Goal: Task Accomplishment & Management: Manage account settings

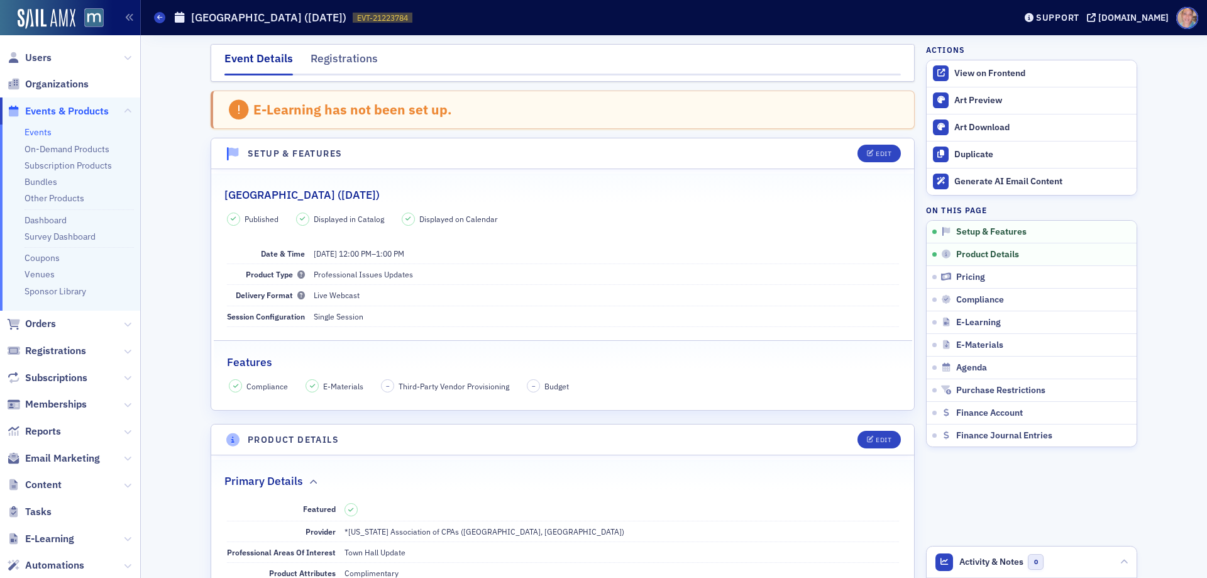
scroll to position [351, 0]
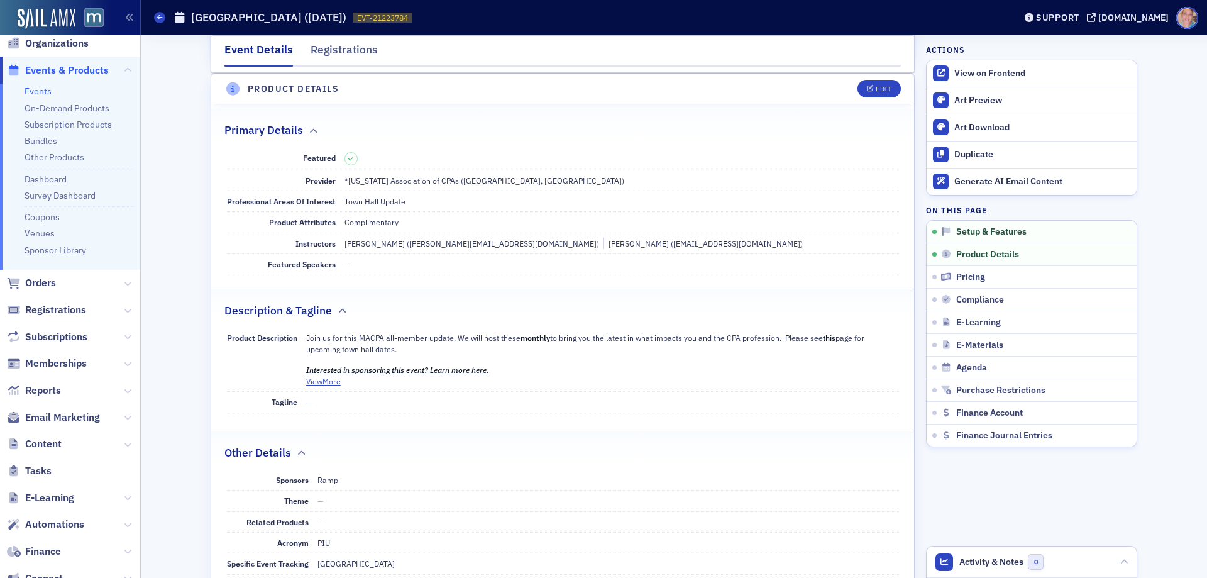
click at [1143, 11] on div "Support [DOMAIN_NAME]" at bounding box center [1112, 18] width 189 height 22
click at [160, 16] on icon at bounding box center [159, 17] width 5 height 6
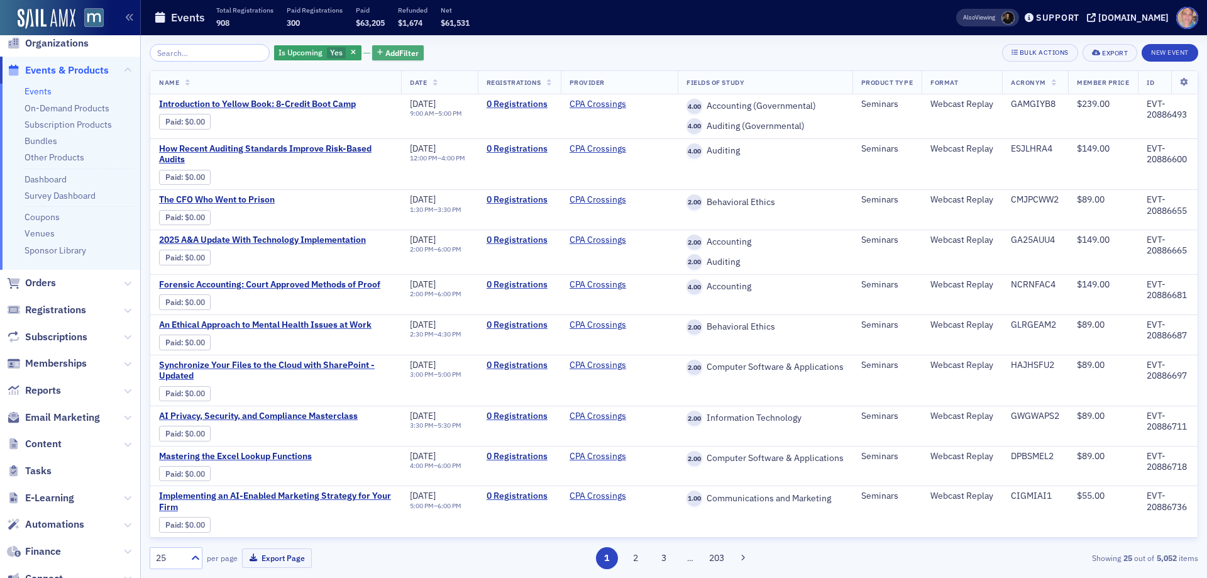
click at [393, 53] on span "Add Filter" at bounding box center [401, 52] width 33 height 11
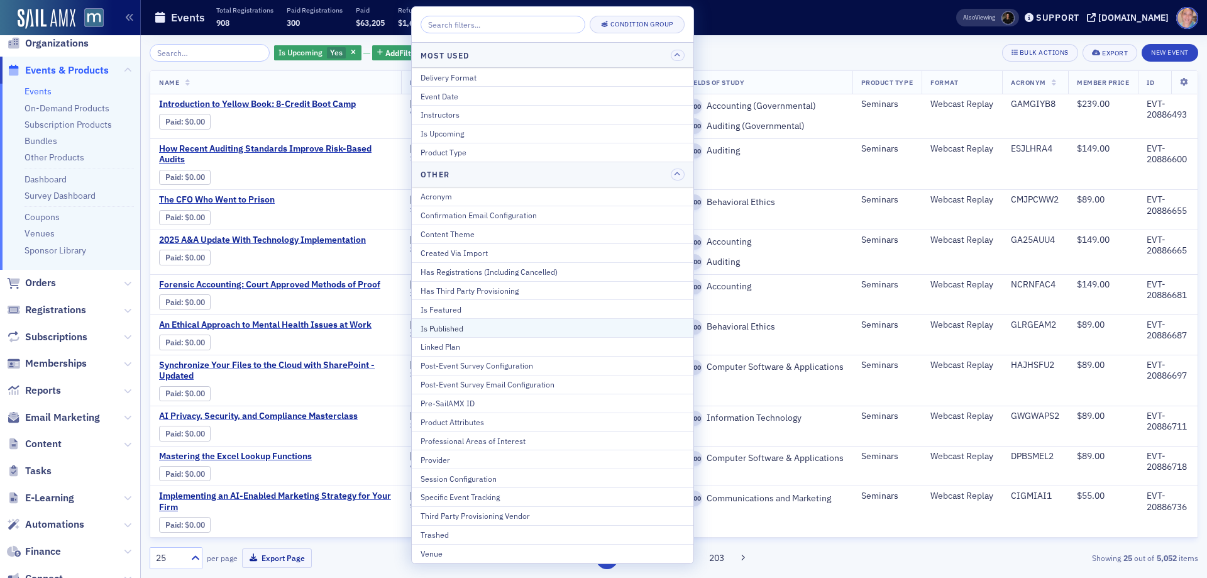
click at [446, 333] on div "Is Published" at bounding box center [552, 327] width 264 height 11
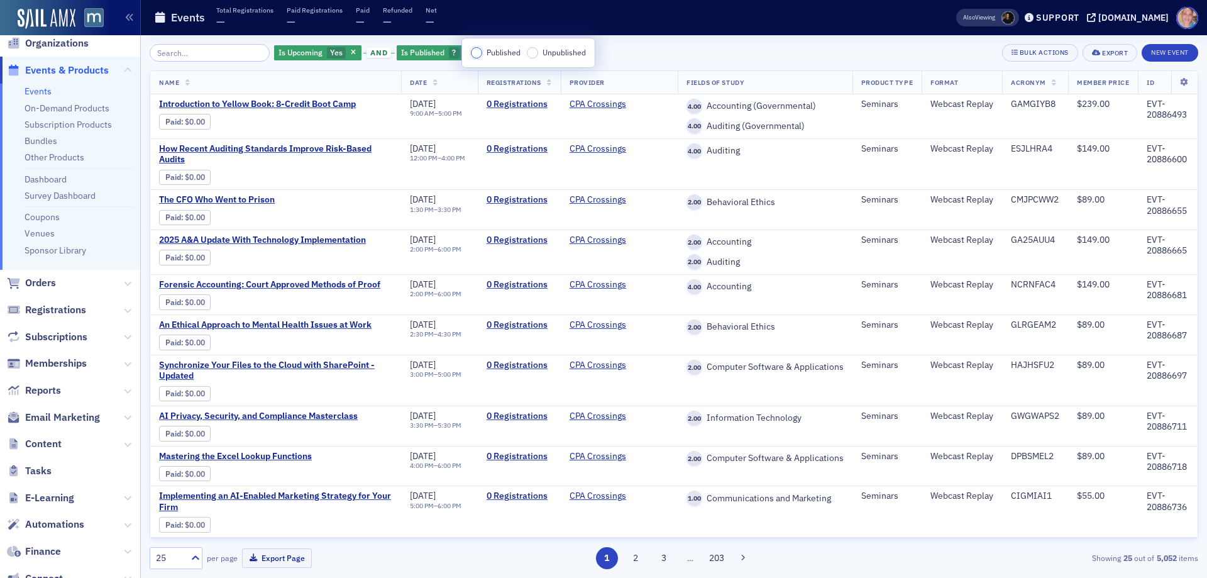
drag, startPoint x: 481, startPoint y: 53, endPoint x: 439, endPoint y: 87, distance: 54.2
click at [481, 53] on input "Published" at bounding box center [476, 52] width 11 height 11
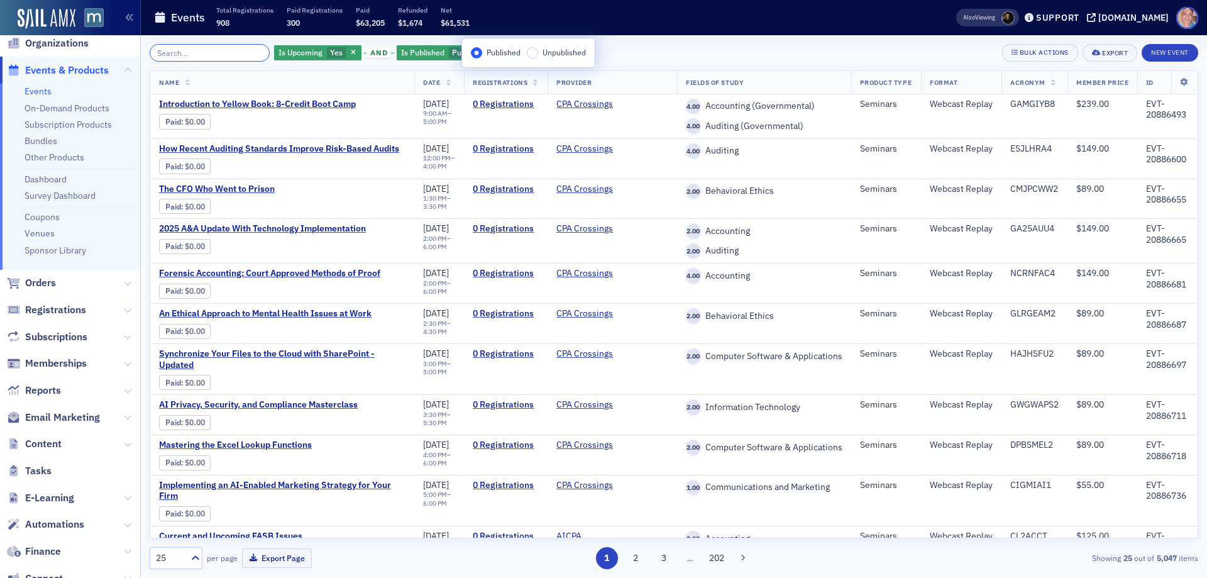
click at [215, 59] on input "search" at bounding box center [210, 53] width 120 height 18
drag, startPoint x: 179, startPoint y: 52, endPoint x: 219, endPoint y: 41, distance: 41.6
click at [179, 52] on input "search" at bounding box center [210, 53] width 120 height 18
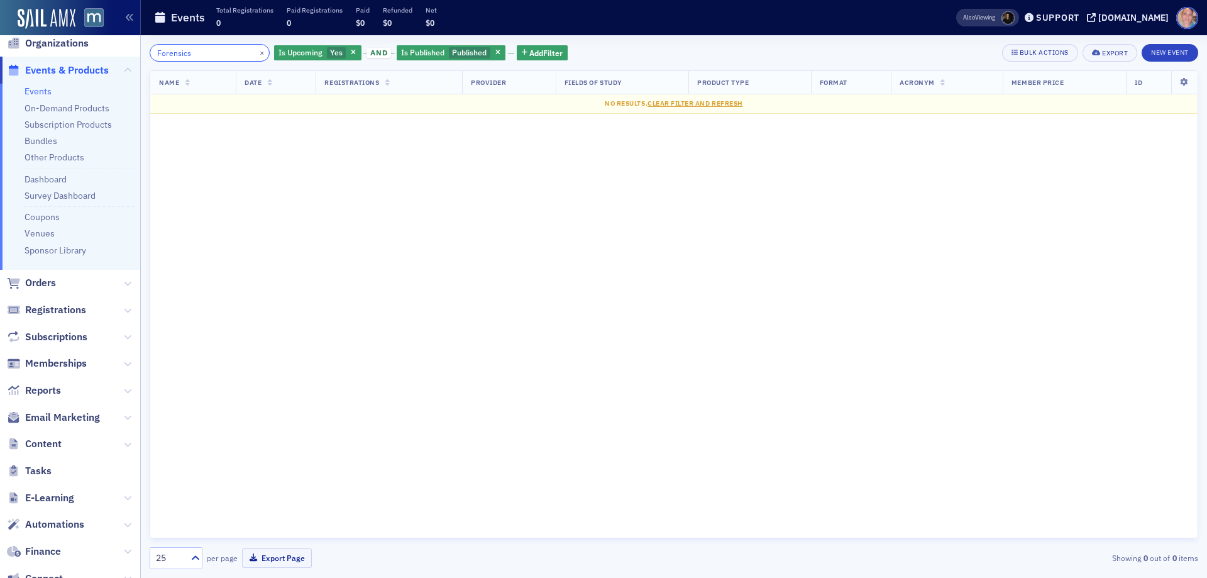
type input "Forensics"
click at [256, 51] on button "×" at bounding box center [261, 52] width 11 height 11
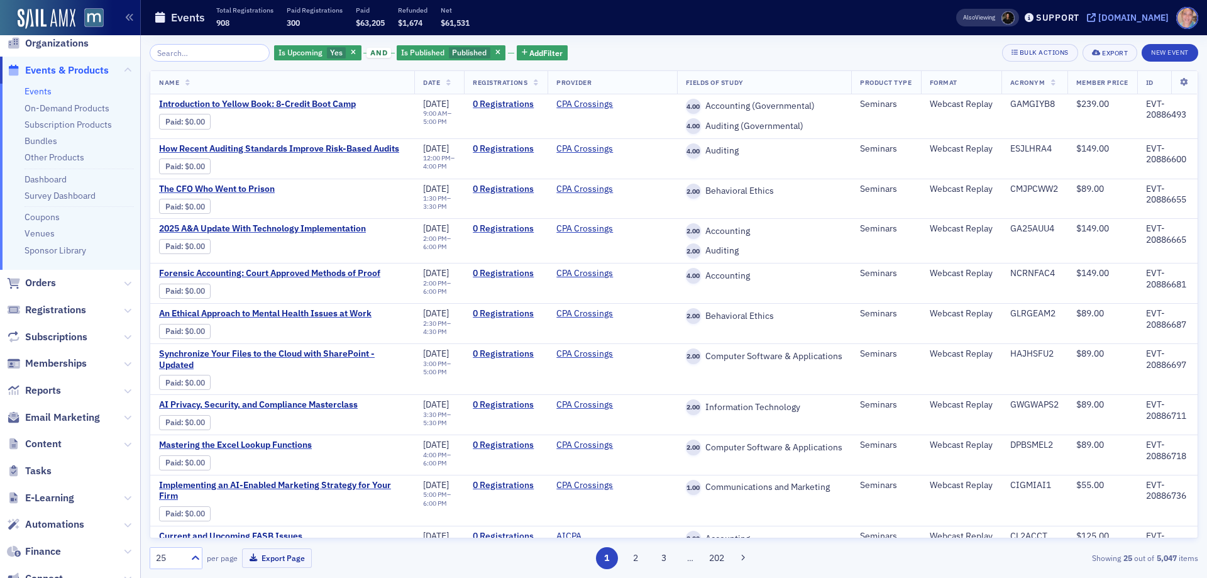
click at [1132, 15] on div "[DOMAIN_NAME]" at bounding box center [1133, 17] width 70 height 11
drag, startPoint x: 218, startPoint y: 45, endPoint x: 204, endPoint y: 52, distance: 16.0
click at [216, 47] on div "Is Upcoming Yes and Is Published Published Add Filter Bulk Actions Export New E…" at bounding box center [674, 306] width 1048 height 542
click at [212, 45] on input "search" at bounding box center [210, 53] width 120 height 18
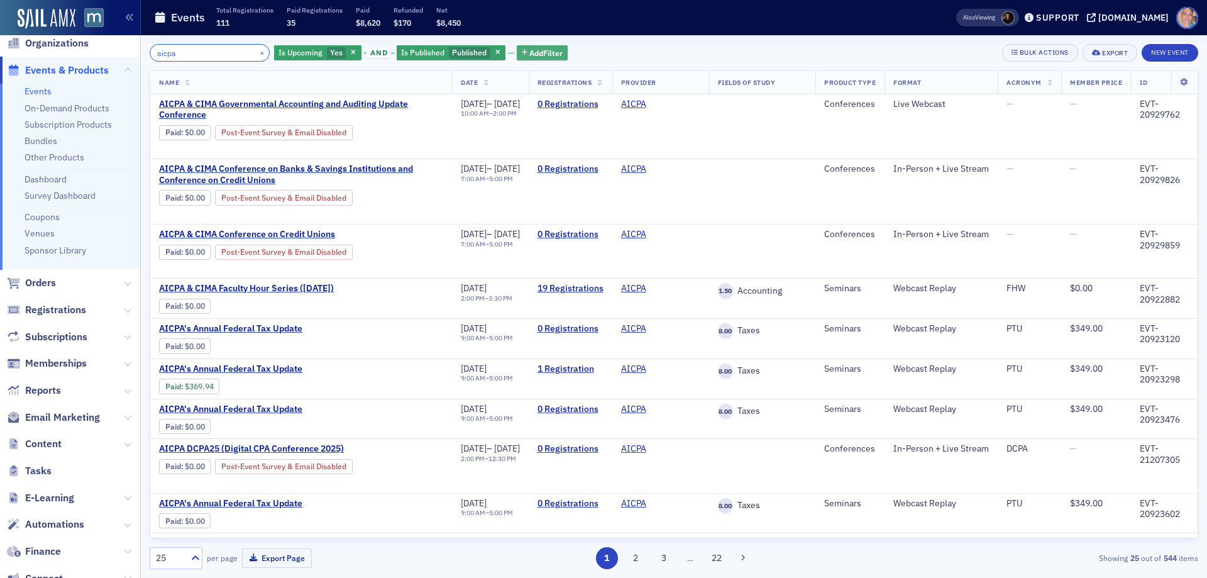
type input "aicpa"
click at [538, 53] on span "Add Filter" at bounding box center [545, 52] width 33 height 11
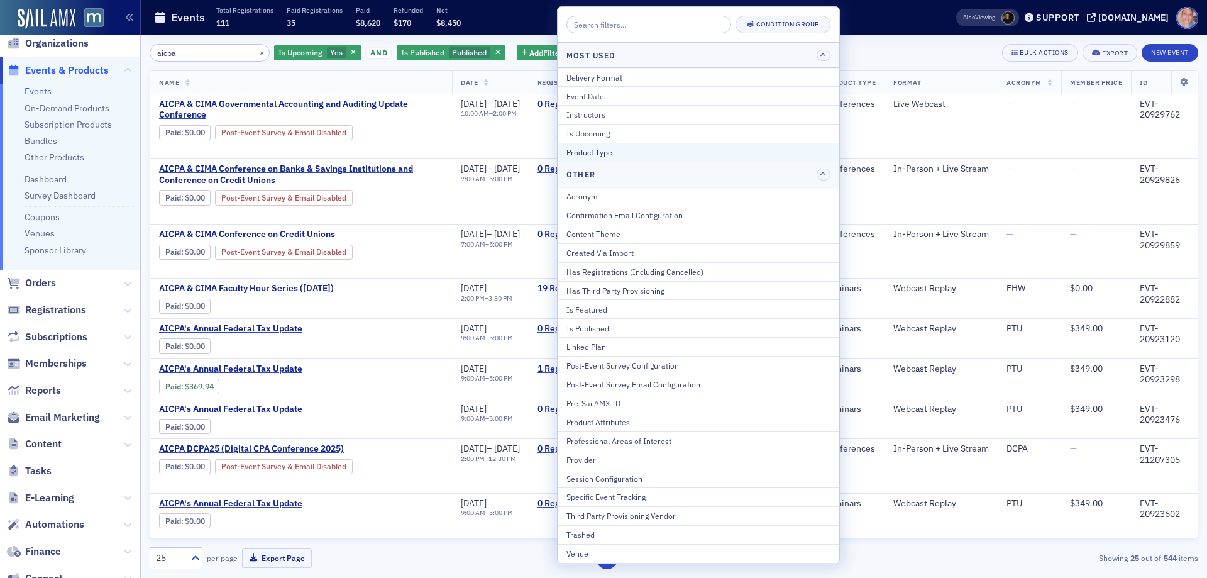
click at [638, 159] on button "Product Type" at bounding box center [699, 152] width 282 height 19
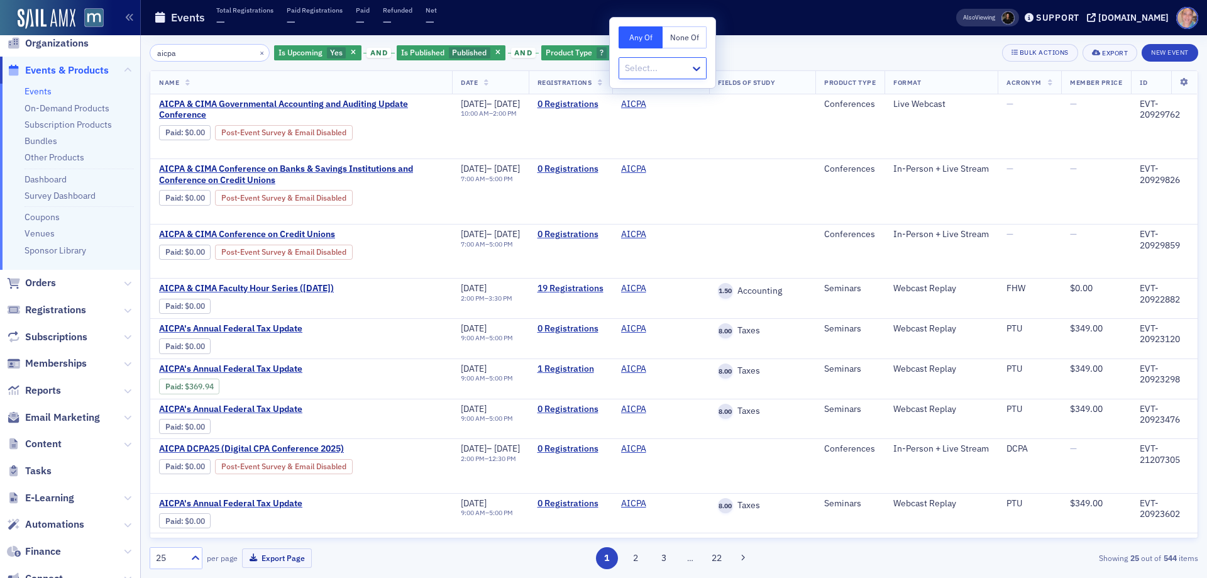
click at [657, 65] on div at bounding box center [656, 68] width 65 height 16
click at [670, 139] on span "Conferences" at bounding box center [652, 142] width 51 height 13
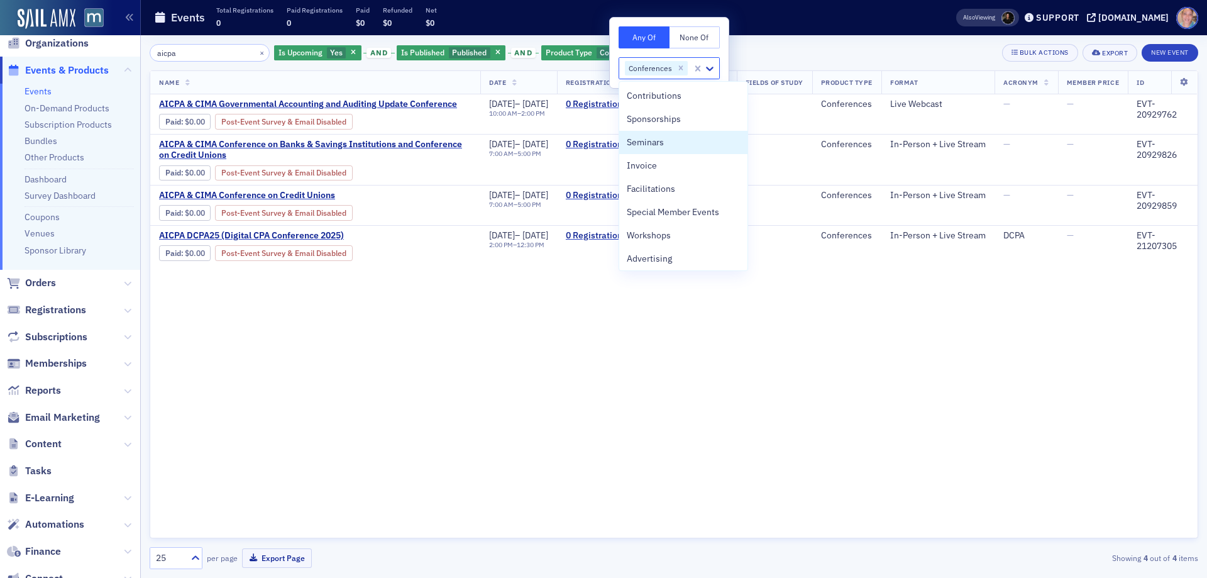
drag, startPoint x: 877, startPoint y: 50, endPoint x: 868, endPoint y: 58, distance: 12.0
click at [876, 50] on div "aicpa × Is Upcoming Yes and Is Published Published and Product Type Conferences…" at bounding box center [674, 53] width 1048 height 18
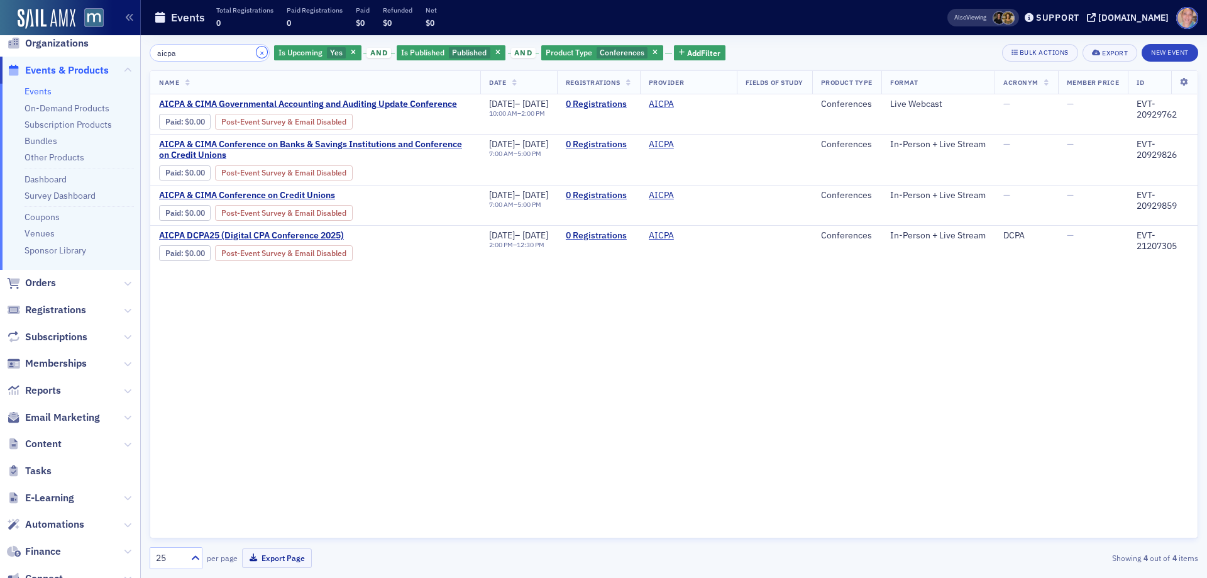
click at [256, 52] on button "×" at bounding box center [261, 52] width 11 height 11
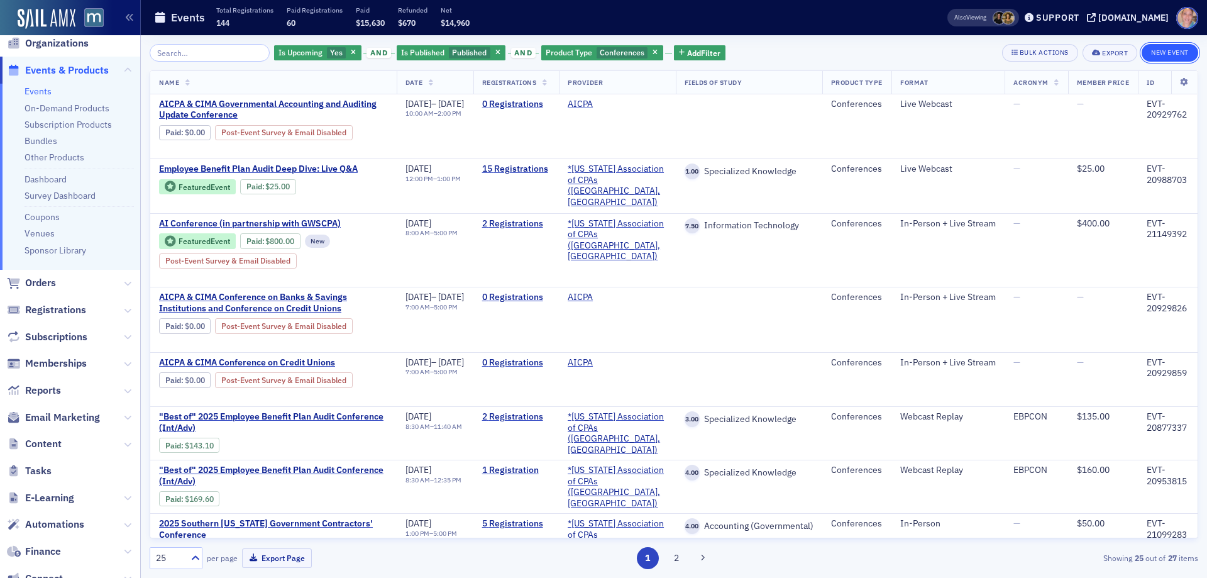
click at [1156, 53] on button "New Event" at bounding box center [1169, 53] width 57 height 18
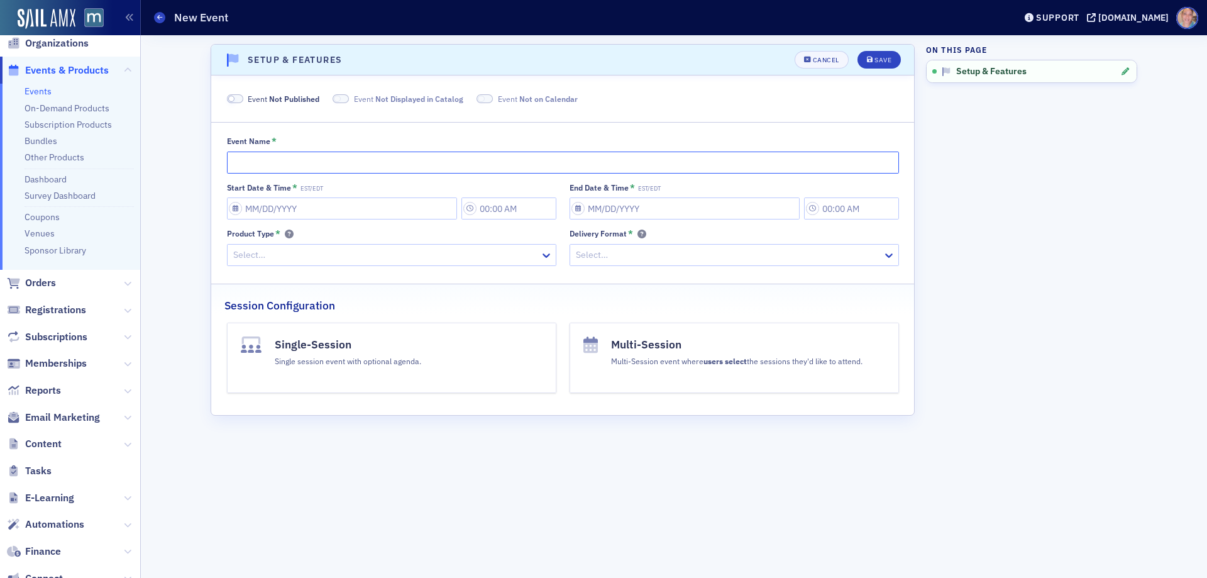
click at [260, 164] on input "Event Name *" at bounding box center [563, 162] width 672 height 22
paste input "AICPA Forensic & Valuation Services Conference"
type input "AICPA Forensic & Valuation Services Conference"
click at [235, 97] on span at bounding box center [235, 98] width 16 height 9
click at [267, 204] on input "Start Date & Time * EST/EDT" at bounding box center [342, 208] width 230 height 22
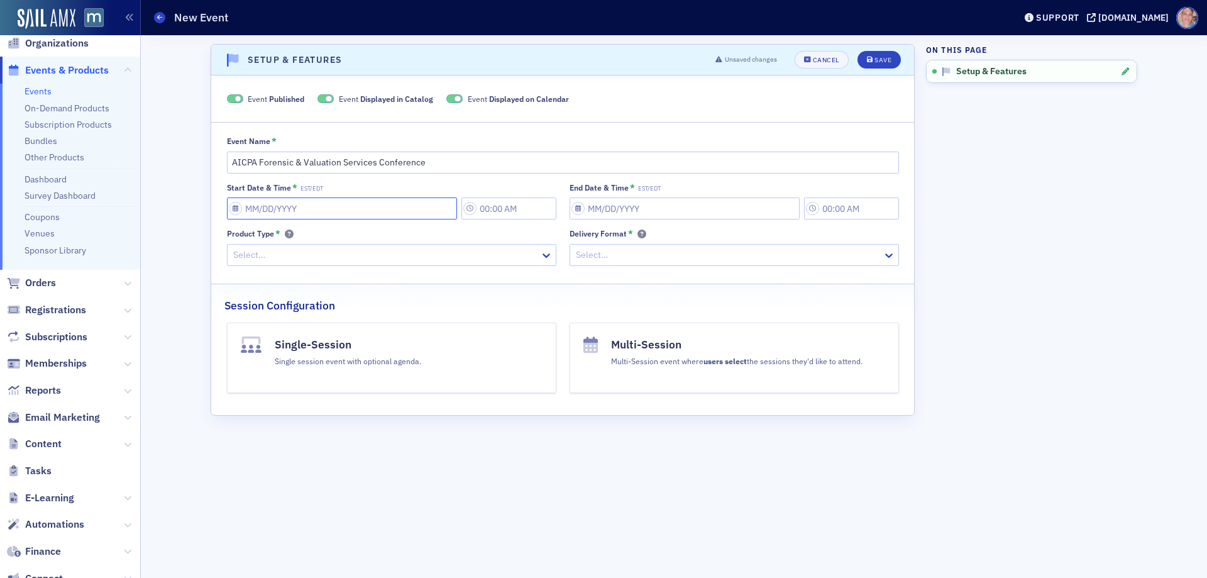
select select "7"
select select "2025"
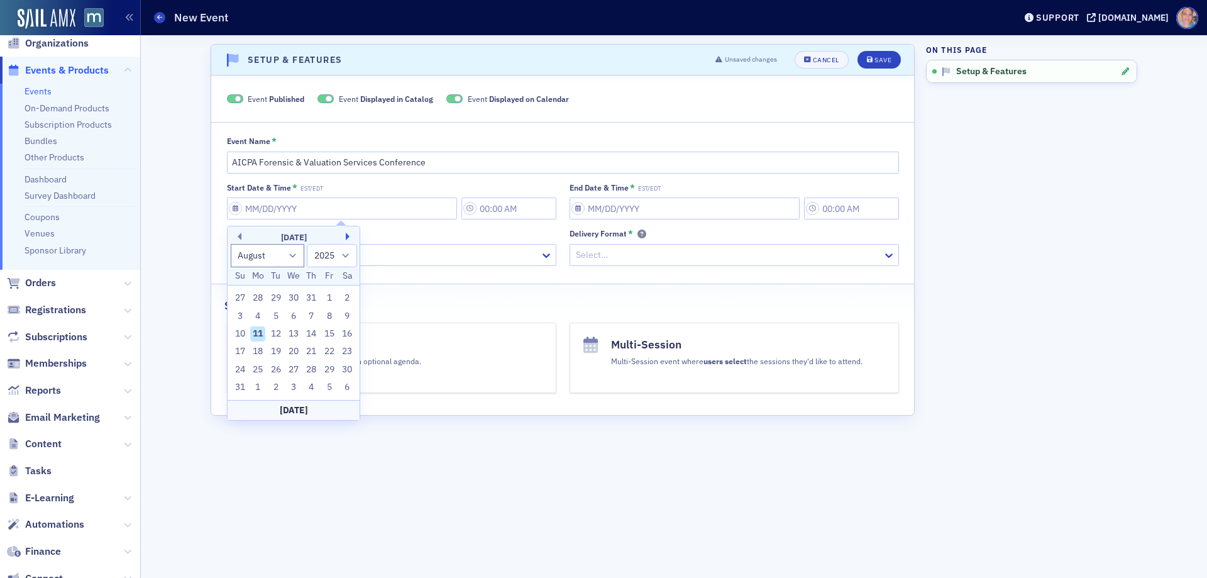
click at [348, 238] on button "Next Month" at bounding box center [350, 237] width 8 height 8
select select "9"
click at [253, 367] on div "27" at bounding box center [257, 369] width 15 height 15
type input "10/27/2025"
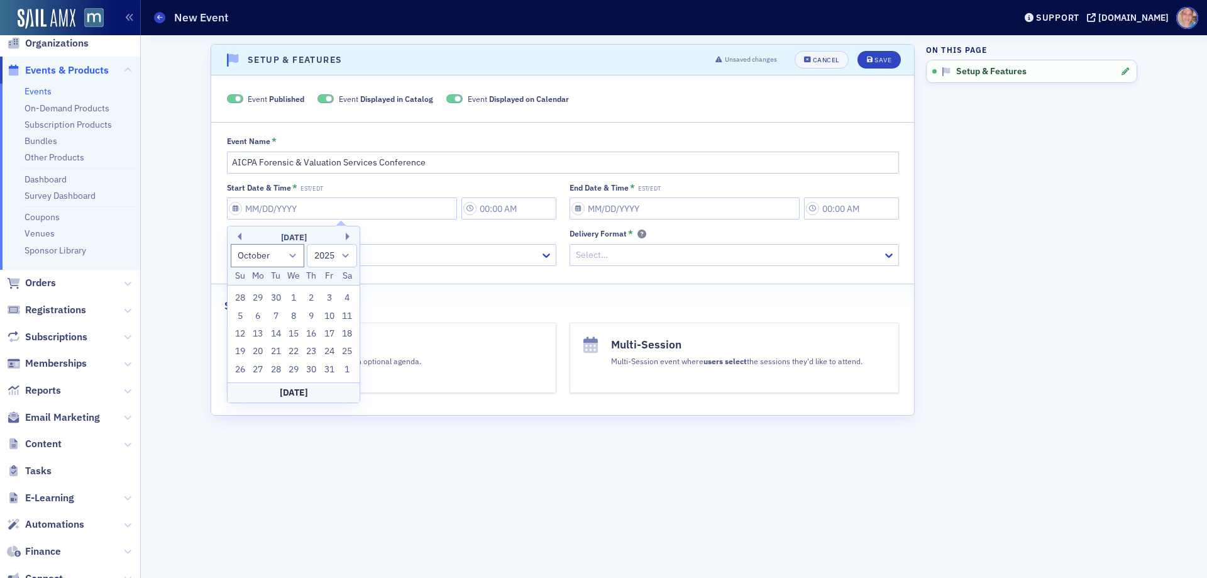
type input "3:00 PM"
type input "10/27/2025"
type input "4:00 PM"
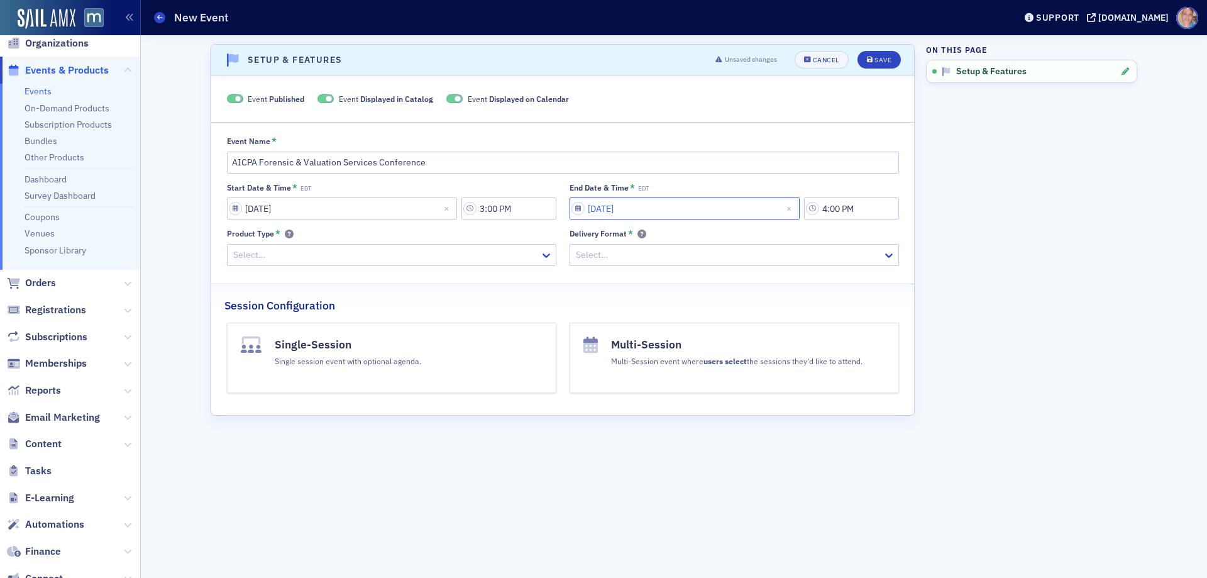
click at [644, 213] on input "10/27/2025" at bounding box center [684, 208] width 230 height 22
select select "9"
select select "2025"
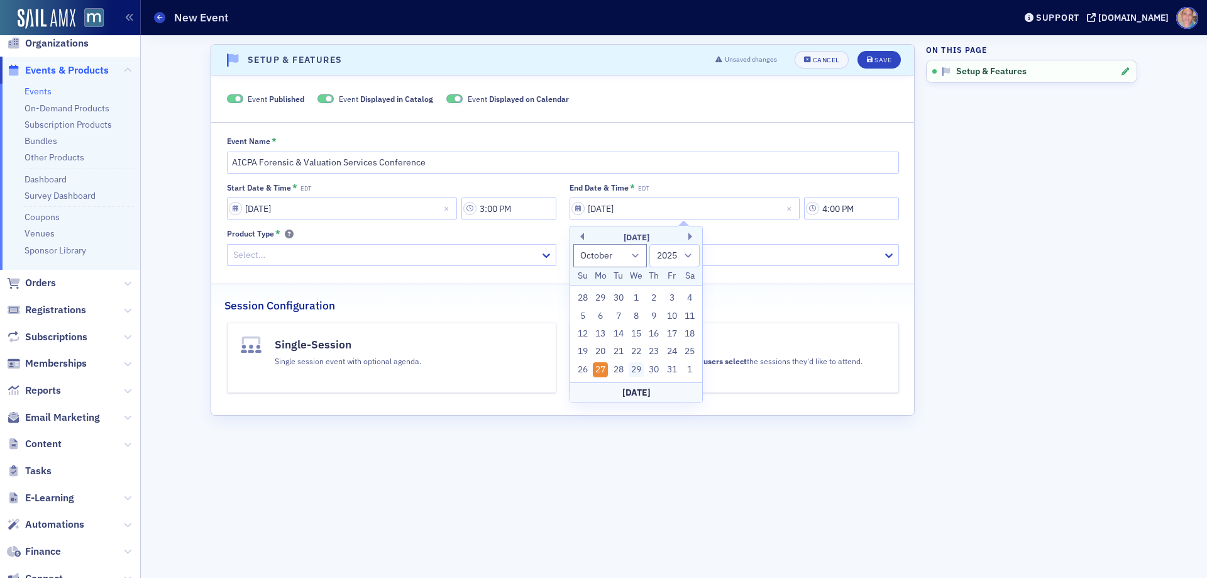
click at [635, 373] on div "29" at bounding box center [636, 369] width 15 height 15
type input "10/29/2025"
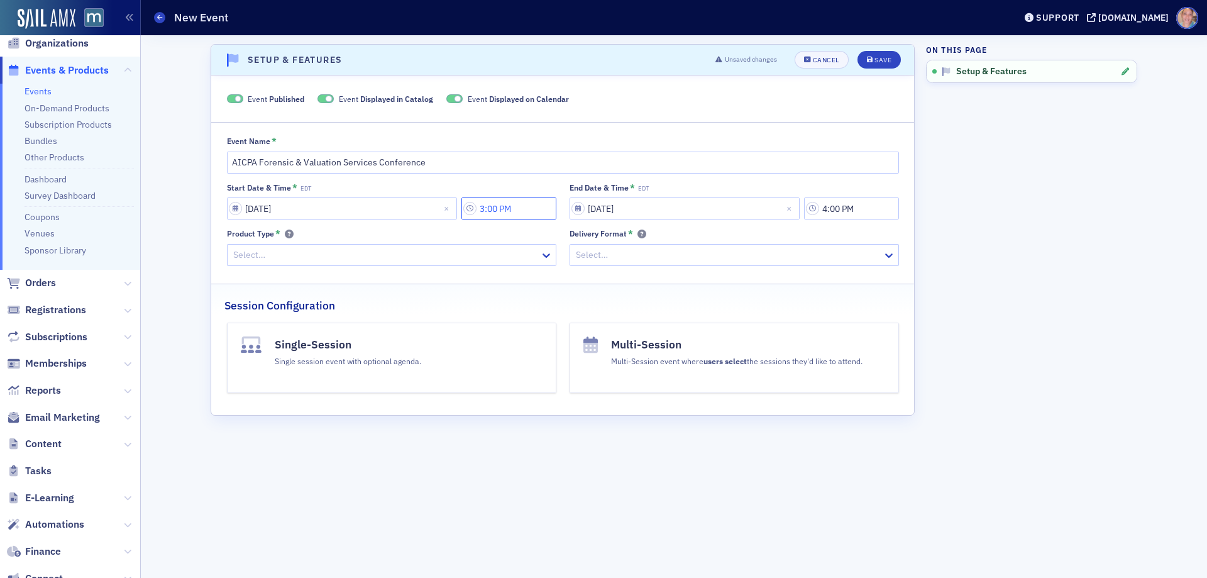
click at [493, 215] on input "3:00 PM" at bounding box center [508, 208] width 95 height 22
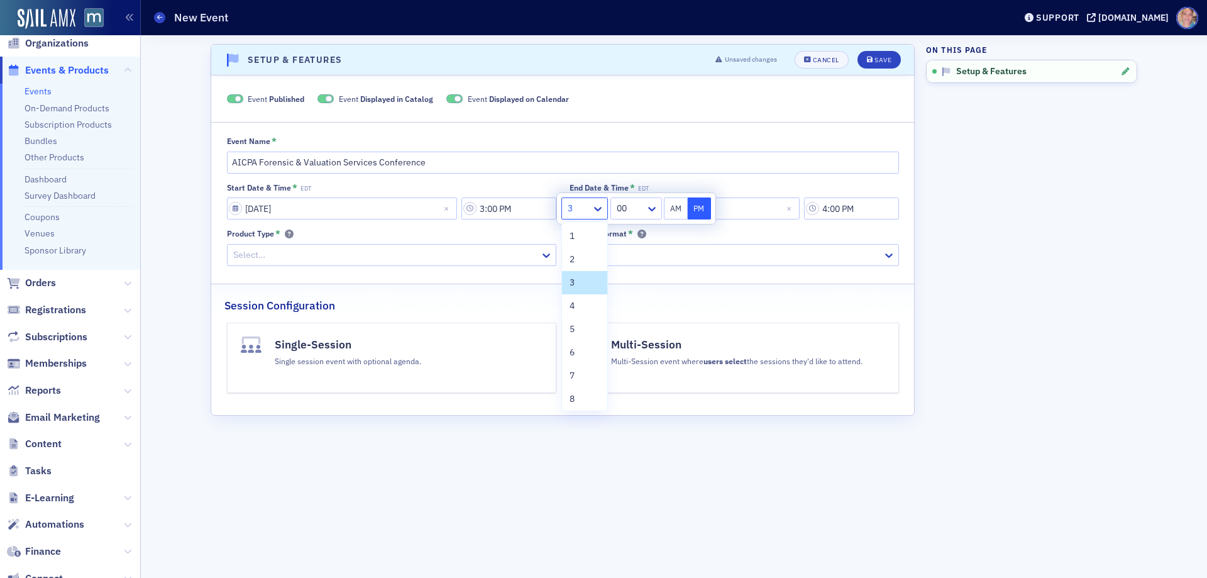
click at [590, 207] on div at bounding box center [578, 209] width 24 height 16
click at [580, 376] on div "7" at bounding box center [584, 375] width 30 height 13
click at [678, 206] on button "AM" at bounding box center [676, 208] width 24 height 22
type input "7:00 AM"
click at [752, 211] on input "10/29/2025" at bounding box center [684, 208] width 230 height 22
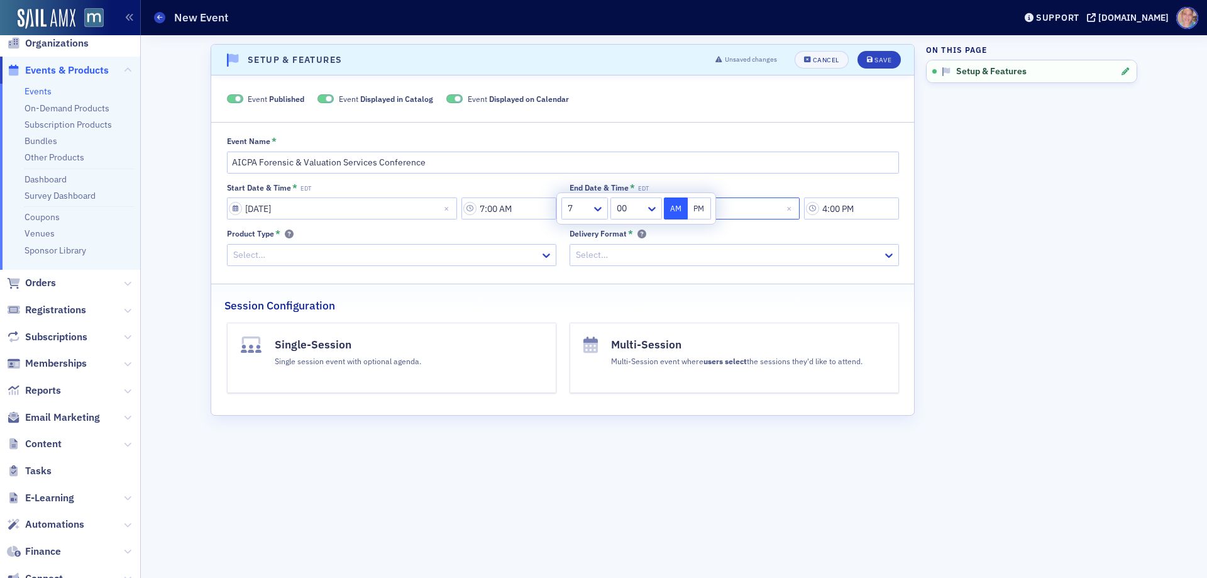
select select "9"
select select "2025"
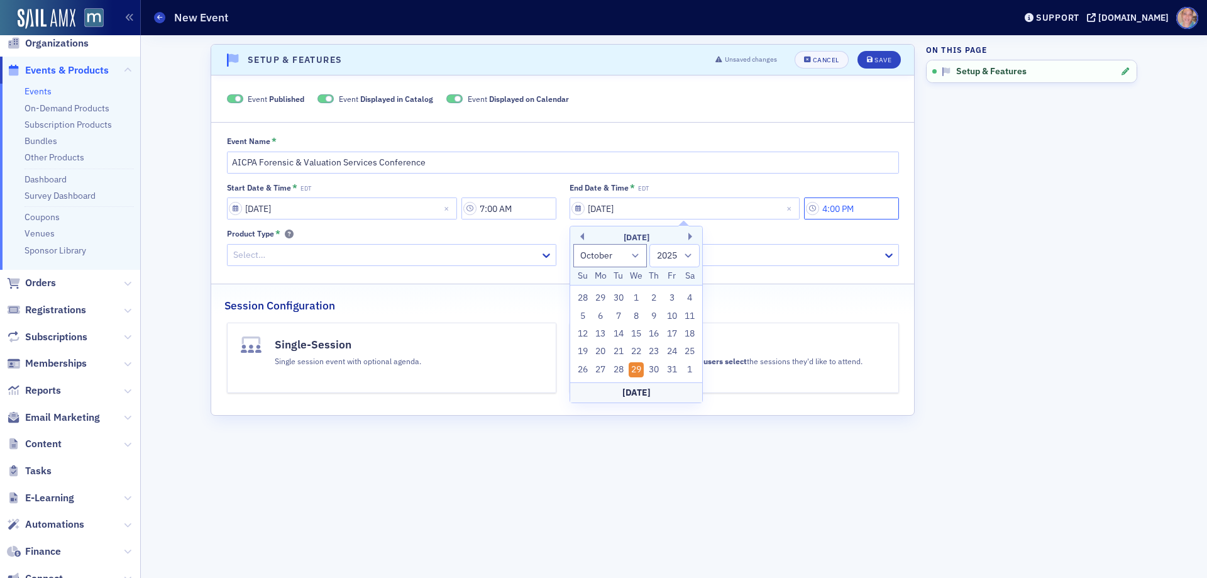
click at [865, 211] on input "4:00 PM" at bounding box center [851, 208] width 95 height 22
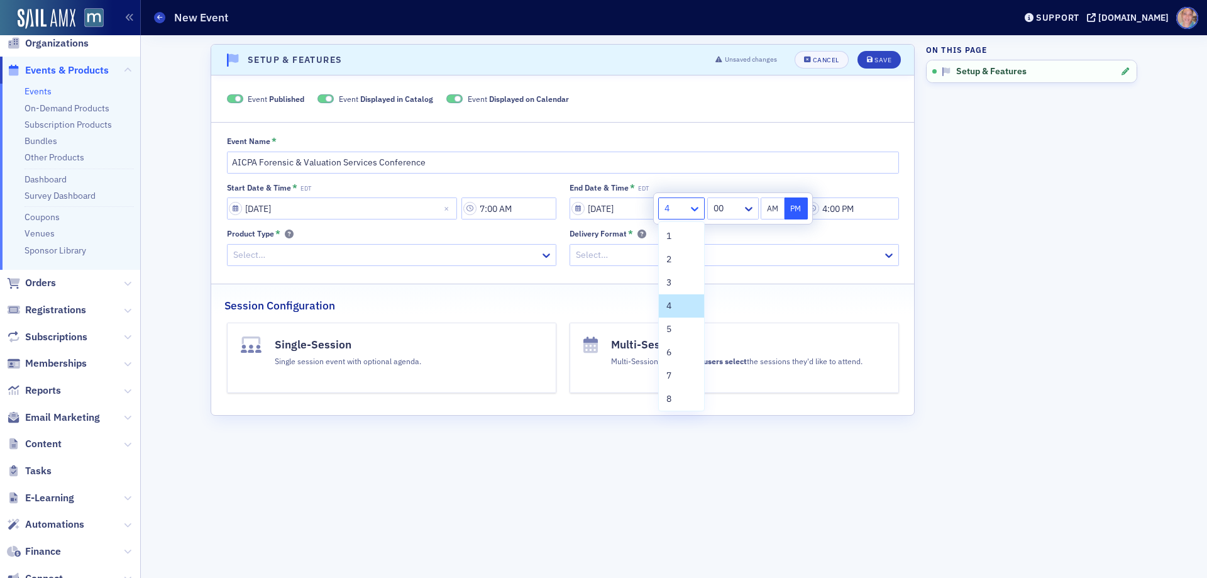
click at [696, 211] on icon at bounding box center [694, 208] width 13 height 13
click at [672, 398] on span "12" at bounding box center [671, 396] width 10 height 13
click at [742, 206] on div "00" at bounding box center [726, 208] width 32 height 18
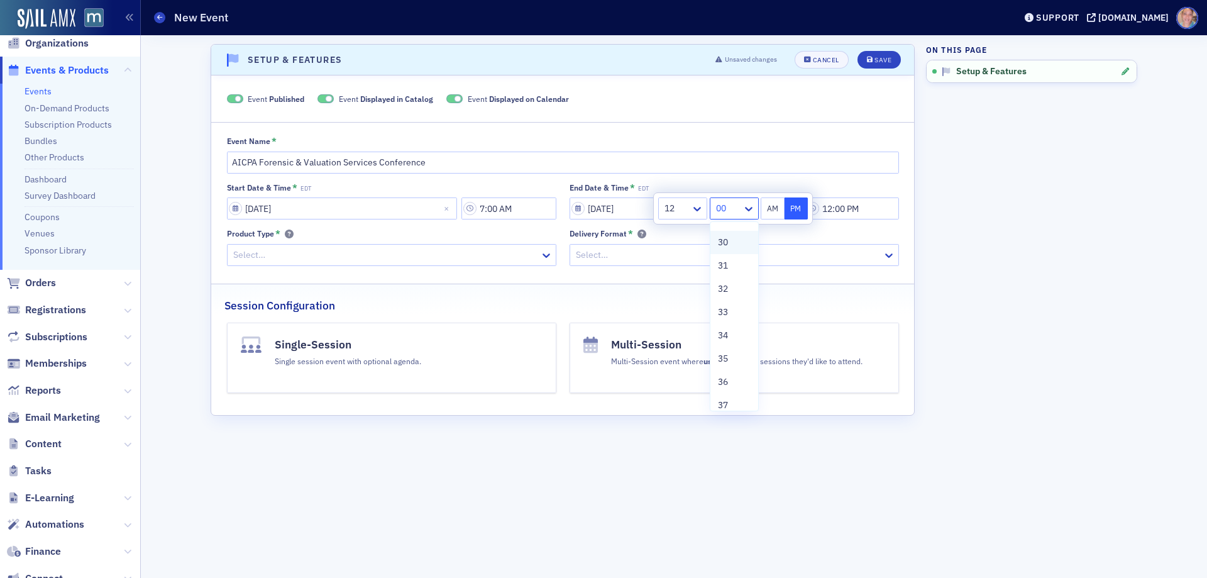
click at [729, 239] on div "30" at bounding box center [734, 242] width 33 height 13
type input "12:30 PM"
click at [796, 204] on button "PM" at bounding box center [796, 208] width 24 height 22
click at [429, 255] on div at bounding box center [385, 255] width 307 height 16
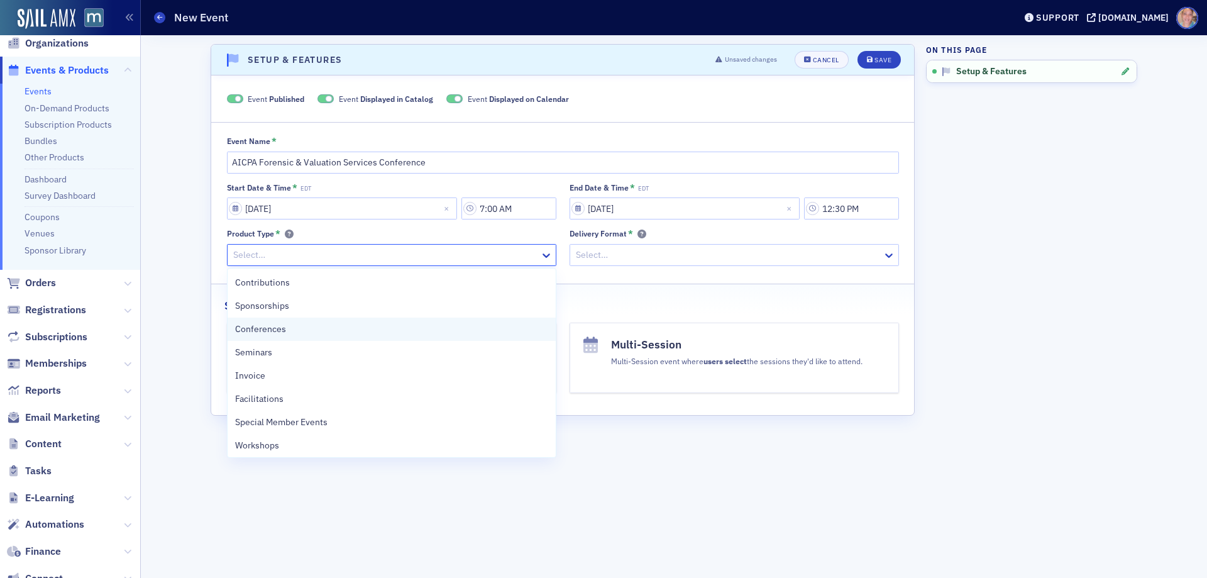
drag, startPoint x: 305, startPoint y: 325, endPoint x: 570, endPoint y: 271, distance: 270.1
click at [305, 325] on div "Conferences" at bounding box center [391, 328] width 313 height 13
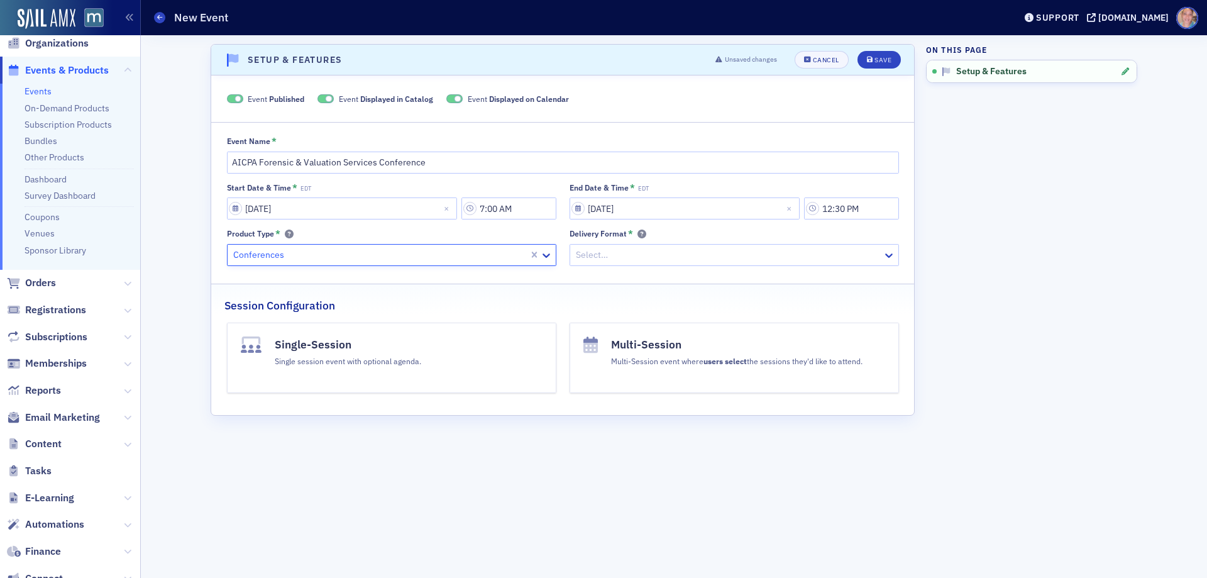
click at [717, 253] on div at bounding box center [727, 255] width 307 height 16
click at [649, 250] on div at bounding box center [727, 255] width 307 height 16
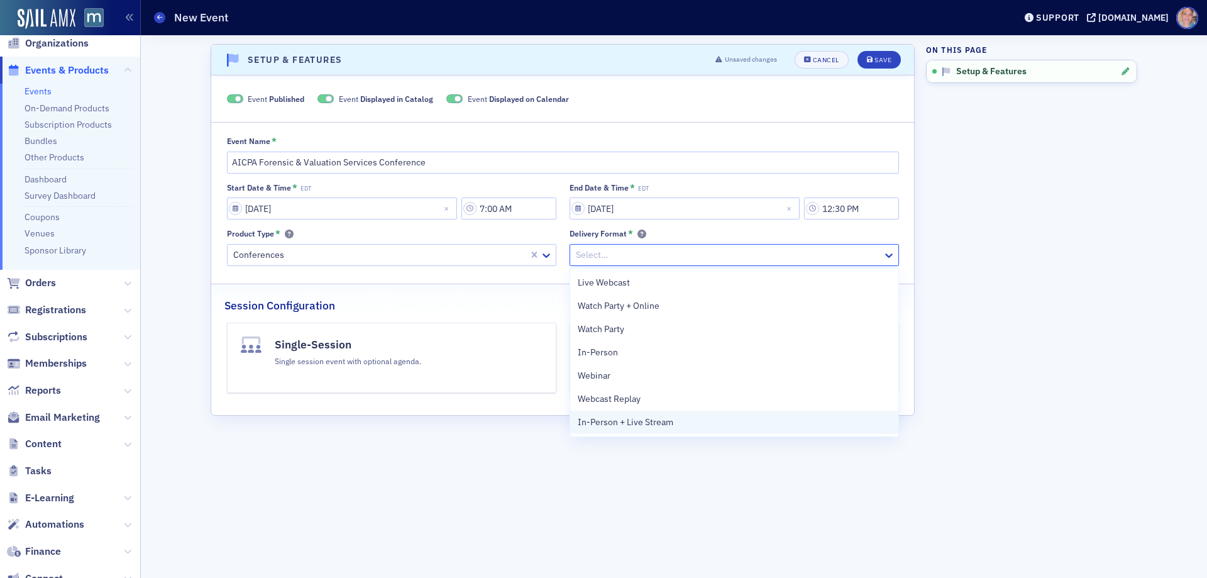
click at [656, 424] on span "In-Person + Live Stream" at bounding box center [626, 421] width 96 height 13
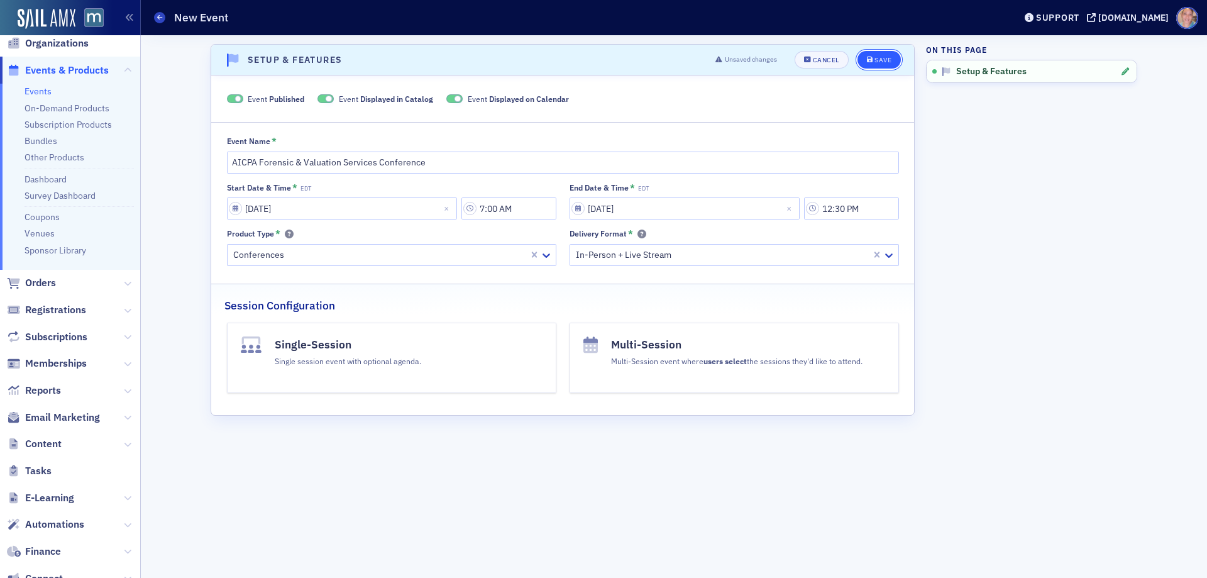
click at [874, 57] on div "Save" at bounding box center [882, 60] width 17 height 7
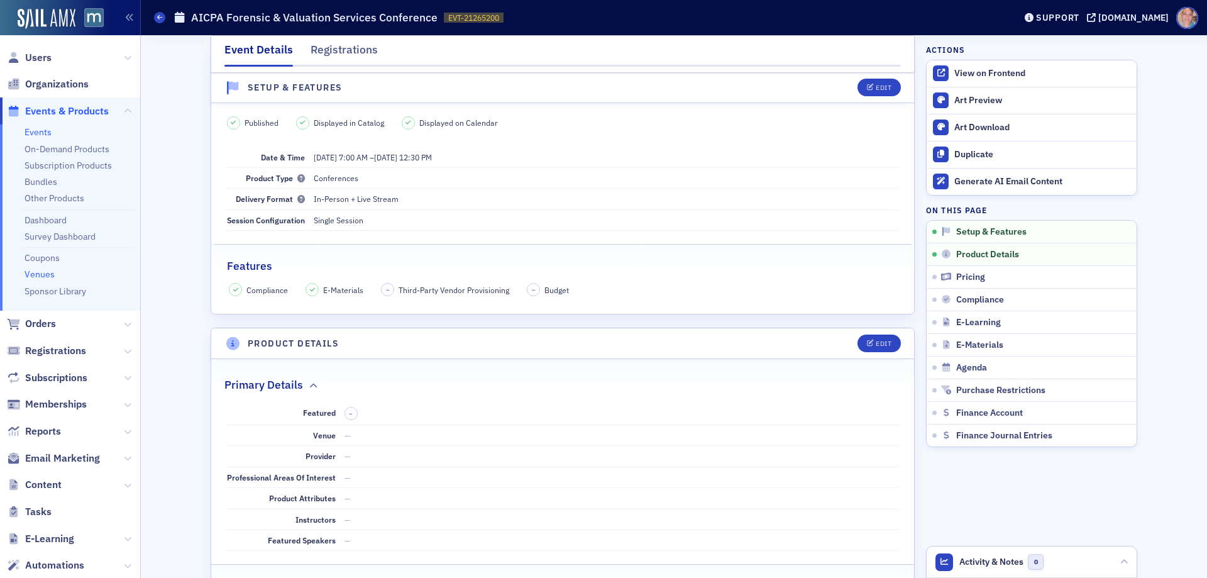
click at [42, 273] on link "Venues" at bounding box center [40, 273] width 30 height 11
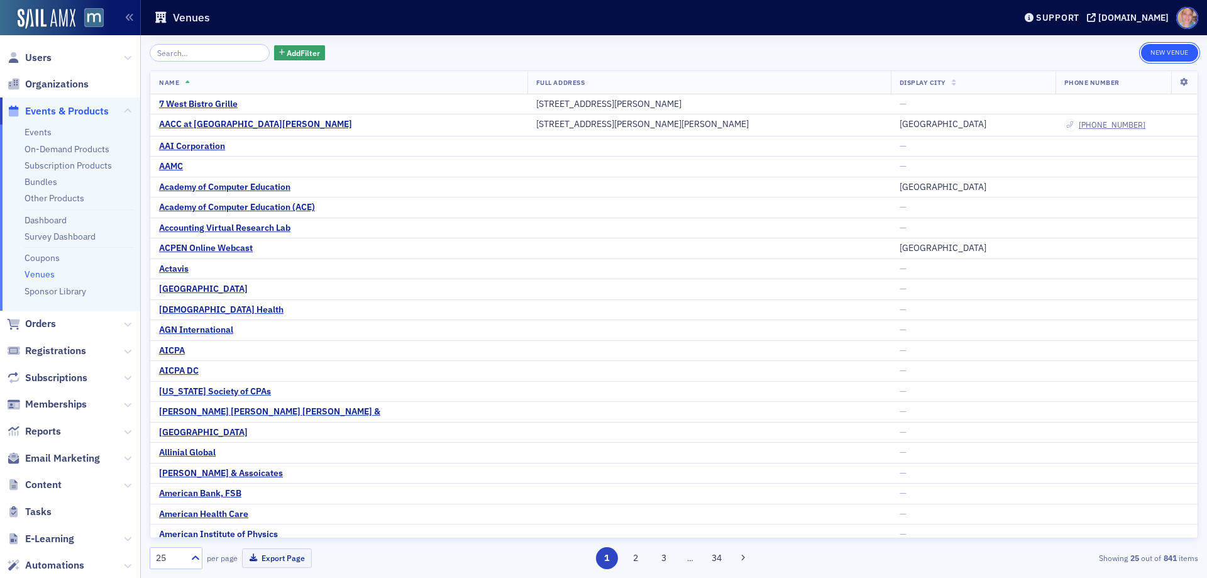
click at [1163, 49] on button "New Venue" at bounding box center [1169, 53] width 57 height 18
select select "US"
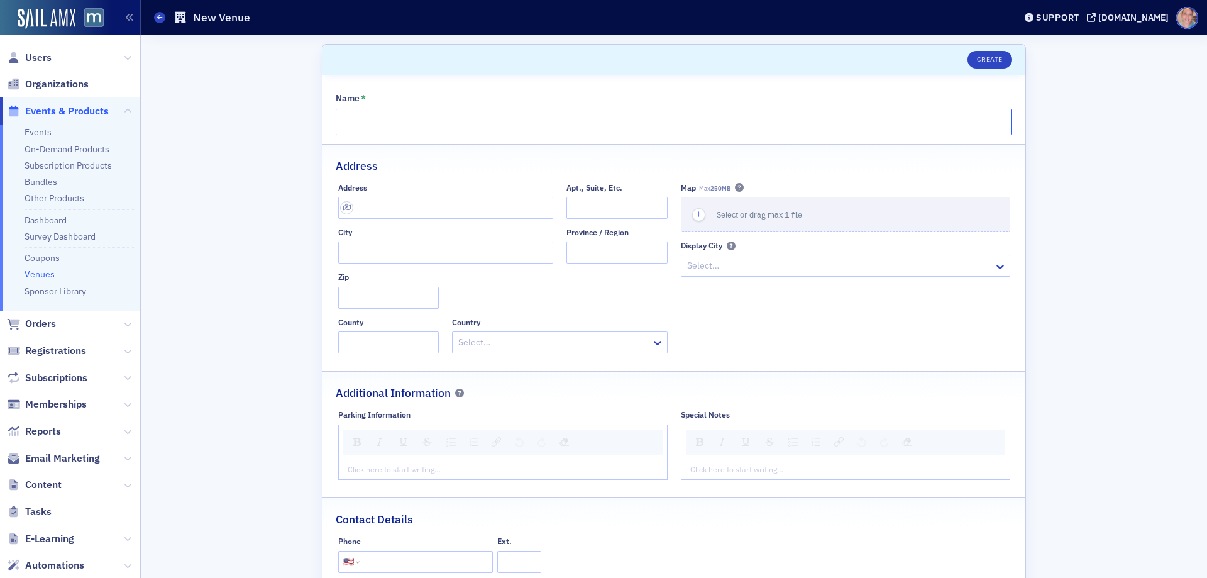
drag, startPoint x: 368, startPoint y: 121, endPoint x: 373, endPoint y: 111, distance: 10.4
click at [368, 121] on input "Name *" at bounding box center [674, 122] width 676 height 26
paste input "Gaylord Rockies Resort & Convention Center"
type input "Gaylord Rockies Resort & Convention Center"
click at [375, 211] on input "text" at bounding box center [445, 208] width 215 height 22
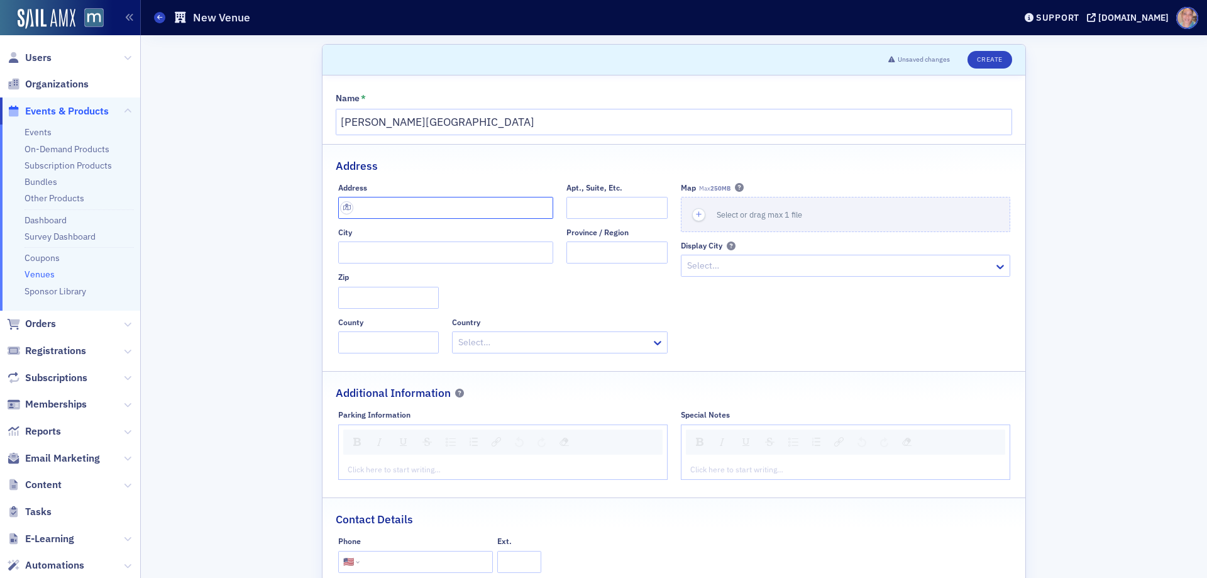
click at [407, 216] on input "text" at bounding box center [445, 208] width 215 height 22
paste input "6700 N Gaylord Rockies Blvd, Aurora, CO 80019"
type input "6700 N Gaylord Rockies Blvd"
type input "Aurora"
type input "80019"
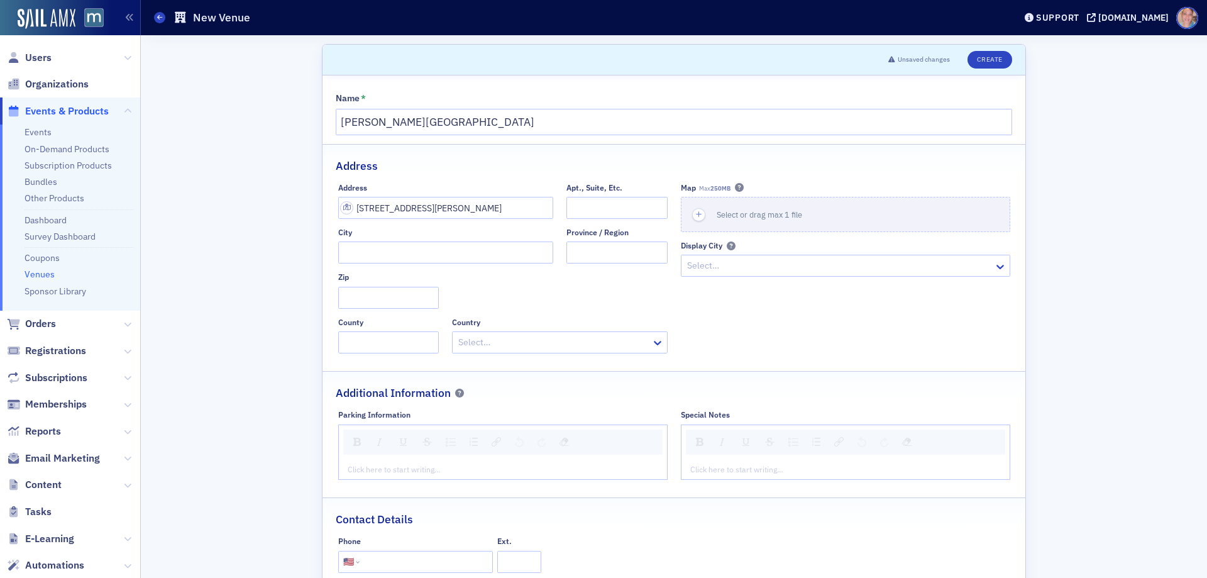
type input "Adams County"
click at [796, 270] on div at bounding box center [839, 266] width 307 height 16
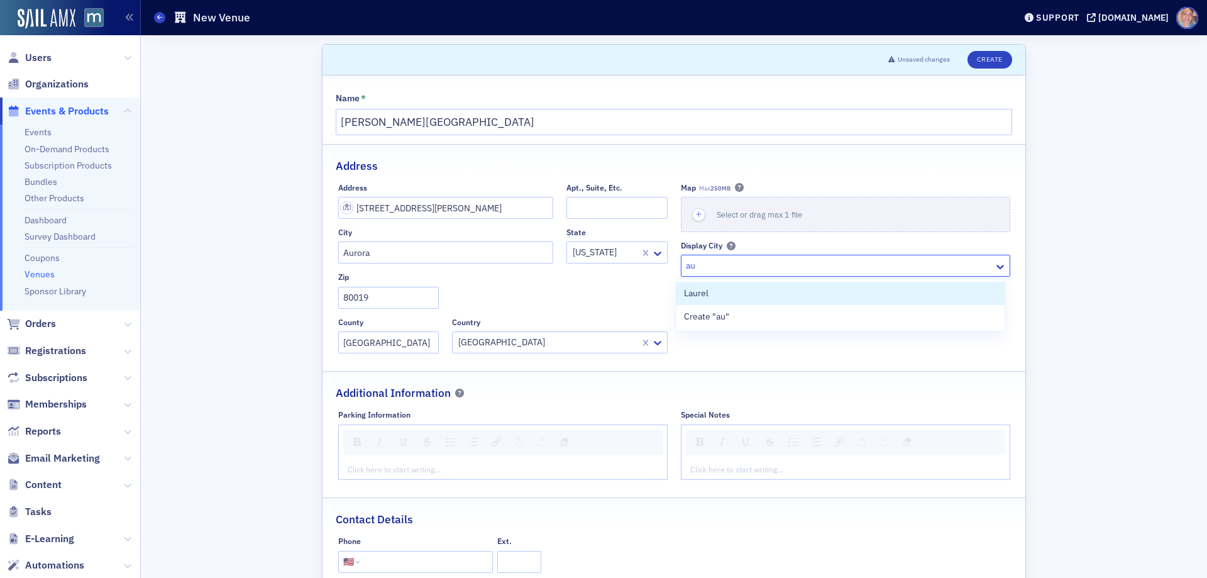
type input "a"
type input "Aurora"
click at [733, 293] on span "Create "Aurora"" at bounding box center [715, 293] width 62 height 13
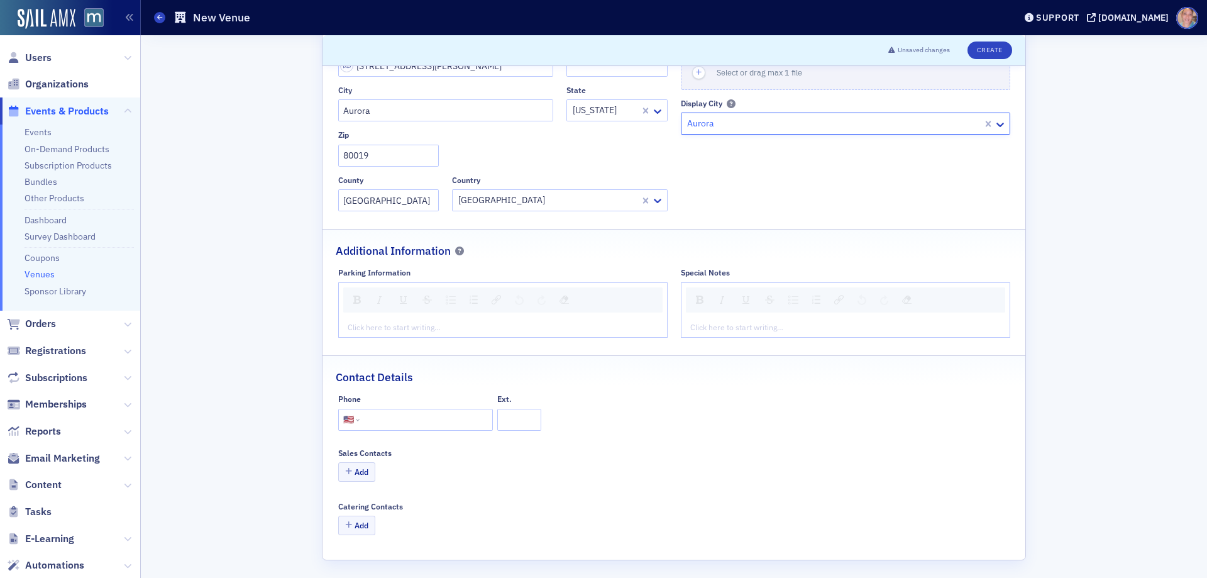
scroll to position [146, 0]
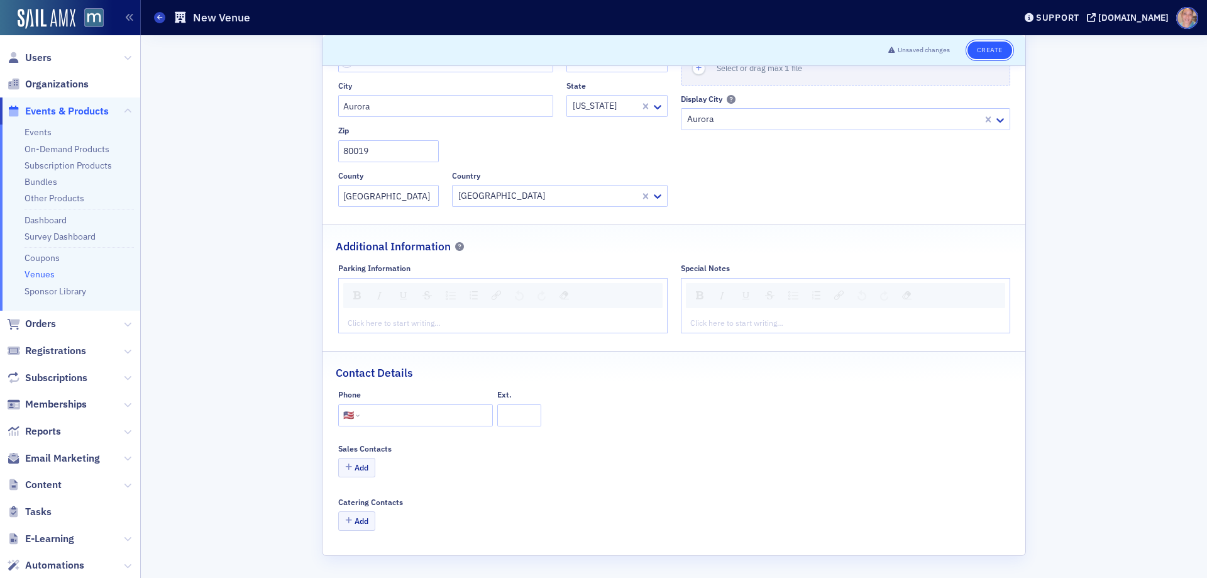
click at [987, 46] on button "Create" at bounding box center [989, 50] width 45 height 18
select select "US"
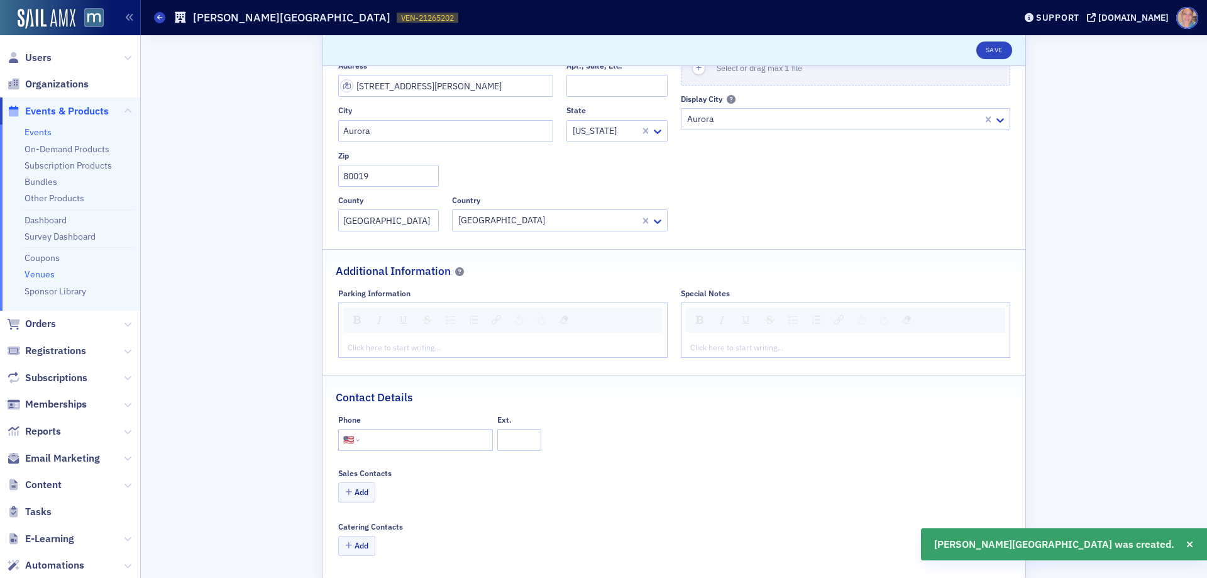
click at [37, 131] on link "Events" at bounding box center [38, 131] width 27 height 11
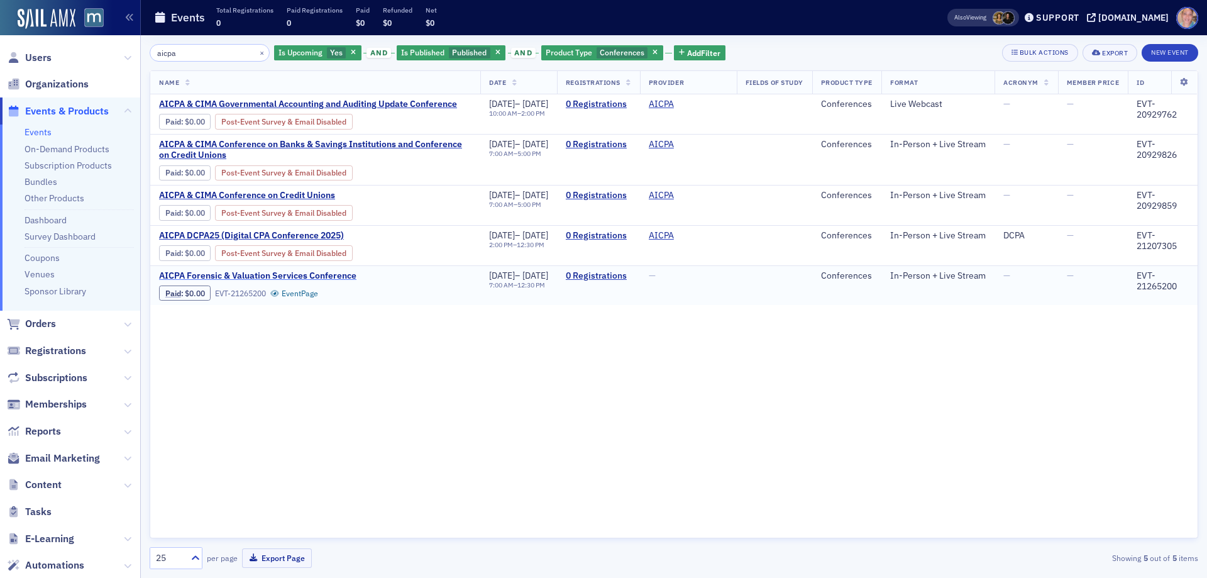
type input "aicpa"
click at [216, 282] on span "AICPA Forensic & Valuation Services Conference" at bounding box center [264, 275] width 211 height 11
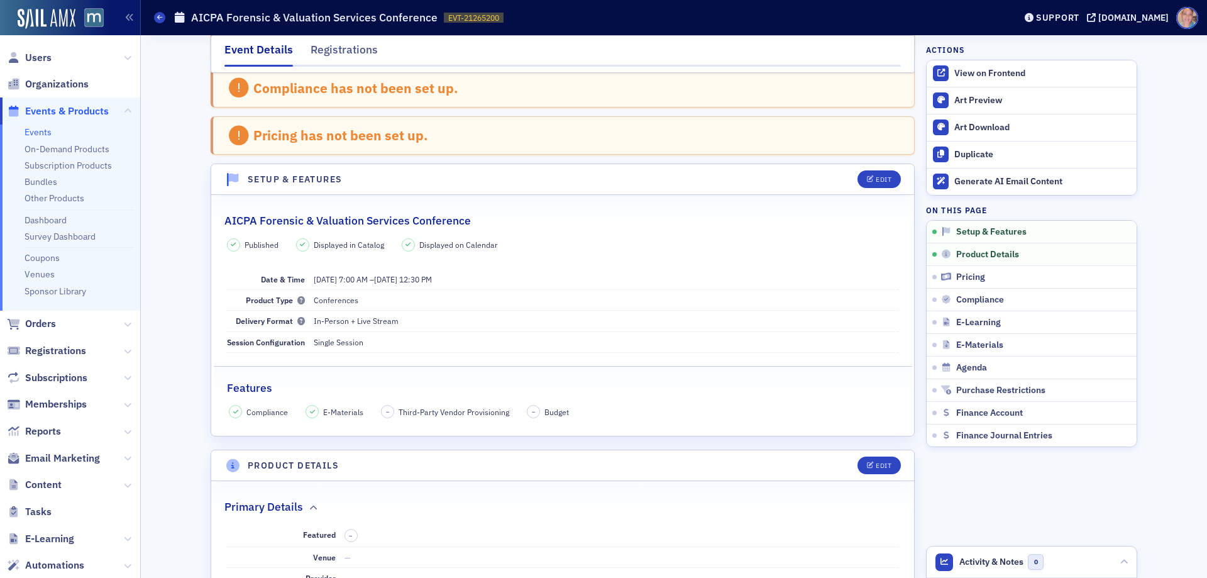
scroll to position [189, 0]
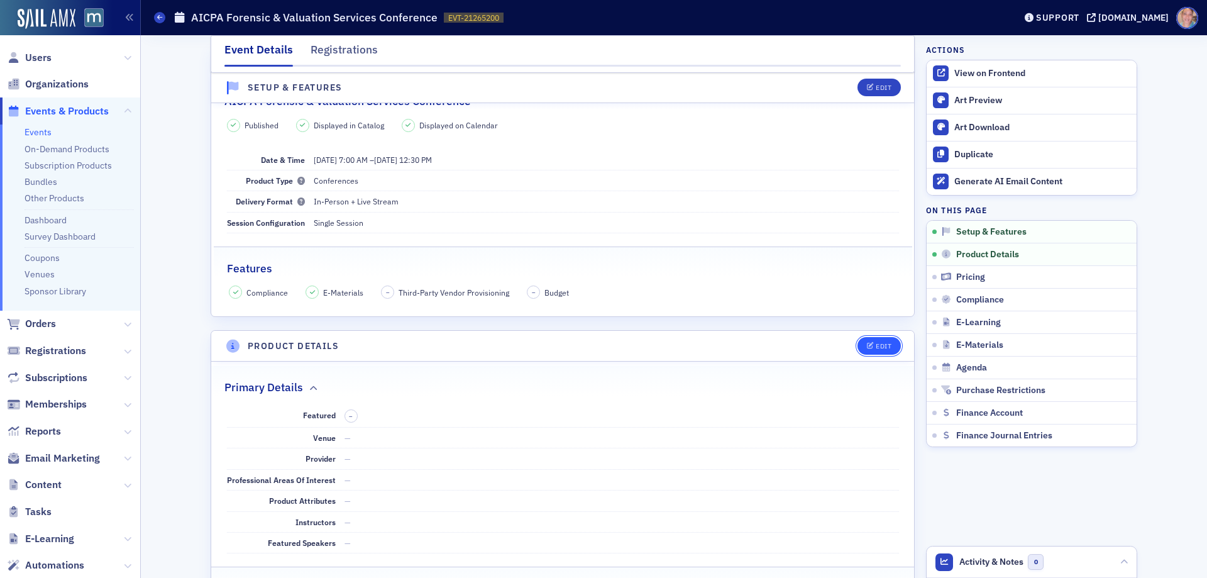
click at [862, 341] on button "Edit" at bounding box center [878, 346] width 43 height 18
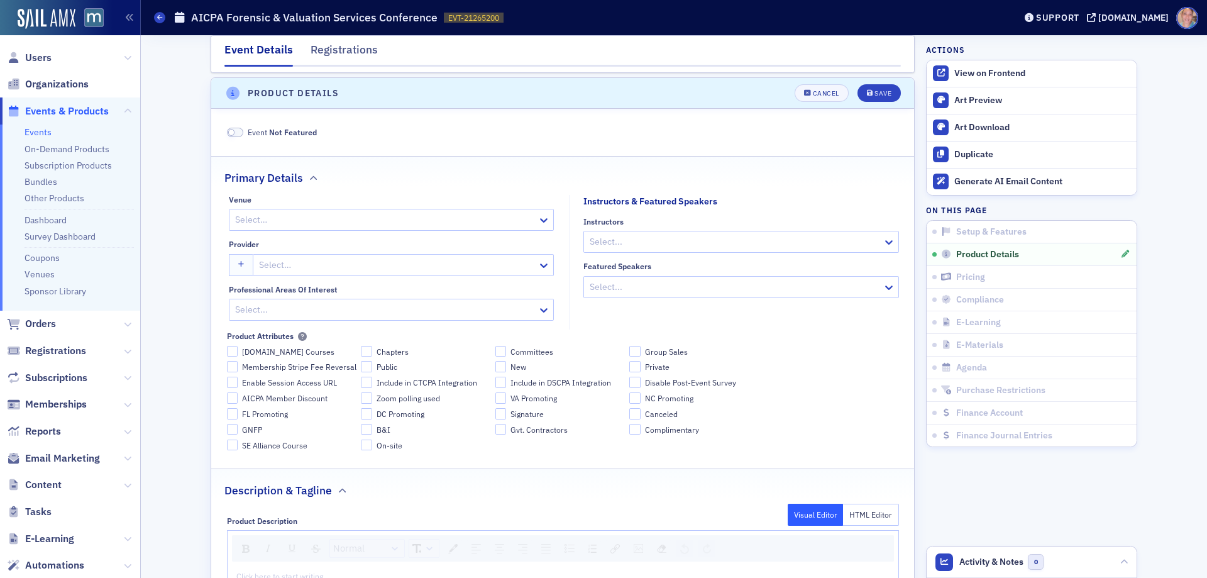
scroll to position [446, 0]
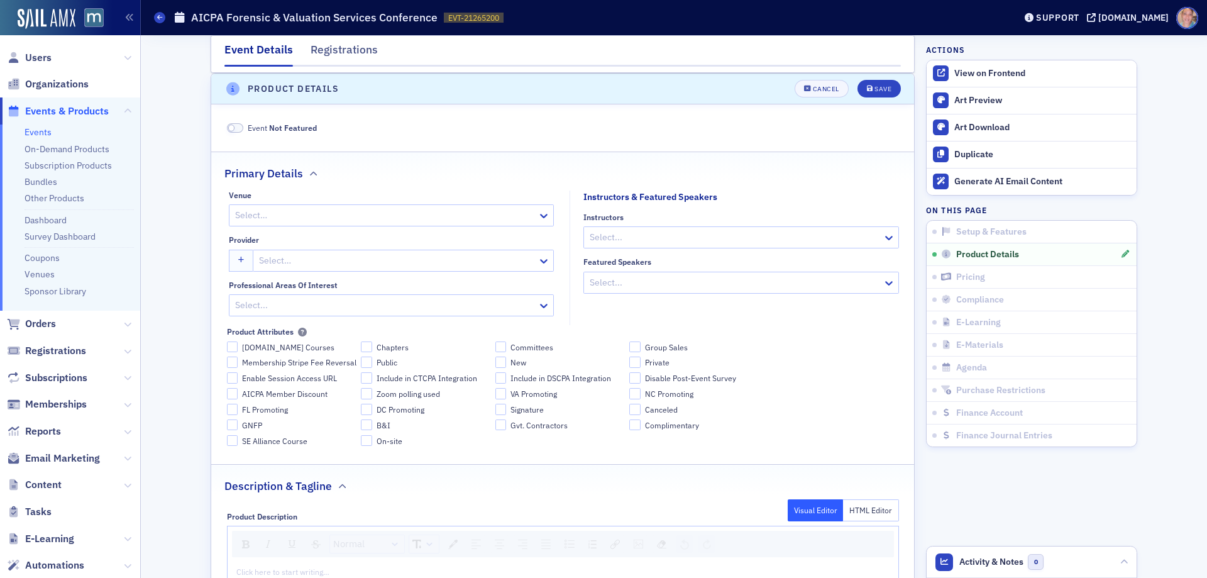
click at [335, 214] on div at bounding box center [385, 215] width 302 height 16
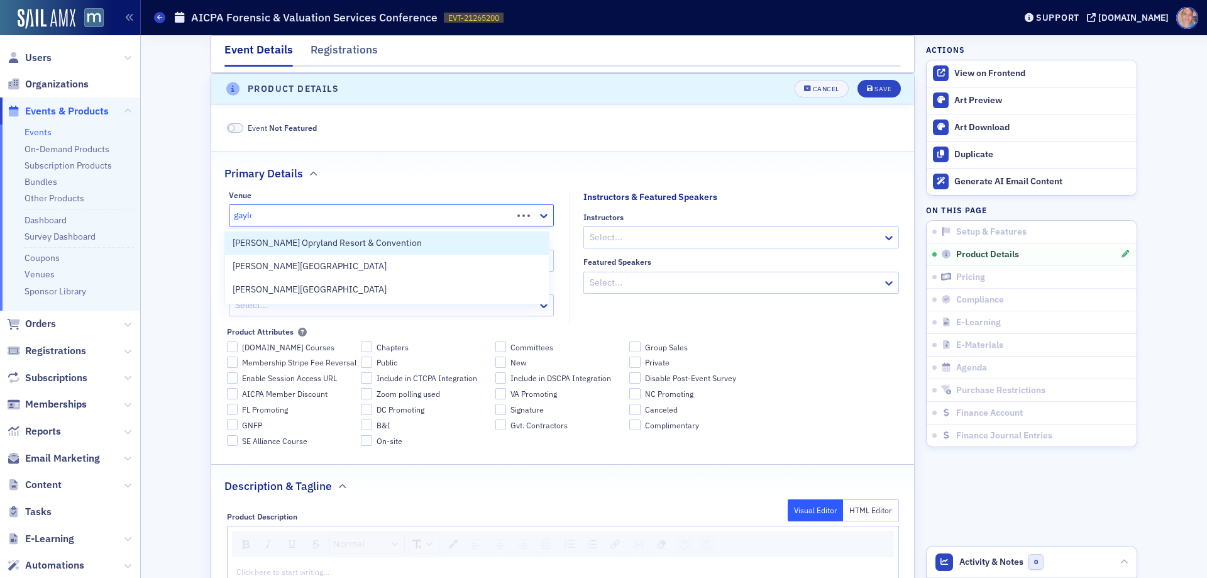
type input "gaylor"
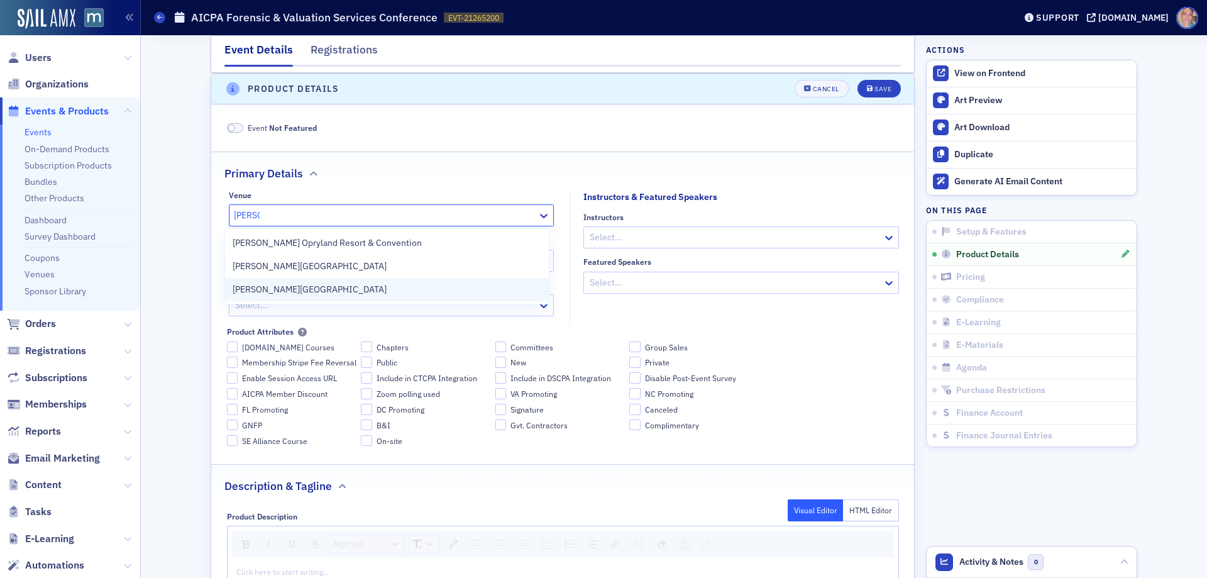
click at [346, 290] on span "Gaylord Rockies Resort & Convention Center" at bounding box center [310, 289] width 154 height 13
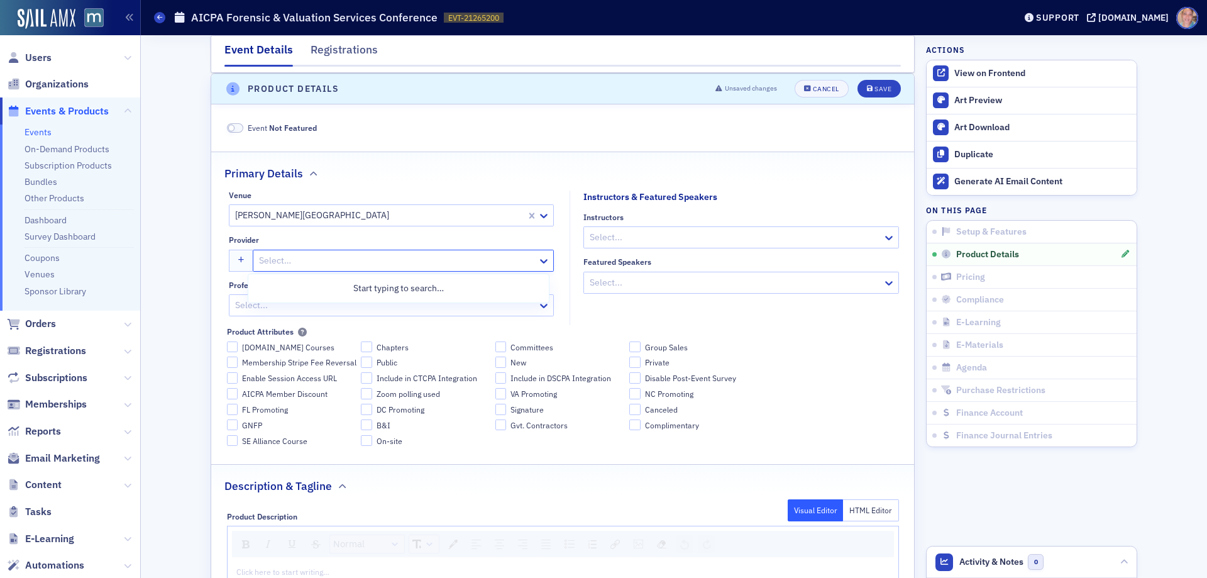
click at [309, 254] on div at bounding box center [397, 261] width 278 height 16
type input "aicp"
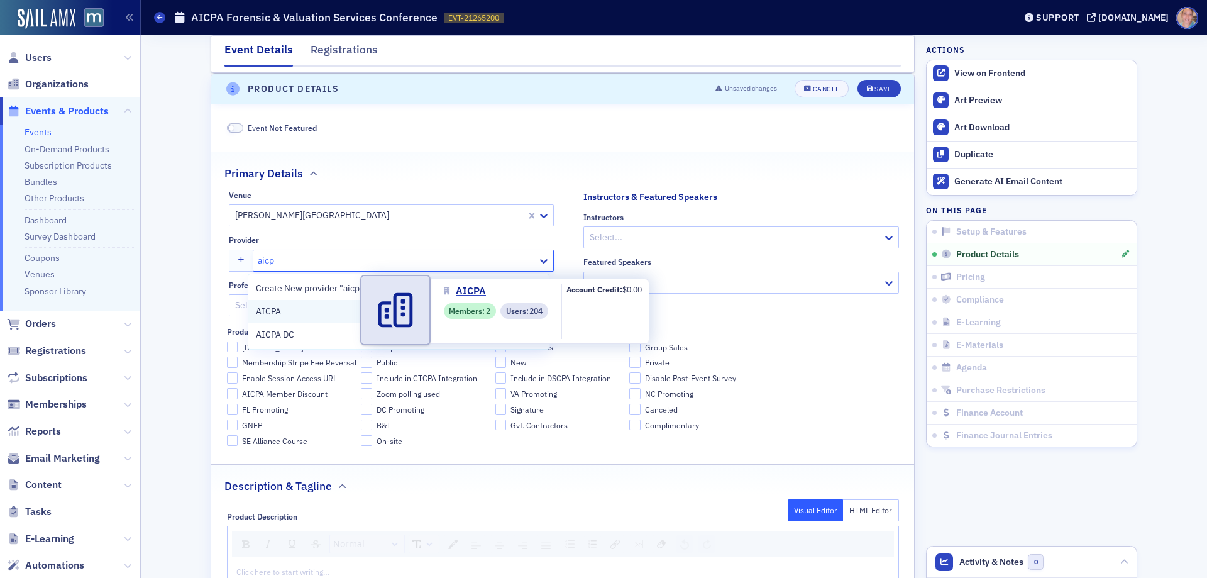
click at [288, 312] on span "AICPA" at bounding box center [313, 311] width 114 height 13
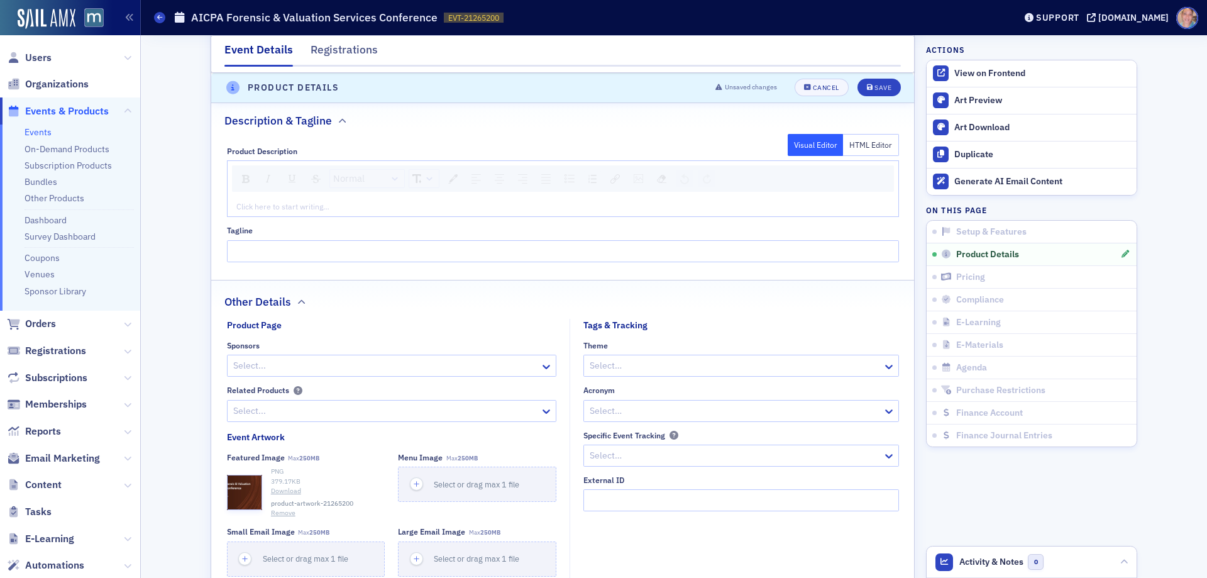
scroll to position [1011, 0]
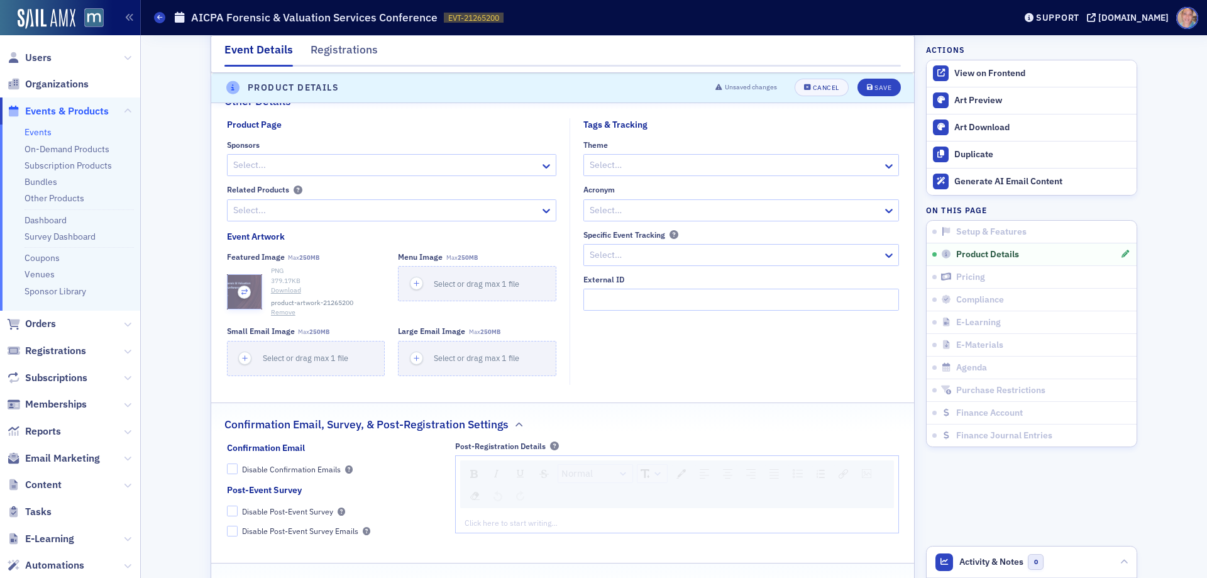
click at [240, 290] on icon "button" at bounding box center [244, 291] width 11 height 11
click at [242, 355] on use "button" at bounding box center [245, 356] width 6 height 6
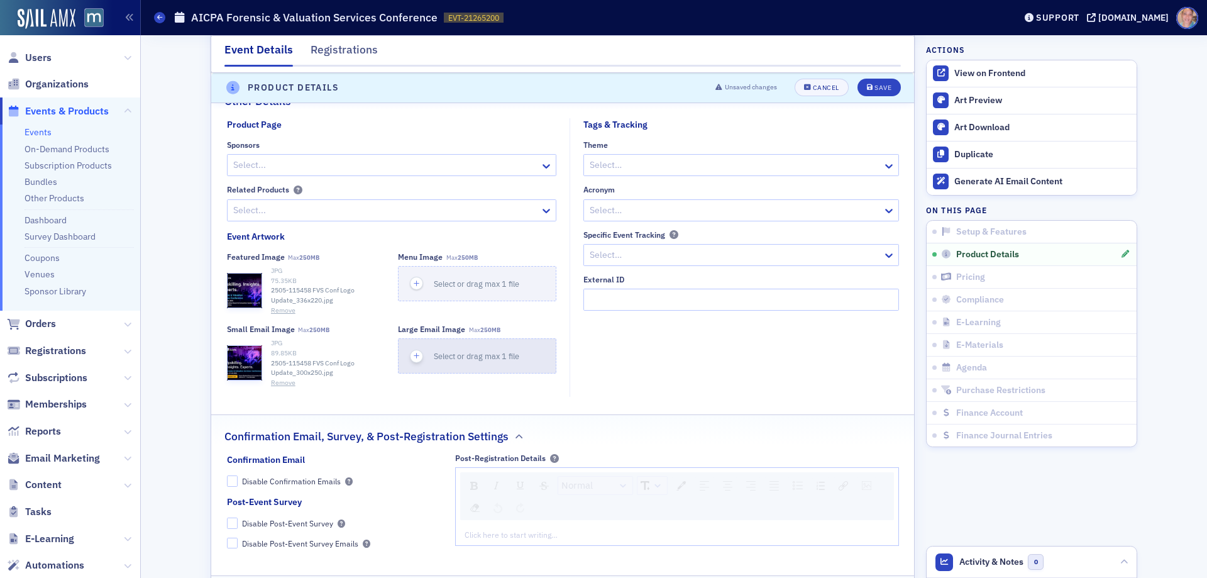
click at [411, 357] on icon "button" at bounding box center [416, 355] width 11 height 11
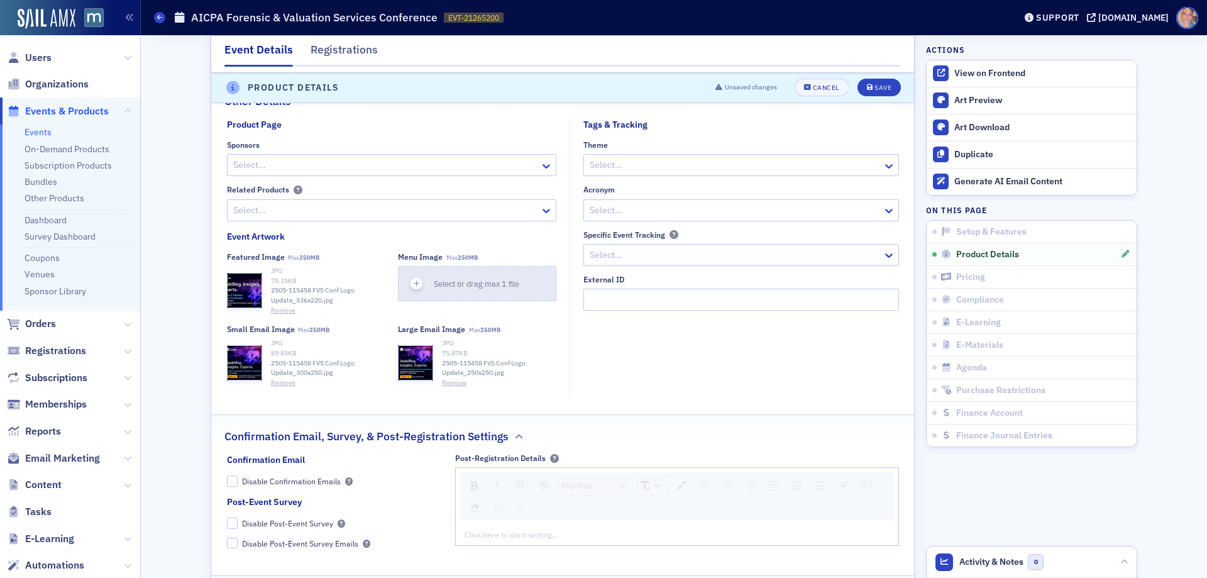
click at [414, 283] on use "button" at bounding box center [417, 284] width 6 height 6
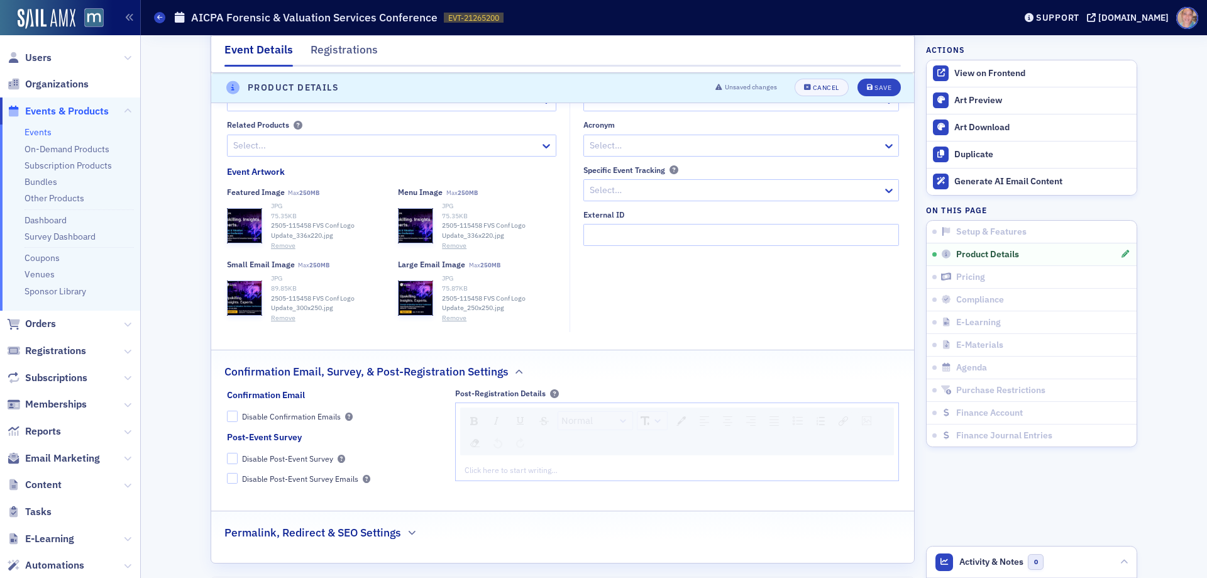
scroll to position [1137, 0]
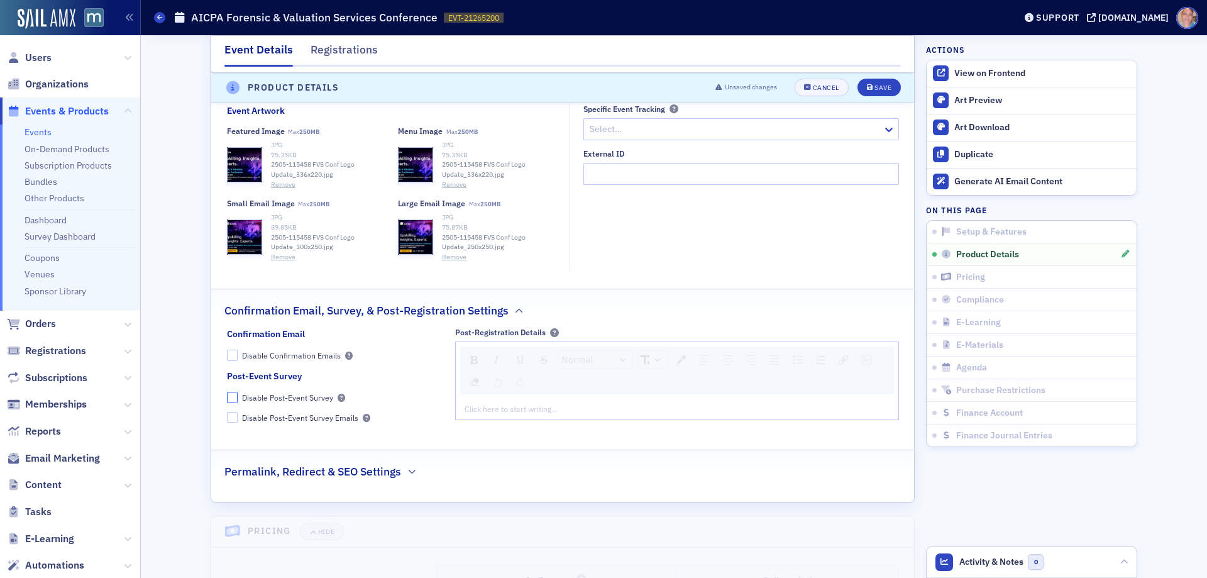
click at [227, 402] on input "Disable Post-Event Survey" at bounding box center [232, 397] width 11 height 11
checkbox input "true"
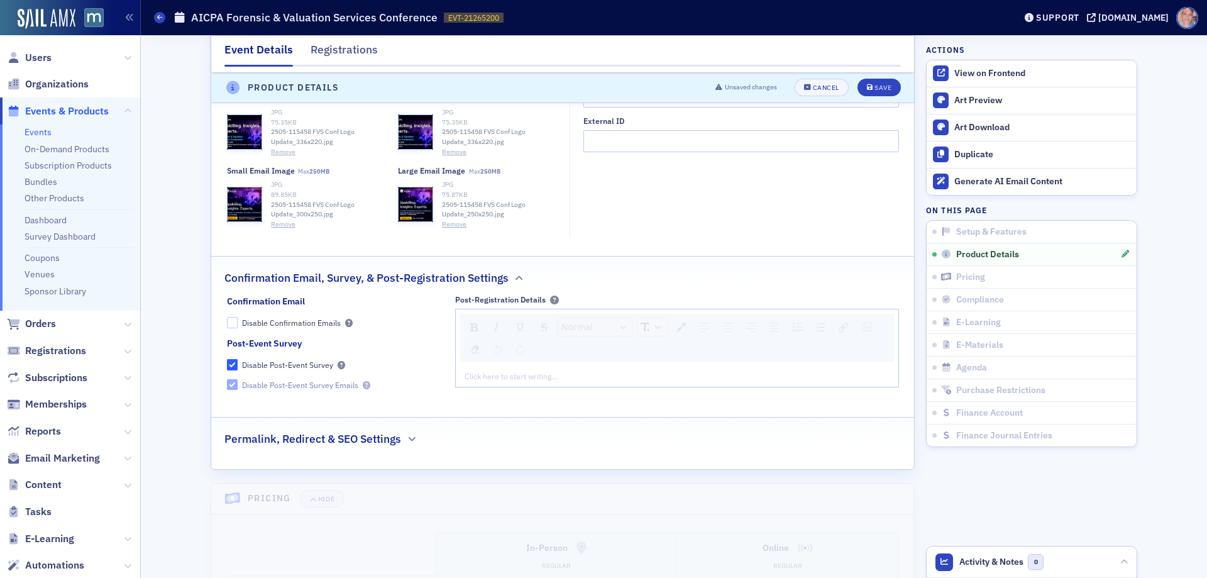
scroll to position [1200, 0]
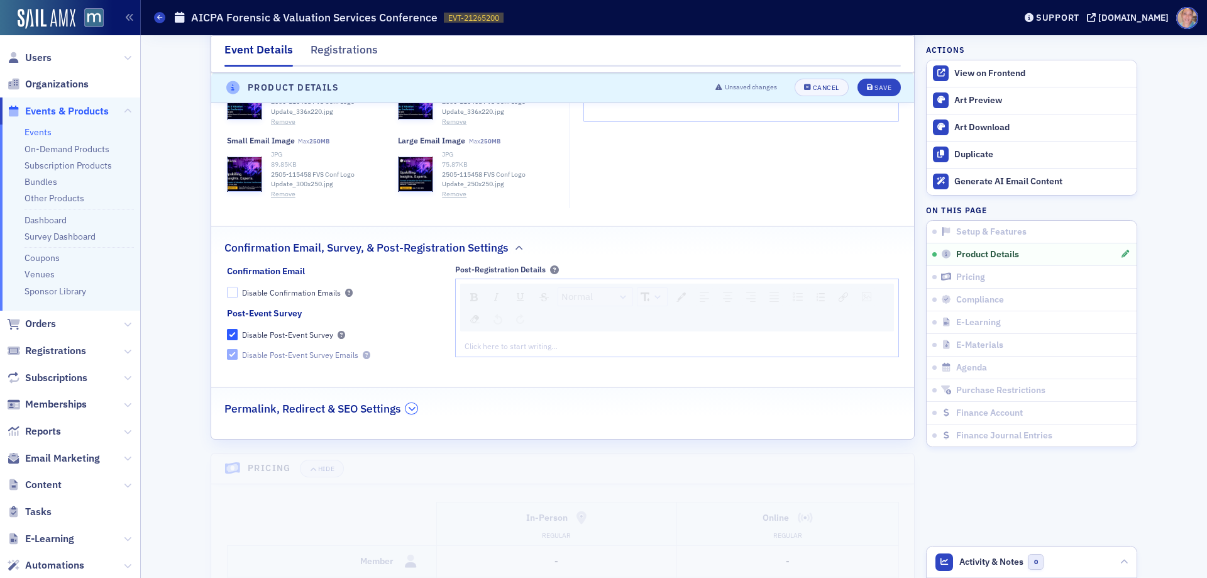
click at [412, 409] on button "button" at bounding box center [411, 408] width 12 height 11
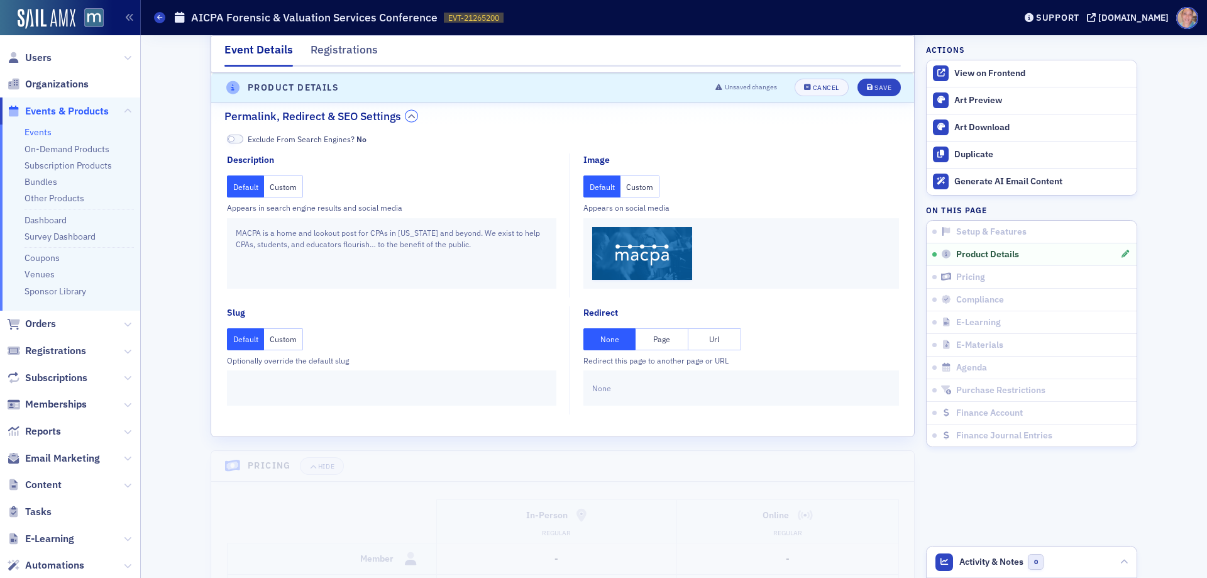
scroll to position [1514, 0]
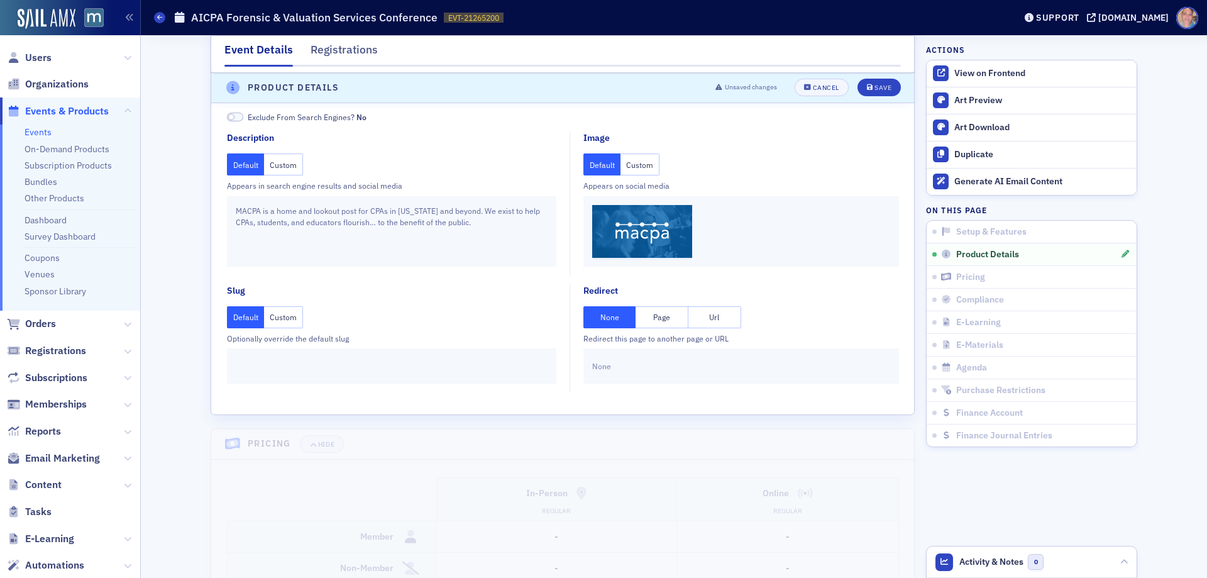
click at [711, 314] on button "Url" at bounding box center [714, 317] width 53 height 22
click at [600, 367] on input "text" at bounding box center [741, 365] width 298 height 22
paste input "https://www.aicpa-cima.com/cpe-learning/conference/aicpa-forensic-valuation-ser…"
type input "https://www.aicpa-cima.com/cpe-learning/conference/aicpa-forensic-valuation-ser…"
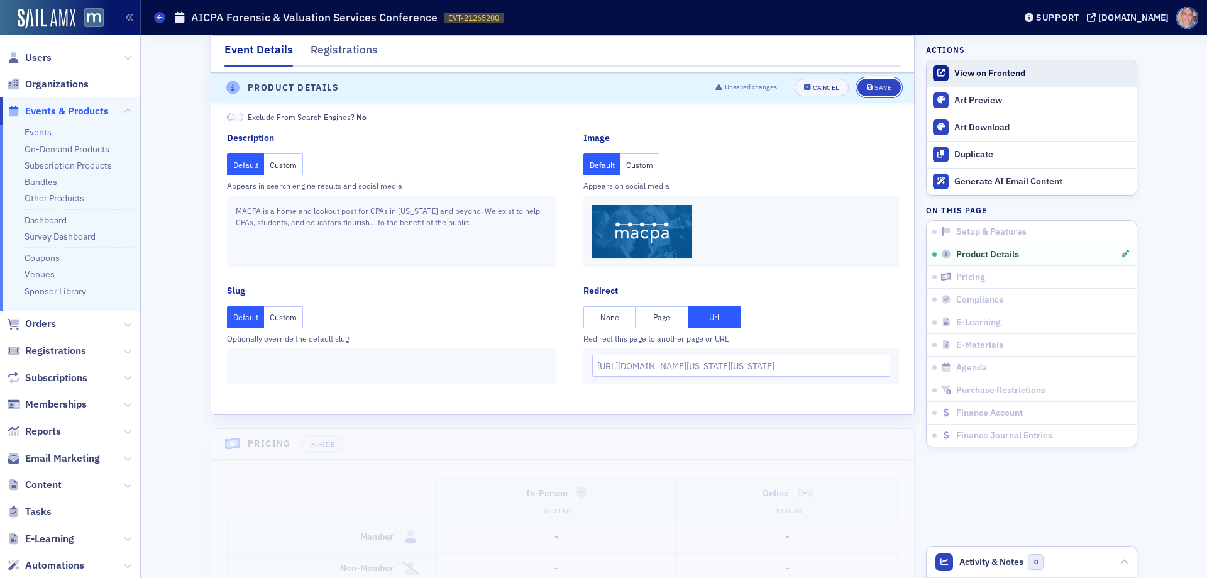
drag, startPoint x: 876, startPoint y: 87, endPoint x: 923, endPoint y: 74, distance: 49.1
click at [875, 86] on div "Save" at bounding box center [882, 88] width 17 height 7
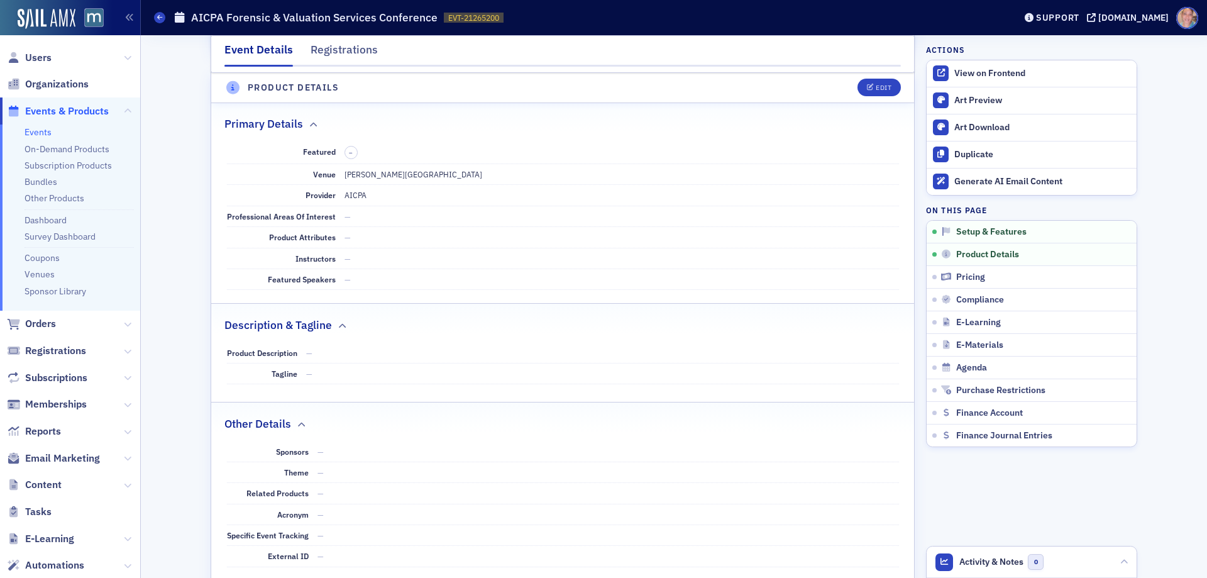
scroll to position [446, 0]
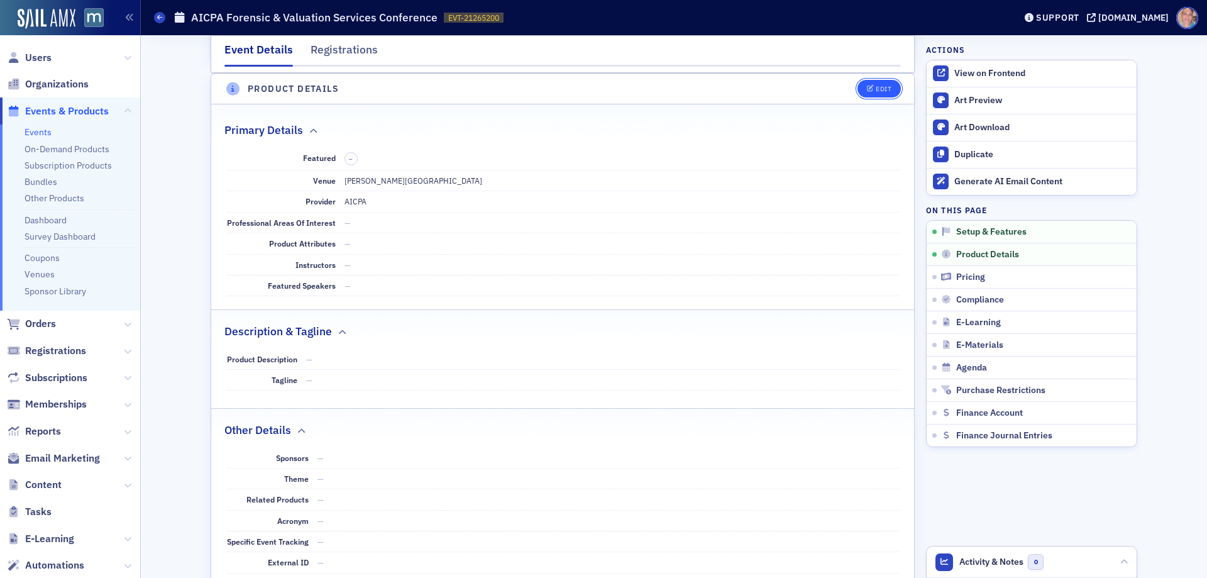
click at [863, 96] on button "Edit" at bounding box center [878, 89] width 43 height 18
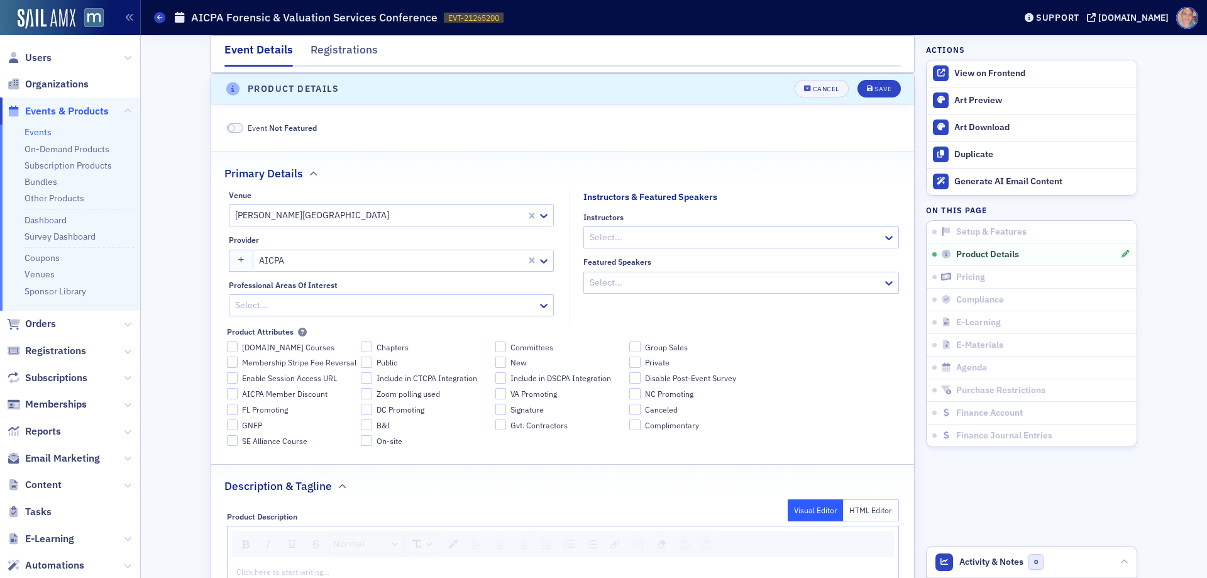
click at [454, 309] on div at bounding box center [385, 305] width 302 height 16
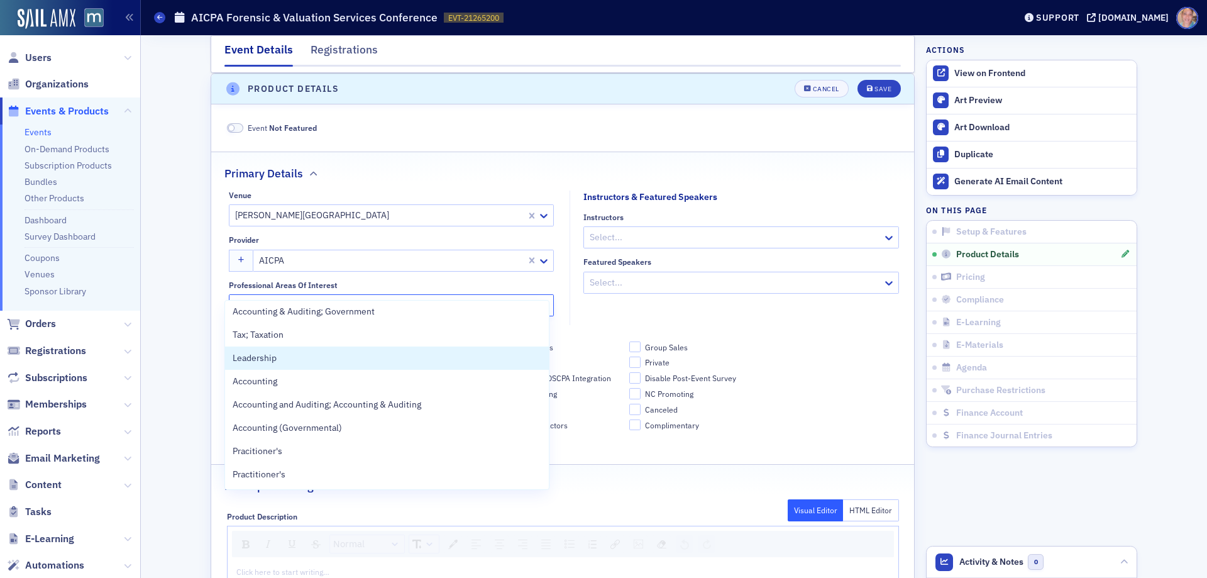
scroll to position [634, 0]
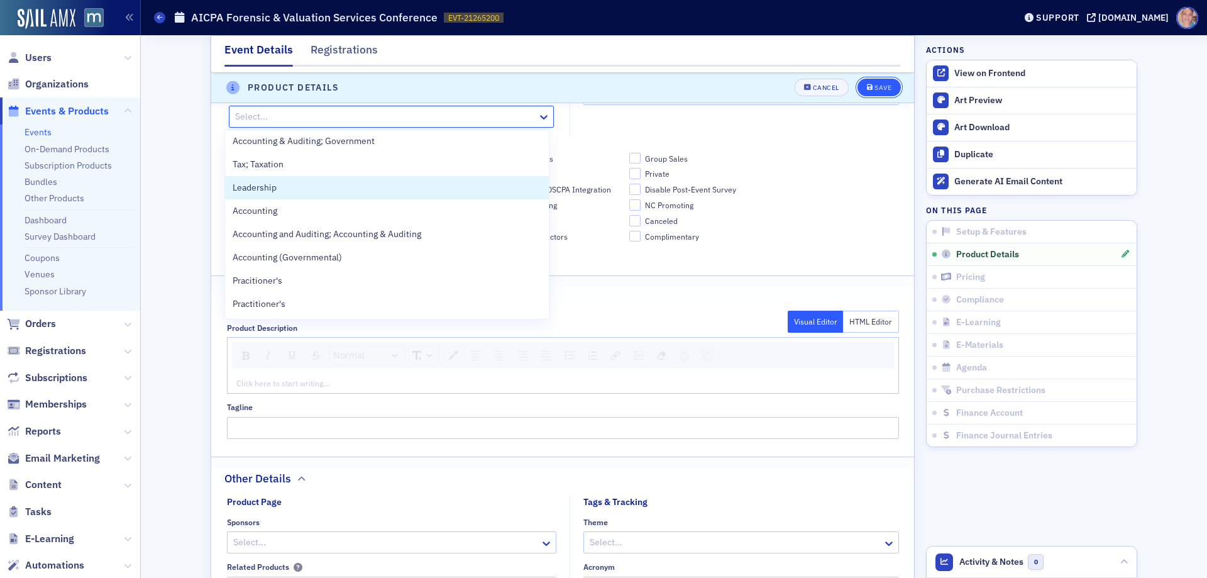
click at [875, 87] on div "Save" at bounding box center [882, 88] width 17 height 7
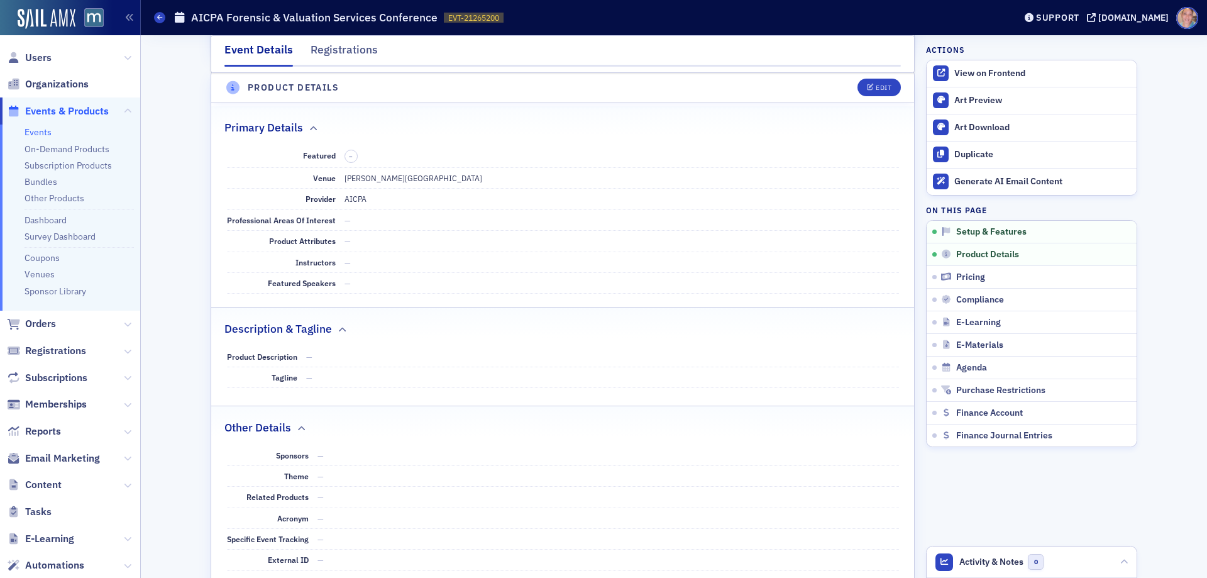
scroll to position [446, 0]
click at [876, 90] on div "Edit" at bounding box center [884, 88] width 16 height 7
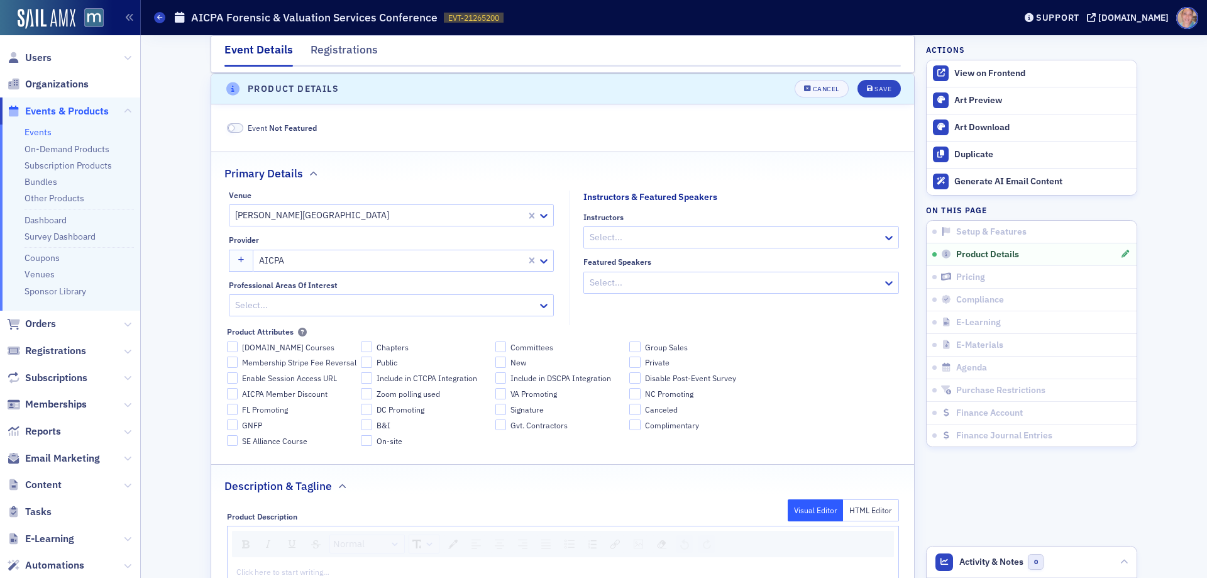
click at [402, 304] on div at bounding box center [385, 305] width 302 height 16
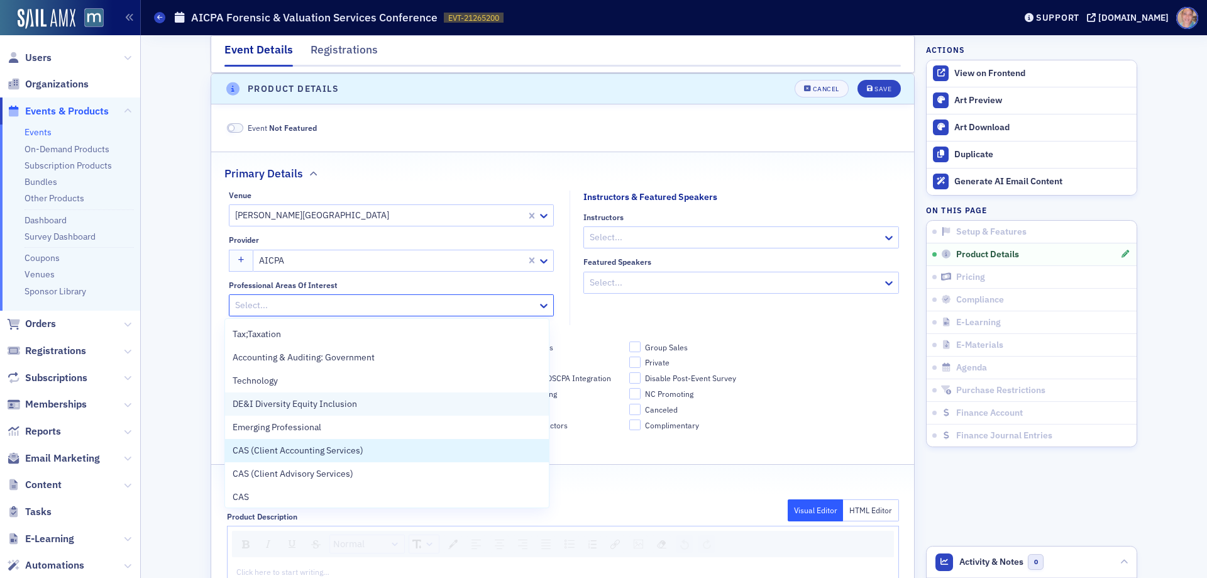
scroll to position [1119, 0]
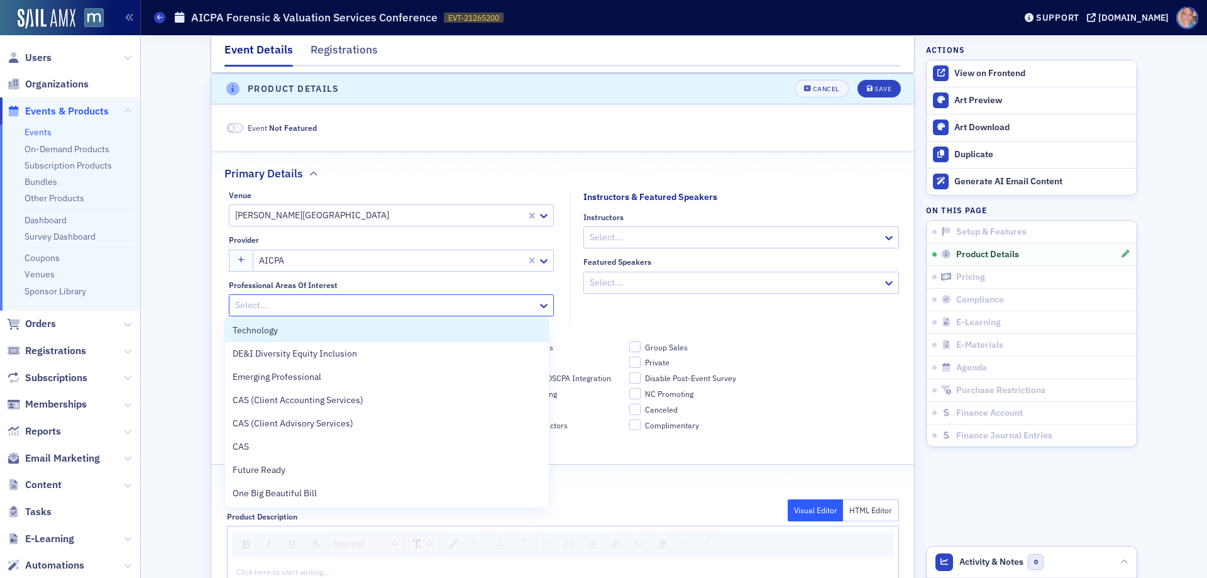
click at [828, 138] on fieldset "Event Not Featured" at bounding box center [562, 125] width 703 height 33
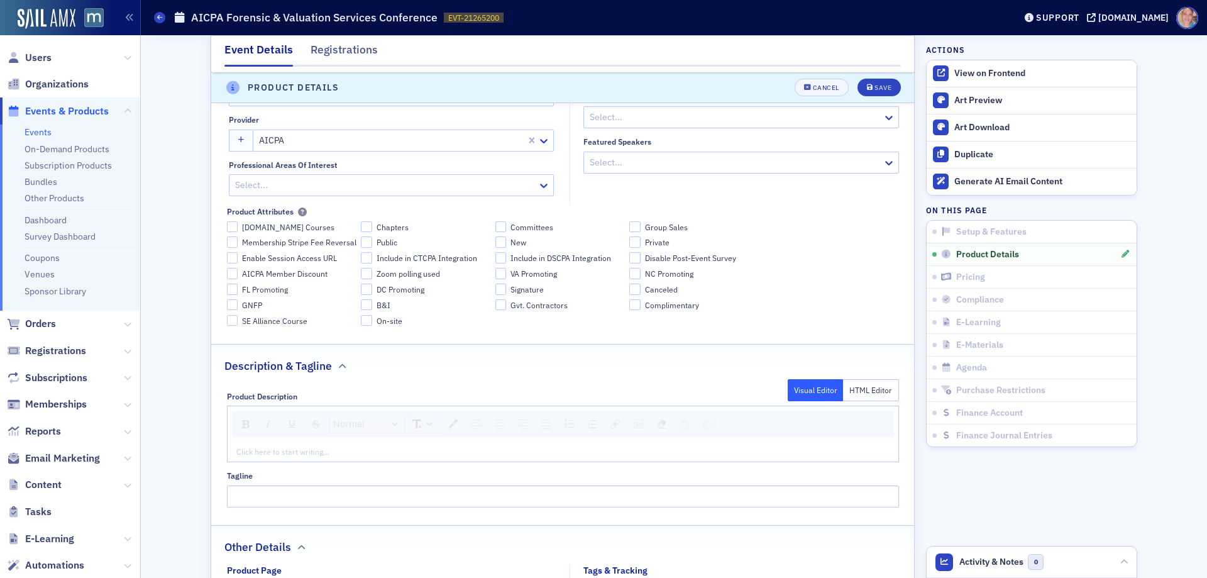
scroll to position [571, 0]
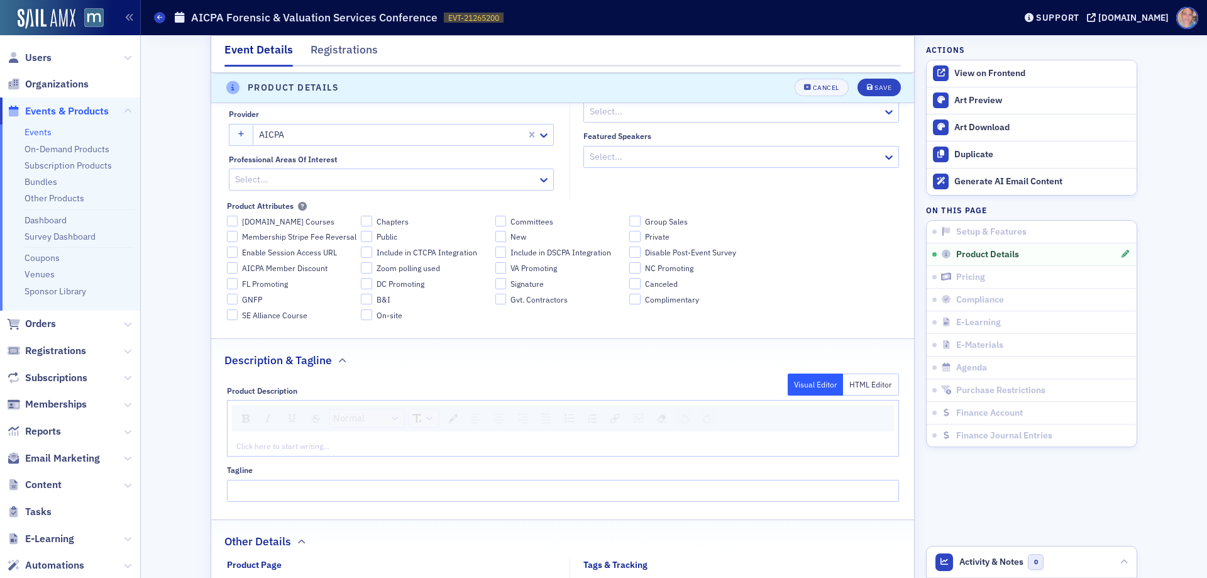
click at [248, 446] on div "rdw-editor" at bounding box center [563, 445] width 652 height 11
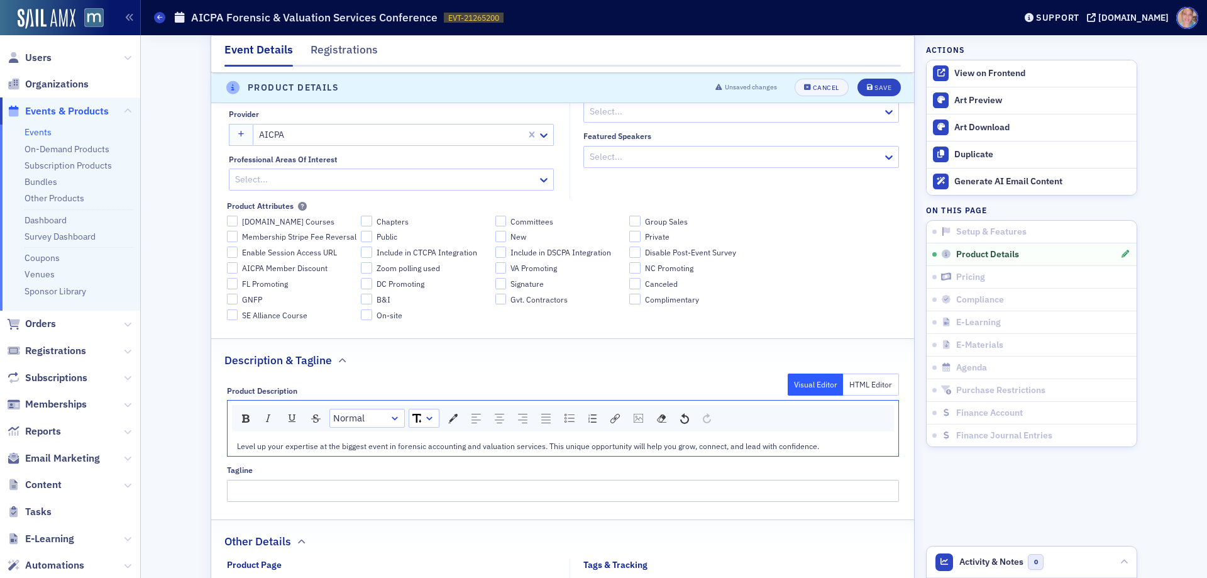
click at [336, 440] on div "Level up your expertise at the biggest event in forensic accounting and valuati…" at bounding box center [563, 445] width 652 height 11
click at [838, 443] on div "Level up your expertise at the biggest event in forensic accounting and valuati…" at bounding box center [563, 445] width 652 height 11
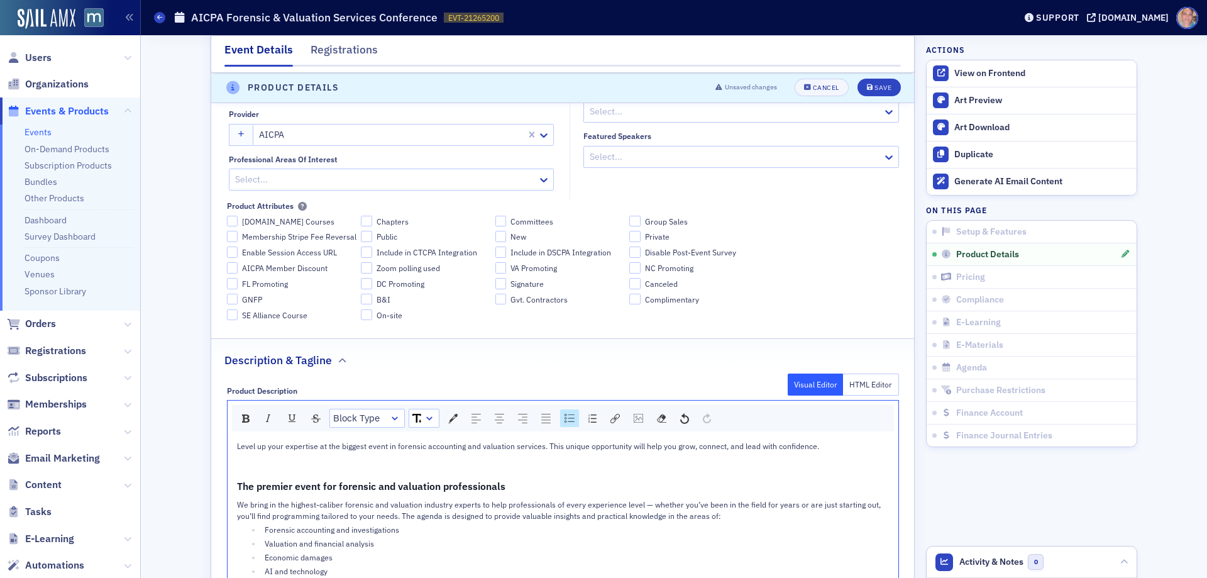
click at [251, 463] on div "Level up your expertise at the biggest event in forensic accounting and valuati…" at bounding box center [563, 522] width 652 height 164
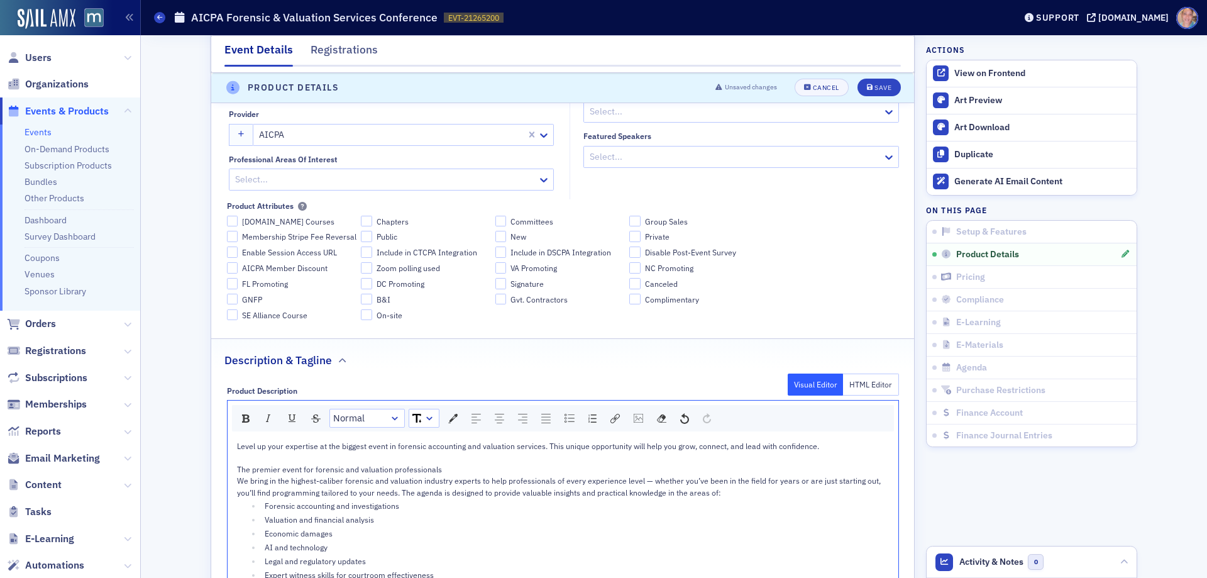
click at [348, 470] on span "The premier event for forensic and valuation professionals" at bounding box center [339, 469] width 205 height 10
click at [349, 471] on span "The premier event for forensic and valuation professionals" at bounding box center [339, 469] width 205 height 10
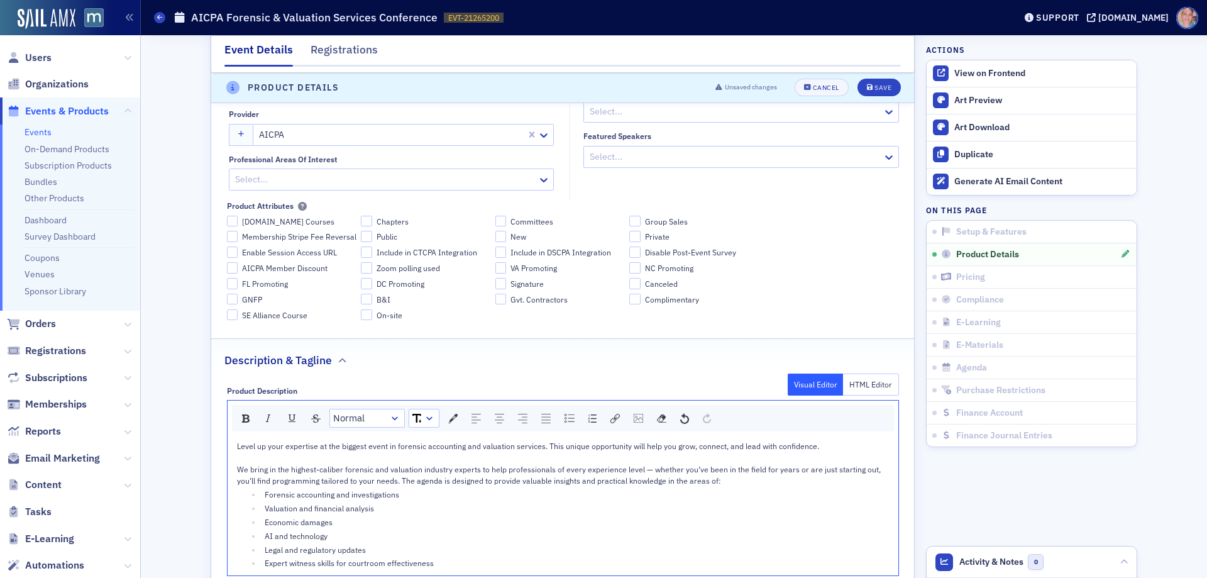
click at [389, 452] on div "rdw-editor" at bounding box center [563, 456] width 652 height 11
click at [388, 451] on div "rdw-editor" at bounding box center [563, 456] width 652 height 11
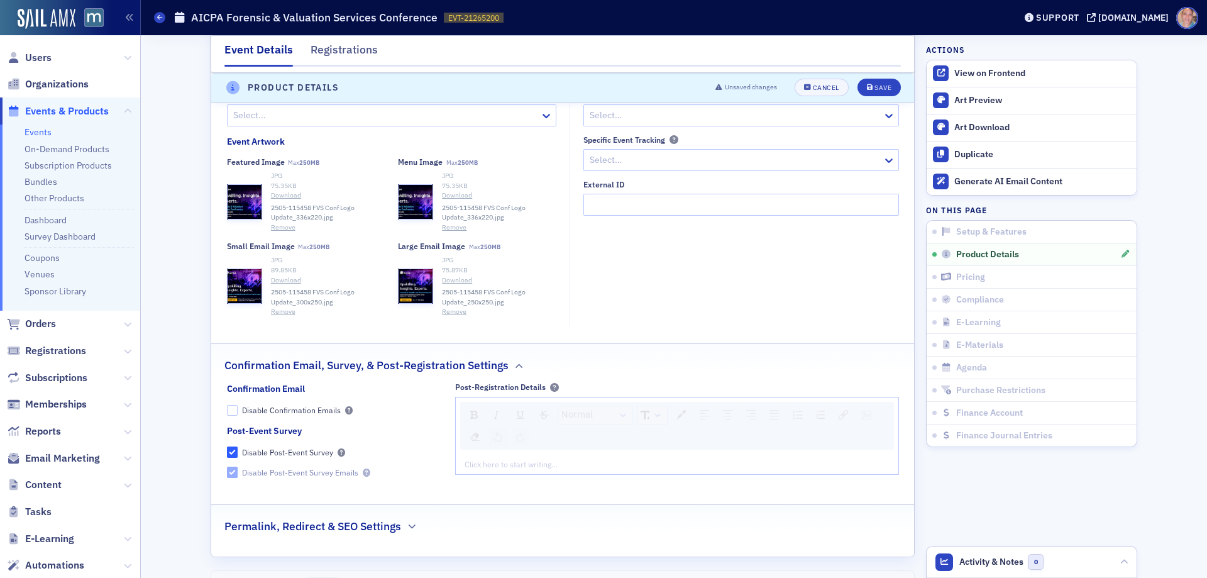
scroll to position [1326, 0]
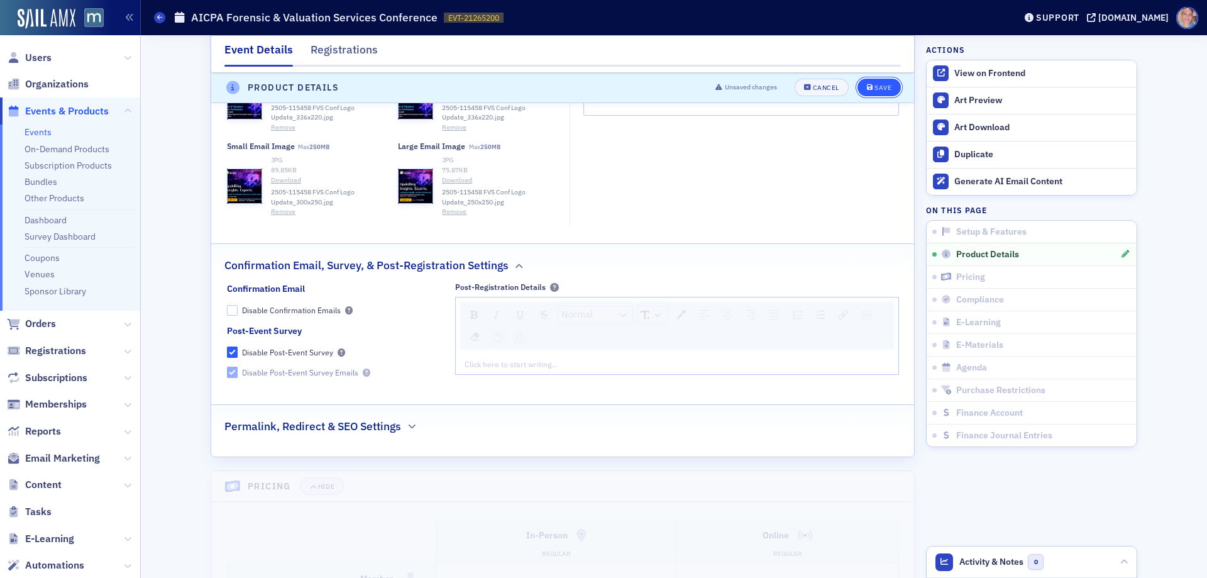
click at [883, 91] on div "Save" at bounding box center [882, 88] width 17 height 7
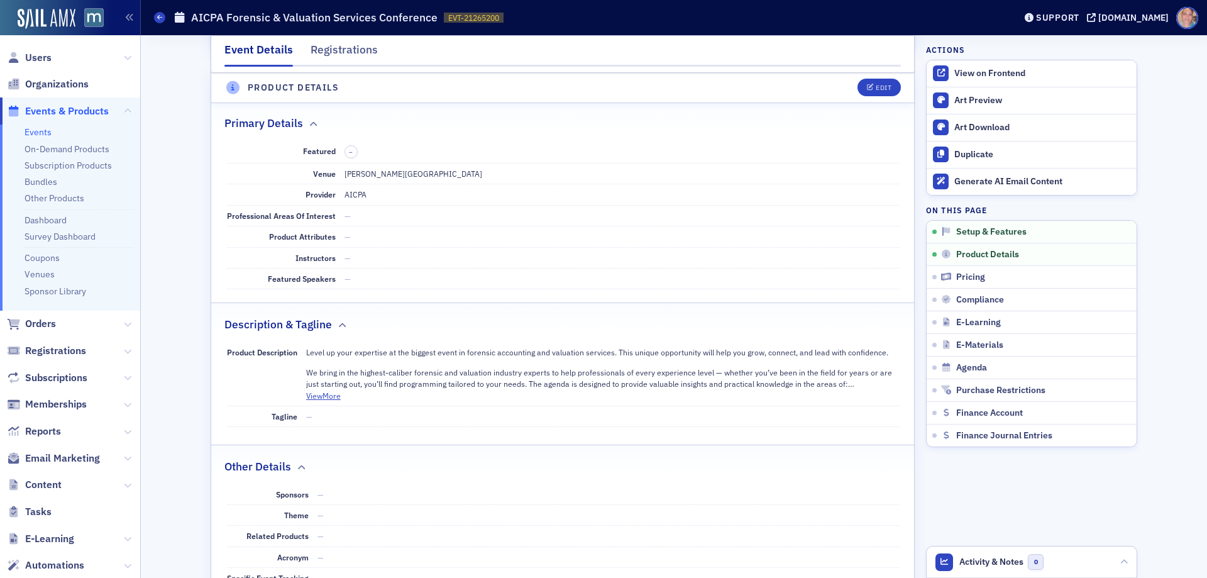
scroll to position [446, 0]
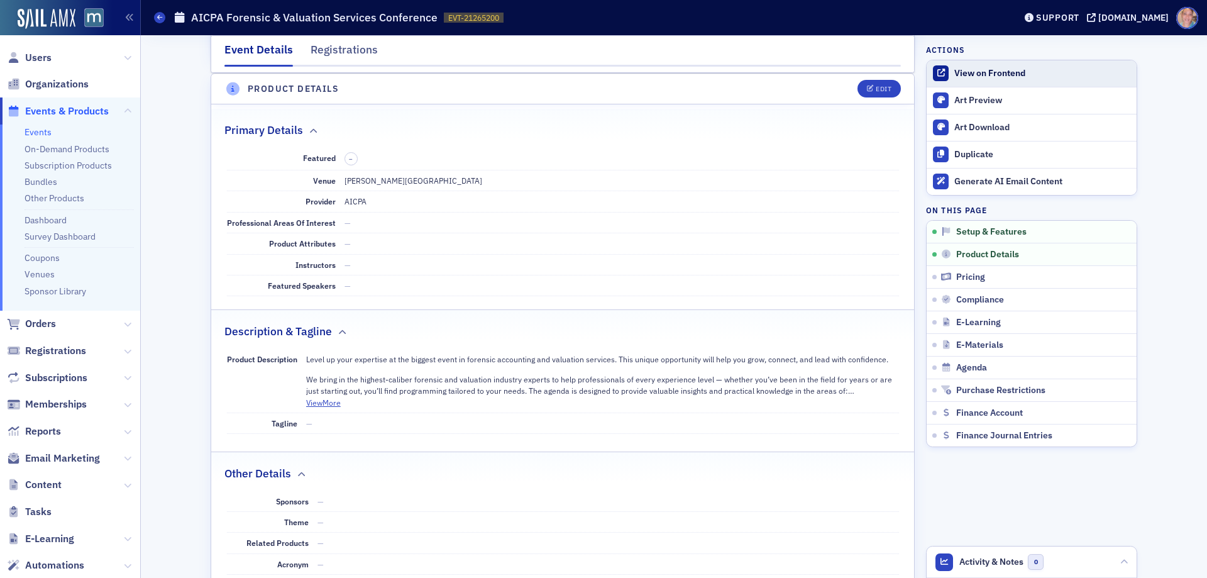
click at [995, 72] on div "View on Frontend" at bounding box center [1042, 73] width 176 height 11
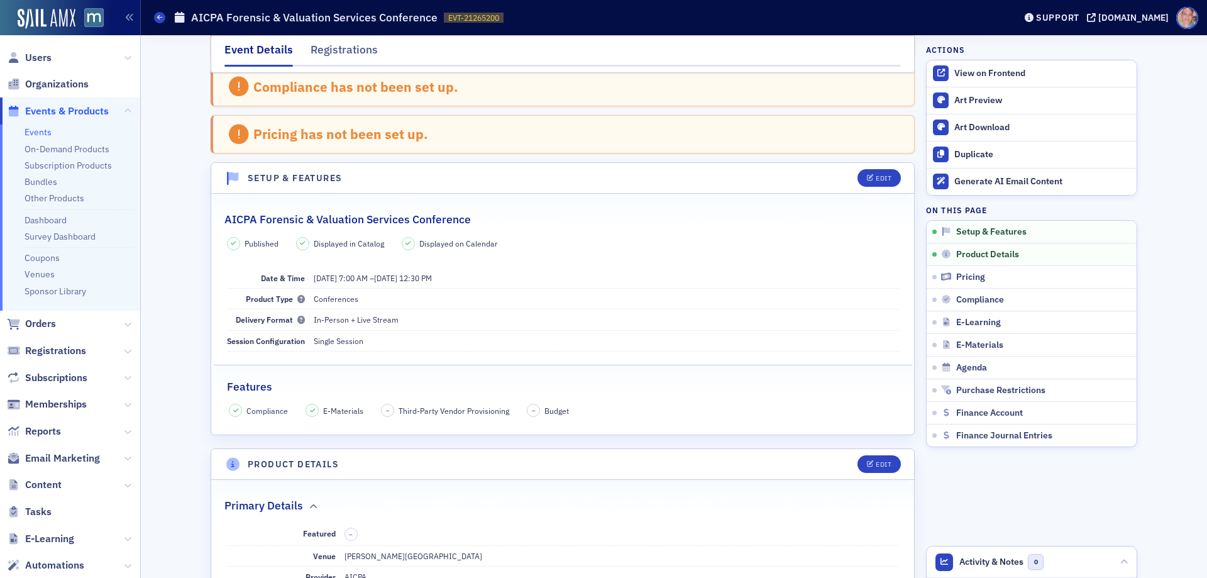
scroll to position [0, 0]
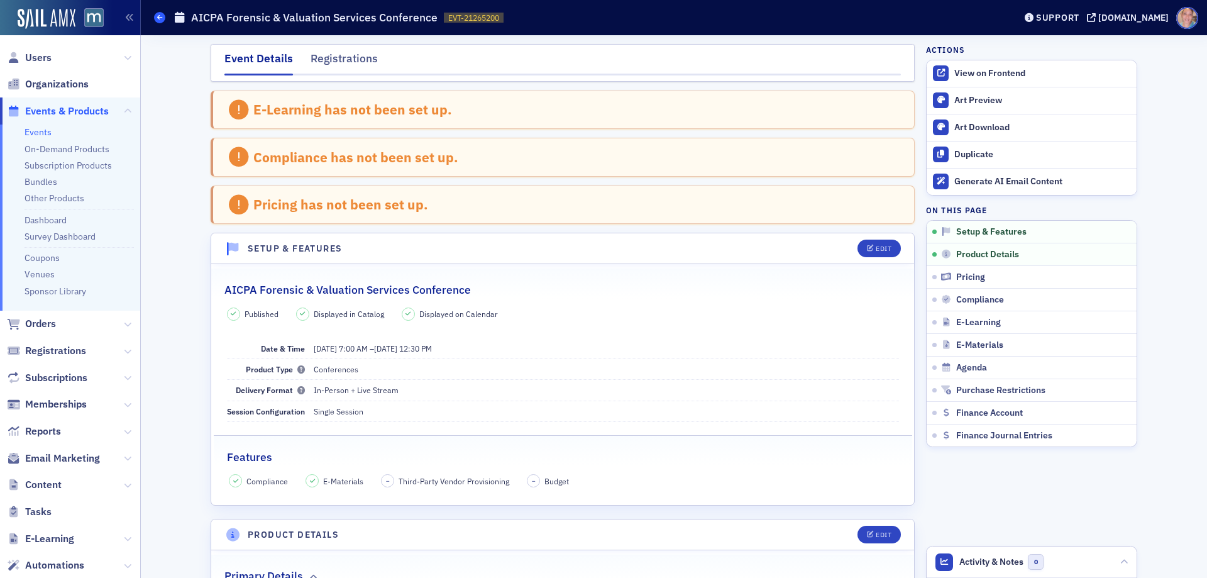
click at [162, 19] on icon at bounding box center [159, 17] width 5 height 6
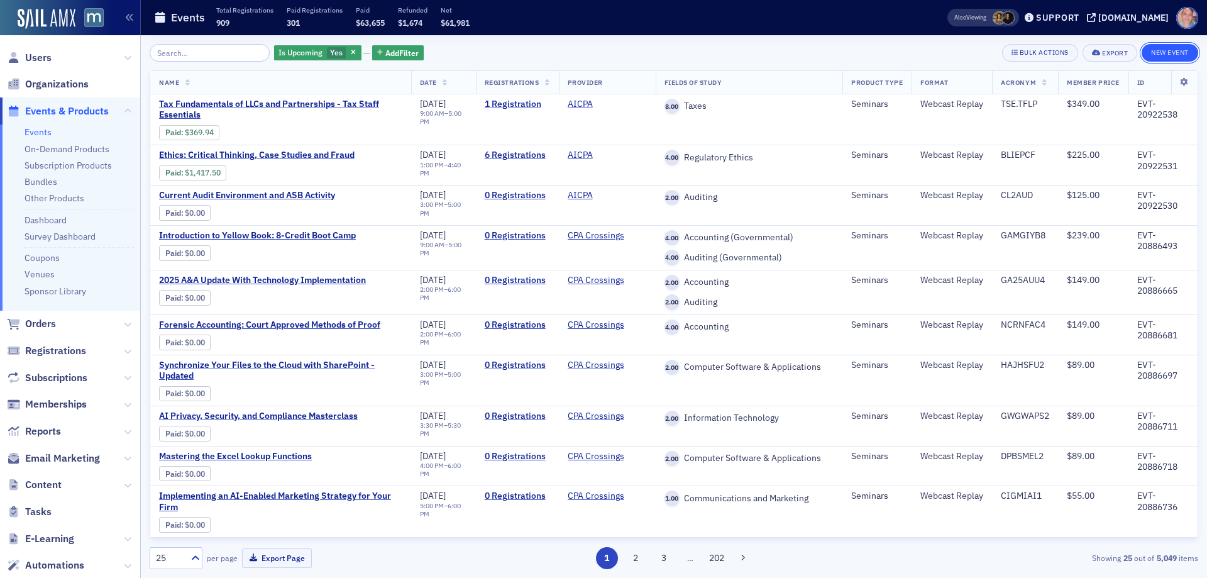
click at [1172, 48] on button "New Event" at bounding box center [1169, 53] width 57 height 18
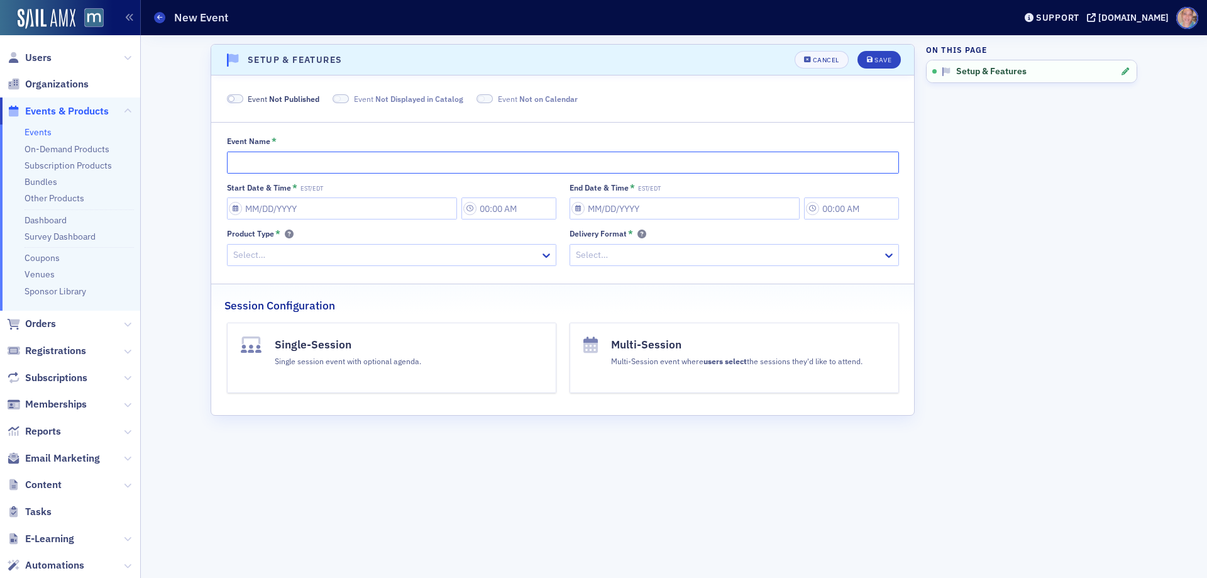
click at [260, 152] on input "Event Name *" at bounding box center [563, 162] width 672 height 22
paste input "AICPA Women's Global Leadership Summit"
type input "AICPA Women's Global Leadership Summit"
click at [292, 210] on input "Start Date & Time * EST/EDT" at bounding box center [342, 208] width 230 height 22
select select "7"
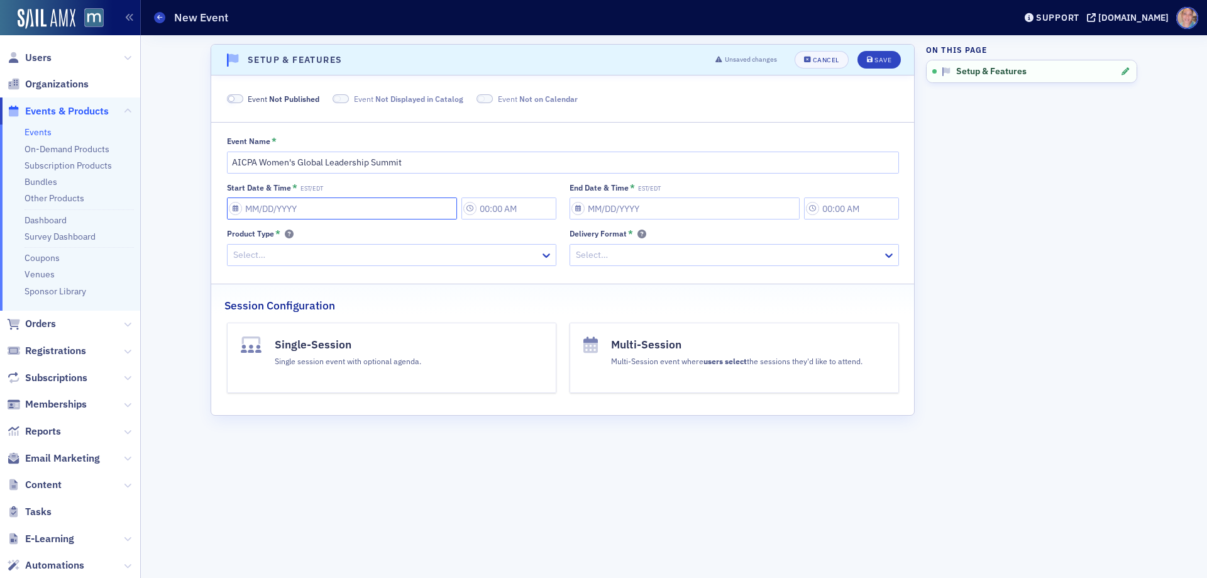
select select "2025"
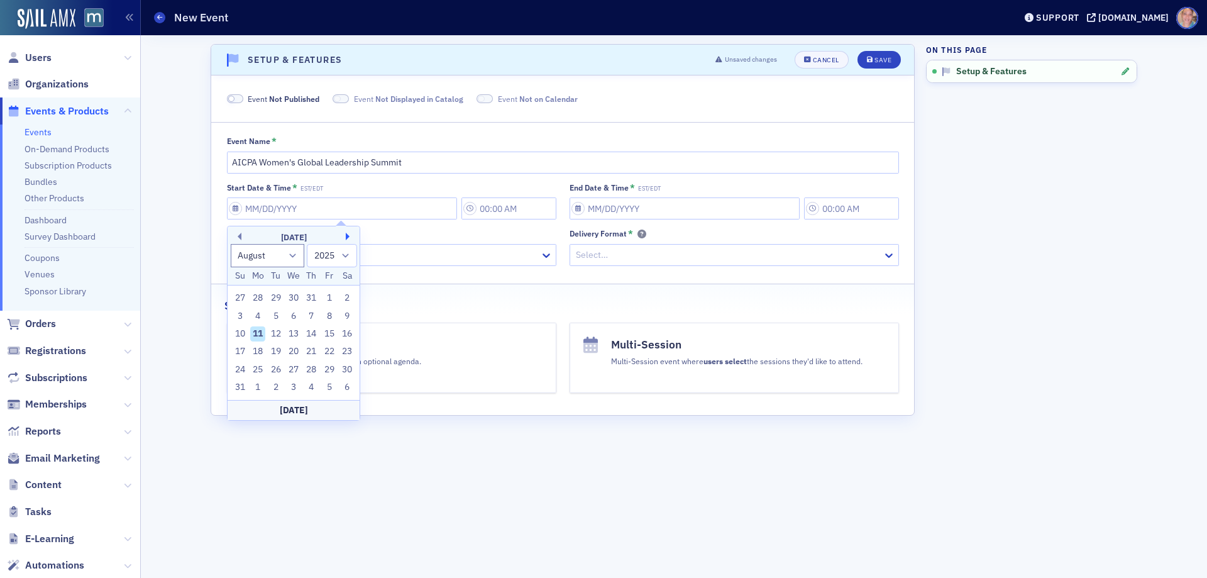
click at [348, 235] on button "Next Month" at bounding box center [350, 237] width 8 height 8
select select "10"
drag, startPoint x: 260, startPoint y: 333, endPoint x: 282, endPoint y: 308, distance: 33.0
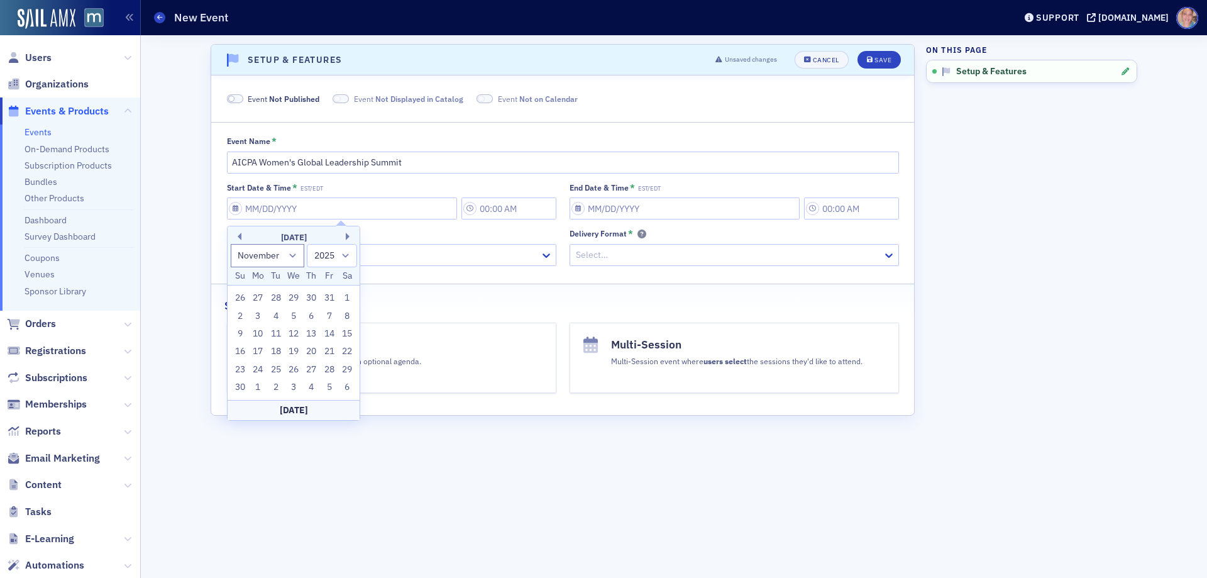
click at [261, 333] on div "10" at bounding box center [257, 333] width 15 height 15
type input "11/10/2025"
type input "4:00 PM"
type input "11/10/2025"
type input "5:00 PM"
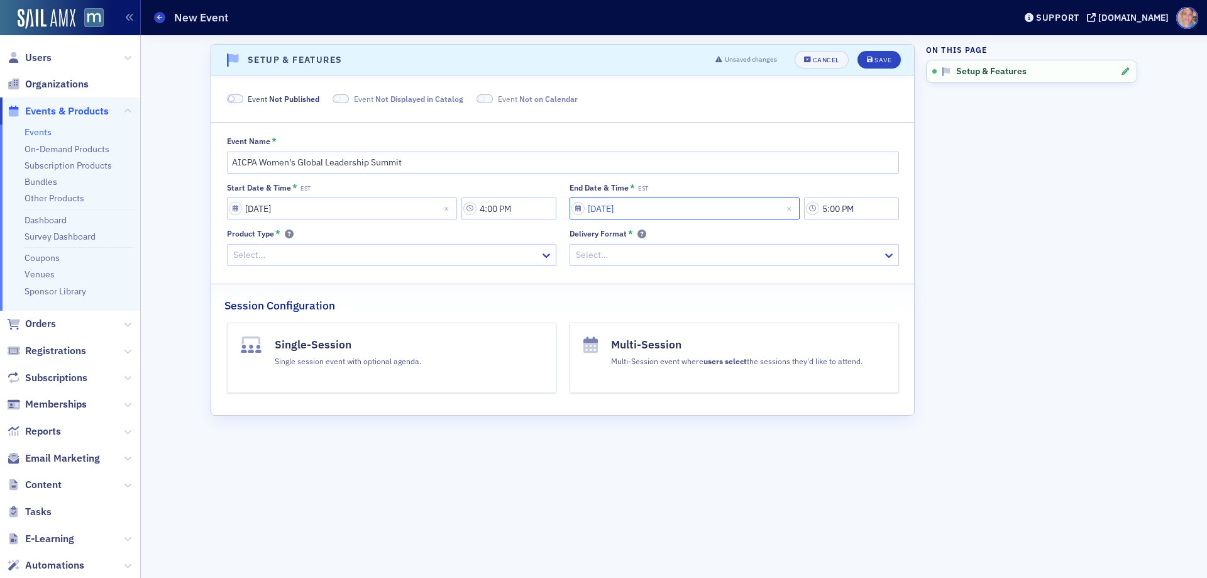
click at [598, 212] on input "11/10/2025" at bounding box center [684, 208] width 230 height 22
select select "10"
select select "2025"
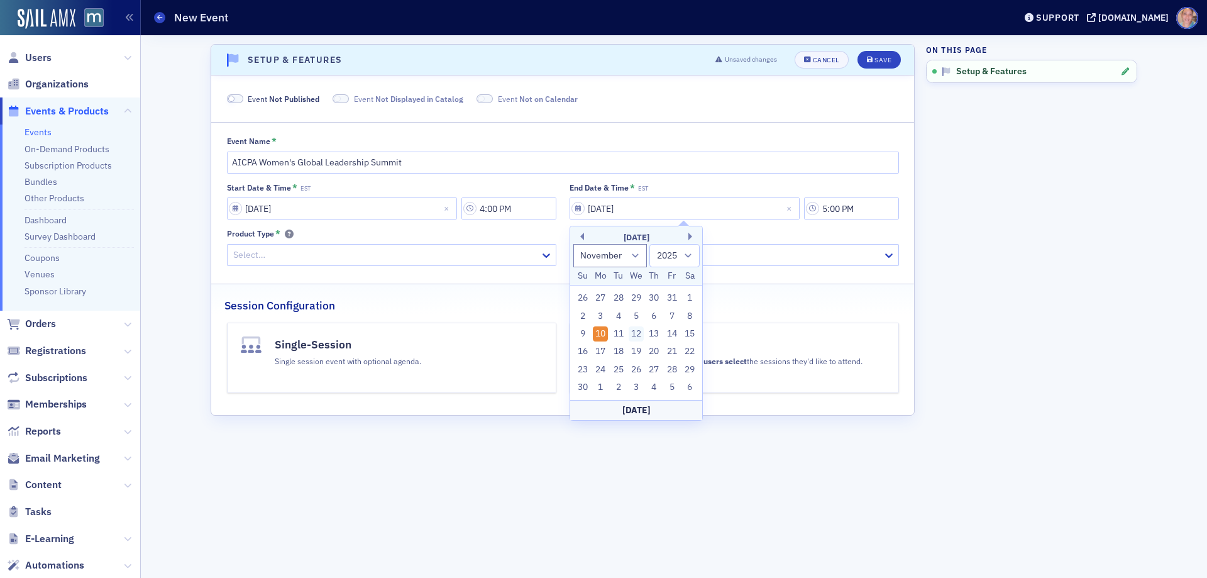
click at [639, 331] on div "12" at bounding box center [636, 333] width 15 height 15
type input "11/12/2025"
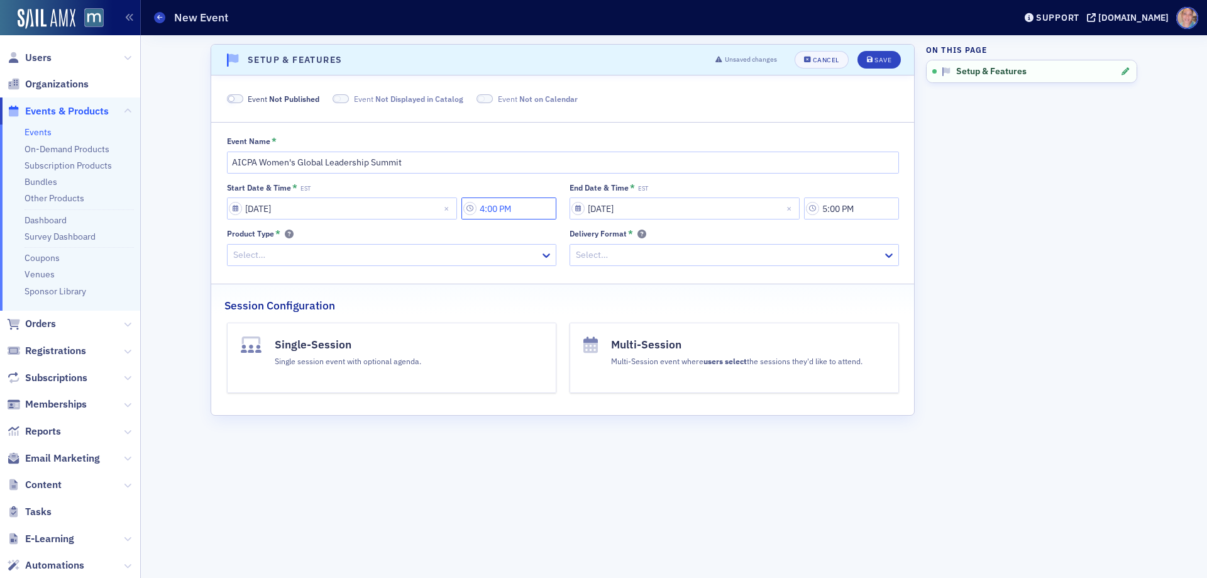
click at [506, 211] on input "4:00 PM" at bounding box center [508, 208] width 95 height 22
drag, startPoint x: 584, startPoint y: 209, endPoint x: 587, endPoint y: 220, distance: 11.7
click at [584, 209] on div at bounding box center [578, 209] width 24 height 16
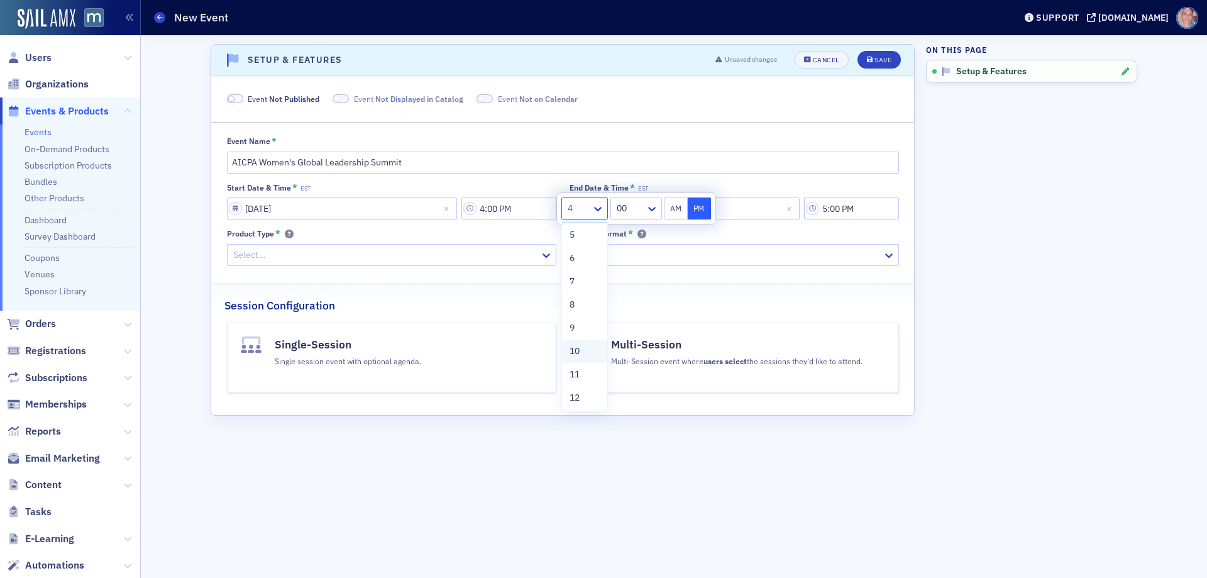
scroll to position [96, 0]
click at [579, 326] on div "9" at bounding box center [584, 326] width 30 height 13
click at [674, 212] on button "AM" at bounding box center [676, 208] width 24 height 22
click at [586, 208] on div at bounding box center [578, 209] width 24 height 16
click at [581, 394] on div "12" at bounding box center [584, 396] width 30 height 13
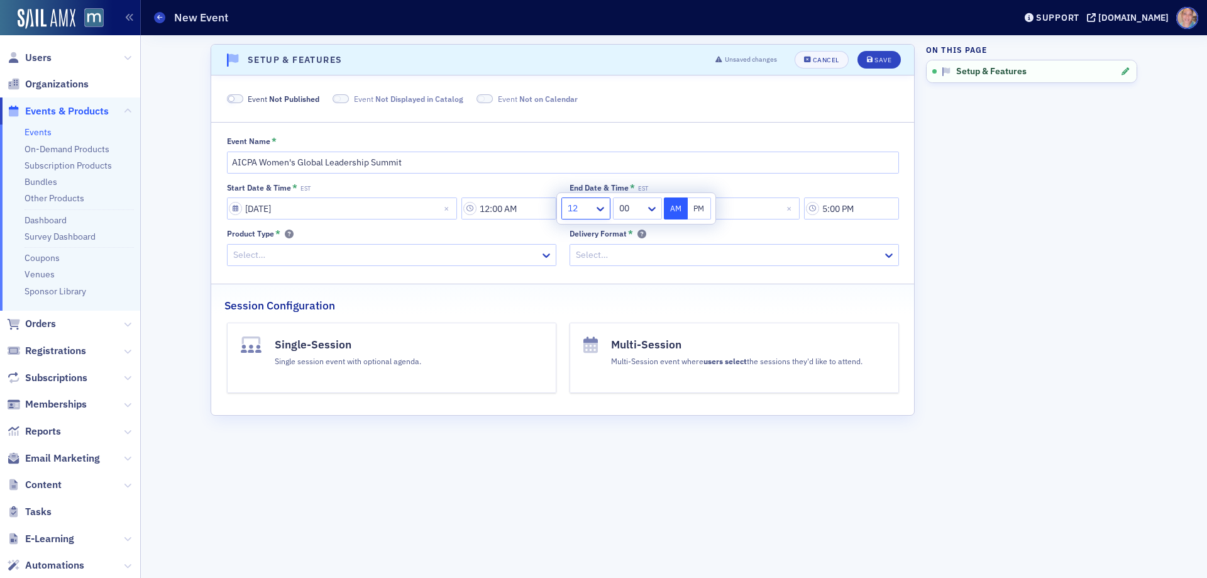
click at [642, 212] on div at bounding box center [631, 209] width 26 height 16
drag, startPoint x: 628, startPoint y: 241, endPoint x: 742, endPoint y: 189, distance: 125.7
click at [628, 239] on span "30" at bounding box center [626, 242] width 10 height 13
click at [702, 207] on button "PM" at bounding box center [700, 208] width 24 height 22
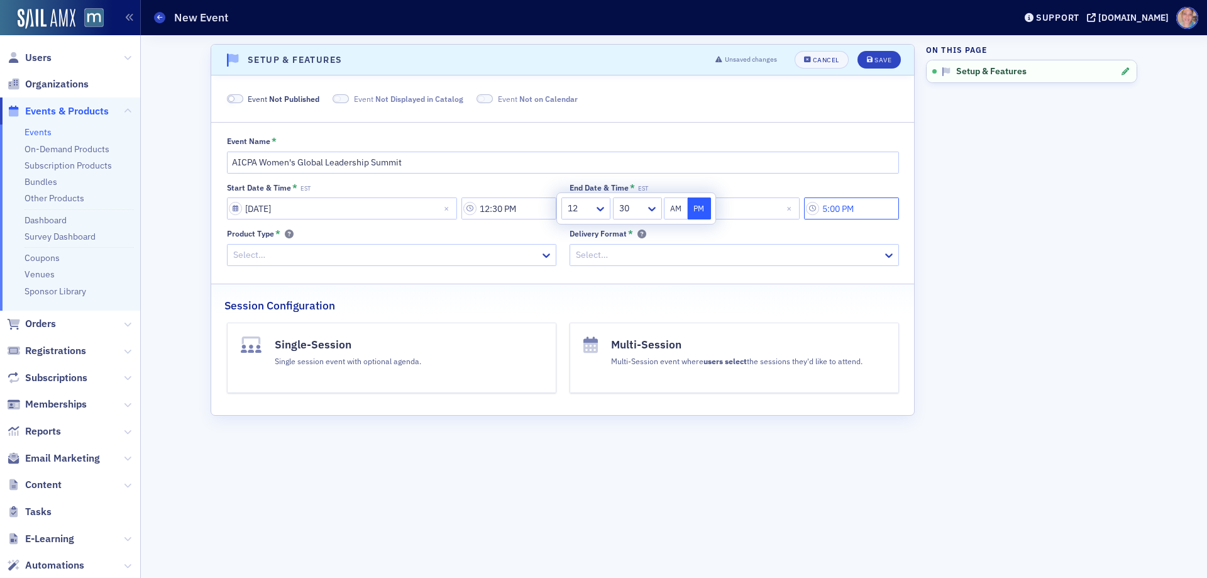
click at [872, 211] on input "5:00 PM" at bounding box center [851, 208] width 95 height 22
click at [506, 208] on input "12:30 PM" at bounding box center [508, 208] width 95 height 22
click at [593, 207] on div at bounding box center [579, 209] width 26 height 16
drag, startPoint x: 579, startPoint y: 329, endPoint x: 640, endPoint y: 260, distance: 93.1
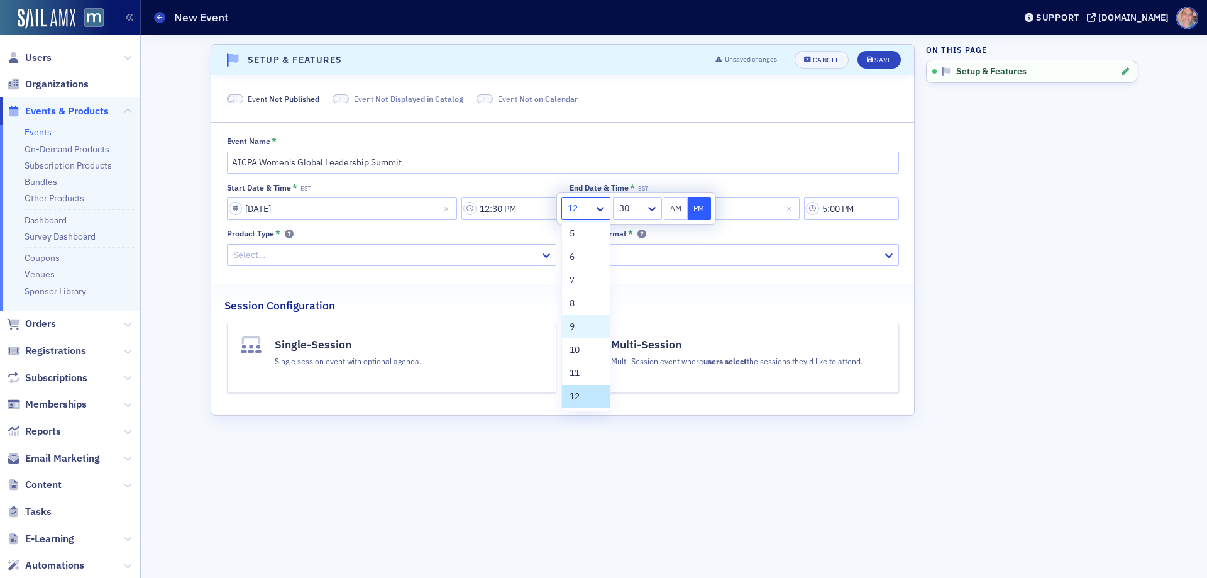
click at [579, 329] on div "9" at bounding box center [585, 326] width 33 height 13
click at [636, 210] on div at bounding box center [629, 209] width 29 height 16
drag, startPoint x: 629, startPoint y: 236, endPoint x: 688, endPoint y: 198, distance: 70.1
click at [629, 234] on div "00" at bounding box center [635, 235] width 35 height 13
click at [678, 211] on button "AM" at bounding box center [676, 208] width 24 height 22
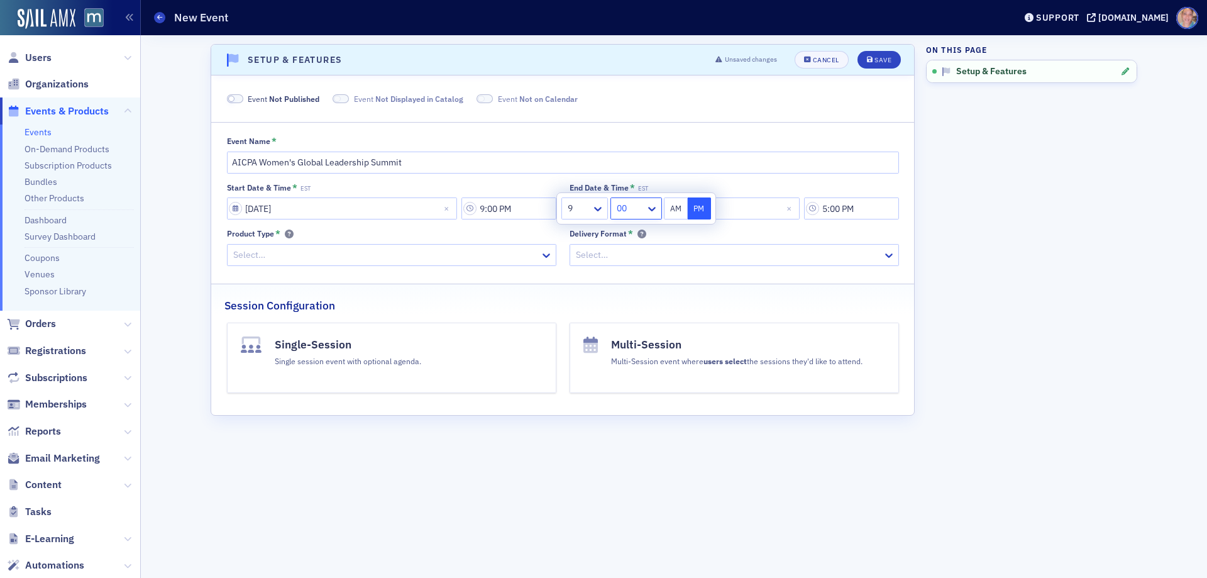
type input "9:00 AM"
click at [845, 203] on input "5:00 PM" at bounding box center [851, 208] width 95 height 22
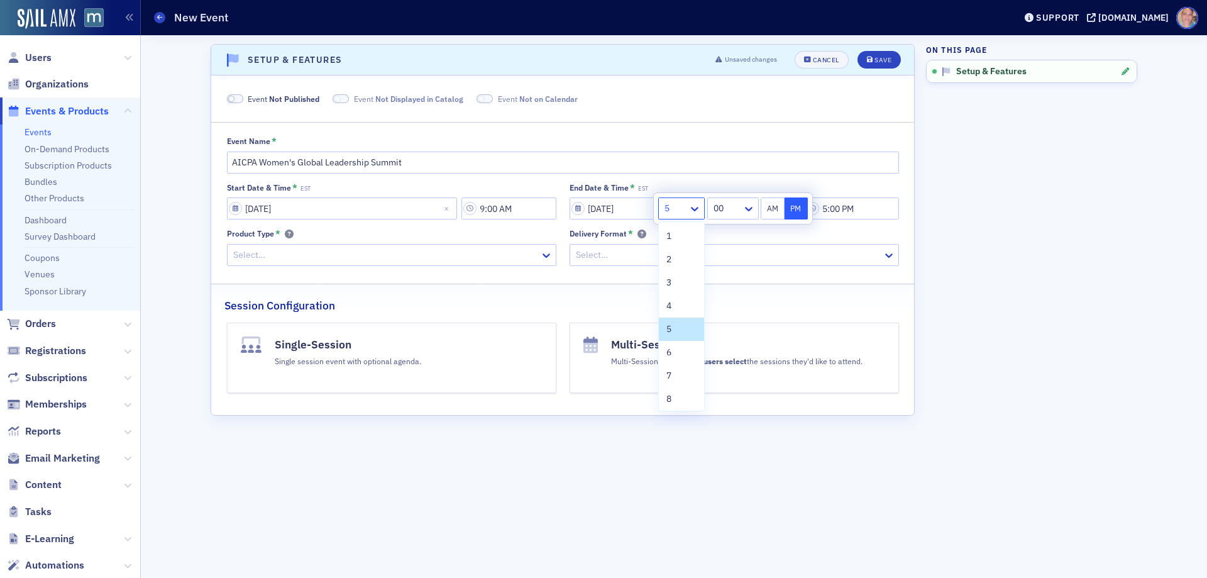
click at [684, 211] on div at bounding box center [675, 209] width 24 height 16
click at [685, 396] on div "12" at bounding box center [681, 396] width 30 height 13
click at [742, 211] on div "00" at bounding box center [726, 208] width 32 height 18
drag, startPoint x: 727, startPoint y: 305, endPoint x: 794, endPoint y: 171, distance: 150.4
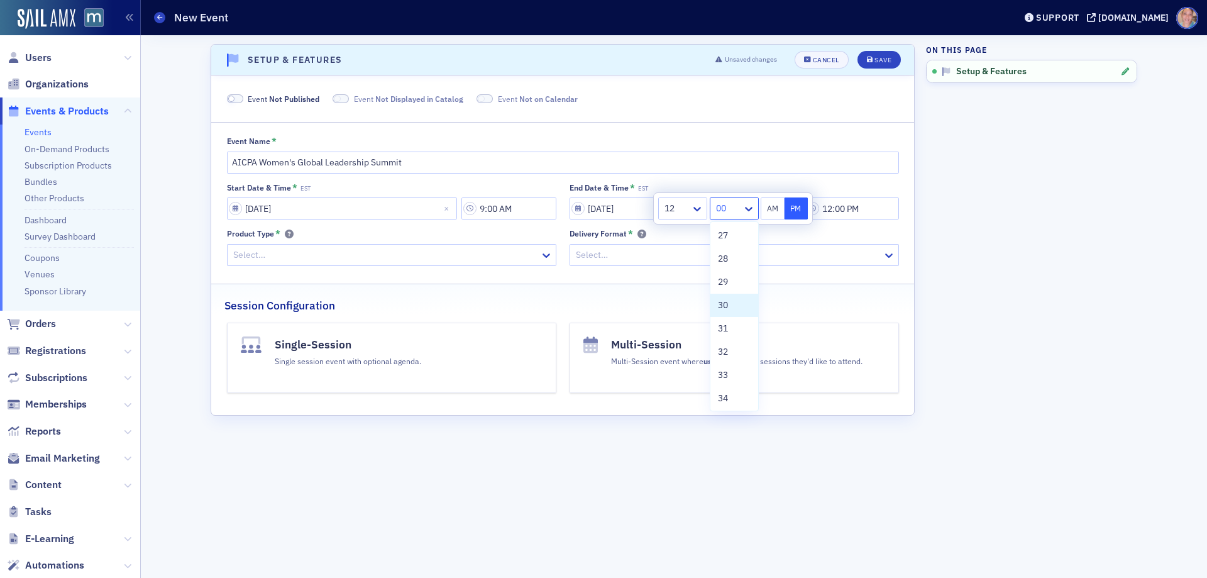
click at [727, 305] on span "30" at bounding box center [723, 305] width 10 height 13
type input "12:30 PM"
click at [285, 253] on div at bounding box center [385, 255] width 307 height 16
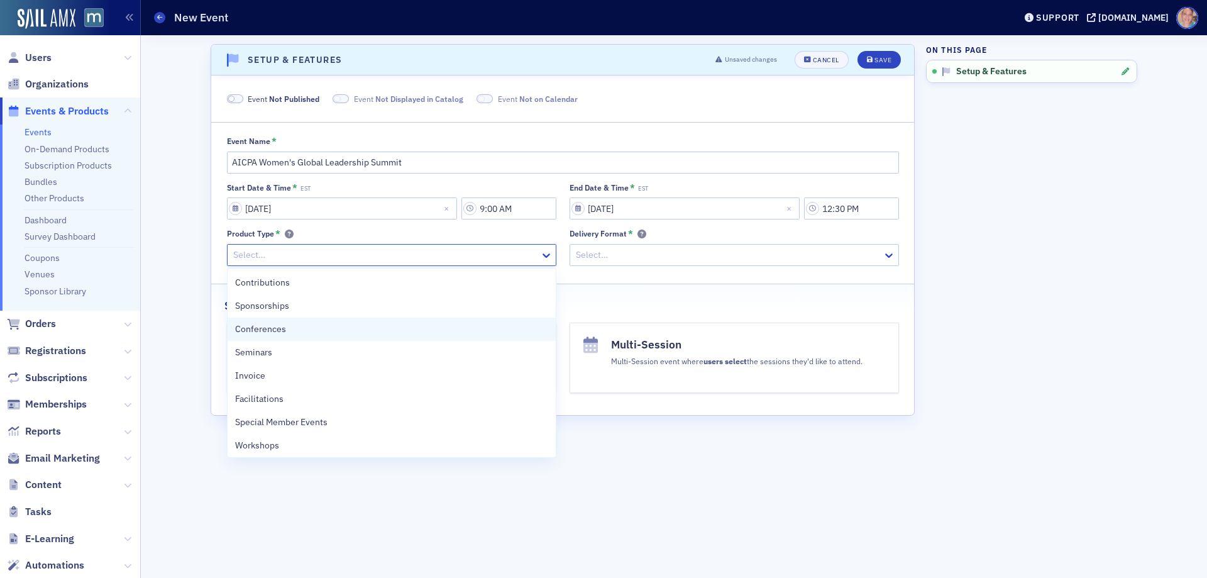
click at [270, 328] on span "Conferences" at bounding box center [260, 328] width 51 height 13
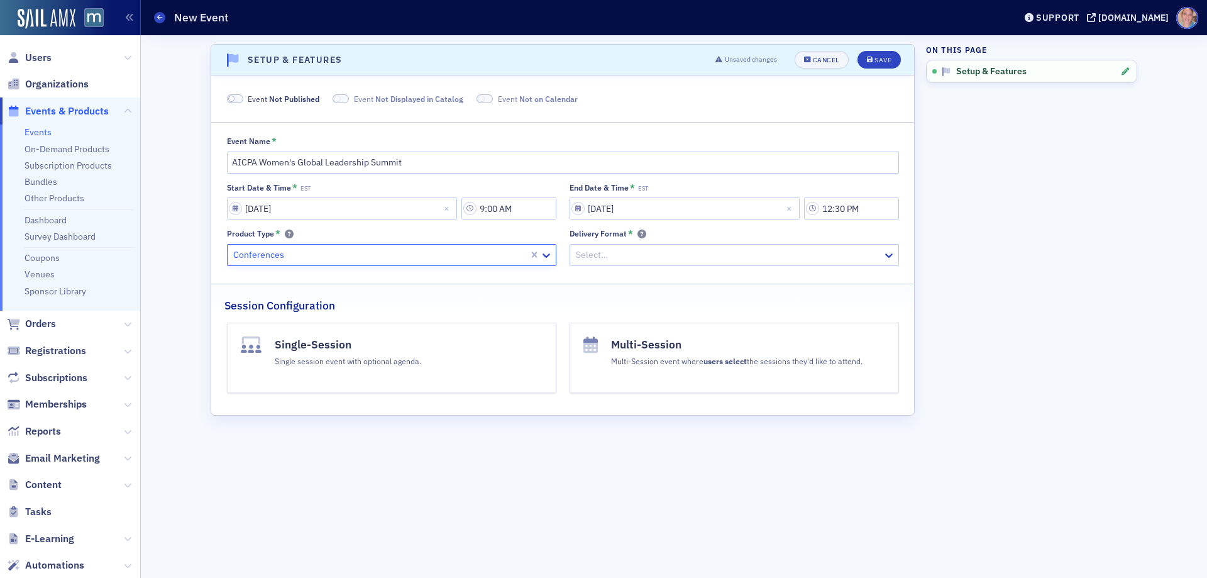
click at [702, 255] on div at bounding box center [727, 255] width 307 height 16
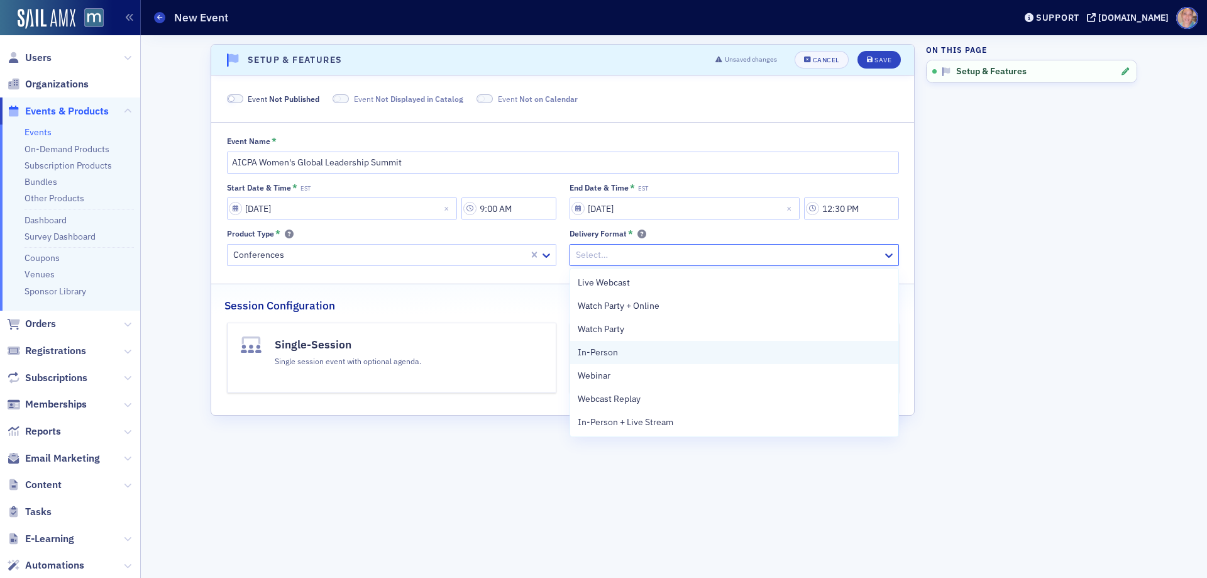
click at [629, 353] on div "In-Person" at bounding box center [734, 352] width 313 height 13
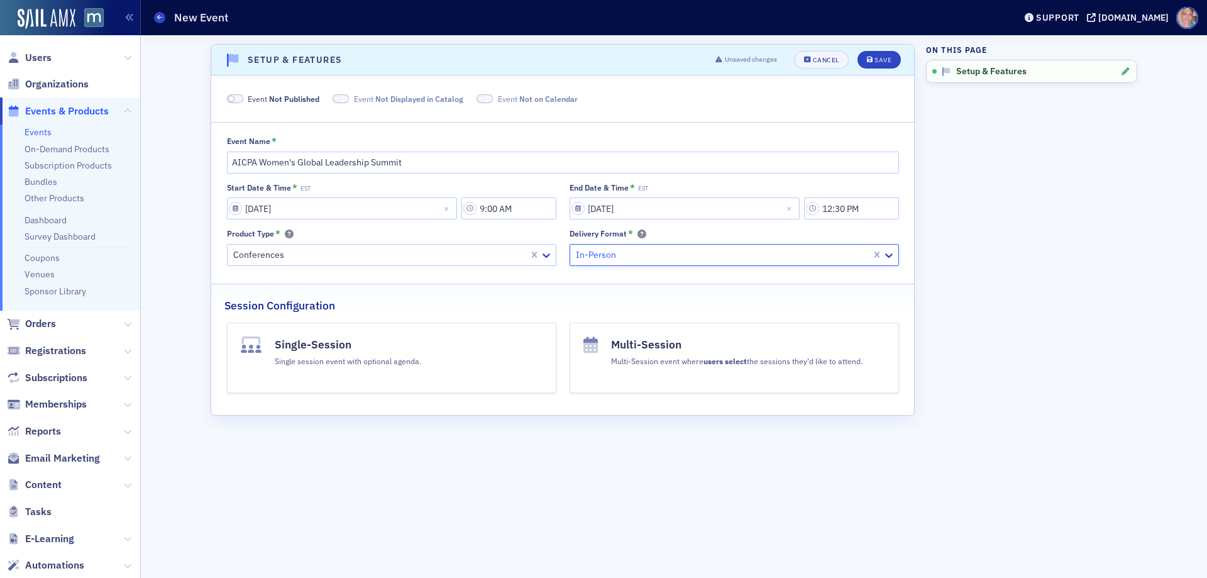
click at [236, 98] on span at bounding box center [235, 98] width 16 height 9
click at [872, 63] on icon "submit" at bounding box center [870, 60] width 6 height 7
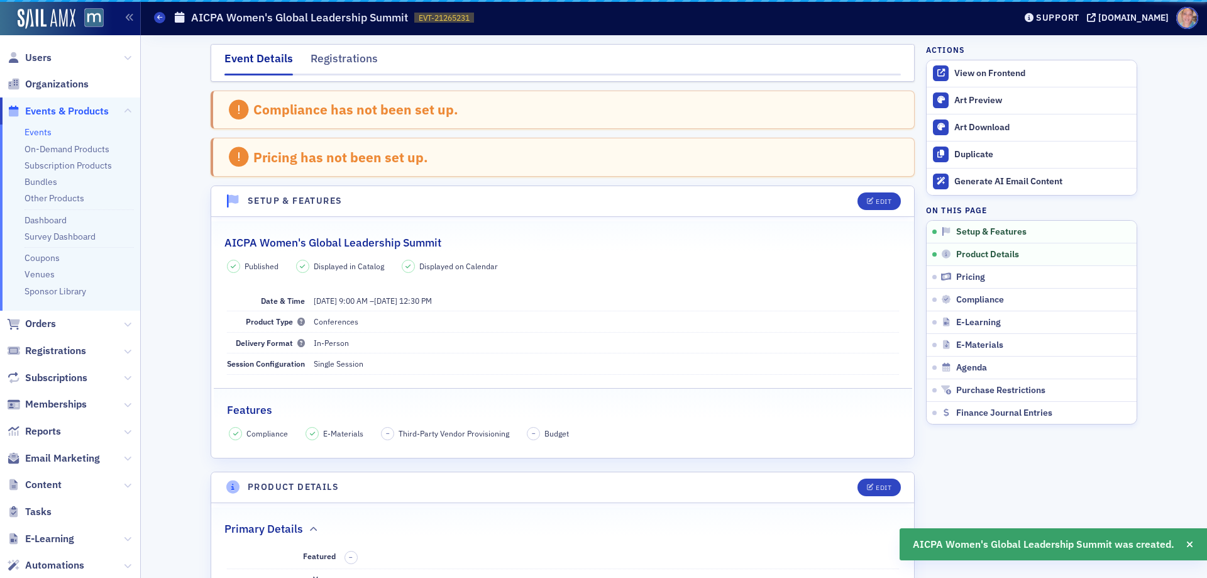
scroll to position [144, 0]
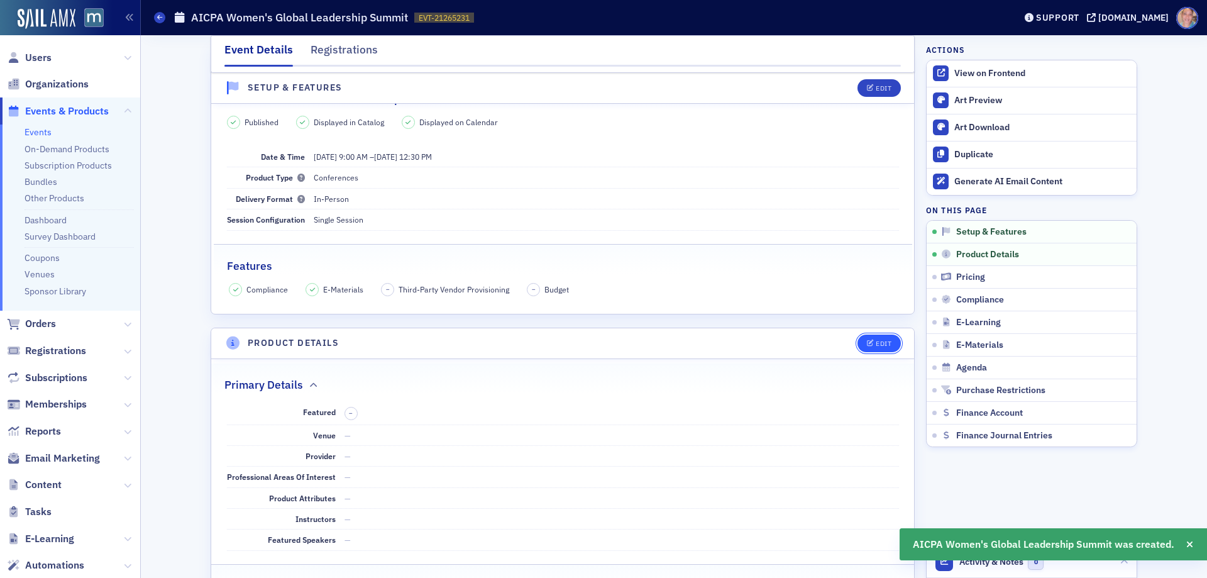
click at [876, 341] on div "Edit" at bounding box center [884, 343] width 16 height 7
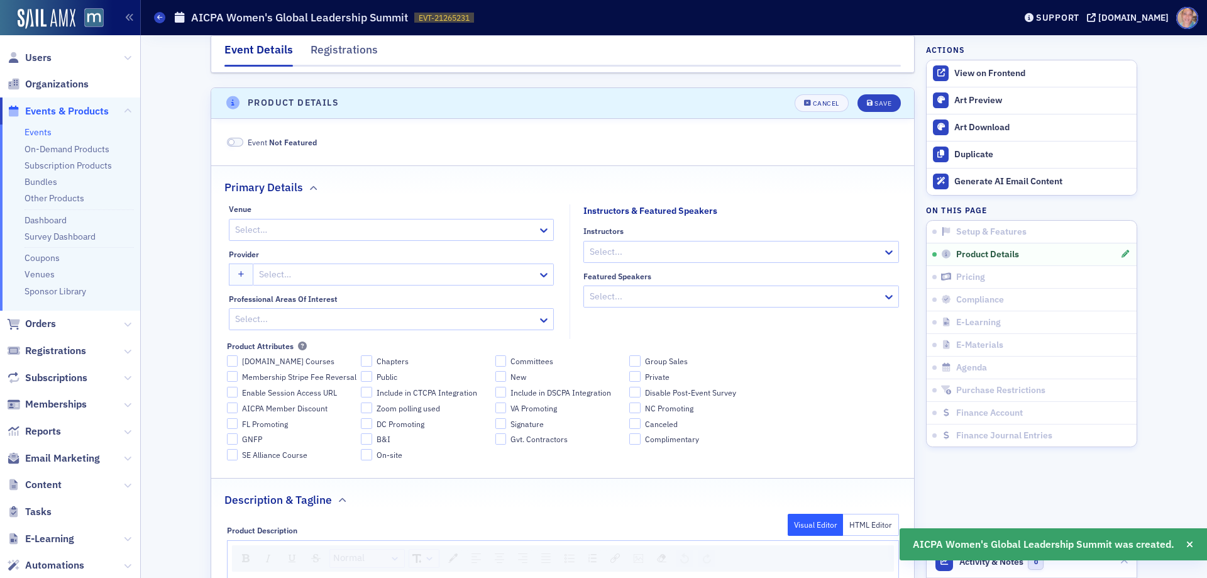
scroll to position [398, 0]
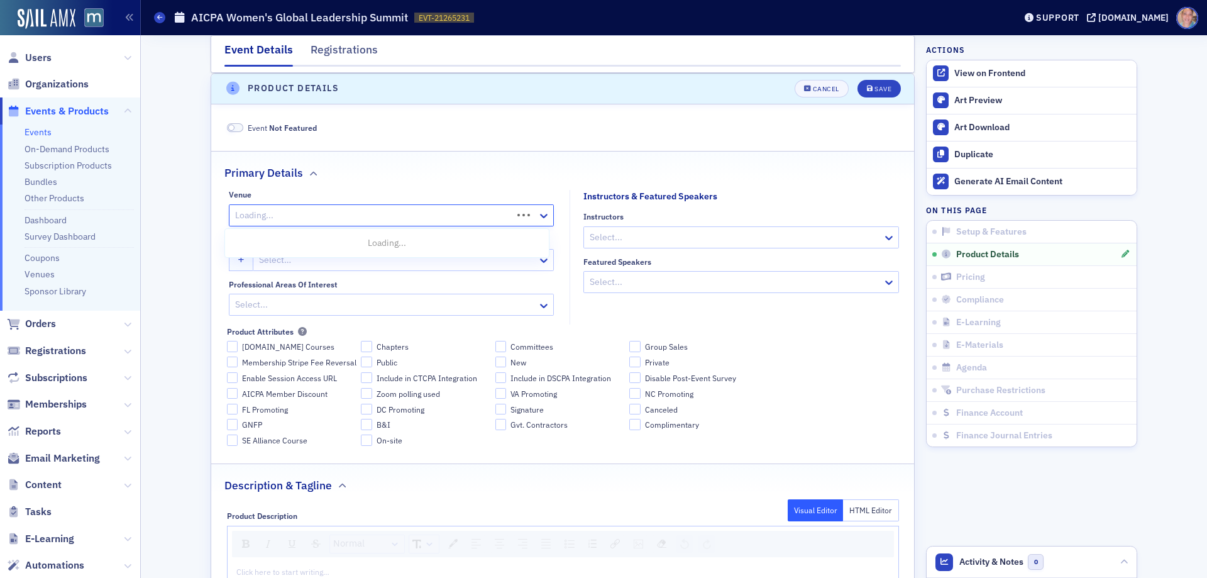
click at [294, 212] on div at bounding box center [372, 215] width 277 height 16
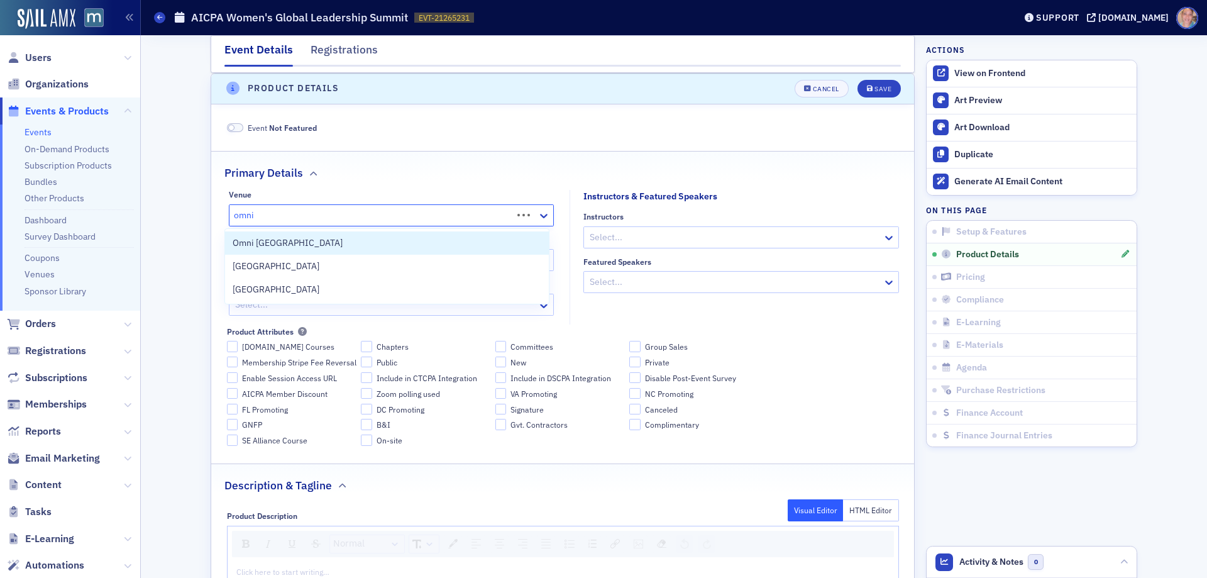
type input "omni n"
click at [297, 238] on span "Omni Nashville Hotel" at bounding box center [276, 242] width 87 height 13
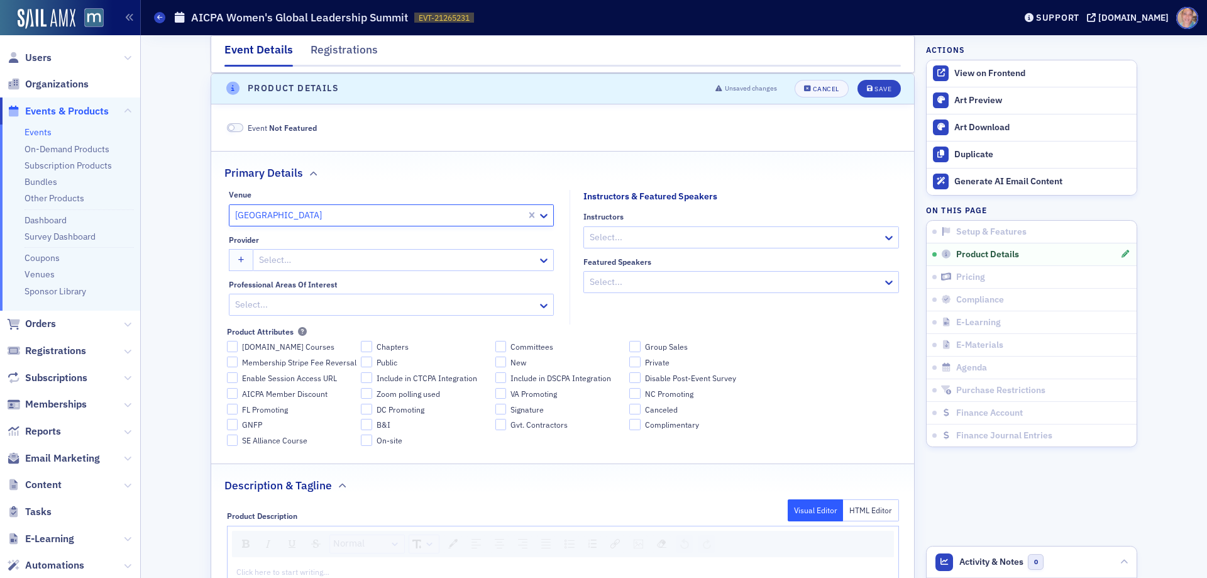
click at [365, 263] on div at bounding box center [397, 260] width 278 height 16
type input "aicpa"
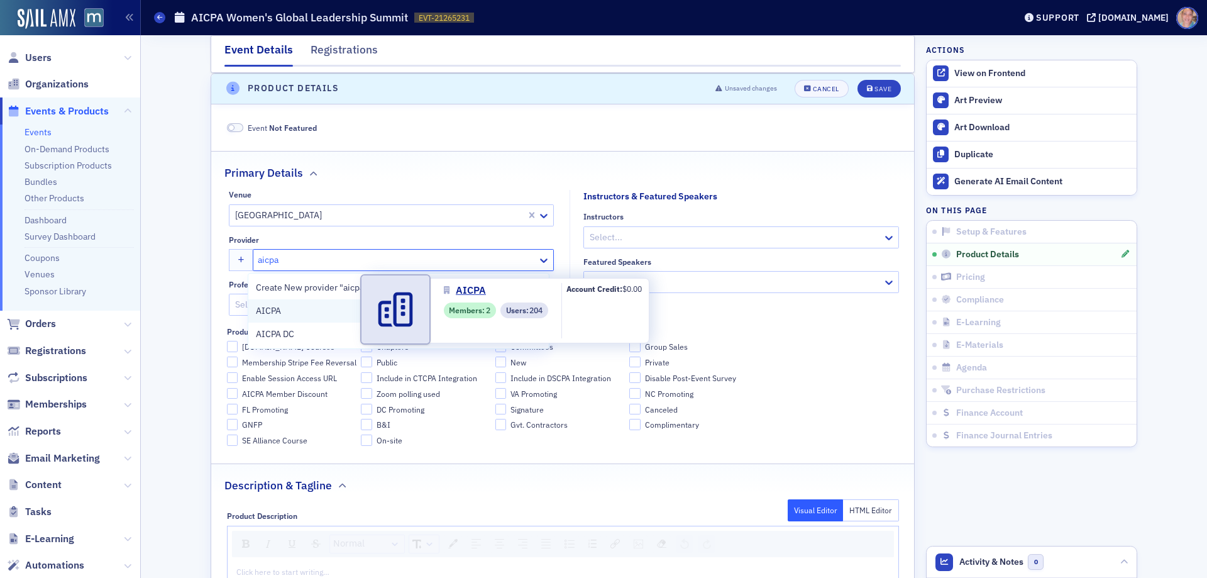
click at [304, 310] on span "AICPA" at bounding box center [313, 310] width 114 height 13
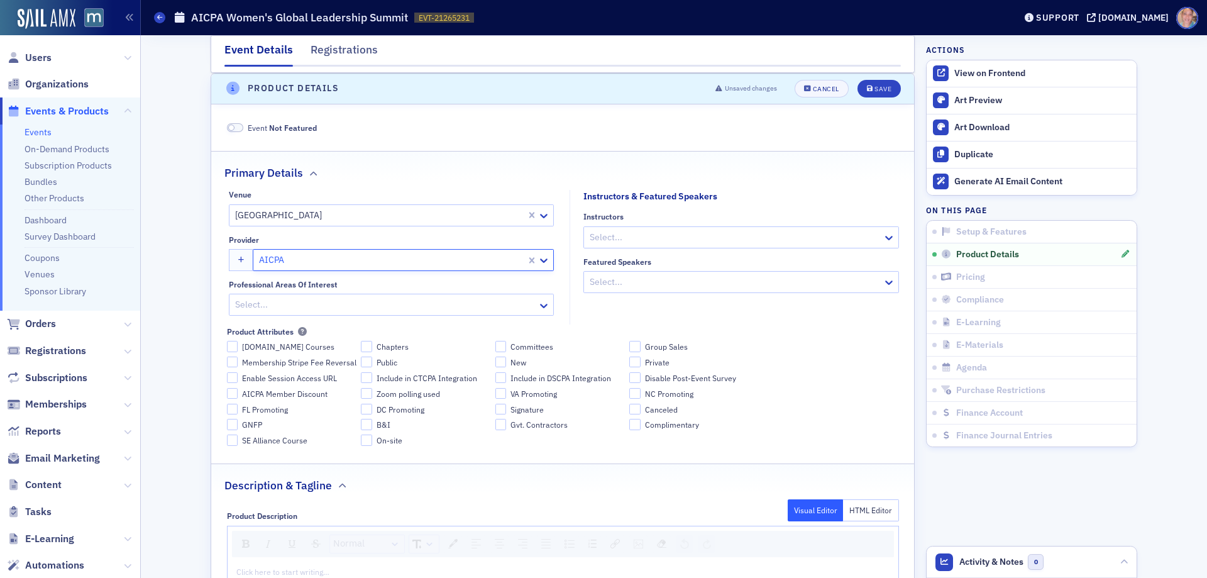
click at [260, 304] on div at bounding box center [385, 305] width 302 height 16
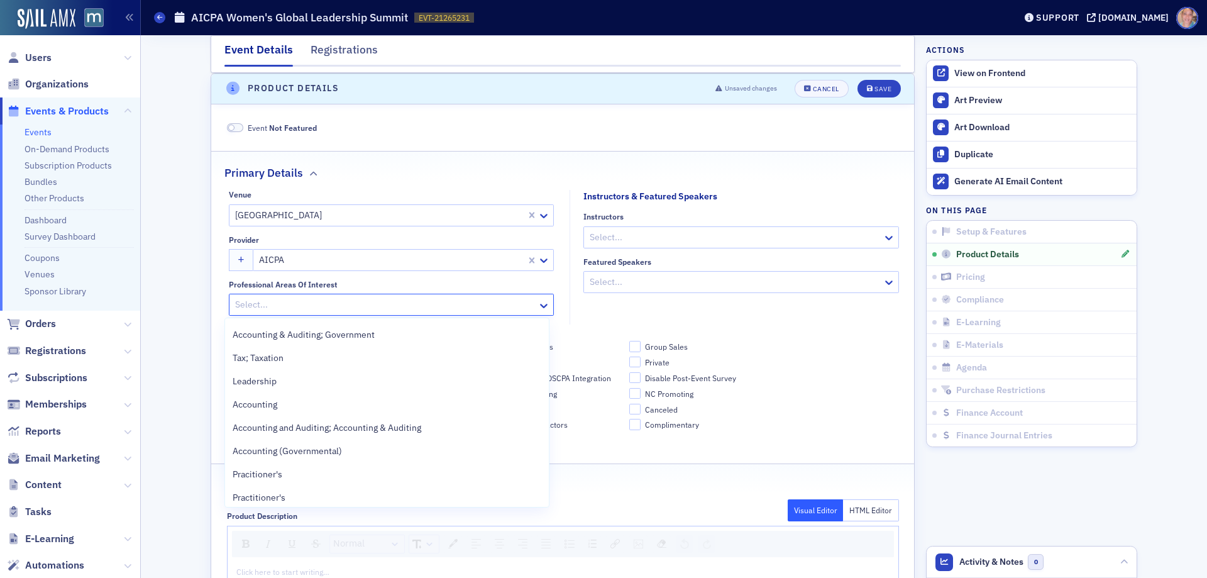
scroll to position [817, 0]
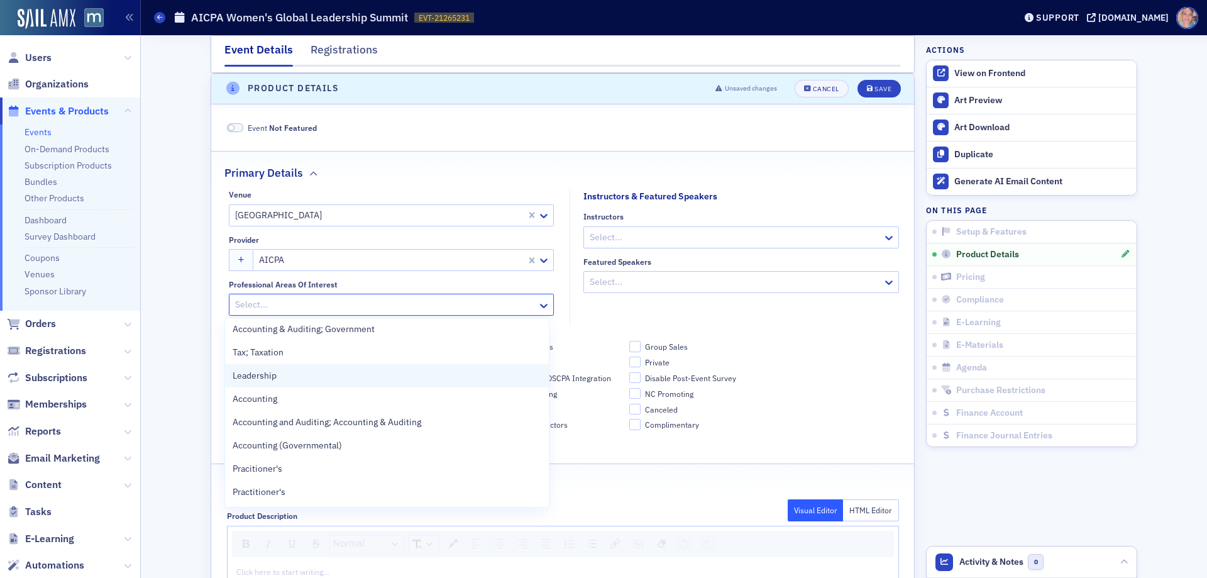
click at [278, 378] on div "Leadership" at bounding box center [387, 375] width 309 height 13
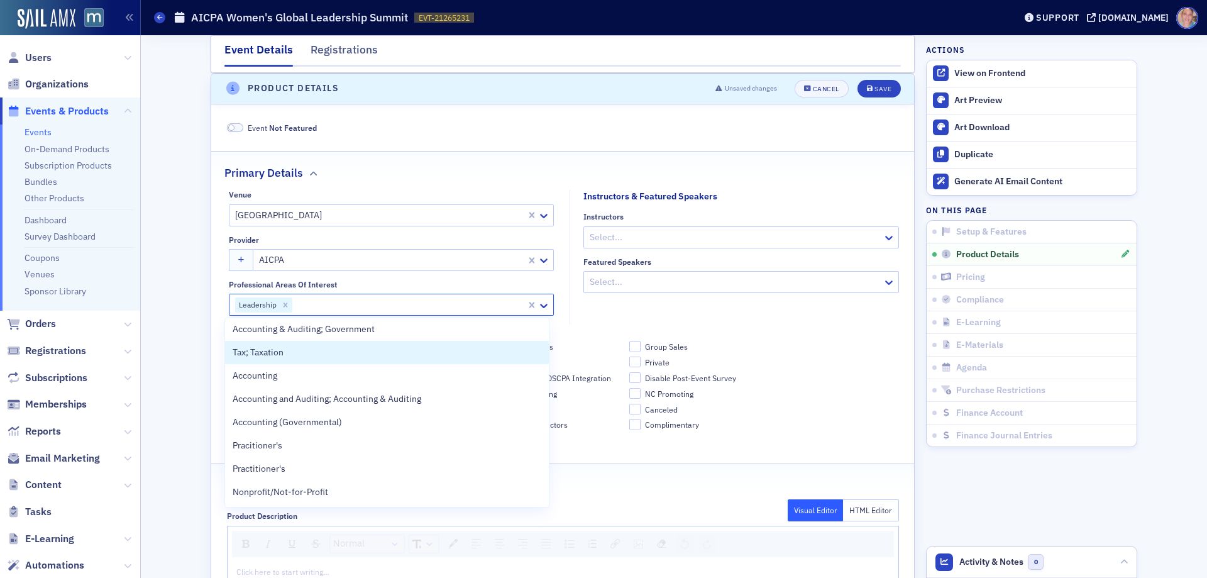
click at [788, 329] on div "Product Attributes" at bounding box center [563, 331] width 672 height 9
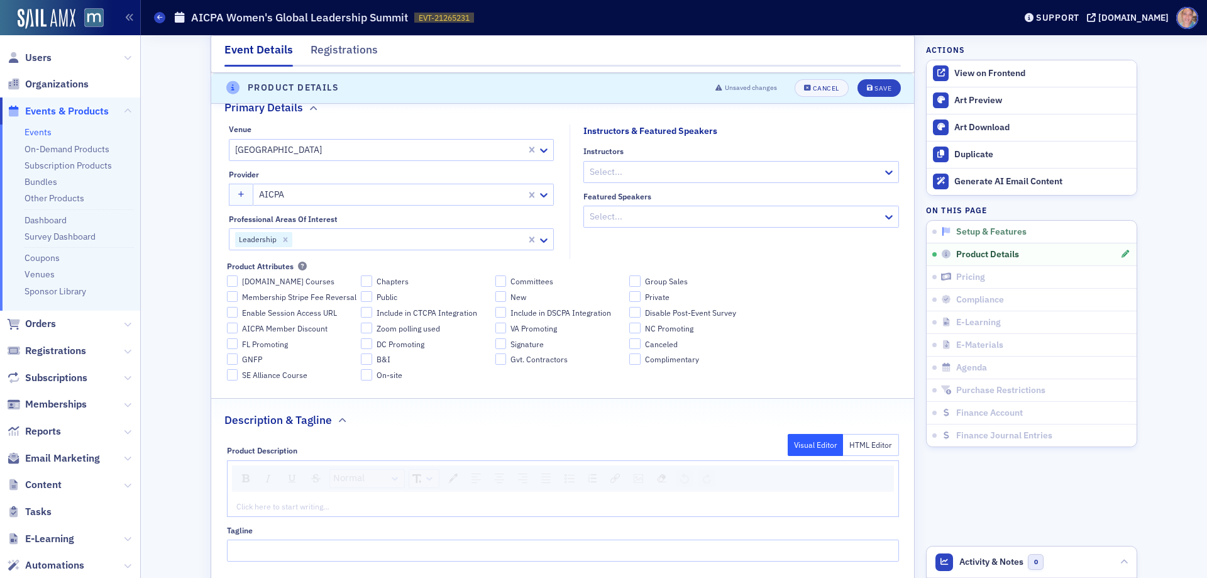
scroll to position [524, 0]
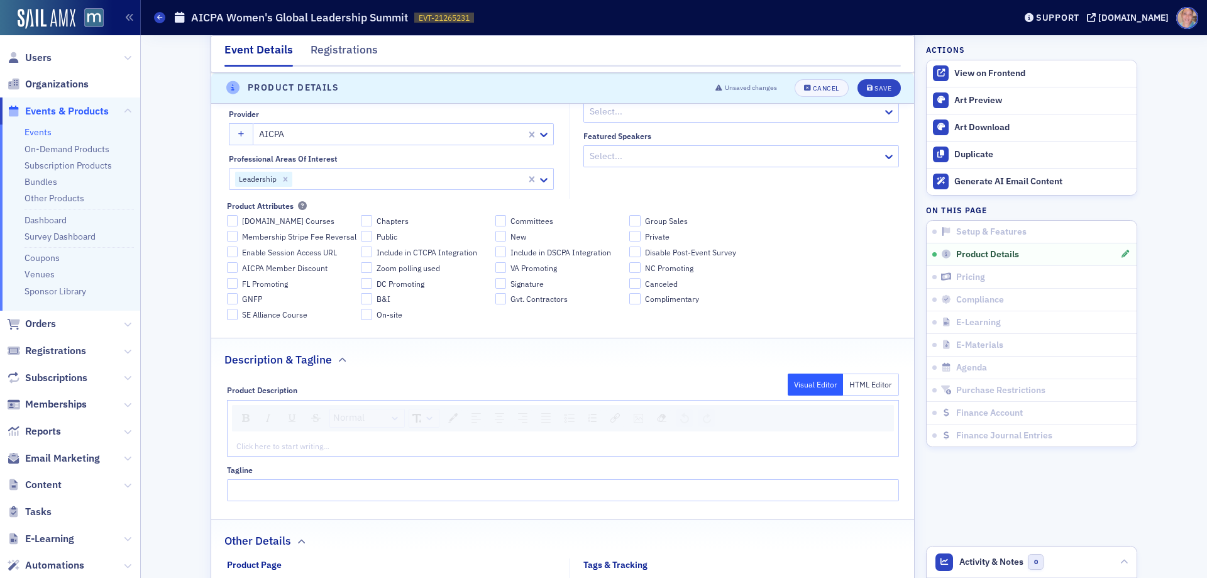
click at [296, 437] on div "Click here to start writing…" at bounding box center [563, 446] width 671 height 20
click at [266, 521] on input "Tagline" at bounding box center [563, 513] width 672 height 22
paste input "Leading with purpose, transforming the profession"
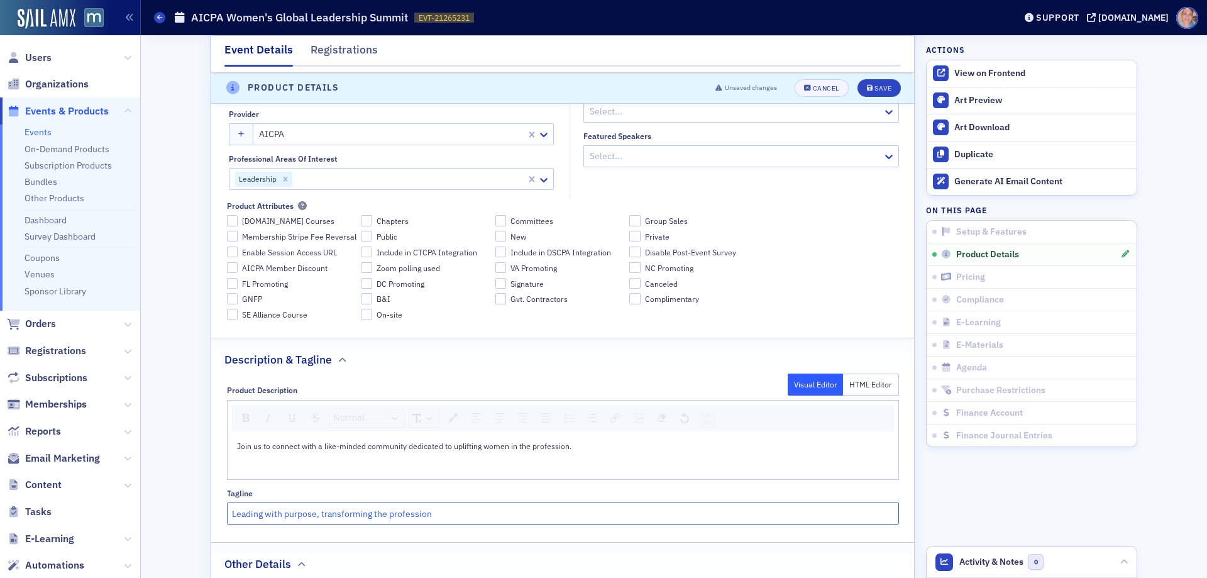
type input "Leading with purpose, transforming the profession"
click at [613, 449] on div "Join us to connect with a like-minded community dedicated to uplifting women in…" at bounding box center [563, 445] width 652 height 11
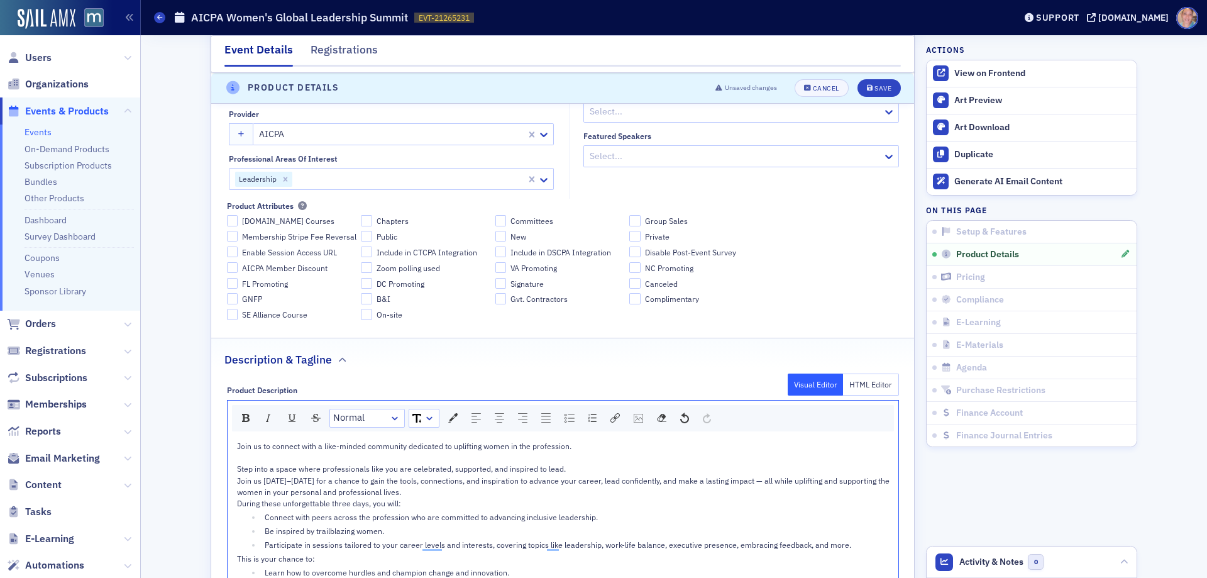
scroll to position [650, 0]
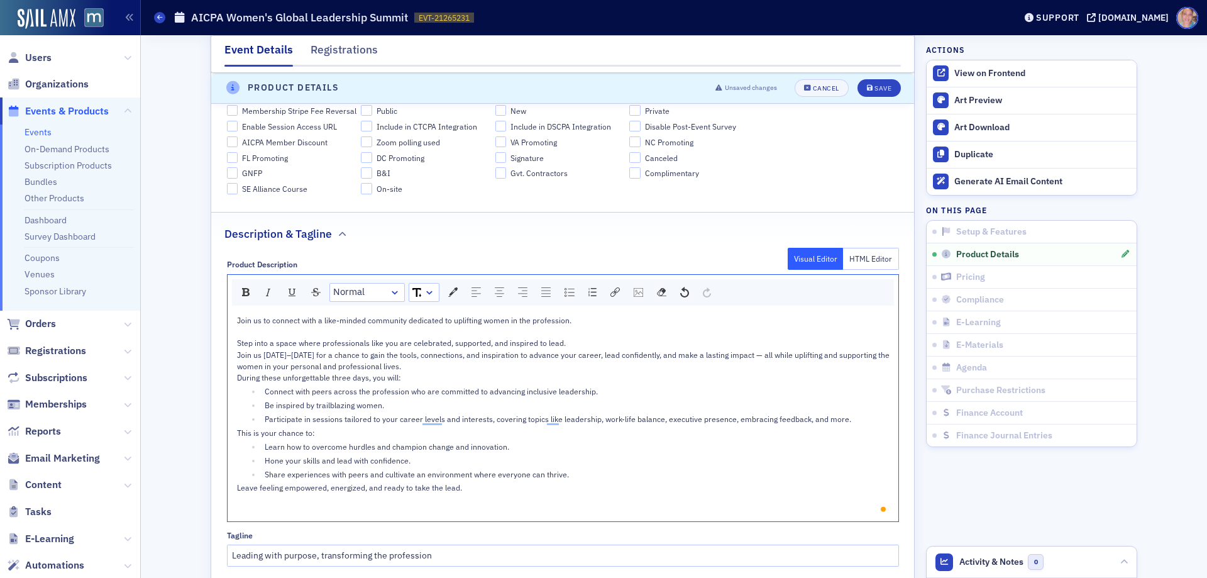
click at [571, 344] on div "Step into a space where professionals like you are celebrated, supported, and i…" at bounding box center [563, 342] width 652 height 11
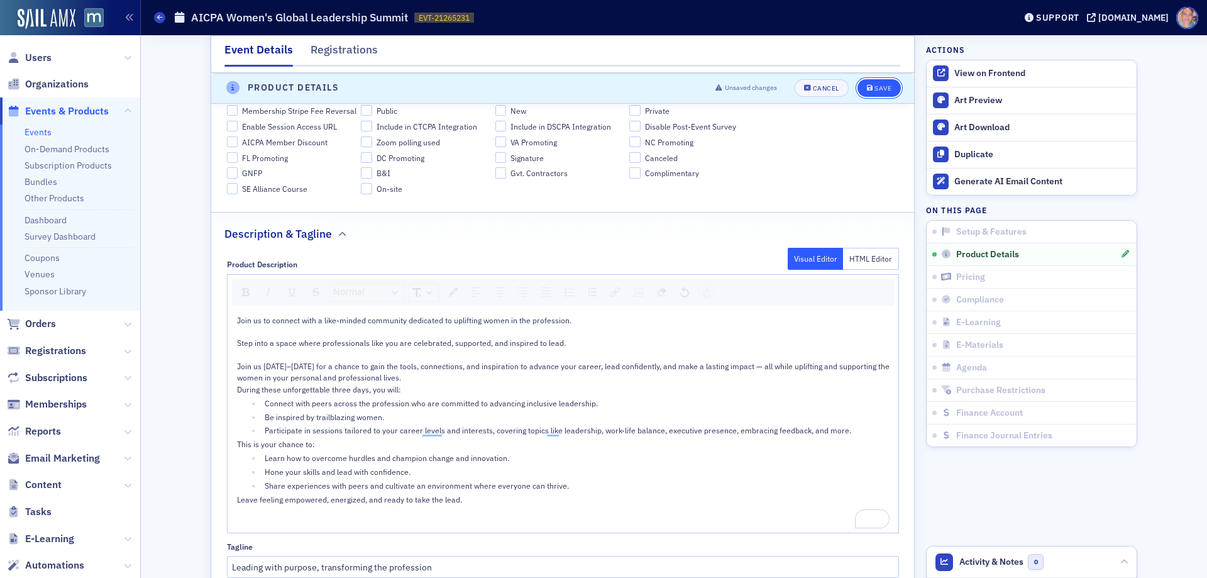
click at [879, 85] on div "Save" at bounding box center [882, 88] width 17 height 7
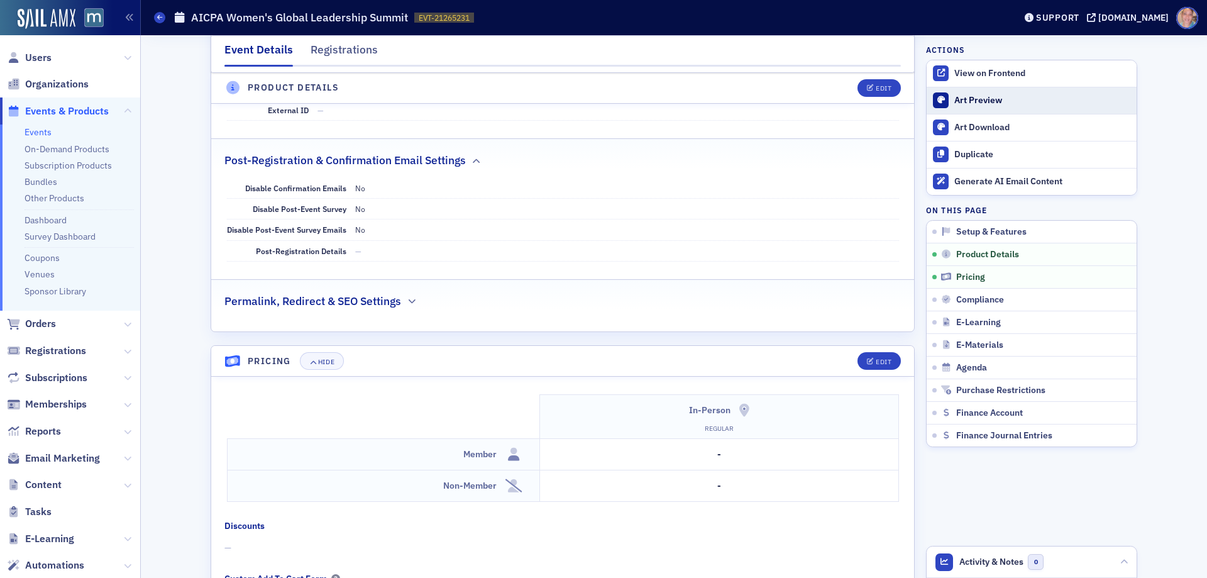
scroll to position [901, 0]
click at [867, 81] on button "Edit" at bounding box center [878, 88] width 43 height 18
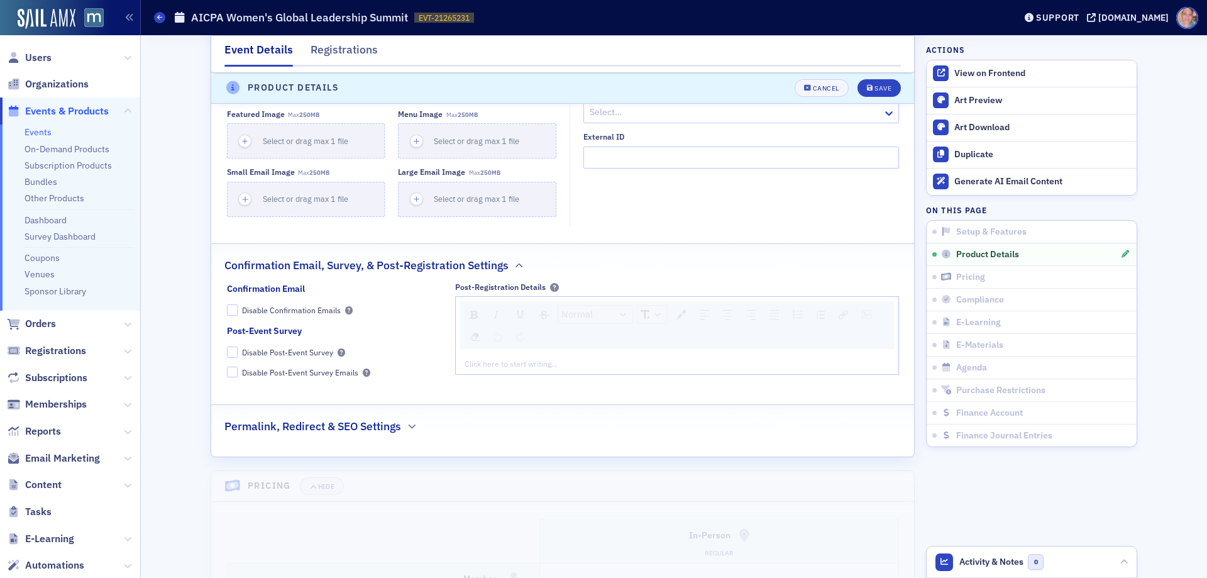
scroll to position [1467, 0]
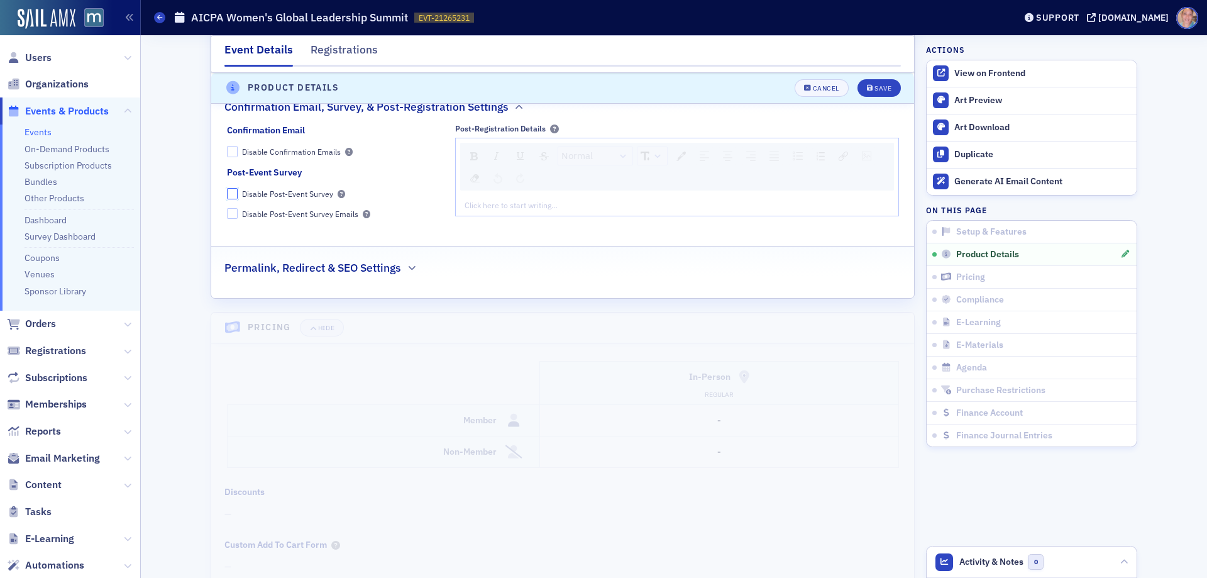
click at [227, 194] on input "Disable Post-Event Survey" at bounding box center [232, 193] width 11 height 11
checkbox input "true"
click at [876, 87] on div "Save" at bounding box center [882, 88] width 17 height 7
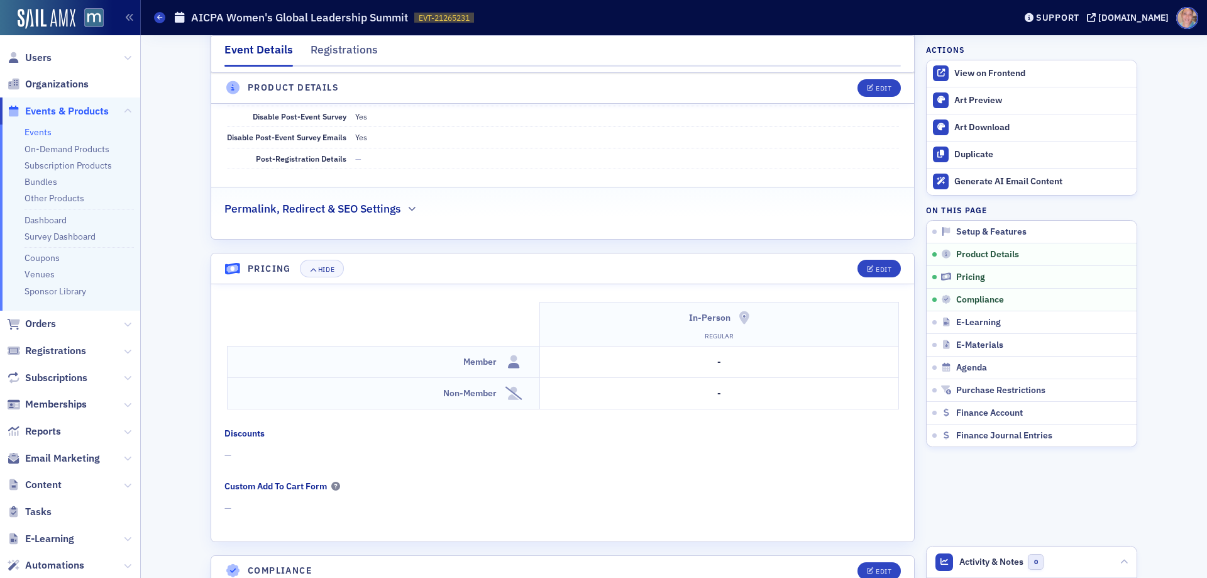
scroll to position [838, 0]
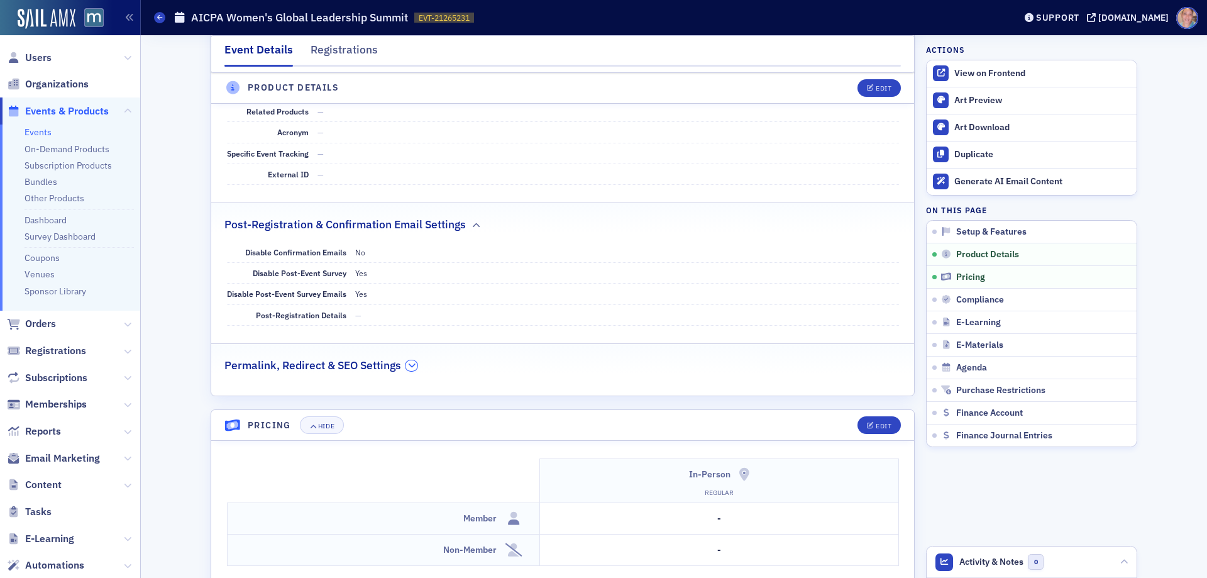
click at [409, 366] on icon "button" at bounding box center [412, 365] width 8 height 8
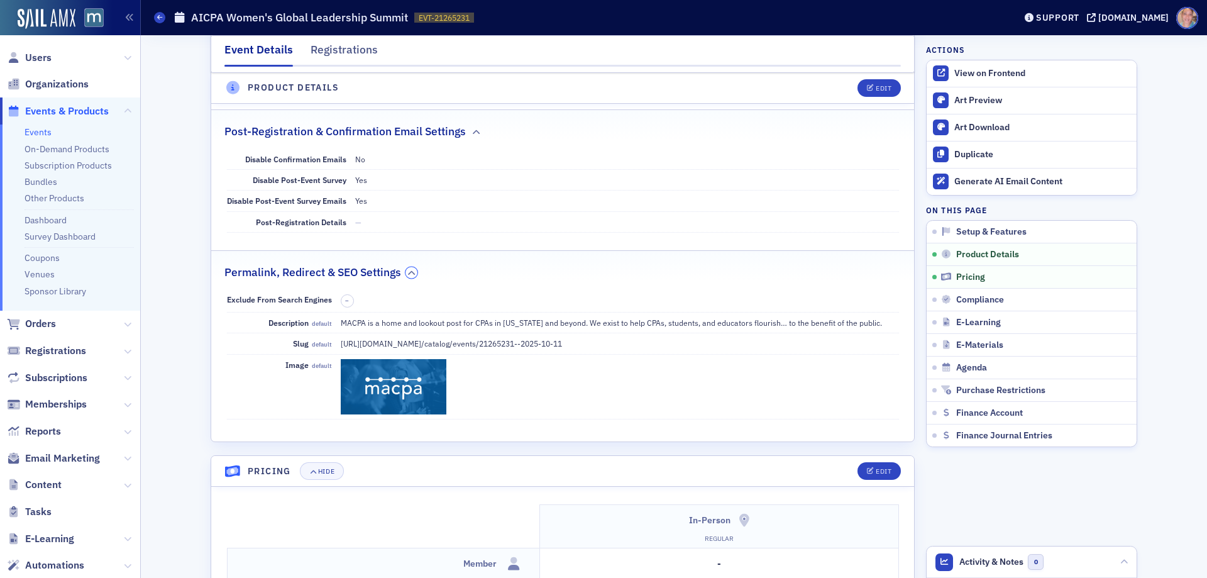
scroll to position [1090, 0]
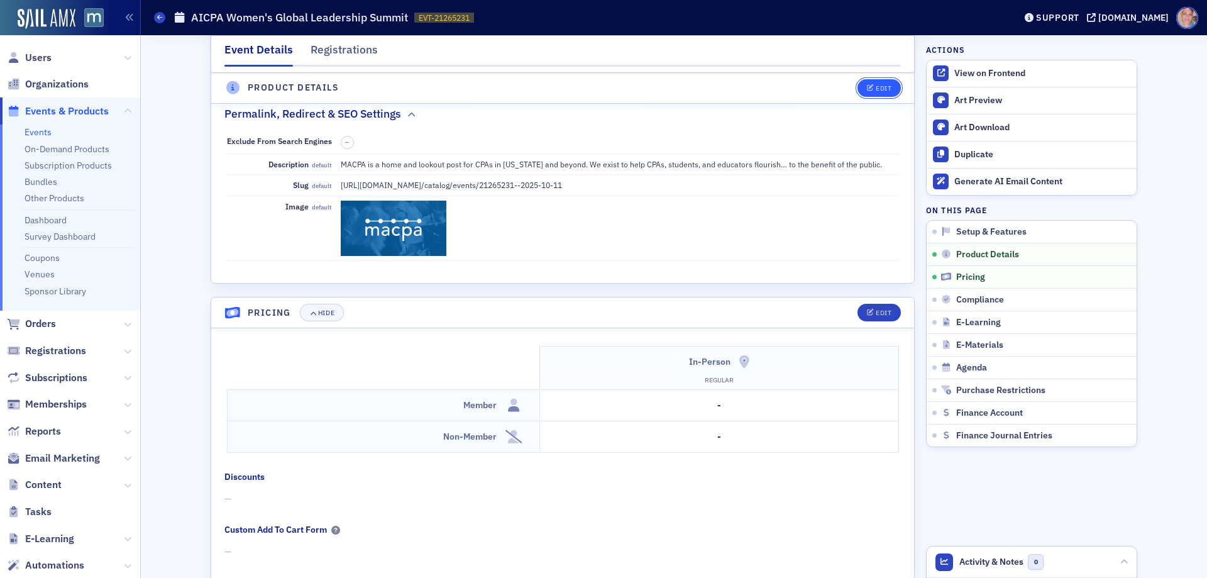
click at [867, 85] on icon "button" at bounding box center [871, 88] width 8 height 7
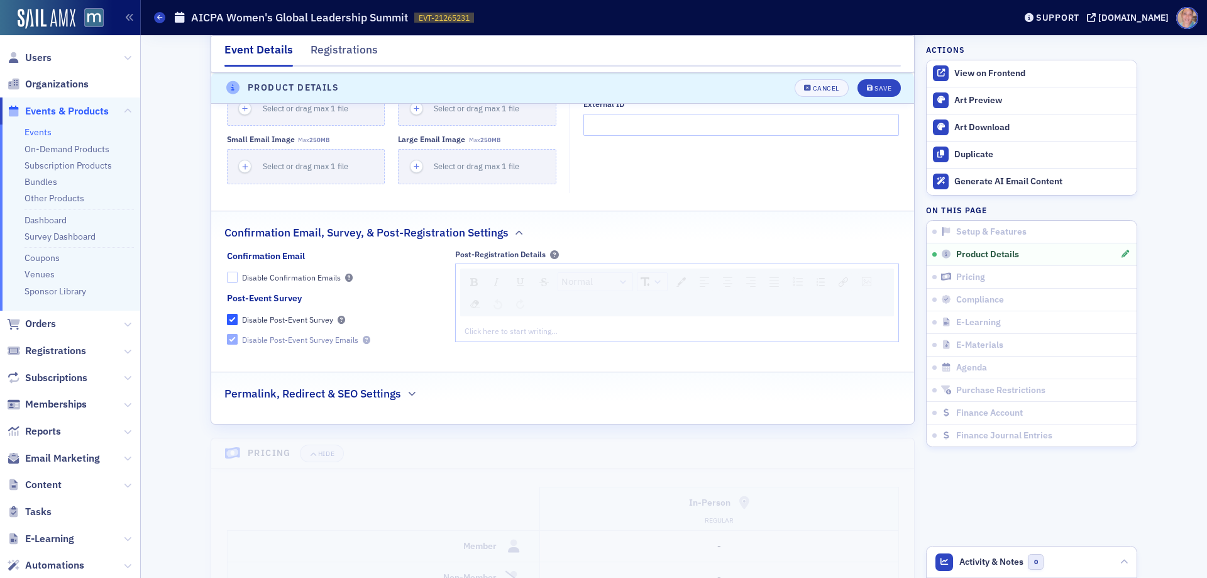
scroll to position [1404, 0]
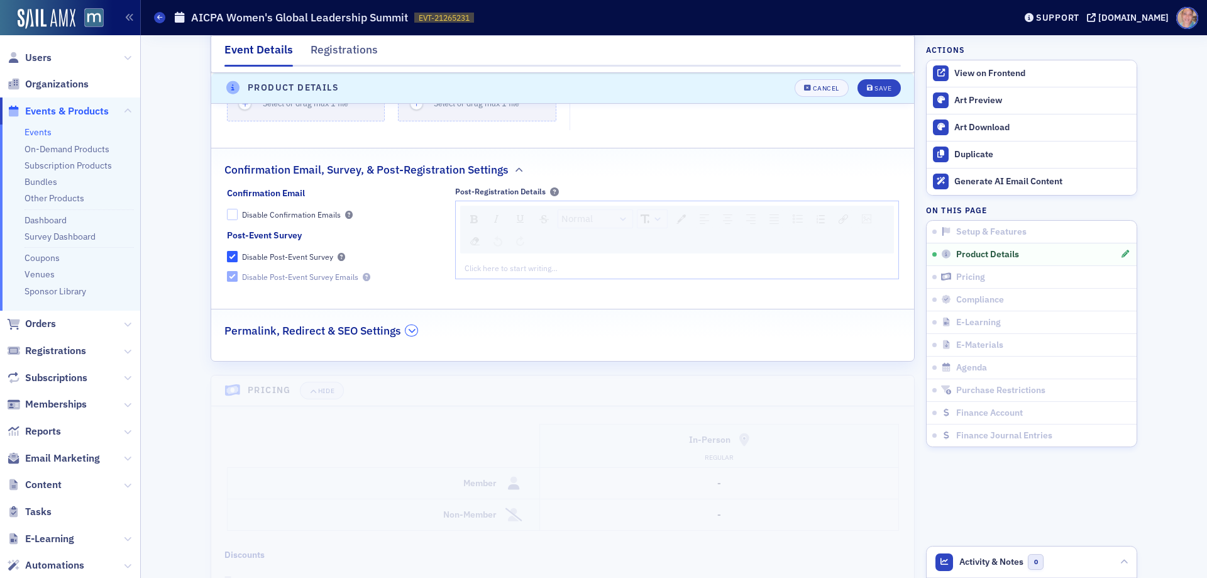
click at [405, 336] on button "button" at bounding box center [411, 330] width 12 height 11
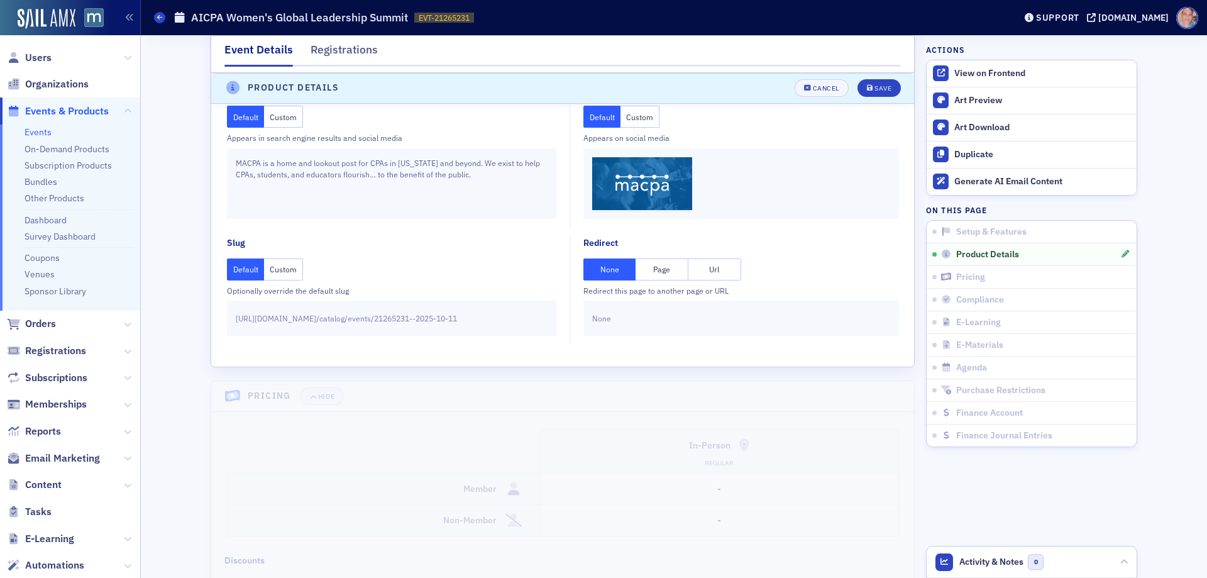
scroll to position [1718, 0]
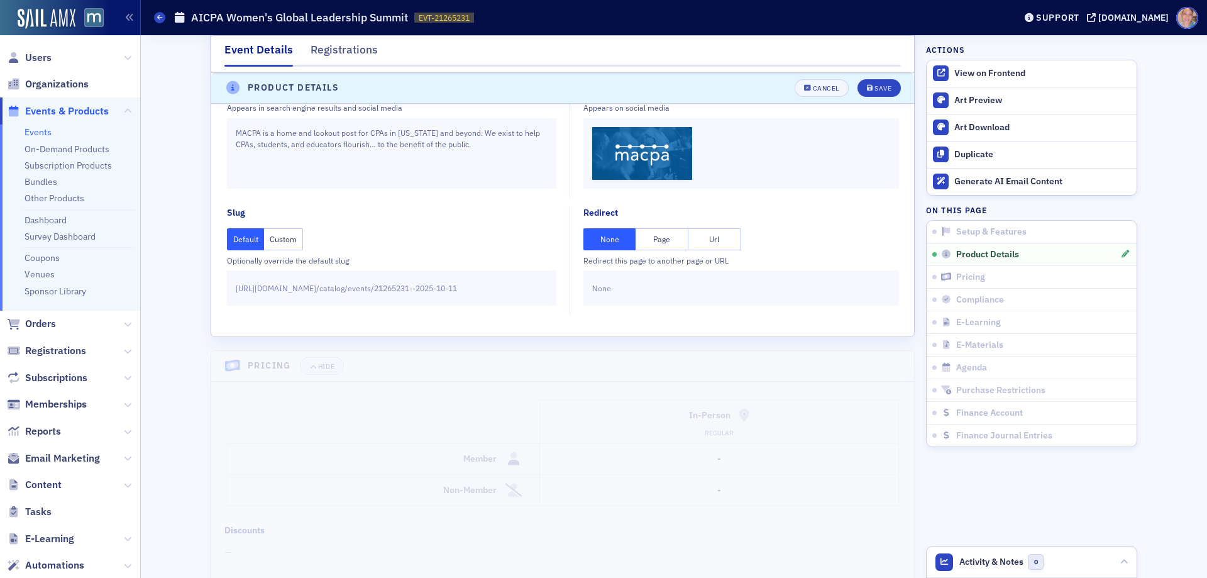
click at [711, 242] on button "Url" at bounding box center [714, 239] width 53 height 22
click at [639, 283] on input "text" at bounding box center [741, 288] width 298 height 22
paste input "https://www.aicpa-cima.com/cpe-learning/conference/aicpa-cima-womens-global-lea…"
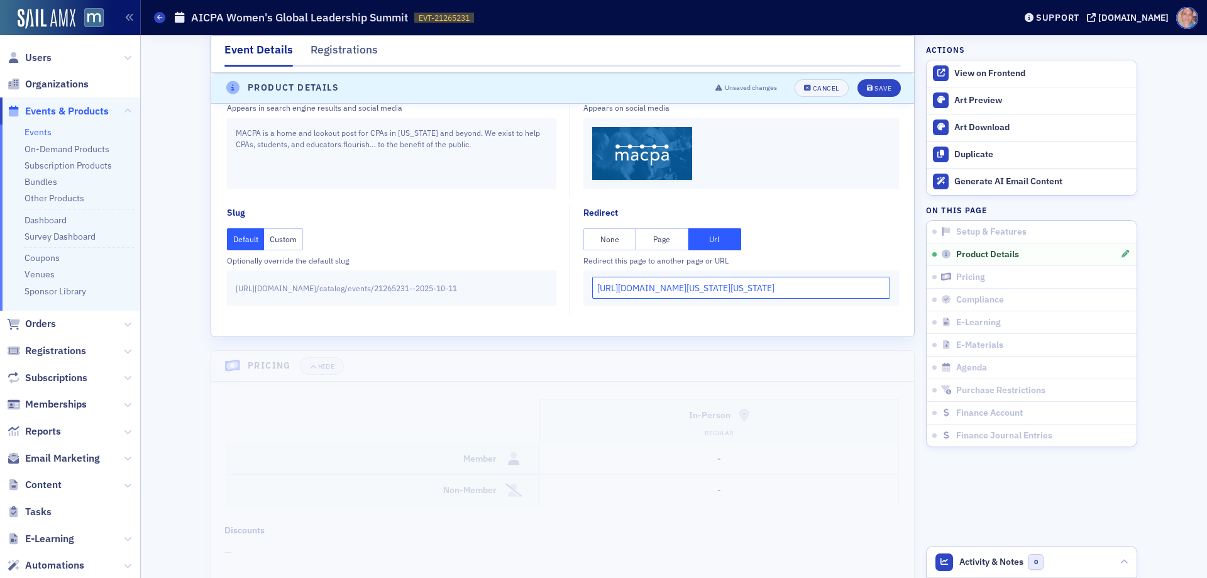
scroll to position [0, 1001]
type input "https://www.aicpa-cima.com/cpe-learning/conference/aicpa-cima-womens-global-lea…"
click at [878, 85] on div "Save" at bounding box center [882, 88] width 17 height 7
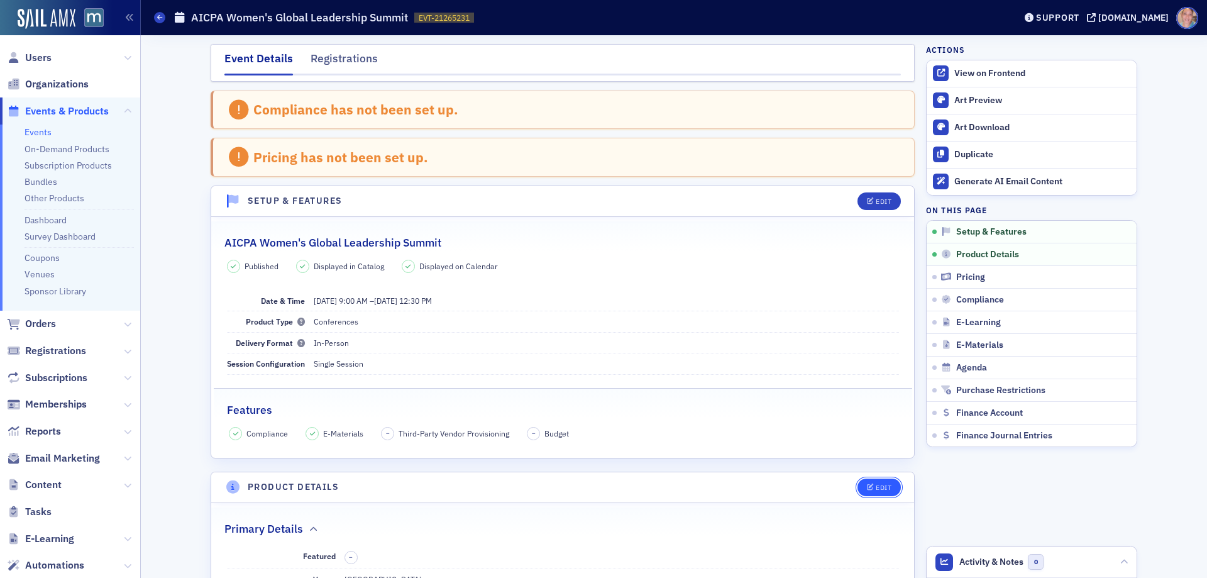
click at [876, 484] on div "Edit" at bounding box center [884, 487] width 16 height 7
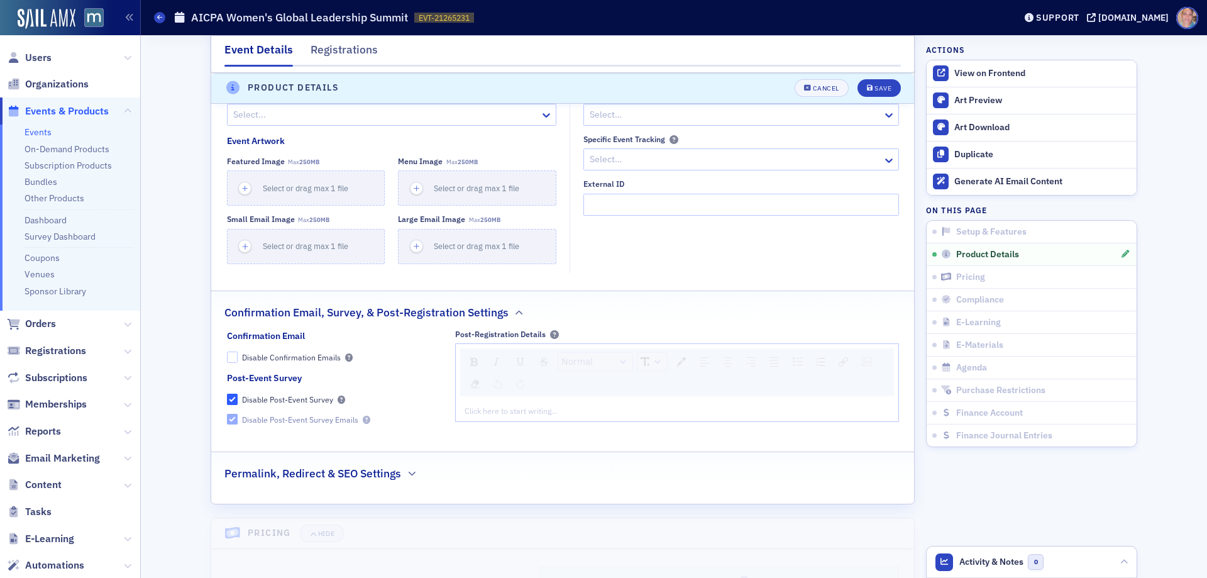
scroll to position [1153, 0]
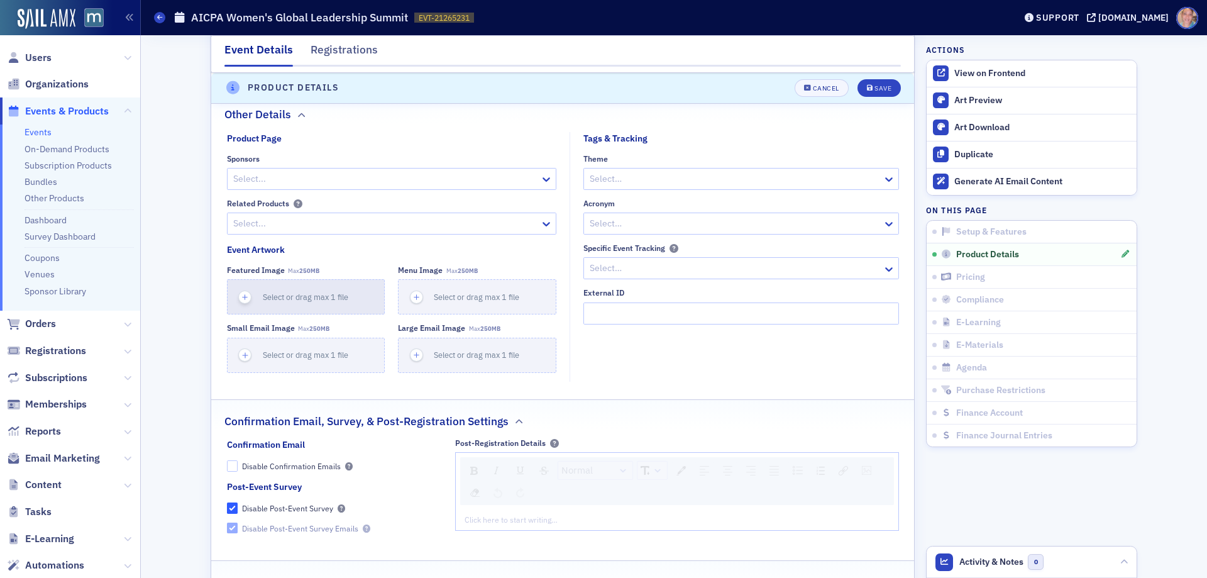
click at [242, 297] on use "button" at bounding box center [245, 297] width 6 height 6
click at [239, 356] on icon "button" at bounding box center [244, 354] width 11 height 11
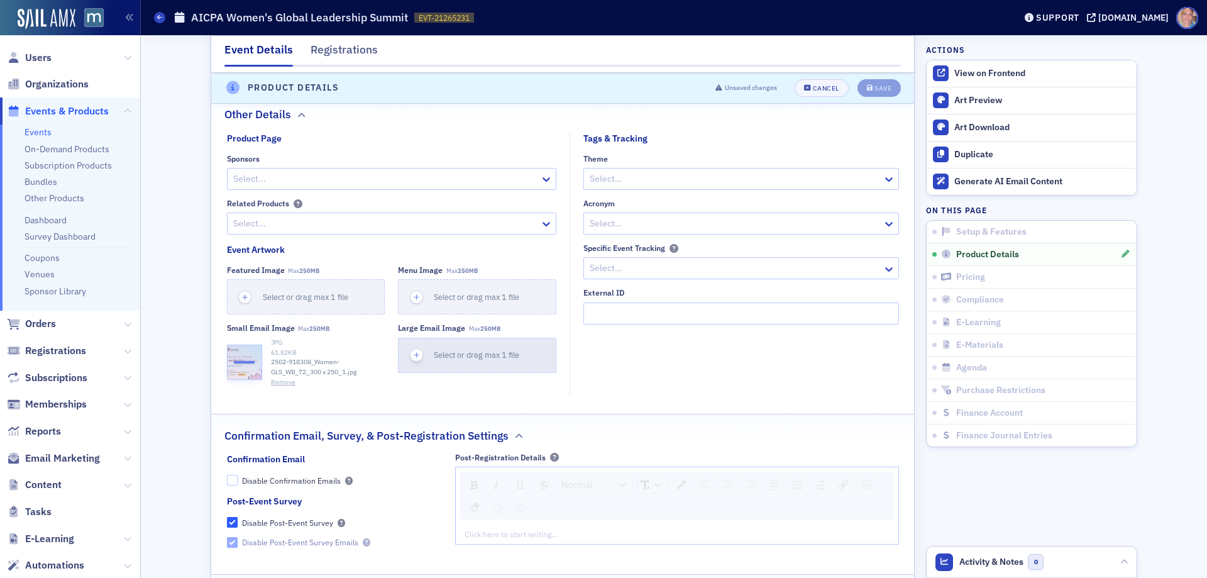
click at [411, 354] on icon "button" at bounding box center [416, 354] width 11 height 11
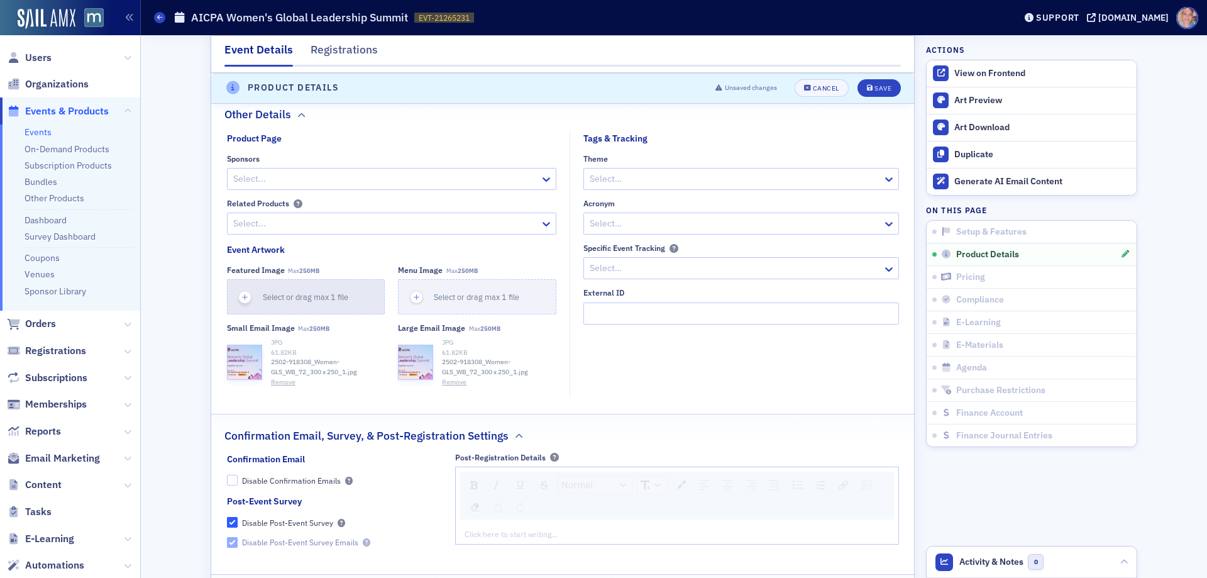
click at [241, 299] on icon "button" at bounding box center [244, 297] width 11 height 11
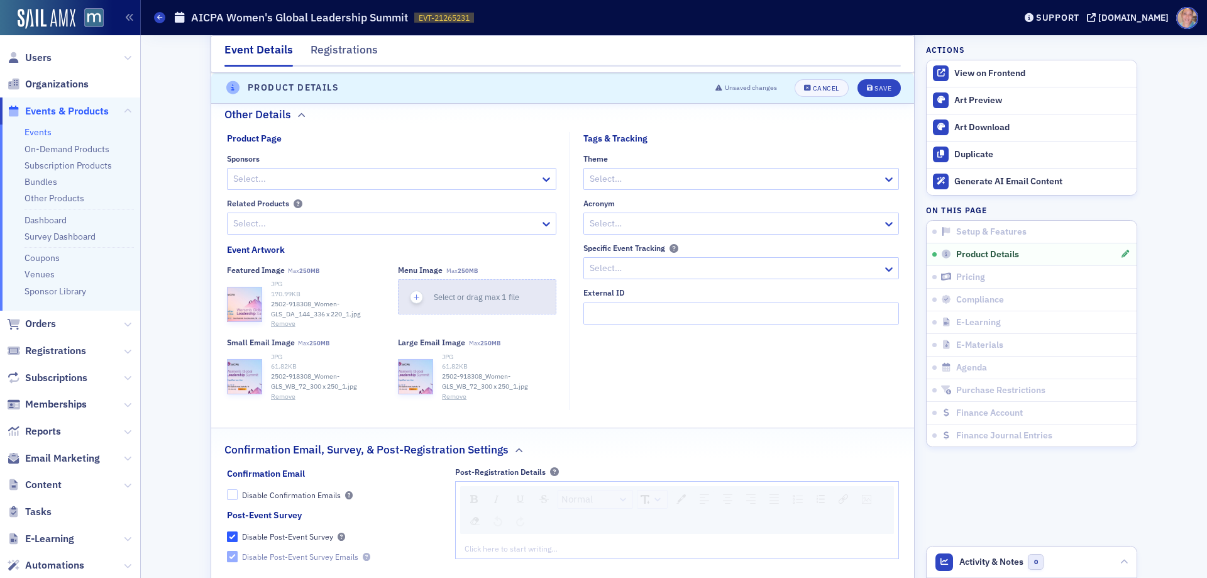
click at [411, 296] on icon "button" at bounding box center [416, 297] width 11 height 11
click at [874, 89] on div "Save" at bounding box center [882, 88] width 17 height 7
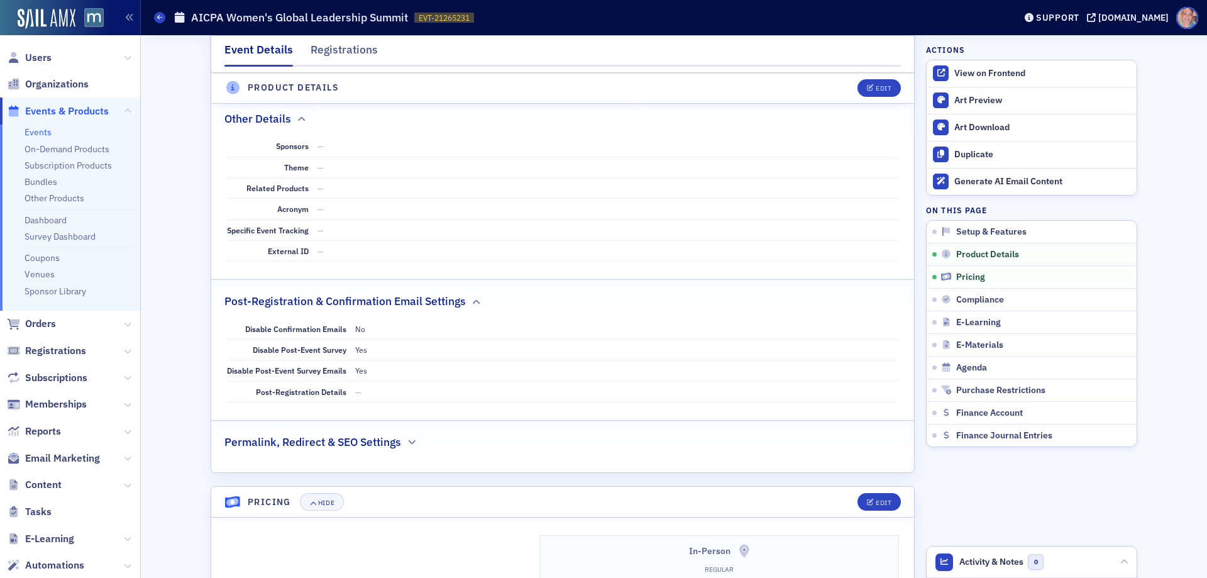
scroll to position [838, 0]
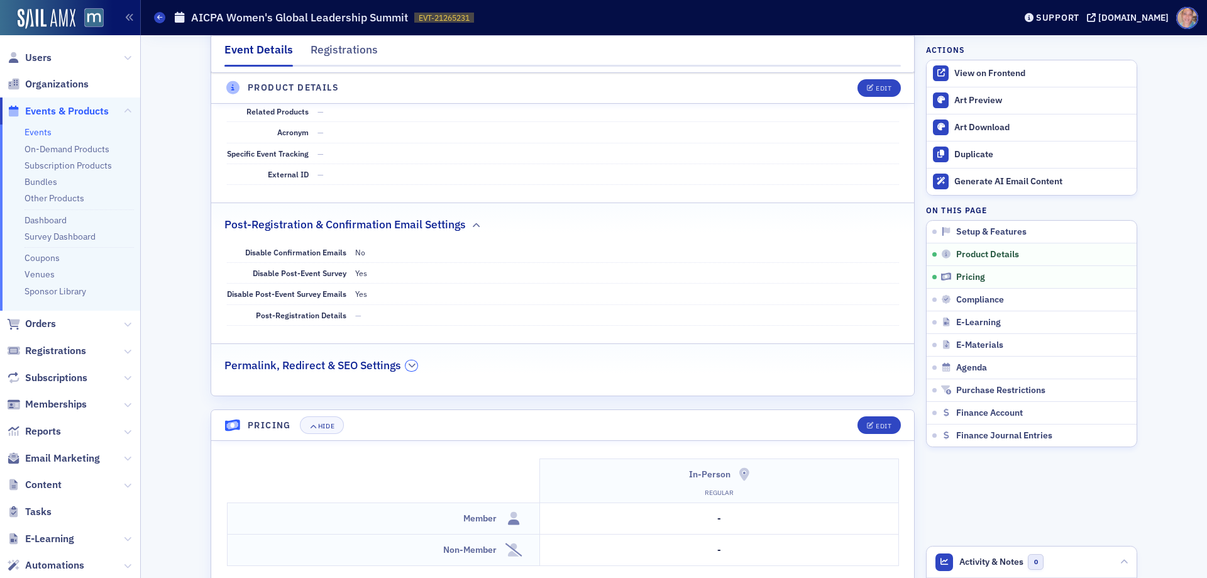
drag, startPoint x: 405, startPoint y: 361, endPoint x: 569, endPoint y: 380, distance: 165.1
click at [408, 361] on icon "button" at bounding box center [412, 365] width 8 height 8
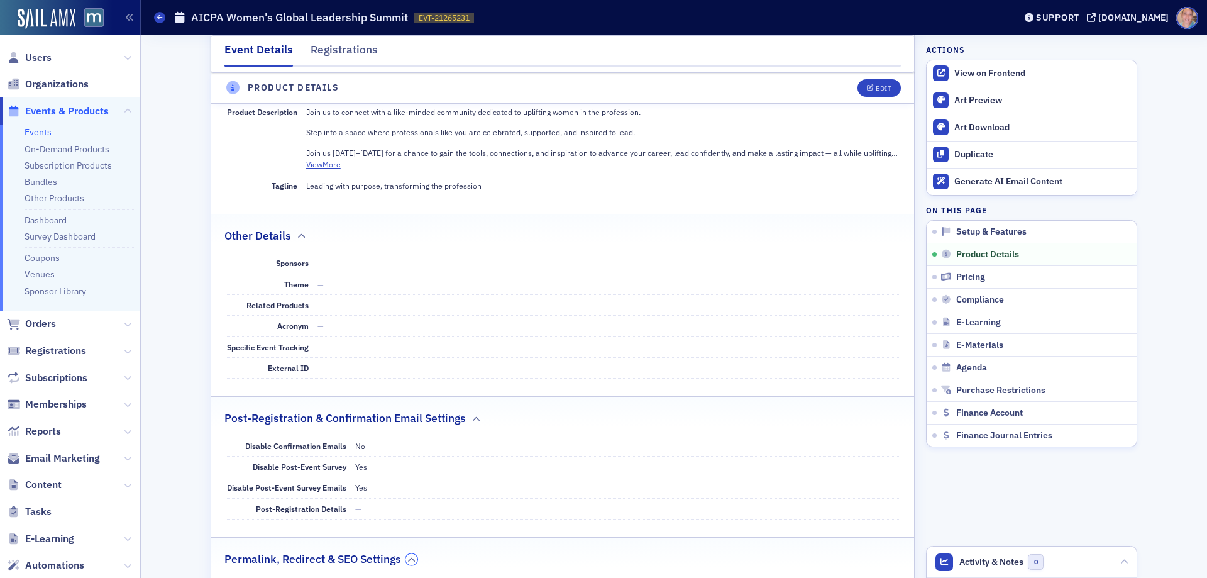
scroll to position [524, 0]
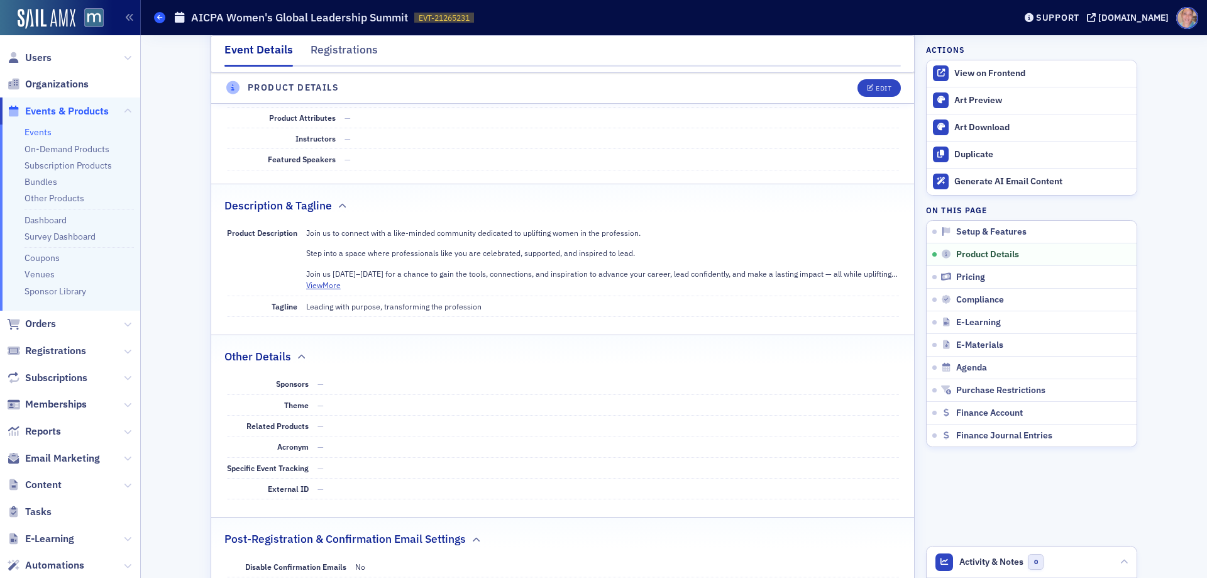
click at [159, 19] on icon at bounding box center [159, 17] width 5 height 6
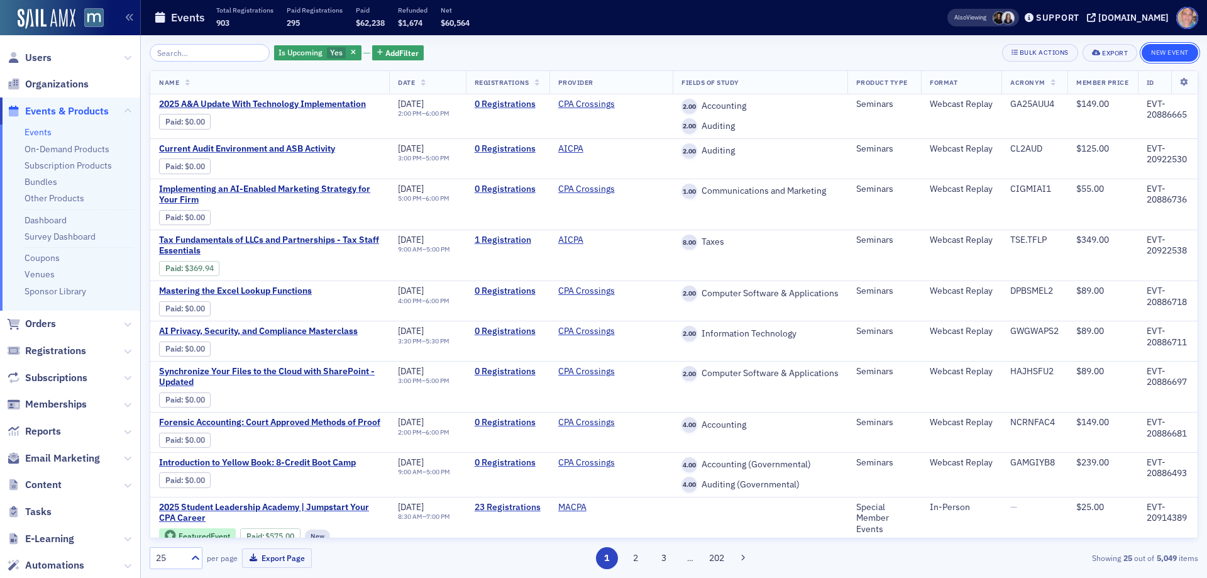
click at [1166, 52] on button "New Event" at bounding box center [1169, 53] width 57 height 18
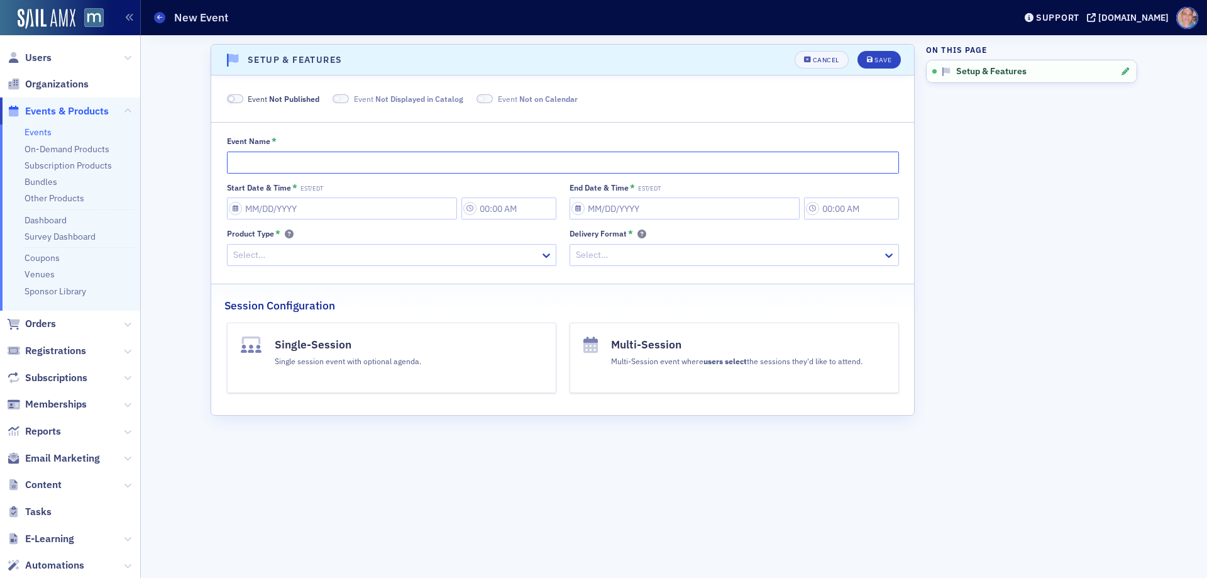
click at [261, 157] on input "Event Name *" at bounding box center [563, 162] width 672 height 22
paste input "AICPA Employee Benefit Plans Accounting, Auditing and Regulatory Online Update"
type input "AICPA Employee Benefit Plans Accounting, Auditing and Regulatory Online Update"
click at [235, 98] on span at bounding box center [235, 98] width 16 height 9
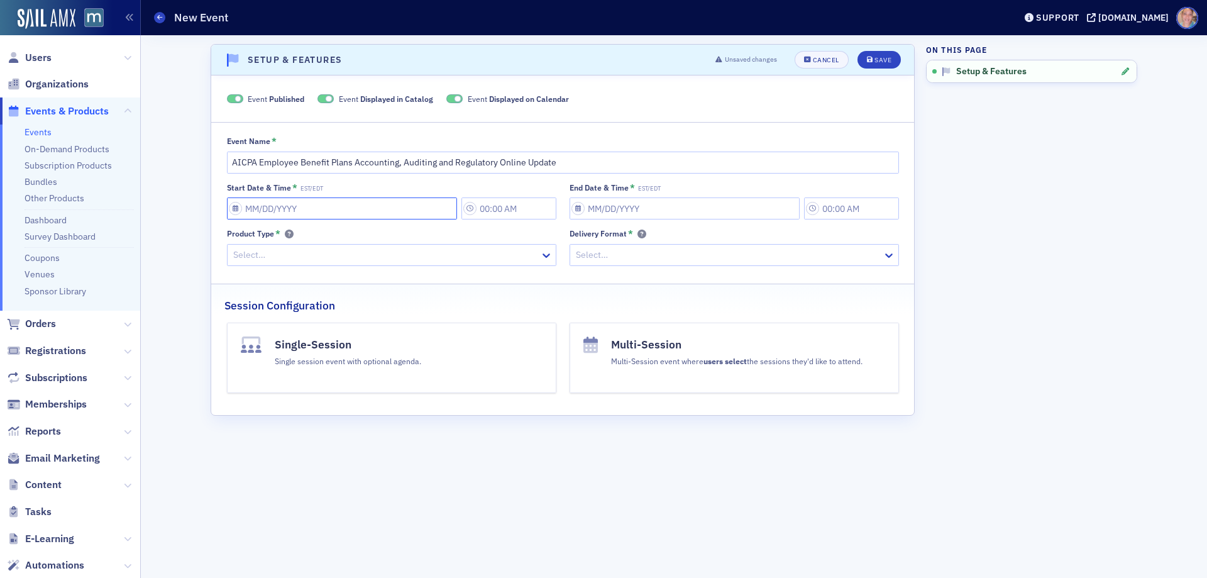
click at [236, 207] on input "Start Date & Time * EST/EDT" at bounding box center [342, 208] width 230 height 22
select select "7"
select select "2025"
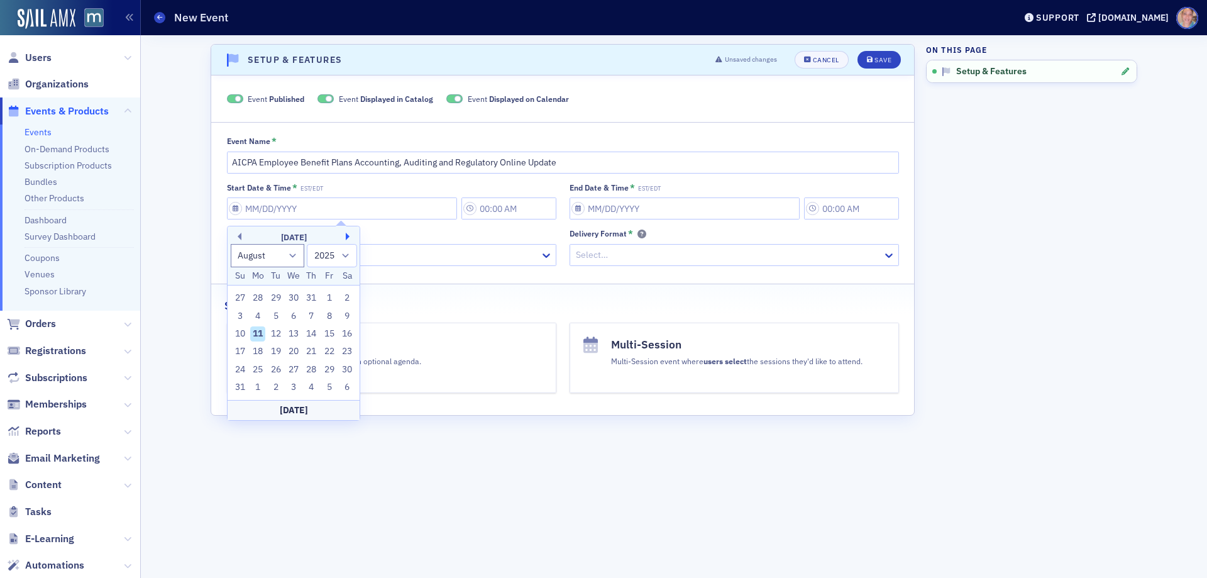
click at [348, 238] on button "Next Month" at bounding box center [350, 237] width 8 height 8
click at [348, 237] on button "Next Month" at bounding box center [350, 237] width 8 height 8
select select "11"
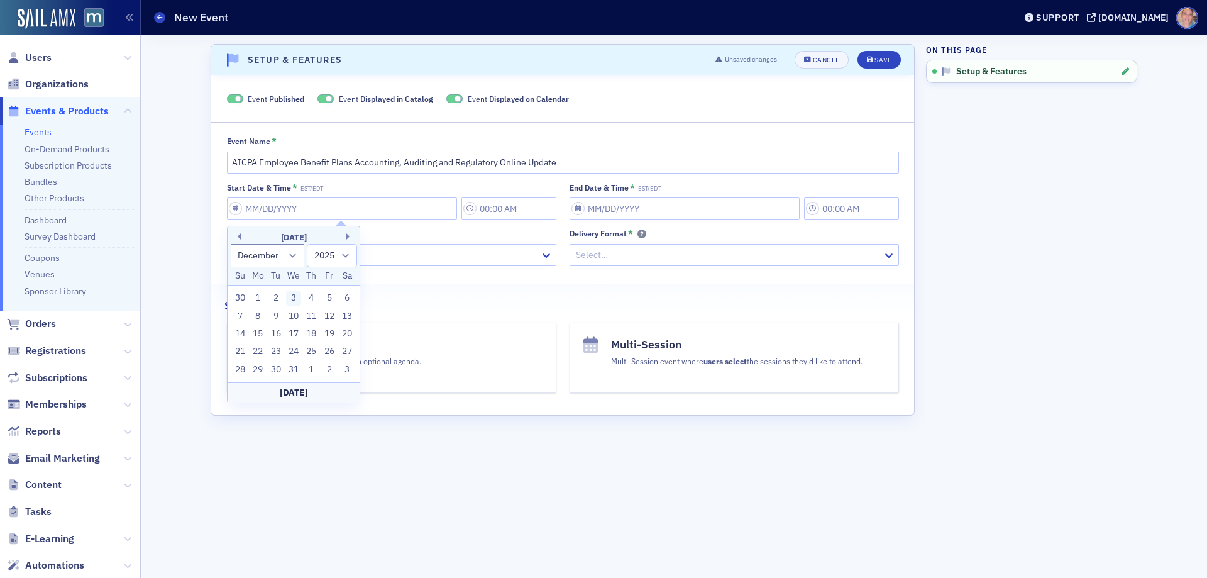
click at [292, 298] on div "3" at bounding box center [293, 297] width 15 height 15
type input "12/03/2025"
type input "4:00 PM"
type input "12/03/2025"
type input "5:00 PM"
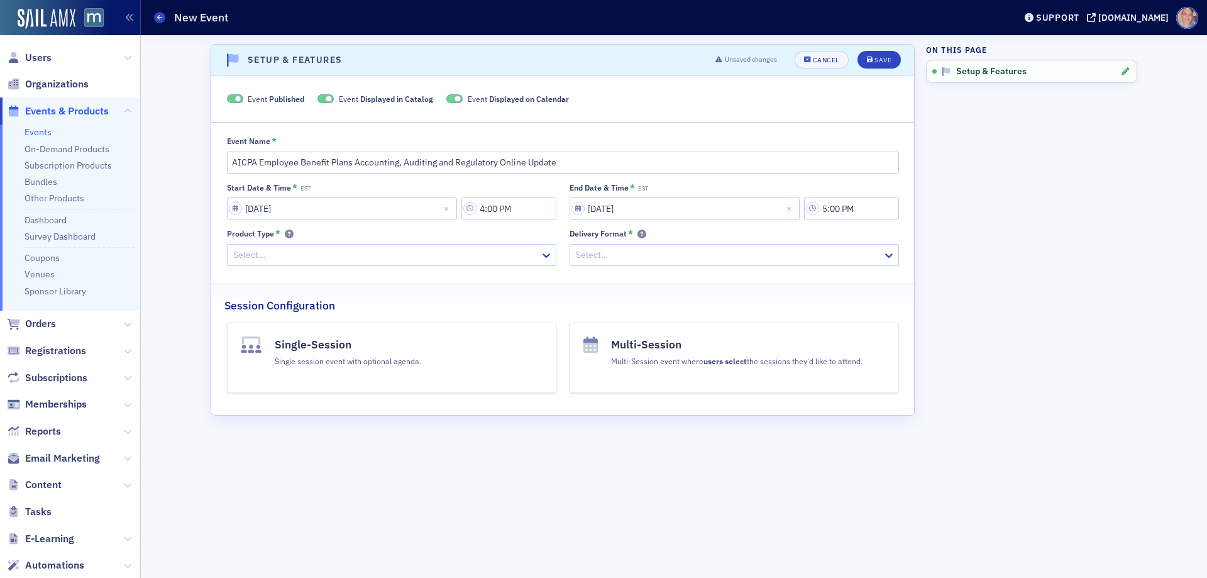
click at [279, 252] on div at bounding box center [385, 255] width 307 height 16
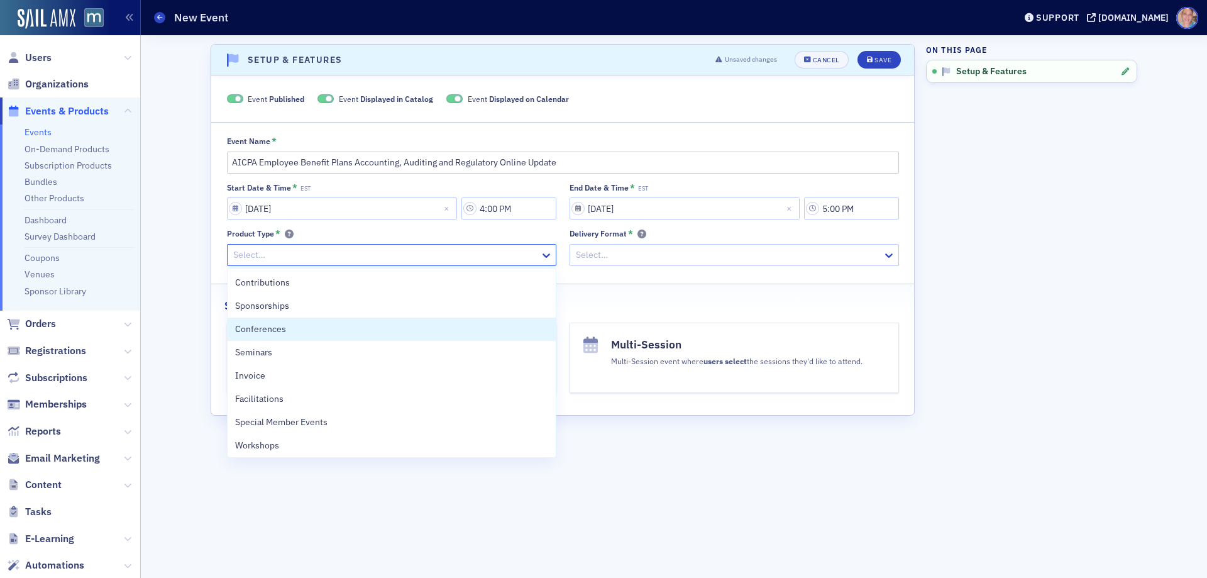
click at [283, 328] on span "Conferences" at bounding box center [260, 328] width 51 height 13
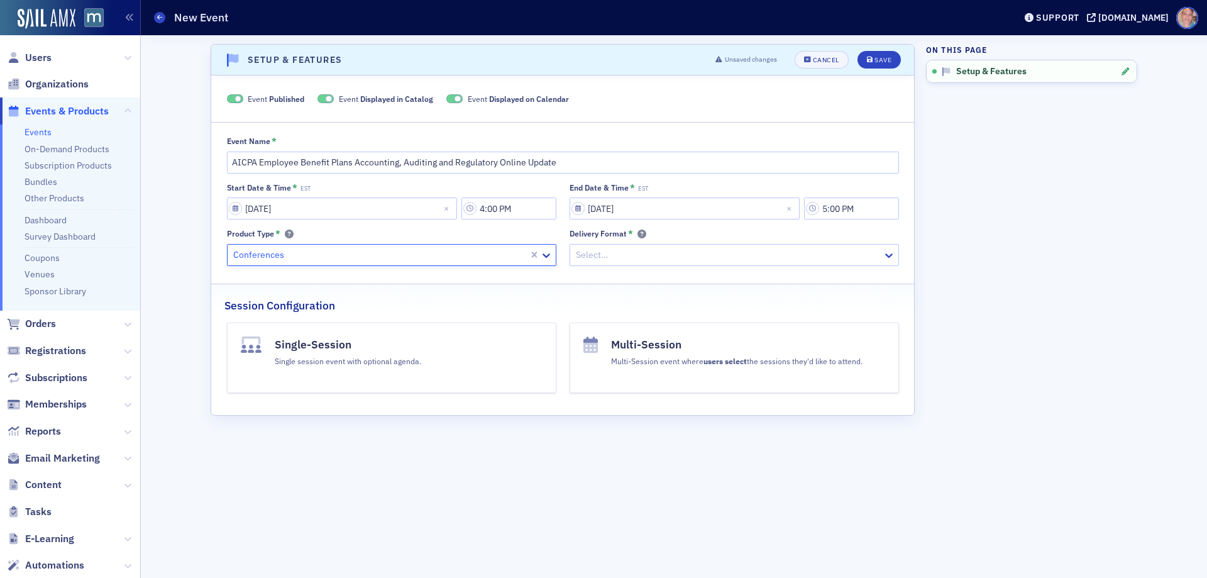
click at [730, 263] on div "Select…" at bounding box center [726, 255] width 312 height 18
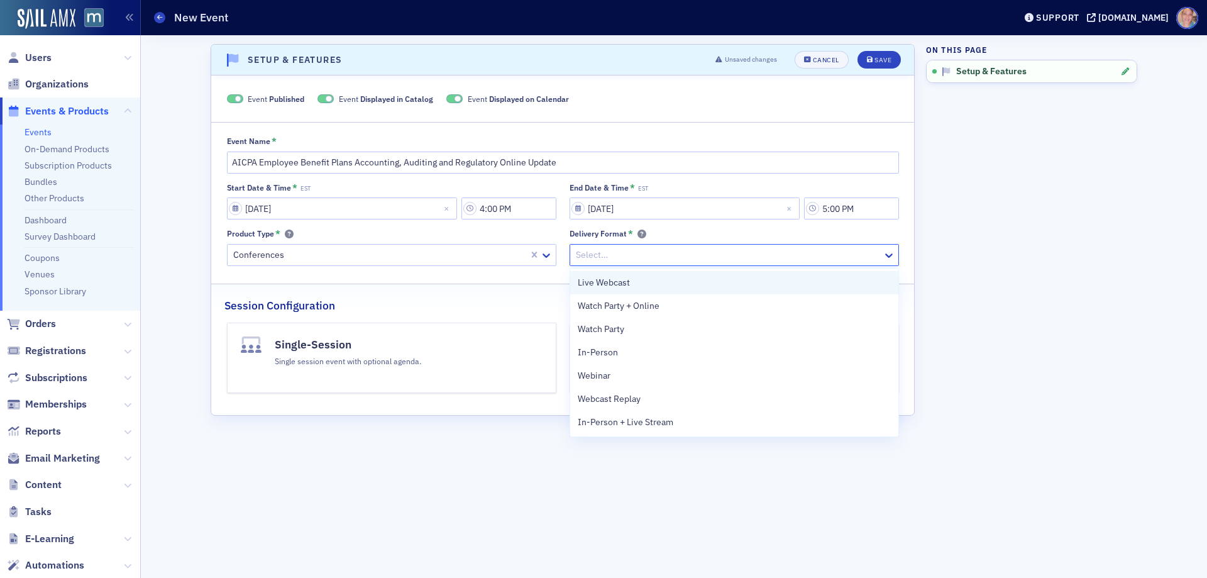
click at [639, 283] on div "Live Webcast" at bounding box center [734, 282] width 313 height 13
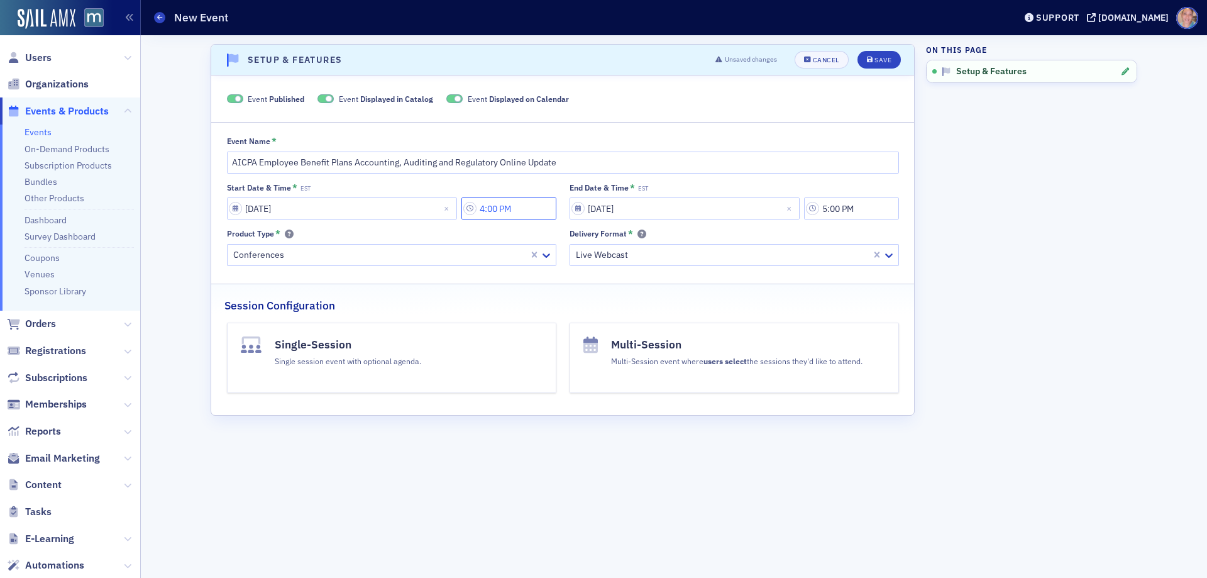
click at [510, 211] on input "4:00 PM" at bounding box center [508, 208] width 95 height 22
click at [589, 209] on div at bounding box center [578, 209] width 24 height 16
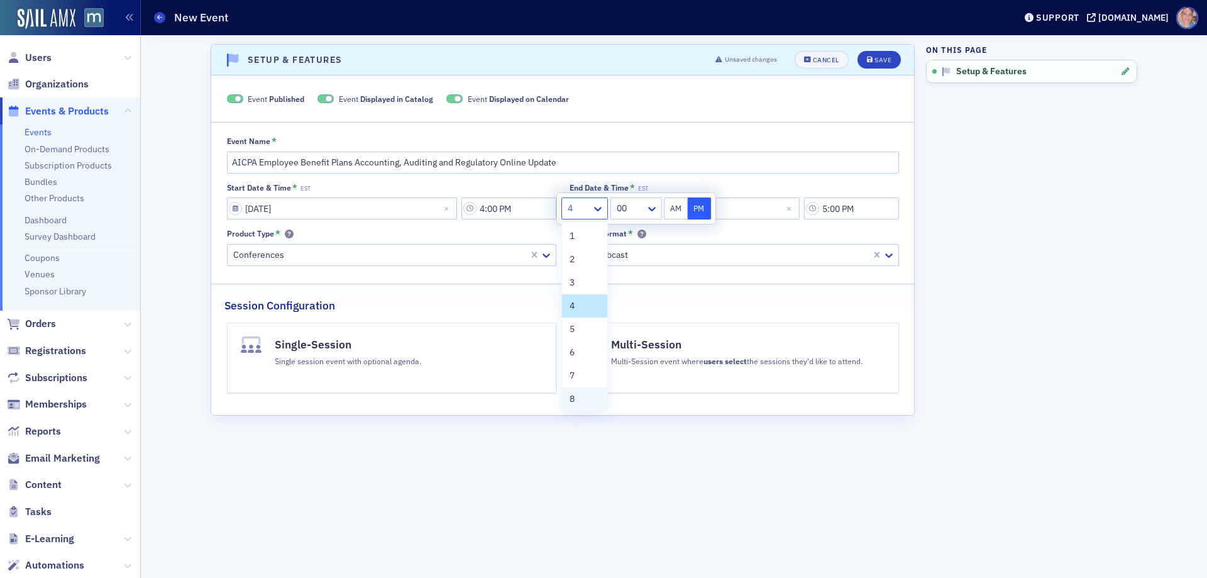
drag, startPoint x: 583, startPoint y: 396, endPoint x: 573, endPoint y: 297, distance: 99.2
click at [582, 396] on div "8" at bounding box center [584, 398] width 30 height 13
click at [673, 211] on button "AM" at bounding box center [676, 208] width 24 height 22
type input "8:00 AM"
click at [858, 214] on input "5:00 PM" at bounding box center [851, 208] width 95 height 22
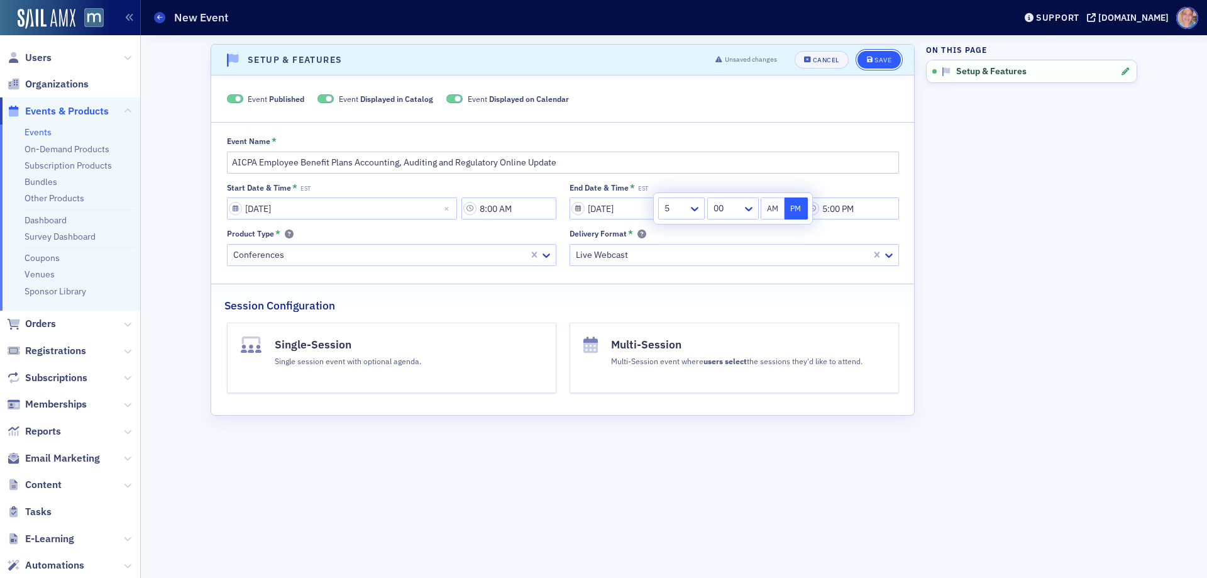
click at [886, 53] on button "Save" at bounding box center [878, 60] width 43 height 18
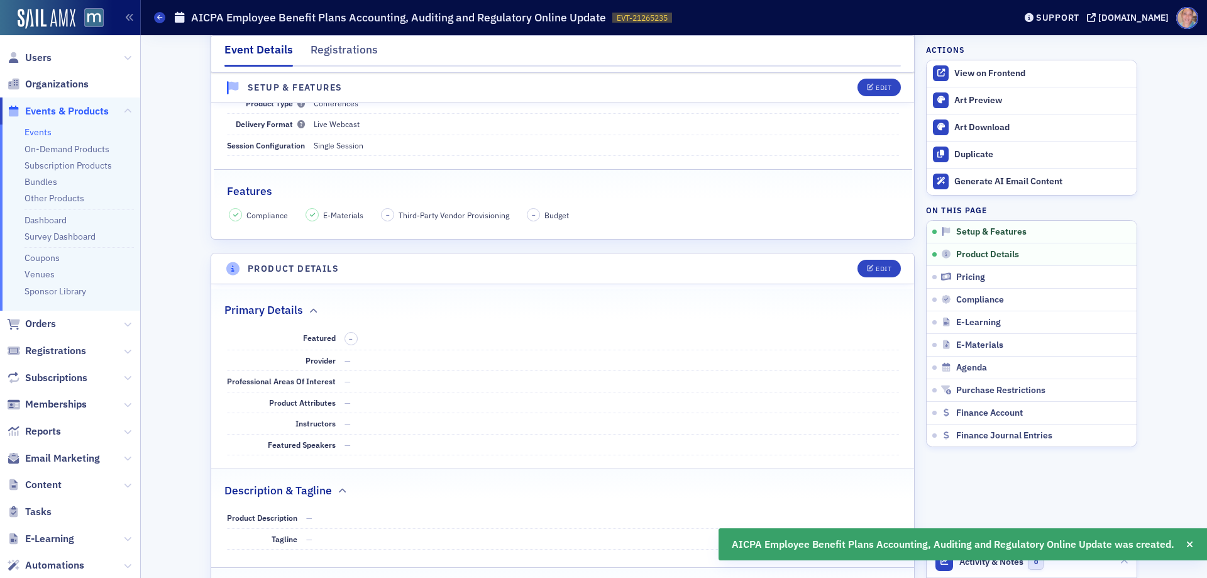
scroll to position [380, 0]
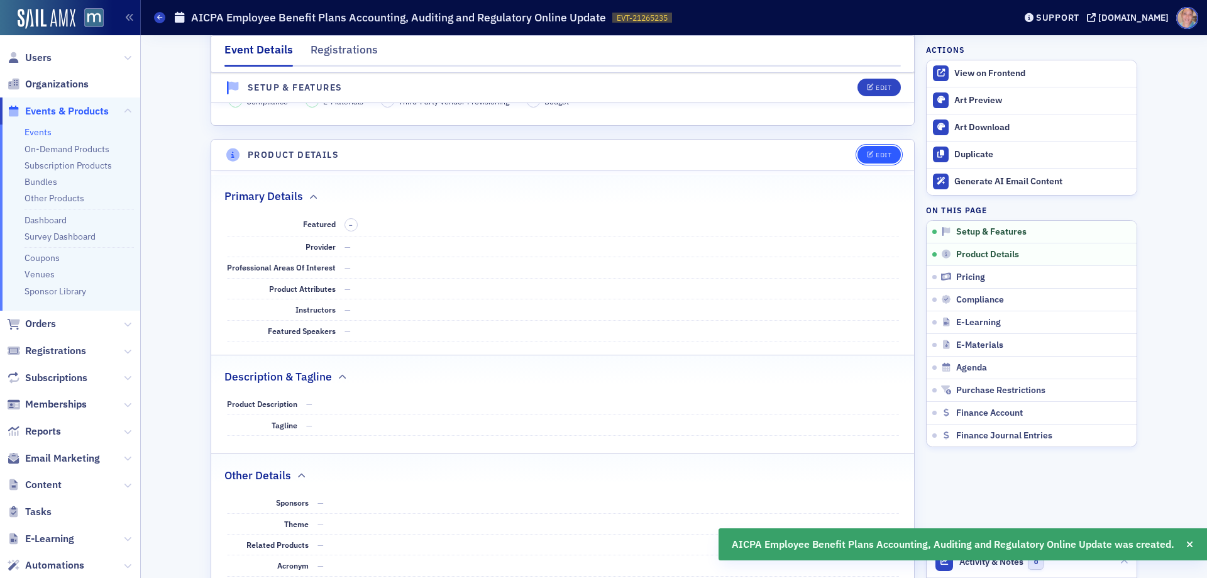
click at [867, 151] on icon "button" at bounding box center [871, 154] width 8 height 7
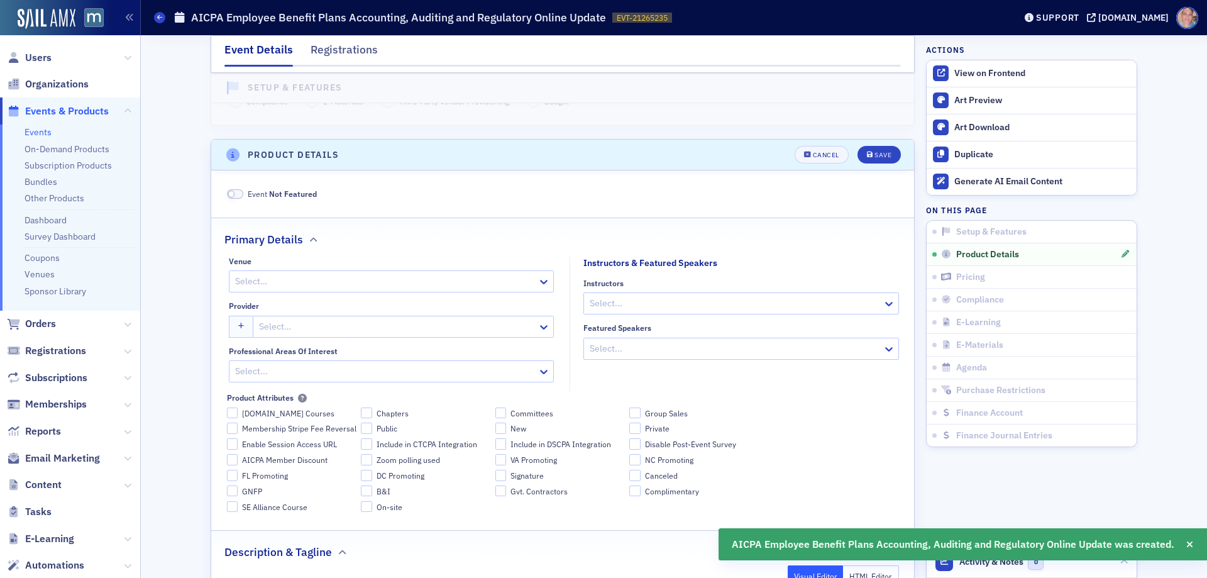
scroll to position [446, 0]
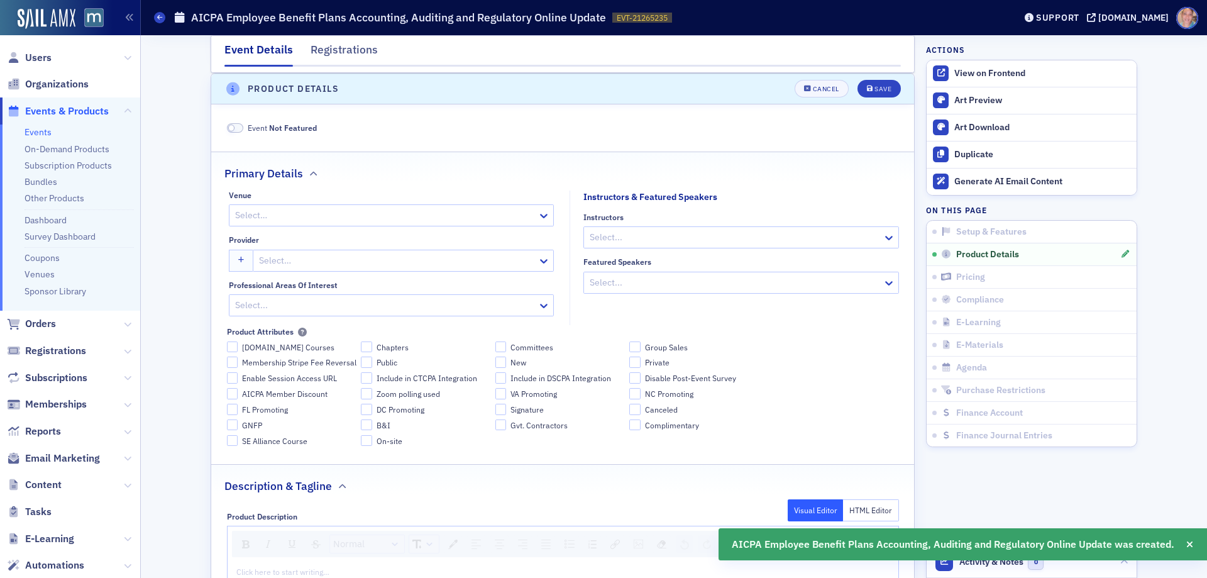
click at [328, 217] on div at bounding box center [385, 215] width 302 height 16
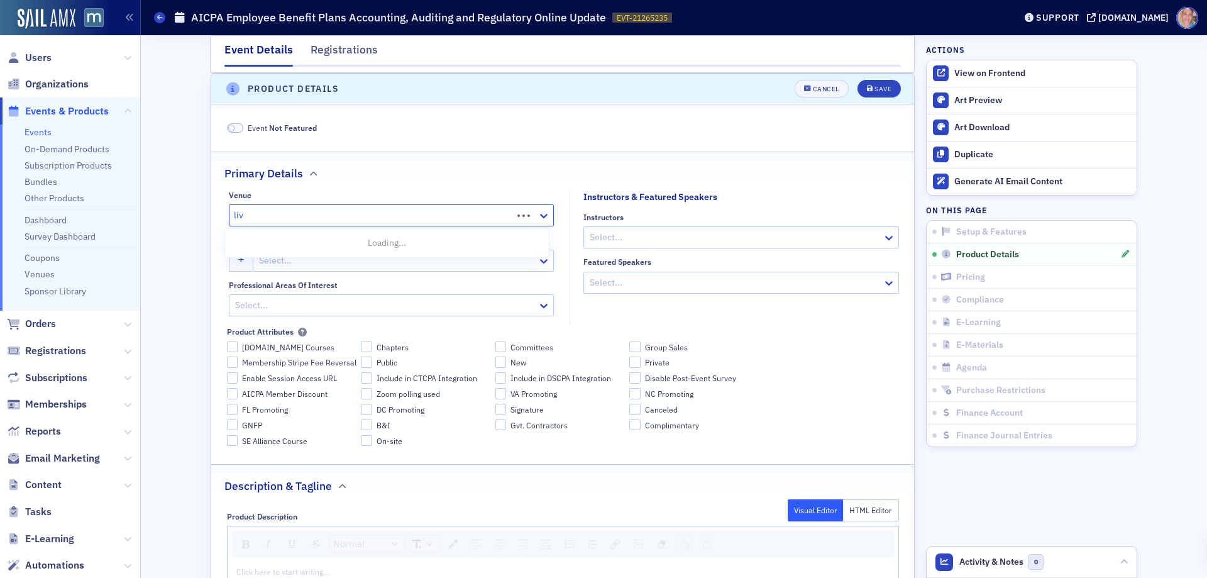
type input "live"
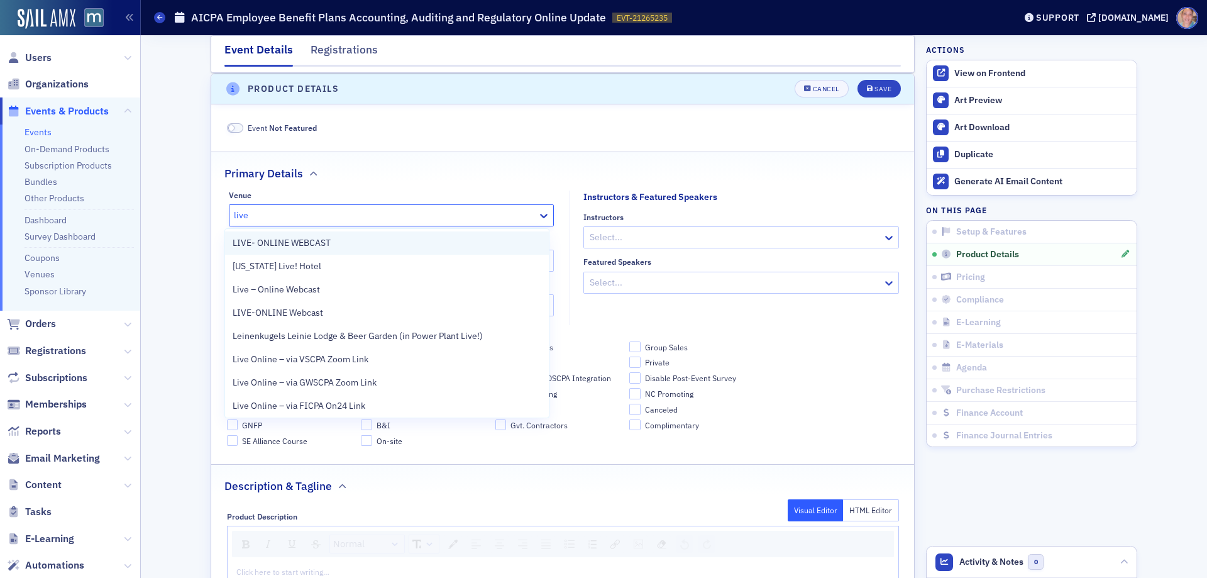
click at [288, 241] on span "LIVE- ONLINE WEBCAST" at bounding box center [282, 242] width 98 height 13
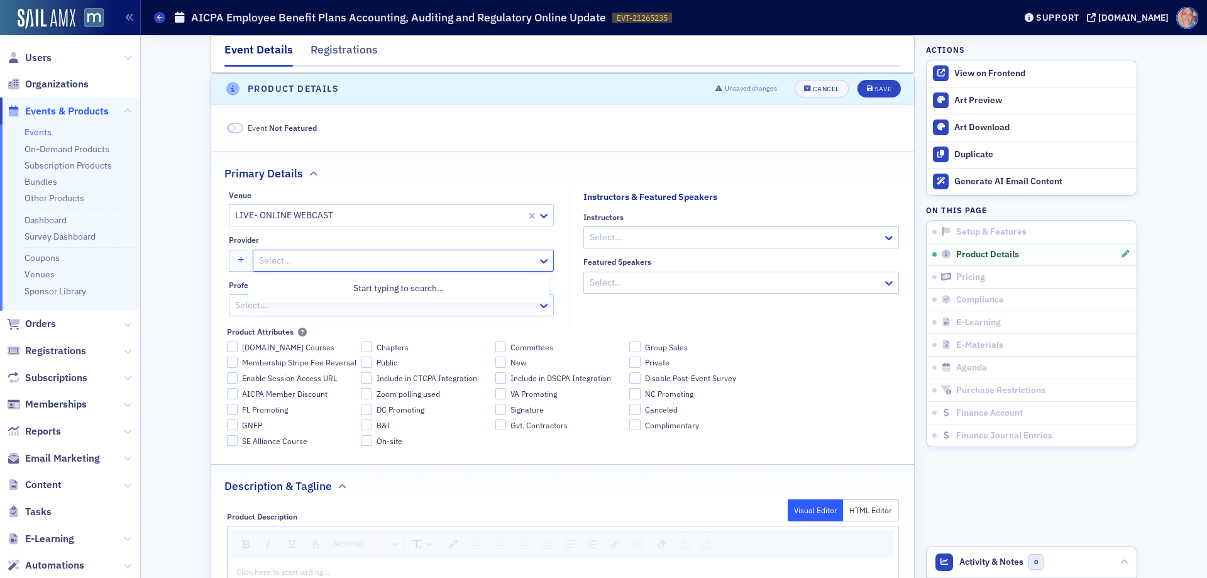
click at [363, 261] on div at bounding box center [397, 261] width 278 height 16
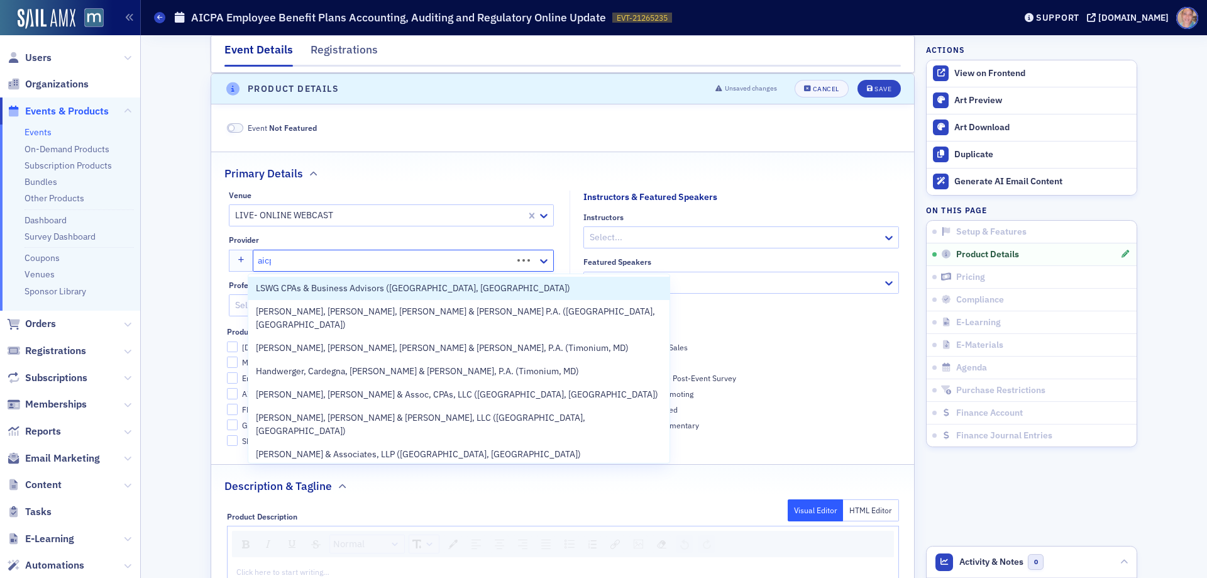
type input "aicpa"
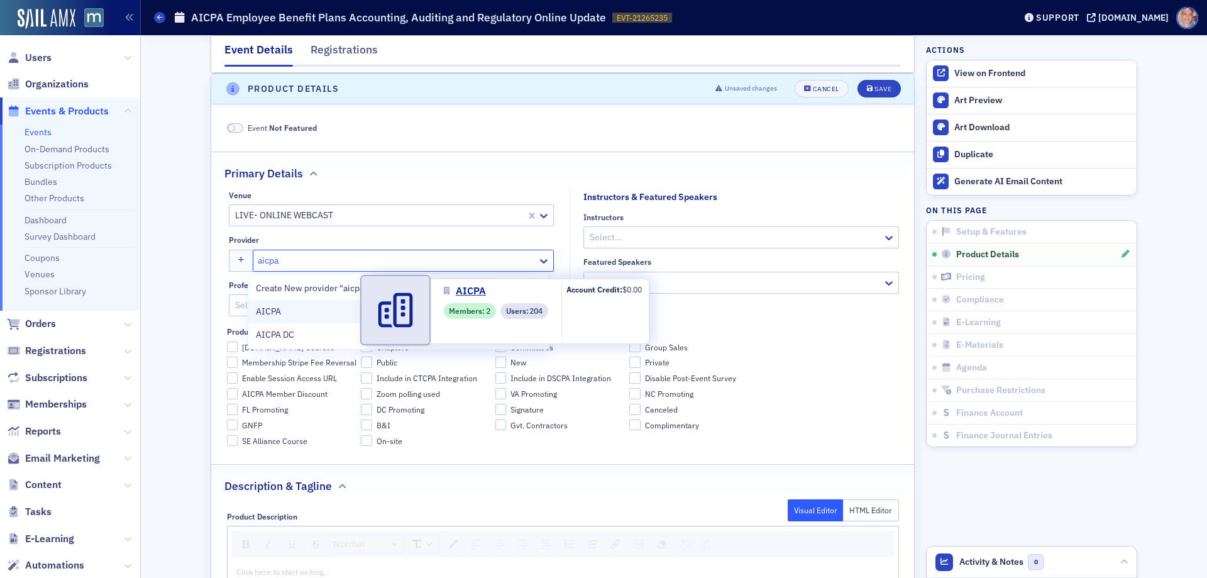
click at [294, 305] on span "AICPA" at bounding box center [313, 311] width 114 height 13
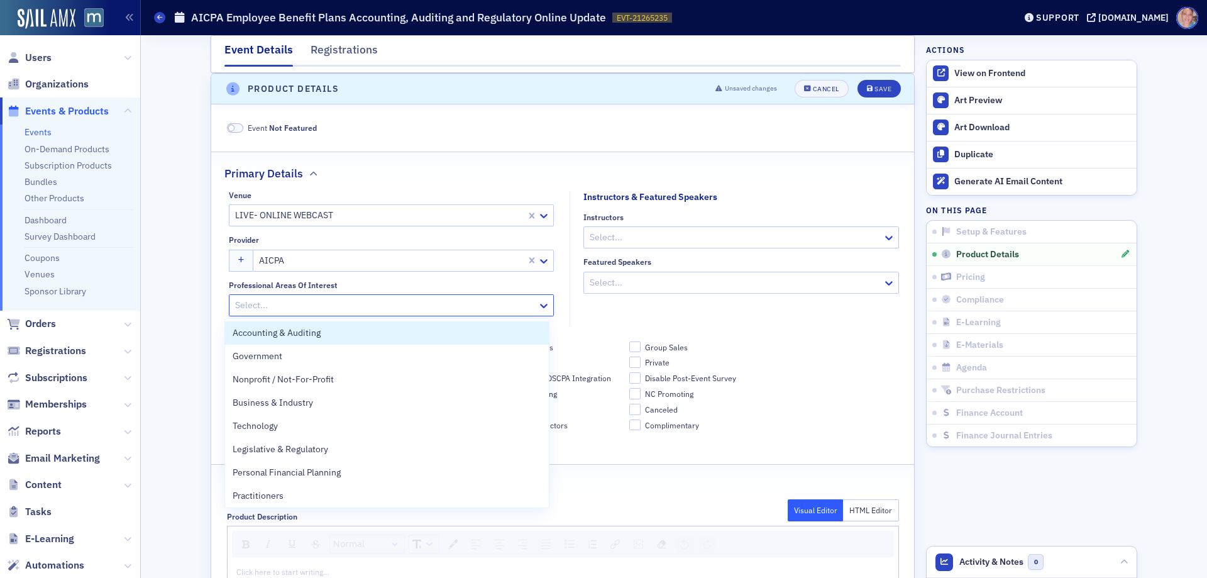
click at [401, 305] on div at bounding box center [385, 305] width 302 height 16
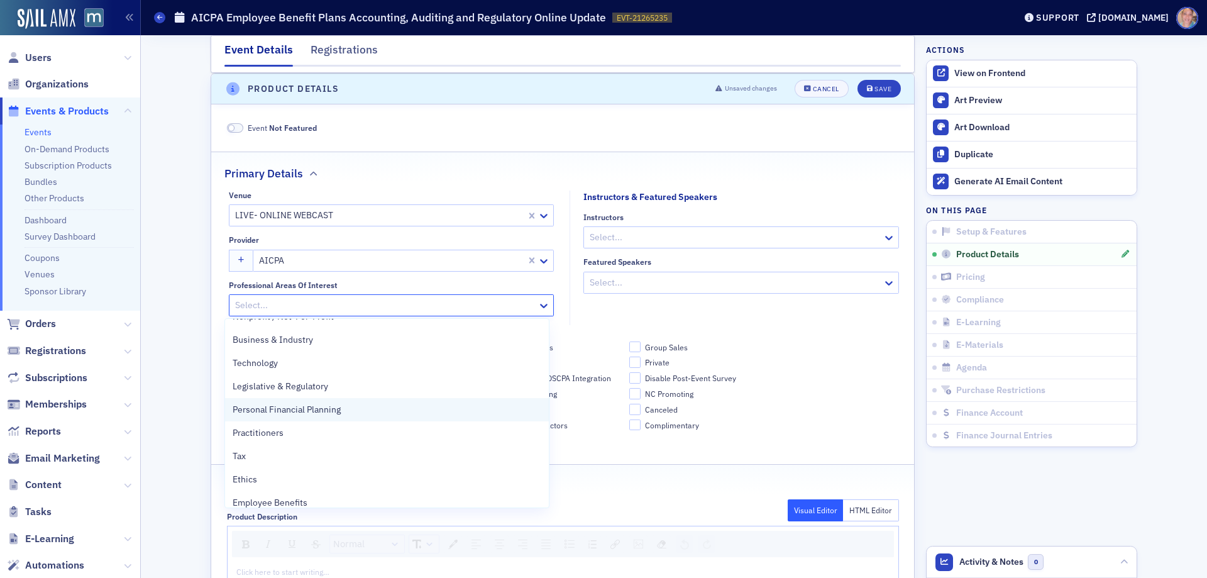
scroll to position [126, 0]
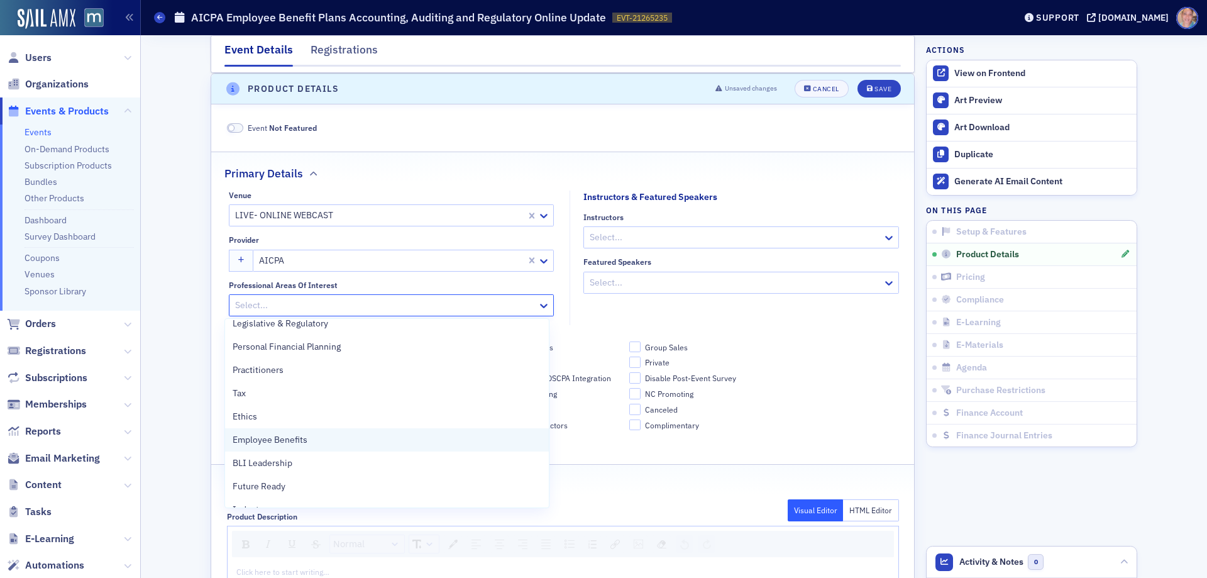
click at [317, 439] on div "Employee Benefits" at bounding box center [387, 439] width 309 height 13
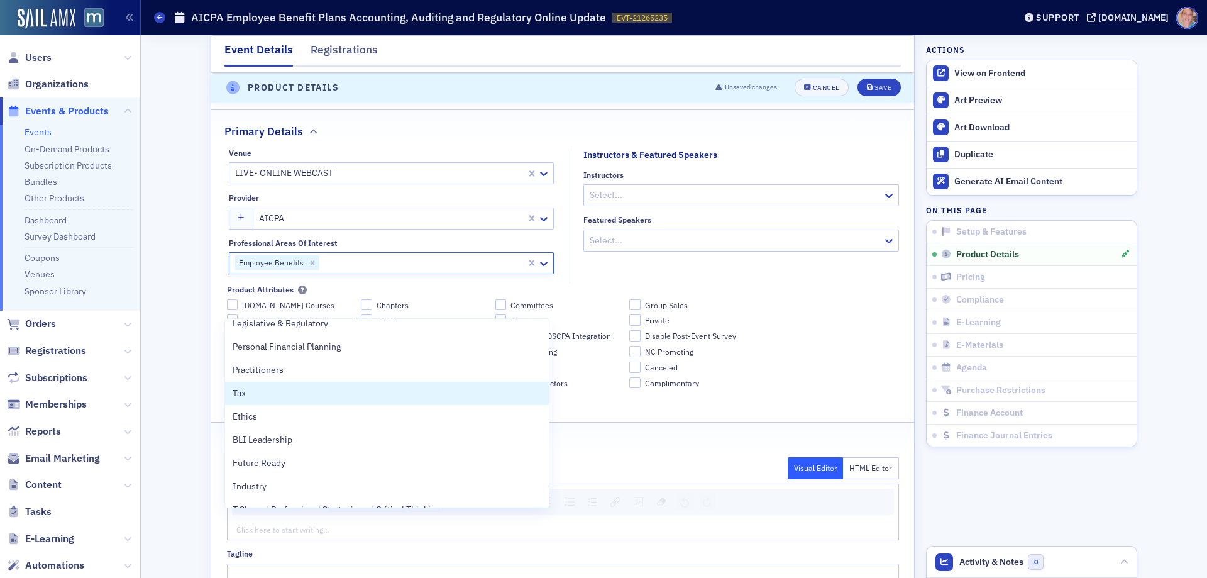
scroll to position [508, 0]
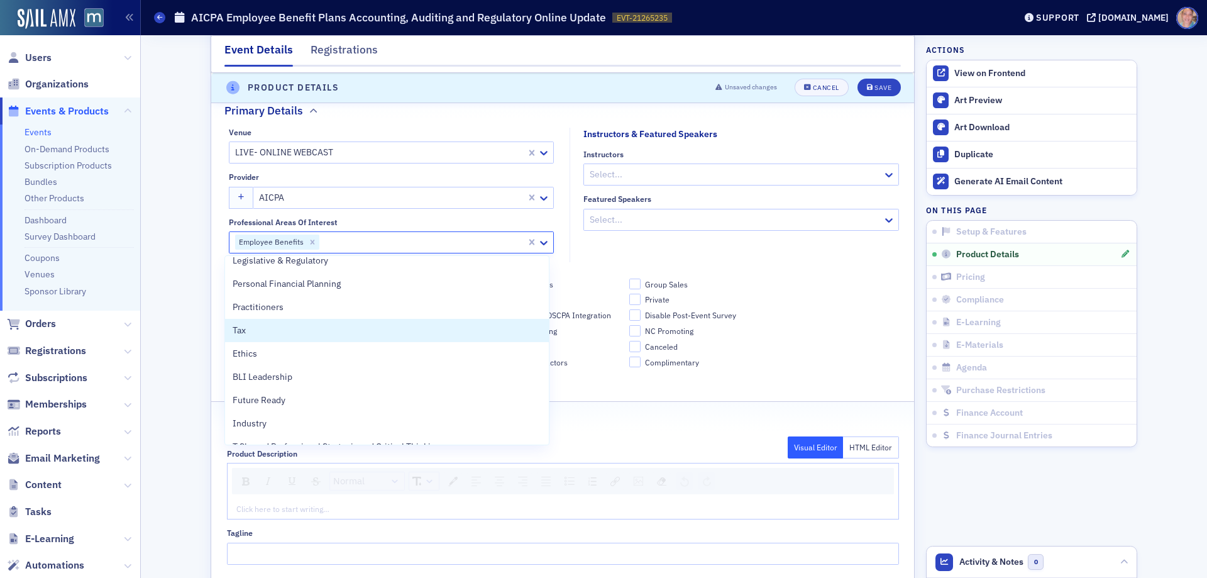
click at [799, 281] on div "BLIonline.org Courses Chapters Committees Group Sales Membership Stripe Fee Rev…" at bounding box center [563, 330] width 672 height 105
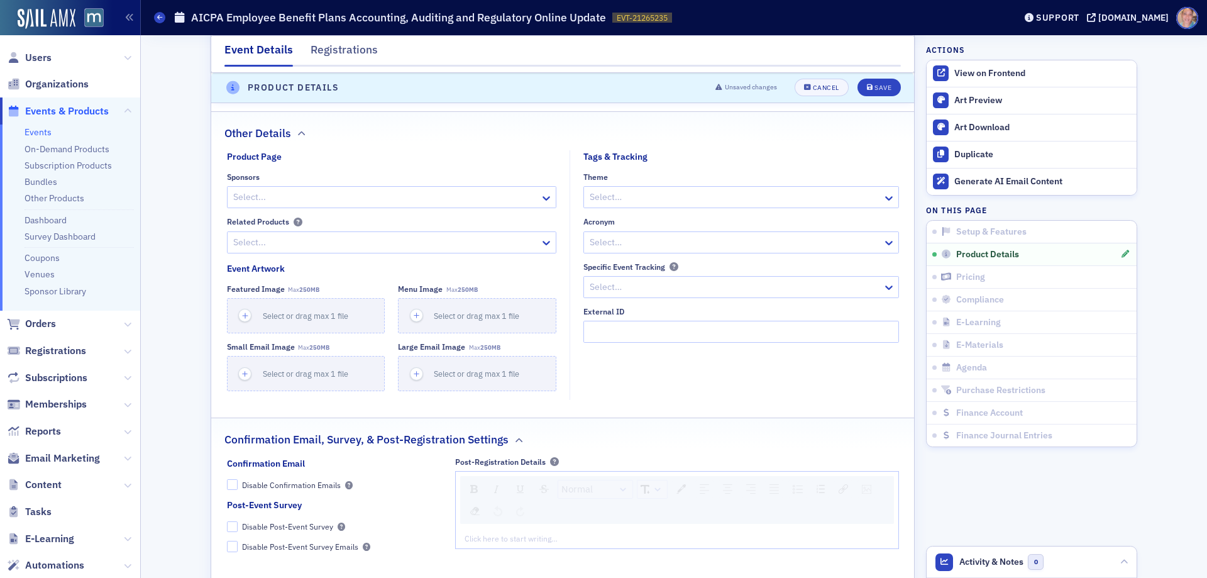
scroll to position [1074, 0]
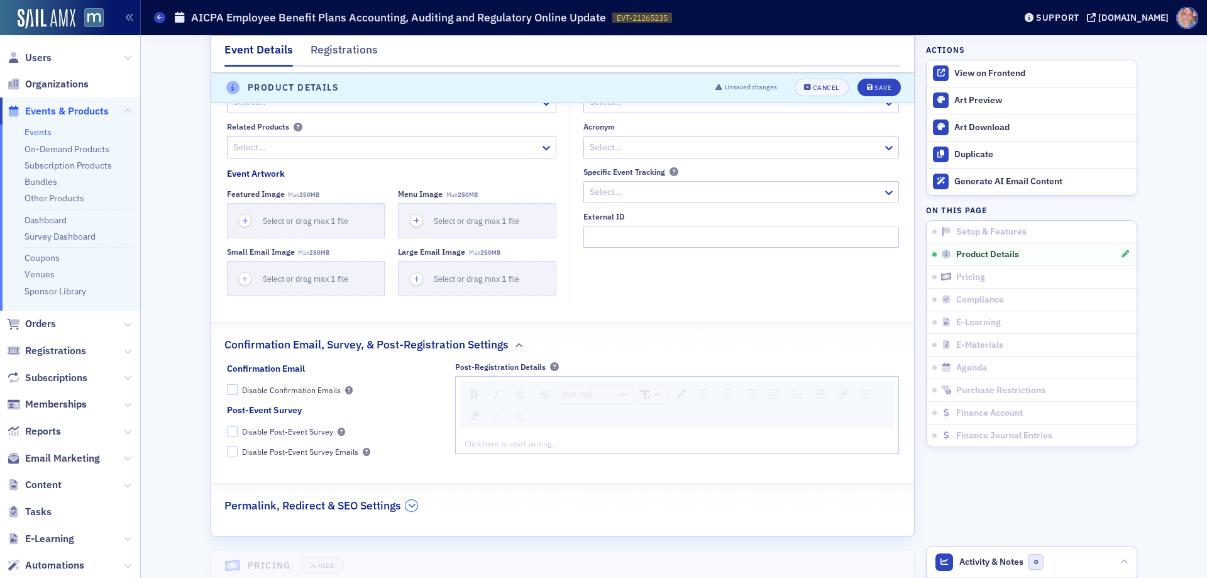
drag, startPoint x: 409, startPoint y: 503, endPoint x: 303, endPoint y: 460, distance: 114.2
click at [409, 503] on icon "button" at bounding box center [412, 506] width 8 height 8
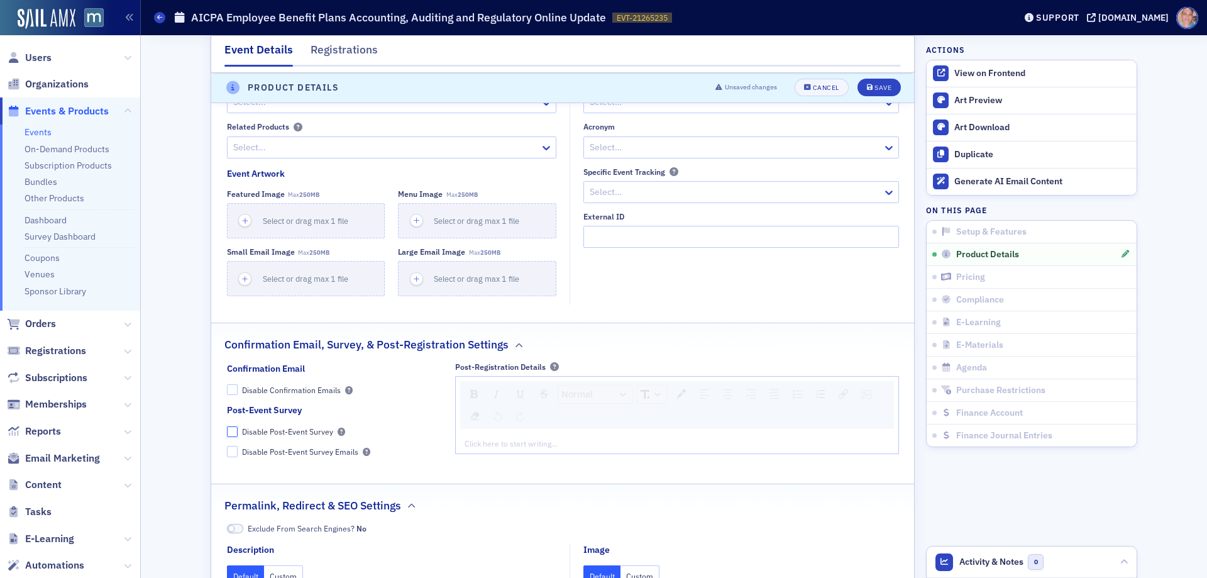
click at [227, 432] on input "Disable Post-Event Survey" at bounding box center [232, 431] width 11 height 11
checkbox input "true"
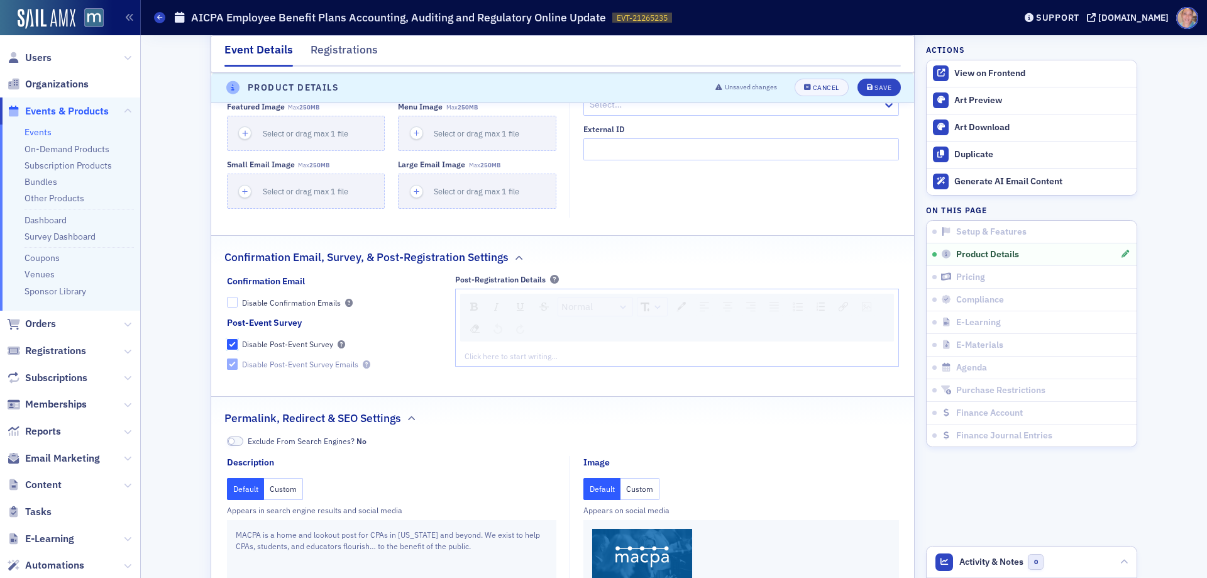
scroll to position [1326, 0]
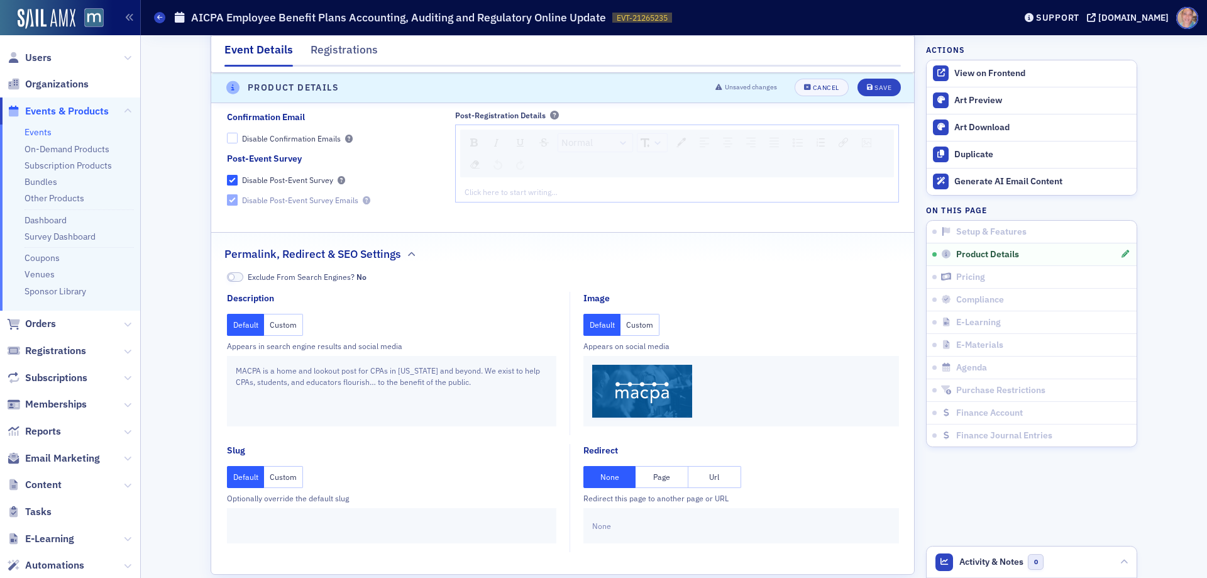
click at [717, 483] on button "Url" at bounding box center [714, 477] width 53 height 22
click at [634, 535] on input "text" at bounding box center [741, 526] width 298 height 22
paste input "https://www.aicpa-cima.com/cpe-learning/conference/aicpa-cima-employee-benefit-…"
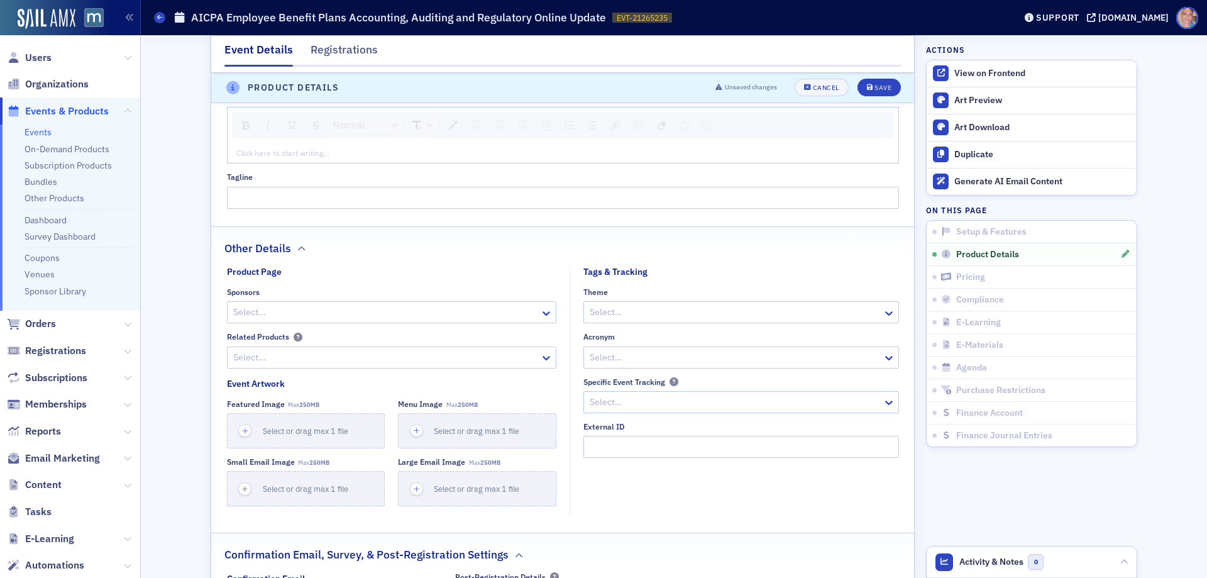
scroll to position [697, 0]
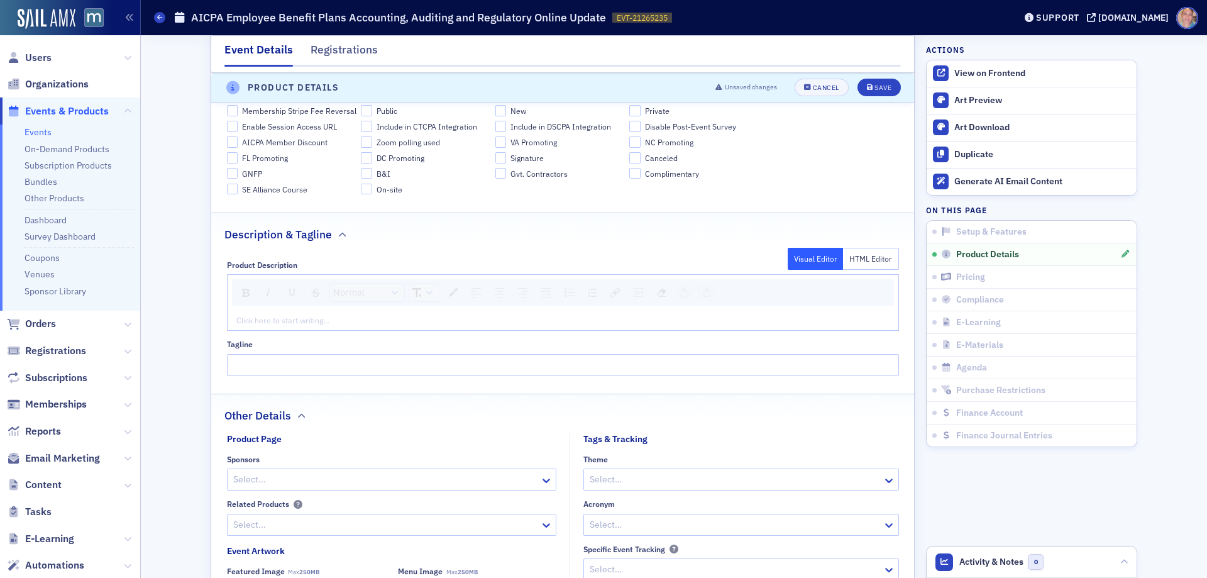
type input "https://www.aicpa-cima.com/cpe-learning/conference/aicpa-cima-employee-benefit-…"
click at [303, 372] on input "Tagline" at bounding box center [563, 365] width 672 height 22
paste input "A high-level, just-in-time update giving you a deep understanding of the regula…"
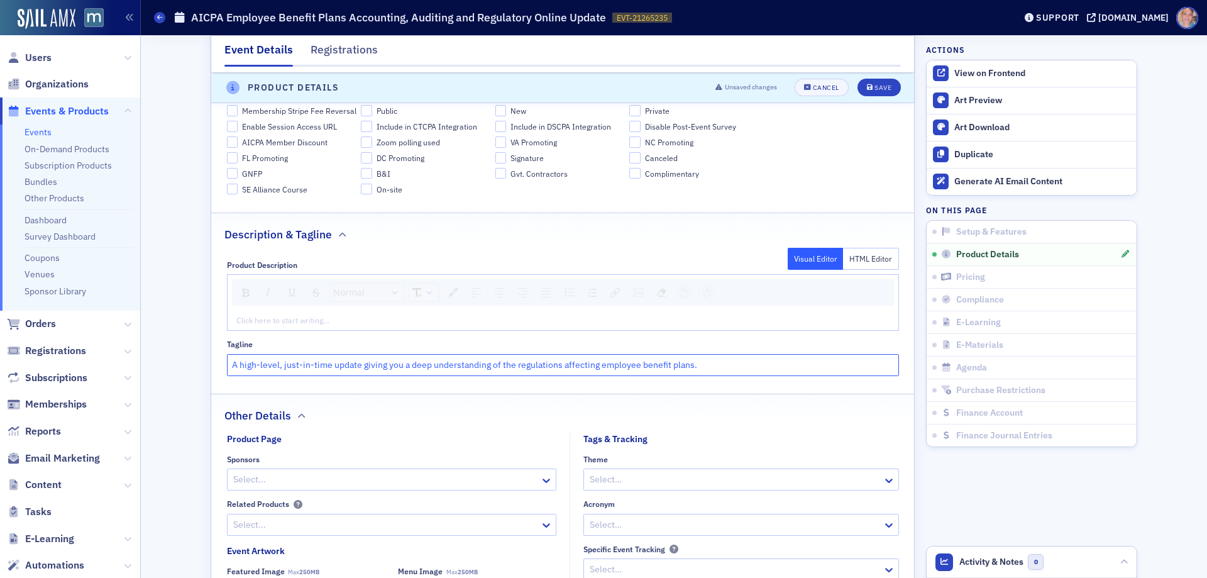
type input "A high-level, just-in-time update giving you a deep understanding of the regula…"
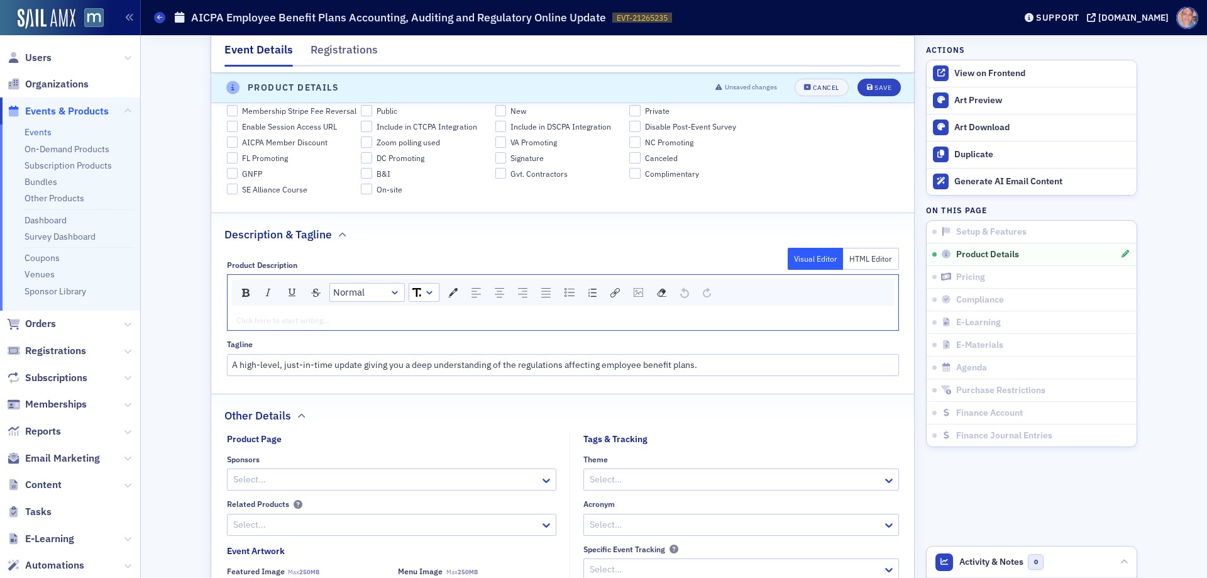
click at [305, 325] on div "rdw-editor" at bounding box center [563, 319] width 652 height 11
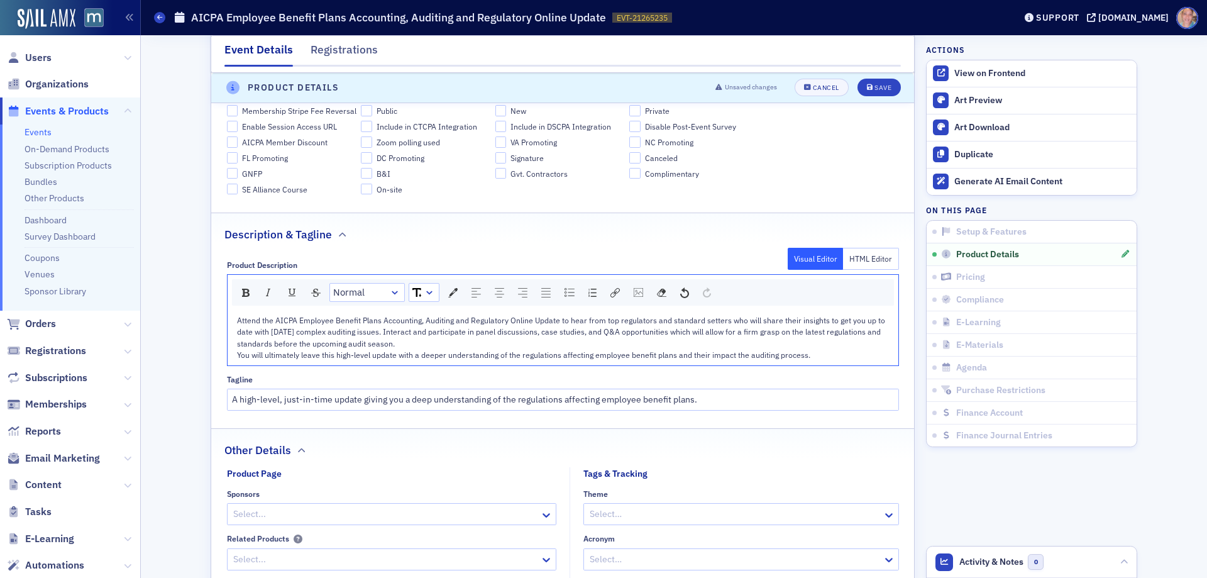
drag, startPoint x: 398, startPoint y: 341, endPoint x: 420, endPoint y: 337, distance: 21.8
click at [400, 342] on div "Attend the AICPA Employee Benefit Plans Accounting, Auditing and Regulatory Onl…" at bounding box center [563, 331] width 652 height 35
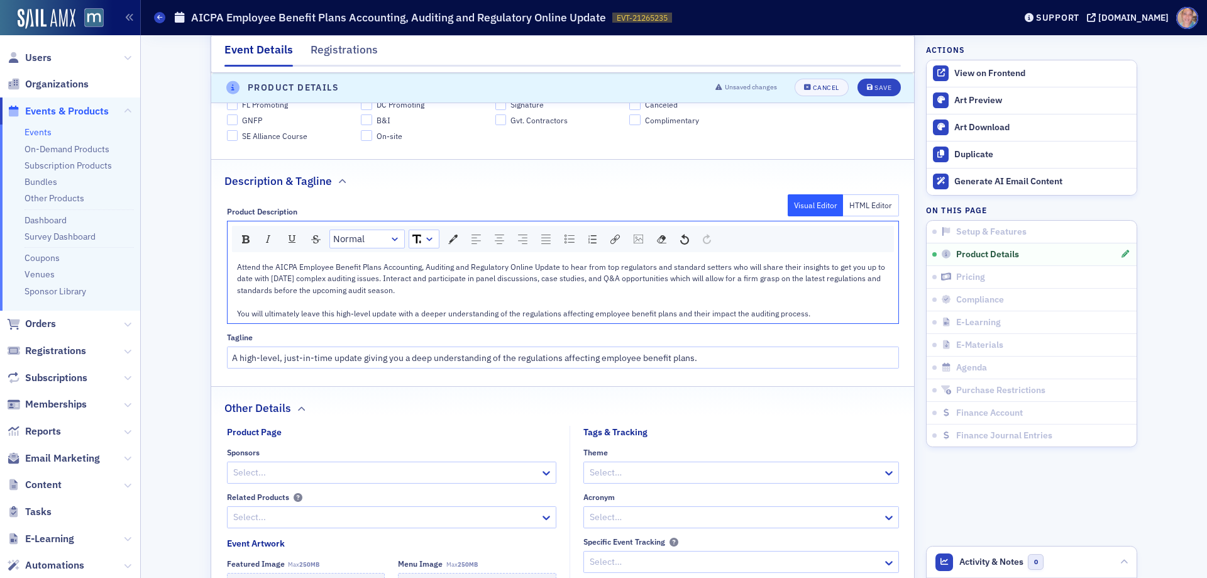
scroll to position [886, 0]
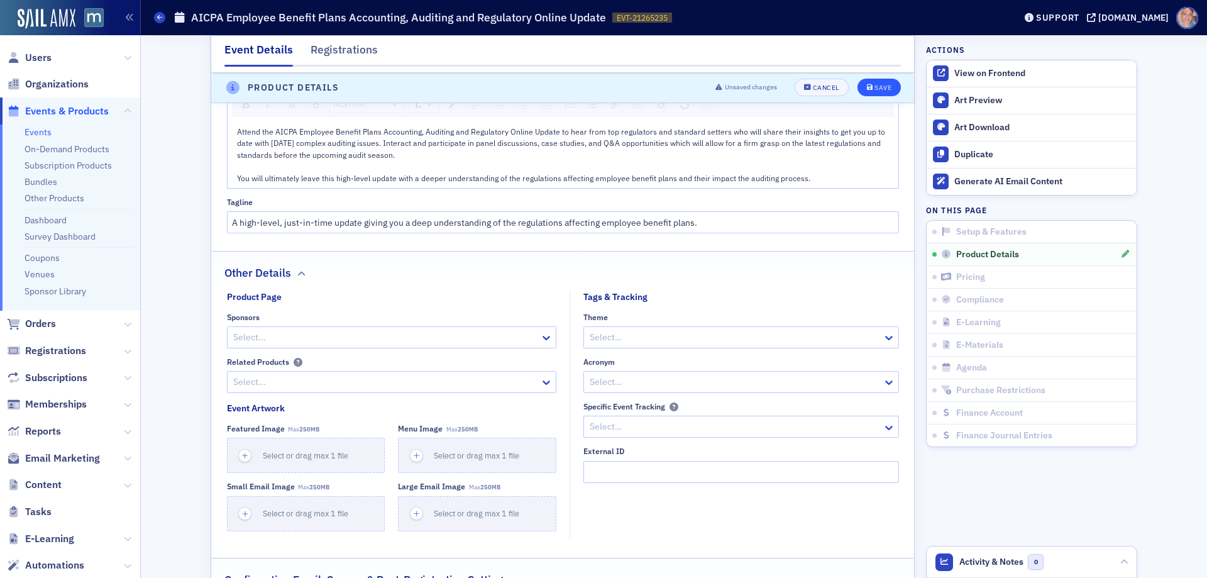
click at [870, 88] on section "Product Details Unsaved changes Cancel Save Event Not Featured Primary Details …" at bounding box center [563, 347] width 704 height 1428
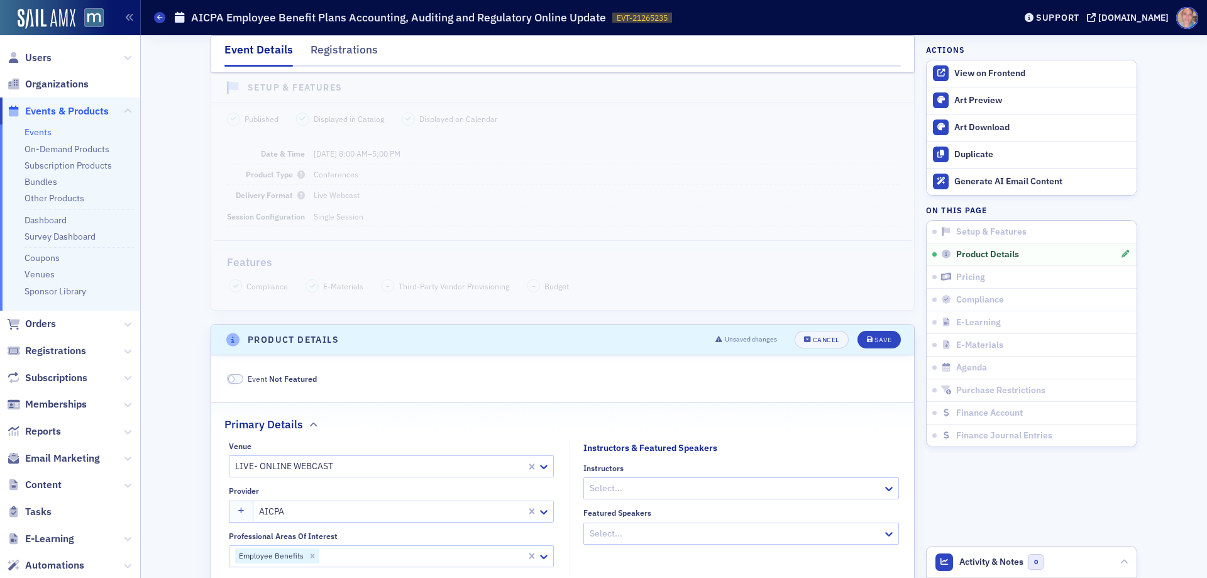
scroll to position [377, 0]
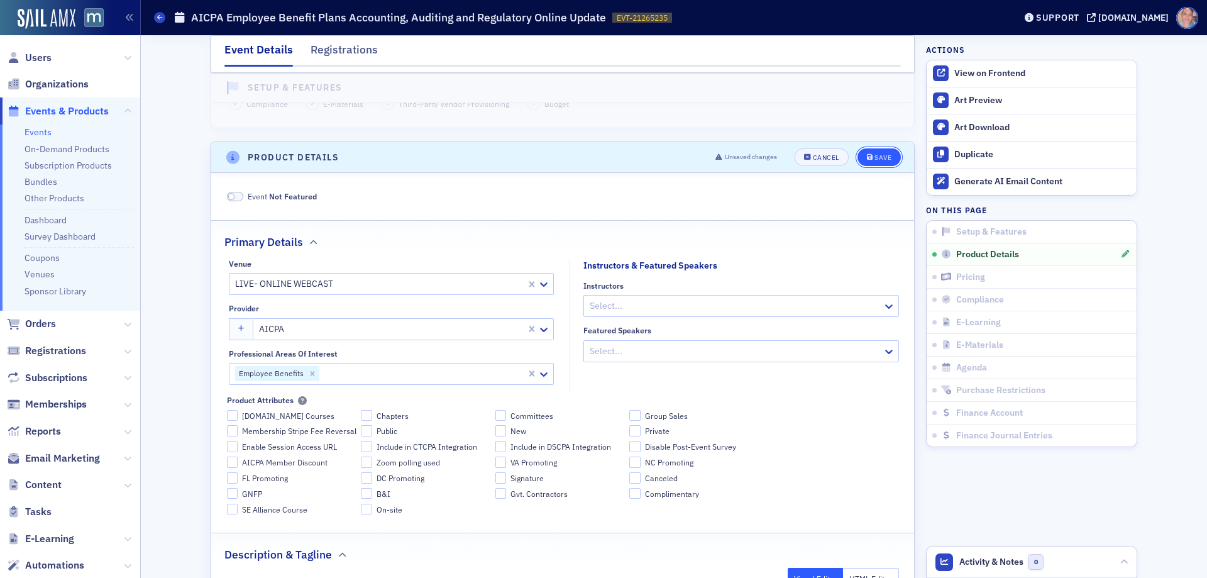
click at [875, 157] on div "Save" at bounding box center [882, 157] width 17 height 7
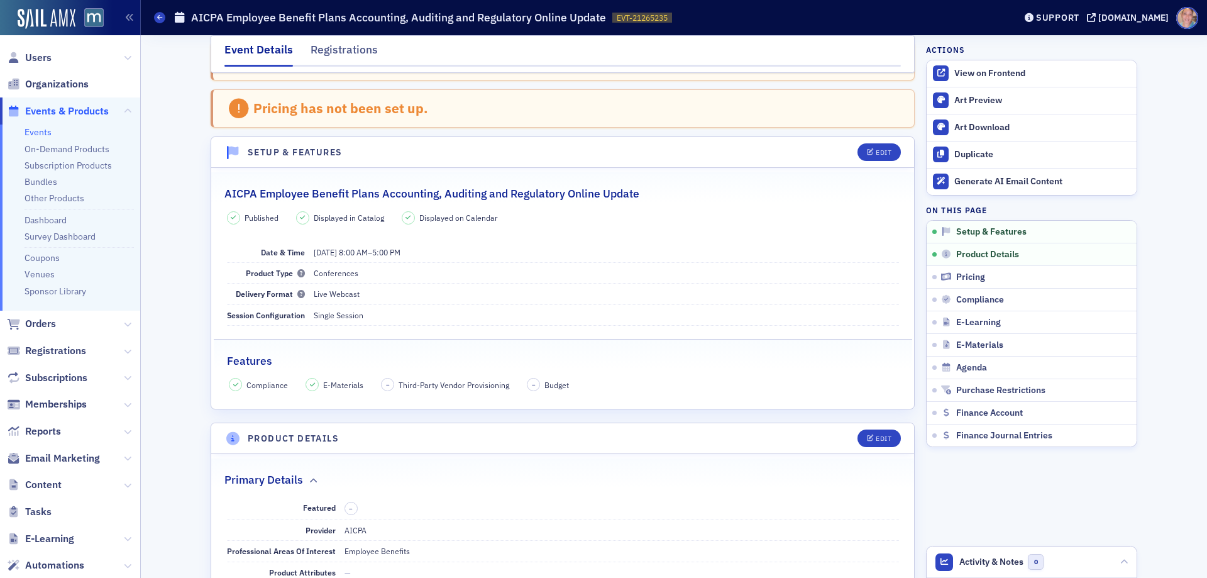
scroll to position [6, 0]
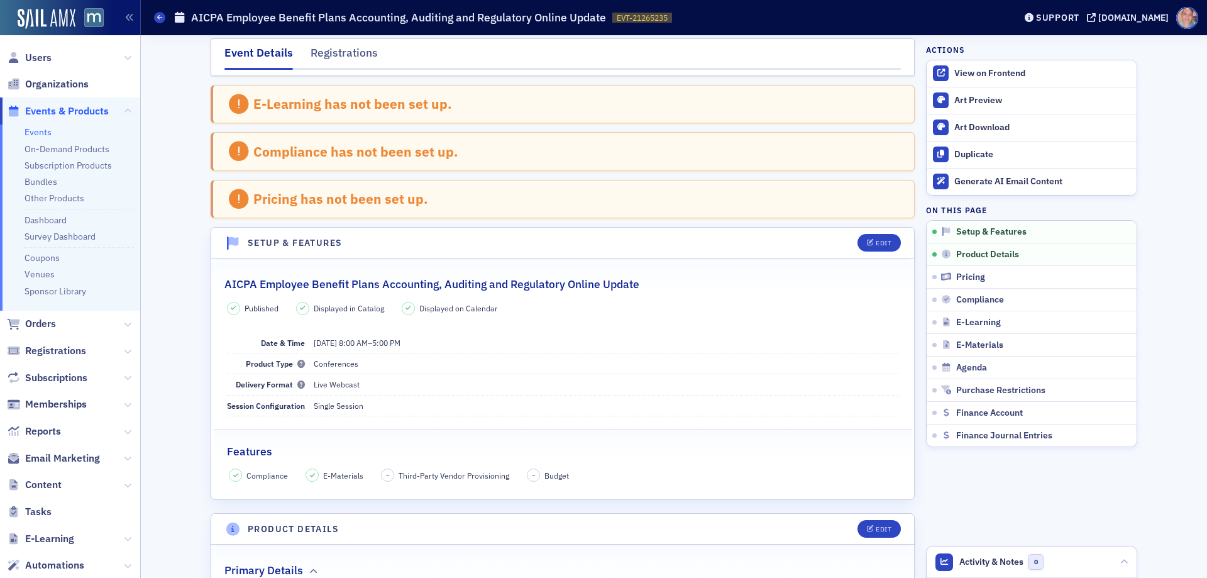
drag, startPoint x: 158, startPoint y: 17, endPoint x: 190, endPoint y: 1, distance: 35.7
click at [158, 17] on icon at bounding box center [159, 17] width 5 height 6
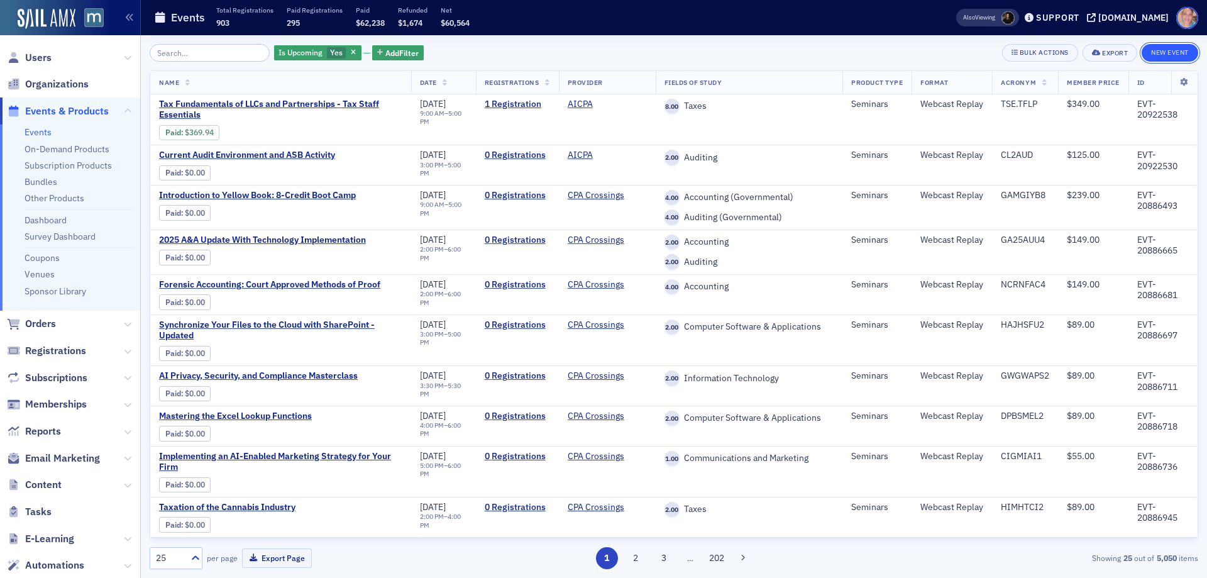
click at [1165, 49] on button "New Event" at bounding box center [1169, 53] width 57 height 18
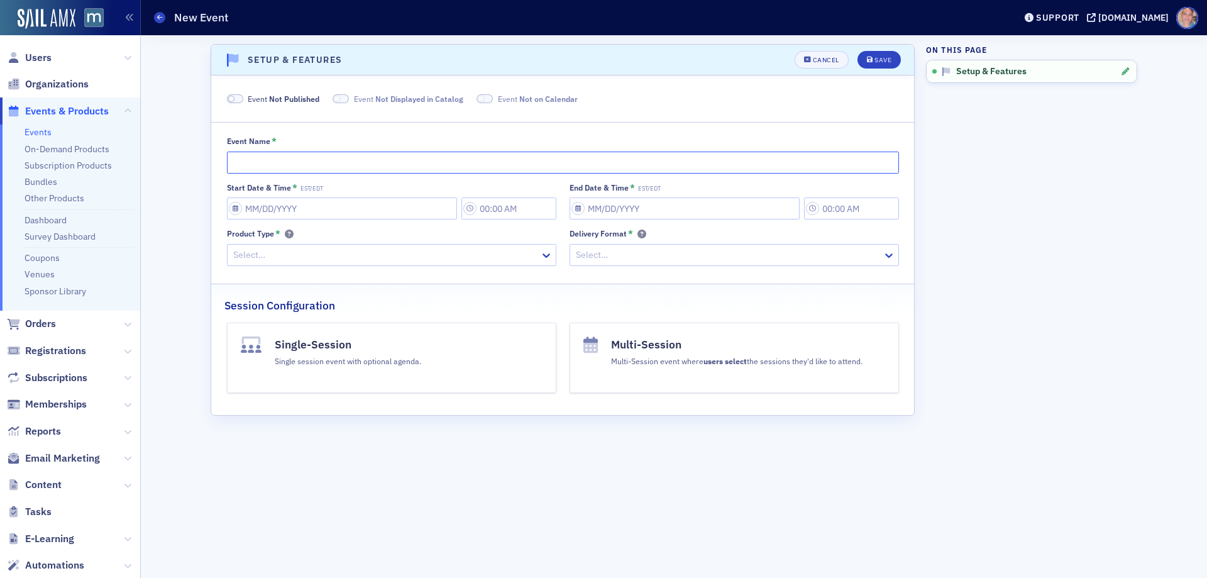
click at [257, 161] on input "Event Name *" at bounding box center [563, 162] width 672 height 22
paste input "Conference on Current SEC & PCAOB Developments"
drag, startPoint x: 258, startPoint y: 164, endPoint x: 265, endPoint y: 162, distance: 7.2
click at [258, 164] on input "AICPAs Conference on Current SEC & PCAOB Developments" at bounding box center [563, 162] width 672 height 22
type input "AICPA Conference on Current SEC & PCAOB Developments"
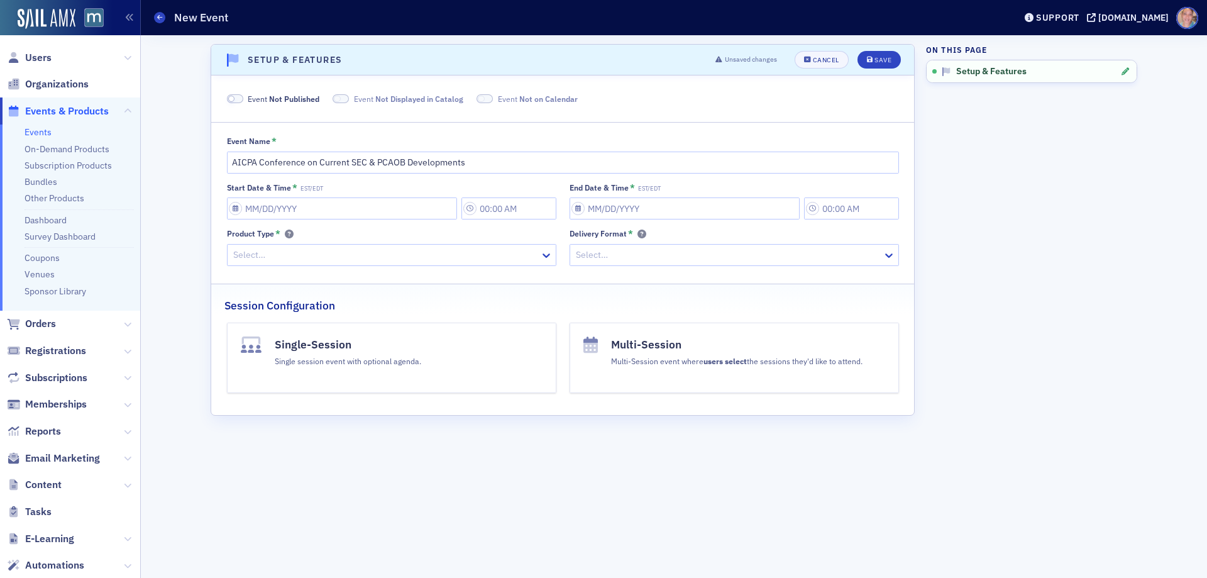
click at [234, 97] on span at bounding box center [231, 99] width 7 height 7
click at [304, 211] on input "Start Date & Time * EST/EDT" at bounding box center [342, 208] width 230 height 22
select select "7"
select select "2025"
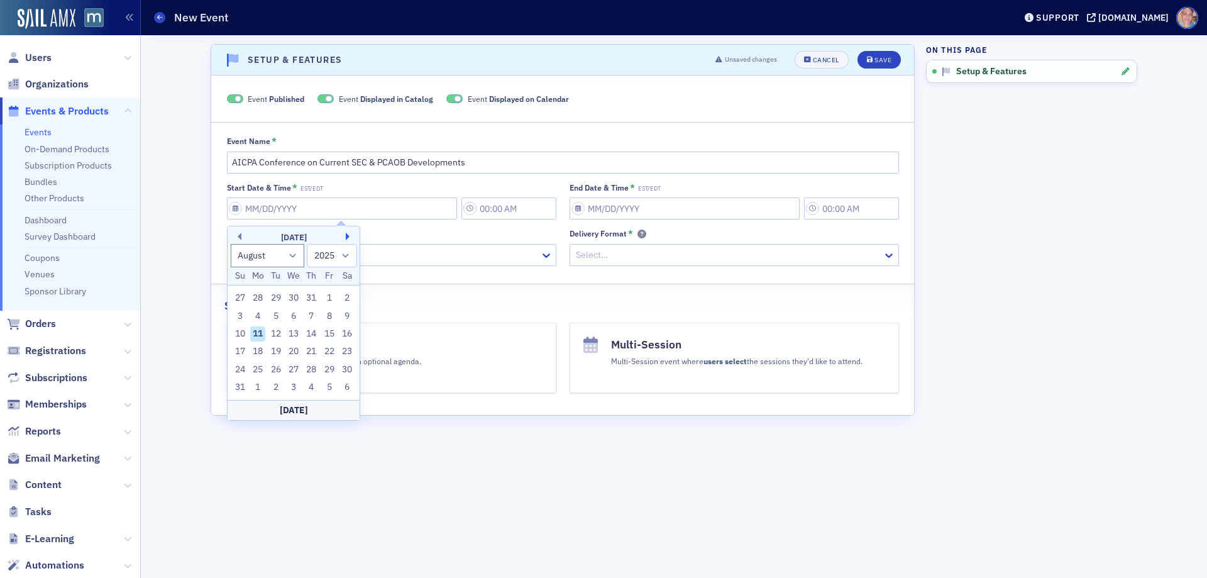
click at [350, 234] on button "Next Month" at bounding box center [350, 237] width 8 height 8
select select "11"
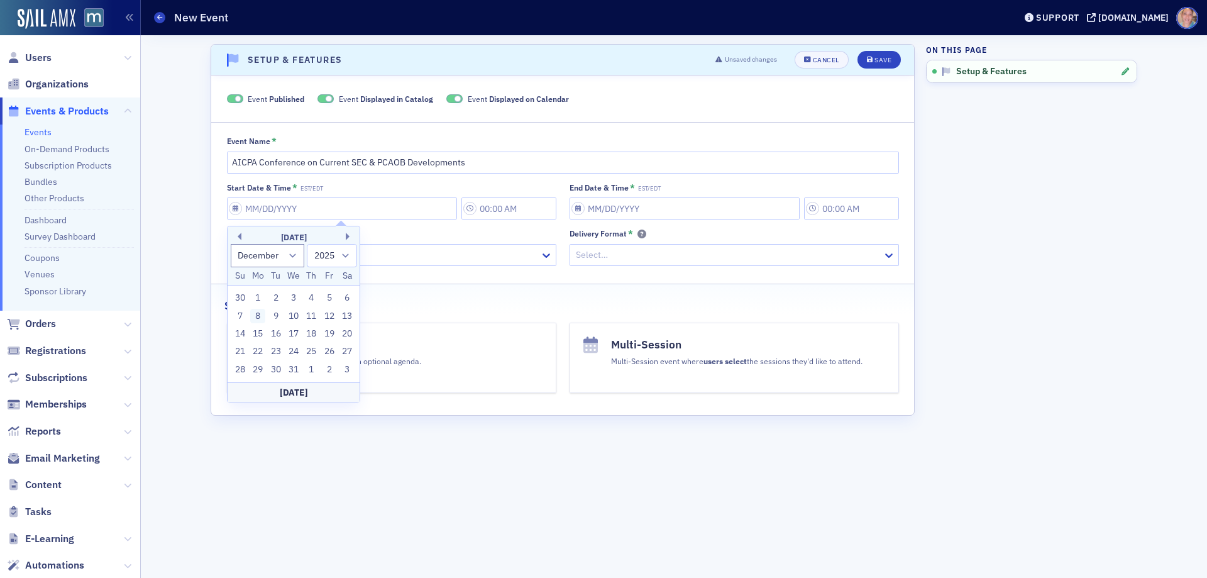
click at [254, 311] on div "8" at bounding box center [257, 316] width 15 height 15
type input "12/08/2025"
type input "4:00 PM"
type input "12/08/2025"
type input "5:00 PM"
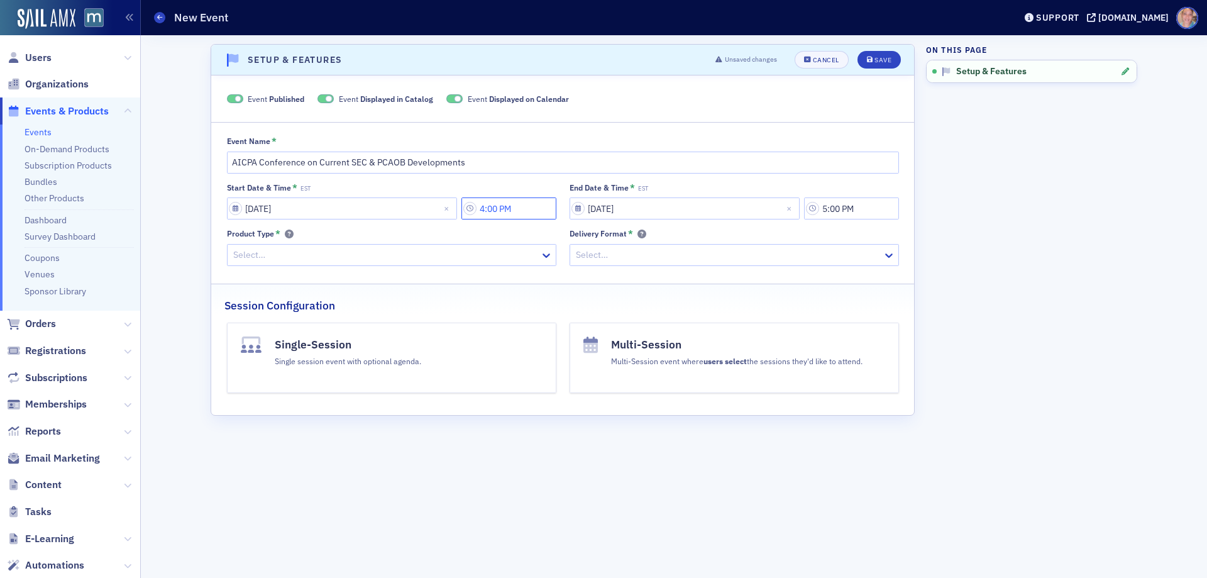
click at [507, 218] on input "4:00 PM" at bounding box center [508, 208] width 95 height 22
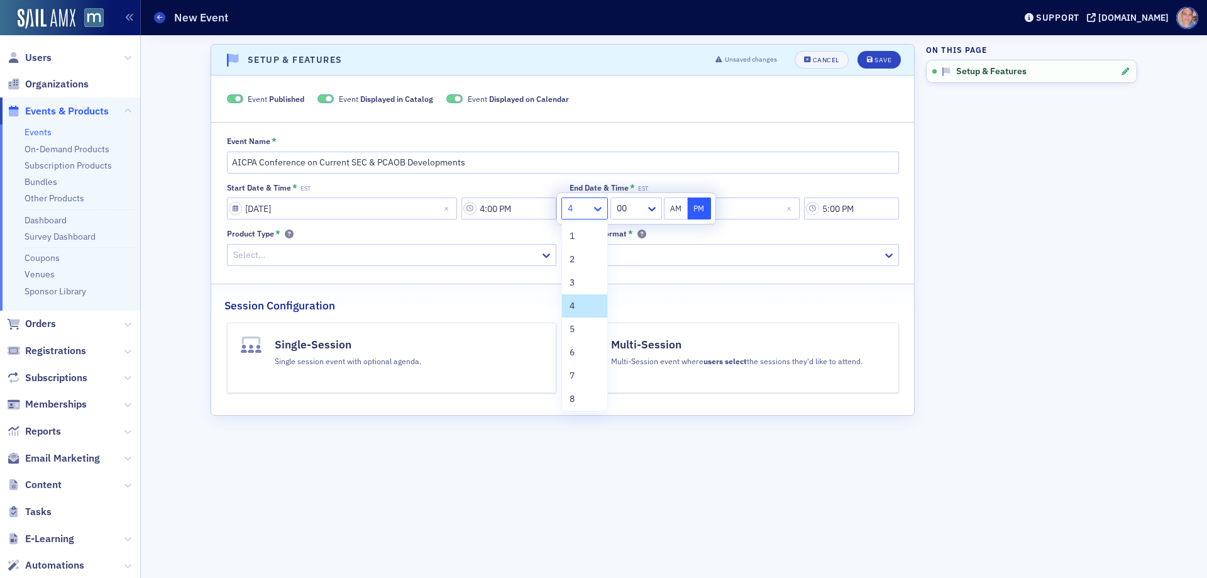
click at [595, 214] on icon at bounding box center [597, 208] width 13 height 13
click at [576, 402] on div "8" at bounding box center [584, 398] width 30 height 13
drag, startPoint x: 679, startPoint y: 209, endPoint x: 759, endPoint y: 199, distance: 79.8
click at [680, 209] on button "AM" at bounding box center [676, 208] width 24 height 22
type input "8:00 AM"
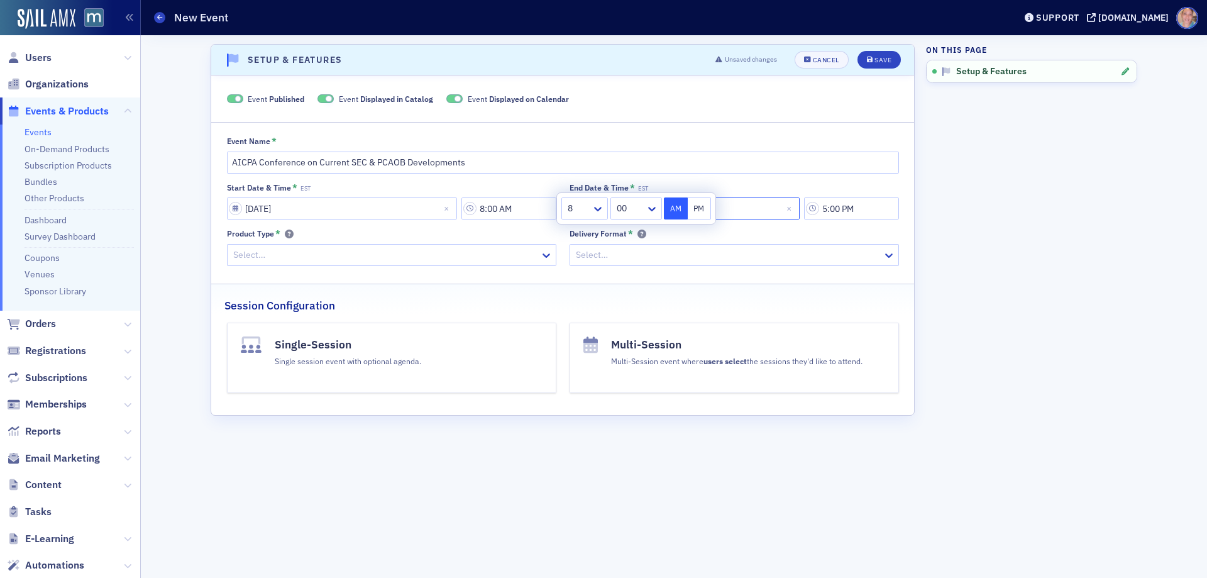
click at [759, 199] on input "12/08/2025" at bounding box center [684, 208] width 230 height 22
select select "11"
select select "2025"
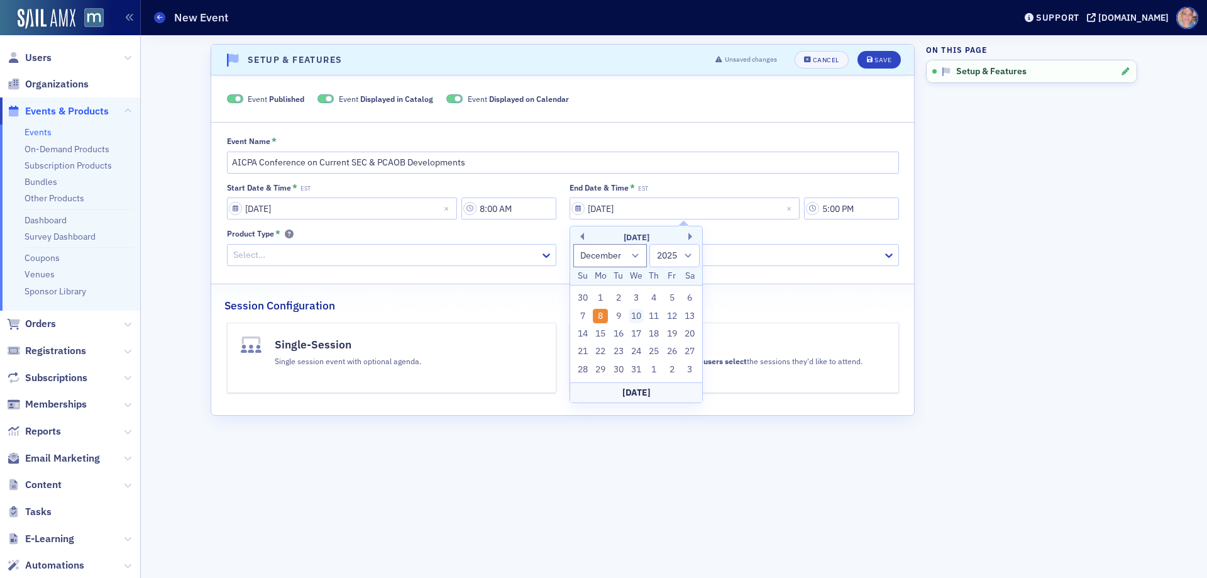
click at [635, 312] on div "10" at bounding box center [636, 316] width 15 height 15
type input "12/10/2025"
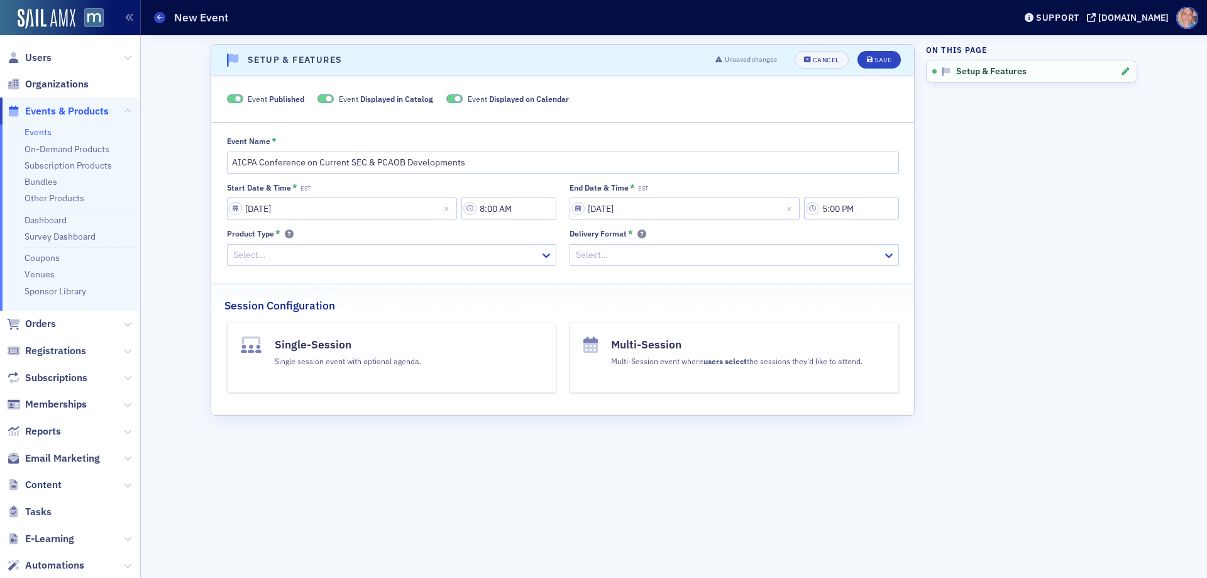
click at [312, 257] on div at bounding box center [385, 255] width 307 height 16
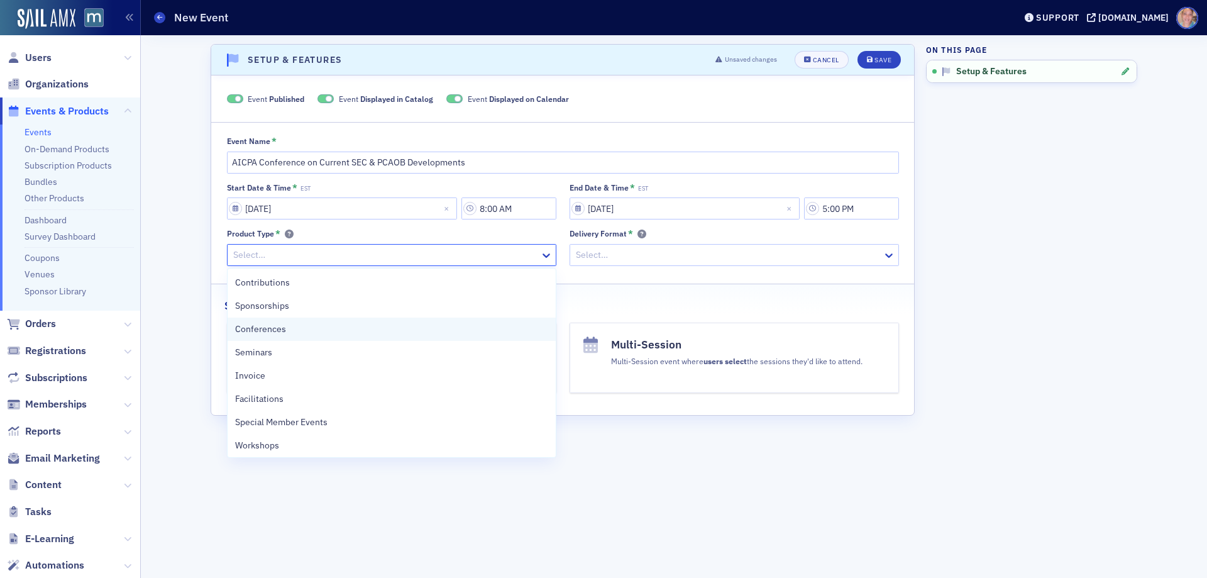
drag, startPoint x: 302, startPoint y: 333, endPoint x: 428, endPoint y: 294, distance: 132.2
click at [302, 332] on div "Conferences" at bounding box center [391, 328] width 313 height 13
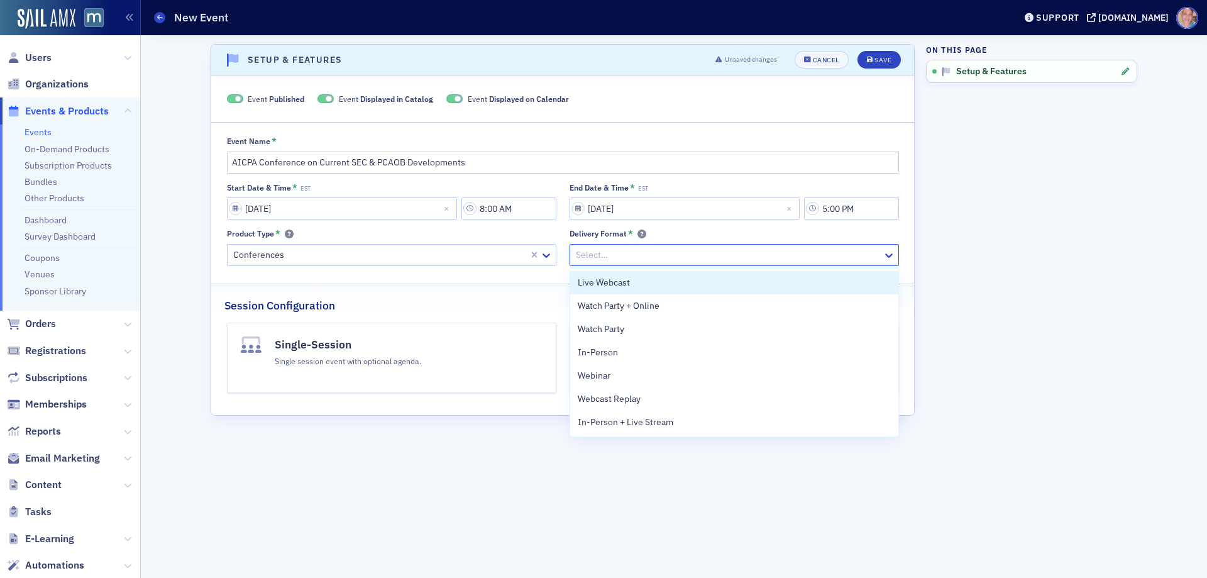
click at [696, 256] on div at bounding box center [727, 255] width 307 height 16
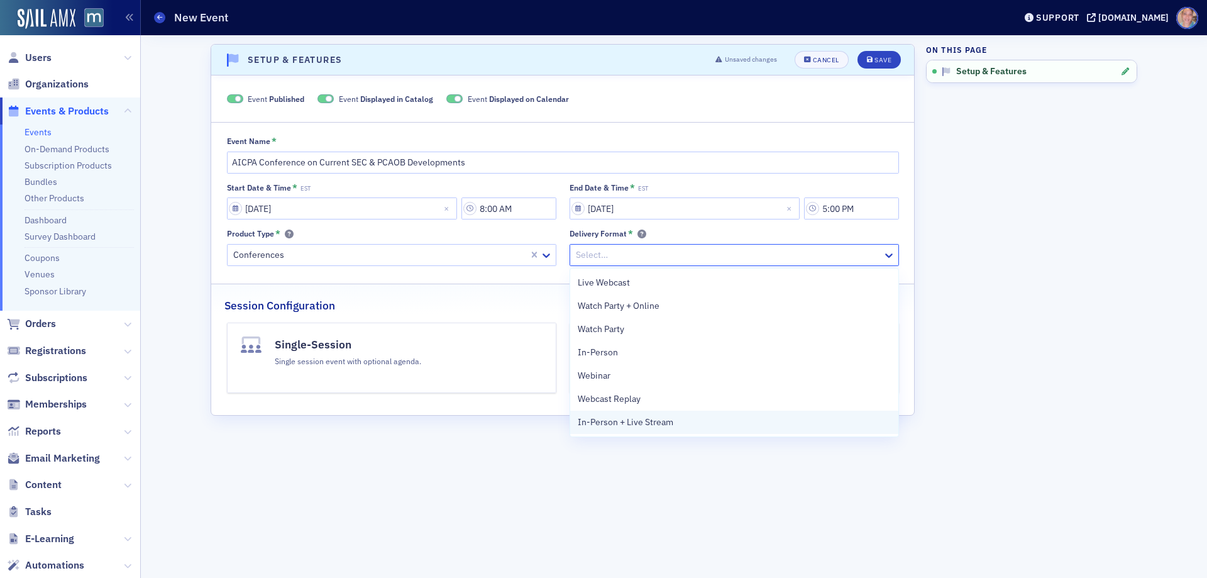
click at [667, 424] on span "In-Person + Live Stream" at bounding box center [626, 421] width 96 height 13
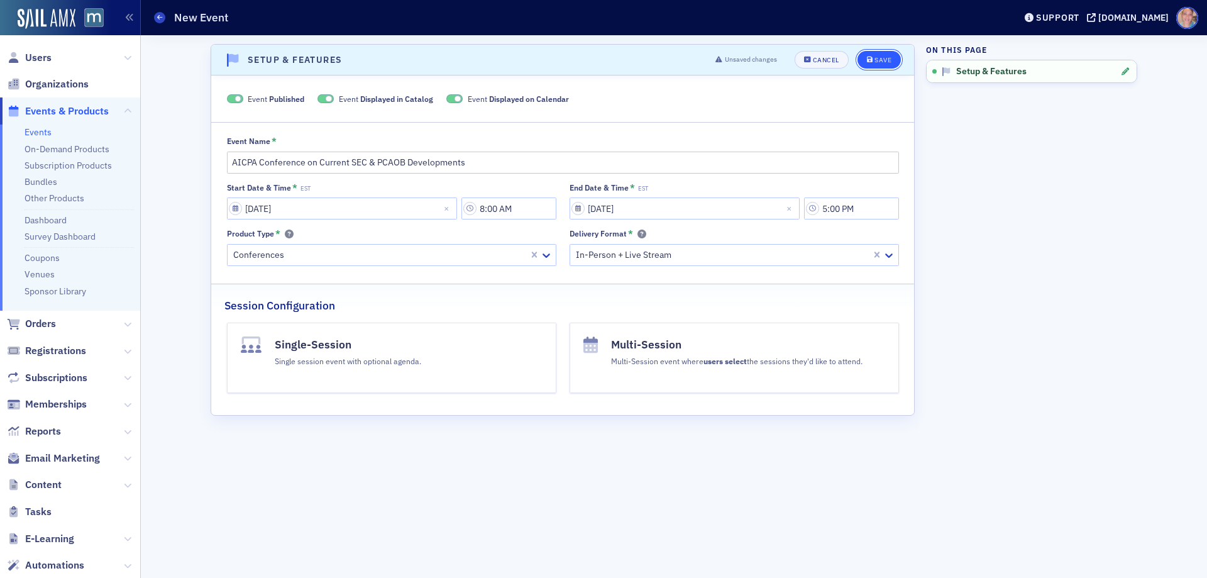
click at [877, 59] on div "Save" at bounding box center [882, 60] width 17 height 7
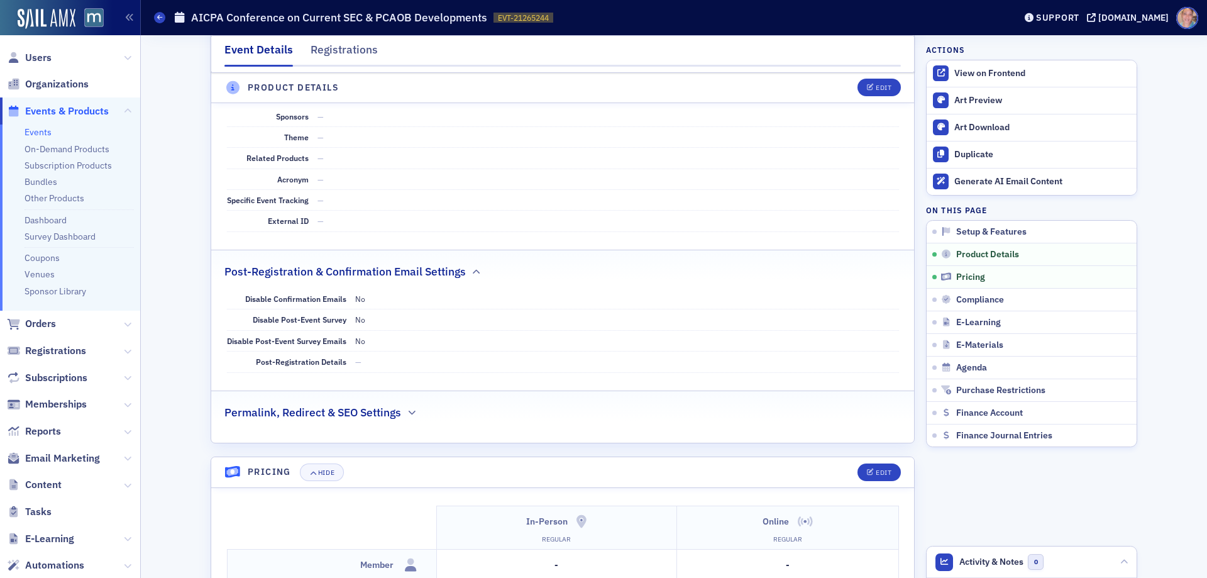
scroll to position [820, 0]
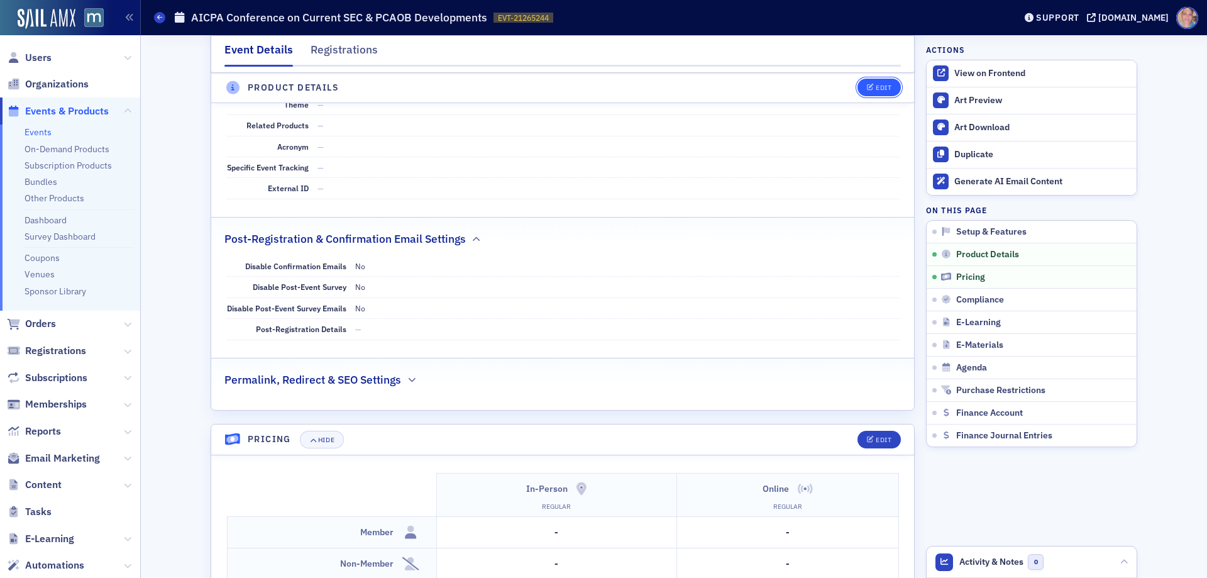
click at [881, 92] on button "Edit" at bounding box center [878, 88] width 43 height 18
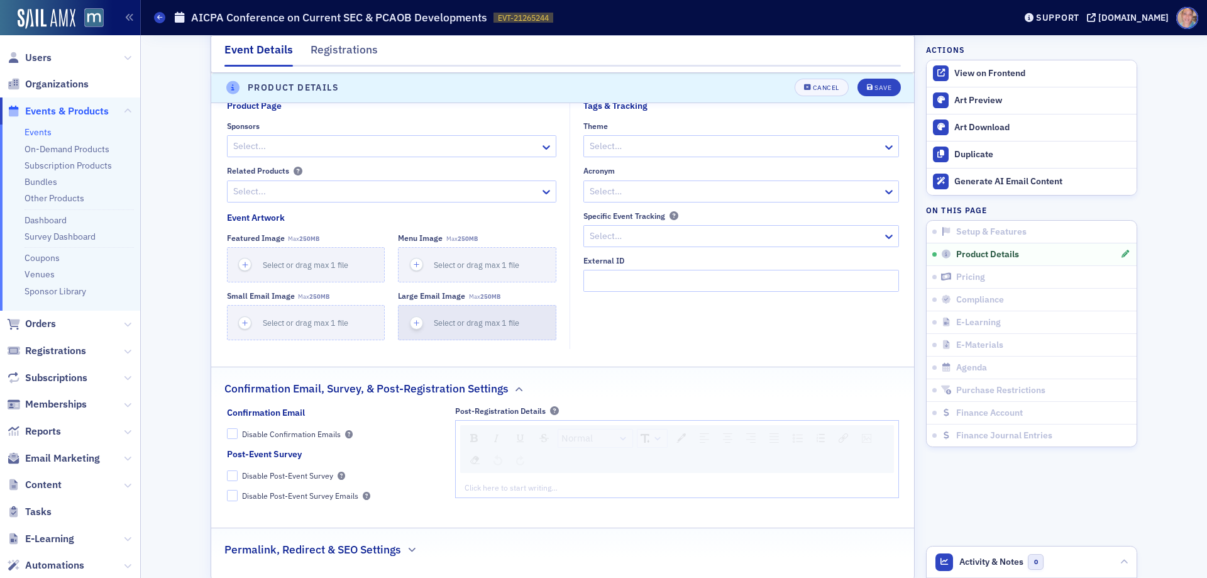
scroll to position [1011, 0]
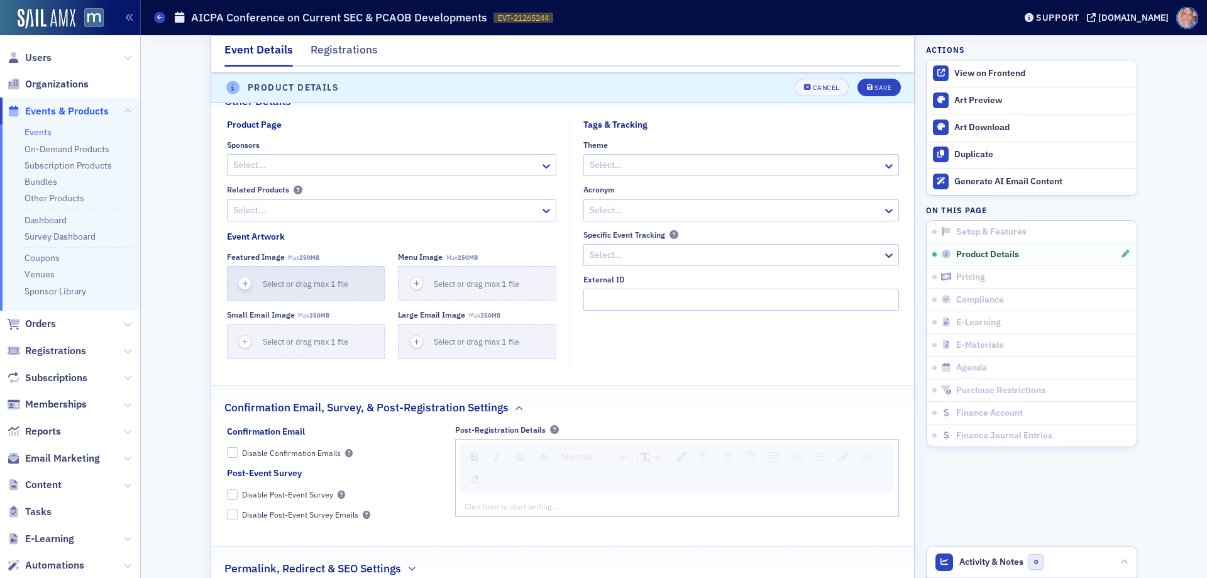
click at [243, 282] on icon "button" at bounding box center [244, 283] width 11 height 11
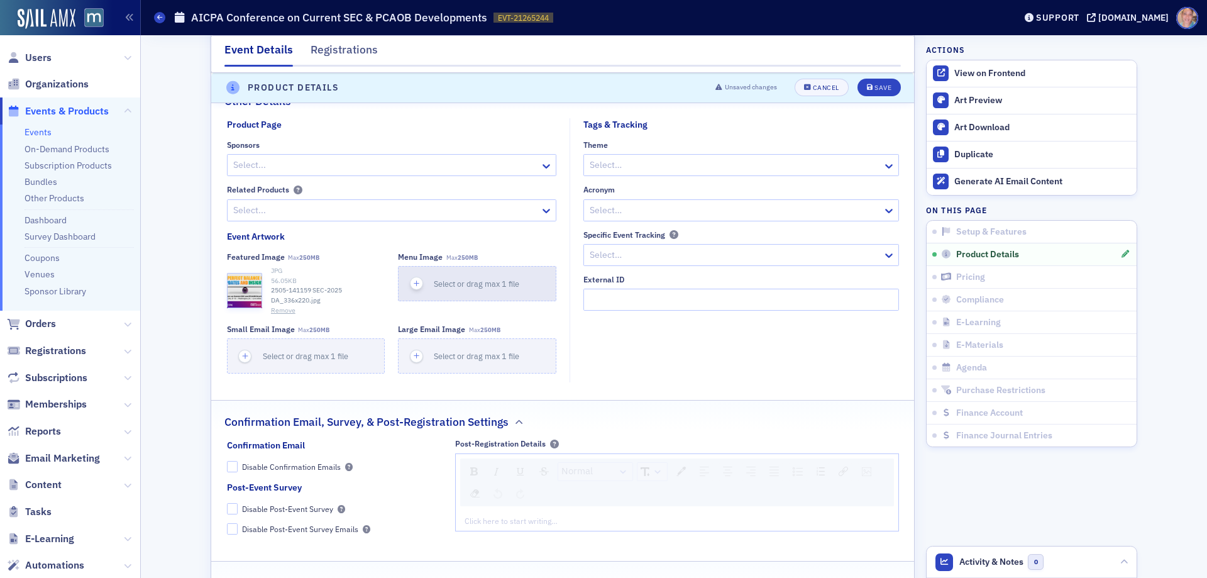
click at [411, 283] on icon "button" at bounding box center [416, 283] width 11 height 11
click at [239, 355] on icon "button" at bounding box center [244, 355] width 11 height 11
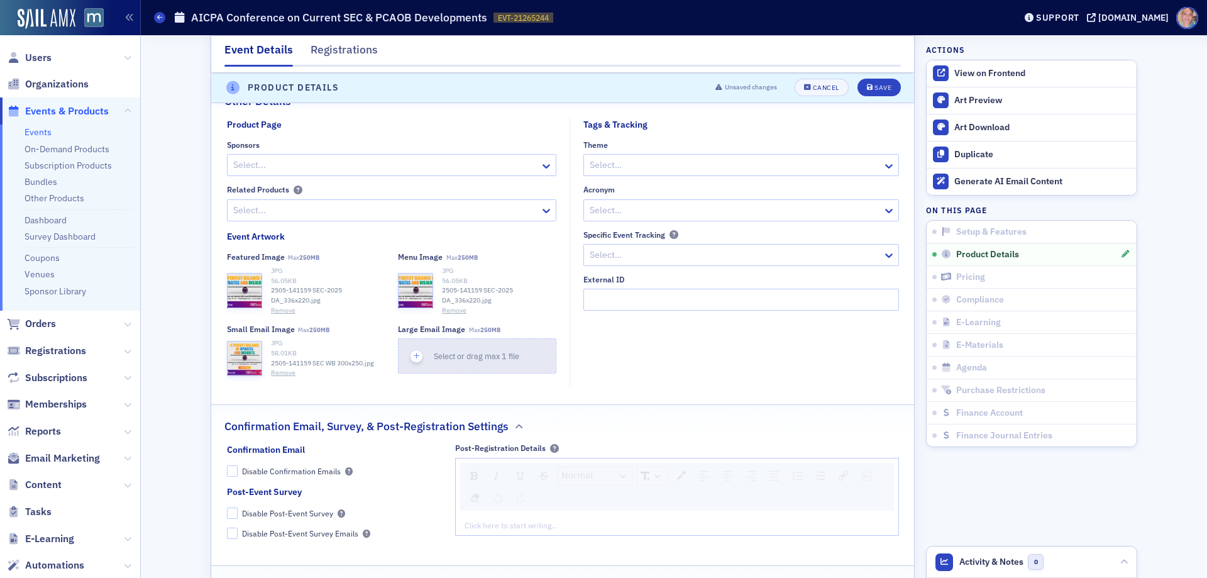
click at [413, 356] on icon "button" at bounding box center [416, 355] width 11 height 11
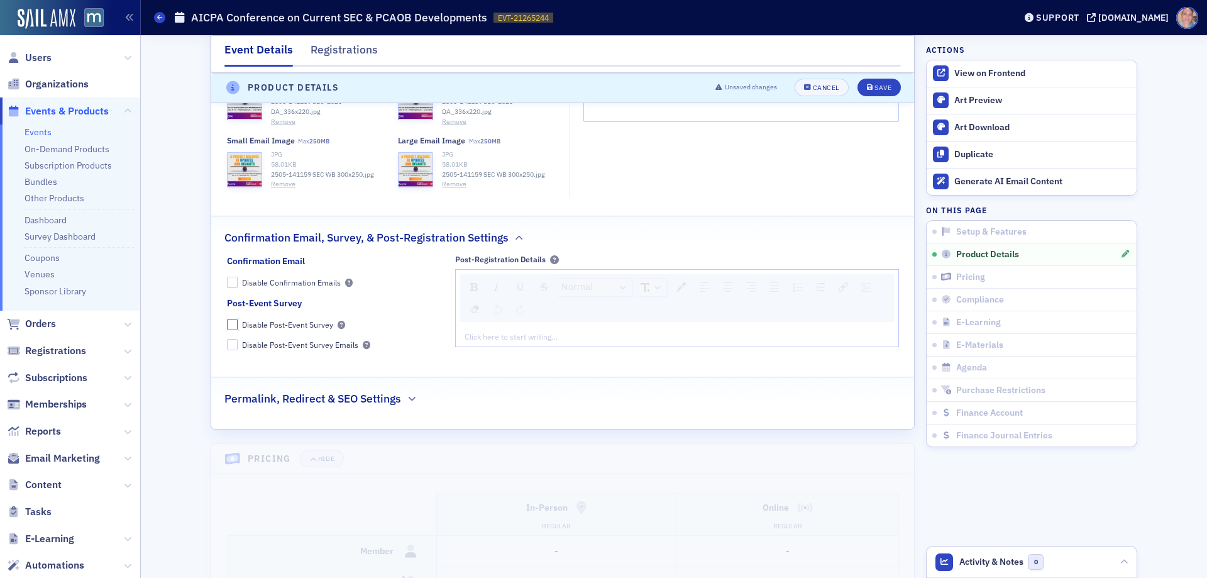
click at [228, 326] on input "Disable Post-Event Survey" at bounding box center [232, 324] width 11 height 11
checkbox input "true"
click at [408, 396] on icon "button" at bounding box center [412, 399] width 8 height 8
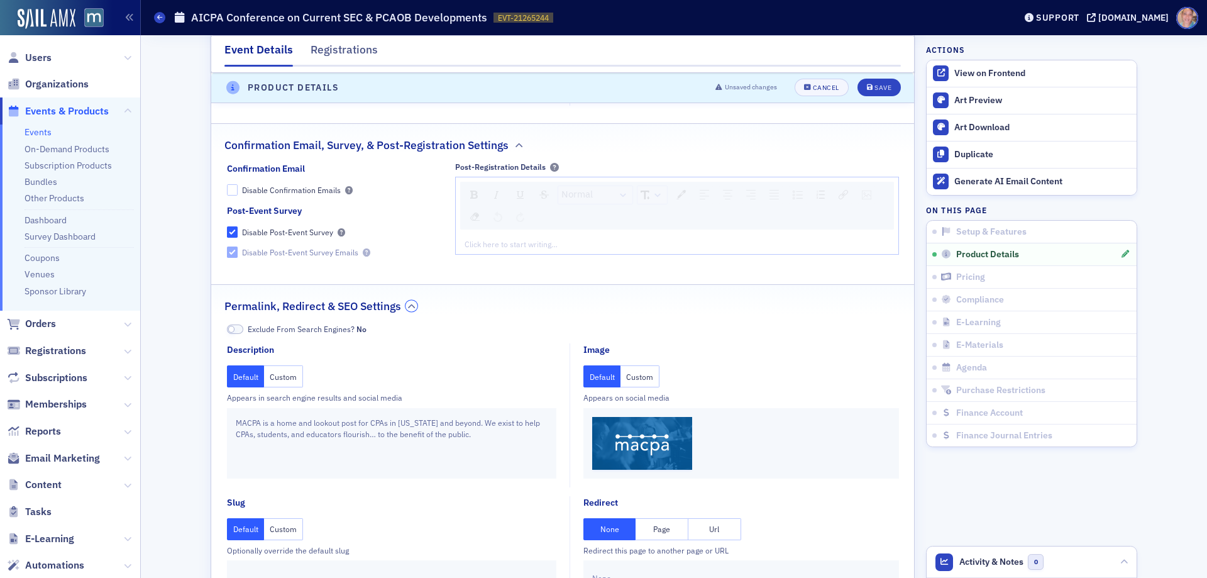
scroll to position [1451, 0]
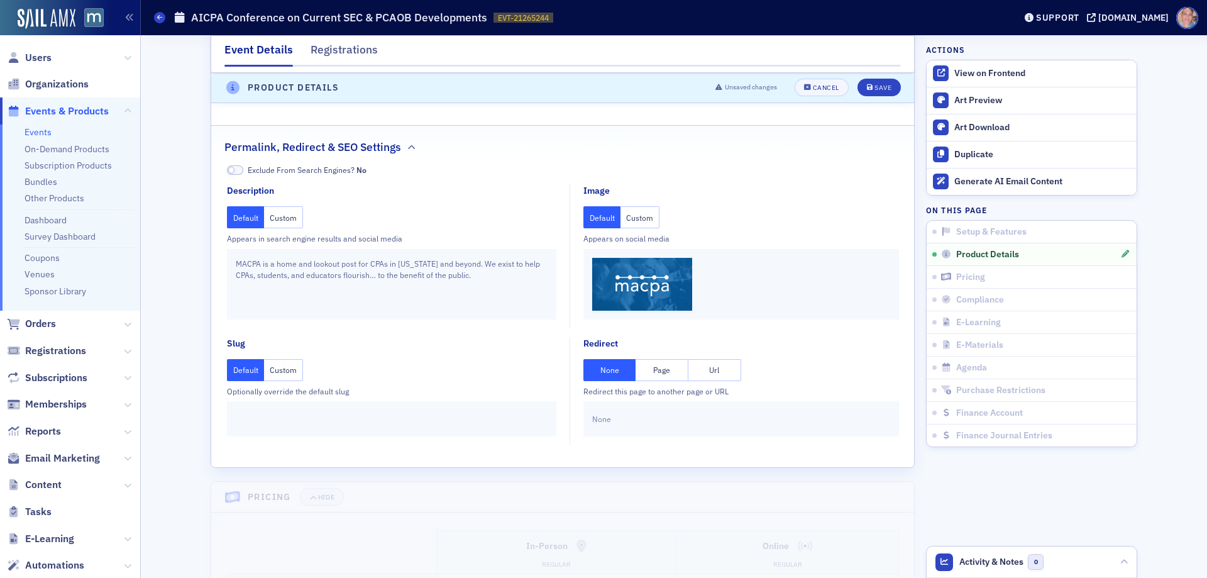
click at [721, 374] on button "Url" at bounding box center [714, 370] width 53 height 22
click at [628, 419] on input "text" at bounding box center [741, 419] width 298 height 22
paste input "https://www.aicpa-cima.com/cpe-learning/conference/aicpa-conference-on-current-…"
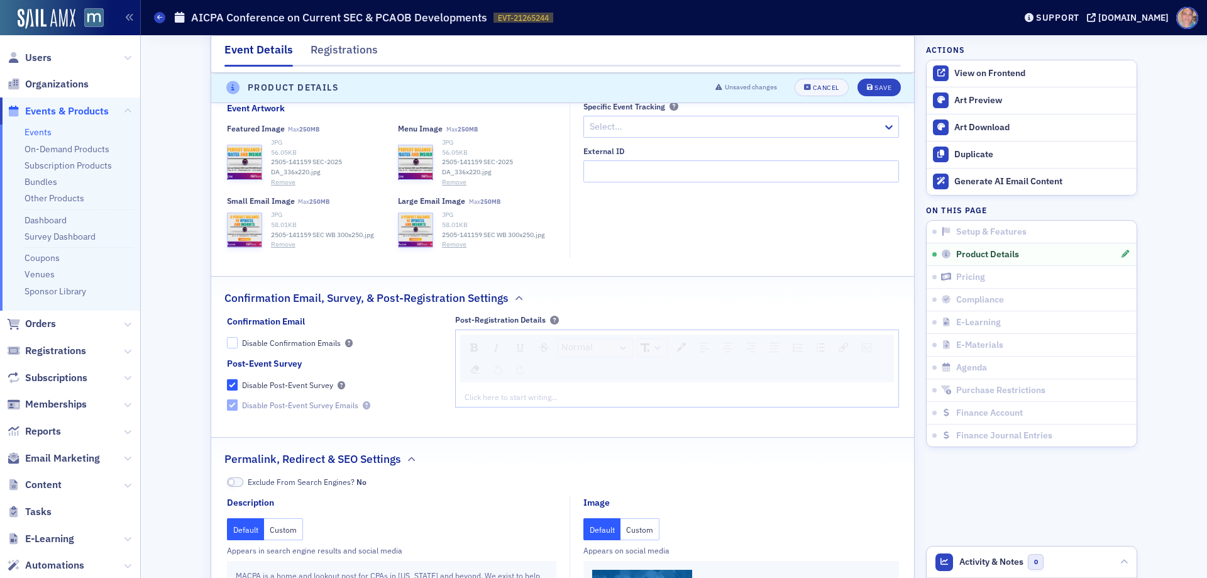
scroll to position [1137, 0]
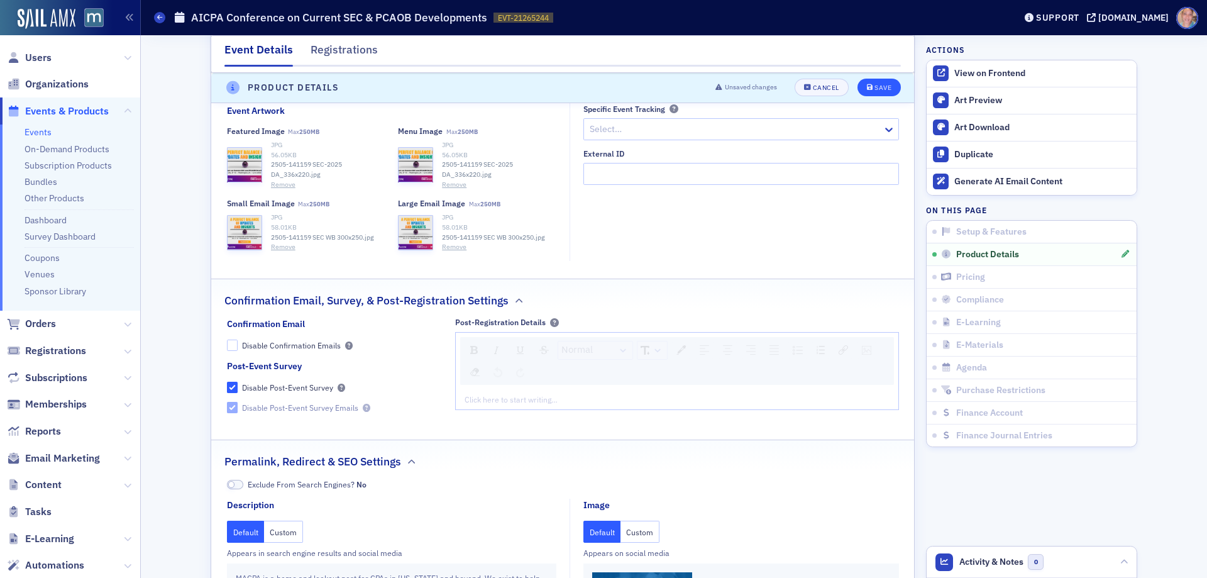
type input "https://www.aicpa-cima.com/cpe-learning/conference/aicpa-conference-on-current-…"
click at [874, 89] on div "Save" at bounding box center [882, 88] width 17 height 7
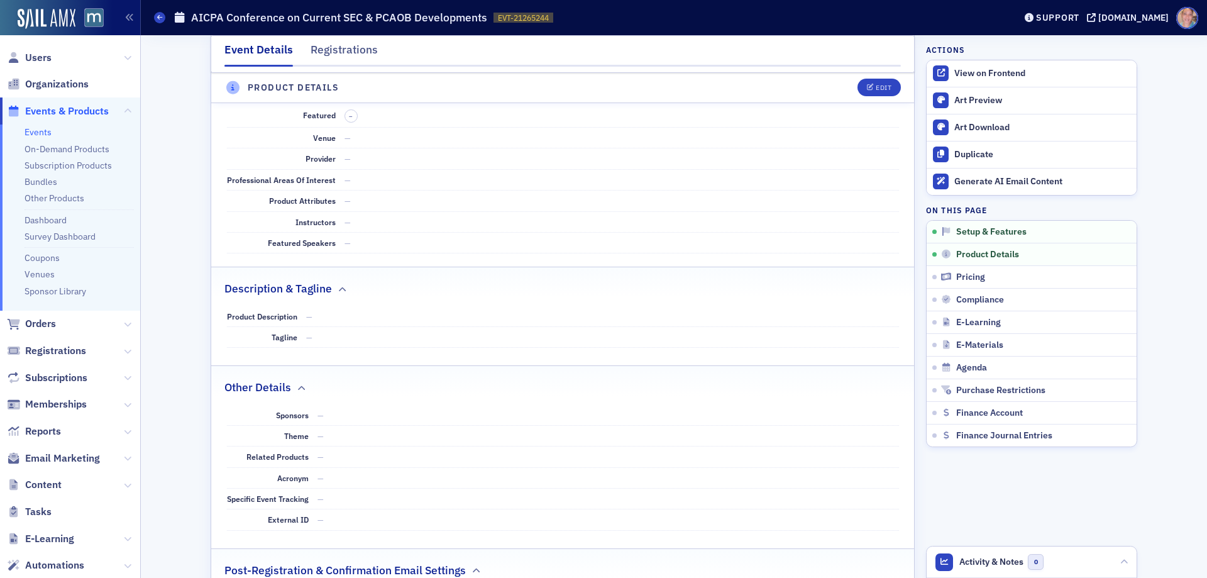
scroll to position [446, 0]
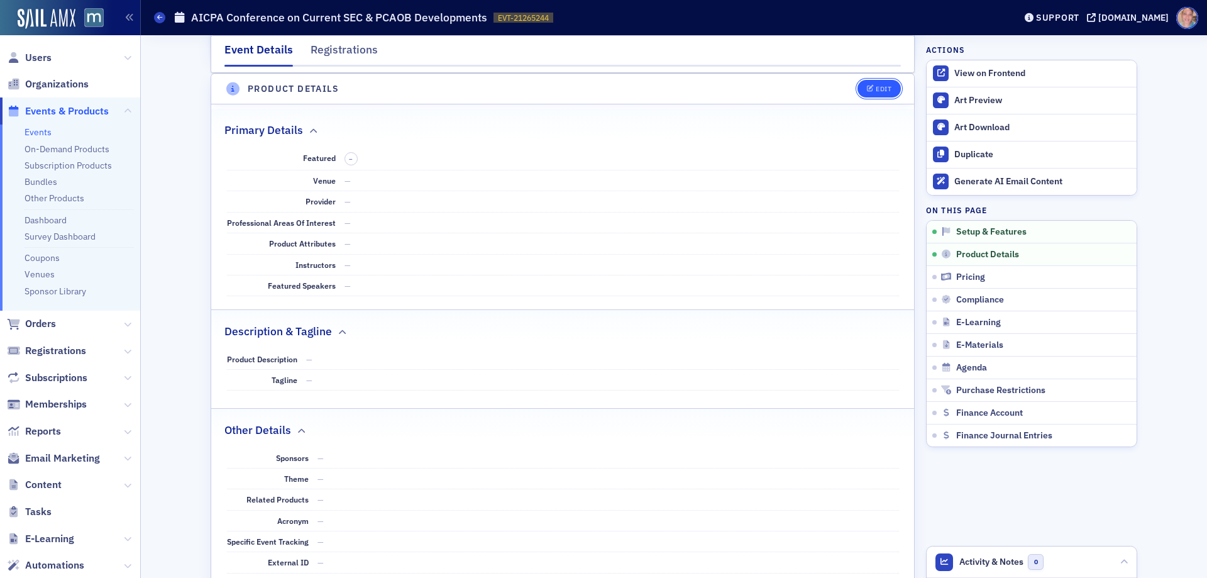
click at [876, 91] on div "Edit" at bounding box center [884, 88] width 16 height 7
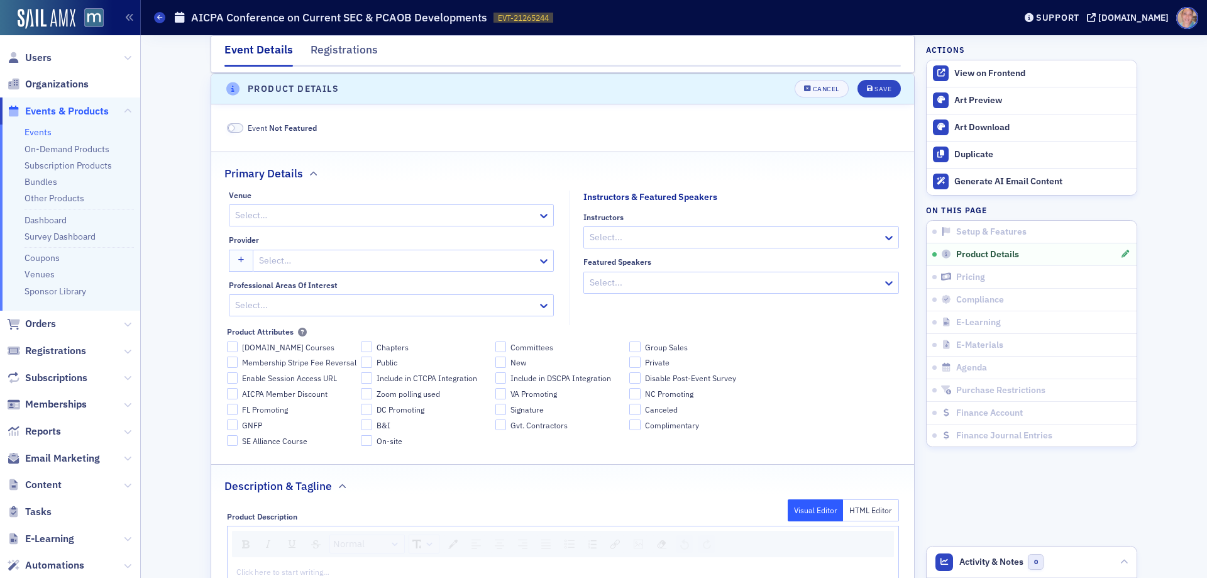
click at [282, 216] on div at bounding box center [385, 215] width 302 height 16
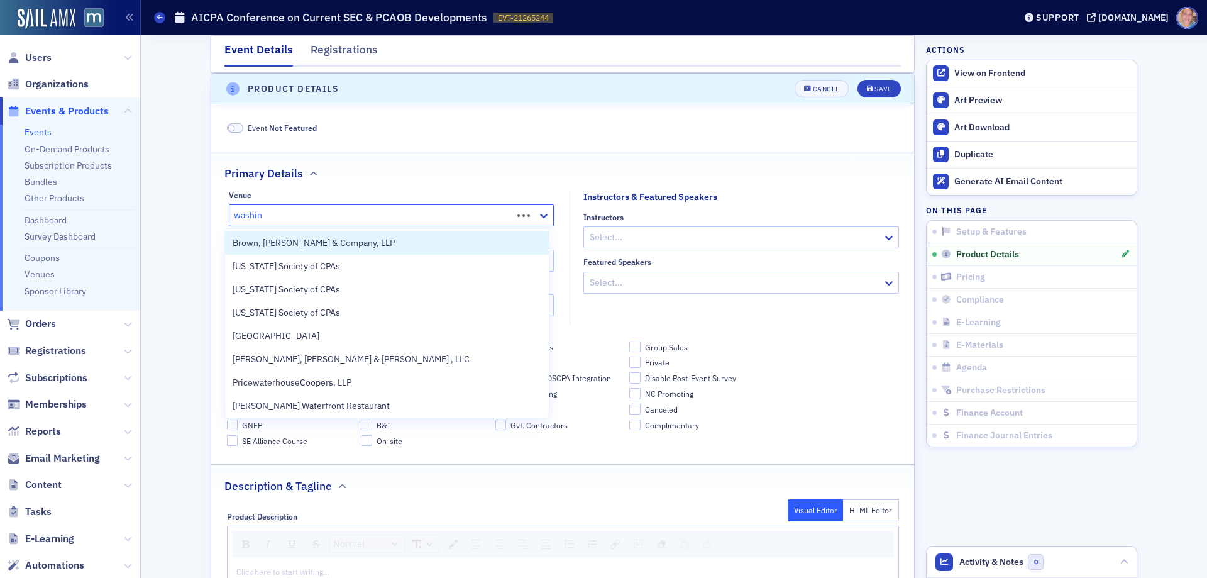
type input "washing"
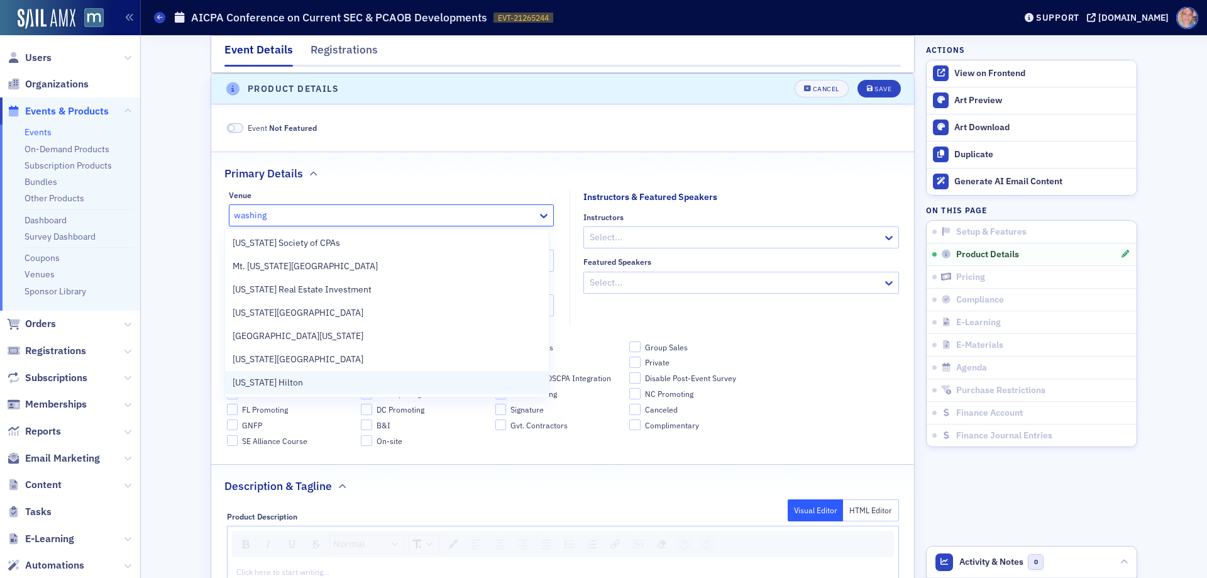
click at [302, 382] on span "Washington Hilton" at bounding box center [268, 382] width 70 height 13
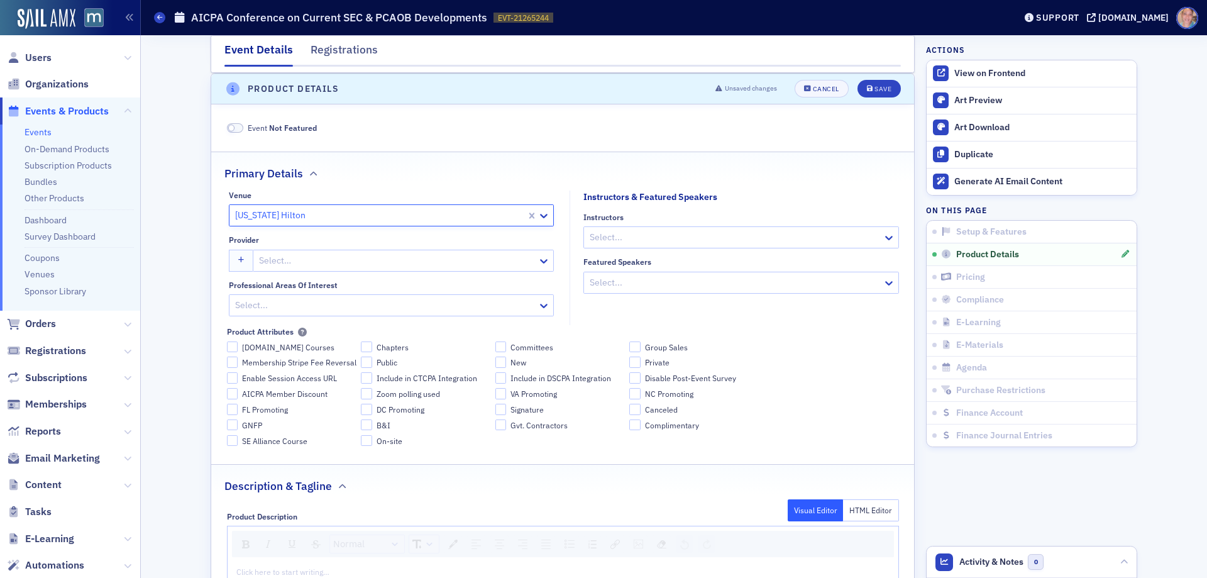
click at [324, 258] on div at bounding box center [397, 261] width 278 height 16
type input "aicpa"
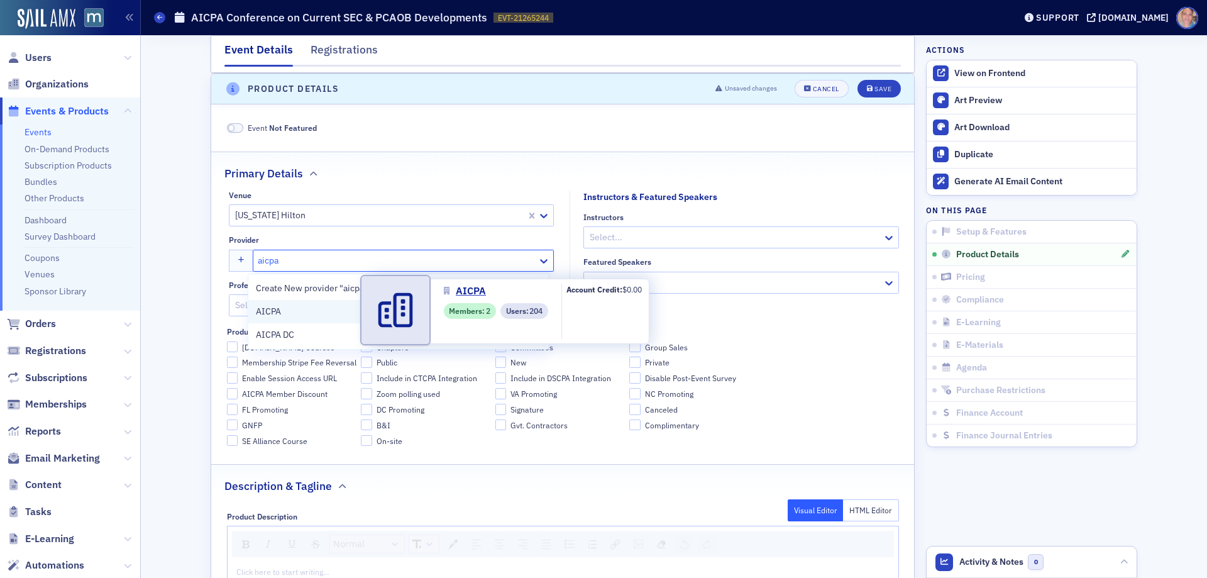
click at [278, 312] on span "AICPA" at bounding box center [313, 311] width 114 height 13
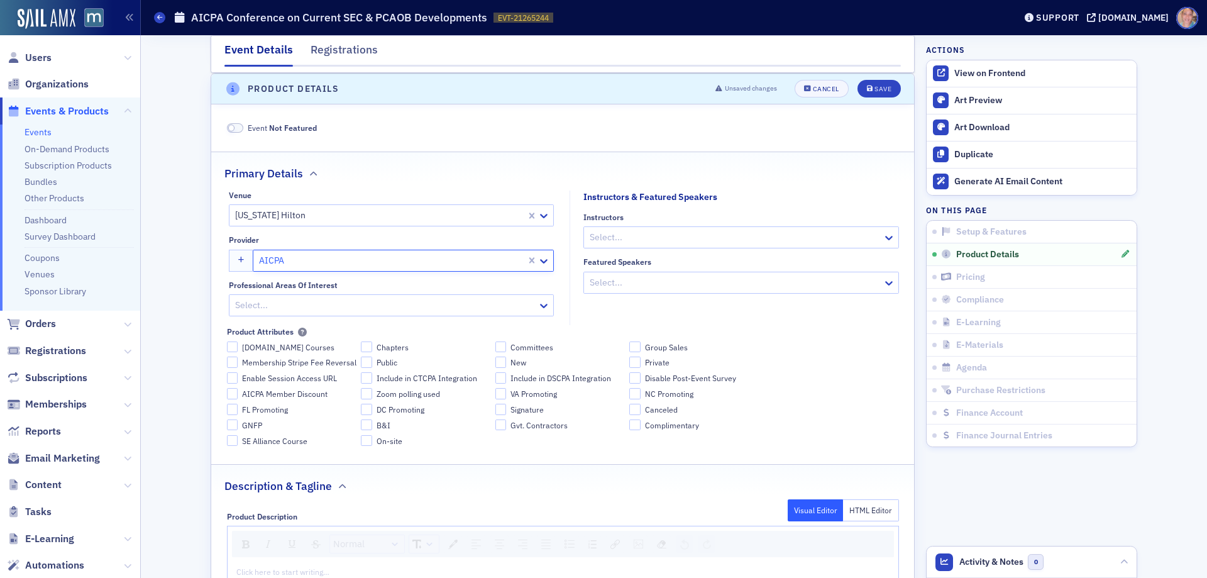
click at [278, 308] on div at bounding box center [385, 305] width 302 height 16
click at [302, 304] on div at bounding box center [385, 305] width 302 height 16
type input "acc"
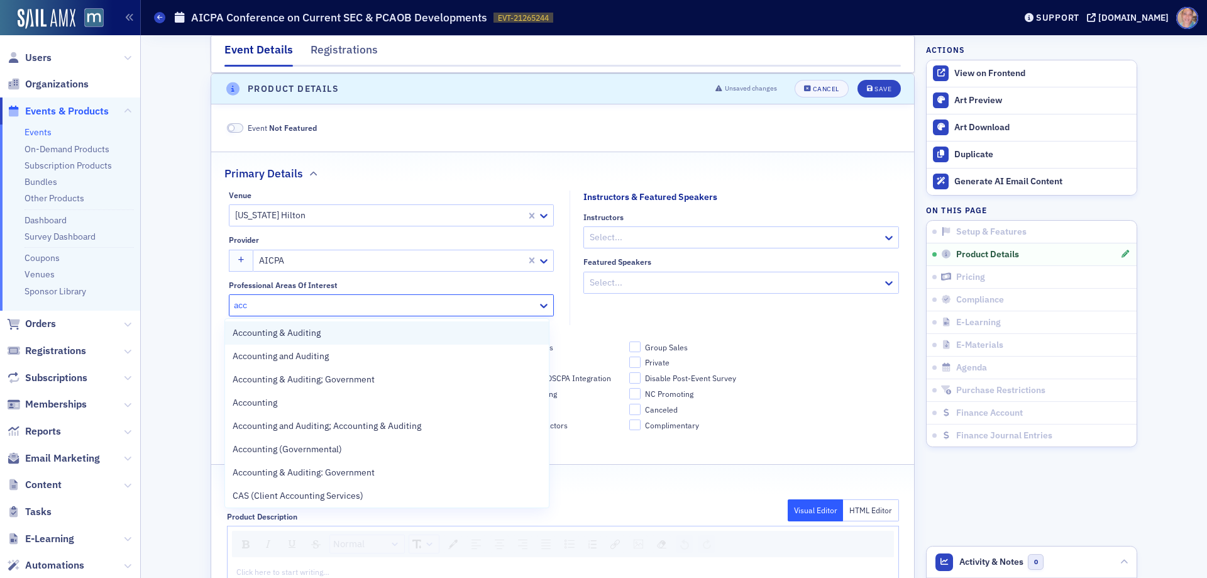
click at [303, 329] on span "Accounting & Auditing" at bounding box center [277, 332] width 88 height 13
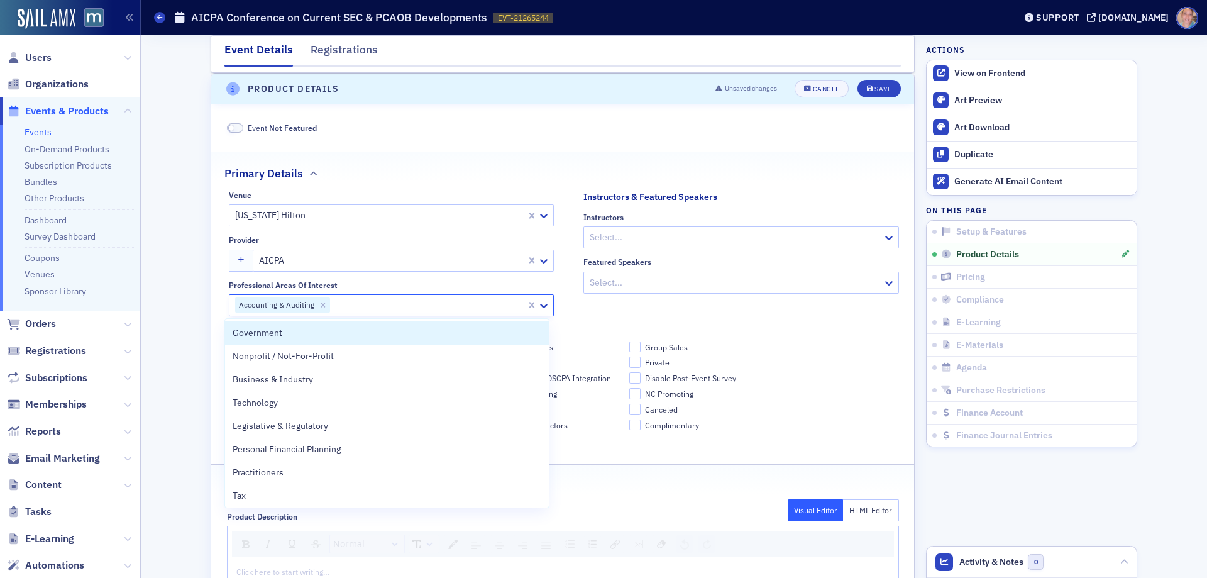
click at [845, 316] on fieldset "Instructors & Featured Speakers Instructors Select... Featured Speakers Select.…" at bounding box center [737, 257] width 336 height 135
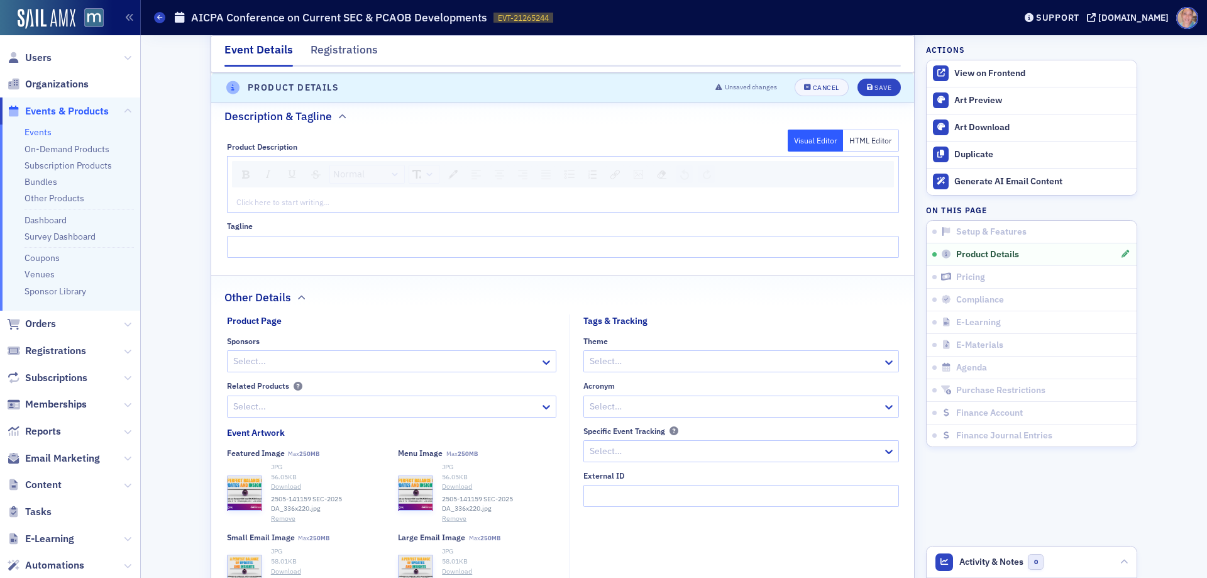
scroll to position [823, 0]
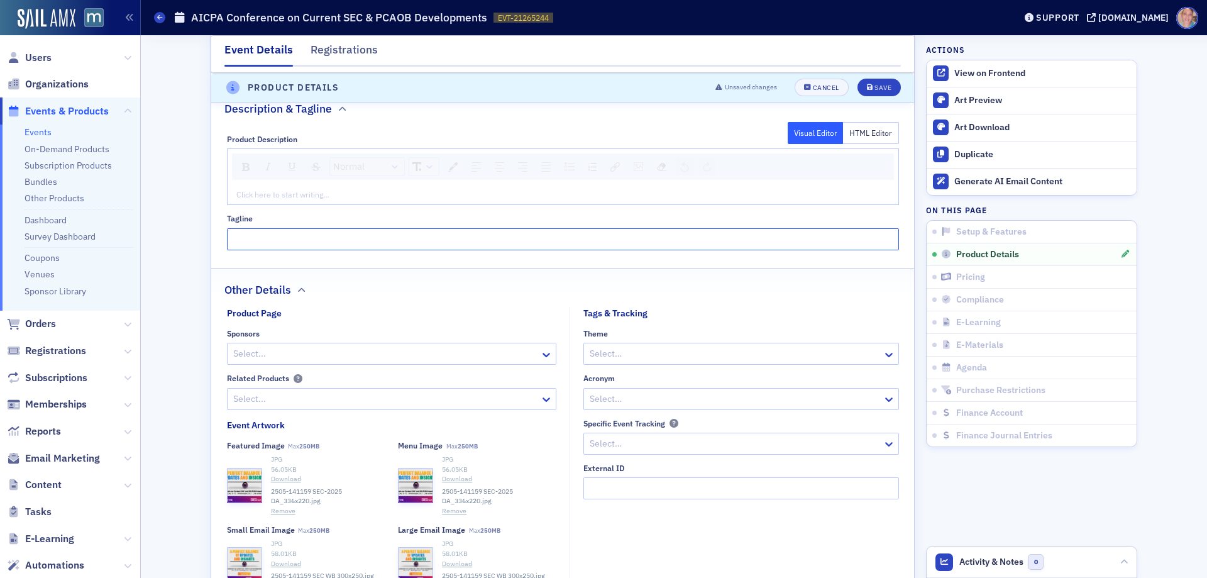
click at [399, 248] on input "Tagline" at bounding box center [563, 239] width 672 height 22
paste input "A live update on the latest accounting and reporting issues affecting SEC regis…"
type input "A live update on the latest accounting and reporting issues affecting SEC regis…"
drag, startPoint x: 272, startPoint y: 203, endPoint x: 281, endPoint y: 195, distance: 12.0
click at [272, 202] on div "Click here to start writing…" at bounding box center [563, 194] width 671 height 20
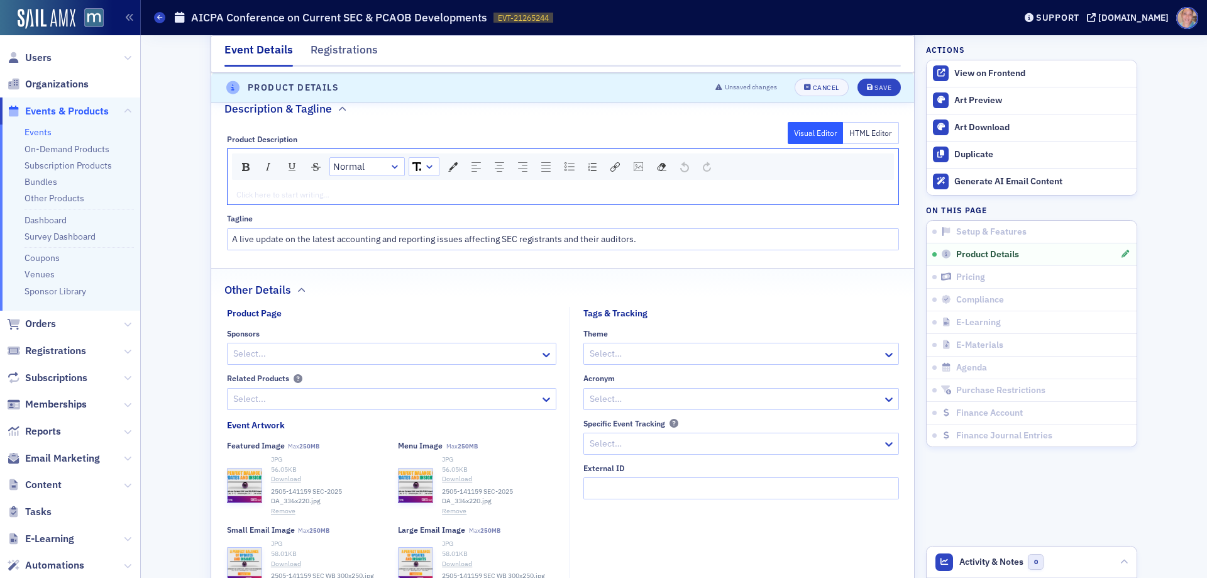
click at [282, 194] on div "rdw-editor" at bounding box center [563, 194] width 652 height 11
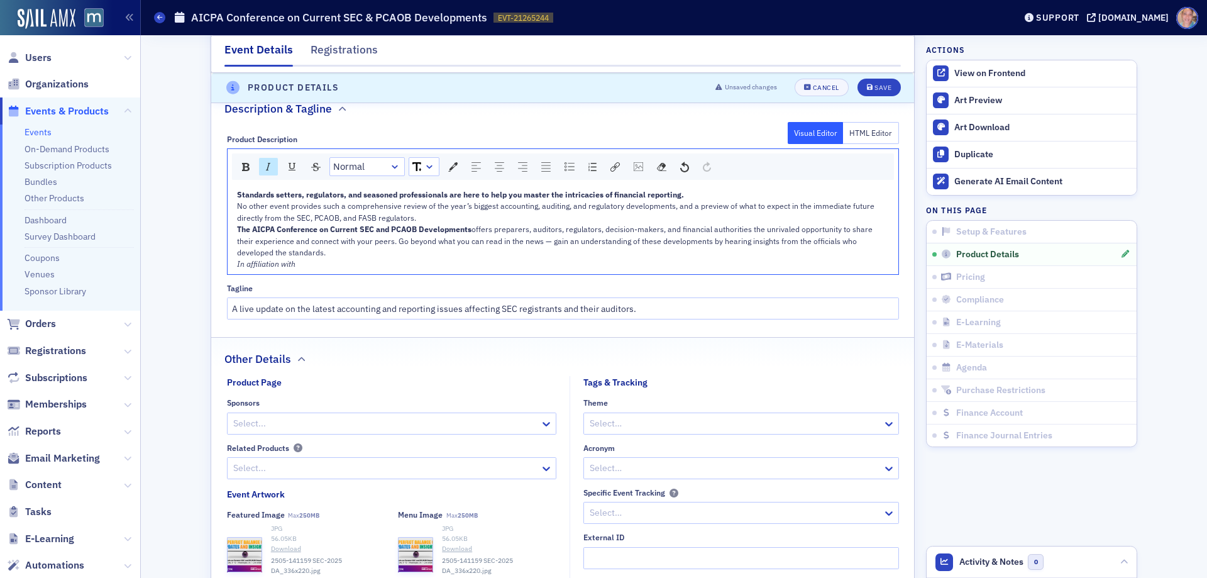
click at [700, 198] on div "Standards setters, regulators, and seasoned professionals are here to help you …" at bounding box center [563, 194] width 652 height 11
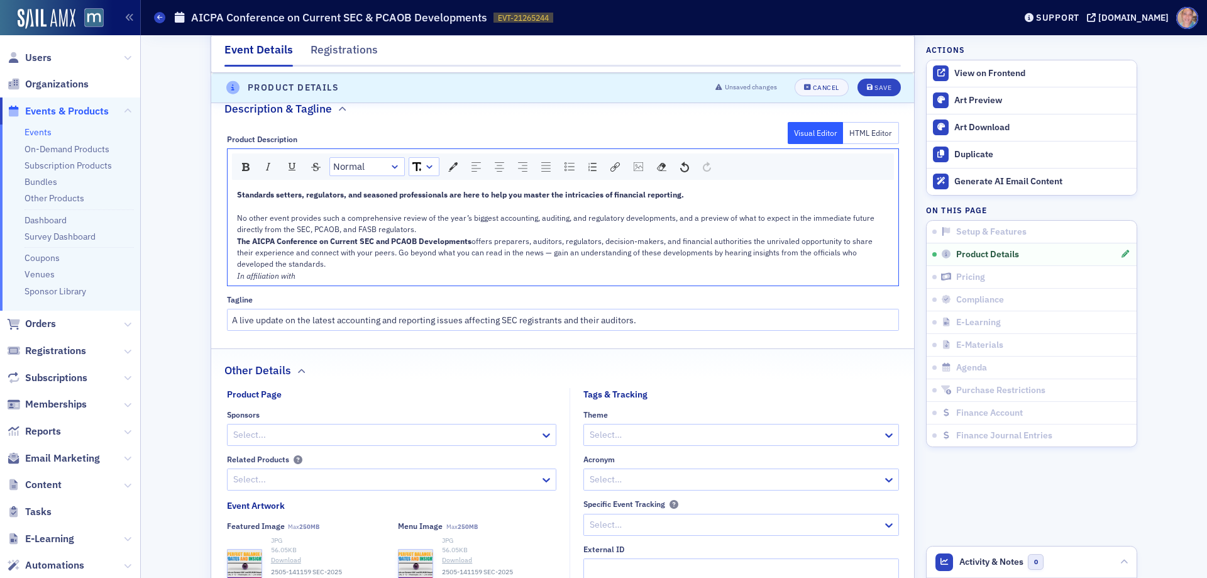
click at [424, 229] on div "No other event provides such a comprehensive review of the year’s biggest accou…" at bounding box center [563, 223] width 652 height 23
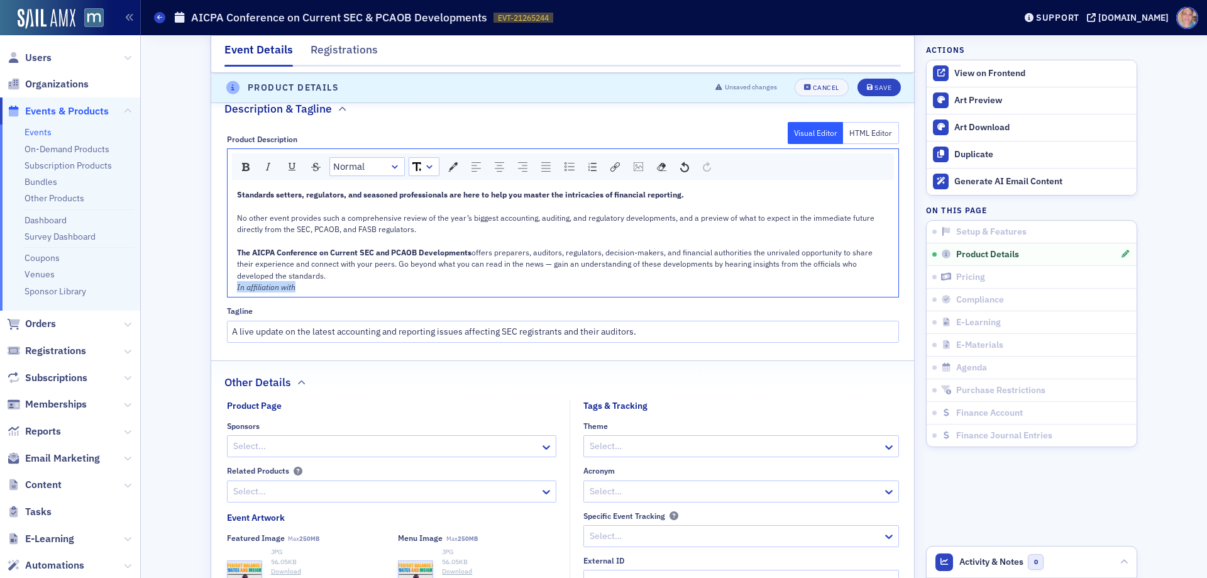
drag, startPoint x: 290, startPoint y: 289, endPoint x: 226, endPoint y: 295, distance: 65.0
click at [228, 295] on div "Standards setters, regulators, and seasoned professionals are here to help you …" at bounding box center [563, 240] width 671 height 113
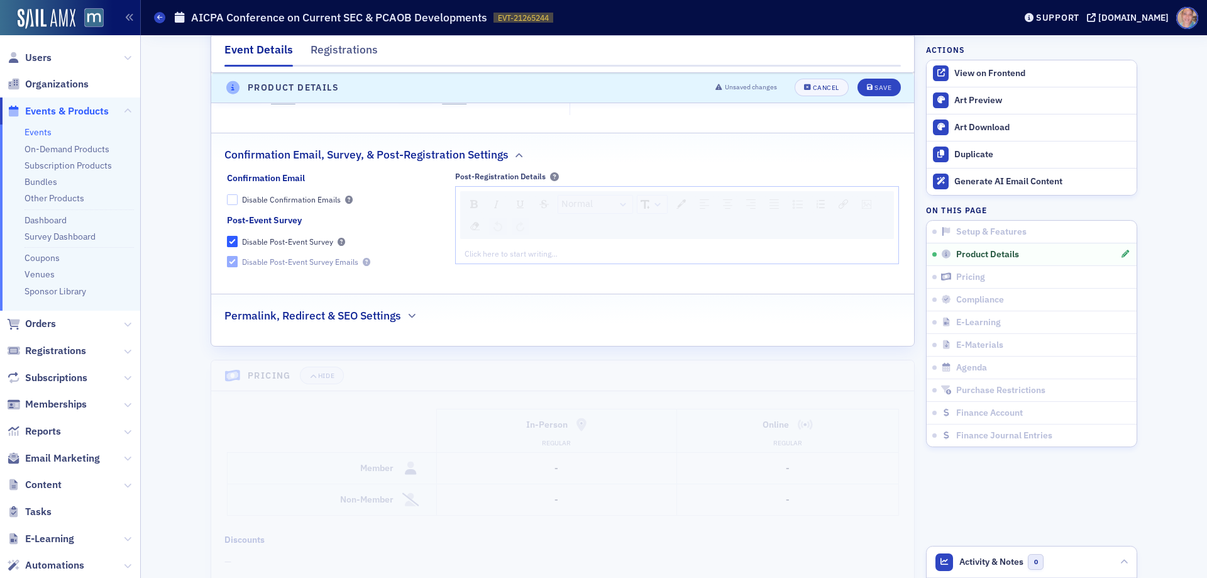
scroll to position [1388, 0]
drag, startPoint x: 410, startPoint y: 315, endPoint x: 577, endPoint y: 314, distance: 167.2
click at [410, 315] on icon "button" at bounding box center [412, 315] width 8 height 8
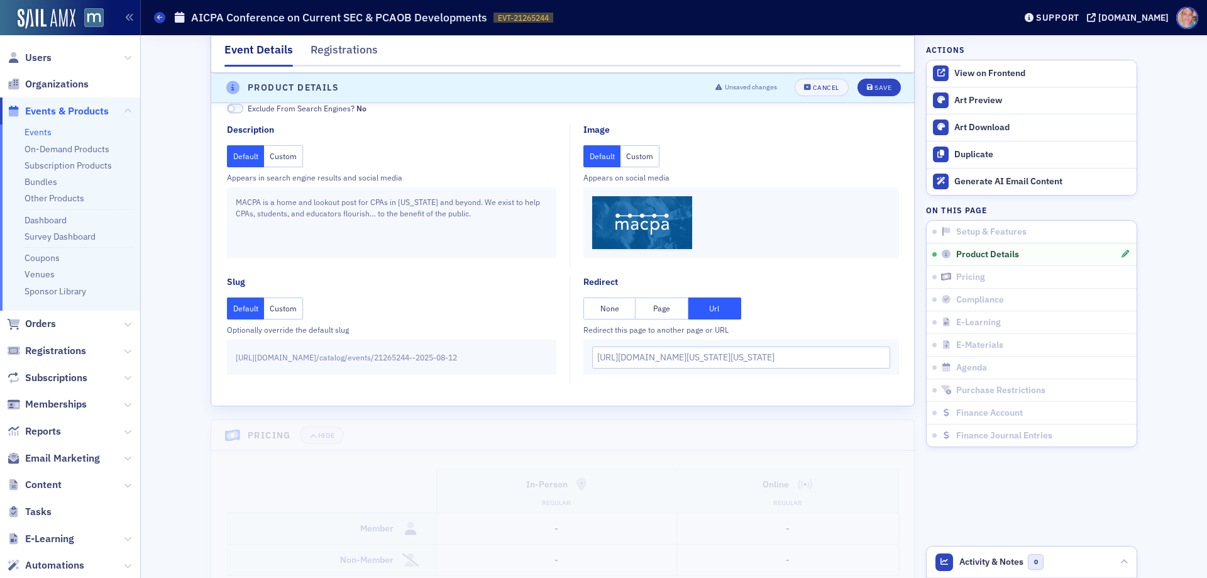
scroll to position [1640, 0]
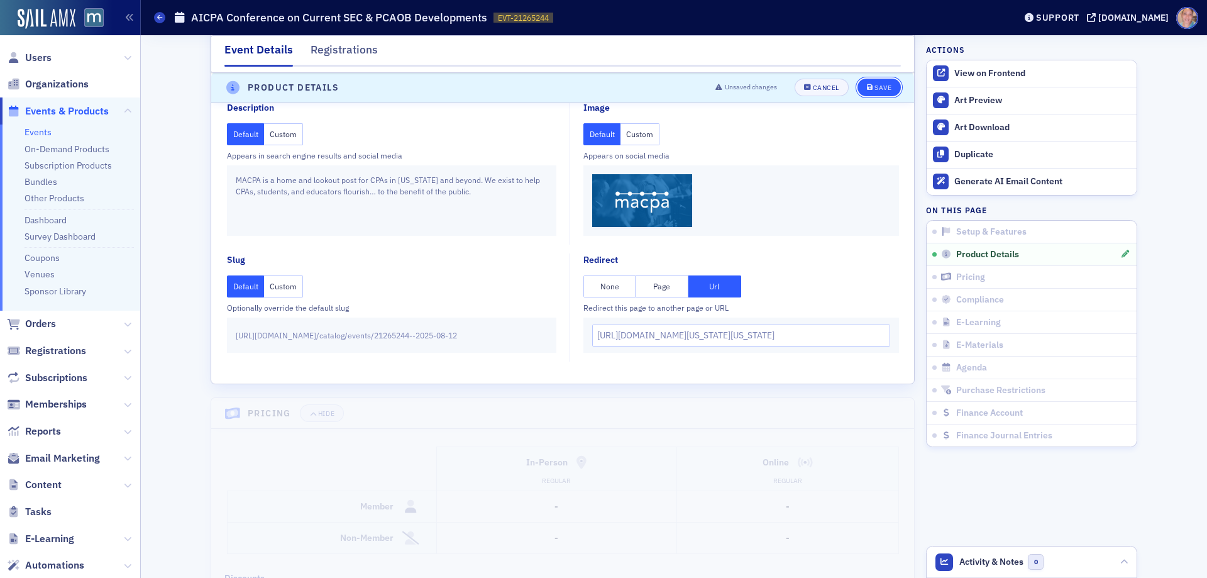
click at [874, 89] on div "Save" at bounding box center [882, 88] width 17 height 7
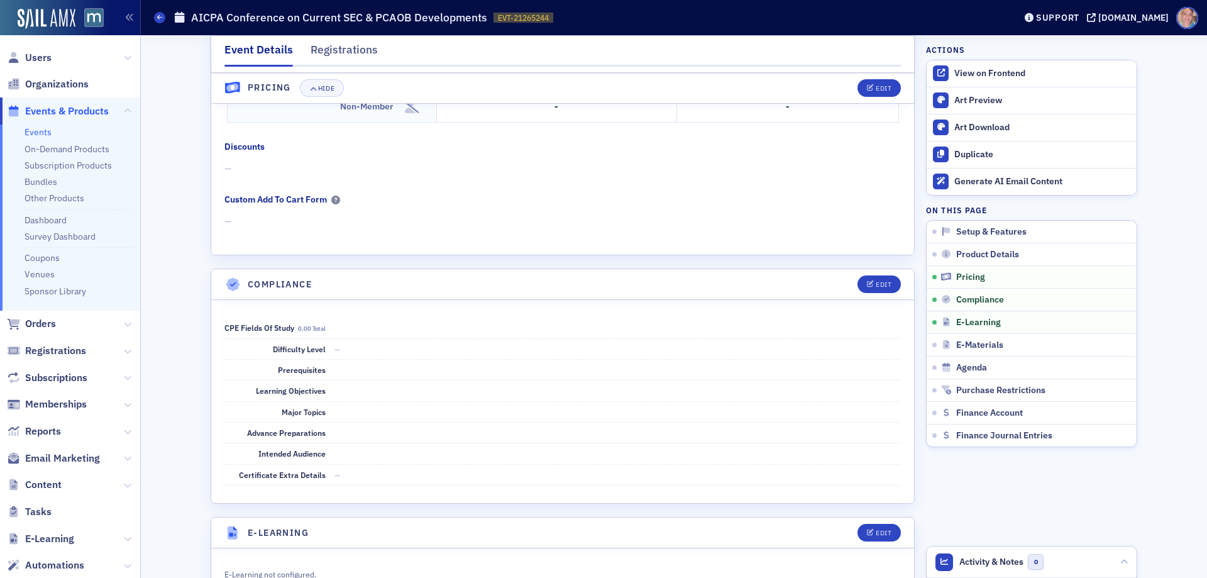
scroll to position [1194, 0]
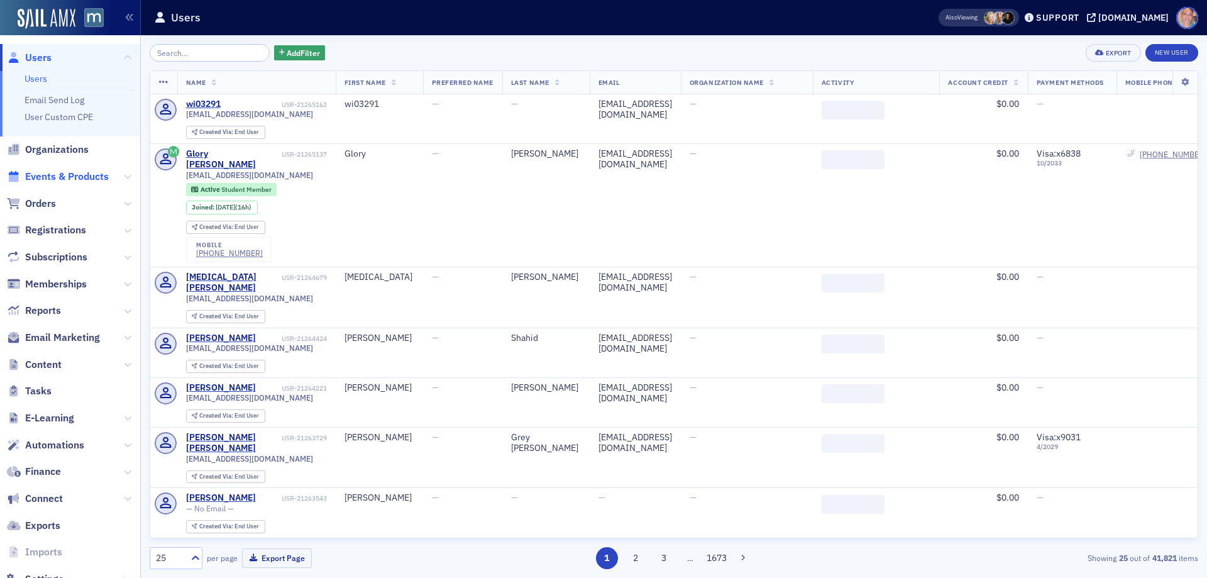
click at [56, 177] on span "Events & Products" at bounding box center [67, 177] width 84 height 14
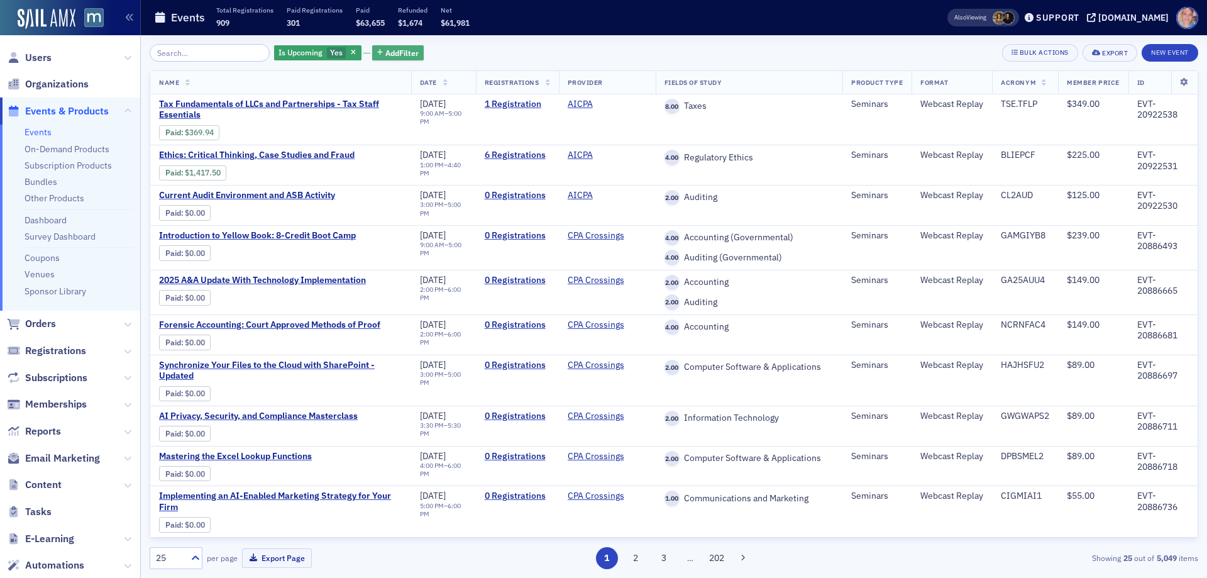
click at [385, 53] on span "Add Filter" at bounding box center [401, 52] width 33 height 11
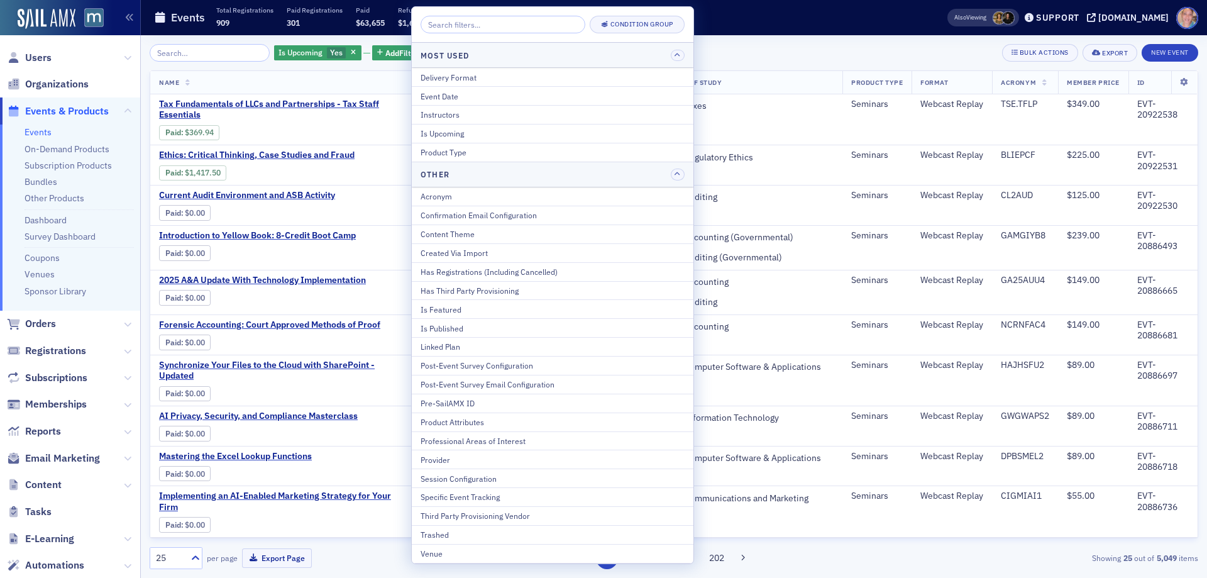
drag, startPoint x: 453, startPoint y: 330, endPoint x: 492, endPoint y: 185, distance: 149.7
click at [453, 329] on div "Is Published" at bounding box center [552, 327] width 264 height 11
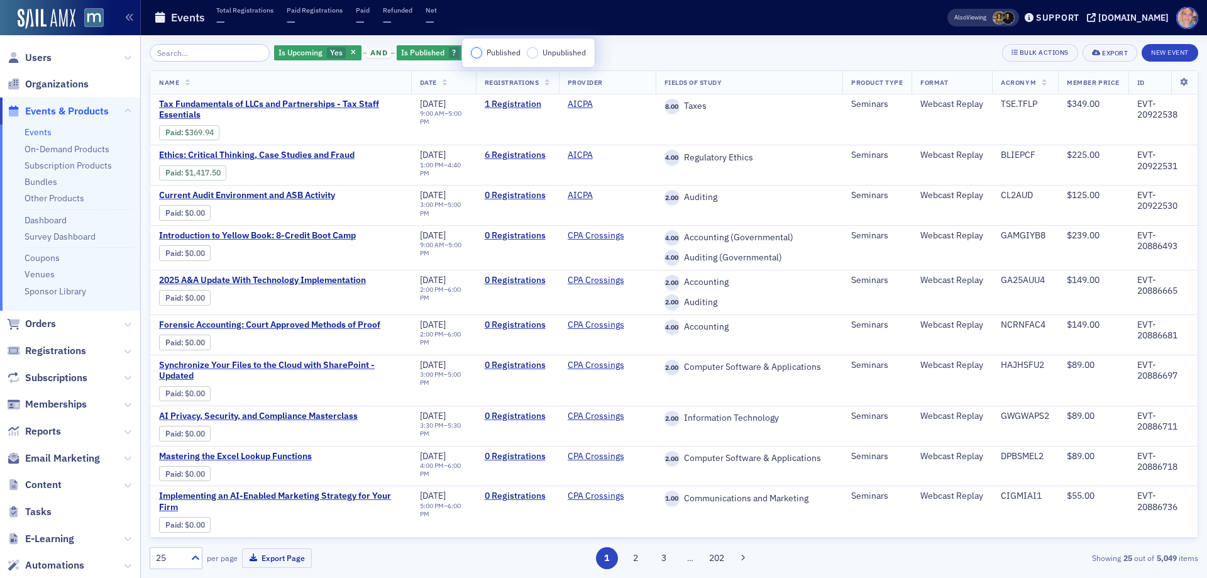
click at [475, 57] on input "Published" at bounding box center [476, 52] width 11 height 11
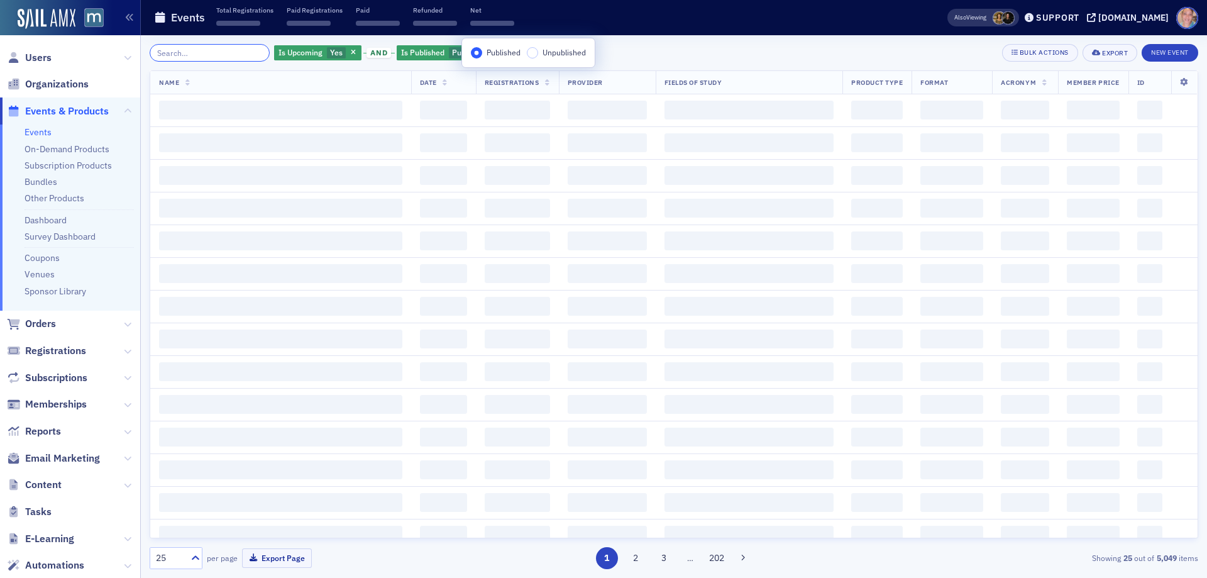
click at [228, 53] on input "search" at bounding box center [210, 53] width 120 height 18
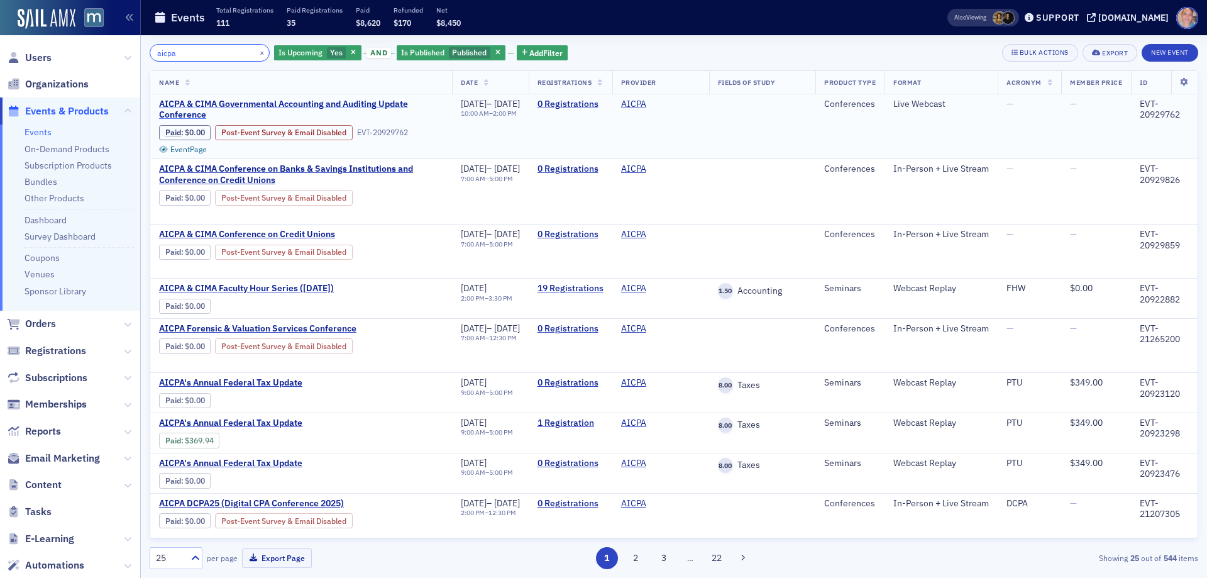
type input "aicpa"
click at [197, 112] on span "AICPA & CIMA Governmental Accounting and Auditing Update Conference" at bounding box center [301, 110] width 284 height 22
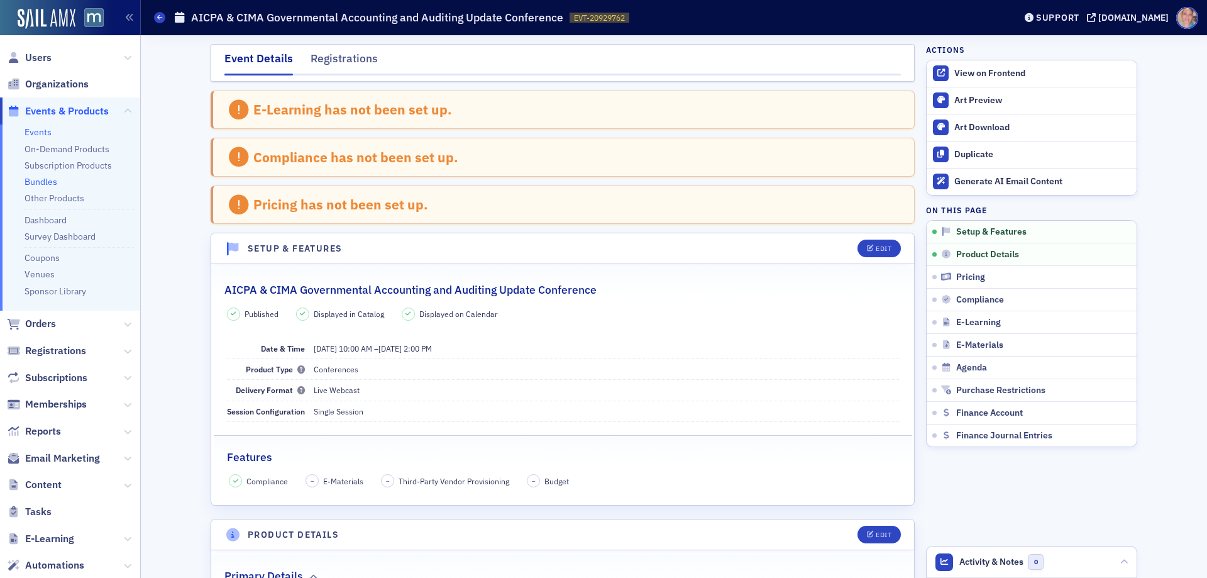
click at [47, 180] on link "Bundles" at bounding box center [41, 181] width 33 height 11
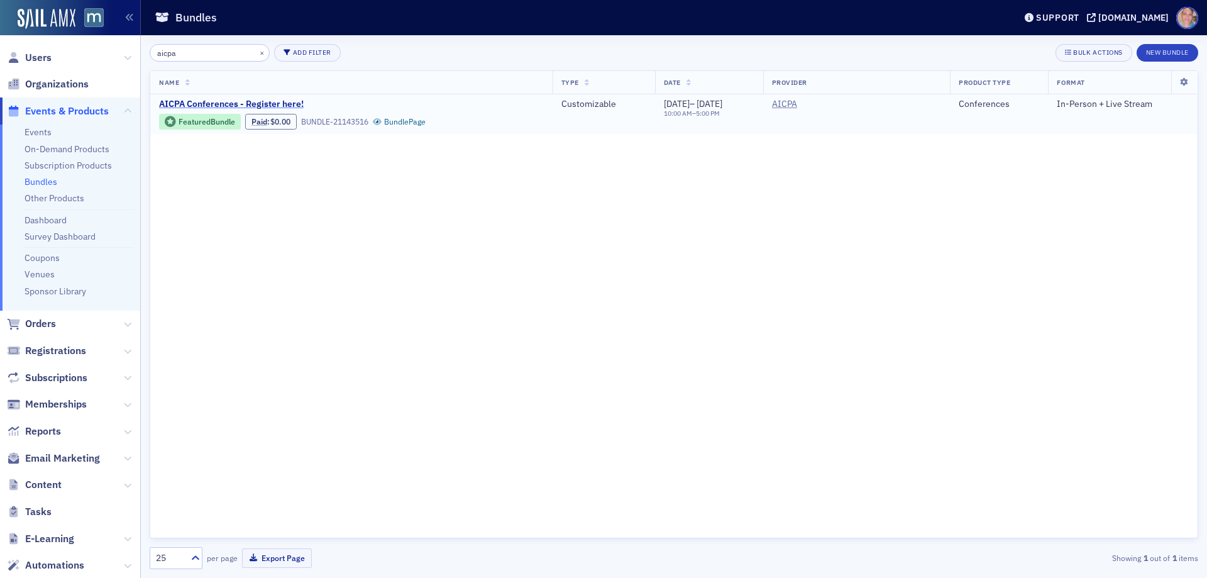
type input "aicpa"
click at [257, 102] on span "AICPA Conferences - Register here!" at bounding box center [264, 104] width 211 height 11
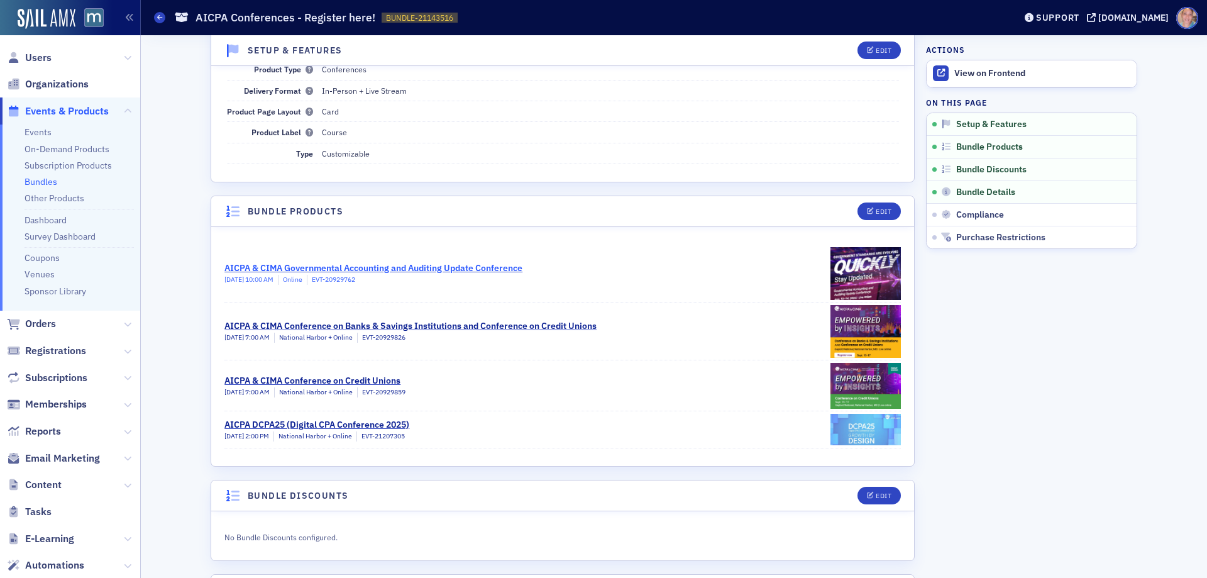
scroll to position [189, 0]
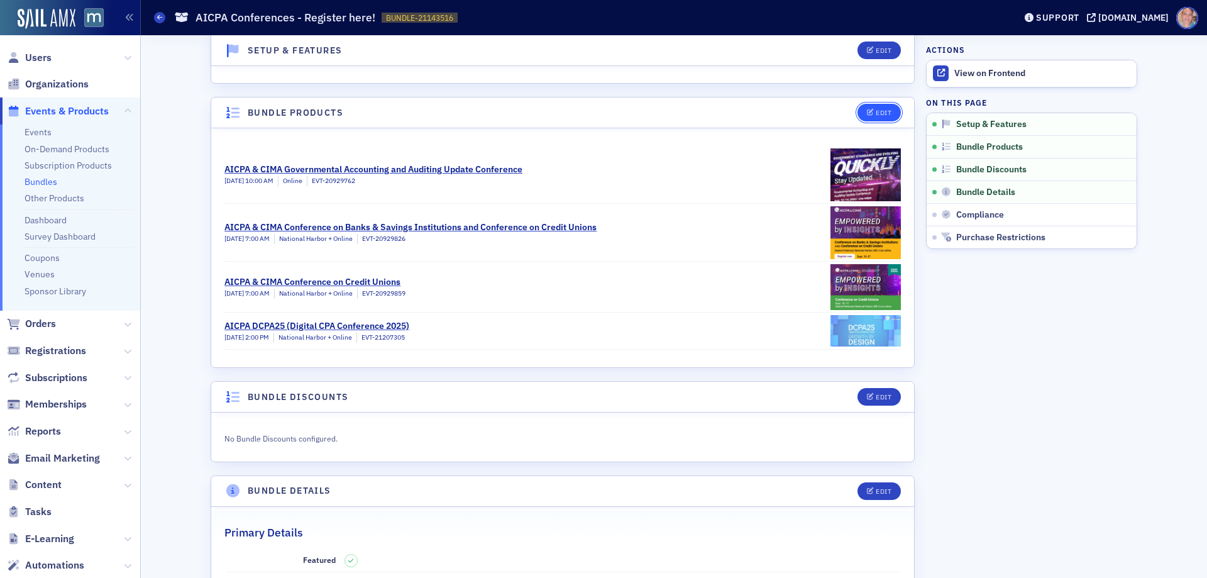
click at [867, 113] on icon "button" at bounding box center [871, 112] width 8 height 7
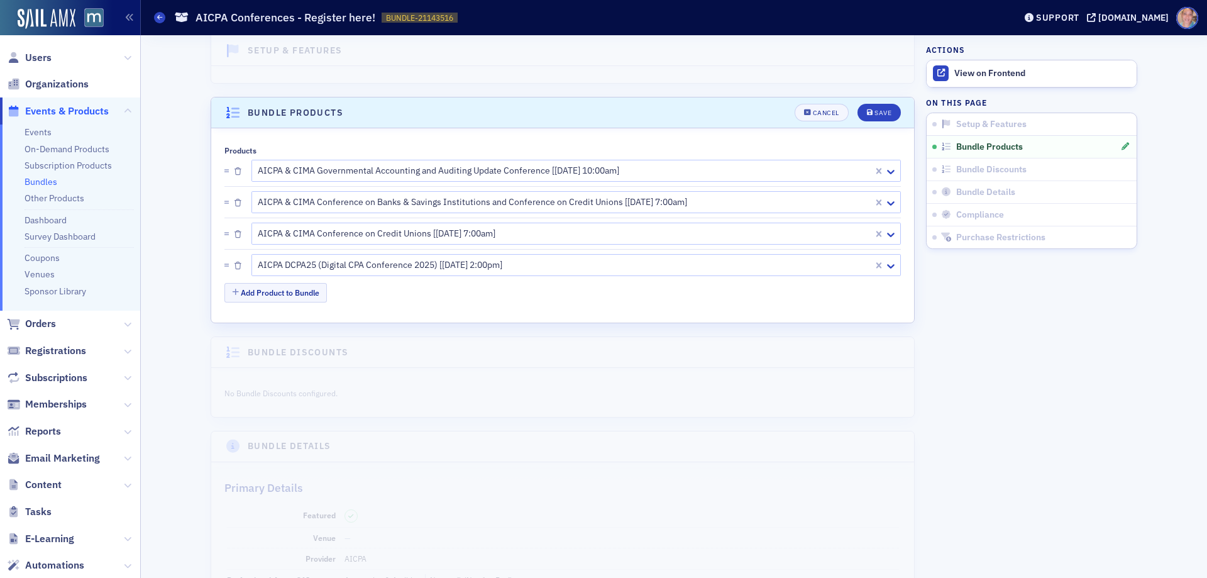
scroll to position [244, 0]
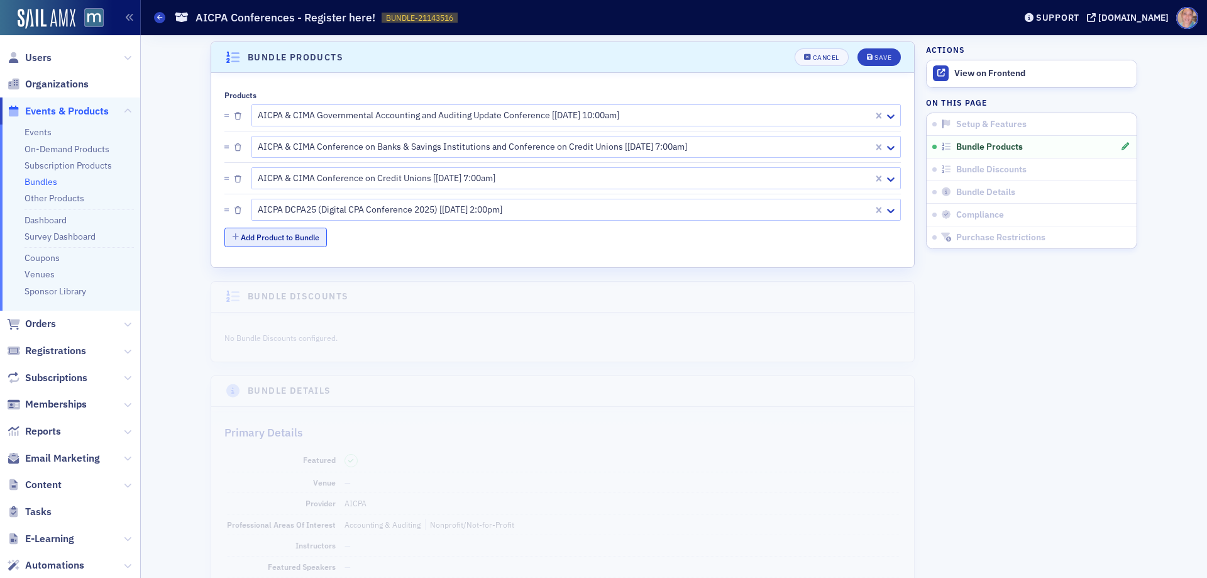
click at [276, 236] on button "Add Product to Bundle" at bounding box center [275, 237] width 102 height 19
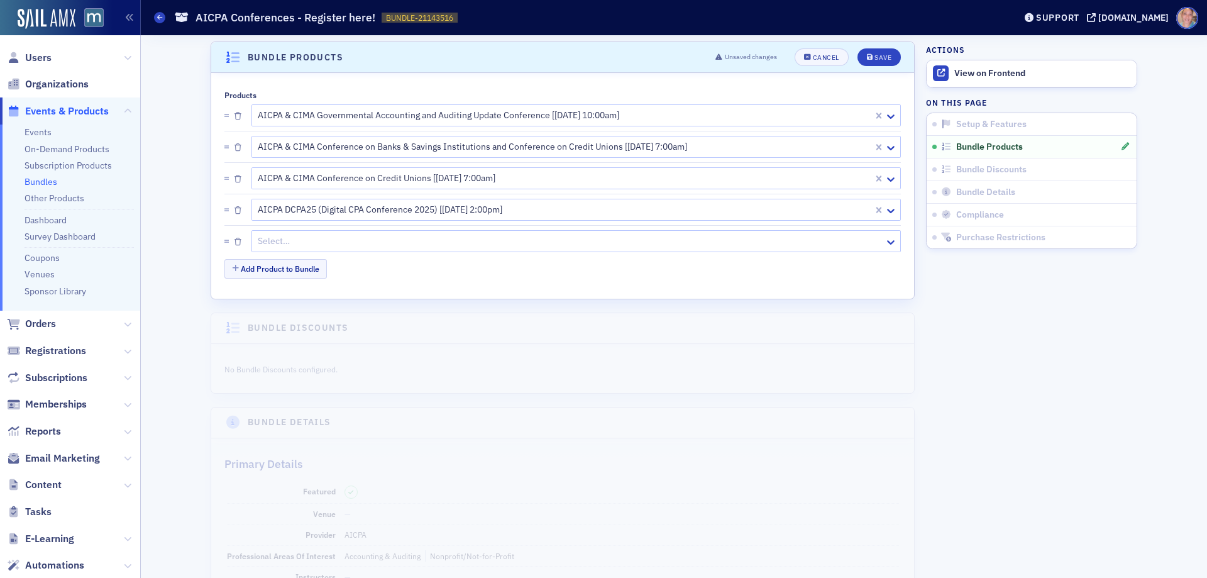
click at [326, 244] on div at bounding box center [569, 241] width 627 height 16
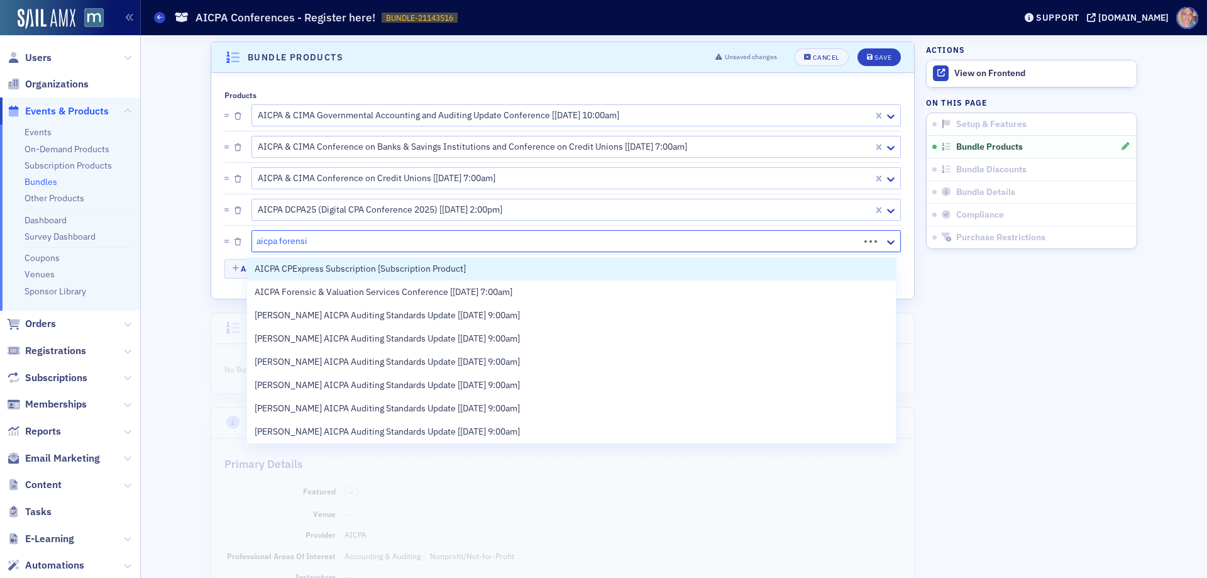
type input "aicpa forensic"
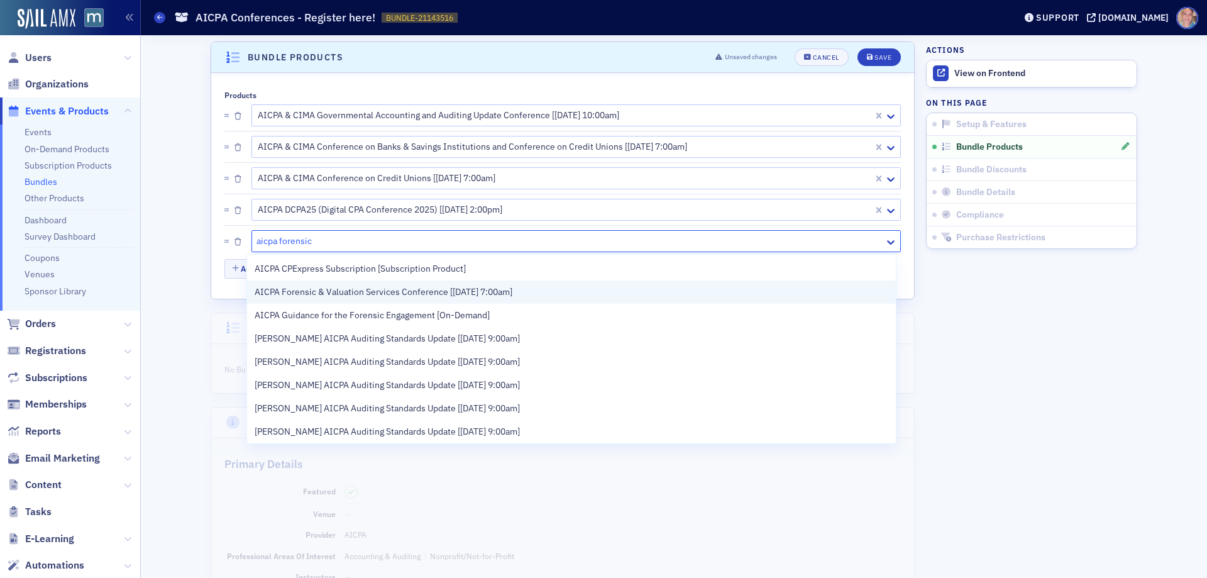
click at [398, 288] on span "AICPA Forensic & Valuation Services Conference [10/27/2025 7:00am]" at bounding box center [384, 291] width 258 height 13
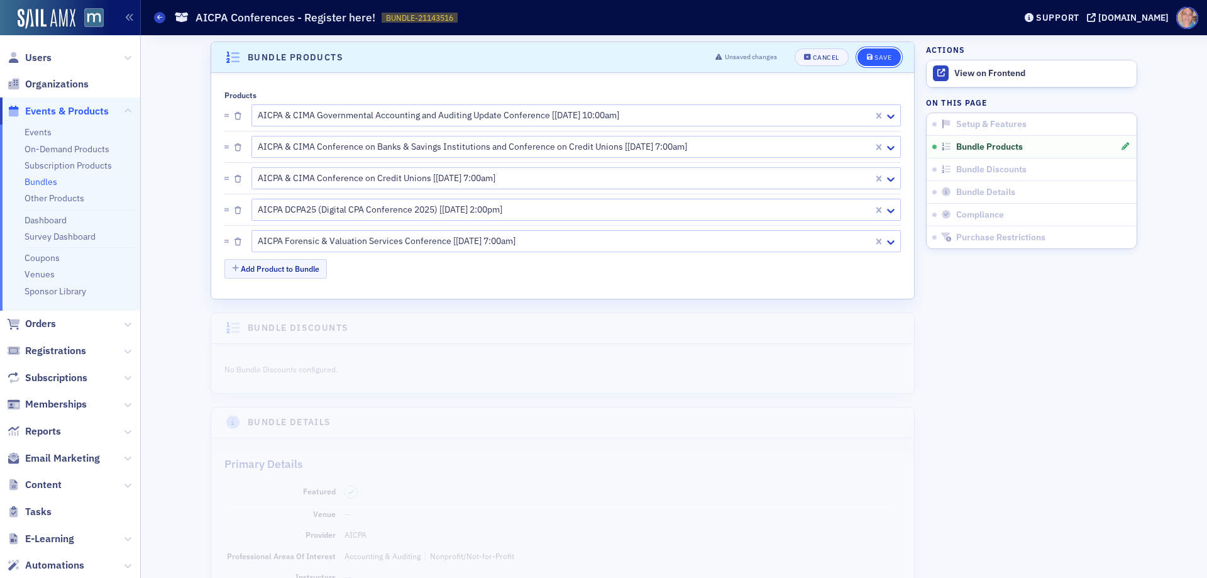
click at [877, 52] on button "Save" at bounding box center [878, 57] width 43 height 18
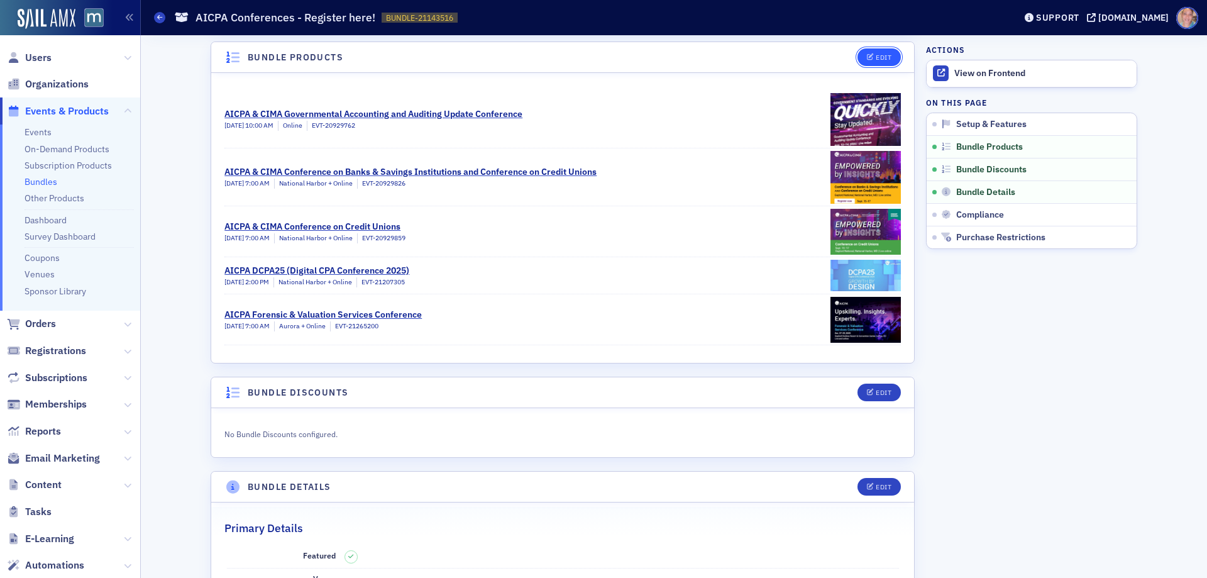
click at [871, 65] on button "Edit" at bounding box center [878, 57] width 43 height 18
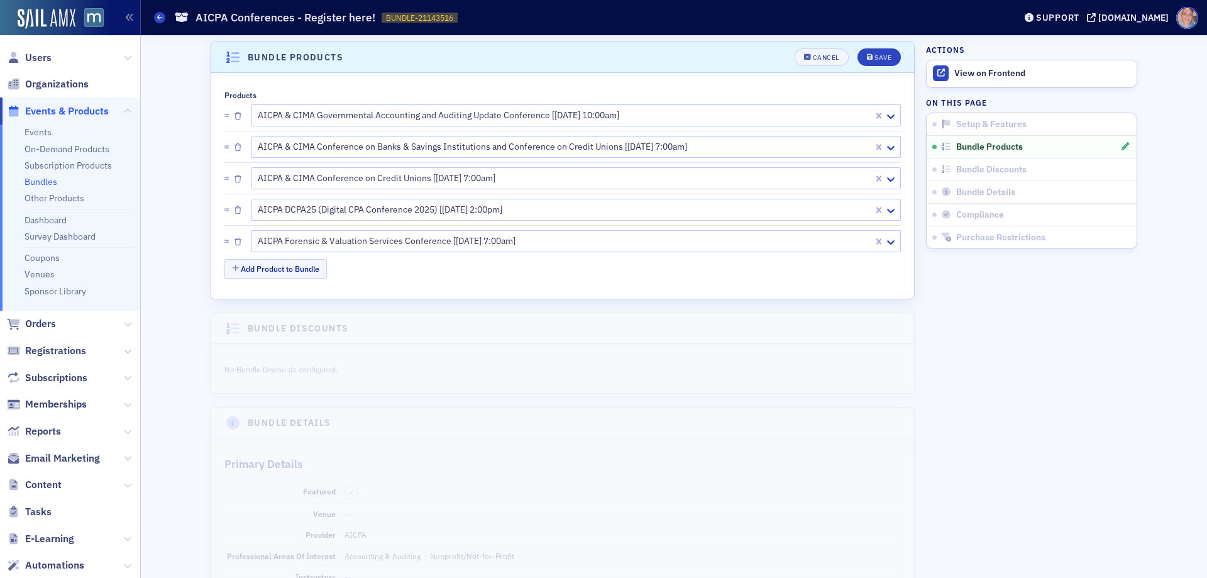
scroll to position [180, 0]
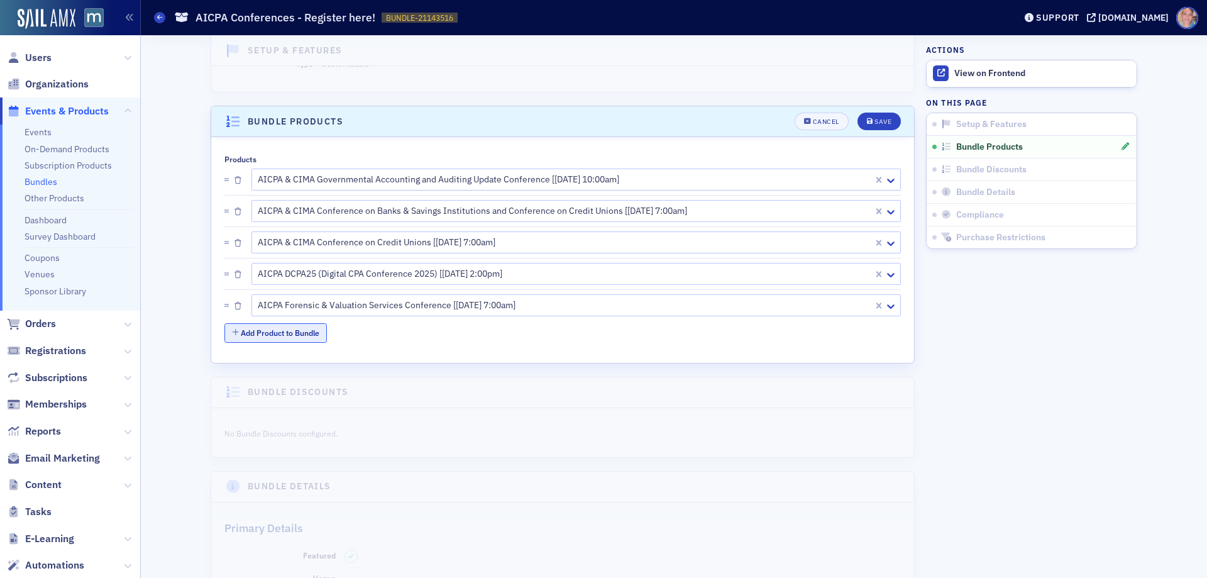
click at [282, 334] on button "Add Product to Bundle" at bounding box center [275, 332] width 102 height 19
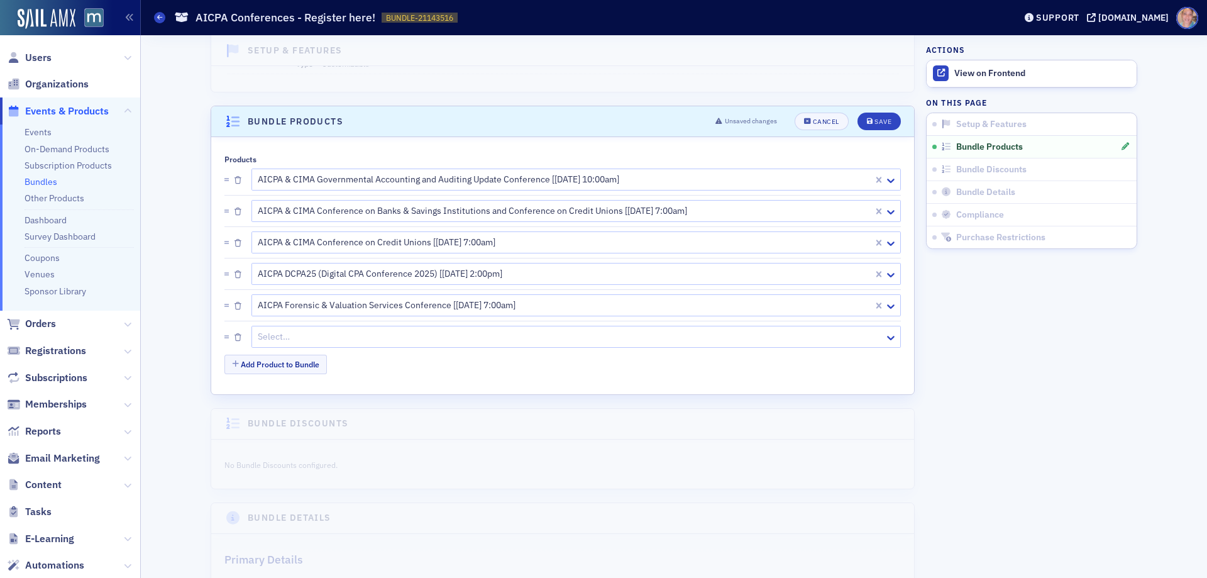
click at [282, 337] on div at bounding box center [569, 337] width 627 height 16
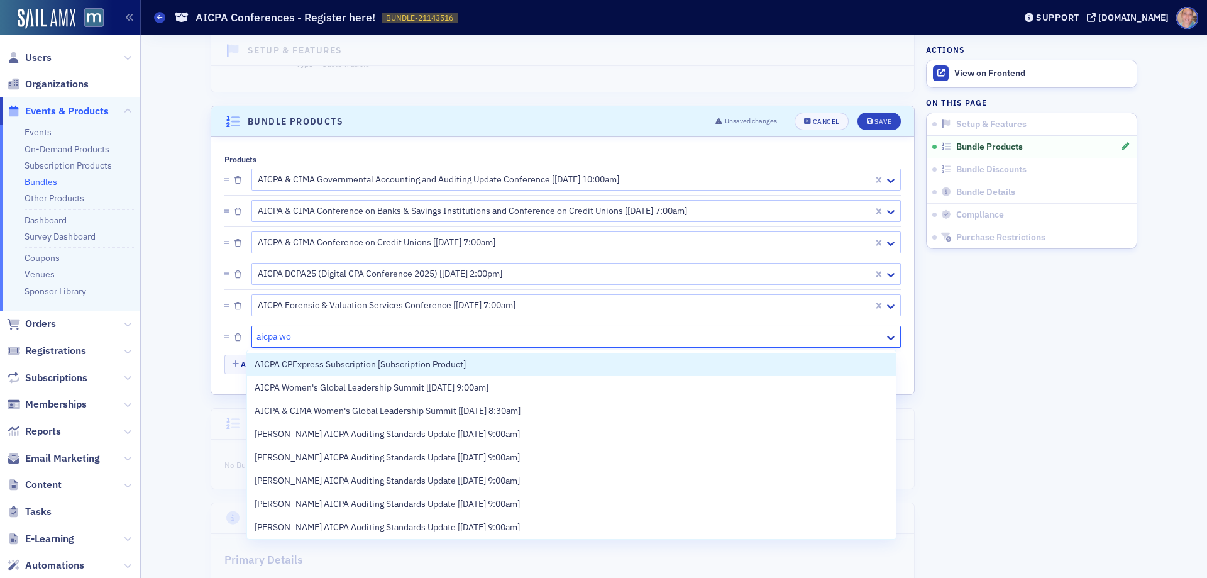
type input "aicpa wom"
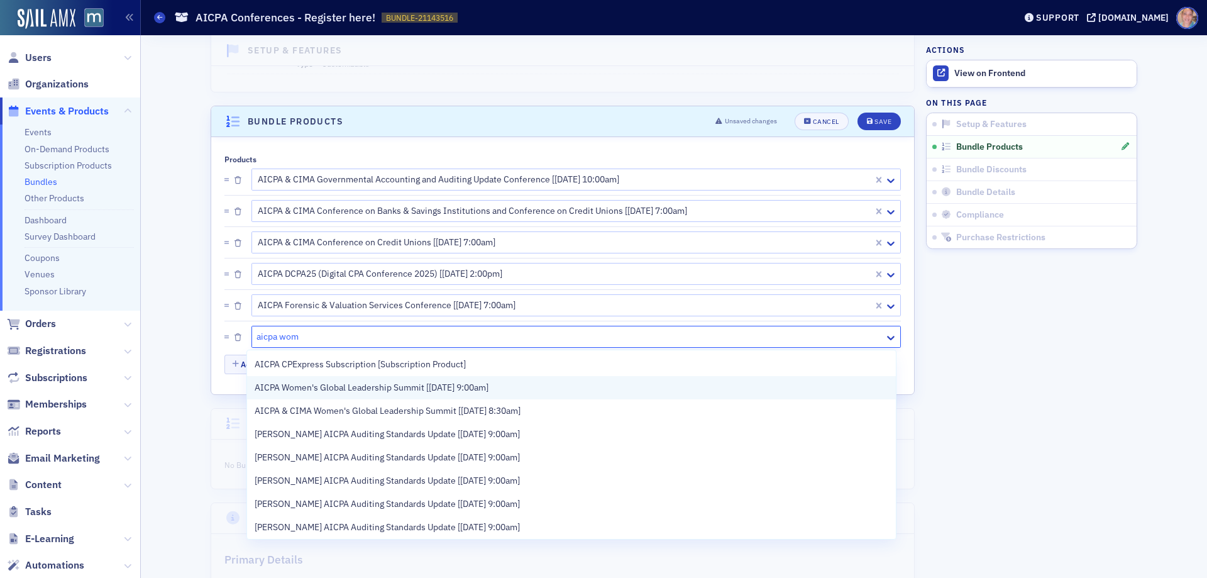
click at [380, 391] on span "AICPA Women's Global Leadership Summit [11/10/2025 9:00am]" at bounding box center [372, 387] width 234 height 13
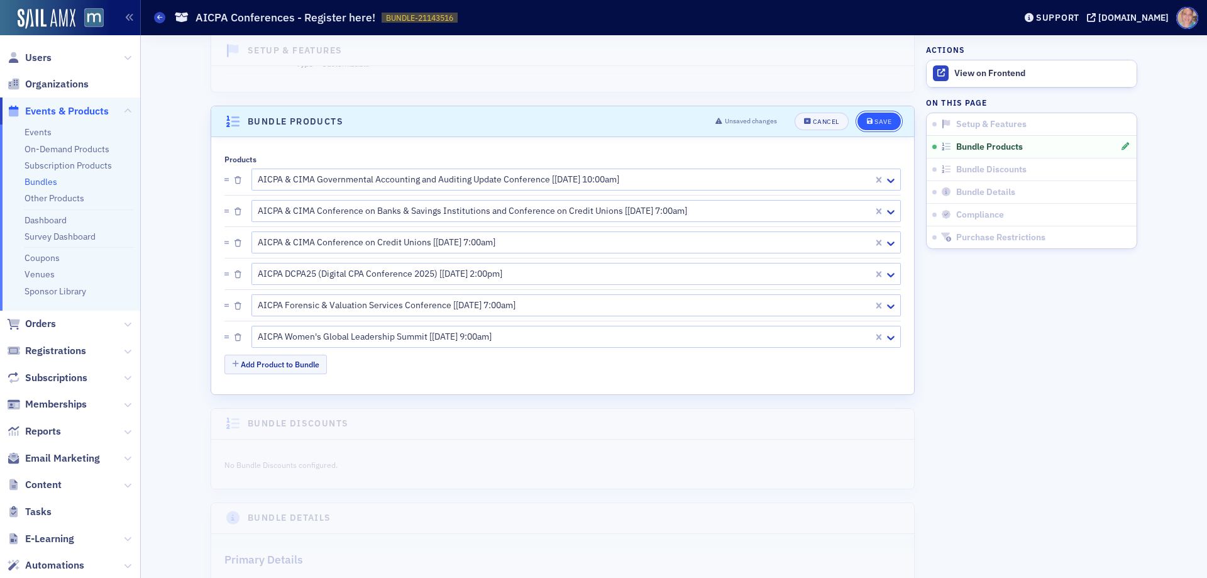
click at [877, 121] on div "Save" at bounding box center [882, 121] width 17 height 7
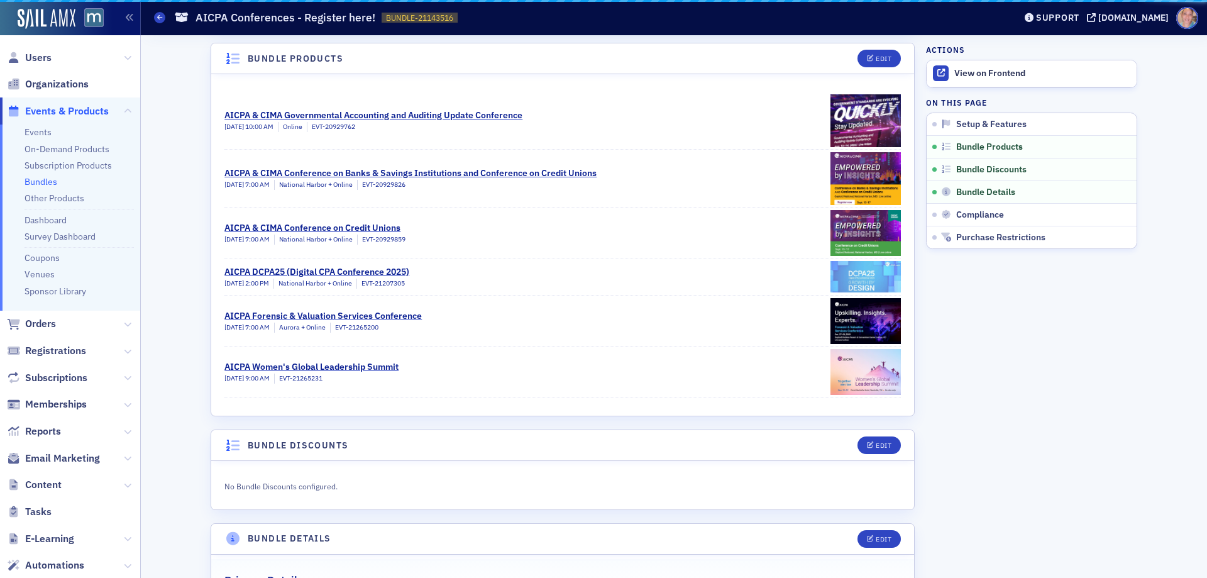
scroll to position [244, 0]
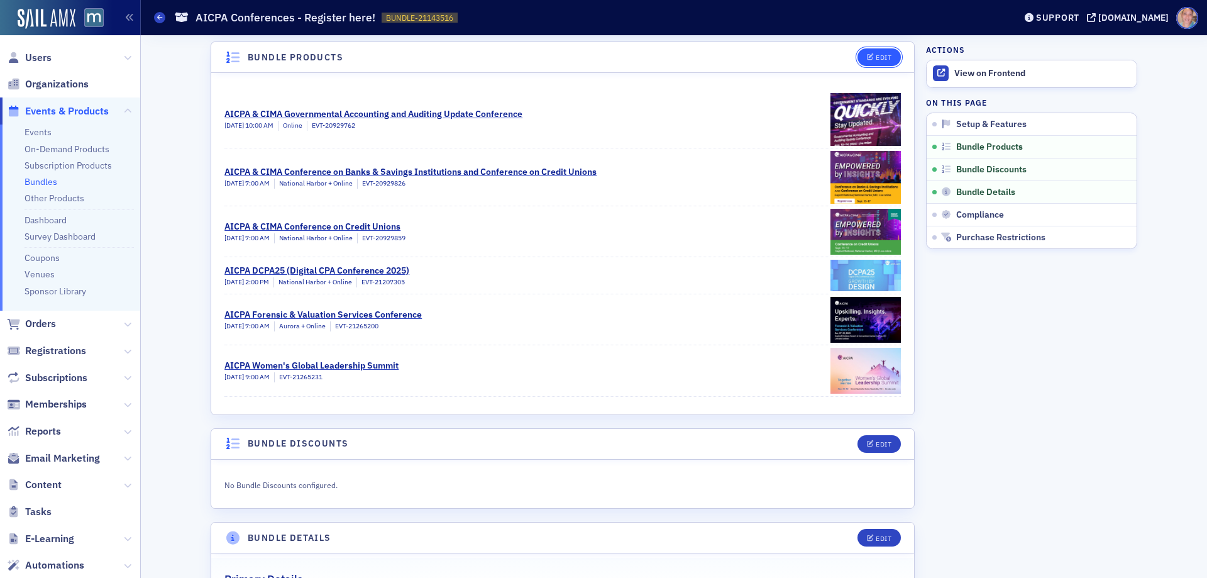
click at [877, 62] on button "Edit" at bounding box center [878, 57] width 43 height 18
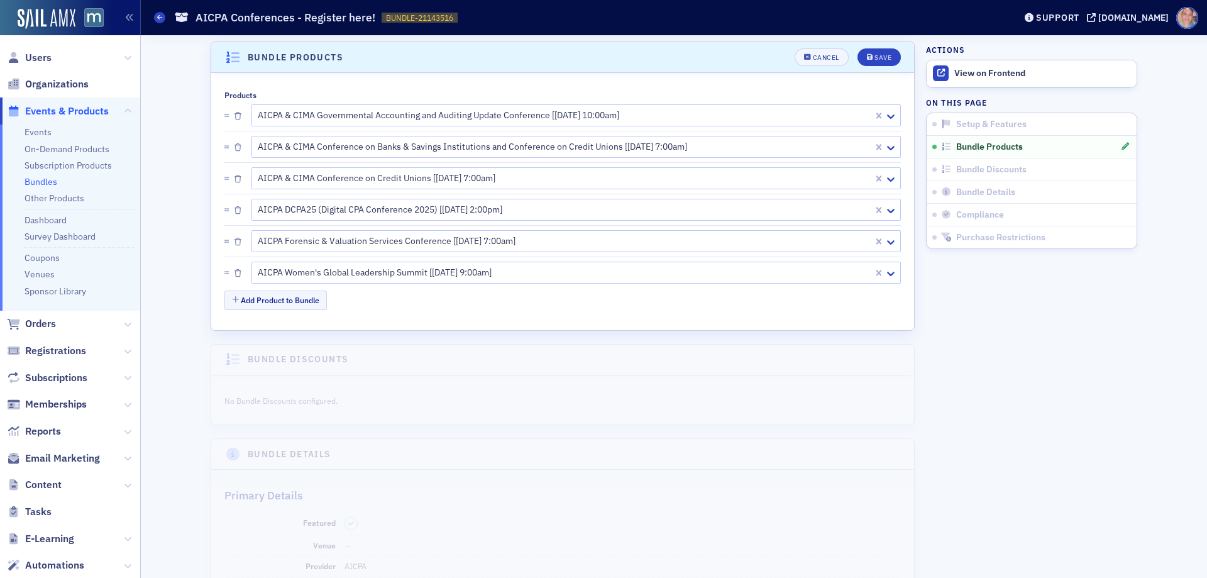
scroll to position [160, 0]
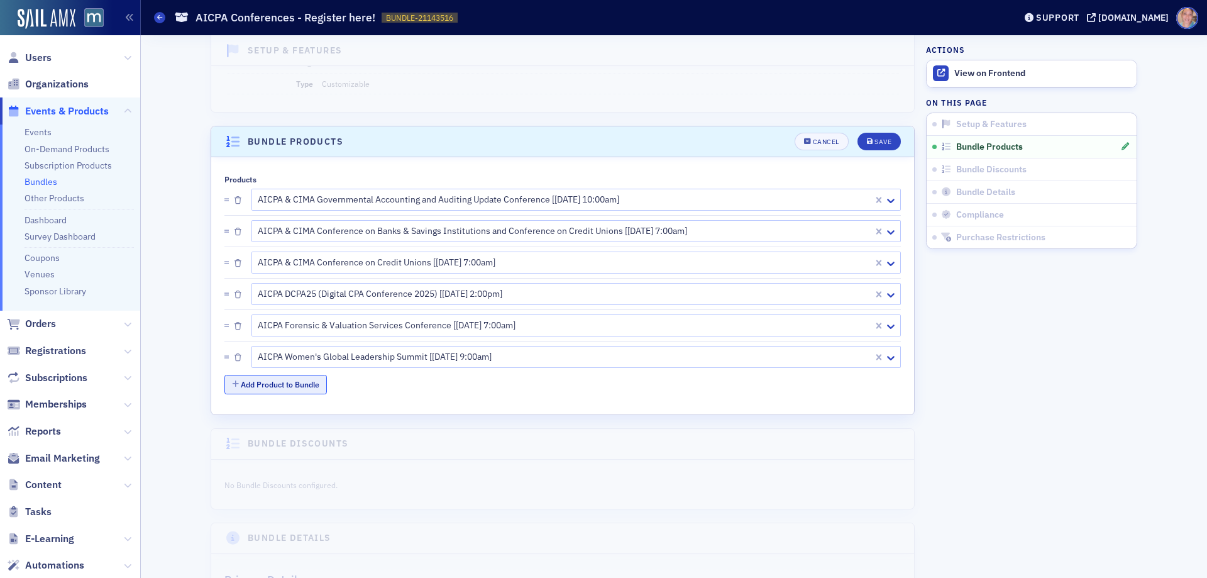
click at [281, 379] on button "Add Product to Bundle" at bounding box center [275, 384] width 102 height 19
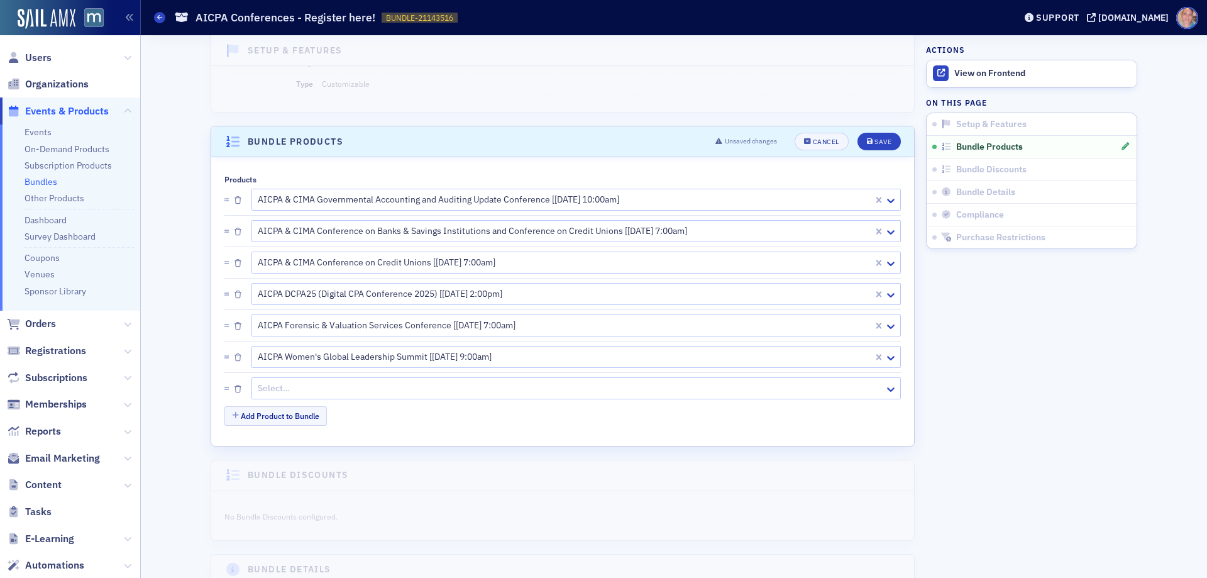
click at [266, 385] on div at bounding box center [569, 388] width 627 height 16
type input "aicpa empl"
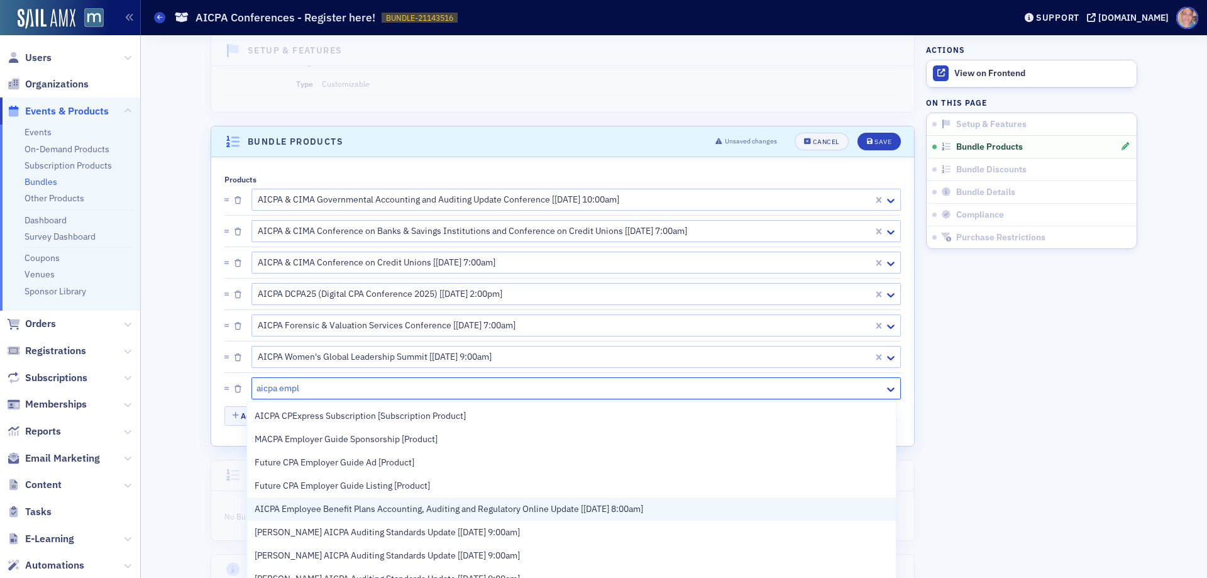
click at [588, 512] on span "AICPA Employee Benefit Plans Accounting, Auditing and Regulatory Online Update …" at bounding box center [449, 508] width 388 height 13
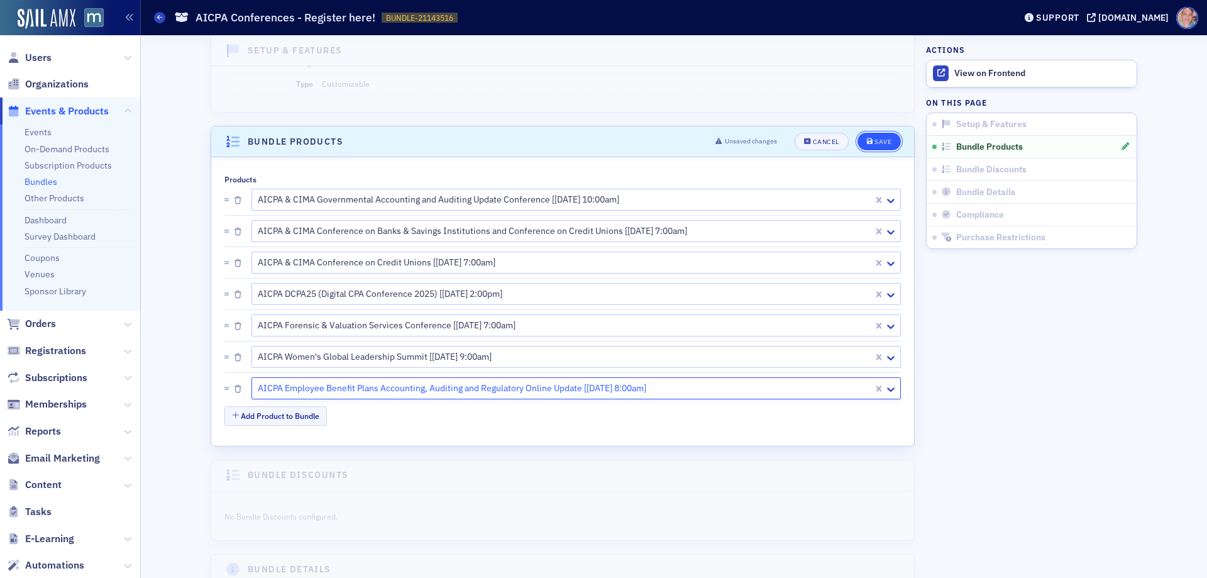
click at [883, 138] on div "Save" at bounding box center [882, 141] width 17 height 7
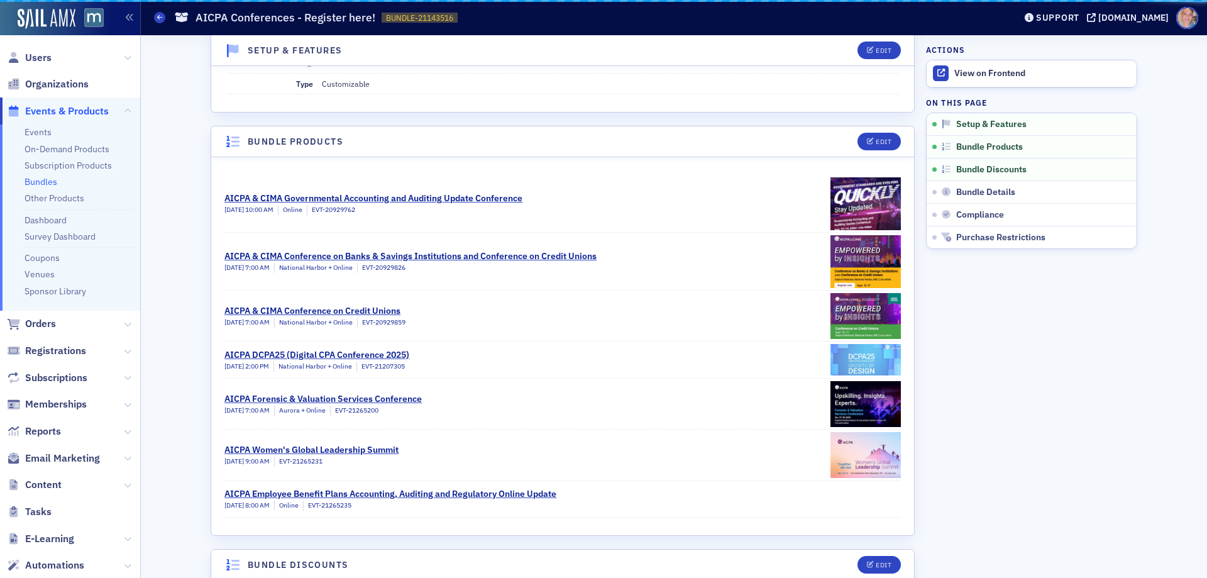
scroll to position [244, 0]
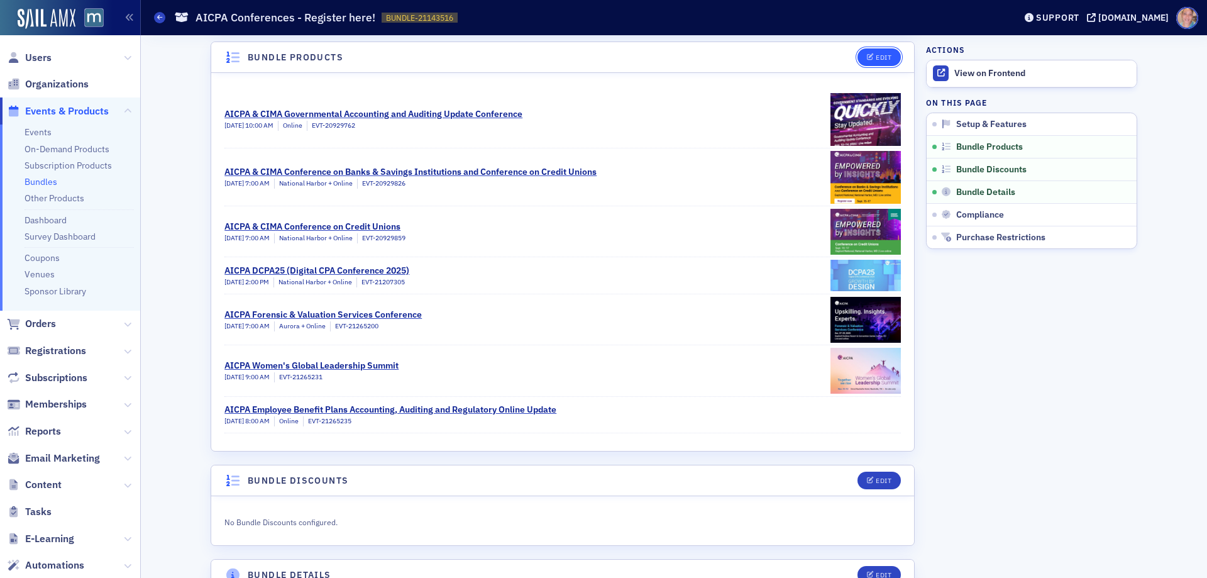
click at [882, 58] on div "Edit" at bounding box center [884, 57] width 16 height 7
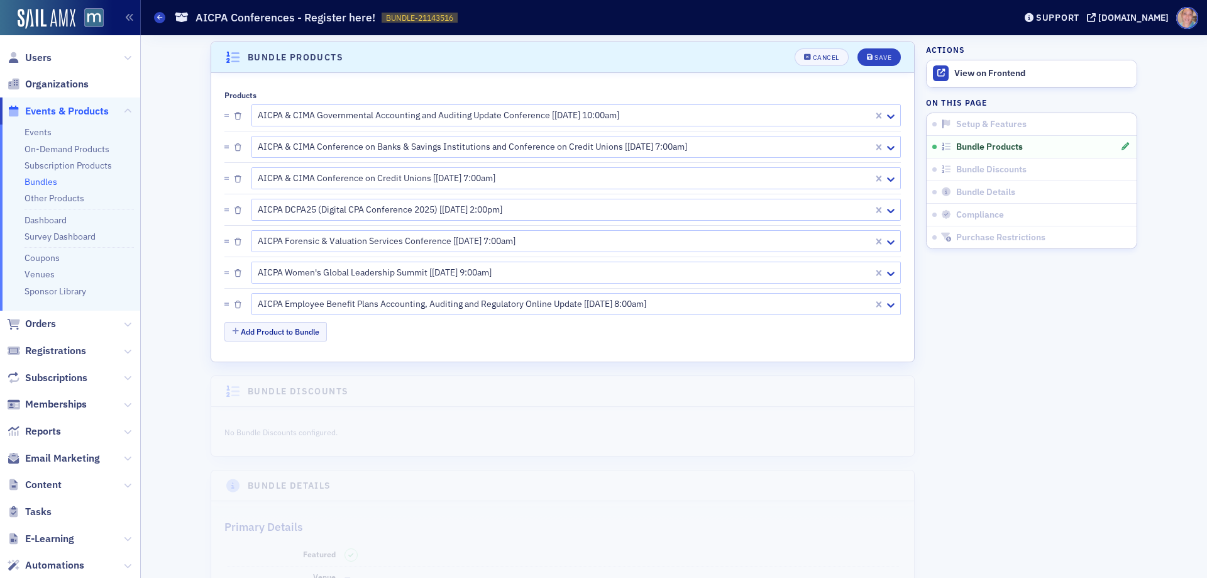
scroll to position [155, 0]
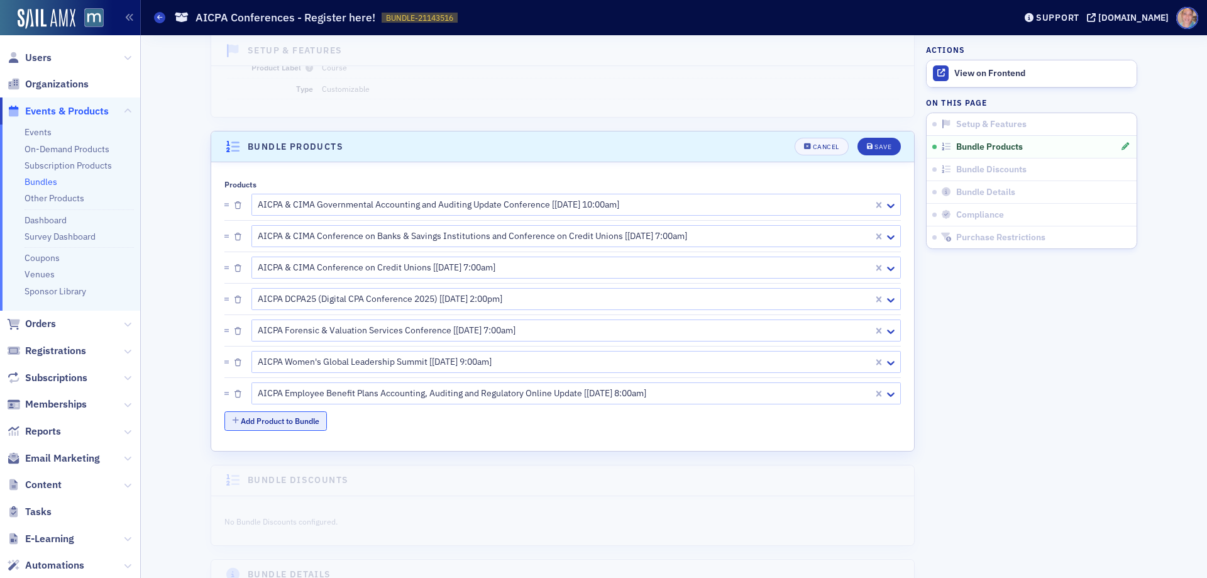
click at [290, 427] on button "Add Product to Bundle" at bounding box center [275, 420] width 102 height 19
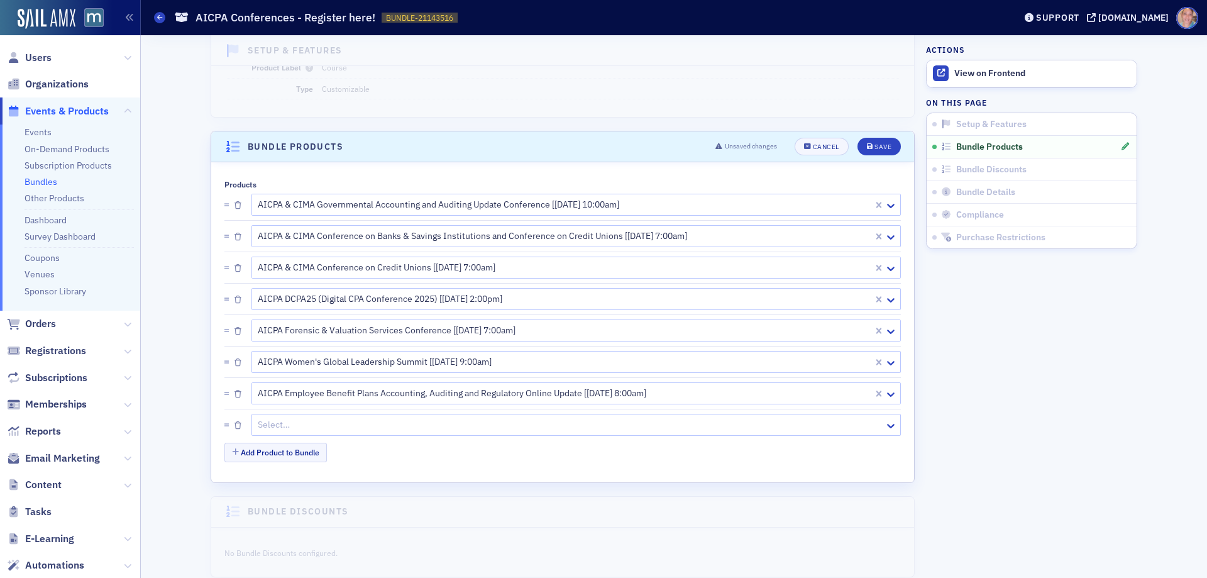
click at [286, 427] on div at bounding box center [569, 425] width 627 height 16
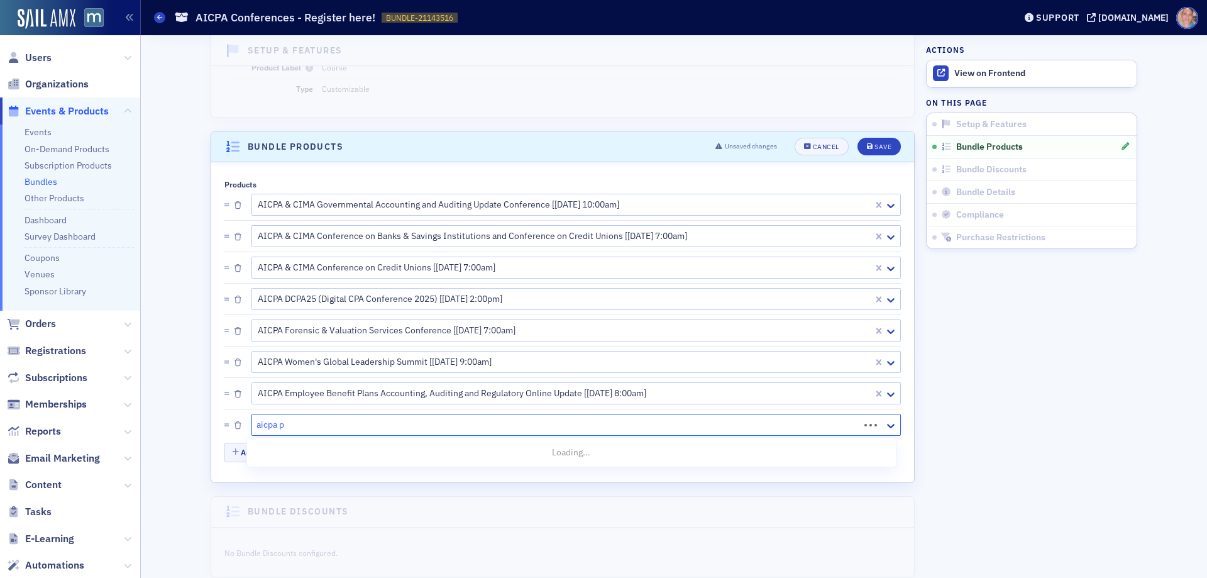
type input "aicpa pc"
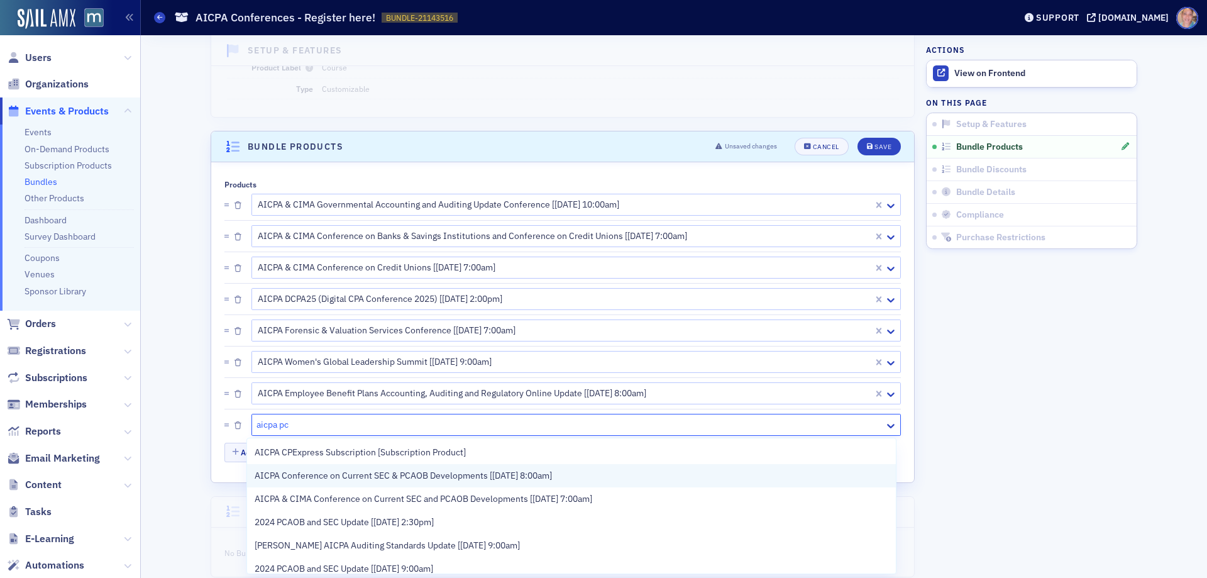
click at [437, 473] on span "AICPA Conference on Current SEC & PCAOB Developments [12/8/2025 8:00am]" at bounding box center [403, 475] width 297 height 13
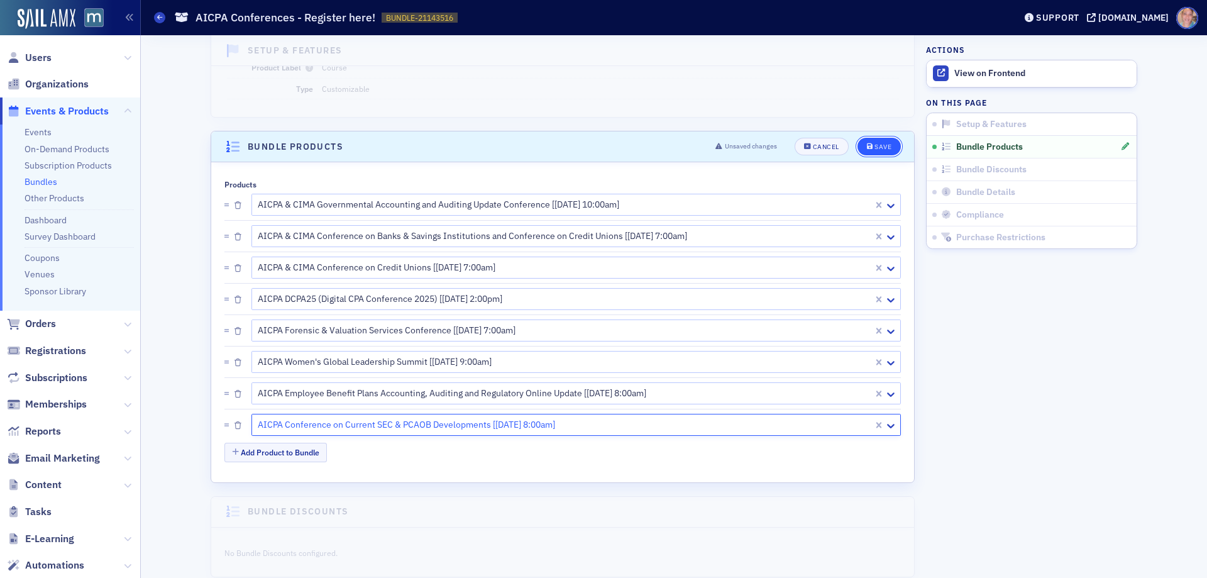
click at [872, 151] on button "Save" at bounding box center [878, 147] width 43 height 18
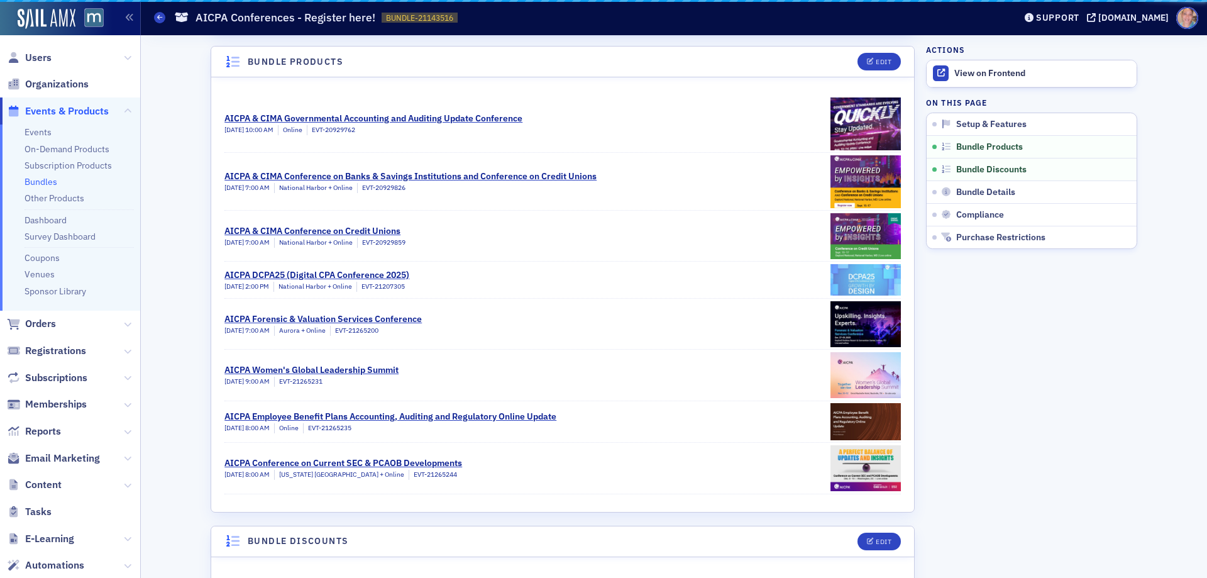
scroll to position [244, 0]
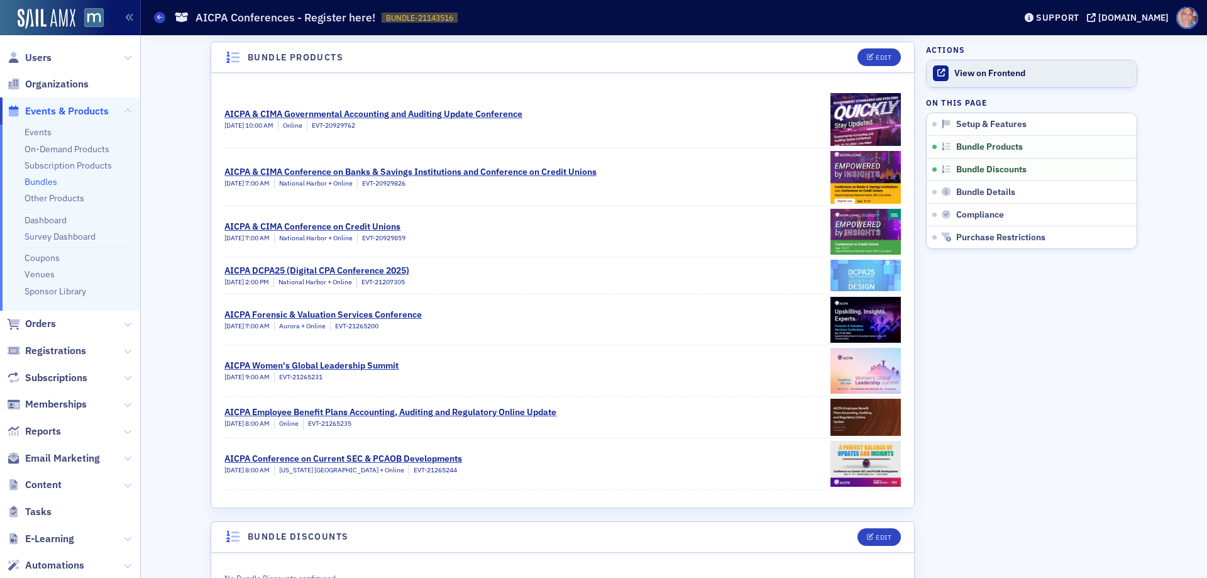
click at [994, 75] on div "View on Frontend" at bounding box center [1042, 73] width 176 height 11
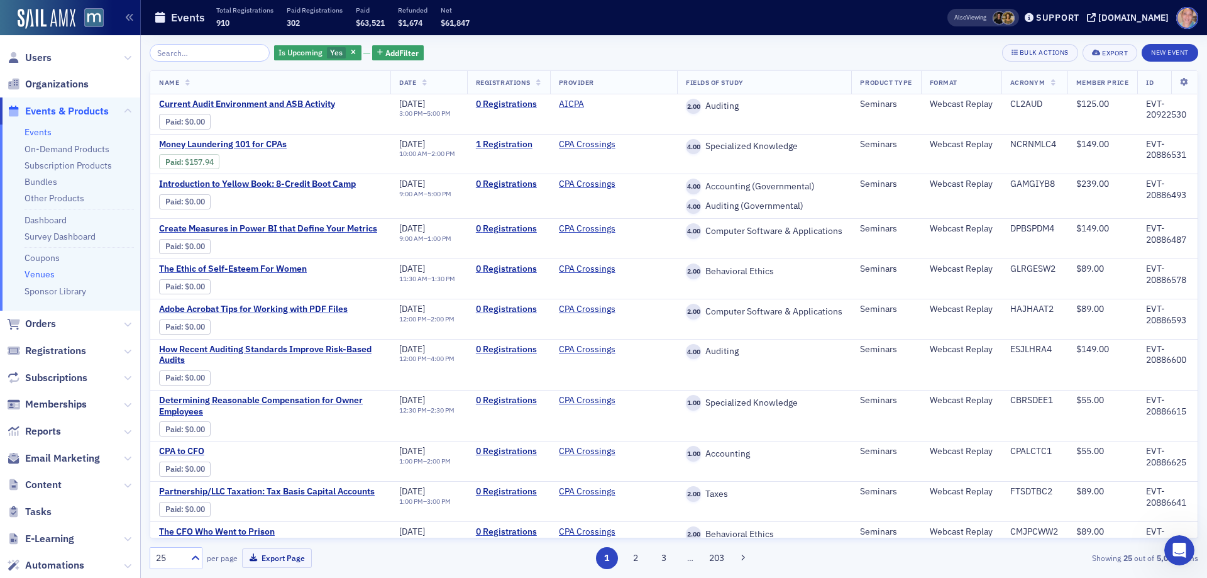
click at [41, 270] on link "Venues" at bounding box center [40, 273] width 30 height 11
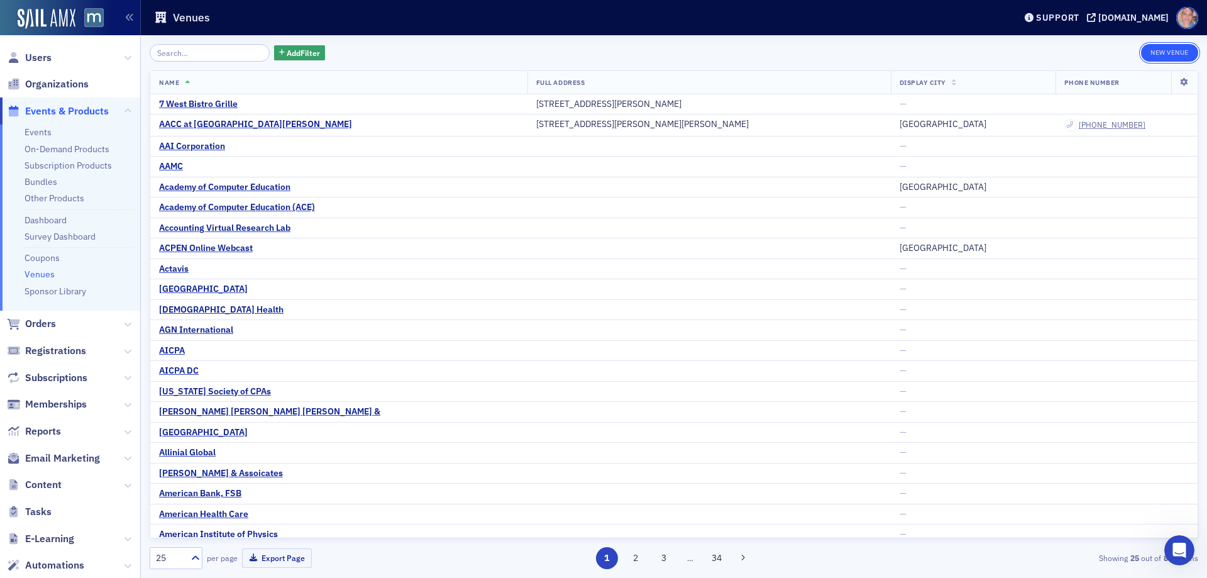
click at [1169, 55] on button "New Venue" at bounding box center [1169, 53] width 57 height 18
select select "US"
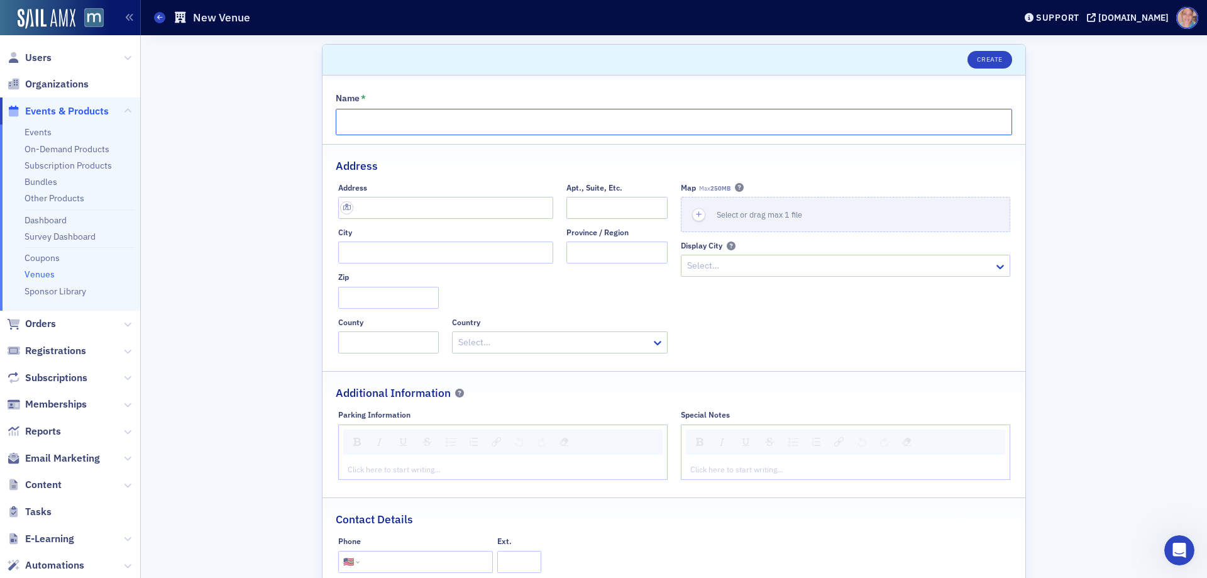
click at [364, 125] on input "Name *" at bounding box center [674, 122] width 676 height 26
paste input "[GEOGRAPHIC_DATA]"
type input "[GEOGRAPHIC_DATA]"
click at [373, 221] on div "Address Apt., Suite, Etc. City Province / Region Zip County Country Select…" at bounding box center [502, 268] width 329 height 170
click at [376, 214] on input "text" at bounding box center [445, 208] width 215 height 22
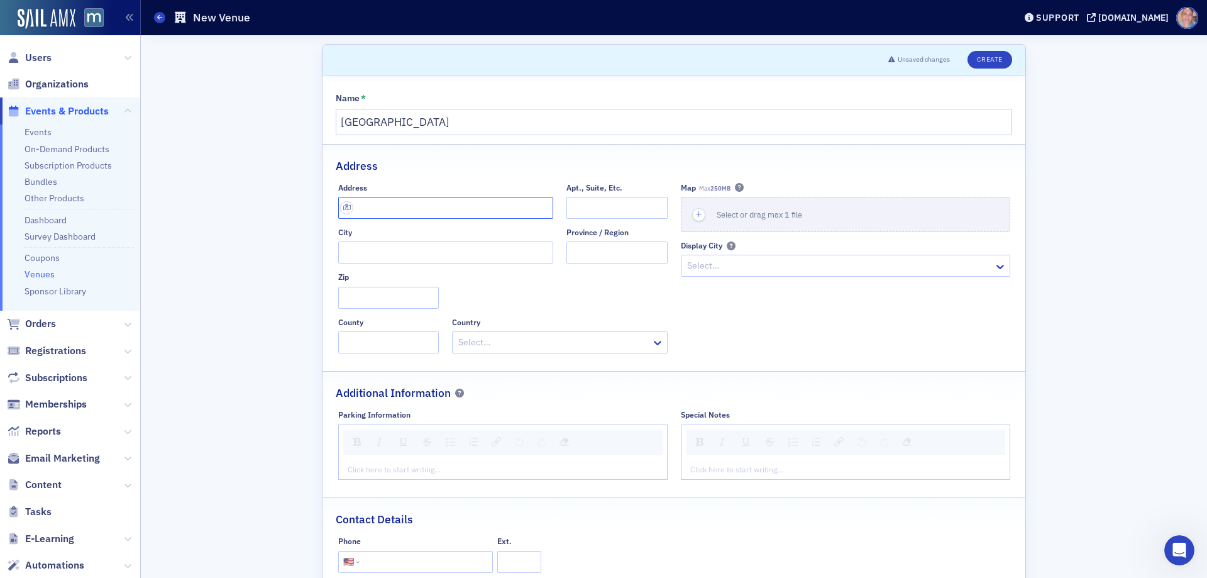
paste input "250 Rep. John Lewis Way S, Nashville, TN 37203"
type input "250 Rep. John Lewis Way S"
type input "Nashville"
type input "37203-4206"
type input "Davidson County"
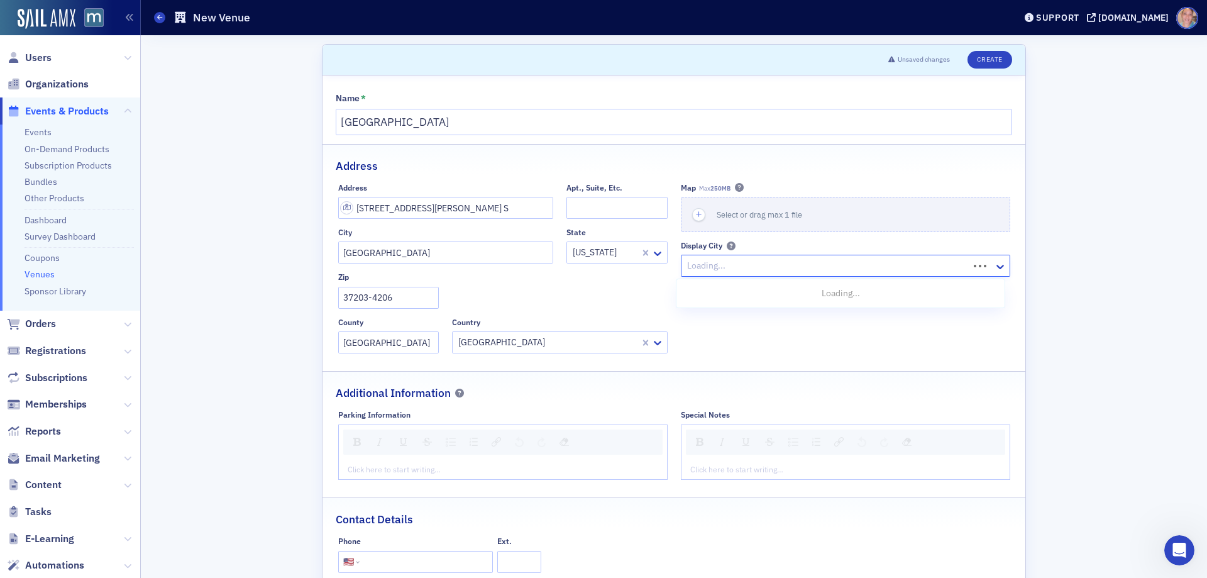
click at [761, 270] on div at bounding box center [827, 266] width 282 height 16
type input "Nashville"
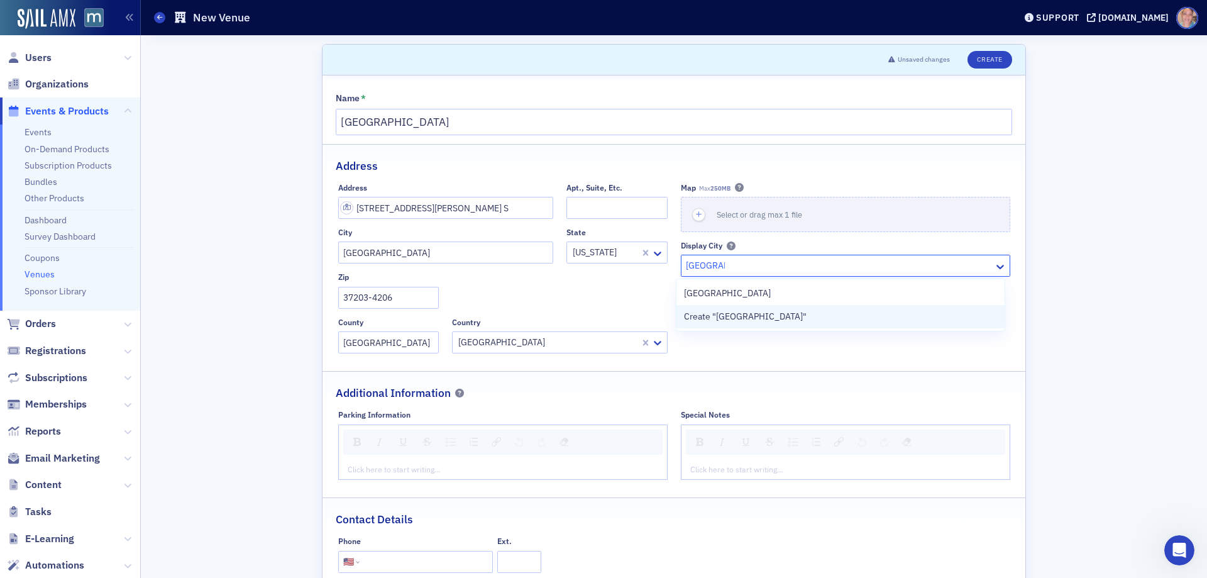
click at [749, 319] on span "Create "Nashville"" at bounding box center [745, 316] width 123 height 13
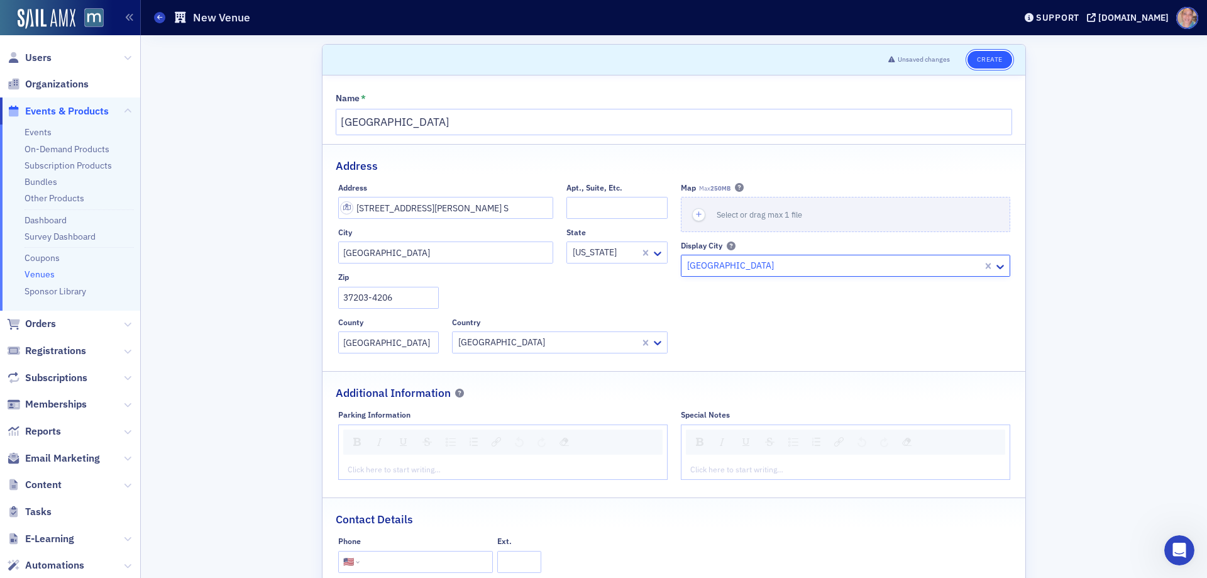
click at [982, 60] on button "Create" at bounding box center [989, 60] width 45 height 18
select select "US"
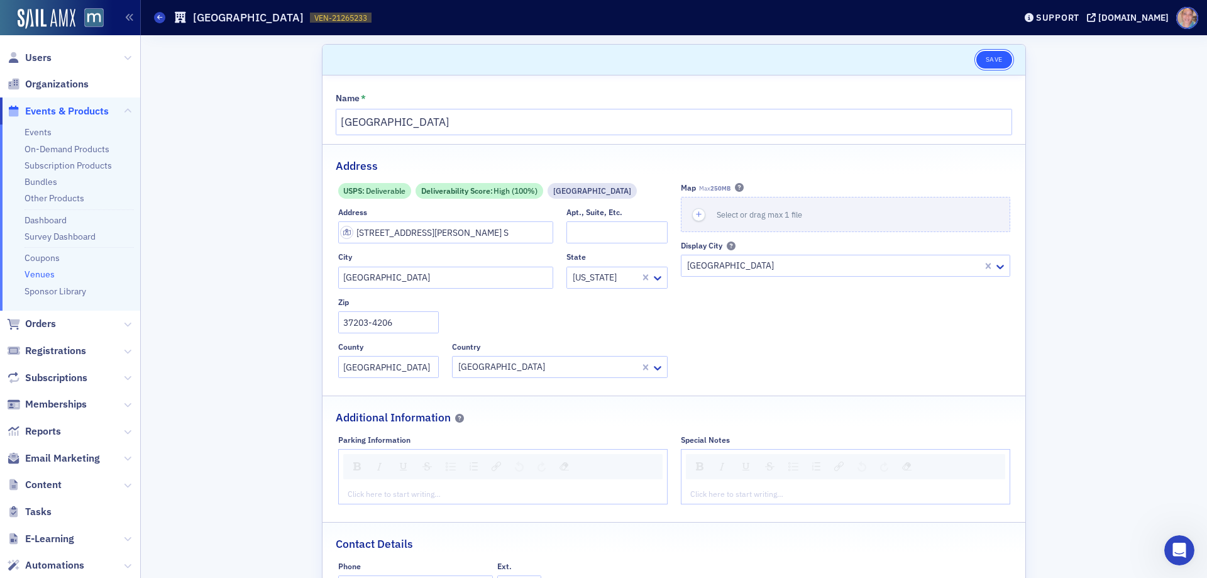
click at [983, 60] on button "Save" at bounding box center [994, 60] width 36 height 18
select select "US"
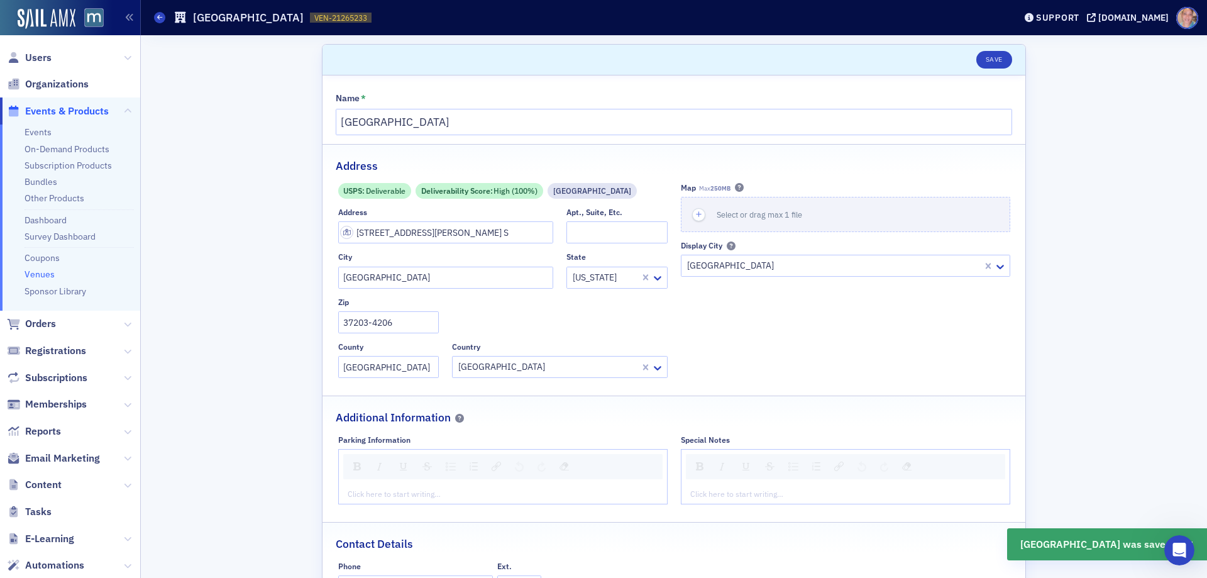
click at [37, 276] on link "Venues" at bounding box center [40, 273] width 30 height 11
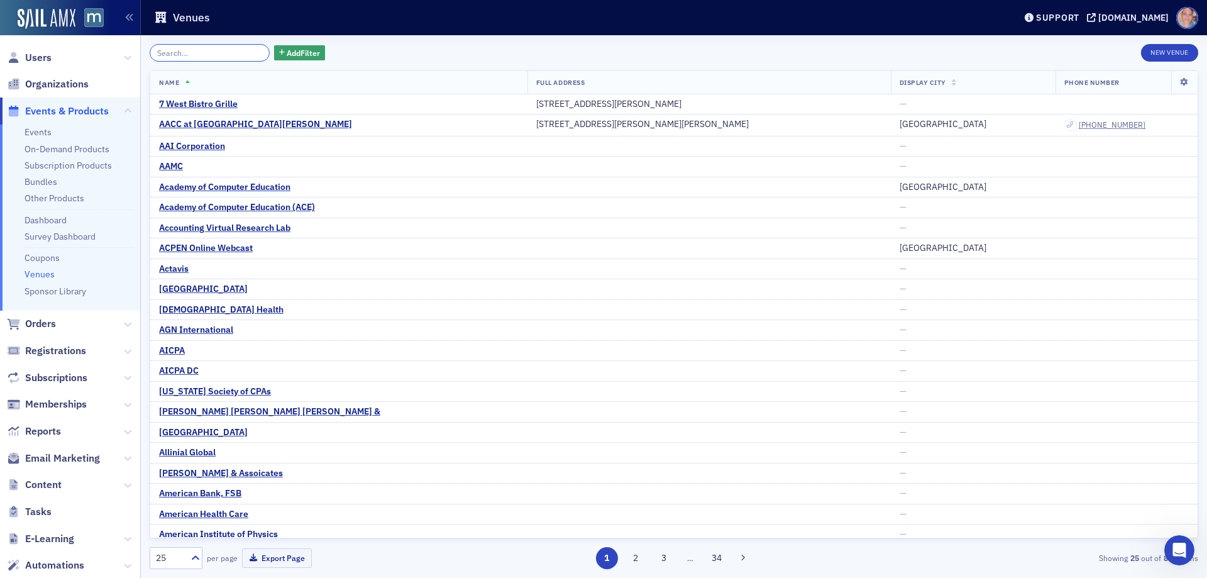
click at [201, 56] on input "search" at bounding box center [210, 53] width 120 height 18
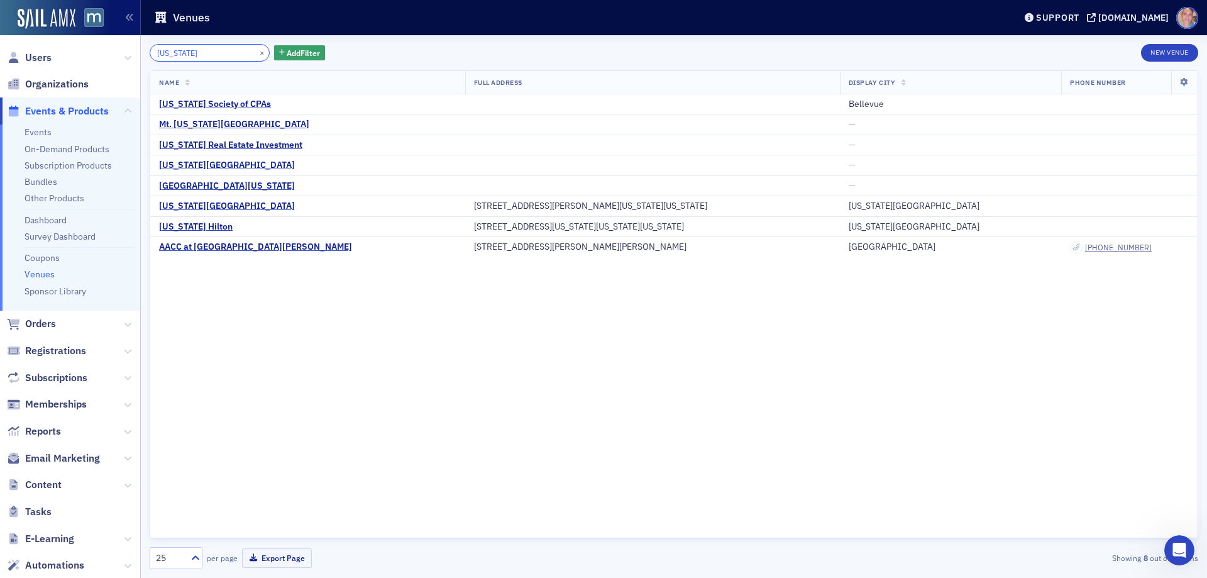
type input "washington"
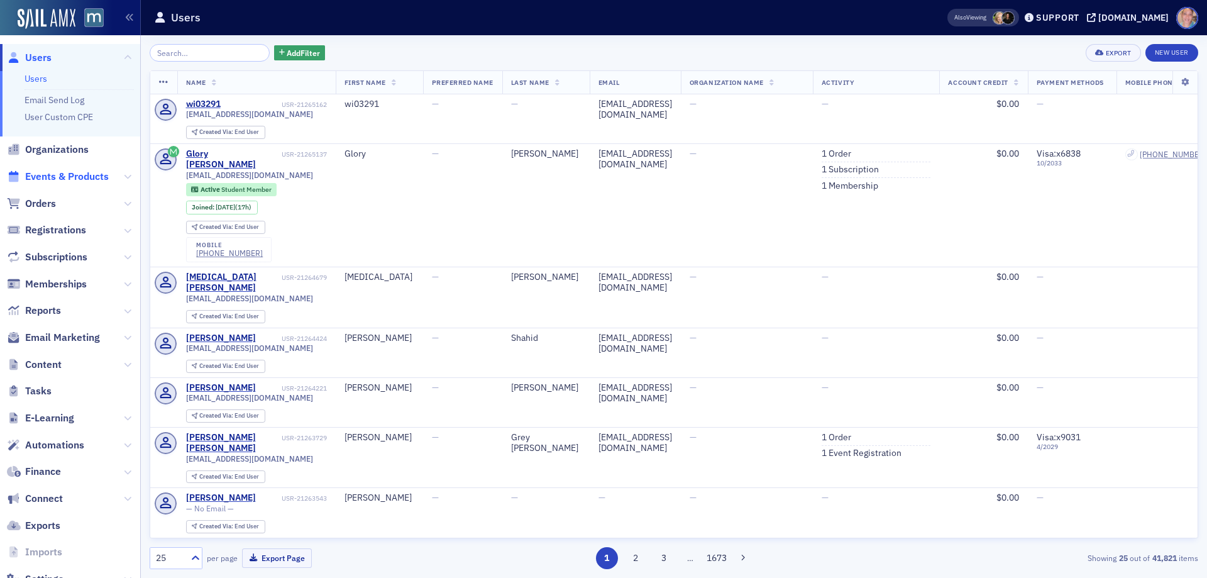
click at [67, 172] on span "Events & Products" at bounding box center [67, 177] width 84 height 14
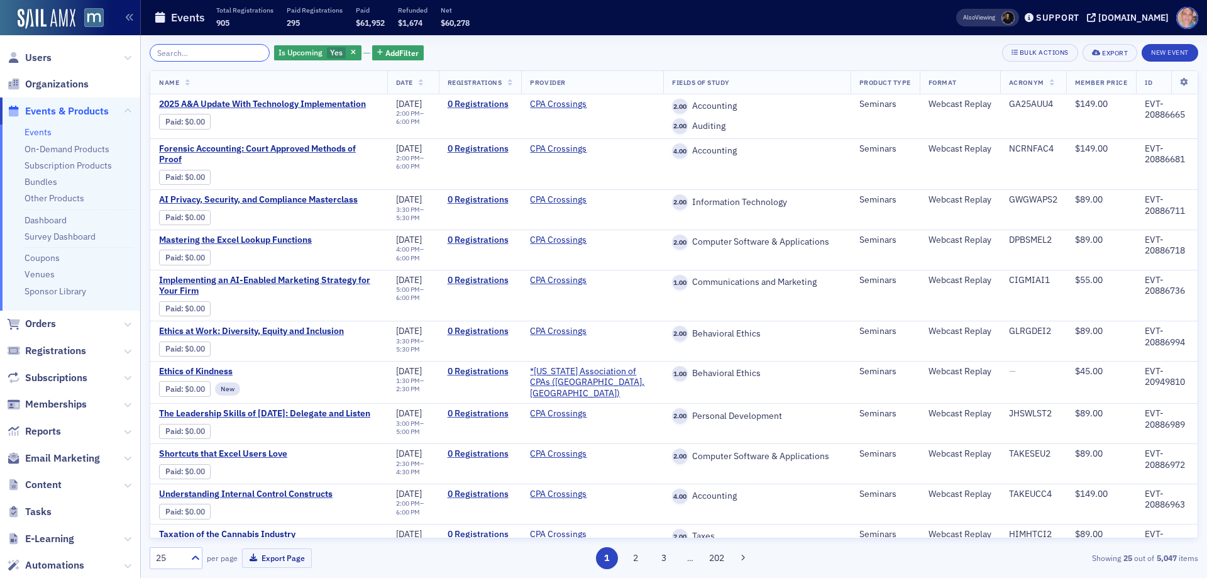
click at [201, 53] on input "search" at bounding box center [210, 53] width 120 height 18
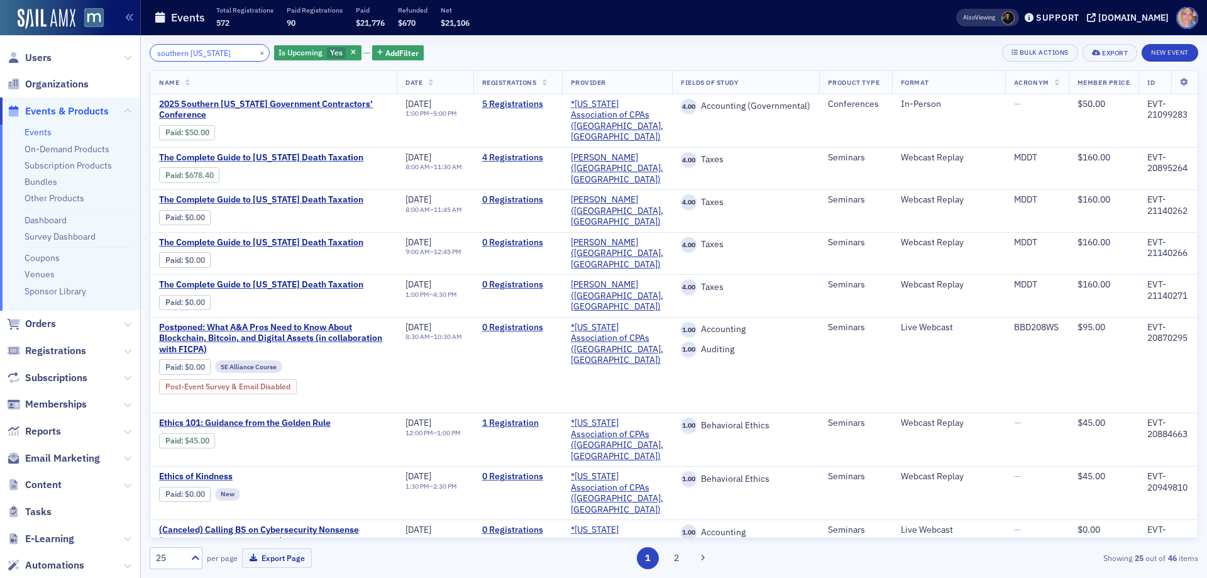
type input "southern maryland"
click at [256, 53] on button "×" at bounding box center [261, 52] width 11 height 11
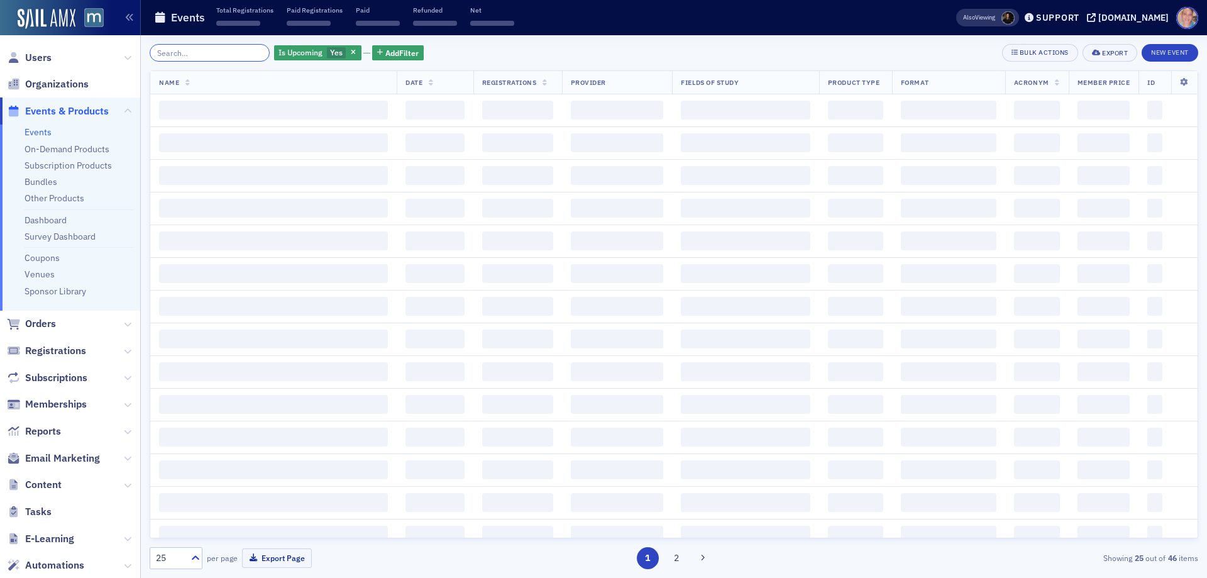
click at [199, 50] on input "search" at bounding box center [210, 53] width 120 height 18
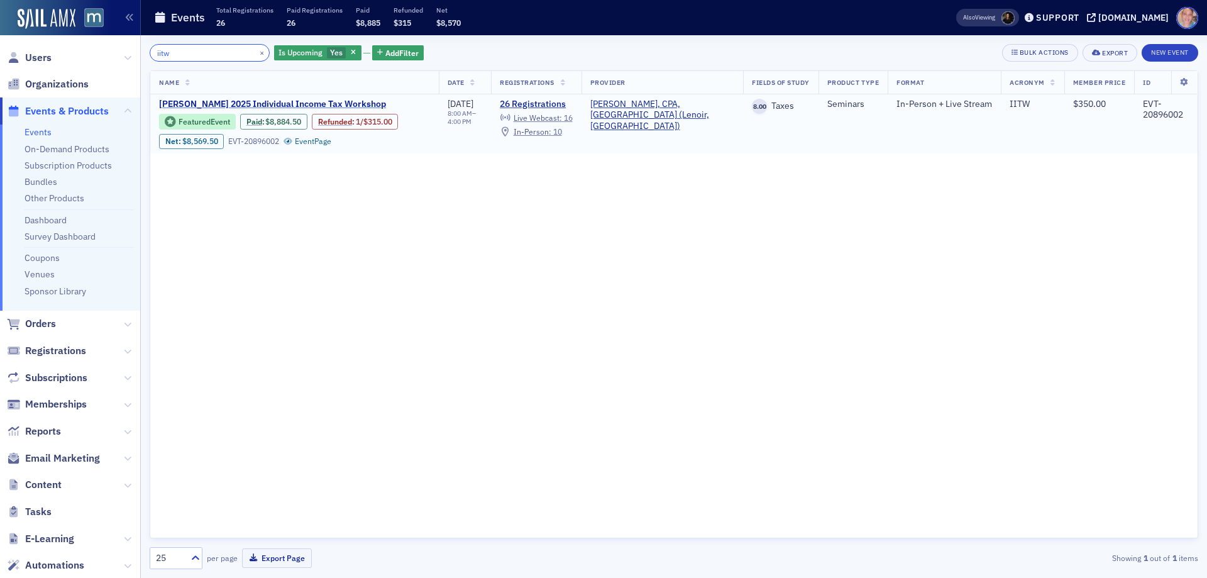
type input "iitw"
click at [214, 104] on span "Don Farmer’s 2025 Individual Income Tax Workshop" at bounding box center [272, 104] width 227 height 11
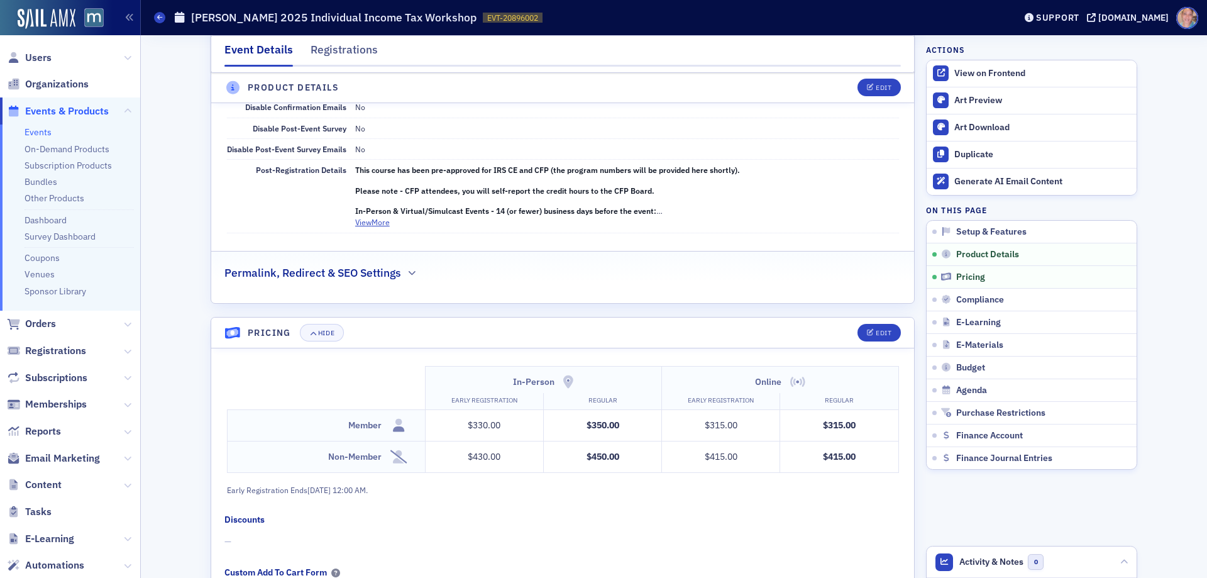
scroll to position [629, 0]
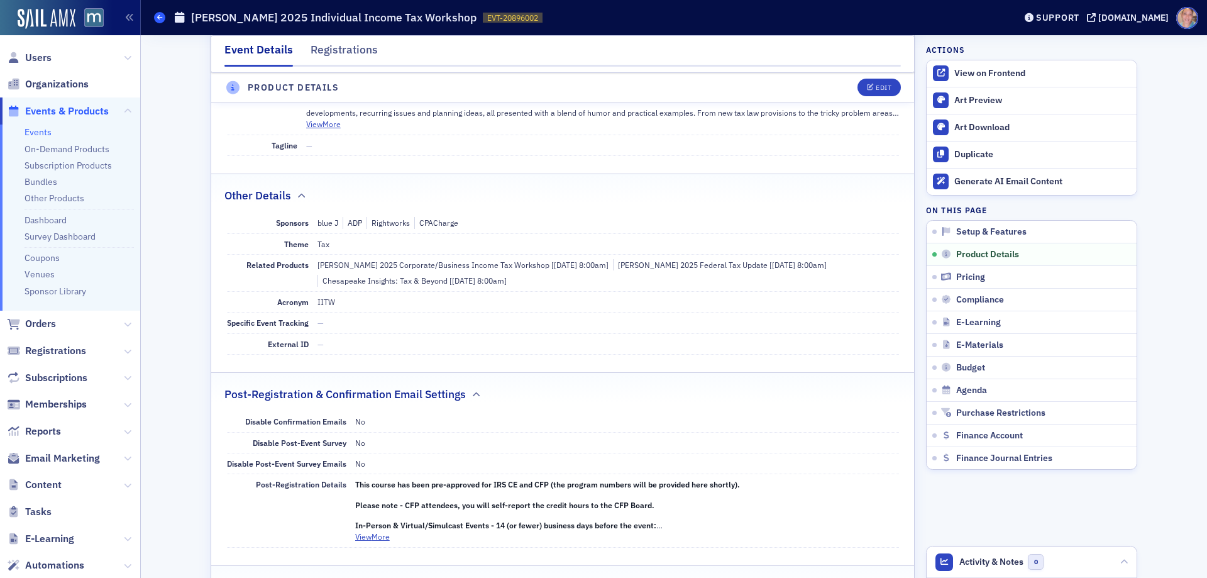
click at [155, 18] on span at bounding box center [159, 17] width 11 height 11
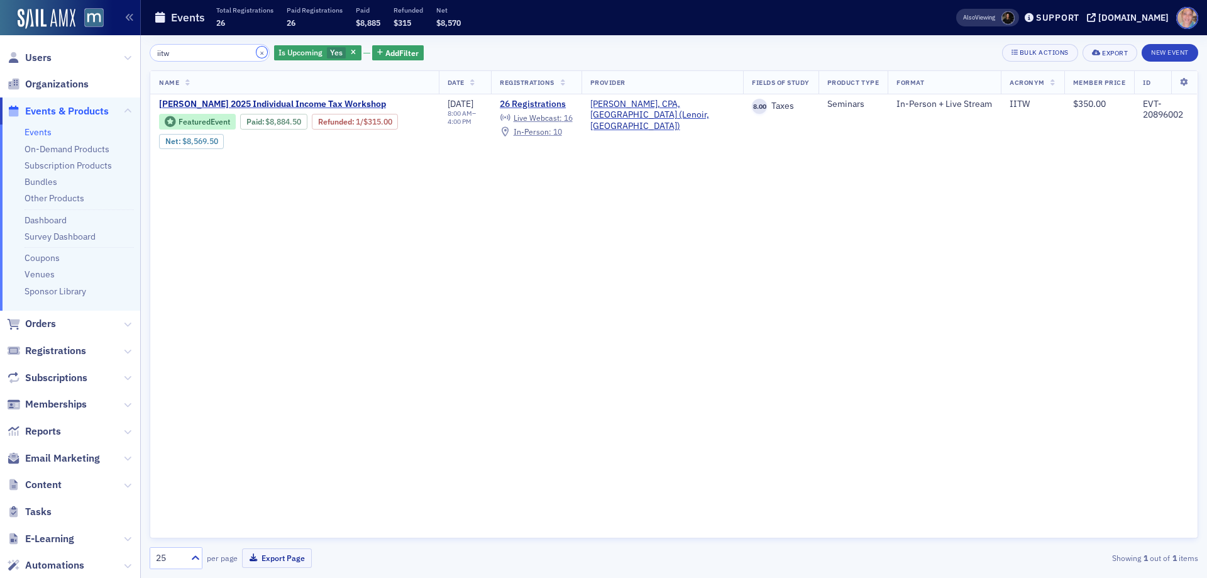
drag, startPoint x: 248, startPoint y: 55, endPoint x: 238, endPoint y: 54, distance: 10.1
click at [256, 54] on button "×" at bounding box center [261, 52] width 11 height 11
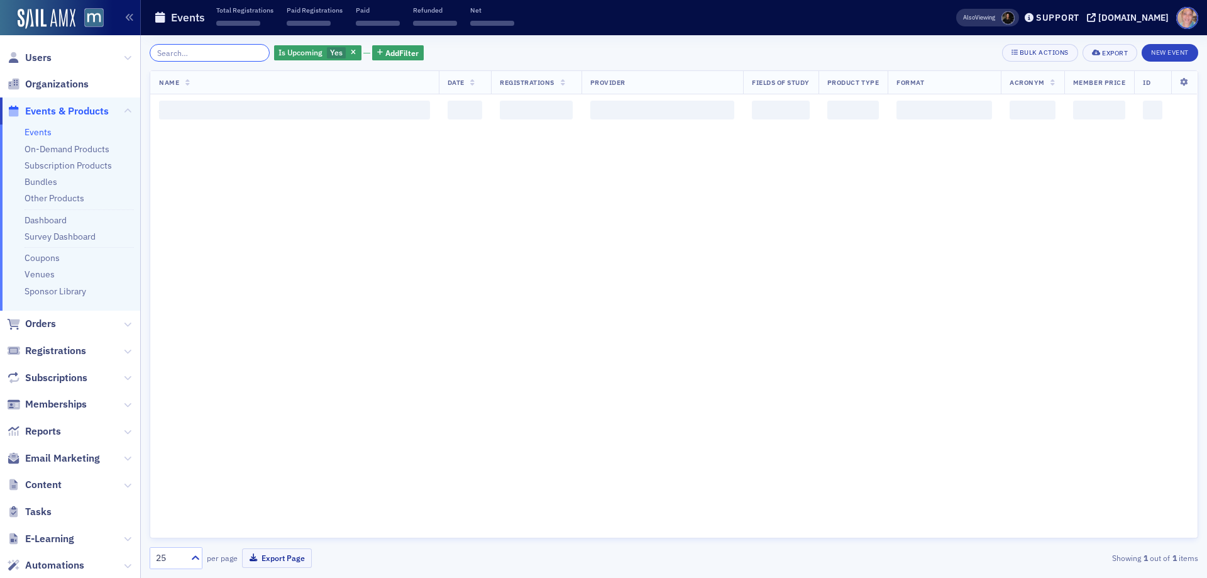
click at [182, 49] on input "search" at bounding box center [210, 53] width 120 height 18
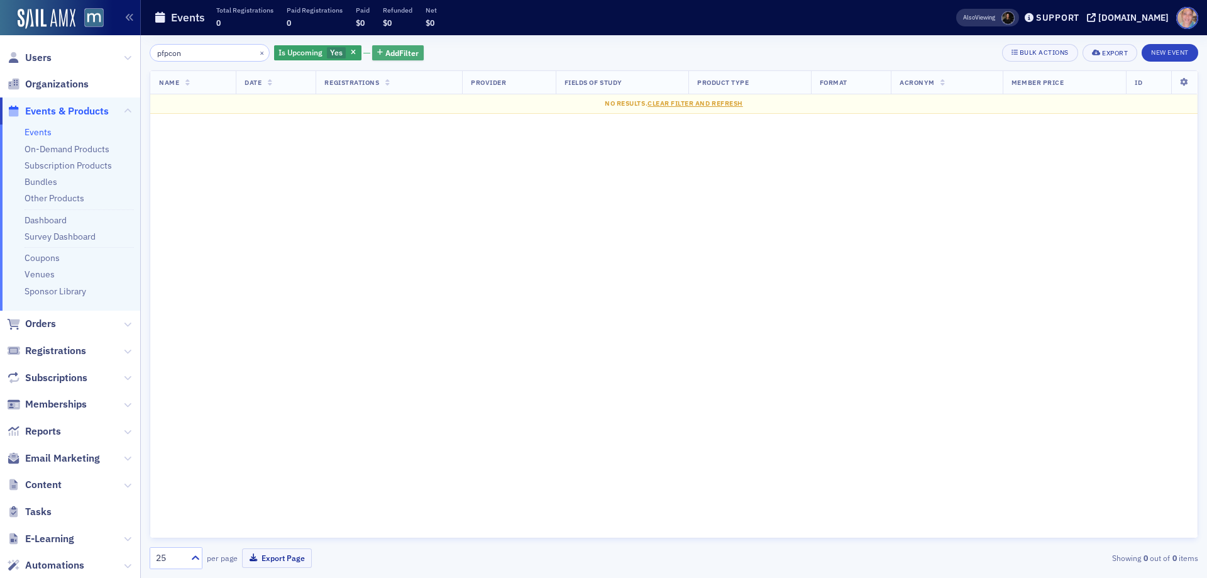
click at [396, 46] on button "Add Filter" at bounding box center [398, 53] width 52 height 16
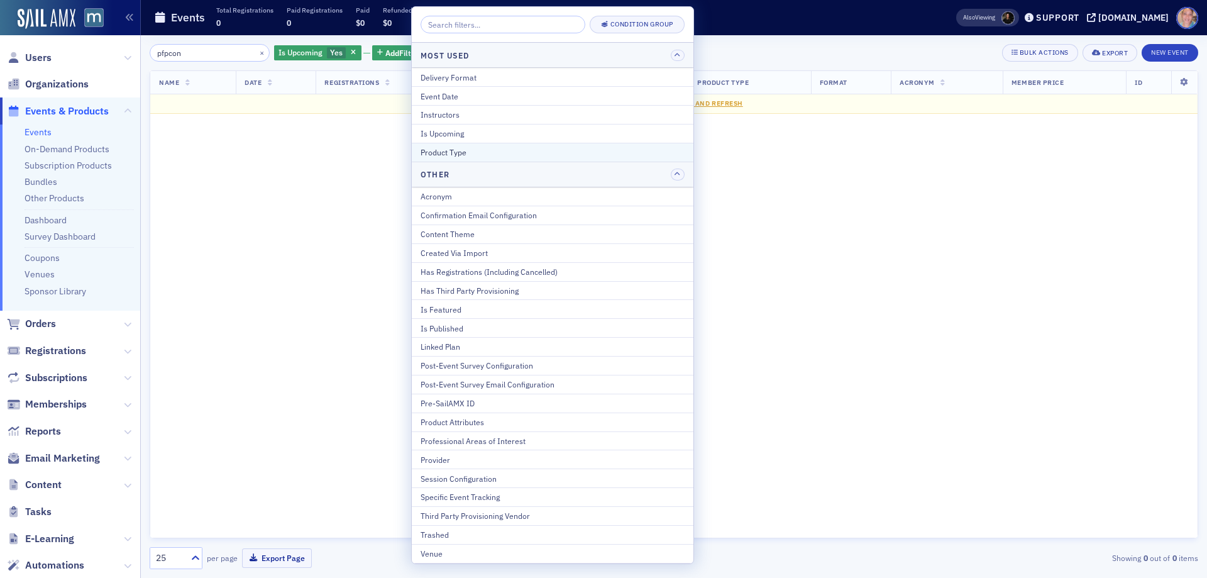
click at [481, 150] on div "Product Type" at bounding box center [552, 151] width 264 height 11
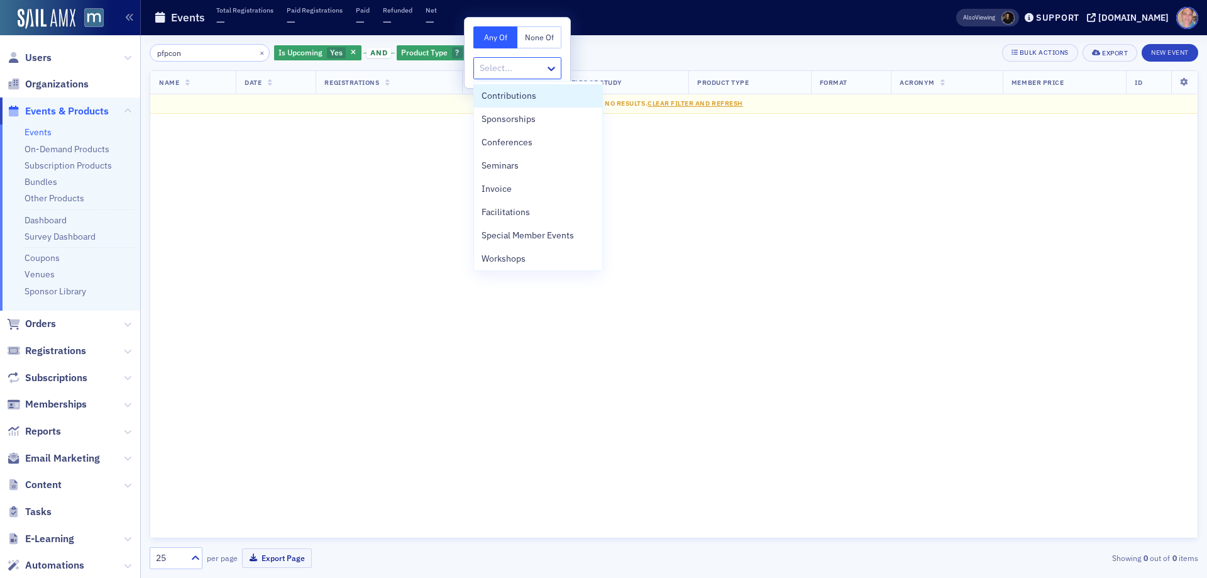
click at [512, 72] on div at bounding box center [510, 68] width 65 height 16
click at [514, 140] on span "Conferences" at bounding box center [506, 142] width 51 height 13
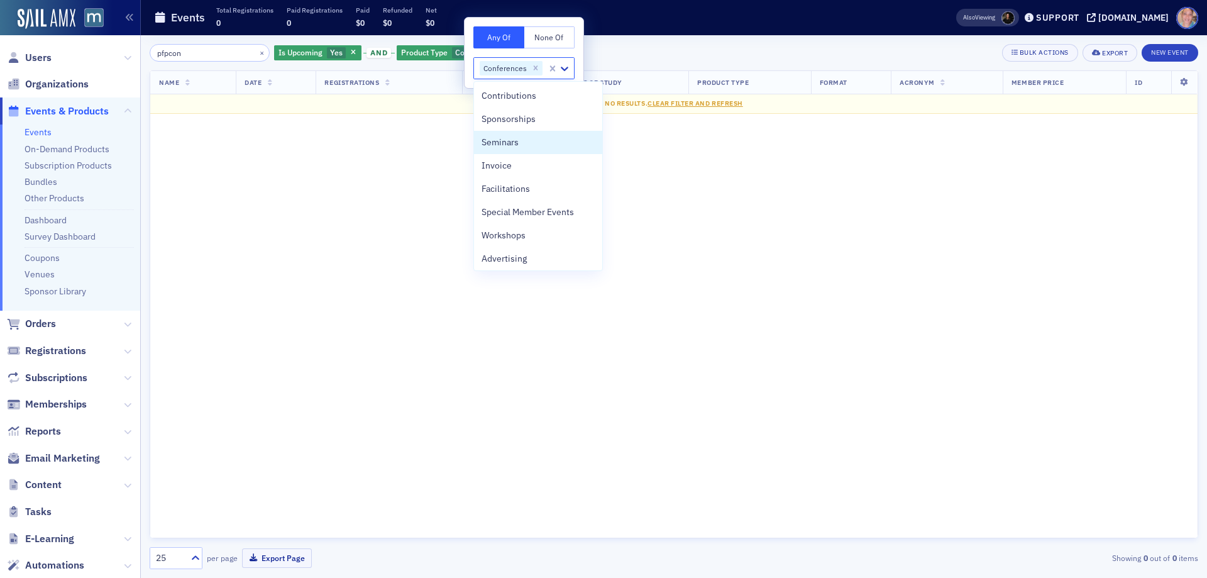
click at [649, 47] on div "pfpcon × Is Upcoming Yes and Product Type Conferences Add Filter Bulk Actions E…" at bounding box center [674, 53] width 1048 height 18
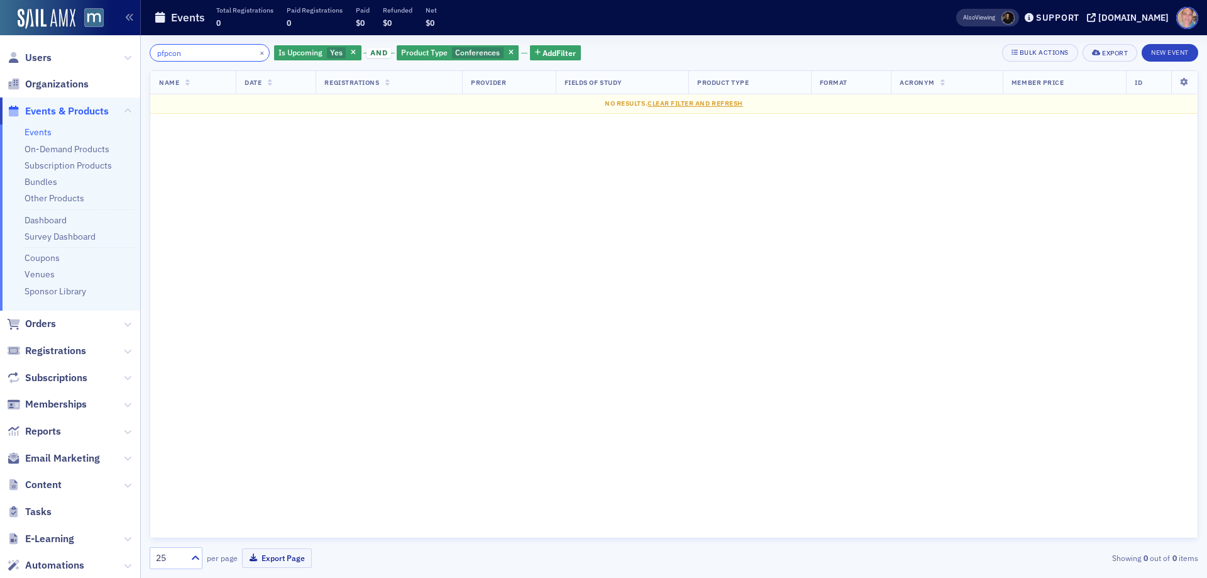
drag, startPoint x: 196, startPoint y: 53, endPoint x: 52, endPoint y: 51, distance: 144.0
click at [70, 51] on div "Users Organizations Events & Products Events On-Demand Products Subscription Pr…" at bounding box center [603, 289] width 1207 height 578
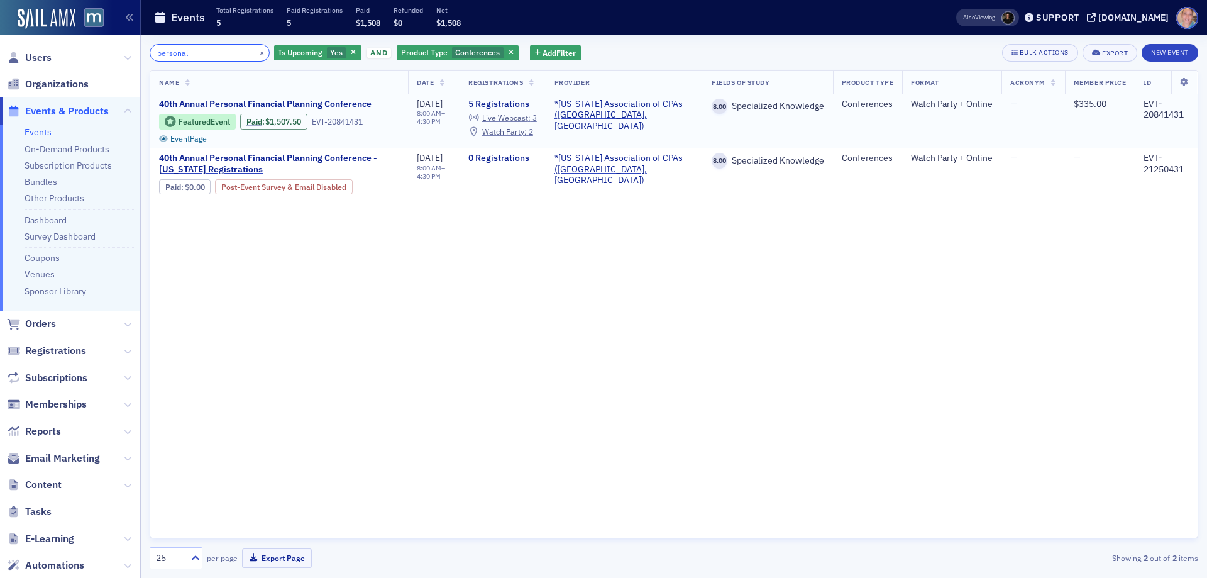
type input "personal"
click at [210, 102] on span "40th Annual Personal Financial Planning Conference" at bounding box center [265, 104] width 212 height 11
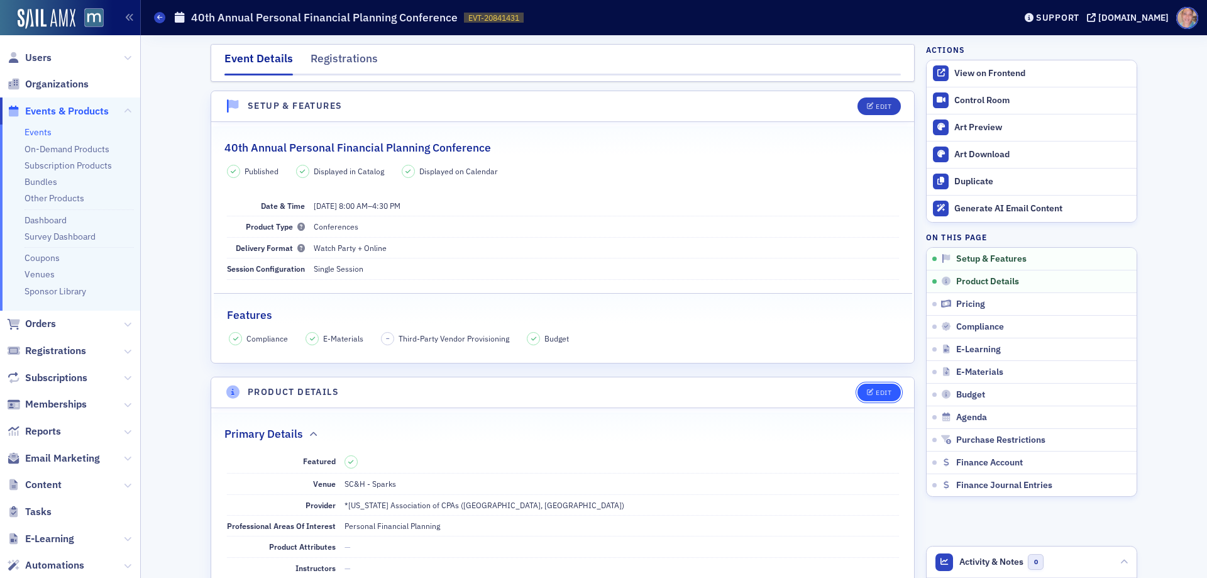
click at [869, 386] on button "Edit" at bounding box center [878, 392] width 43 height 18
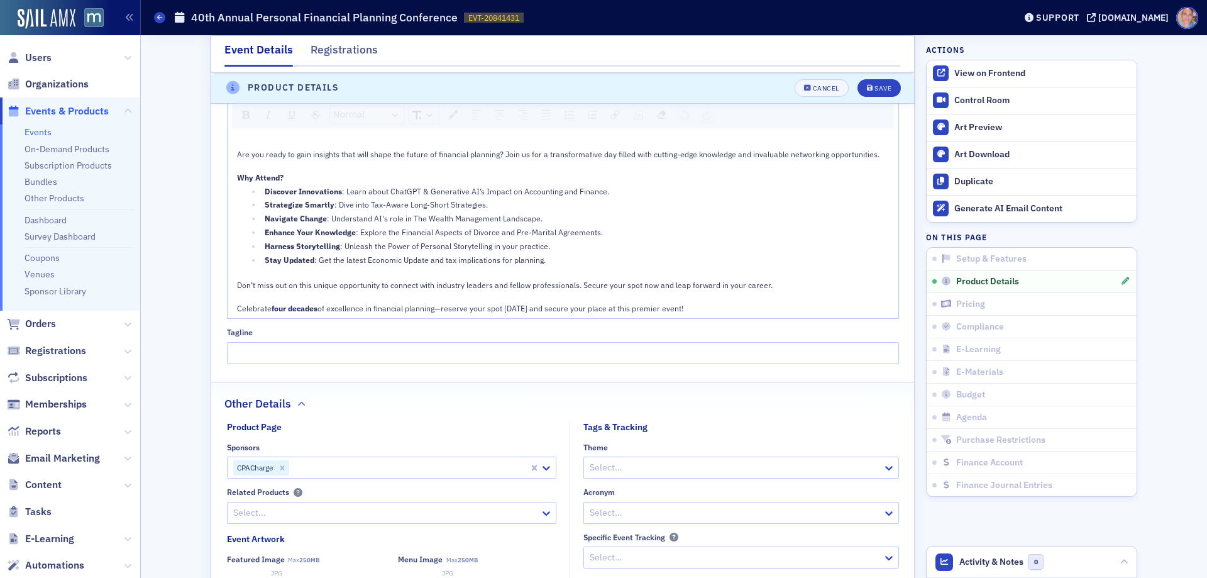
scroll to position [869, 0]
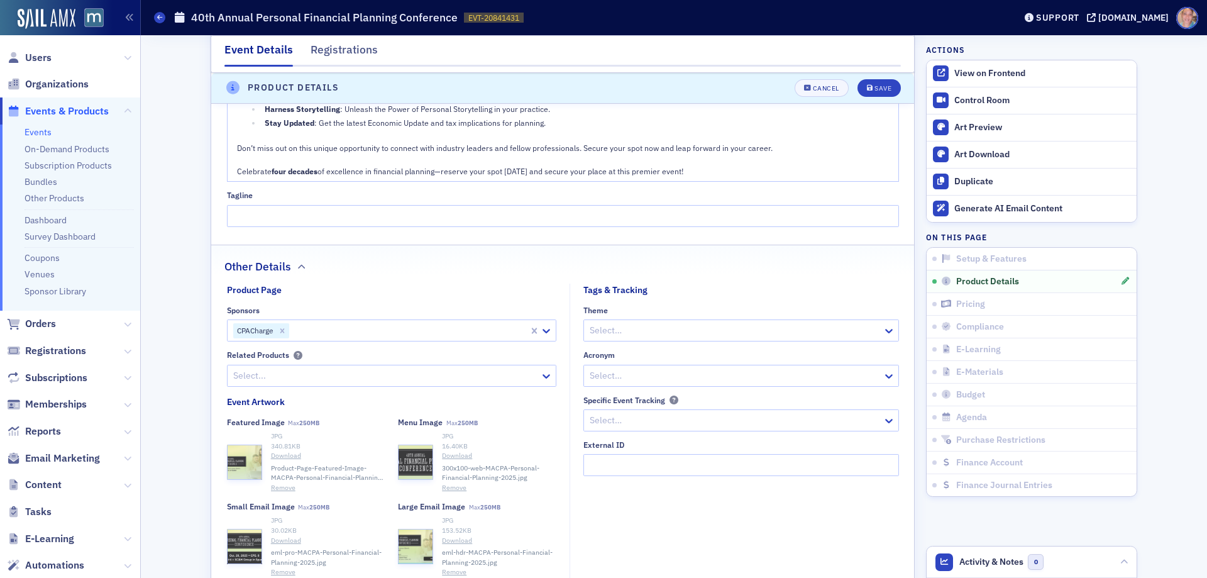
click at [672, 369] on div at bounding box center [734, 376] width 293 height 16
type input "pfp"
click at [619, 478] on div "PFP" at bounding box center [735, 472] width 299 height 13
click at [882, 85] on div "Save" at bounding box center [882, 88] width 17 height 7
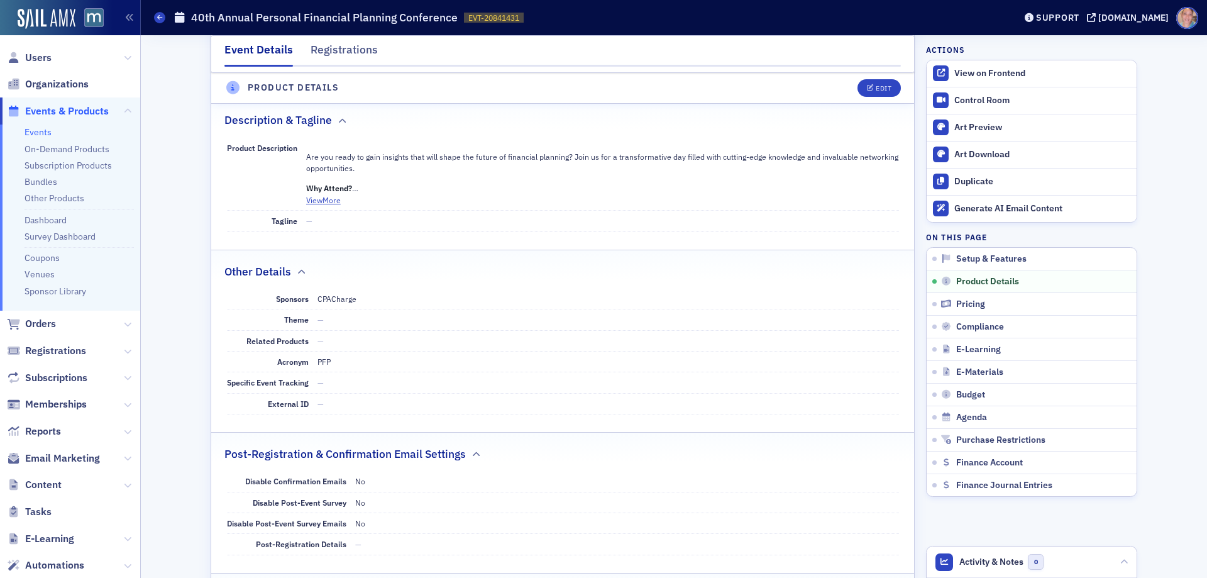
scroll to position [492, 0]
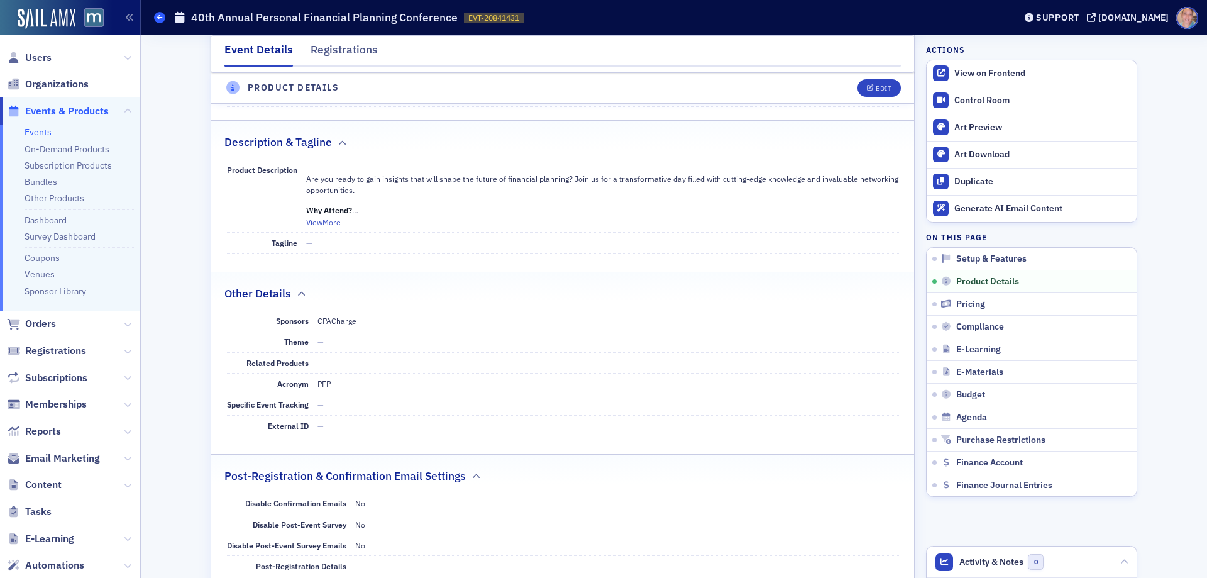
click at [157, 19] on span at bounding box center [159, 17] width 11 height 11
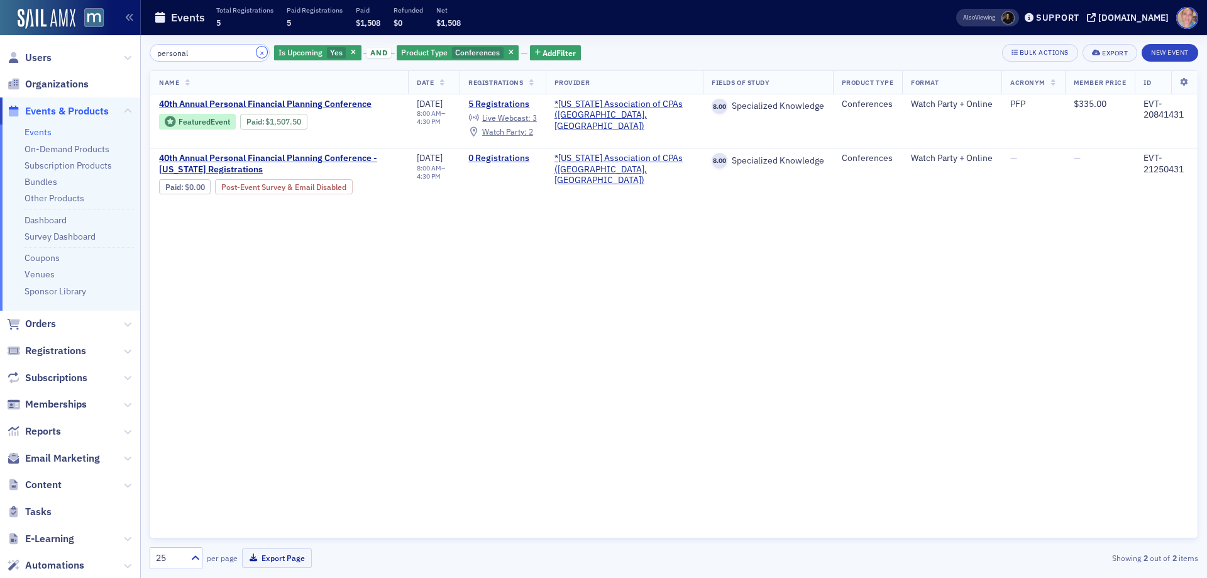
click at [256, 53] on button "×" at bounding box center [261, 52] width 11 height 11
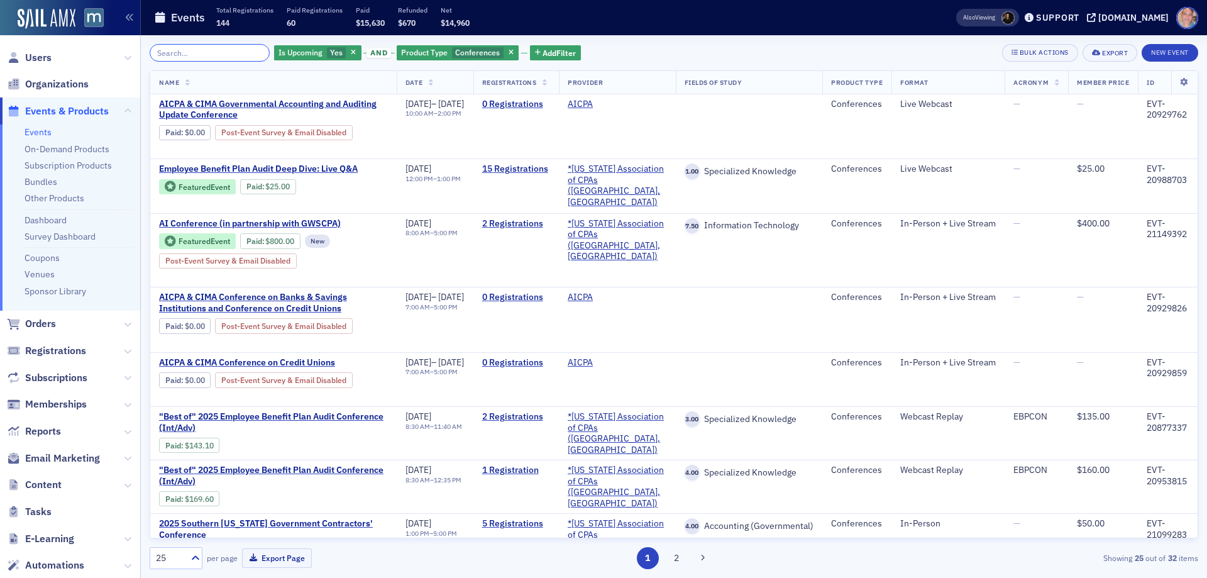
click at [173, 54] on input "search" at bounding box center [210, 53] width 120 height 18
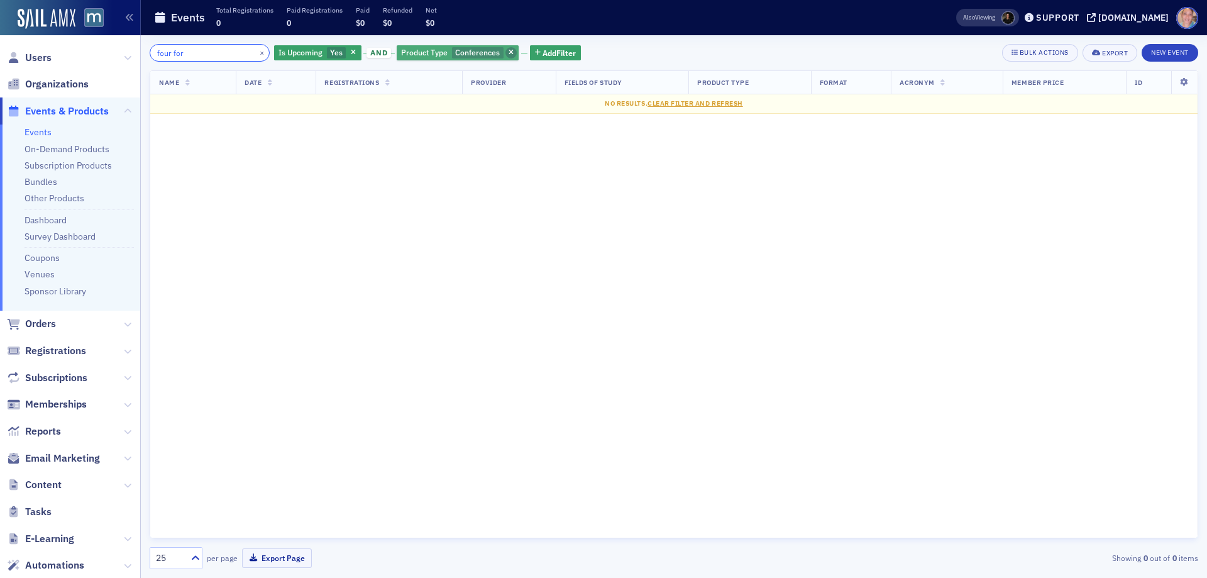
type input "four for"
click at [508, 52] on icon "button" at bounding box center [510, 53] width 5 height 7
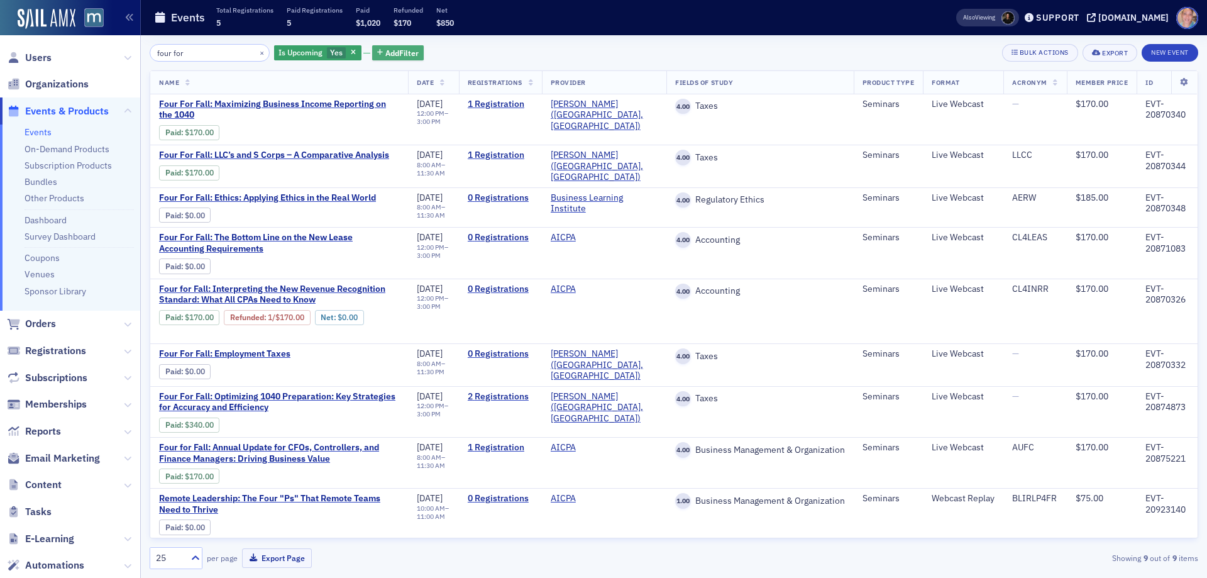
click at [385, 52] on span "Add Filter" at bounding box center [401, 52] width 33 height 11
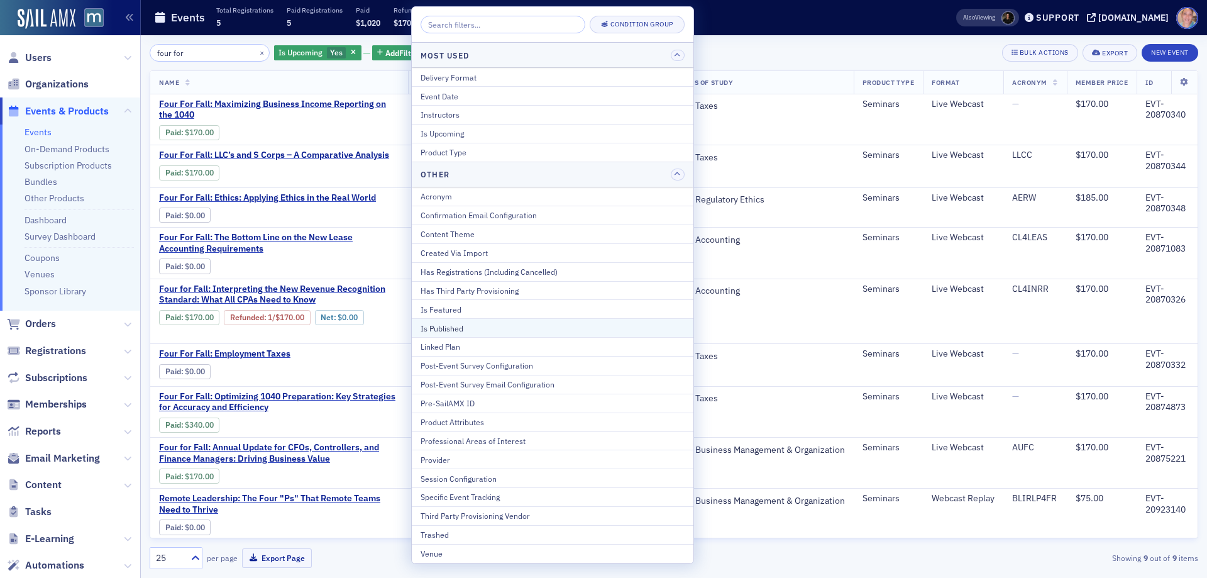
click at [467, 331] on div "Is Published" at bounding box center [552, 327] width 264 height 11
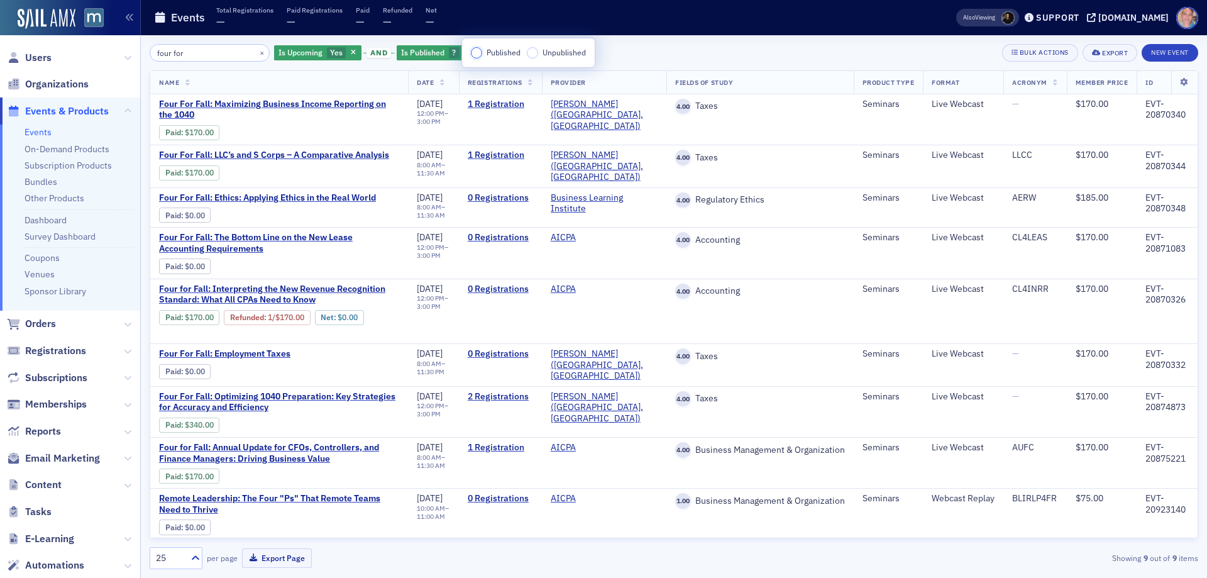
click at [478, 52] on input "Published" at bounding box center [476, 52] width 11 height 11
click at [662, 50] on div "four for × Is Upcoming Yes and Is Published Published Add Filter Bulk Actions E…" at bounding box center [674, 53] width 1048 height 18
click at [38, 180] on link "Bundles" at bounding box center [41, 181] width 33 height 11
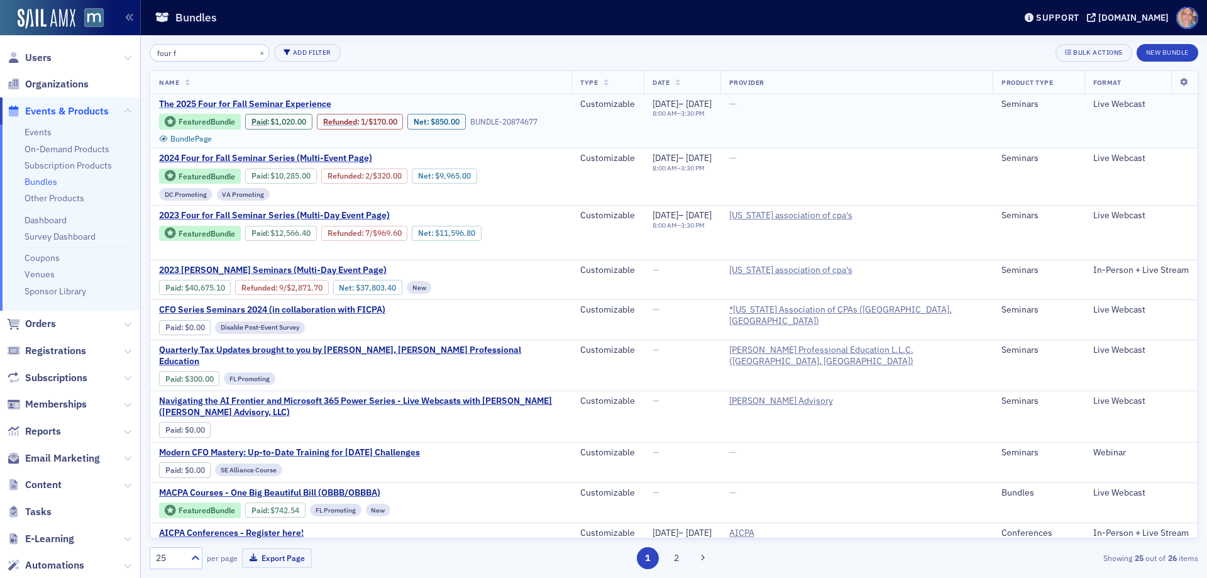
type input "four f"
click at [211, 102] on span "The 2025 Four for Fall Seminar Experience" at bounding box center [264, 104] width 211 height 11
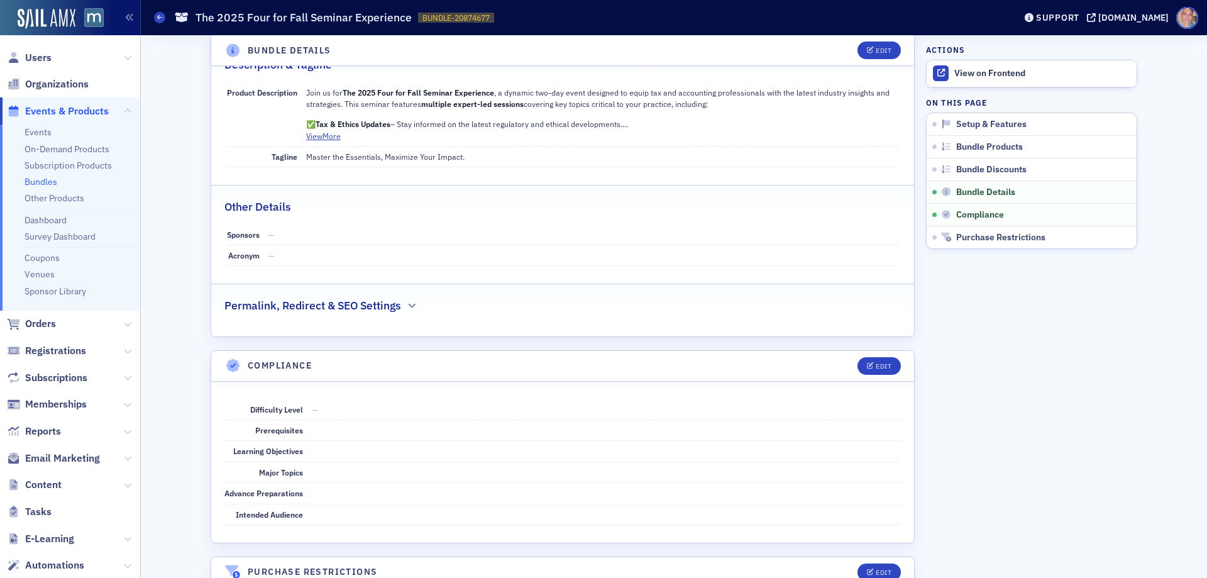
scroll to position [691, 0]
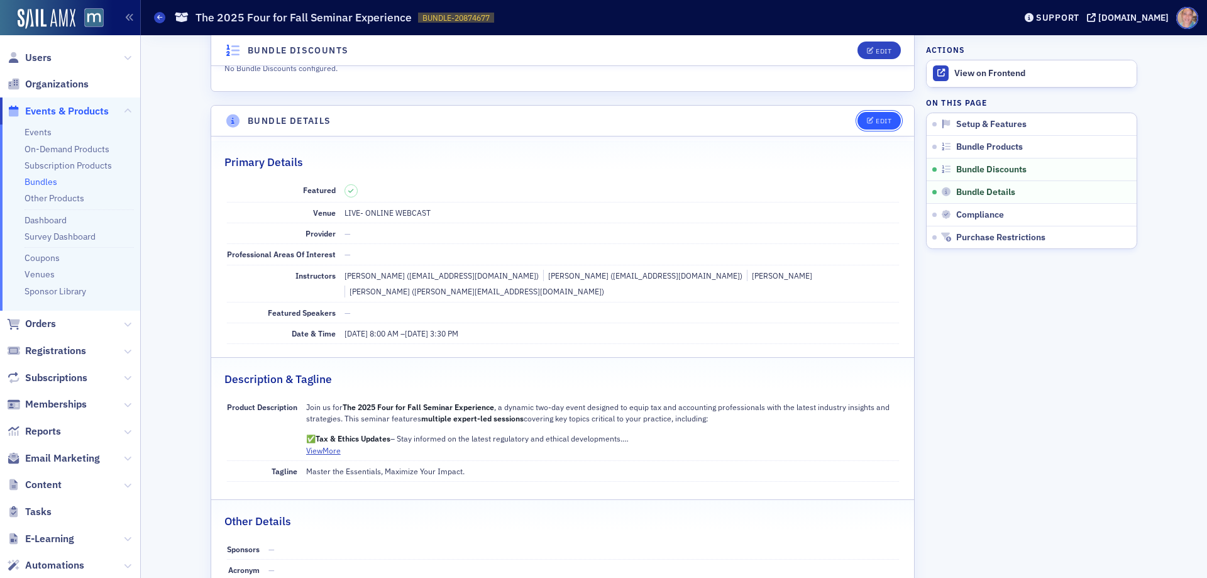
click at [881, 119] on div "Edit" at bounding box center [884, 121] width 16 height 7
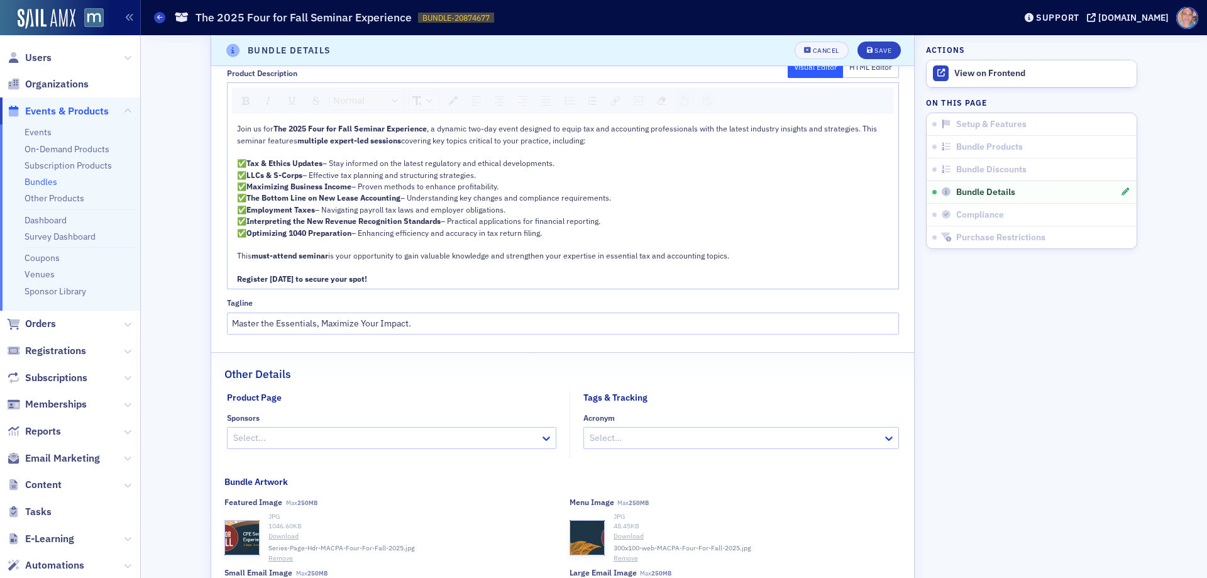
scroll to position [1321, 0]
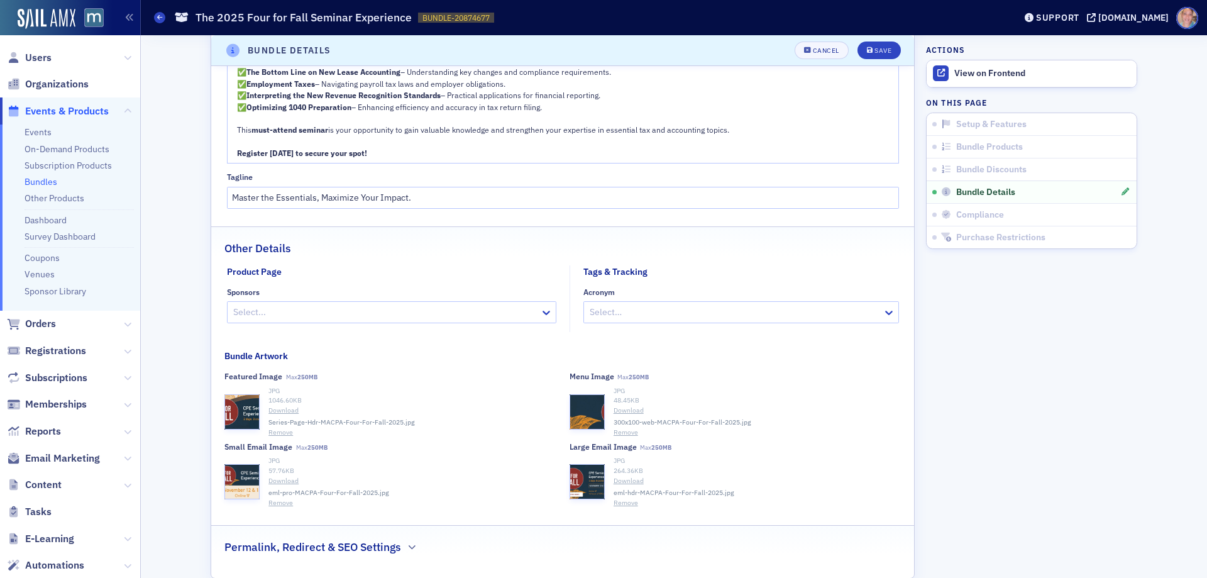
click at [348, 304] on div at bounding box center [385, 312] width 307 height 16
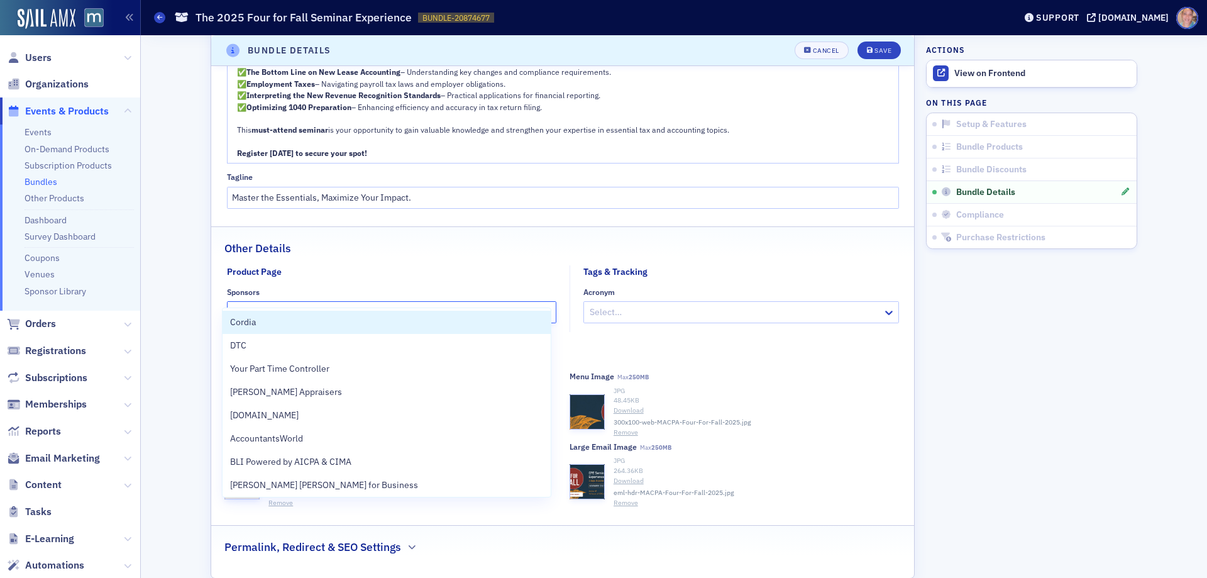
type input "cpac"
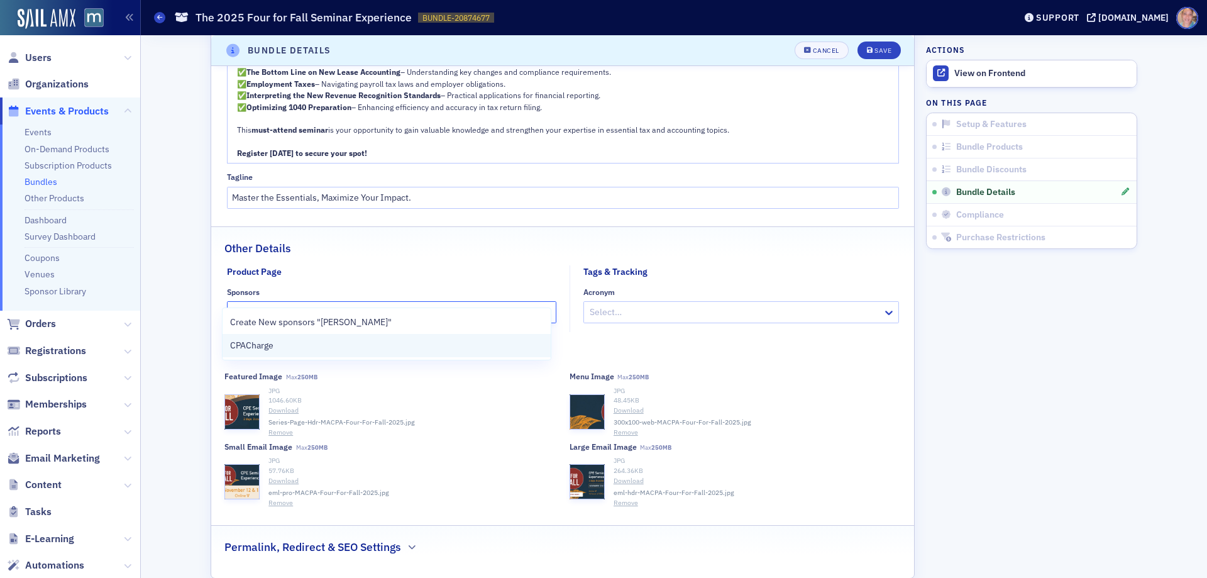
click at [333, 344] on div "CPACharge" at bounding box center [386, 345] width 313 height 13
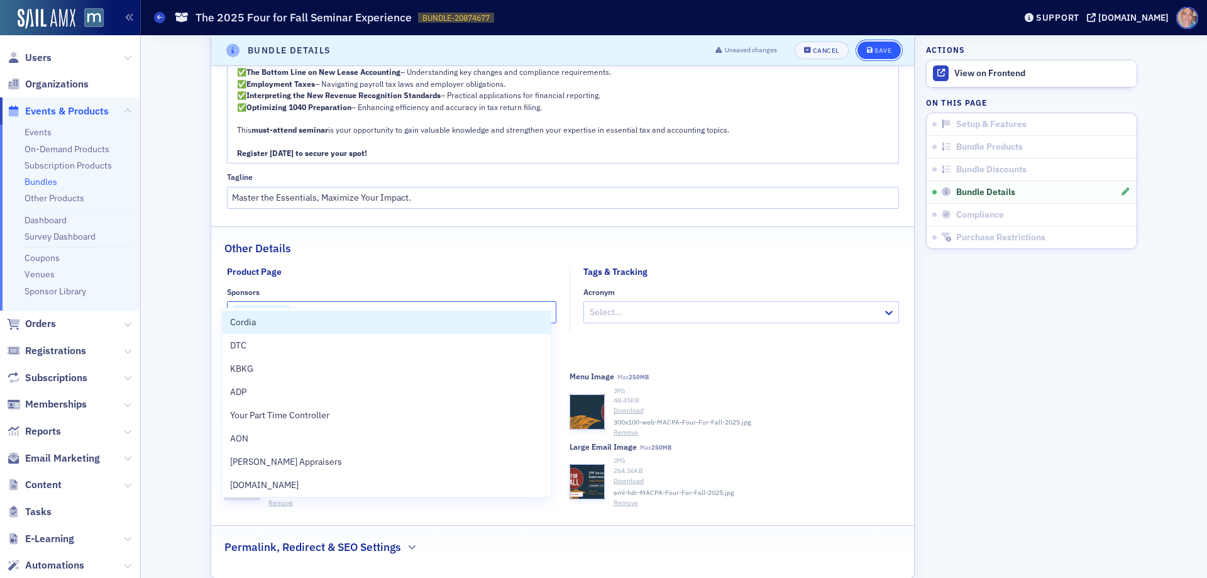
click at [875, 50] on div "Save" at bounding box center [882, 50] width 17 height 7
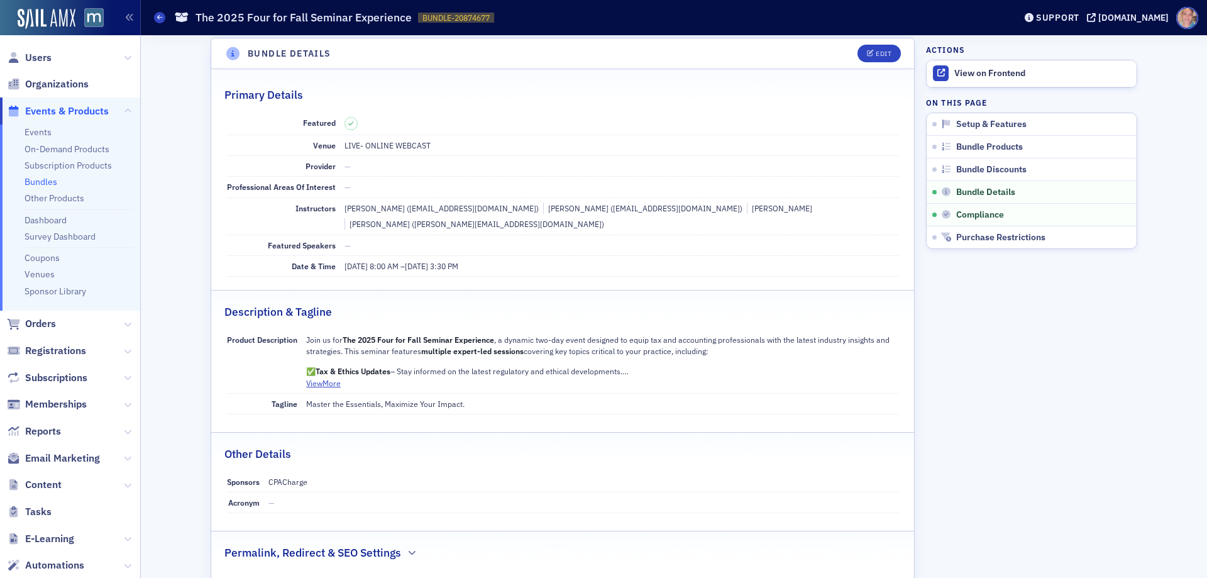
scroll to position [755, 0]
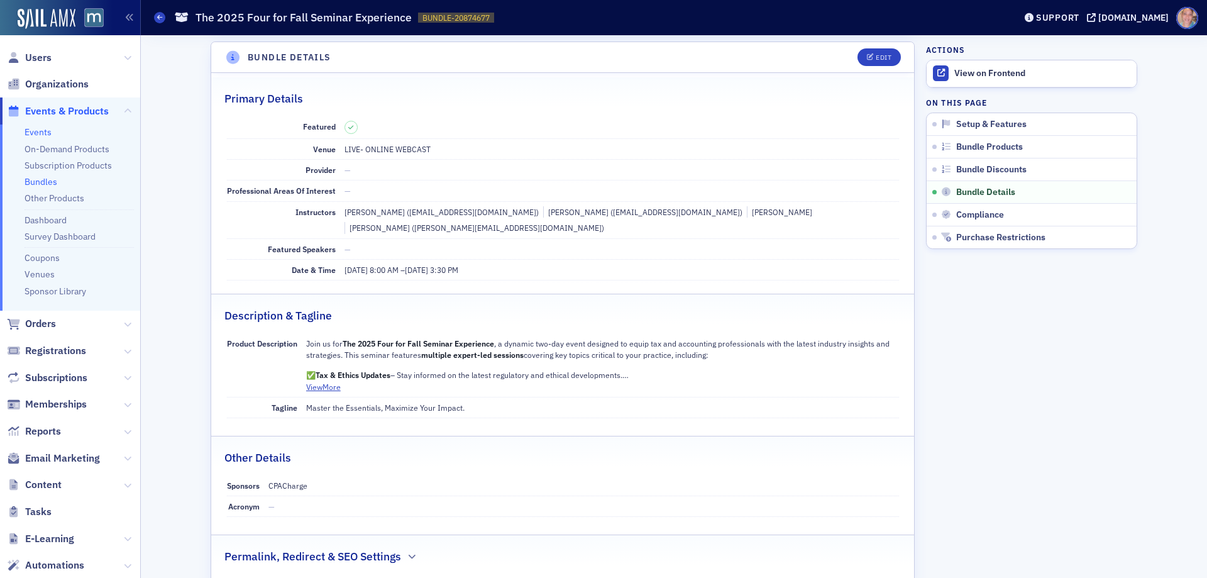
click at [32, 130] on link "Events" at bounding box center [38, 131] width 27 height 11
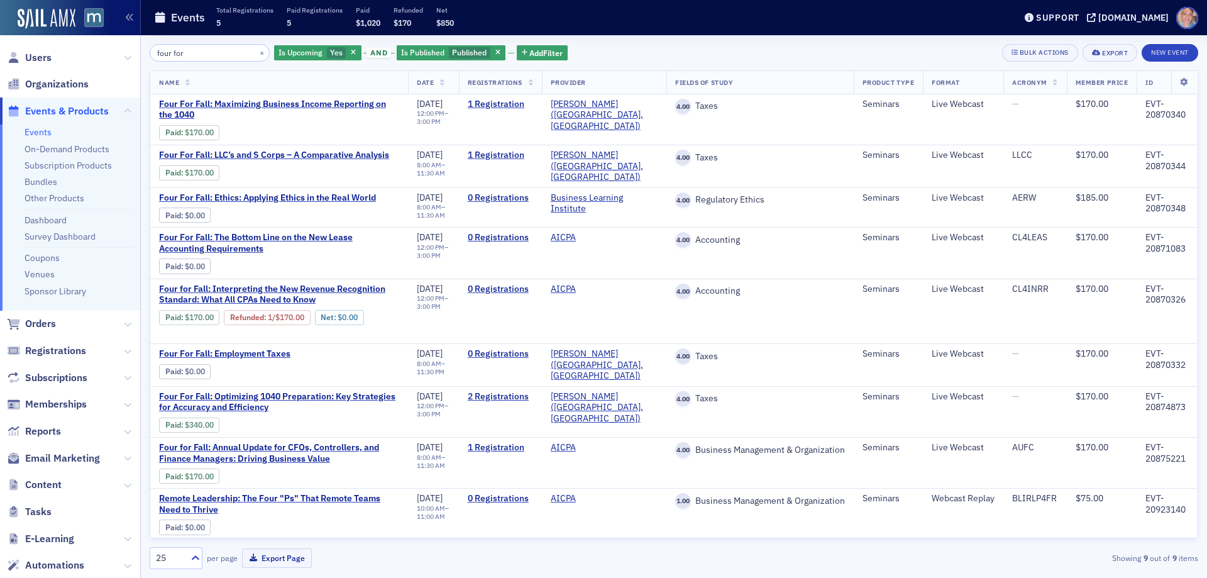
drag, startPoint x: 238, startPoint y: 45, endPoint x: -69, endPoint y: 71, distance: 308.4
click at [0, 71] on html "Users Organizations Events & Products Events On-Demand Products Subscription Pr…" at bounding box center [603, 289] width 1207 height 578
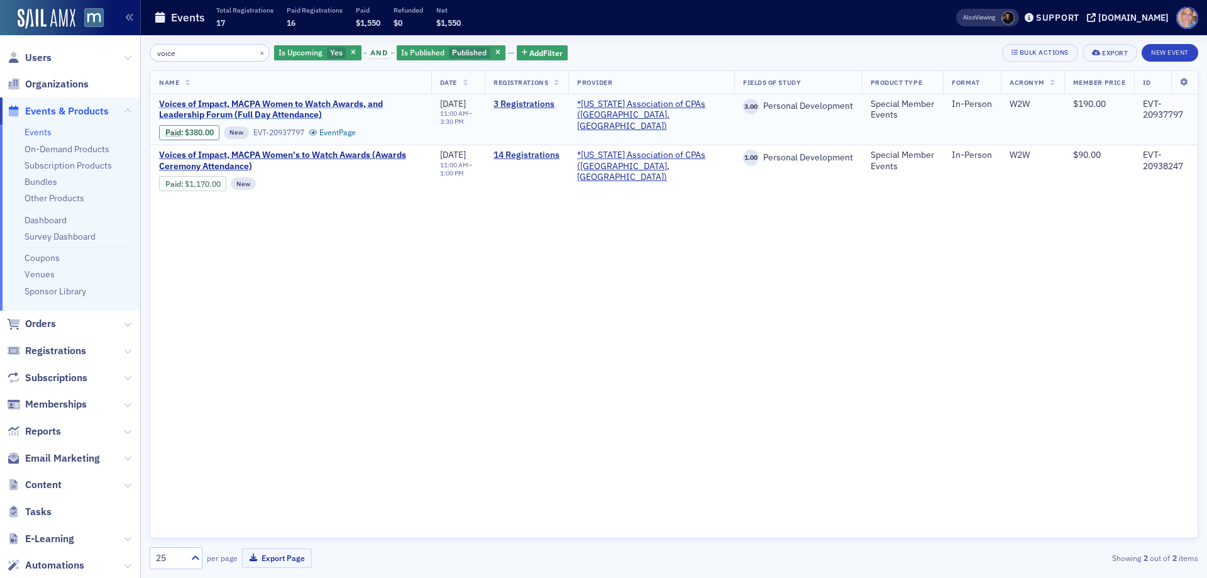
type input "voice"
click at [241, 116] on span "Voices of Impact, MACPA Women to Watch Awards, and Leadership Forum (Full Day A…" at bounding box center [290, 110] width 263 height 22
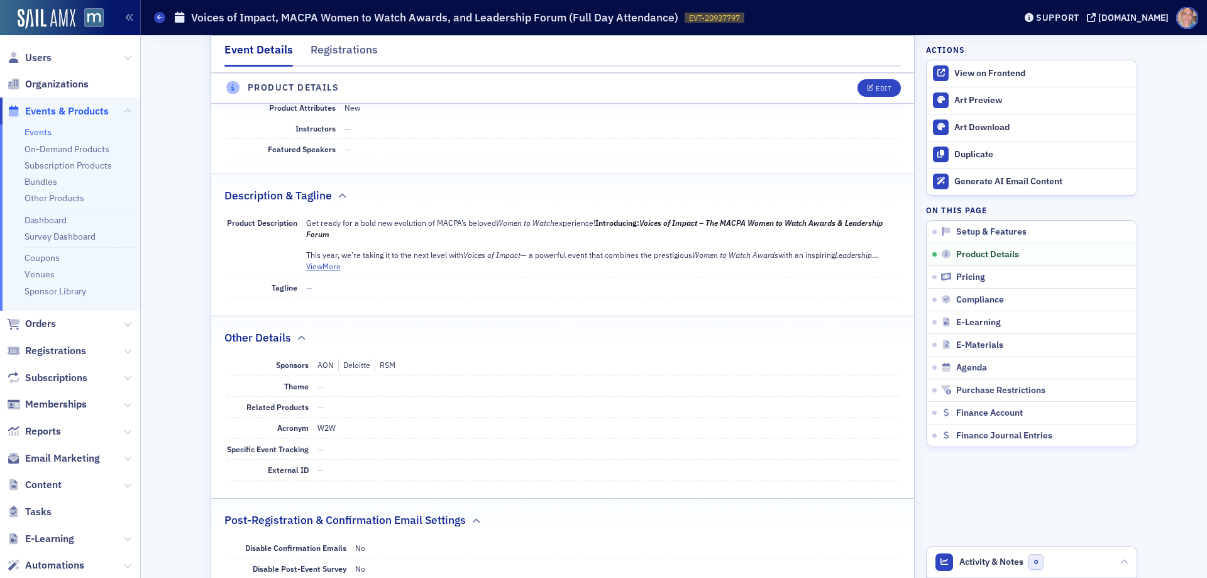
scroll to position [440, 0]
click at [867, 85] on icon "button" at bounding box center [871, 88] width 8 height 7
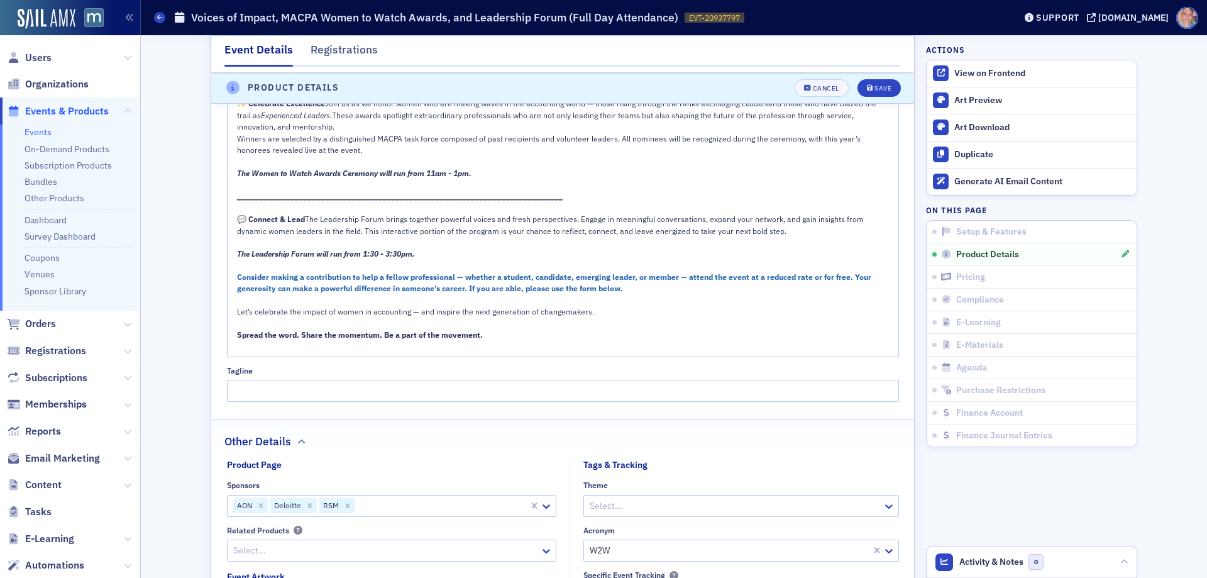
scroll to position [869, 0]
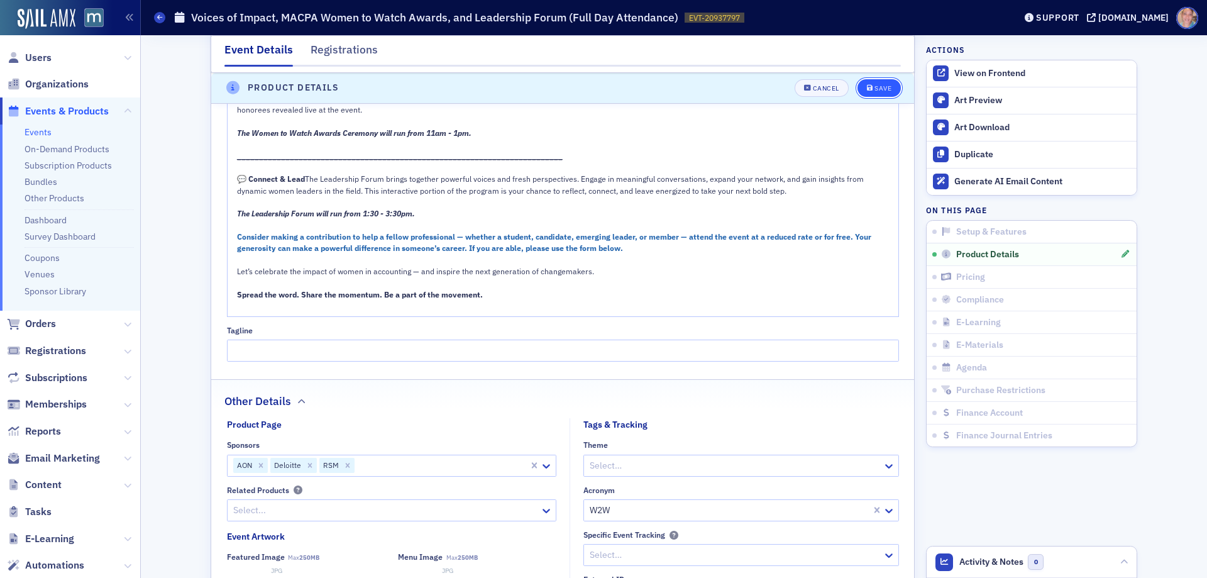
click at [884, 82] on button "Save" at bounding box center [878, 88] width 43 height 18
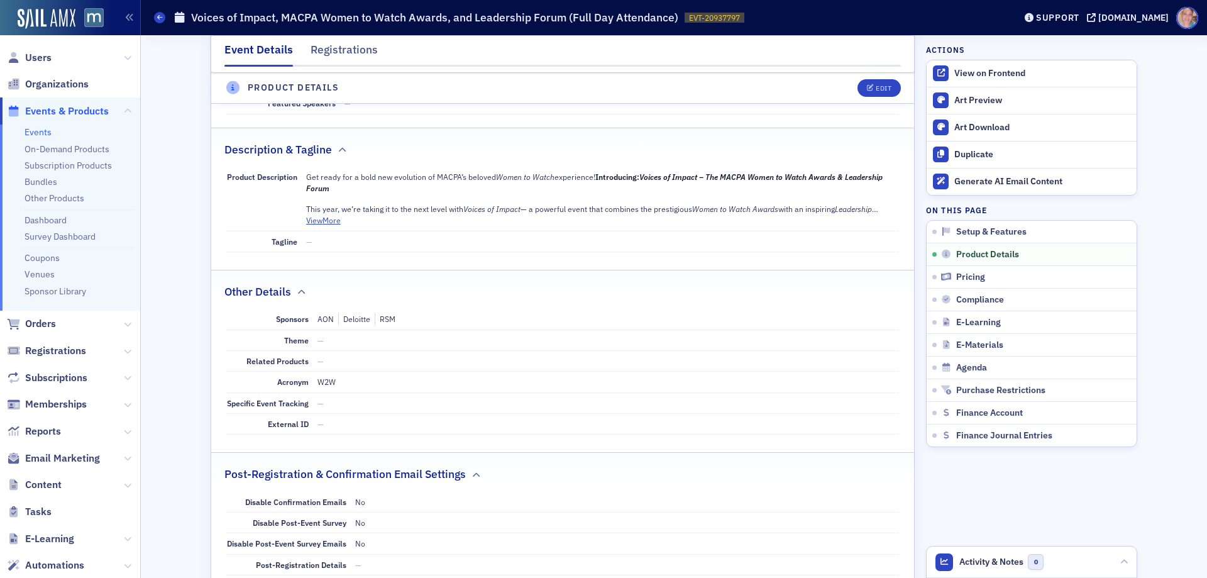
scroll to position [492, 0]
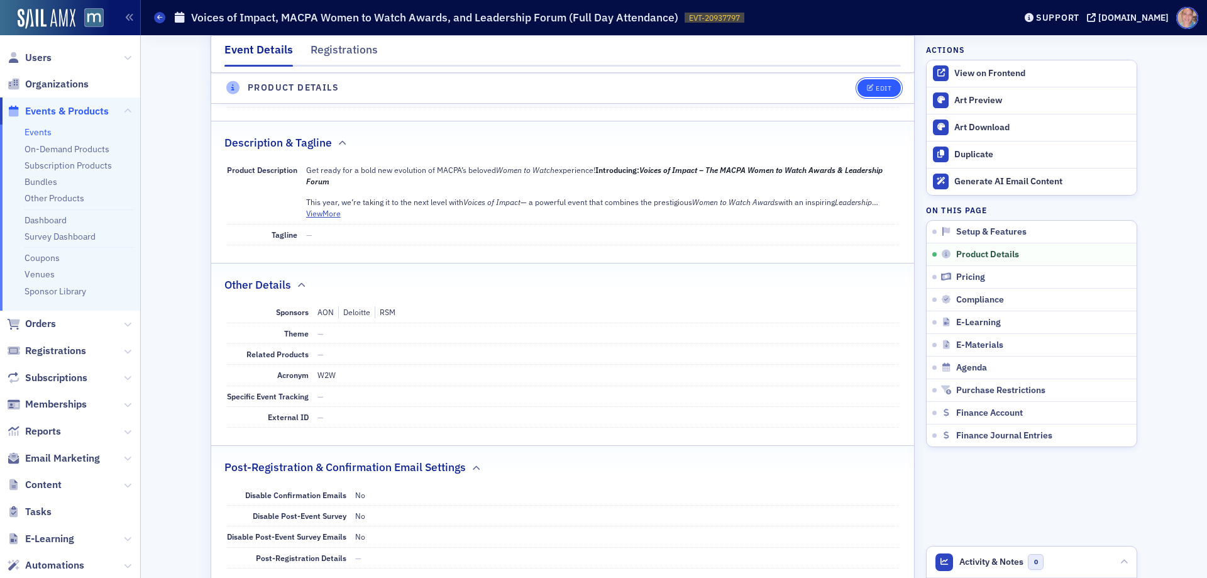
click at [858, 93] on button "Edit" at bounding box center [878, 88] width 43 height 18
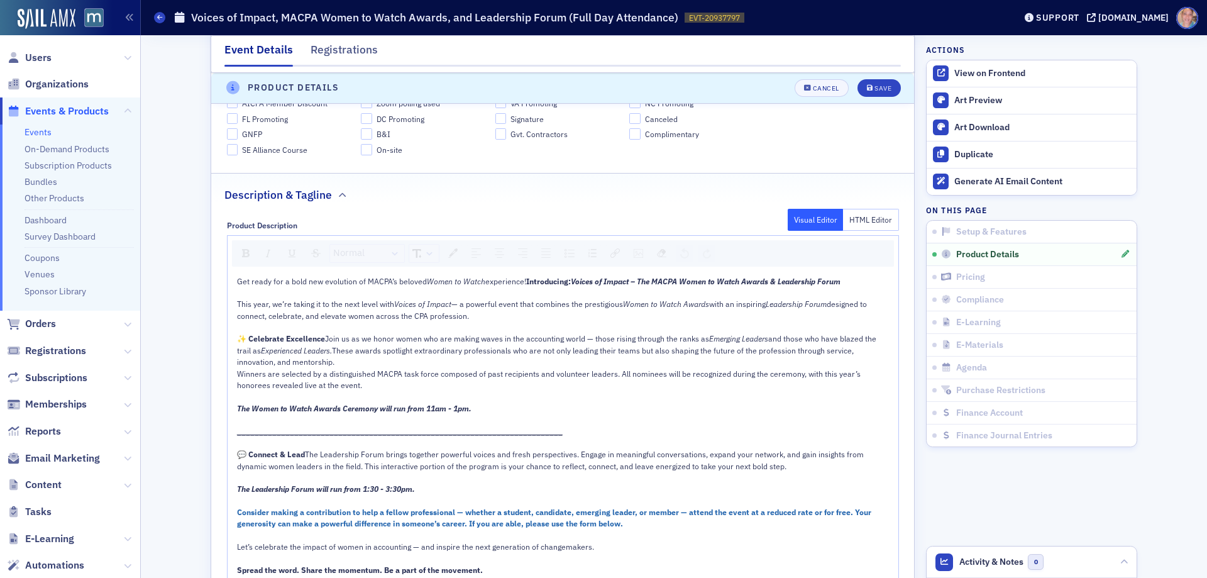
scroll to position [744, 0]
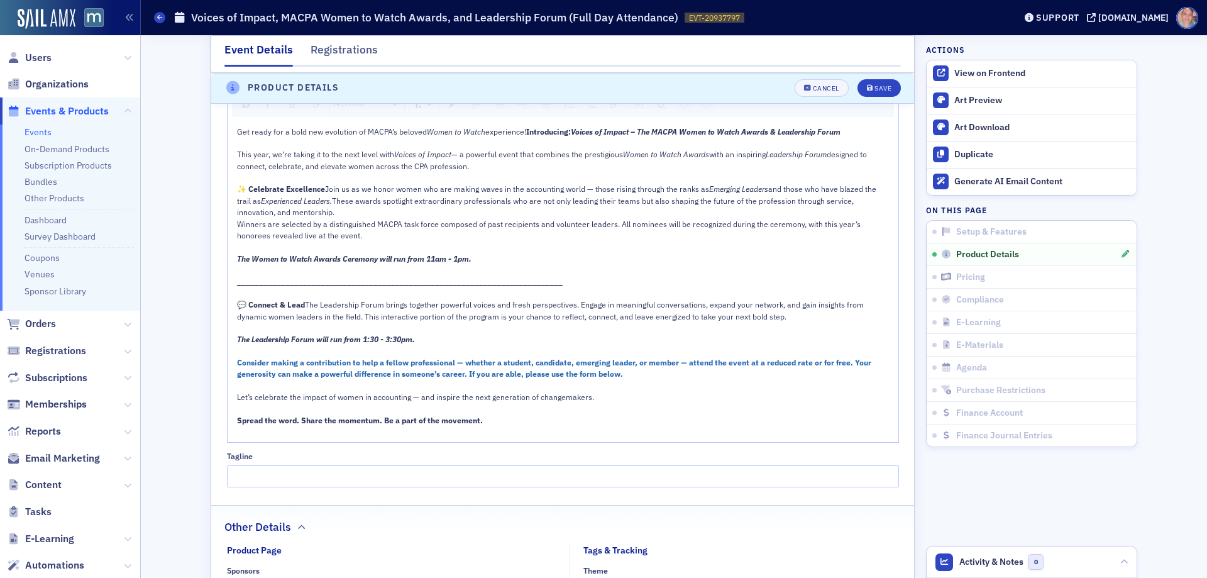
click at [444, 344] on div "The Leadership Forum will run from 1:30 - 3:30pm." at bounding box center [563, 338] width 652 height 11
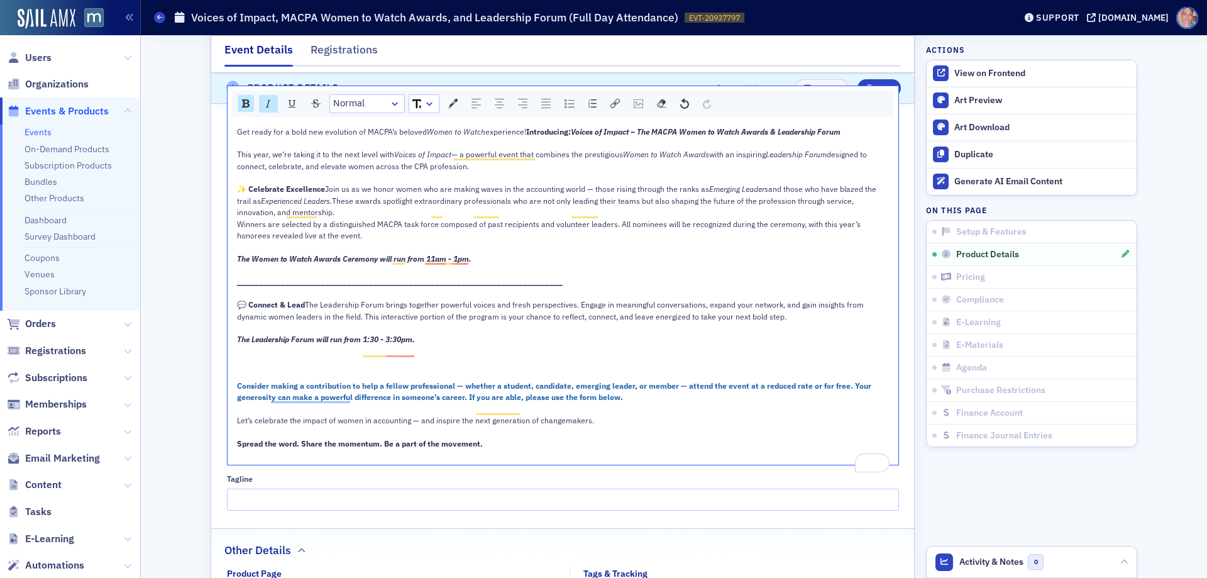
click at [243, 368] on div "To enrich screen reader interactions, please activate Accessibility in Grammarl…" at bounding box center [563, 361] width 652 height 11
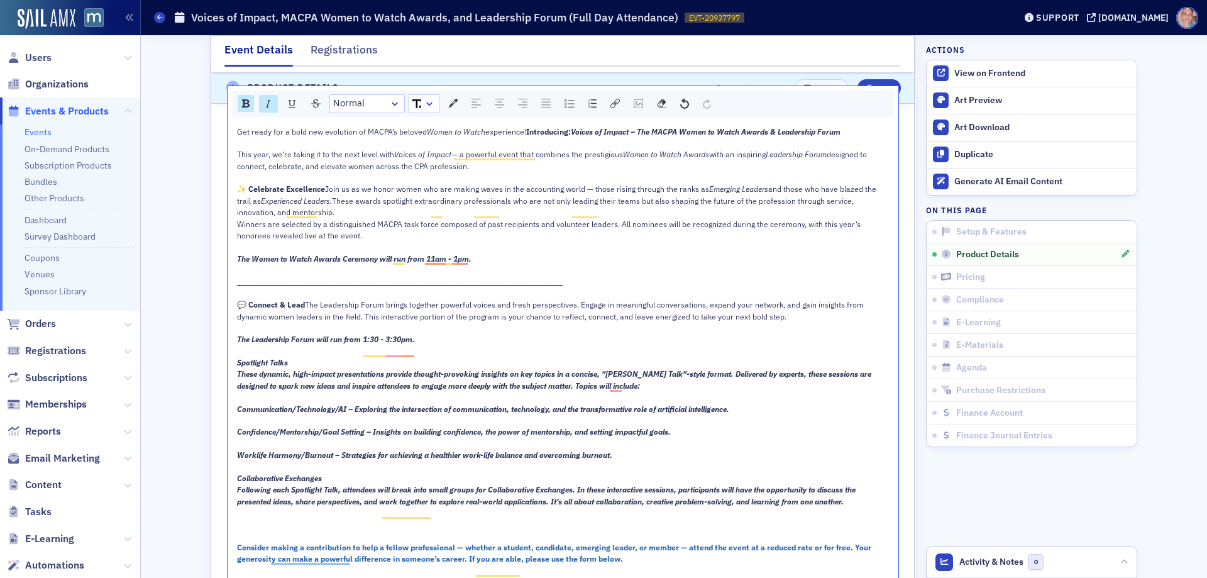
click at [301, 368] on div "Spotlight Talks" at bounding box center [563, 361] width 652 height 11
click at [448, 344] on div "The Leadership Forum will run from 1:30 - 3:30pm." at bounding box center [563, 338] width 652 height 11
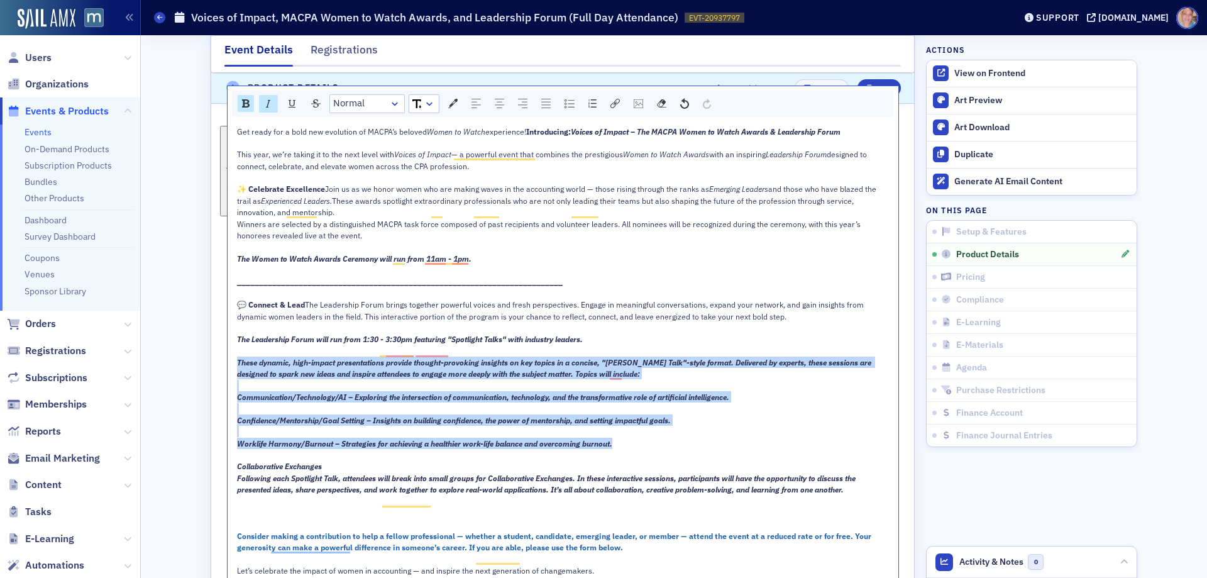
drag, startPoint x: 233, startPoint y: 371, endPoint x: 532, endPoint y: 171, distance: 359.8
click at [738, 458] on div "Get ready for a bold new evolution of MACPA’s beloved Women to Watch experience…" at bounding box center [563, 368] width 652 height 485
click at [244, 104] on img "rdw-inline-control" at bounding box center [246, 103] width 8 height 8
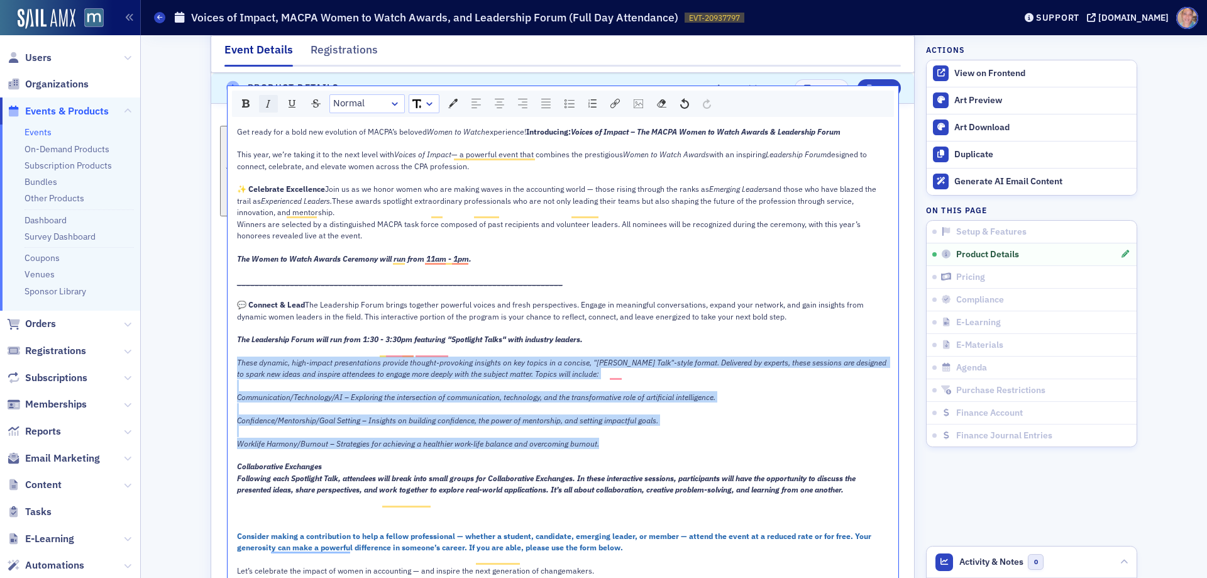
click at [263, 105] on img "rdw-inline-control" at bounding box center [268, 104] width 10 height 10
click at [277, 378] on span "These dynamic, high-impact presentations provide thought-provoking insights on …" at bounding box center [556, 367] width 638 height 21
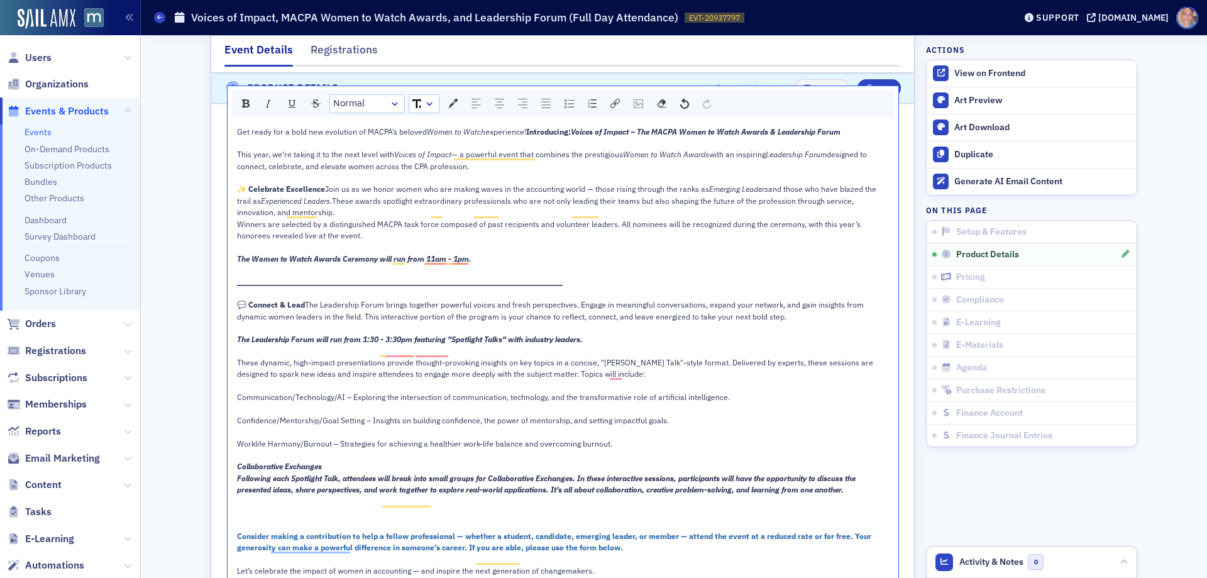
click at [250, 437] on div "To enrich screen reader interactions, please activate Accessibility in Grammarl…" at bounding box center [563, 431] width 652 height 11
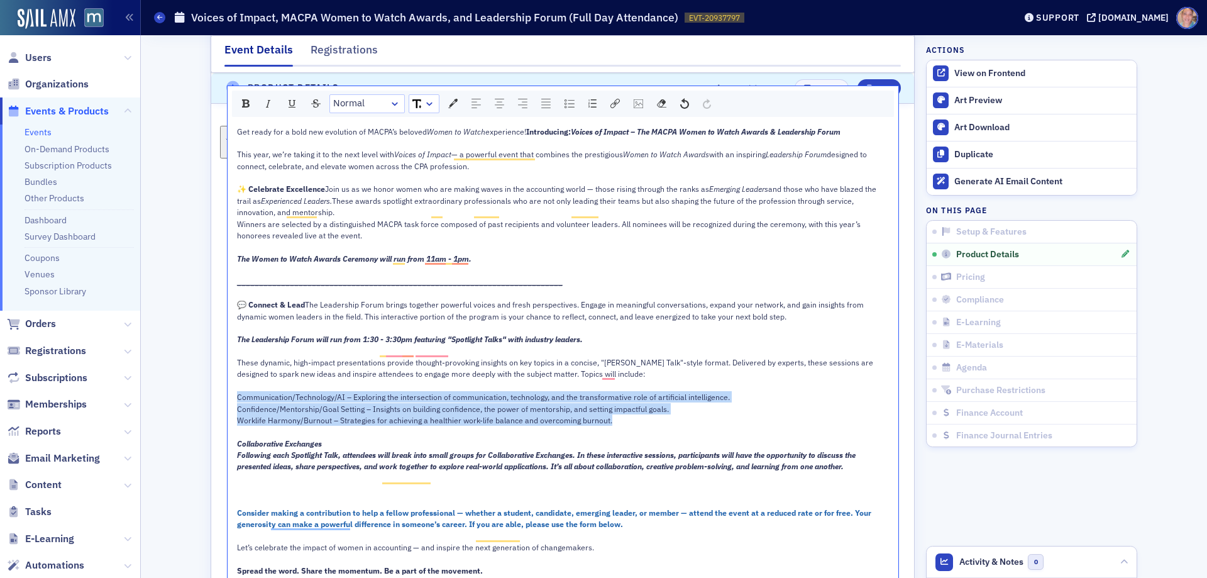
drag, startPoint x: 610, startPoint y: 434, endPoint x: 224, endPoint y: 404, distance: 387.1
click at [228, 404] on div "Get ready for a bold new evolution of MACPA’s beloved Women to Watch experience…" at bounding box center [563, 356] width 671 height 471
click at [568, 100] on img "rdw-list-control" at bounding box center [569, 103] width 10 height 9
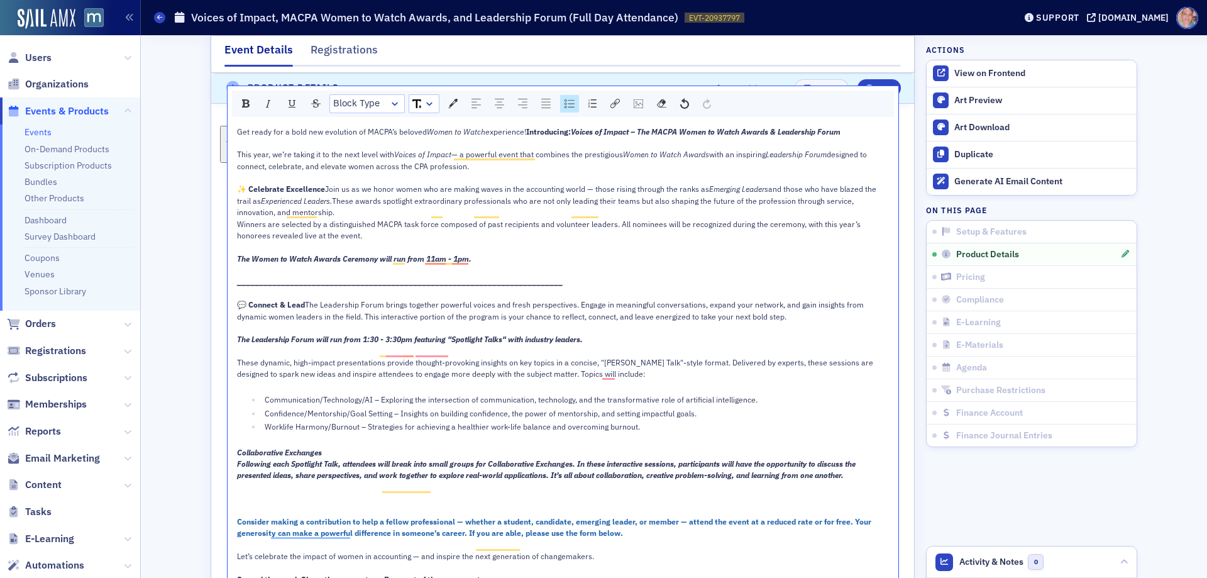
click at [334, 373] on span "These dynamic, high-impact presentations provide thought-provoking insights on …" at bounding box center [556, 367] width 638 height 21
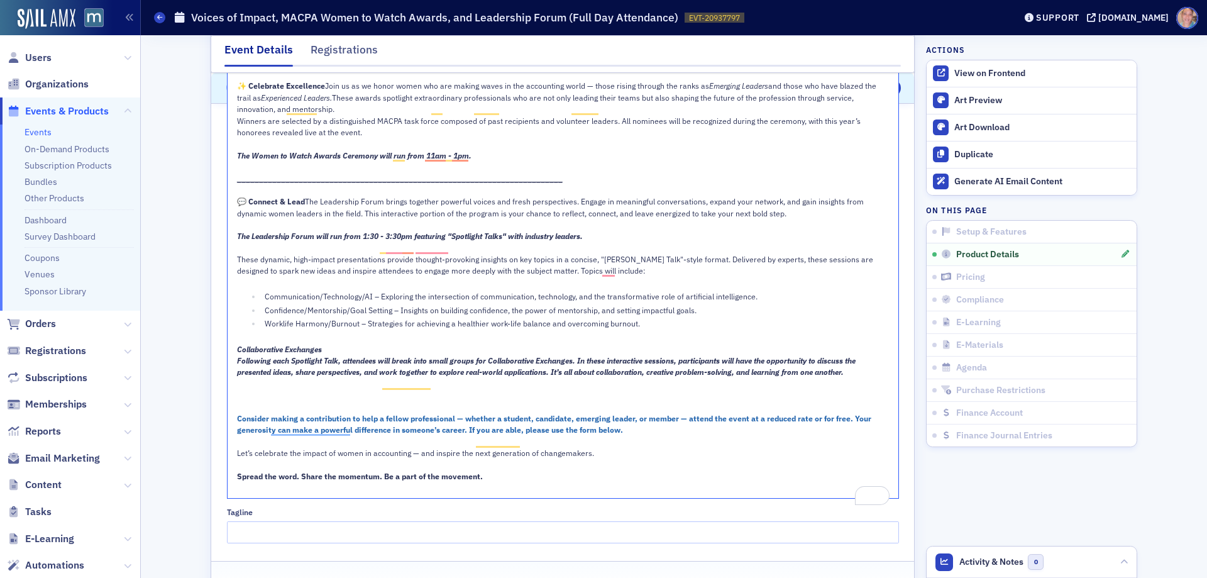
scroll to position [869, 0]
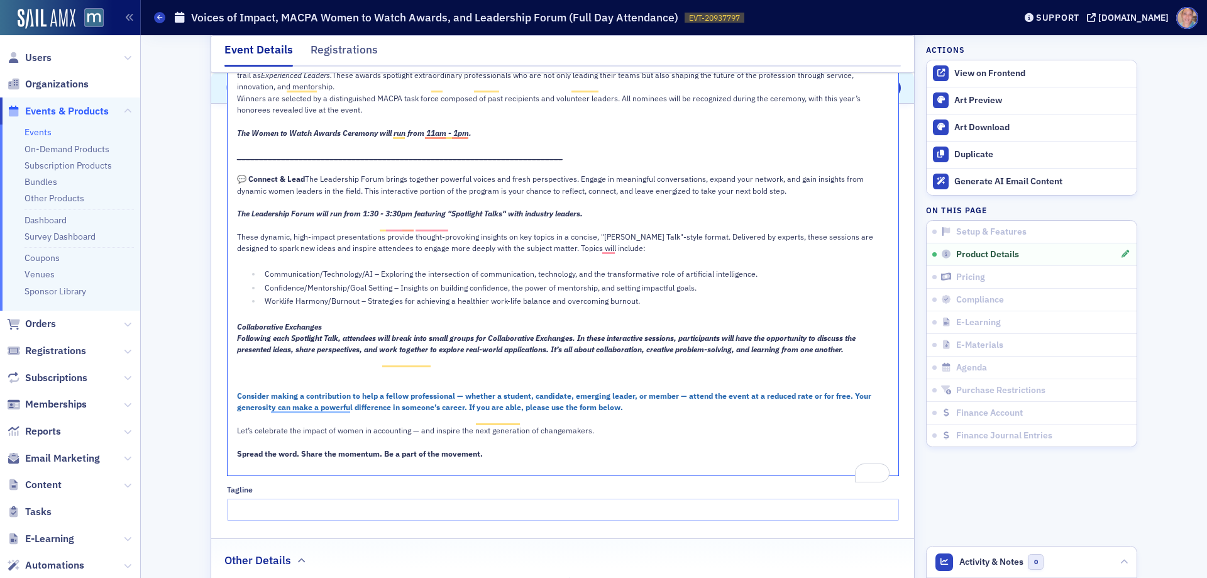
click at [237, 331] on span "Collaborative Exchanges" at bounding box center [279, 326] width 85 height 10
drag, startPoint x: 349, startPoint y: 334, endPoint x: 228, endPoint y: 334, distance: 121.9
click at [228, 334] on div "Get ready for a bold new evolution of MACPA’s beloved Women to Watch experience…" at bounding box center [563, 236] width 671 height 480
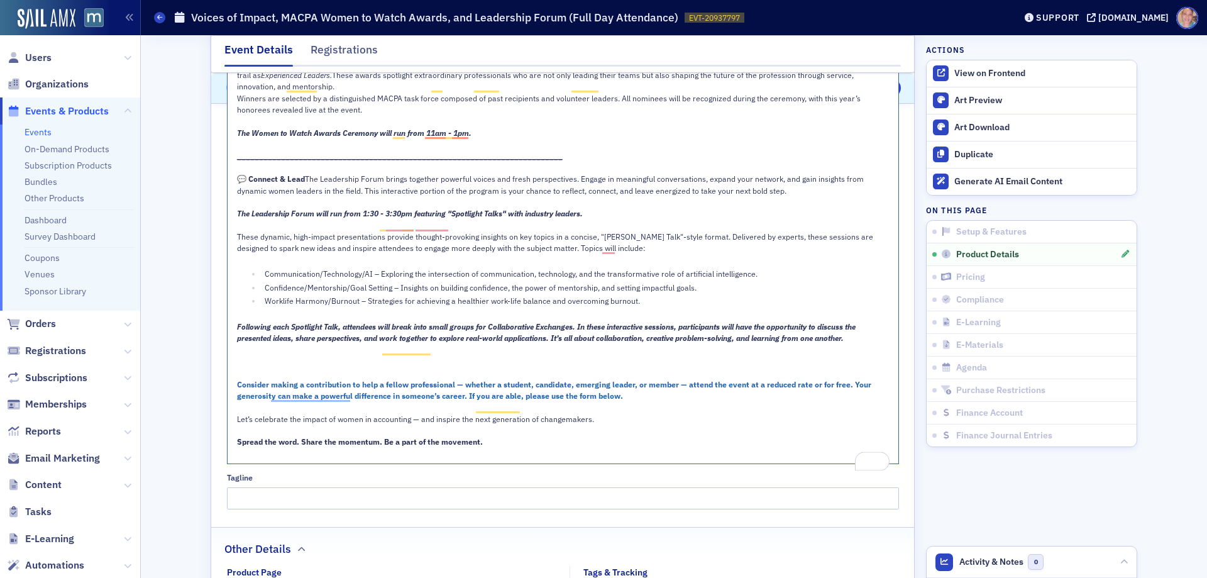
click at [539, 343] on span "Following each Spotlight Talk, attendees will break into small groups for Colla…" at bounding box center [547, 331] width 620 height 21
click at [537, 343] on span "Following each Spotlight Talk, attendees will break into small groups for Colla…" at bounding box center [547, 331] width 620 height 21
click at [536, 343] on span "Following each Spotlight Talk, attendees will break into small groups for Colla…" at bounding box center [547, 331] width 620 height 21
click at [534, 343] on span "Following each Spotlight Talk, attendees will break into small groups for Colla…" at bounding box center [547, 331] width 620 height 21
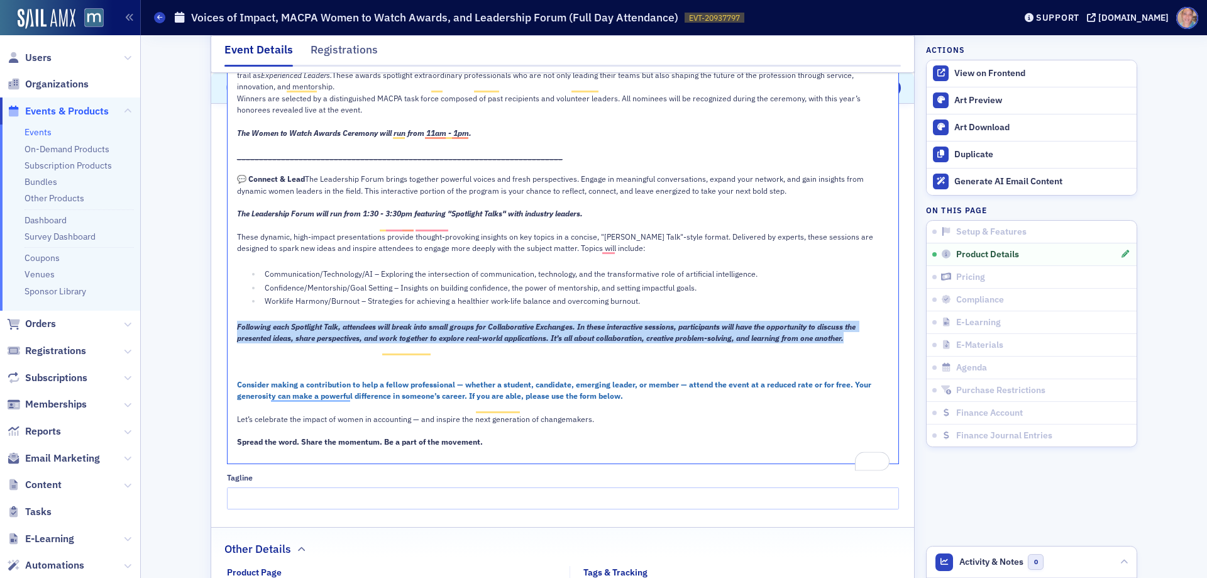
click at [532, 342] on span "Following each Spotlight Talk, attendees will break into small groups for Colla…" at bounding box center [547, 331] width 620 height 21
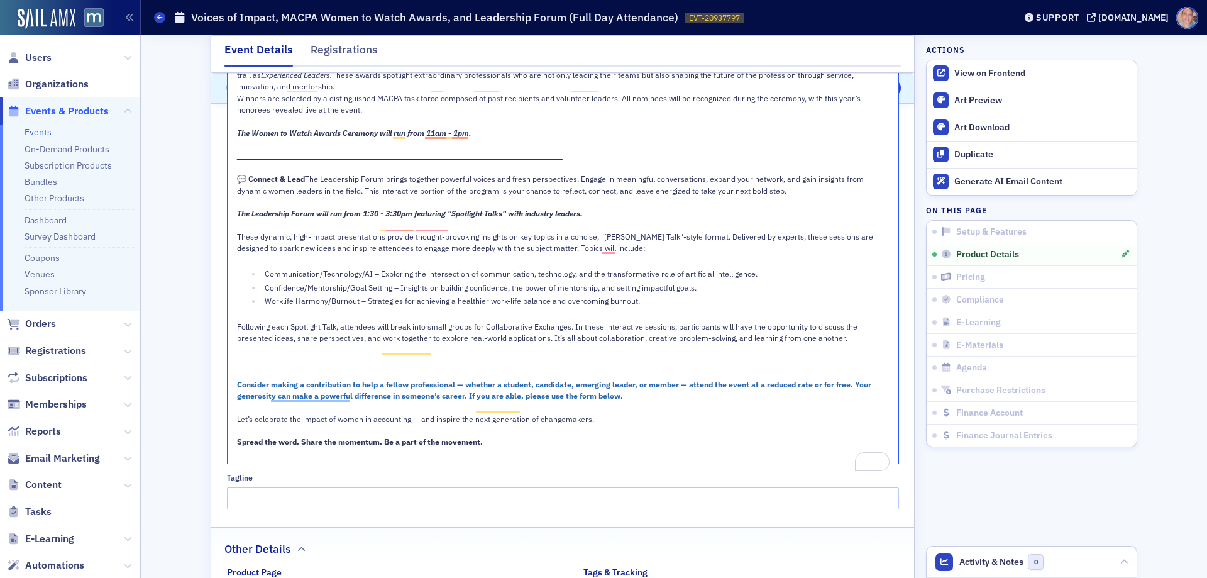
click at [260, 378] on div "To enrich screen reader interactions, please activate Accessibility in Grammarl…" at bounding box center [563, 371] width 652 height 11
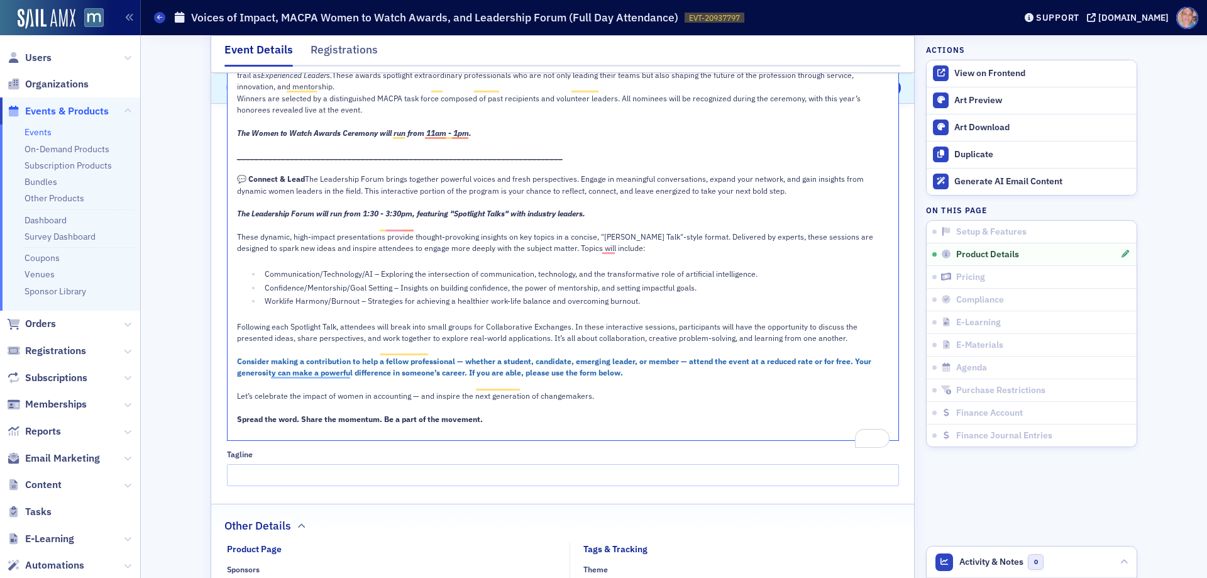
scroll to position [568, 0]
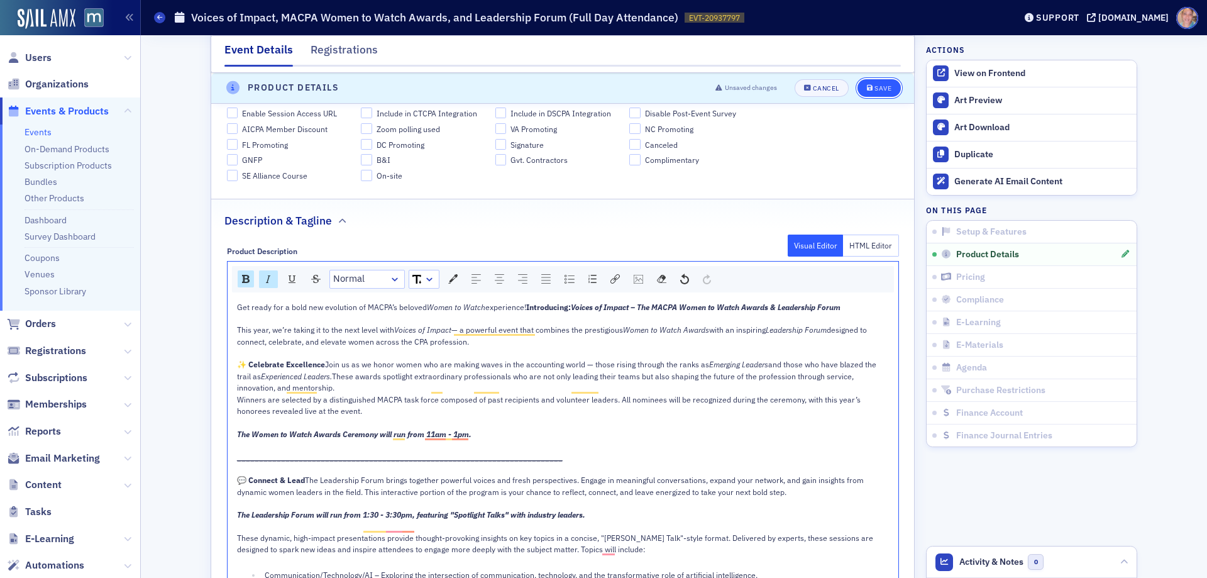
click at [871, 79] on button "Save" at bounding box center [878, 88] width 43 height 18
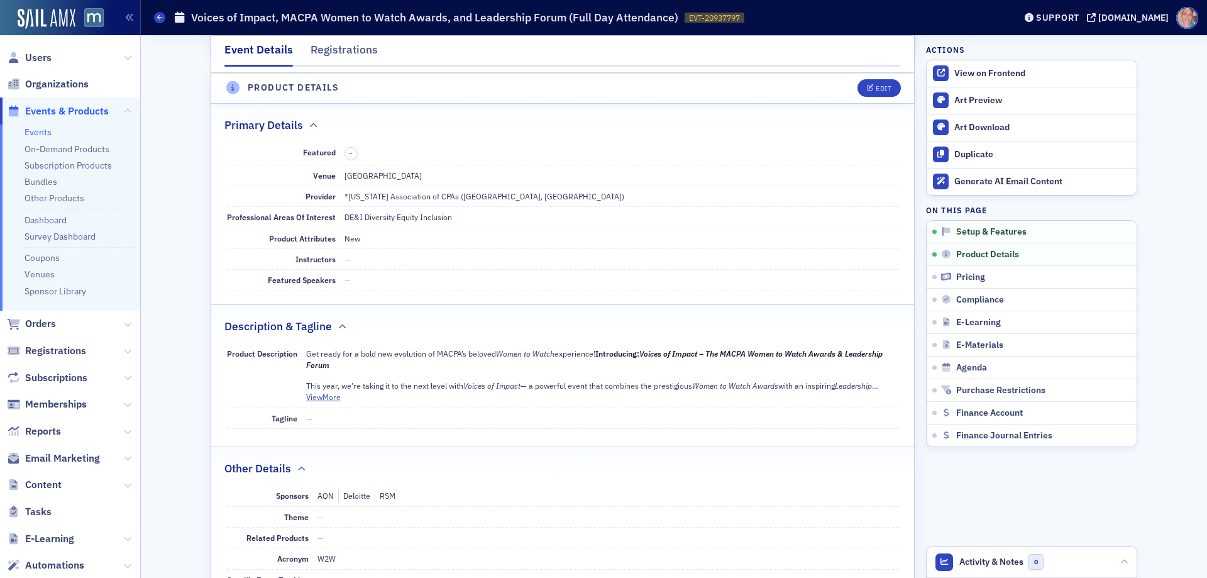
scroll to position [304, 0]
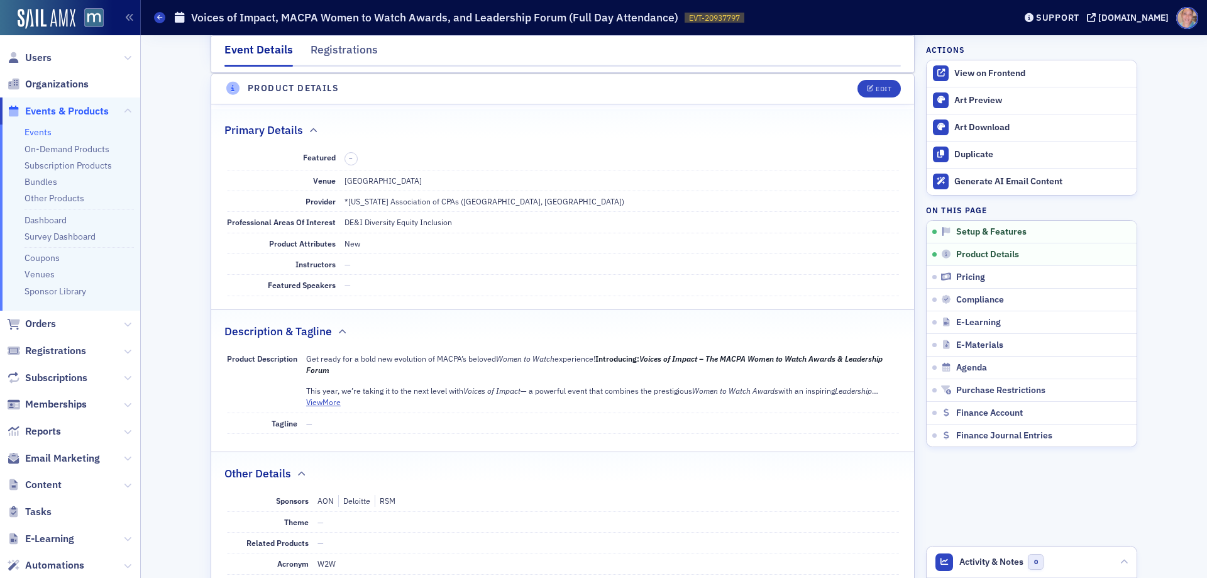
click at [36, 135] on link "Events" at bounding box center [38, 131] width 27 height 11
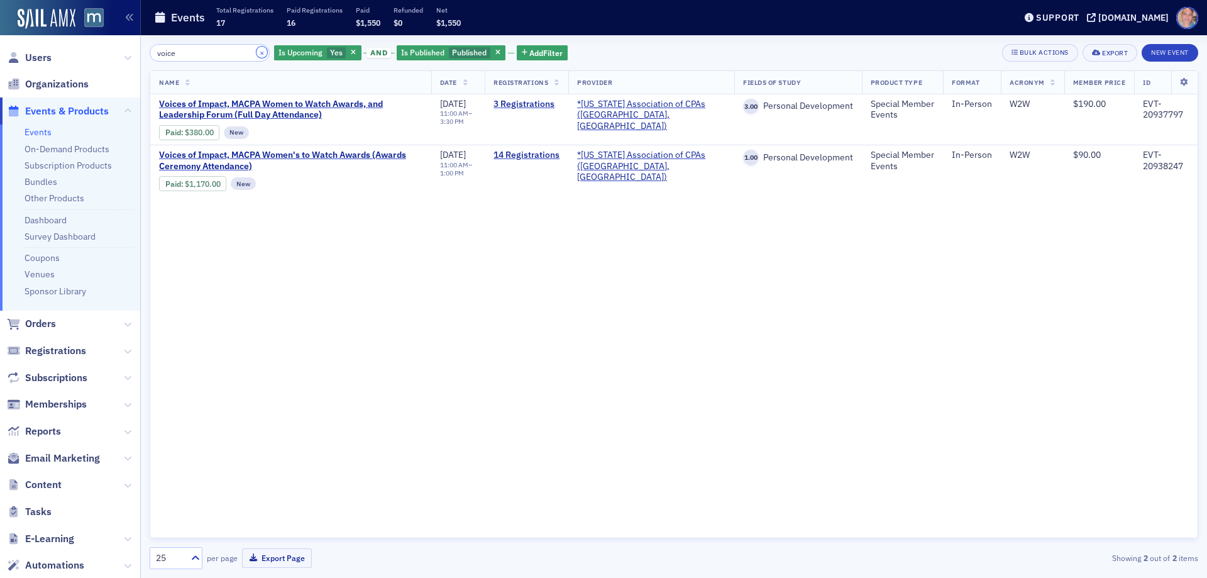
click at [256, 53] on button "×" at bounding box center [261, 52] width 11 height 11
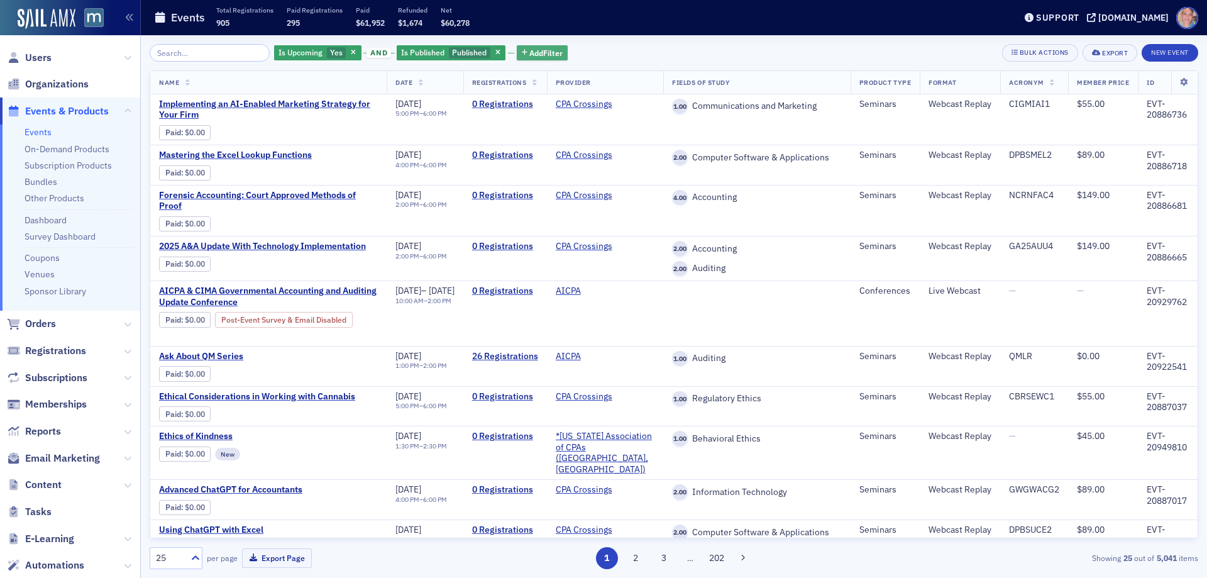
click at [548, 54] on span "Add Filter" at bounding box center [545, 52] width 33 height 11
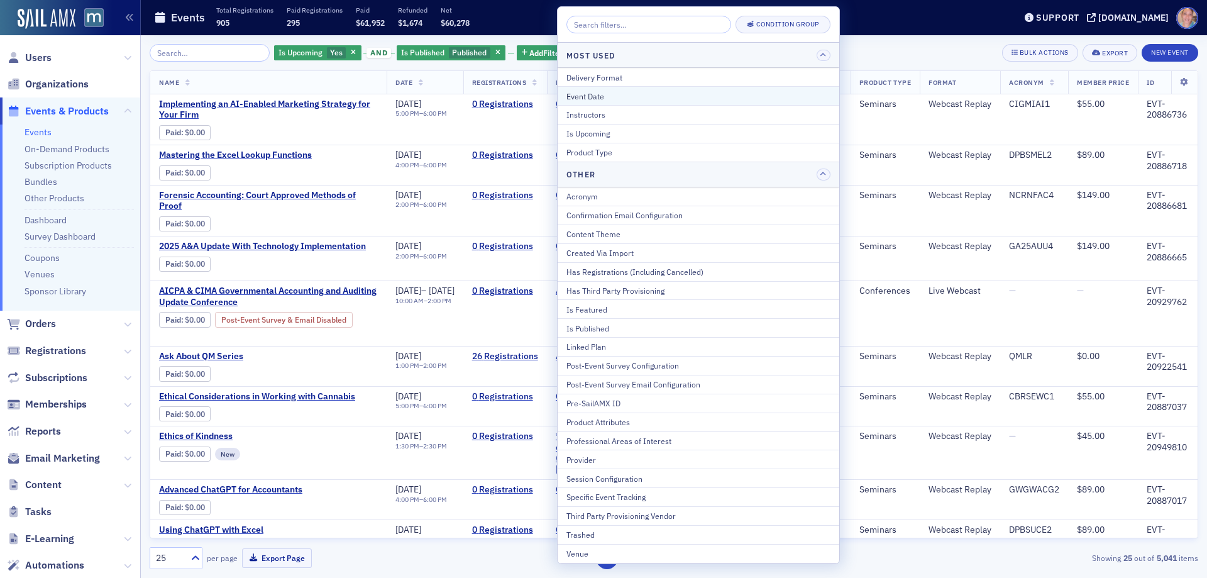
click at [626, 91] on div "Event Date" at bounding box center [698, 96] width 264 height 11
select select "7"
select select "2025"
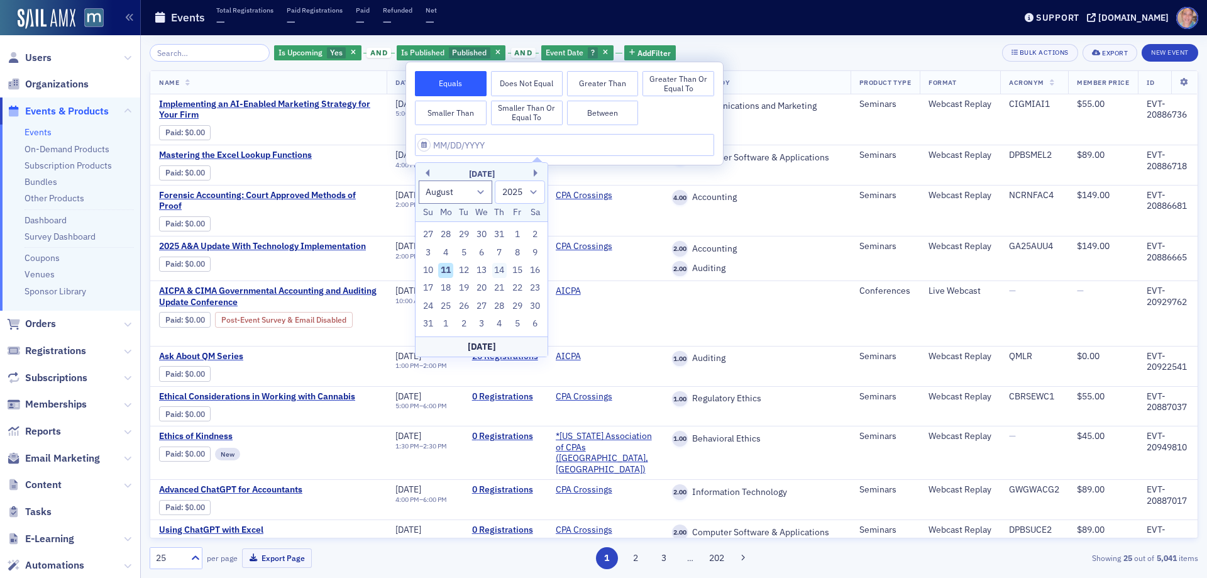
click at [502, 270] on div "14" at bounding box center [499, 270] width 15 height 15
type input "[DATE]"
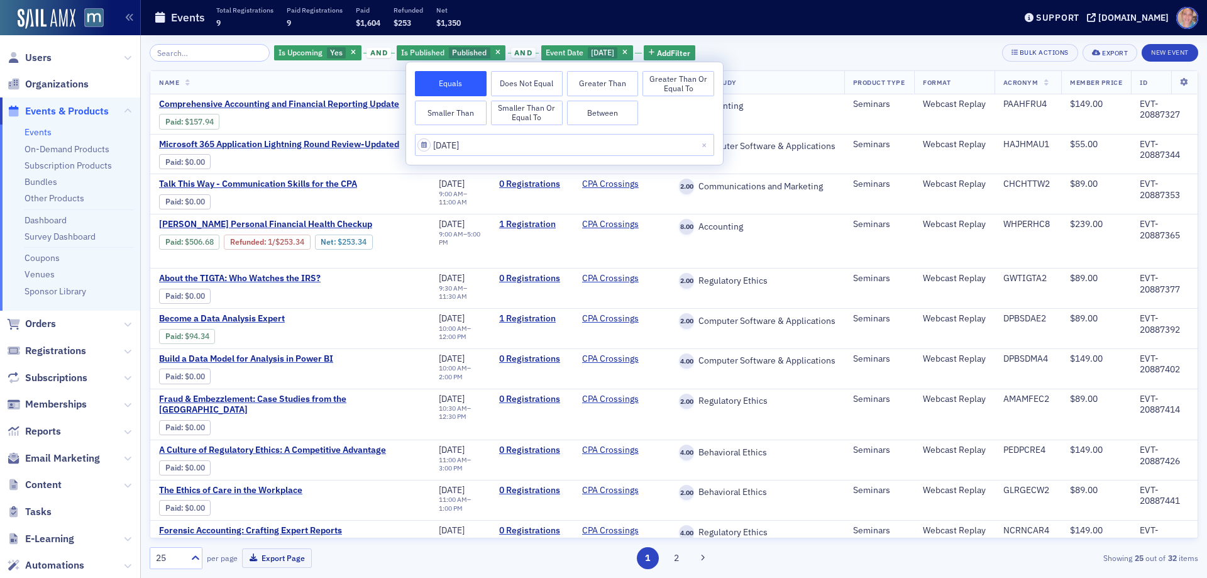
click at [794, 55] on div "Is Upcoming Yes and Is Published Published and Event Date 8/14/2025 Add Filter …" at bounding box center [674, 53] width 1048 height 18
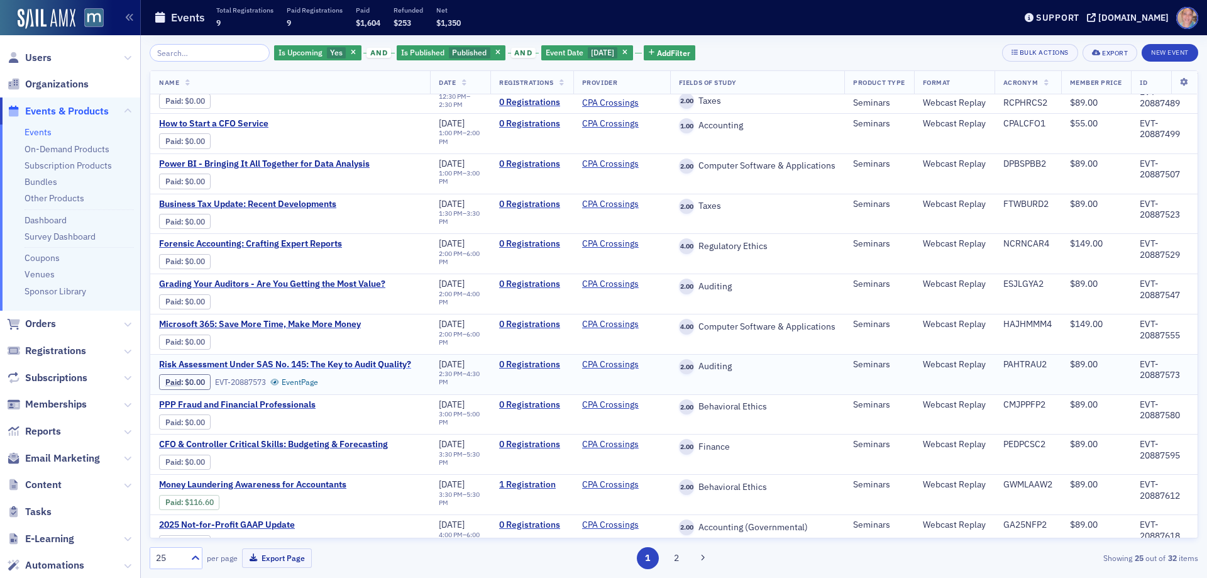
scroll to position [584, 0]
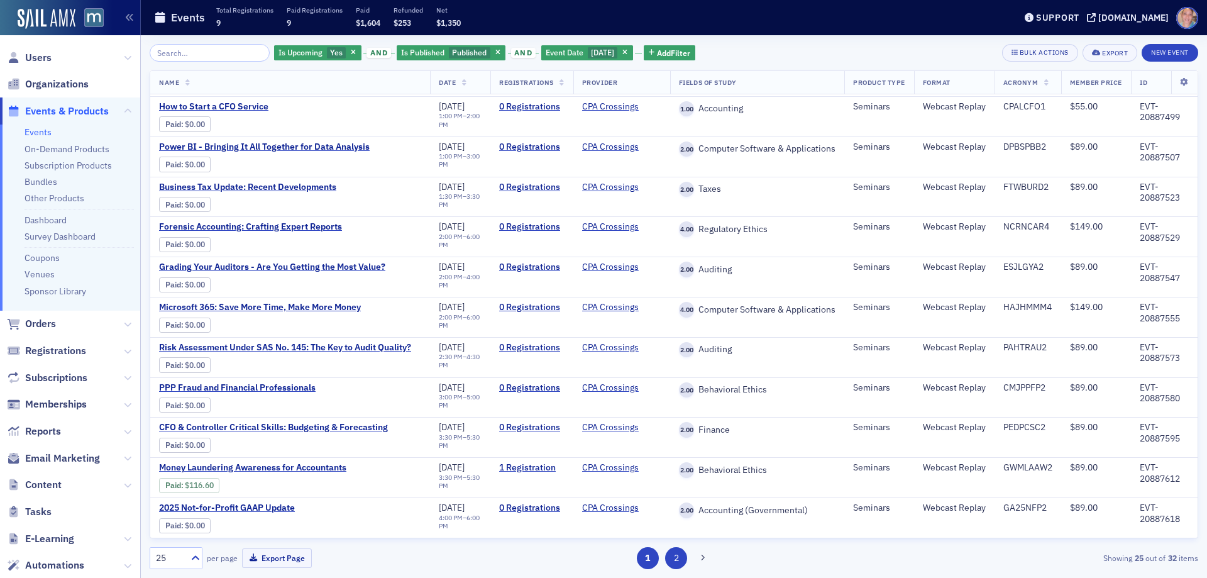
click at [673, 560] on button "2" at bounding box center [676, 558] width 22 height 22
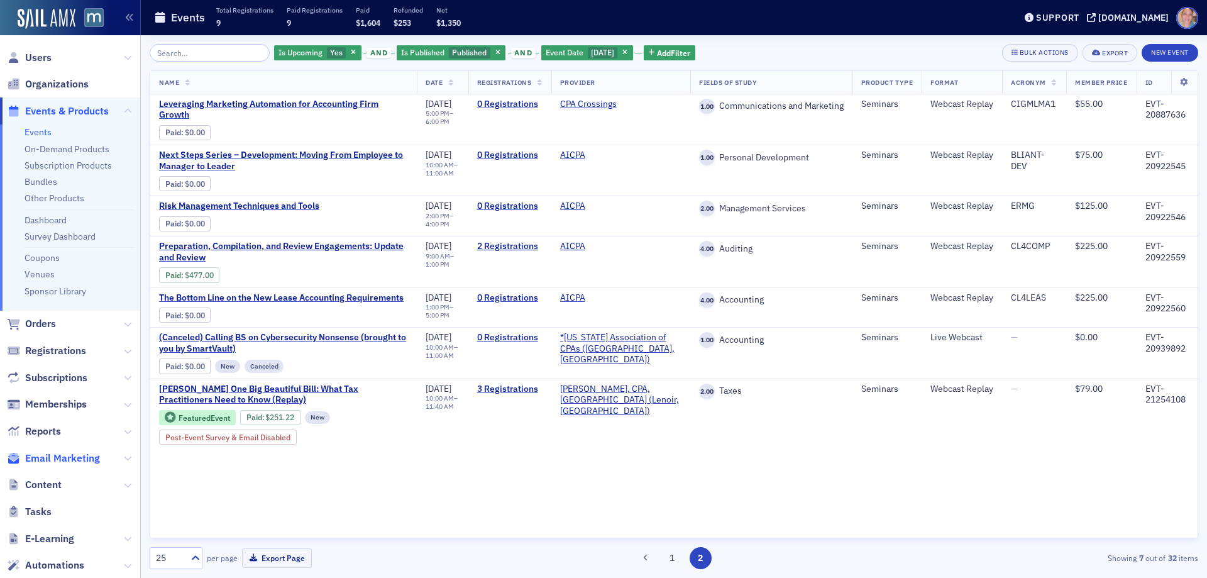
click at [60, 457] on span "Email Marketing" at bounding box center [62, 458] width 75 height 14
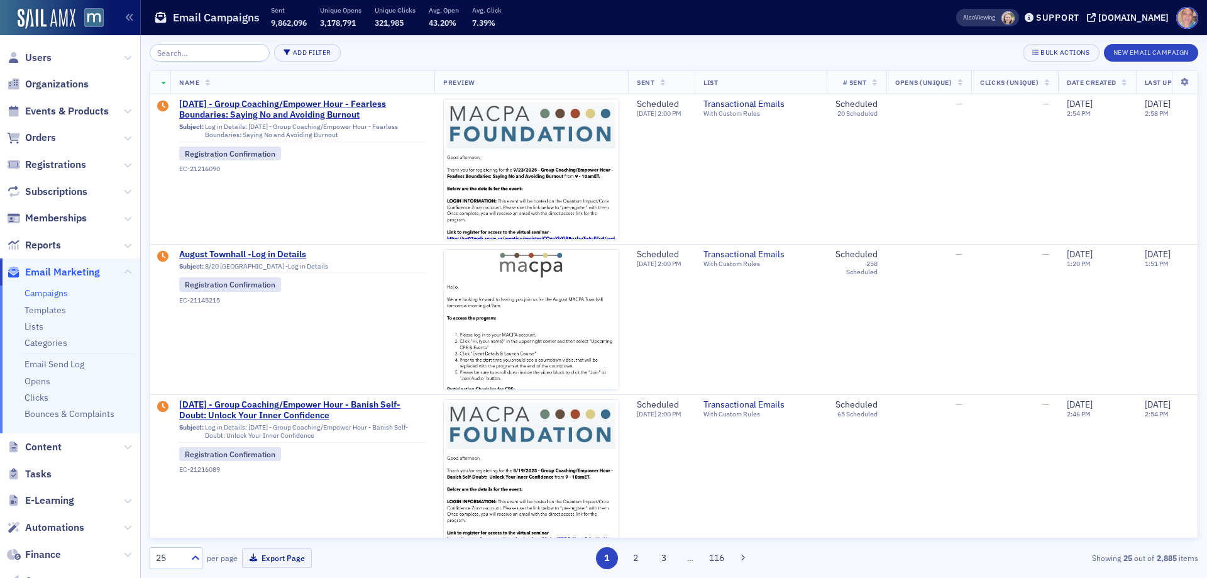
click at [50, 290] on link "Campaigns" at bounding box center [46, 292] width 43 height 11
click at [1141, 53] on button "New Email Campaign" at bounding box center [1151, 53] width 94 height 18
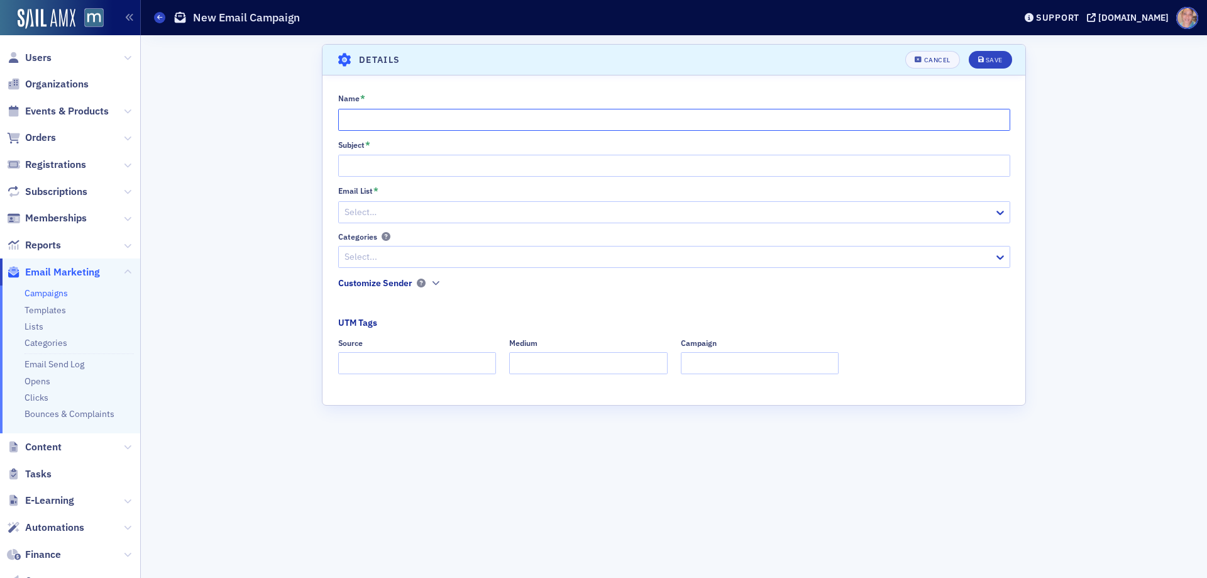
click at [375, 115] on input "Name *" at bounding box center [674, 120] width 672 height 22
type input "Know before you Click"
type input "Know Before you Click"
click at [375, 115] on input "Know before you Click" at bounding box center [674, 120] width 672 height 22
type input "Know Before you Click"
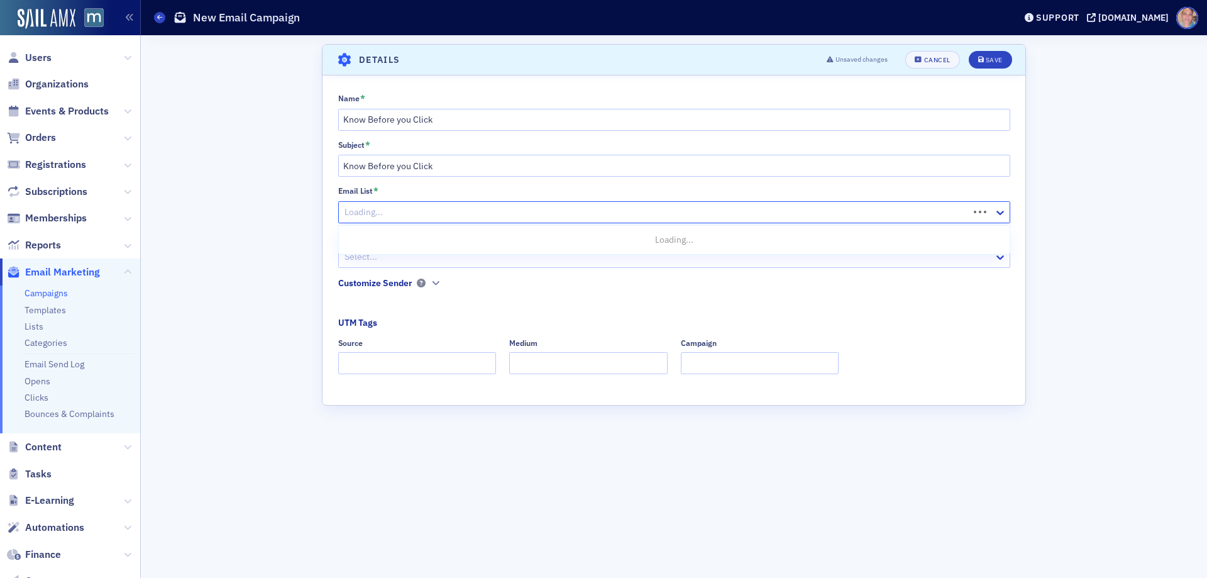
click at [382, 211] on div at bounding box center [655, 212] width 624 height 16
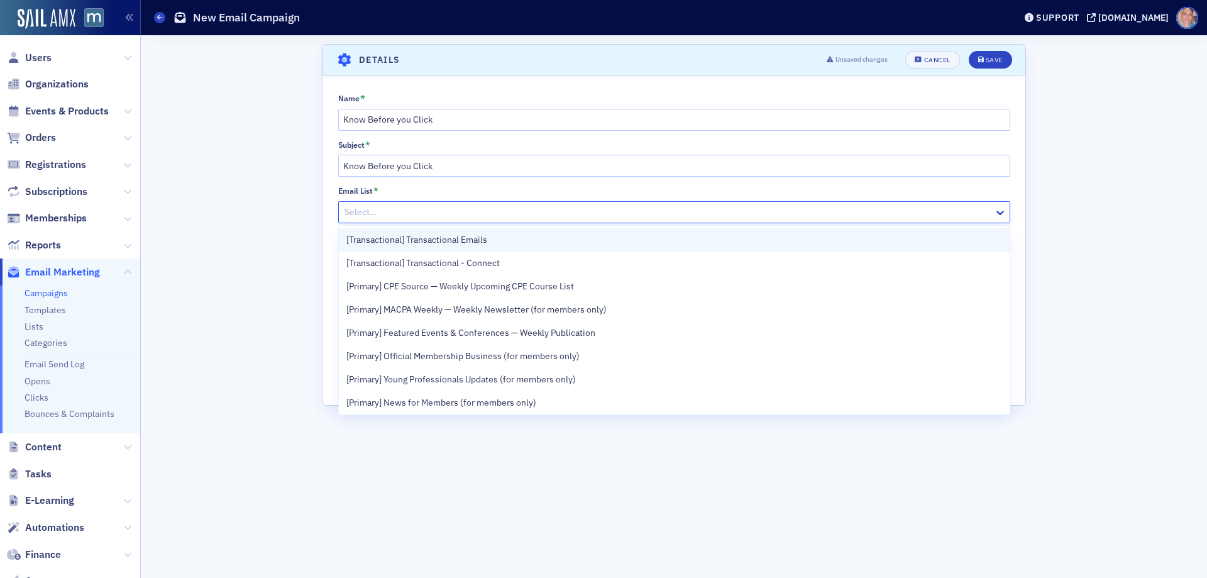
click at [508, 239] on div "[Transactional] Transactional Emails" at bounding box center [674, 239] width 656 height 13
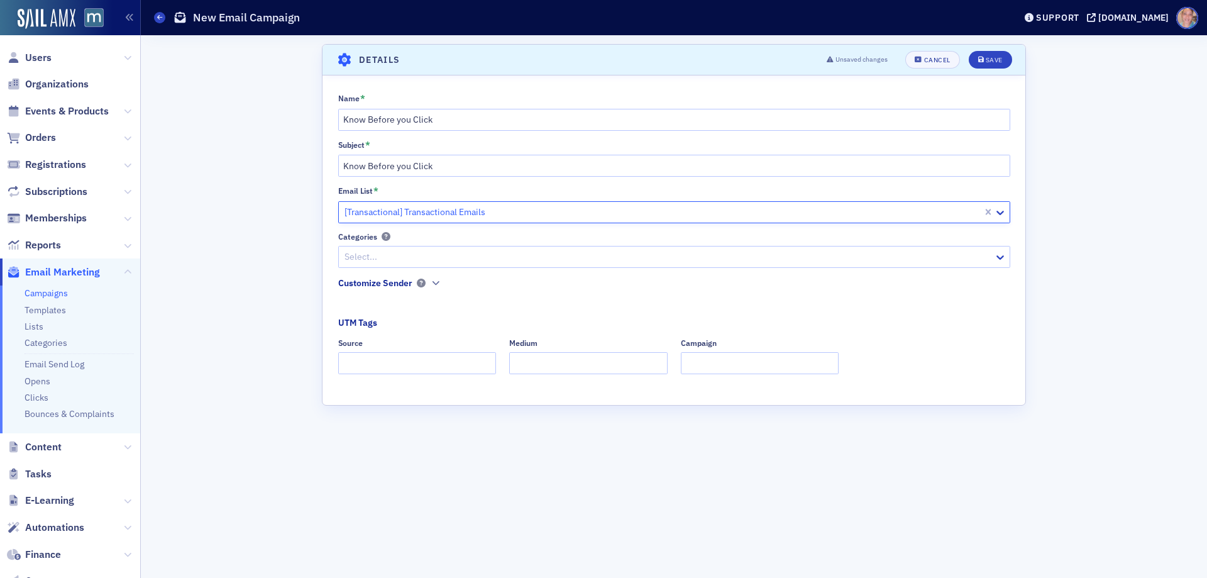
click at [508, 255] on div at bounding box center [667, 257] width 649 height 16
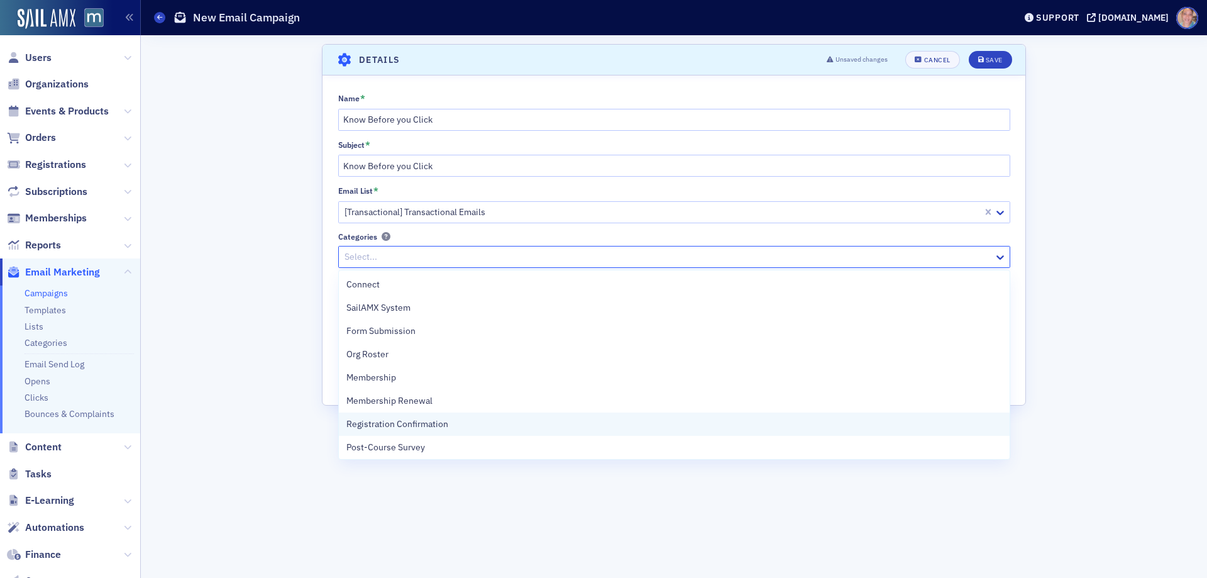
click at [454, 424] on div "Registration Confirmation" at bounding box center [674, 423] width 656 height 13
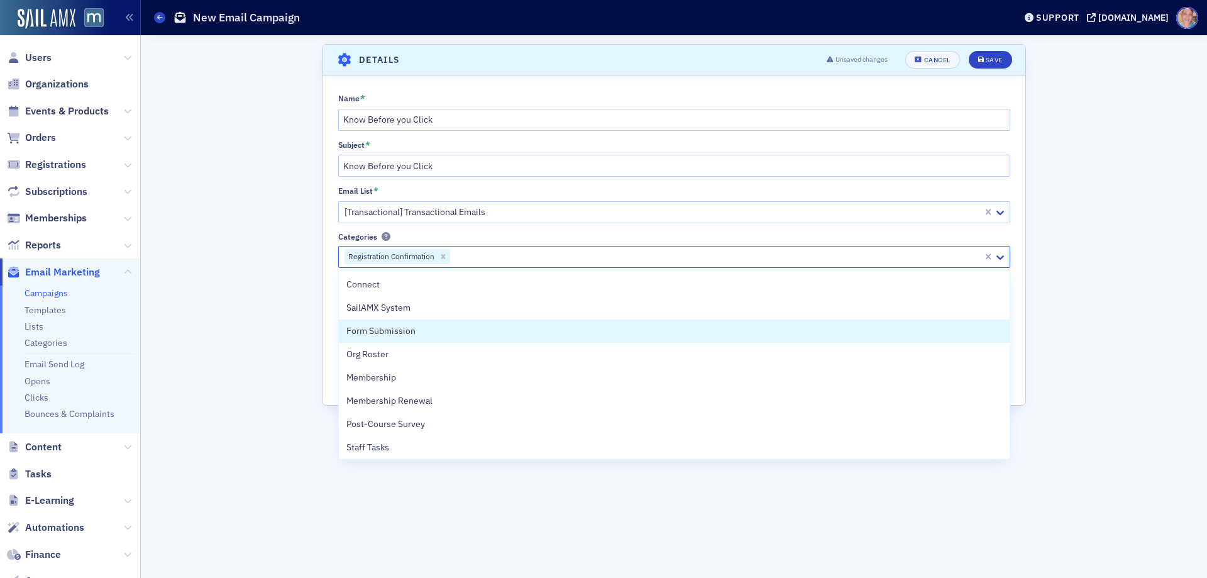
click at [1018, 269] on div "Name * Know Before you Click Subject * Know Before you Click Email List * [Tran…" at bounding box center [673, 238] width 703 height 290
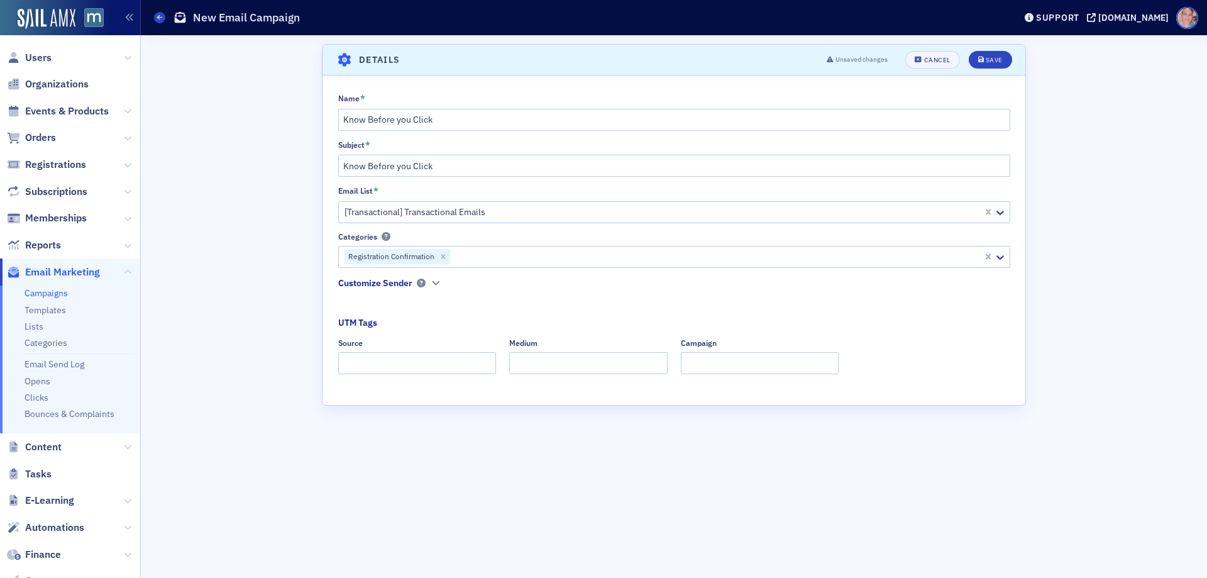
click at [407, 288] on div "Customize Sender" at bounding box center [375, 283] width 74 height 13
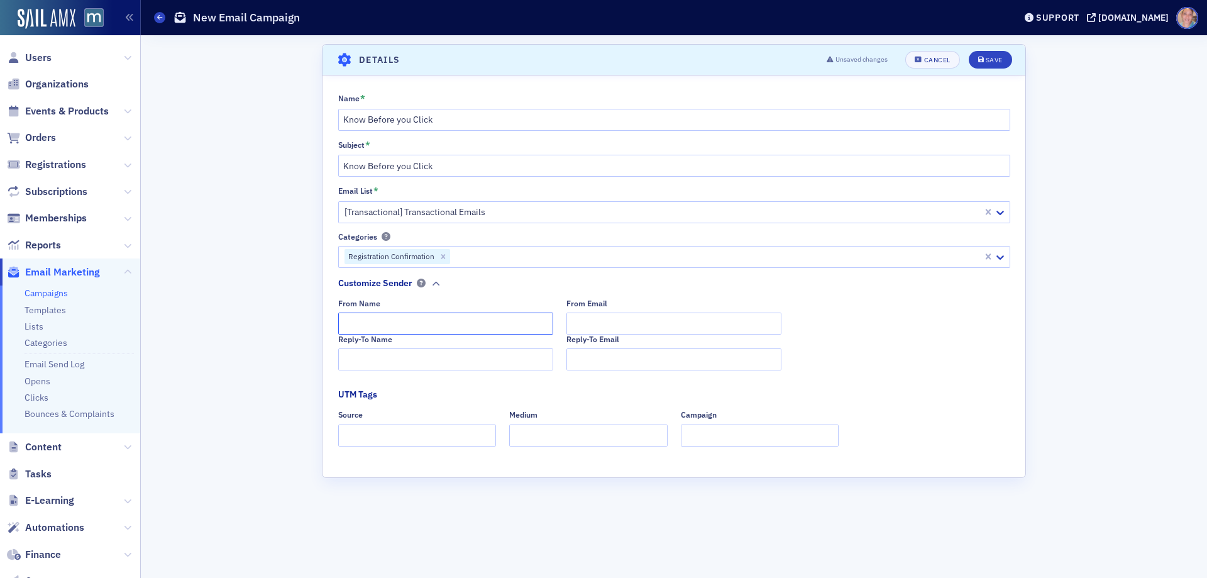
click at [369, 324] on input "From Name" at bounding box center [445, 323] width 215 height 22
type input "MACPA Professional Development Team"
type input "team@macpa.org"
type input "MACPA Professional Development Team"
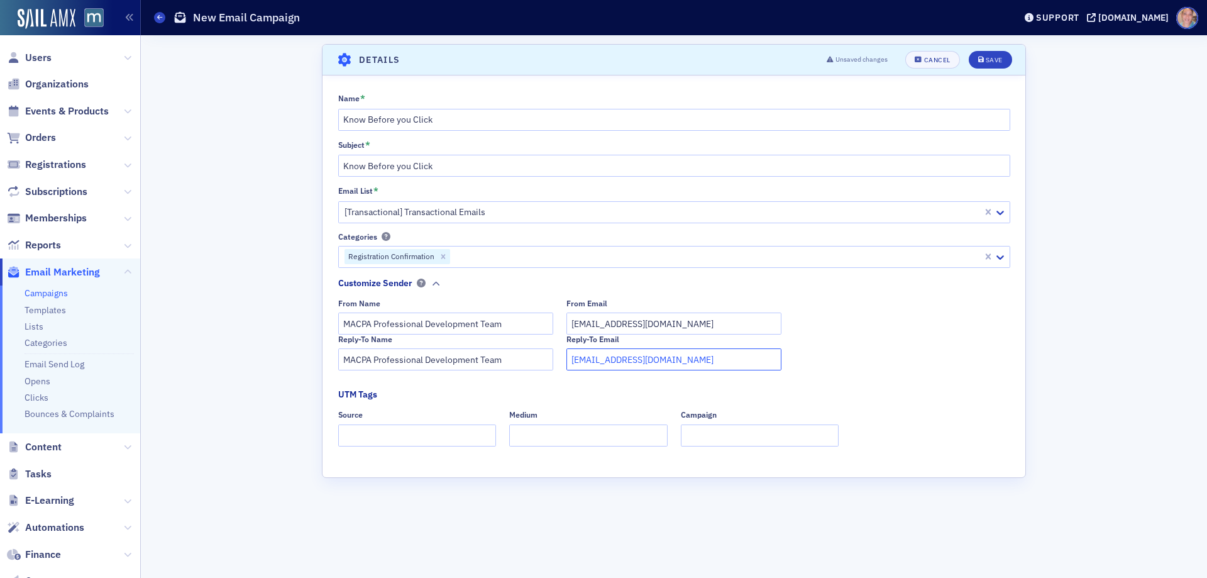
type input "team@macpa.org"
click at [365, 439] on input "Source" at bounding box center [417, 435] width 158 height 22
type input "dedicated"
type input "email"
type input "don farmer"
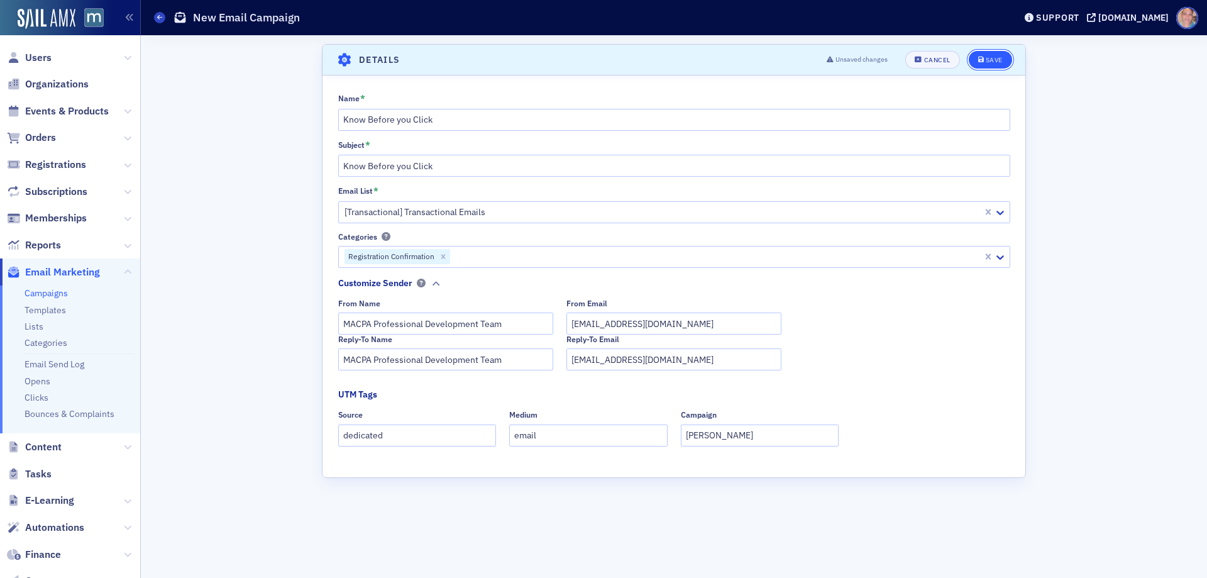
click at [989, 57] on div "Save" at bounding box center [994, 60] width 17 height 7
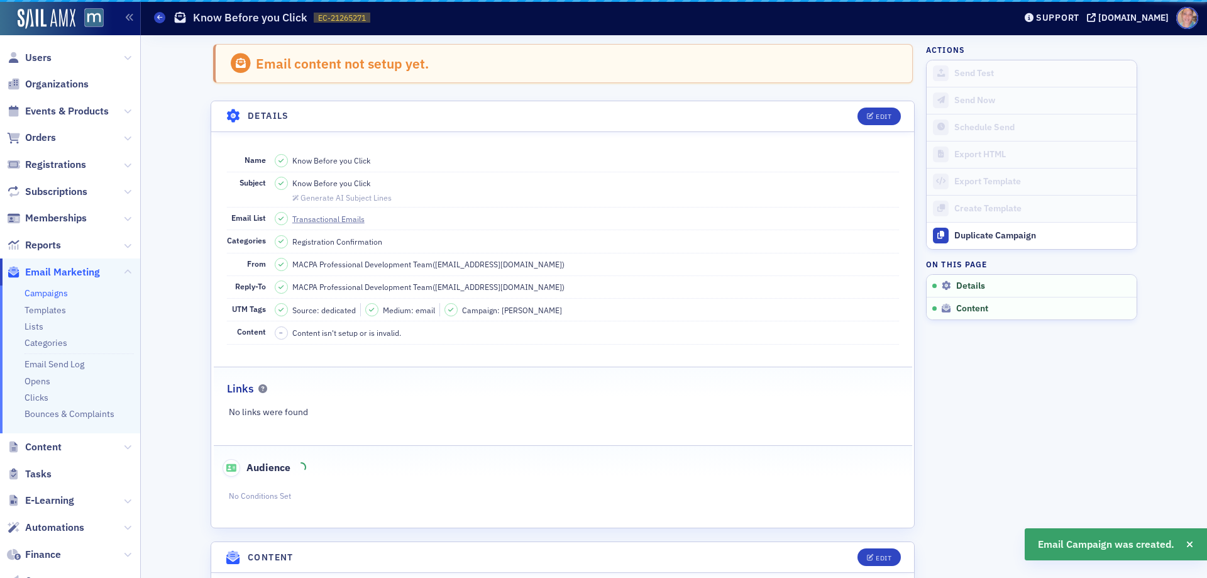
scroll to position [59, 0]
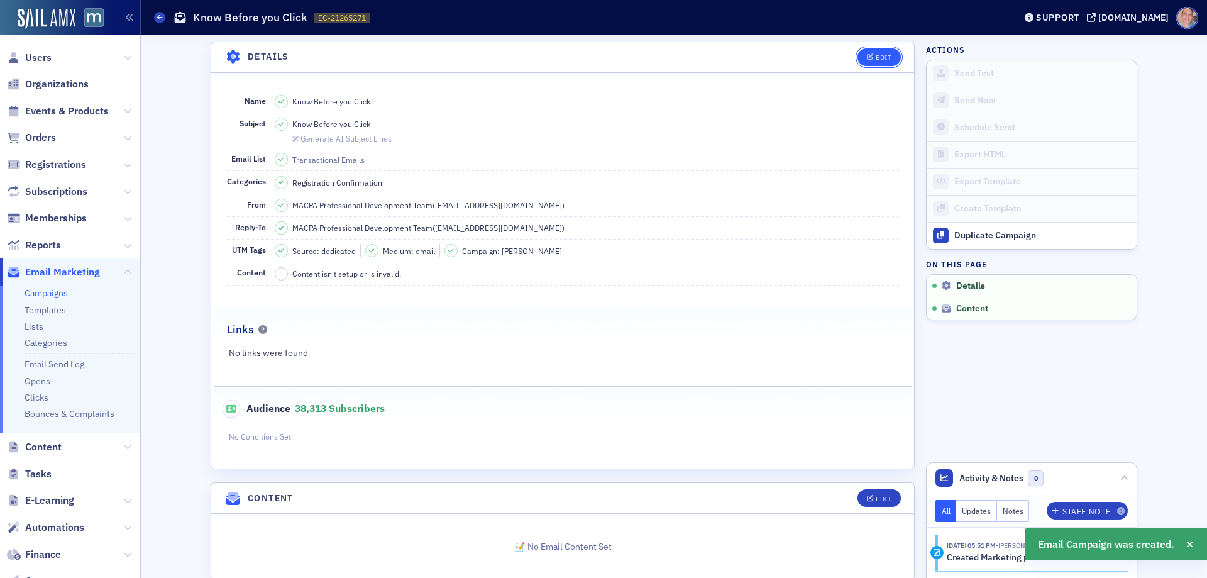
click at [876, 58] on div "Edit" at bounding box center [884, 57] width 16 height 7
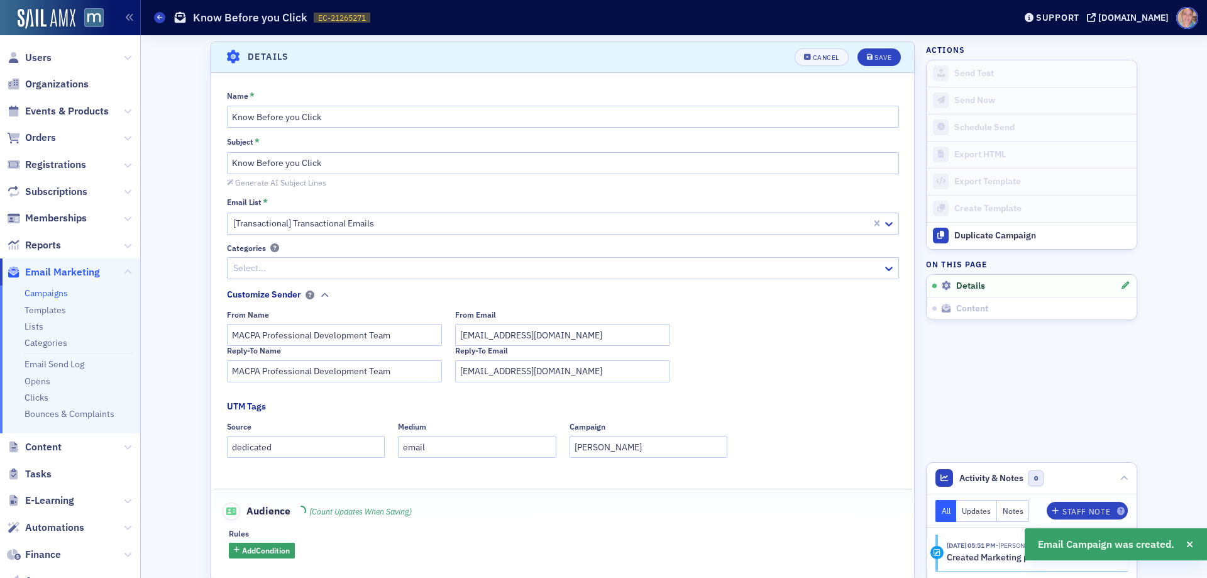
scroll to position [171, 0]
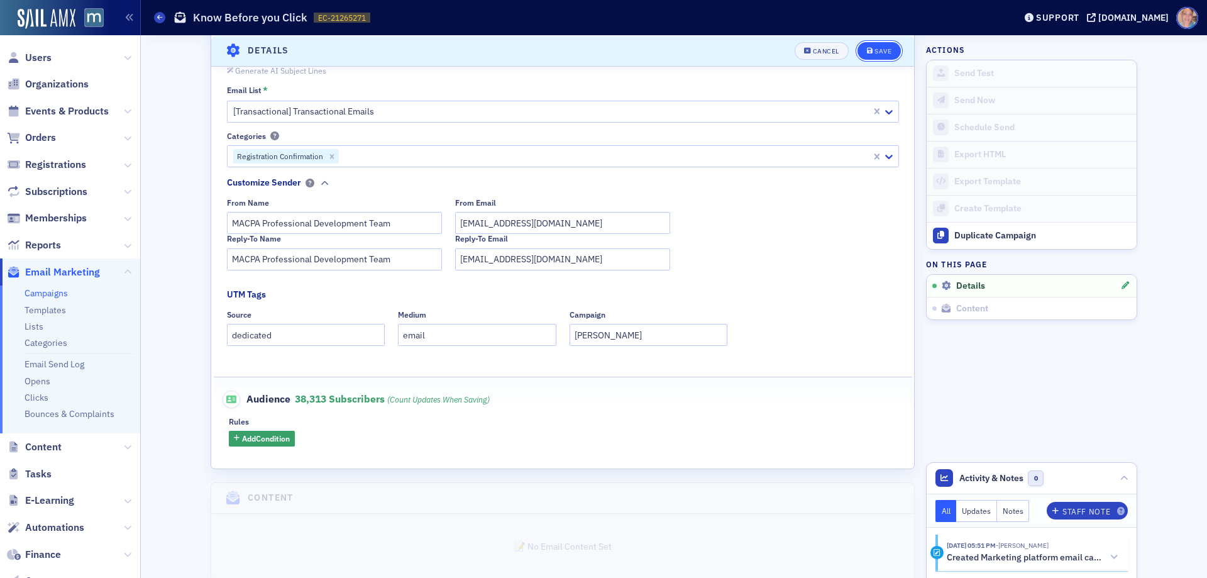
click at [868, 50] on span "Save" at bounding box center [879, 50] width 25 height 7
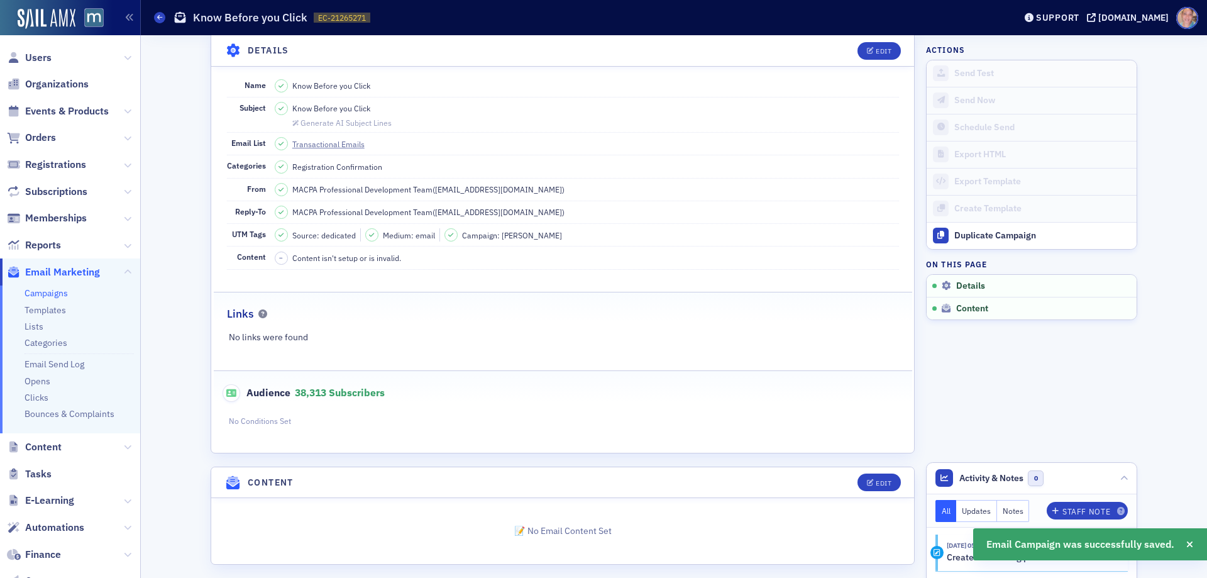
scroll to position [84, 0]
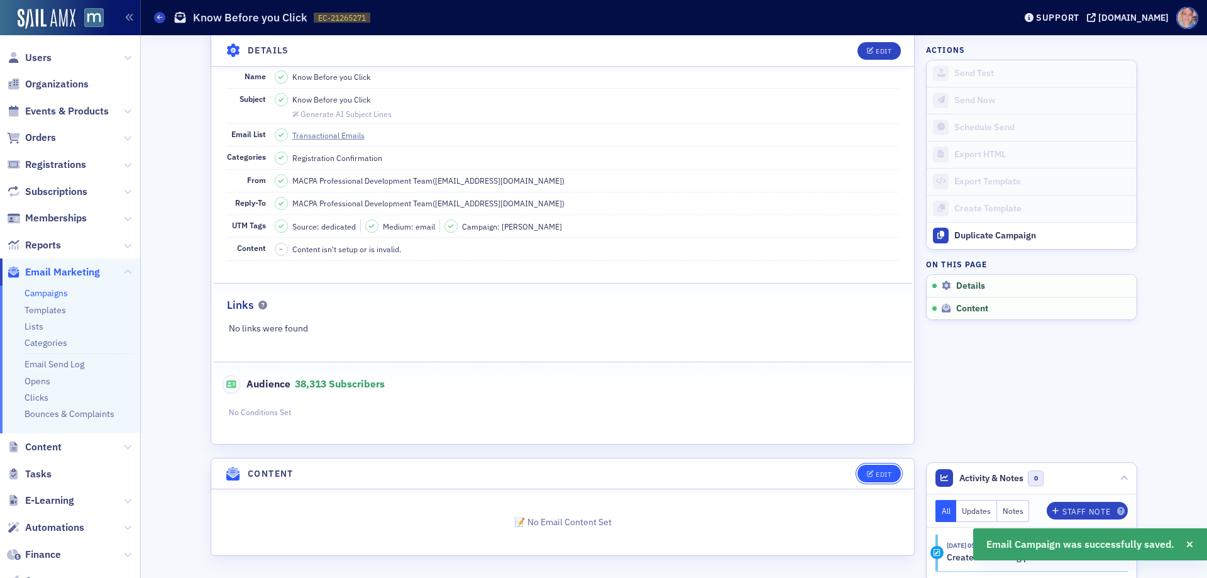
click at [876, 473] on div "Edit" at bounding box center [884, 474] width 16 height 7
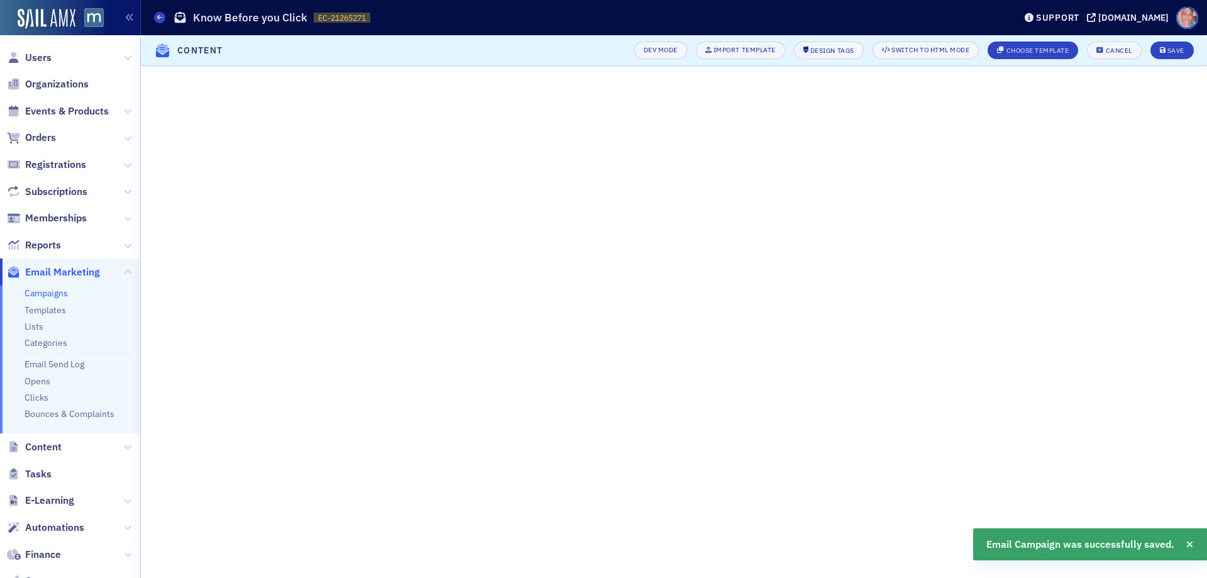
scroll to position [0, 0]
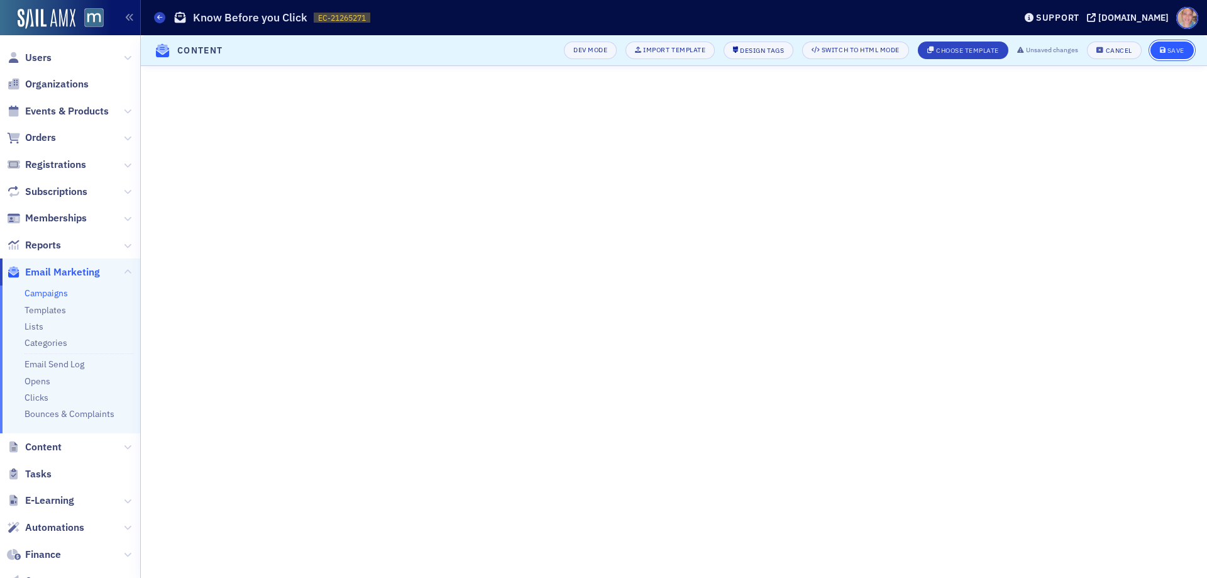
click at [1170, 53] on div "Save" at bounding box center [1175, 50] width 17 height 7
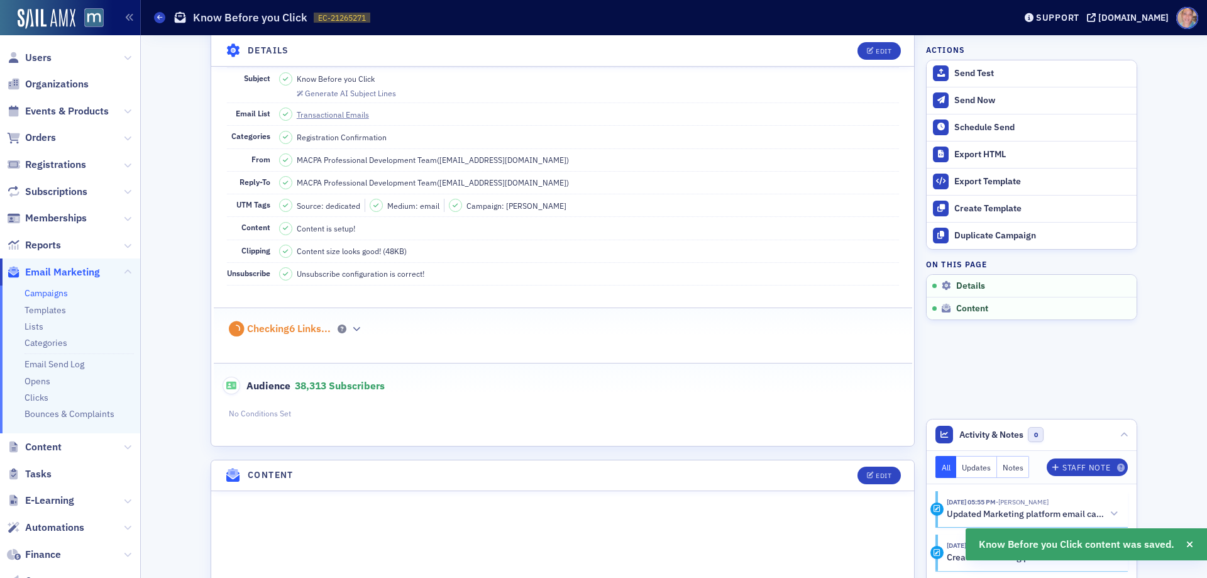
scroll to position [19, 0]
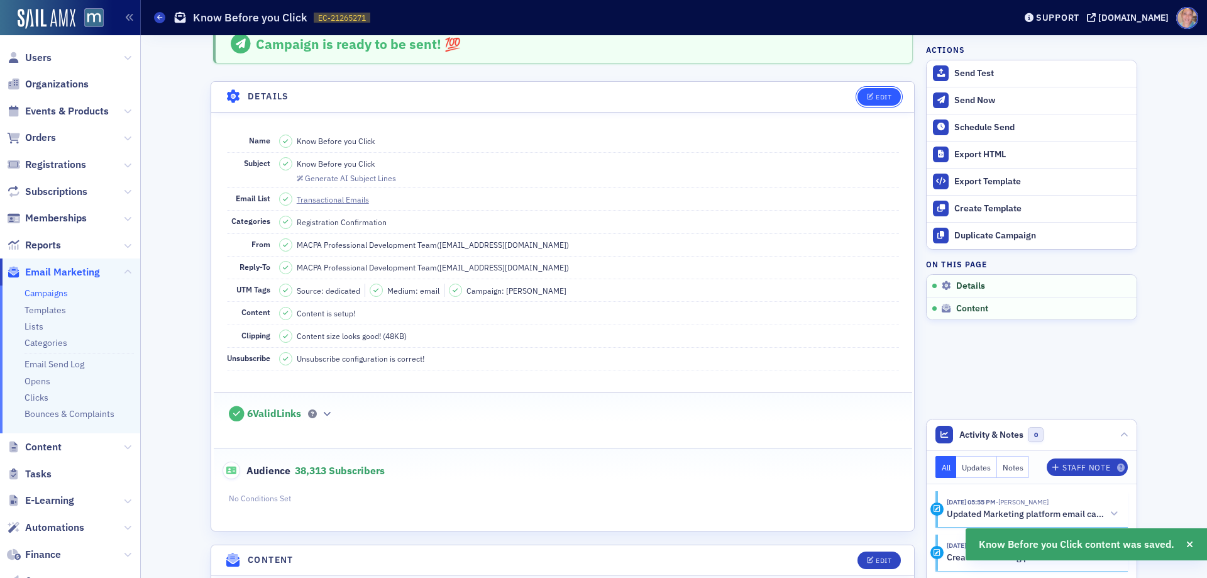
click at [881, 98] on div "Edit" at bounding box center [884, 97] width 16 height 7
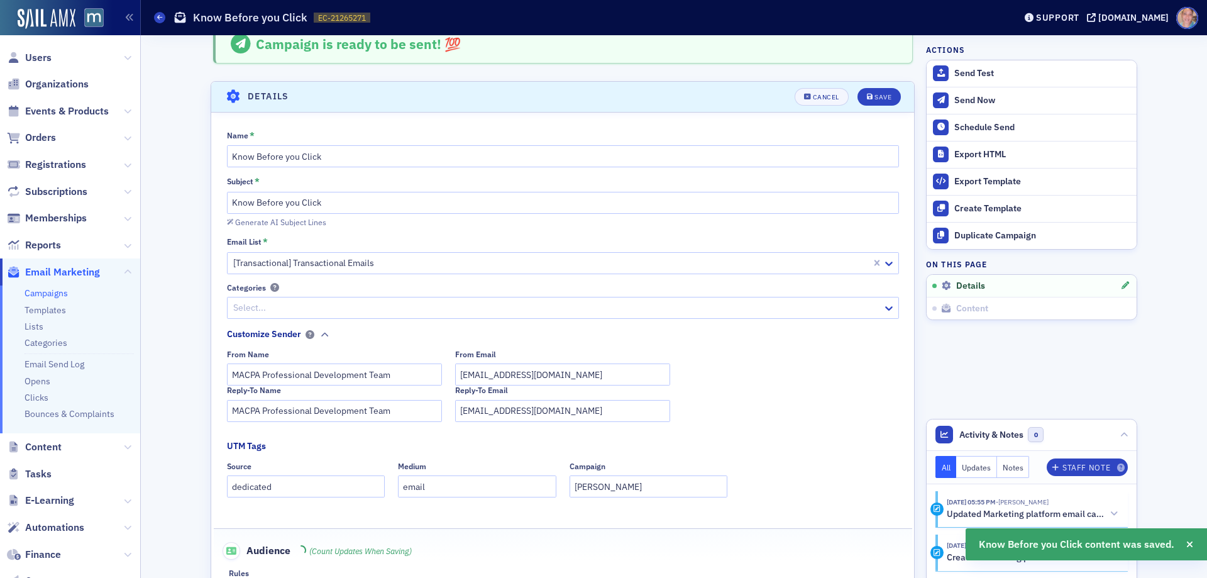
scroll to position [59, 0]
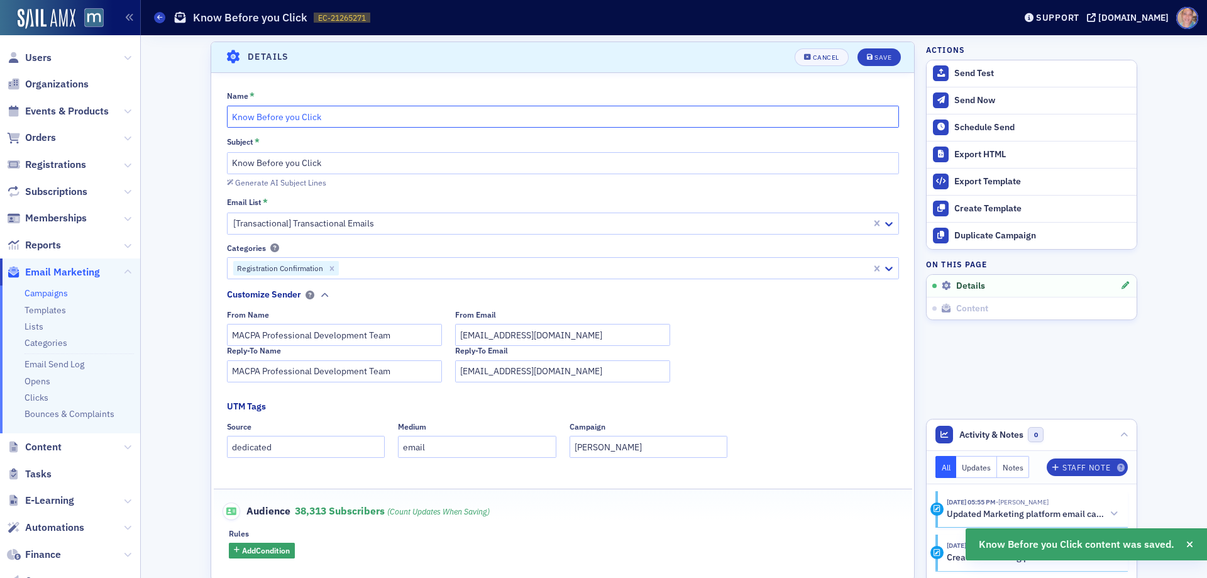
click at [354, 117] on input "Know Before you Click" at bounding box center [563, 117] width 672 height 22
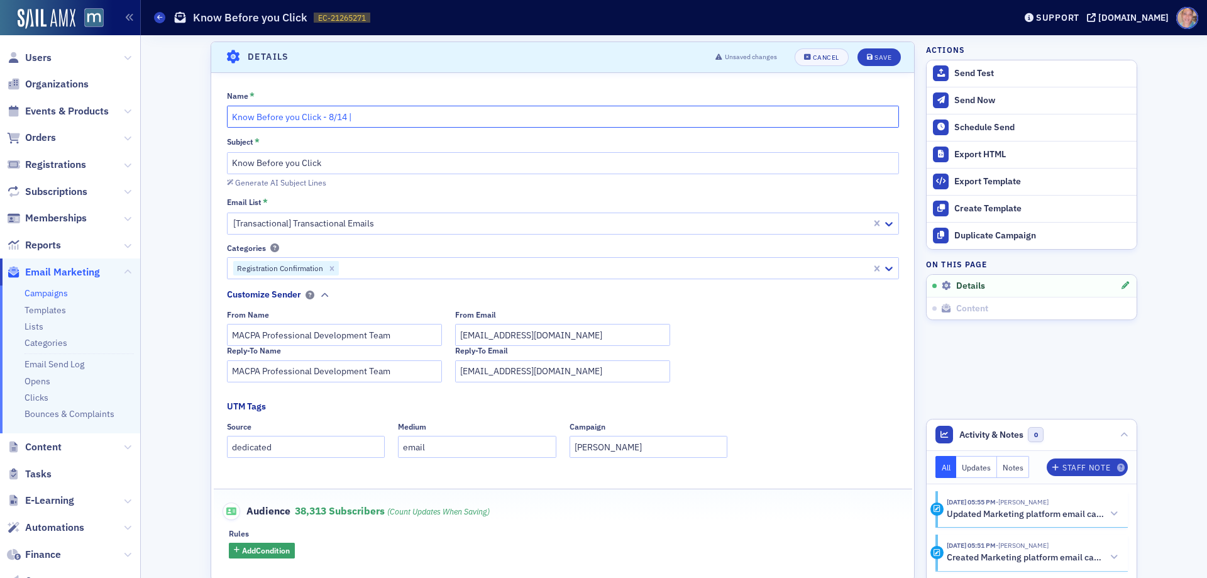
paste input "Please note that you must click the Zoom registration link below, provide your …"
click at [446, 116] on input "Name *" at bounding box center [563, 117] width 672 height 22
click at [400, 123] on input "Name *" at bounding box center [563, 117] width 672 height 22
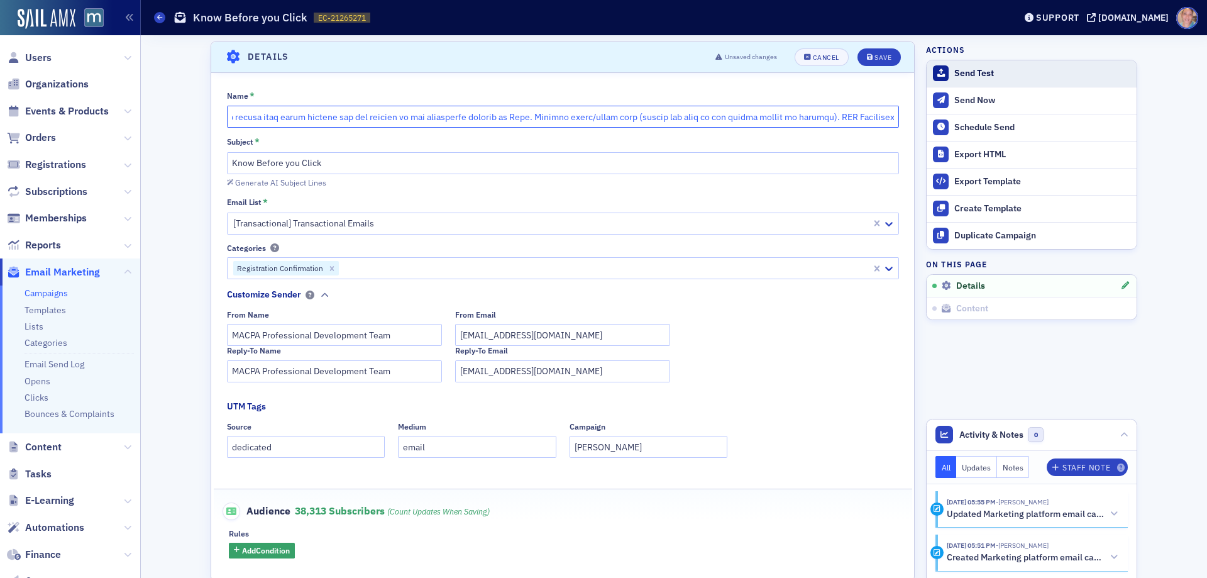
scroll to position [0, 4915]
drag, startPoint x: 349, startPoint y: 114, endPoint x: 1139, endPoint y: 69, distance: 790.8
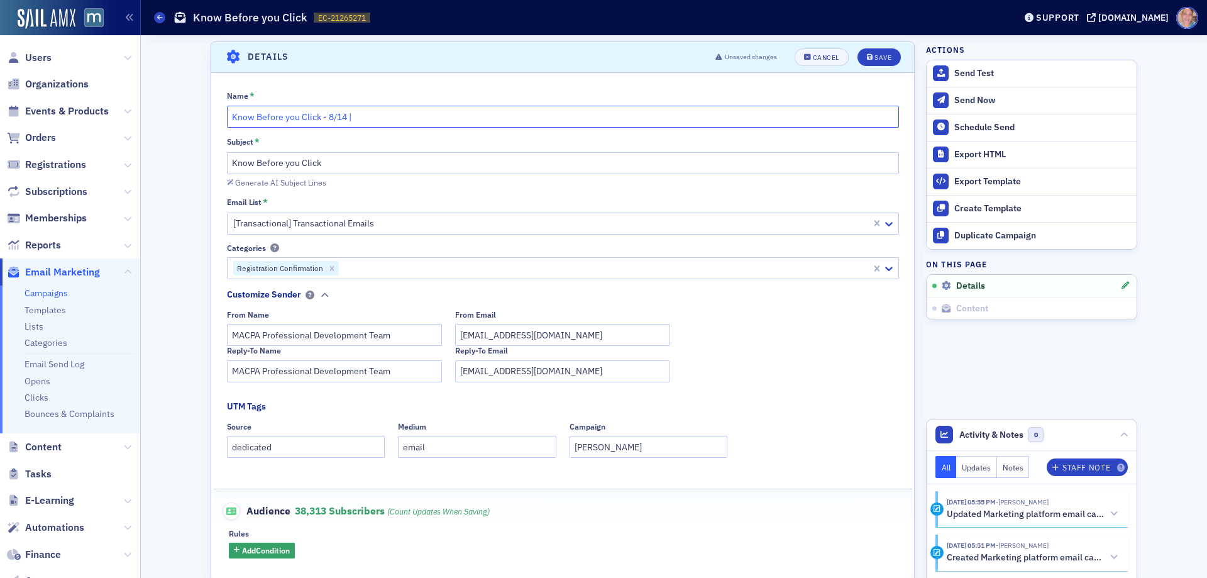
scroll to position [0, 0]
paste input "[PERSON_NAME] One Big Beautiful Bill: What Tax Practitioners Need to Know (Repl…"
click at [365, 118] on input "Know Before you Click - 8/14 | Don Farmer’s One Big Beautiful Bill: What Tax Pr…" at bounding box center [563, 117] width 672 height 22
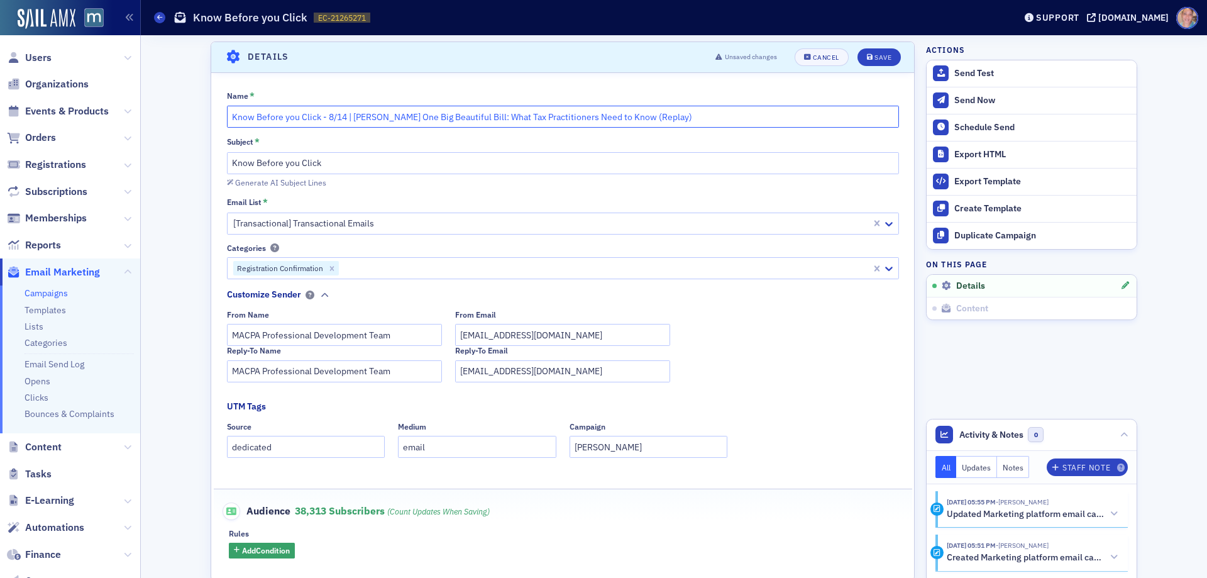
type input "Know Before you Click - 8/14 | Don Farmer’s One Big Beautiful Bill: What Tax Pr…"
drag, startPoint x: 334, startPoint y: 157, endPoint x: 160, endPoint y: 168, distance: 175.1
paste input "- 8/14 | Don Farmer’s One Big Beautiful Bill: What Tax Practitioners Need to Kn…"
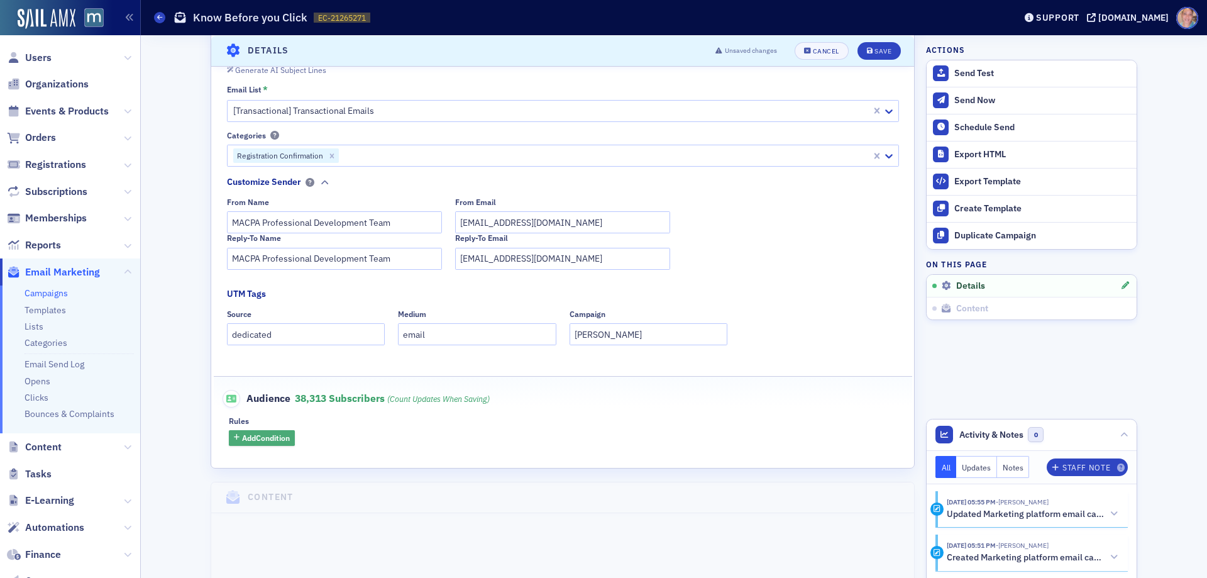
scroll to position [185, 0]
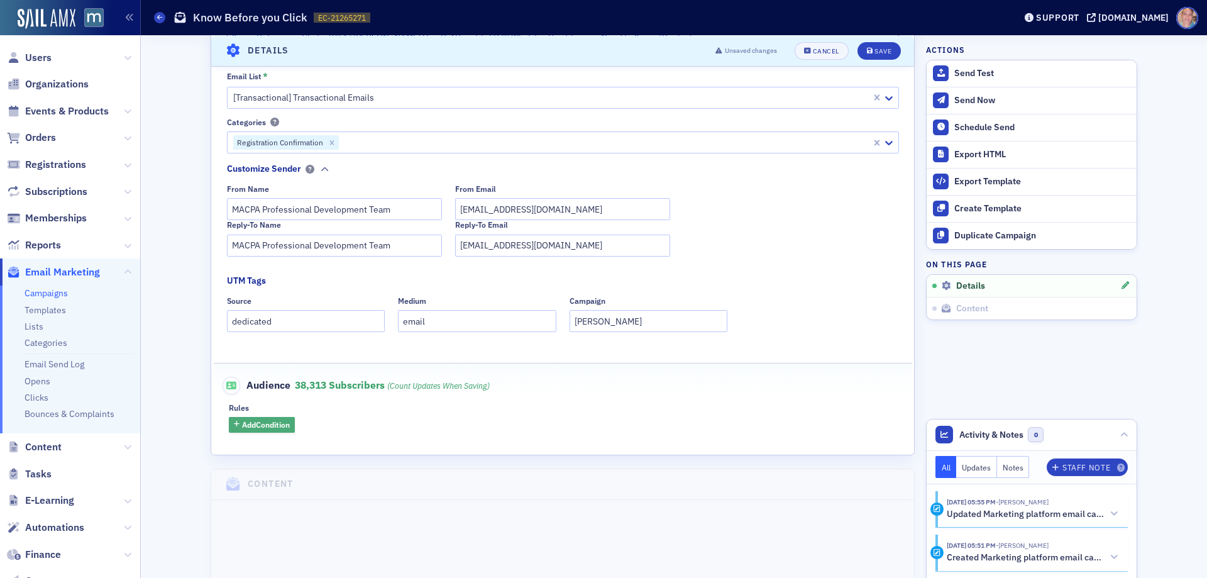
type input "Know Before you Click - 8/14 | Don Farmer’s One Big Beautiful Bill: What Tax Pr…"
click at [253, 426] on span "Add Condition" at bounding box center [266, 424] width 48 height 11
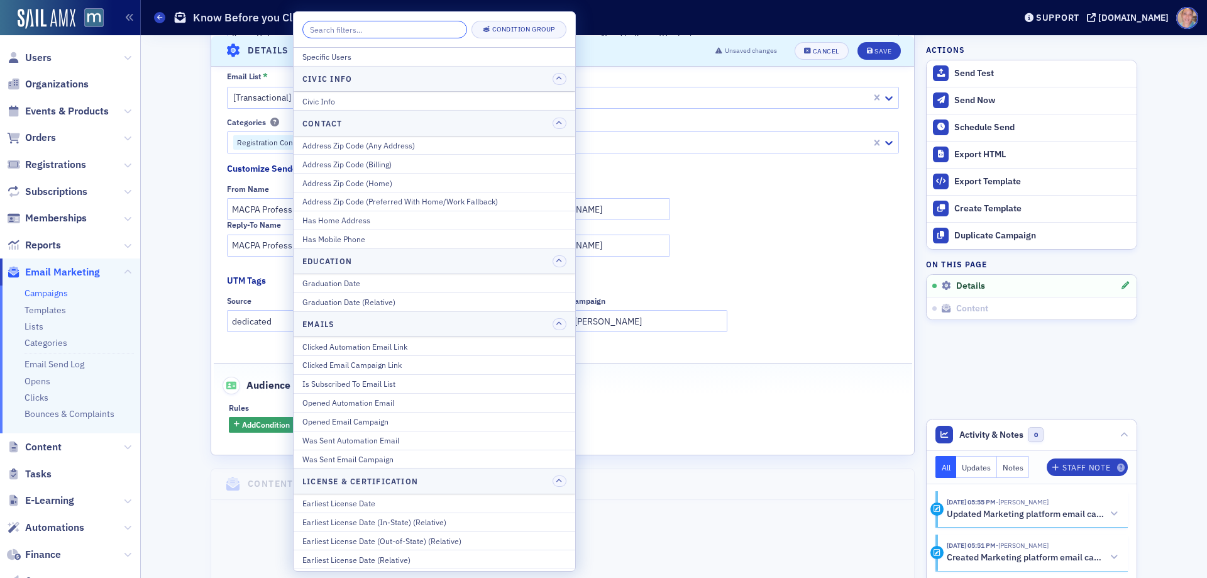
click at [386, 28] on input "search" at bounding box center [384, 30] width 165 height 18
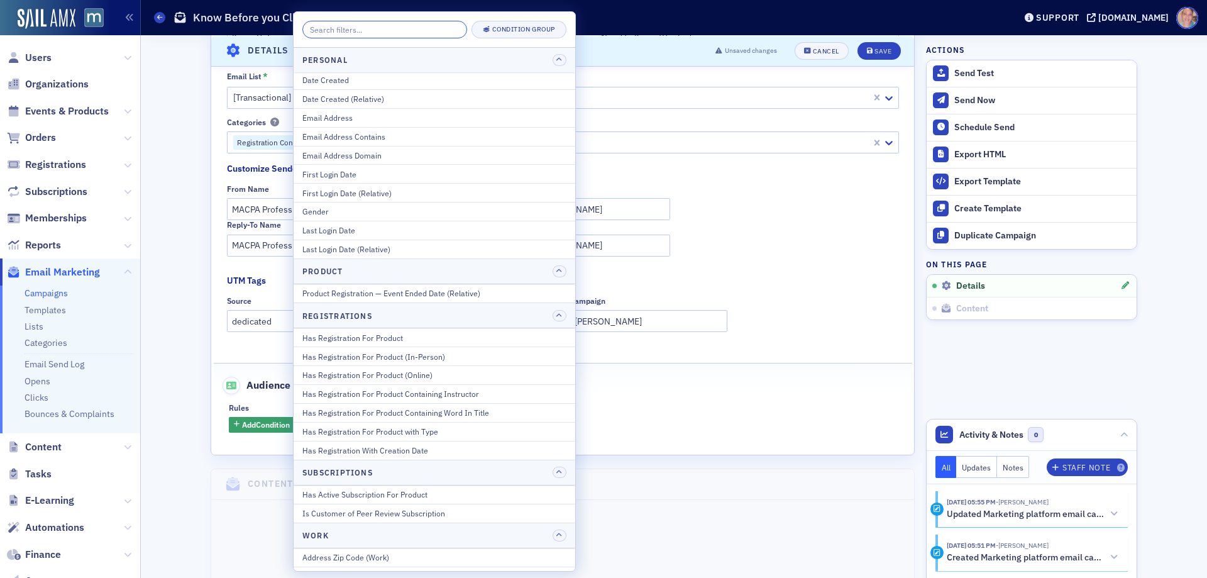
scroll to position [1383, 0]
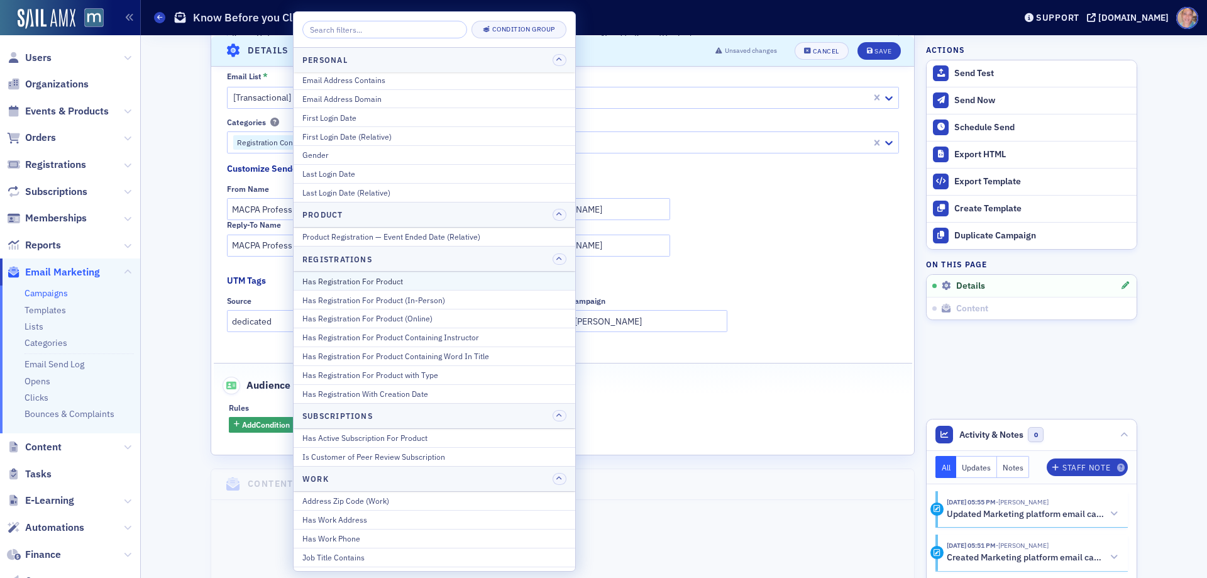
click at [392, 282] on div "Has Registration For Product" at bounding box center [434, 280] width 264 height 11
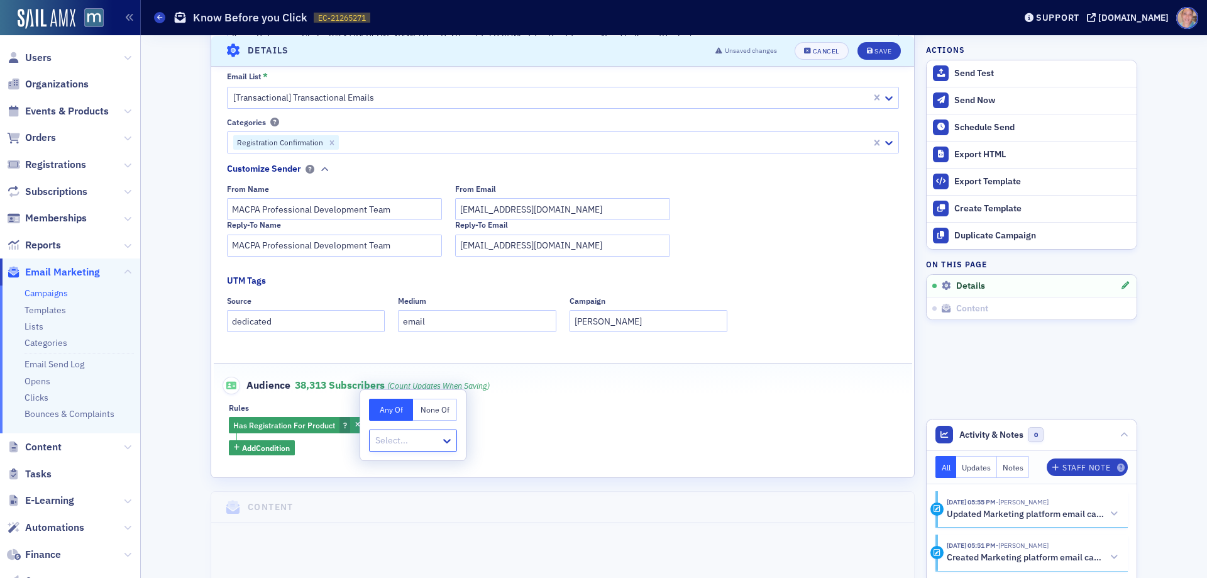
type input "EVT-21254108"
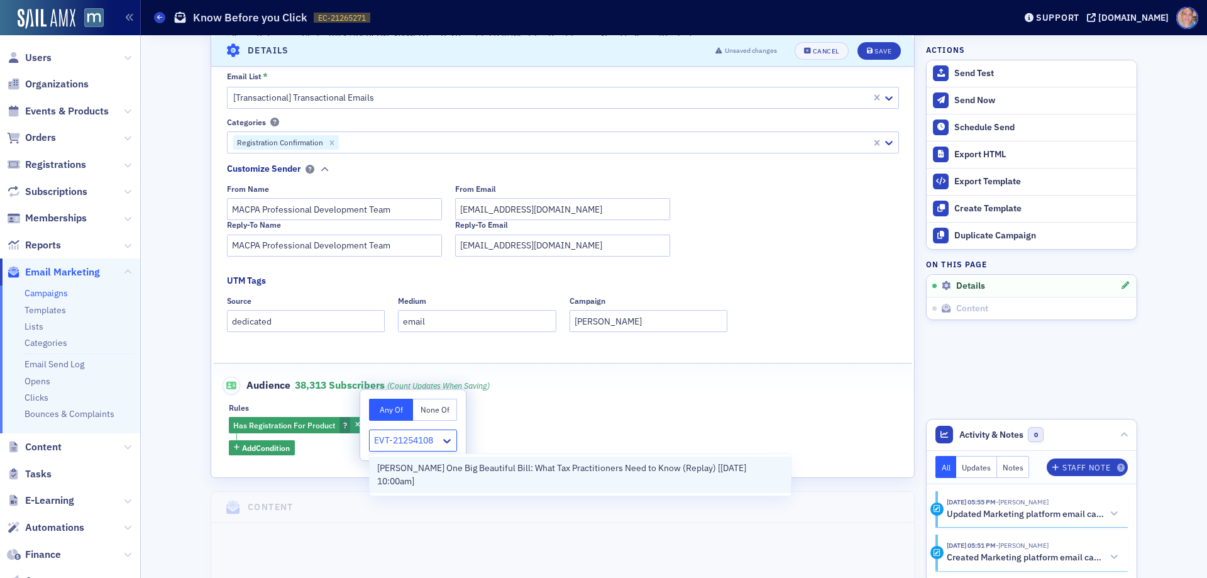
click at [418, 476] on span "Don Farmer’s One Big Beautiful Bill: What Tax Practitioners Need to Know (Repla…" at bounding box center [580, 474] width 406 height 26
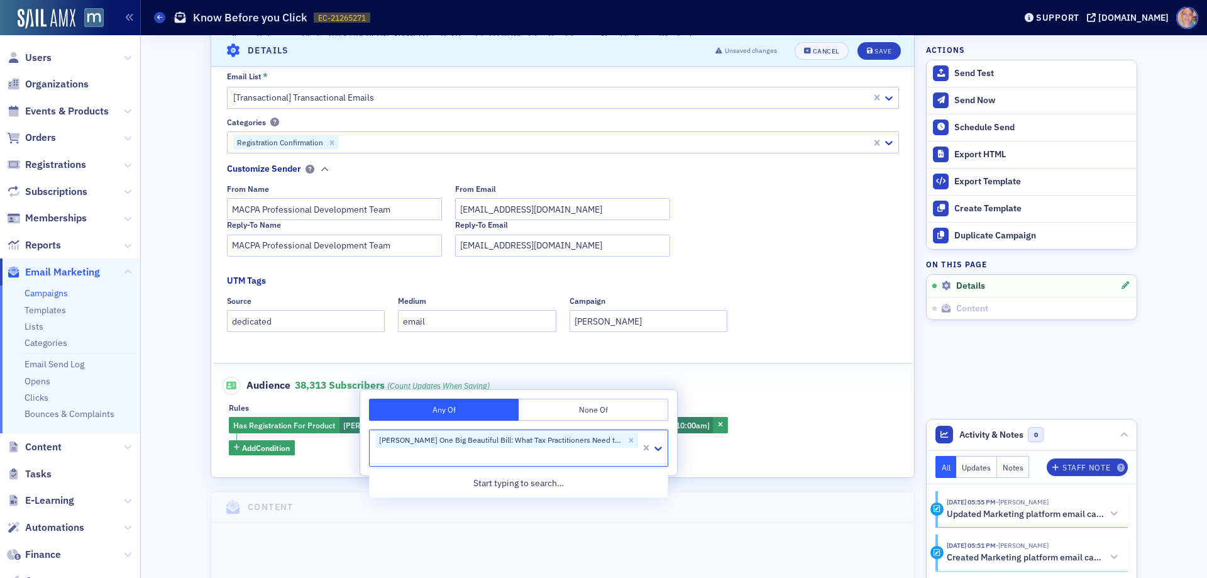
click at [829, 390] on div "Audience 38,313 Subscribers (count updates when saving)" at bounding box center [563, 378] width 672 height 31
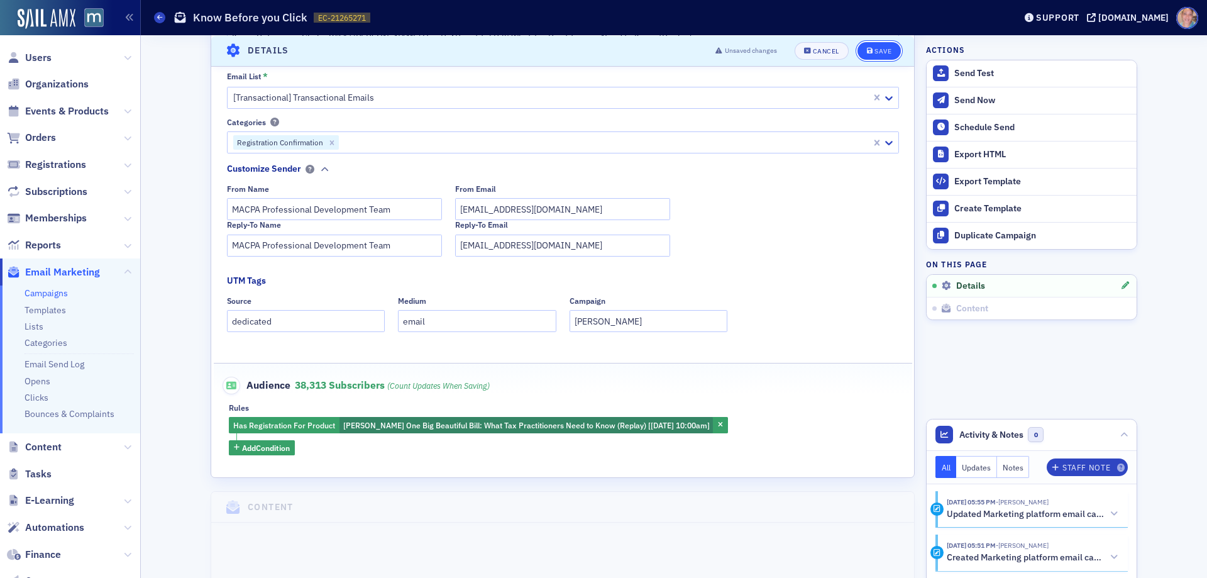
click at [874, 52] on div "Save" at bounding box center [882, 50] width 17 height 7
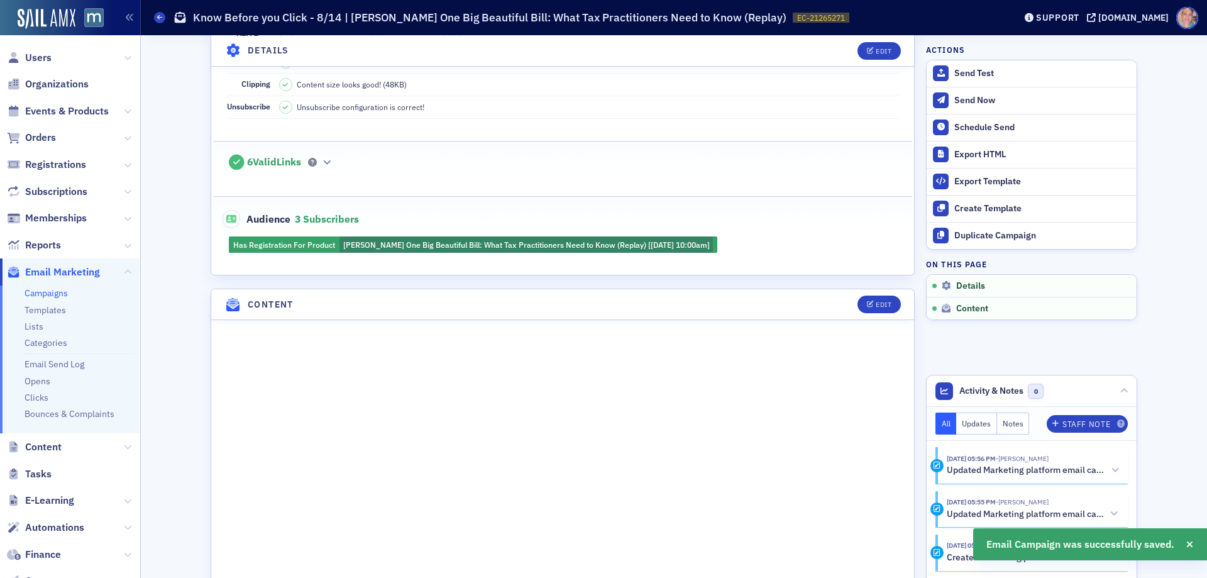
scroll to position [436, 0]
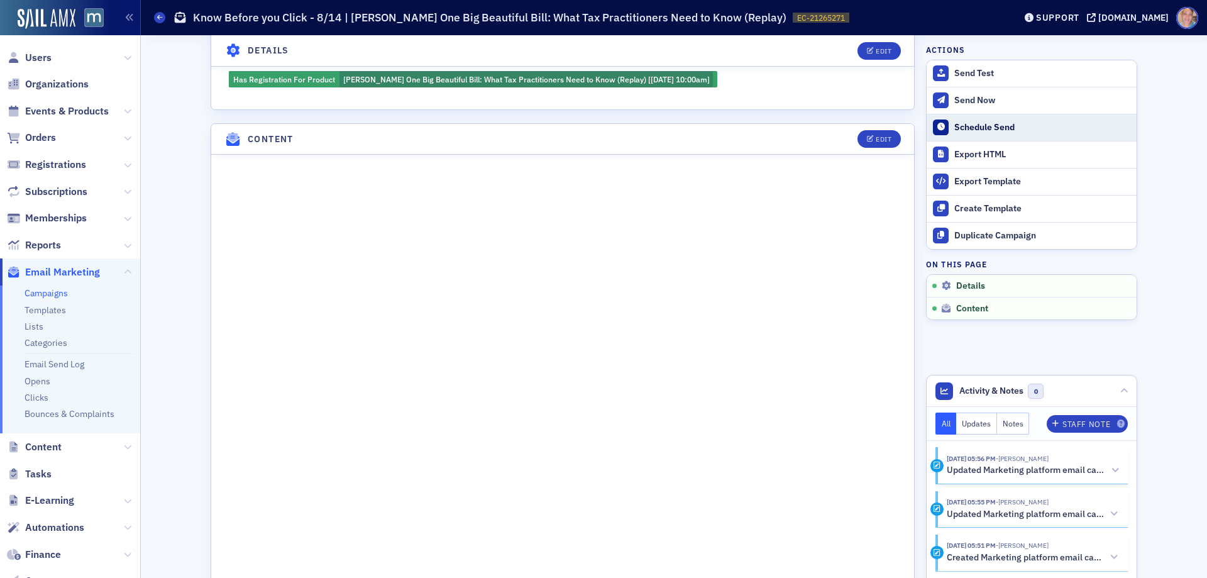
click at [994, 123] on div "Schedule Send" at bounding box center [1042, 127] width 176 height 11
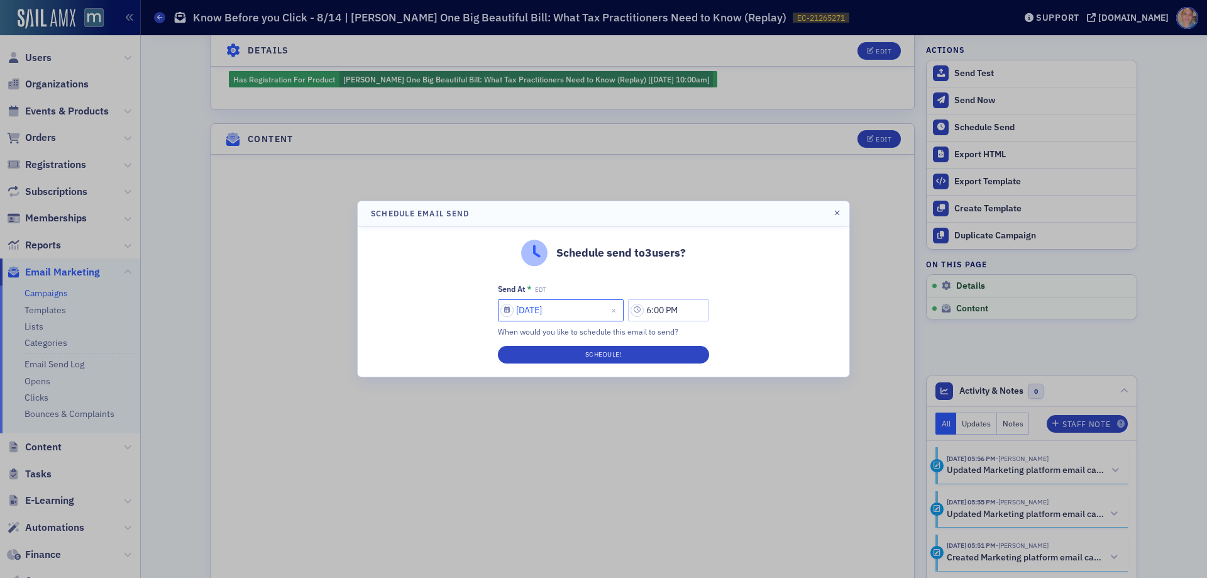
click at [510, 312] on input "08/11/2025" at bounding box center [561, 310] width 126 height 22
select select "7"
select select "2025"
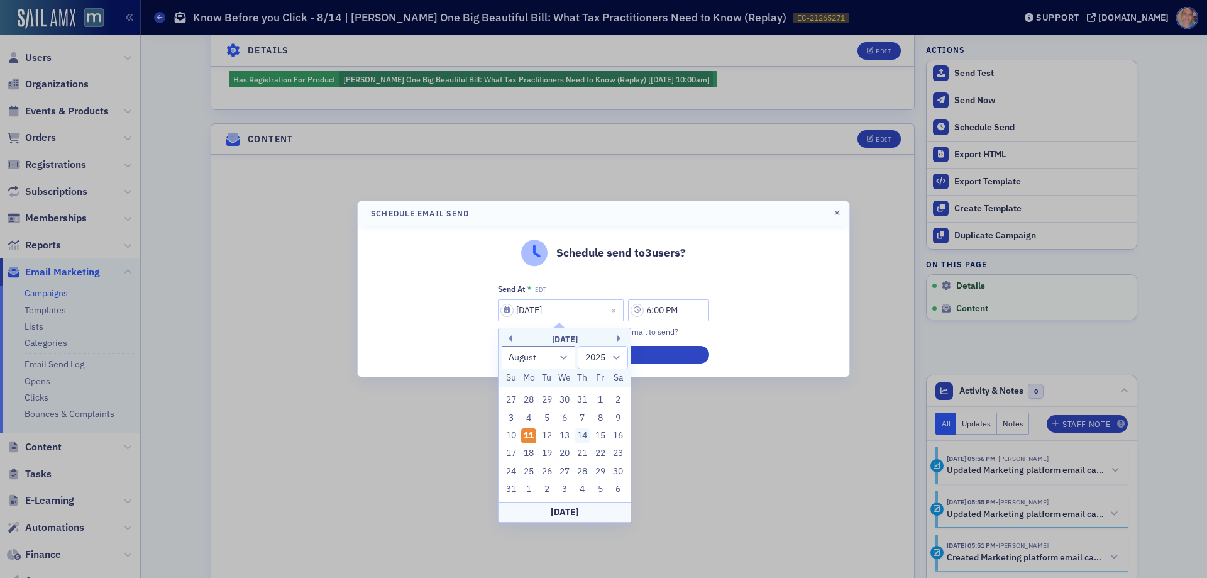
click at [580, 436] on div "14" at bounding box center [582, 435] width 15 height 15
type input "[DATE]"
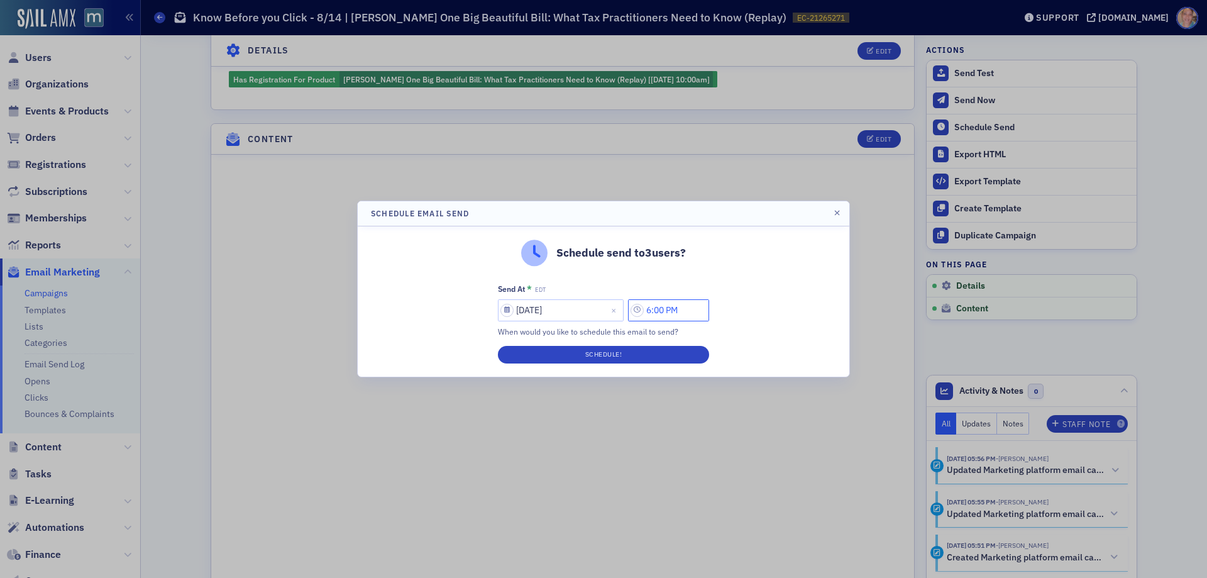
click at [662, 312] on input "6:00 PM" at bounding box center [668, 310] width 81 height 22
click at [588, 318] on button "AM" at bounding box center [595, 310] width 24 height 22
type input "6:00 AM"
click at [789, 286] on div "Schedule send to 3 users? Send At * EDT 08/14/2025 6:00 AM When would you like …" at bounding box center [604, 301] width 492 height 150
click at [601, 356] on button "Schedule!" at bounding box center [603, 355] width 211 height 18
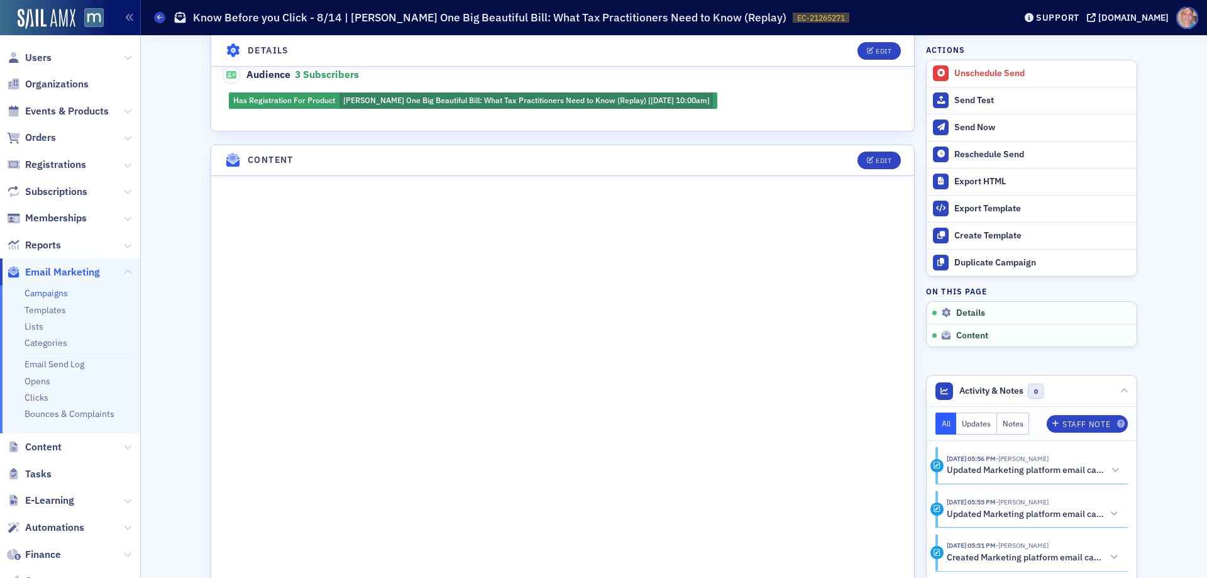
scroll to position [458, 0]
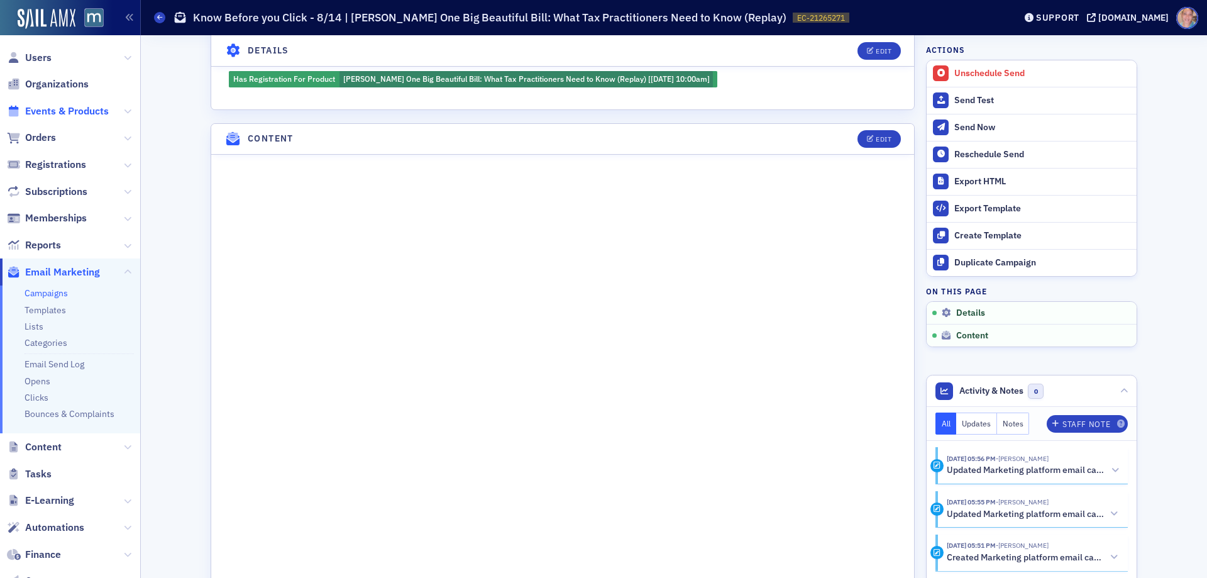
click at [57, 113] on span "Events & Products" at bounding box center [67, 111] width 84 height 14
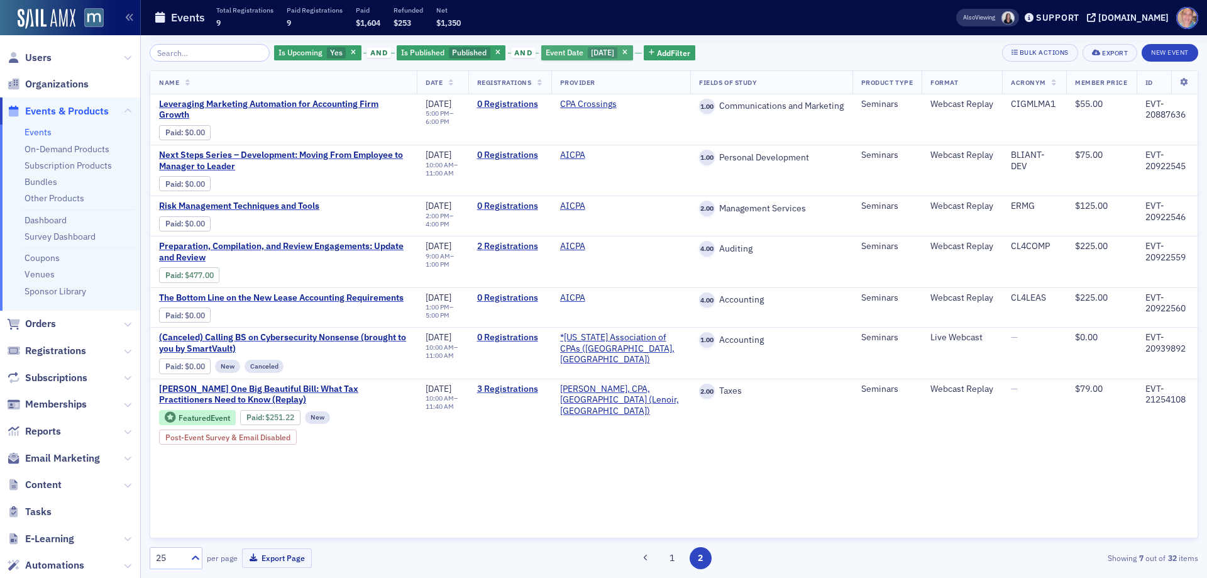
click at [596, 53] on span "[DATE]" at bounding box center [602, 52] width 23 height 10
select select "7"
select select "2025"
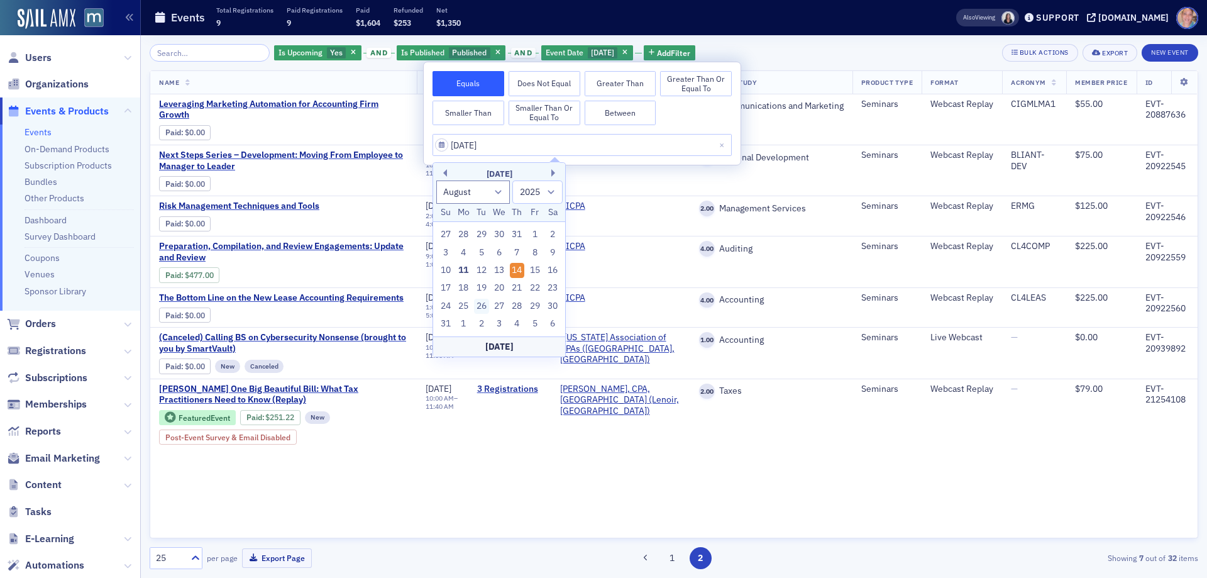
click at [486, 302] on div "26" at bounding box center [481, 306] width 15 height 15
type input "08/26/2025"
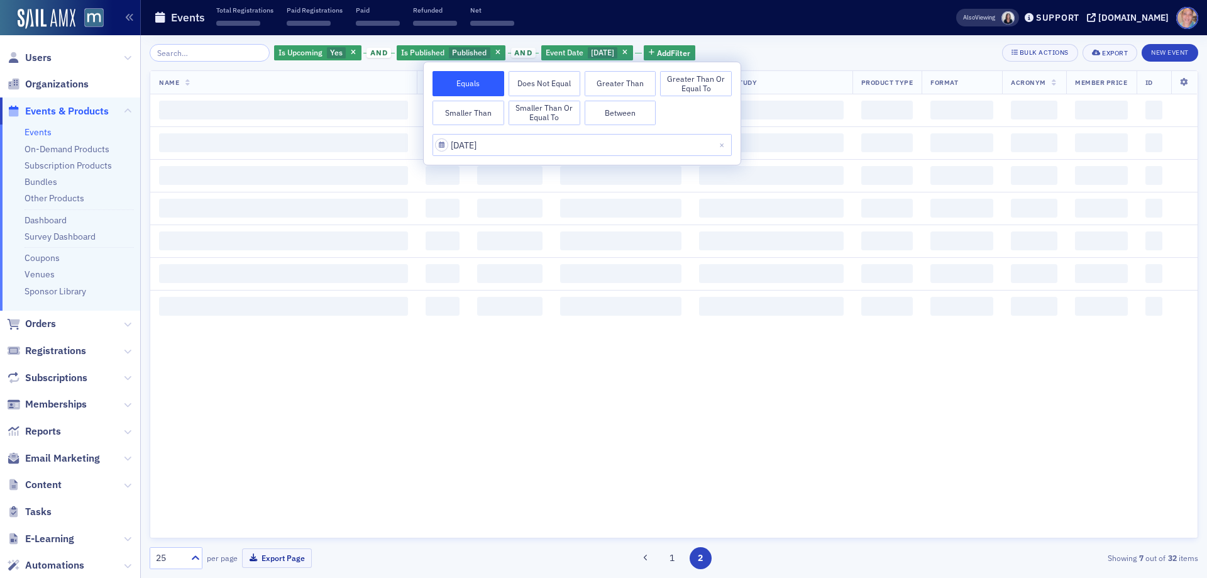
click at [786, 52] on div "Is Upcoming Yes and Is Published Published and Event Date 8/26/2025 Add Filter …" at bounding box center [674, 53] width 1048 height 18
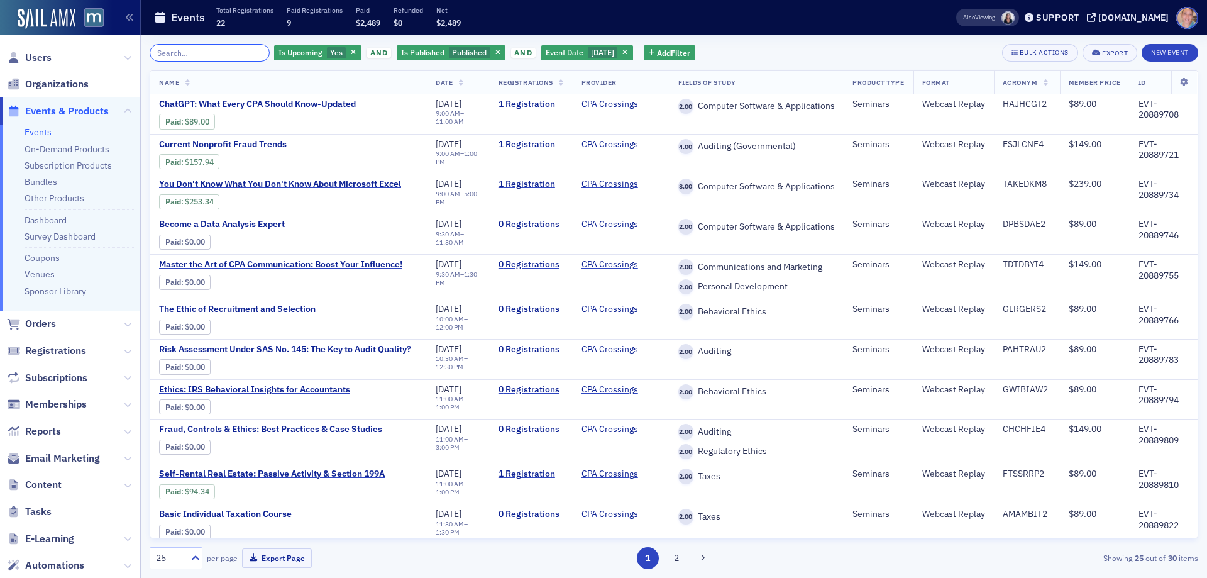
click at [211, 53] on input "search" at bounding box center [210, 53] width 120 height 18
click at [627, 50] on icon "button" at bounding box center [624, 53] width 5 height 7
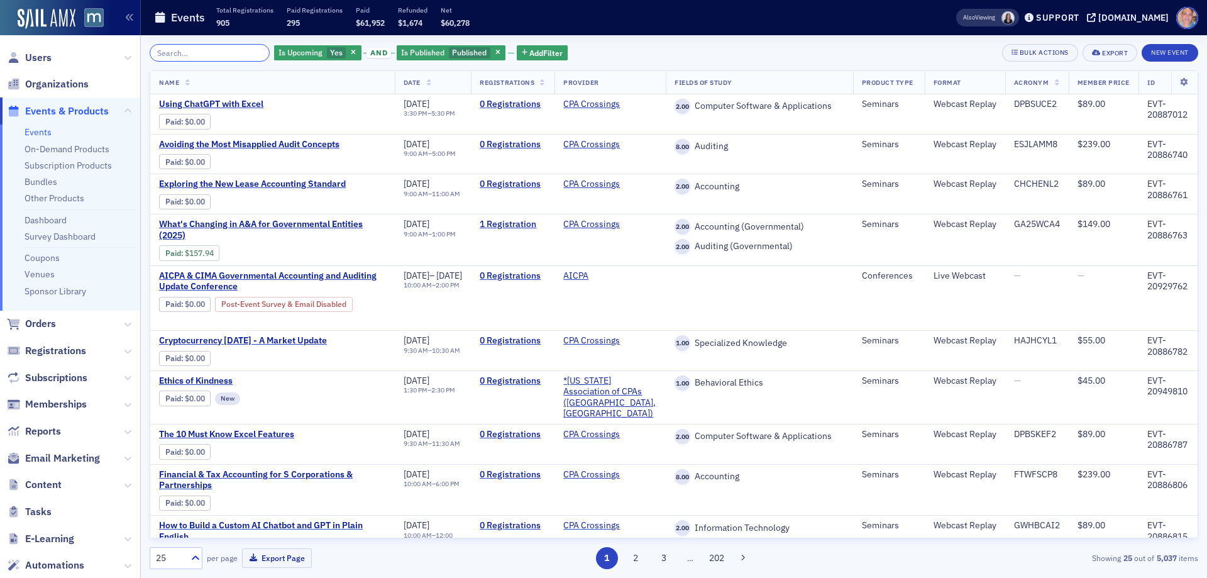
click at [199, 53] on input "search" at bounding box center [210, 53] width 120 height 18
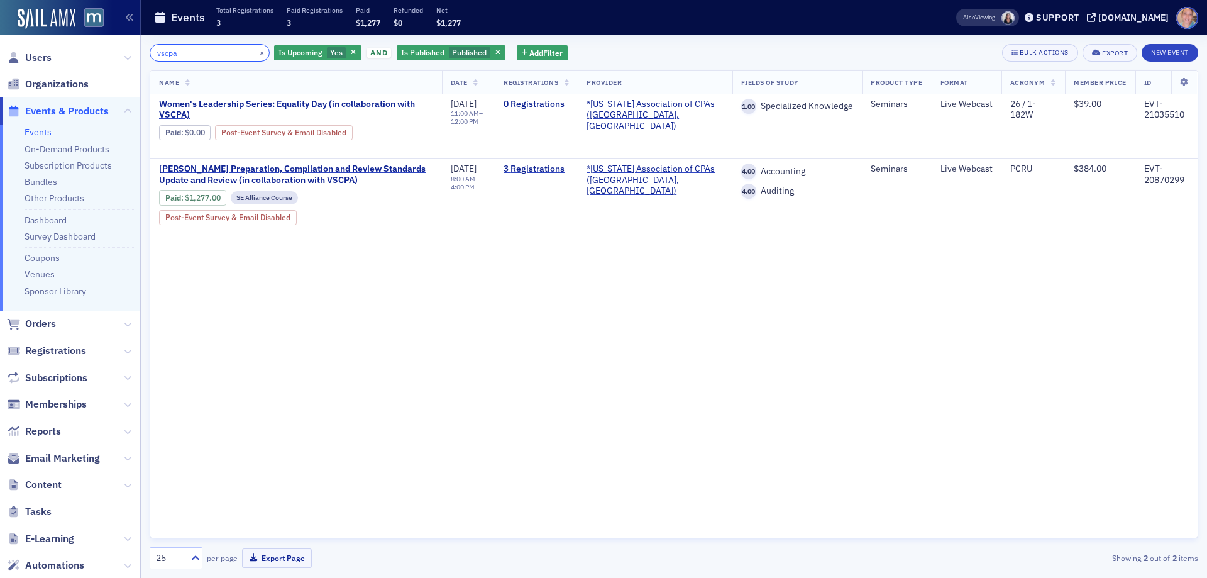
type input "vscpa"
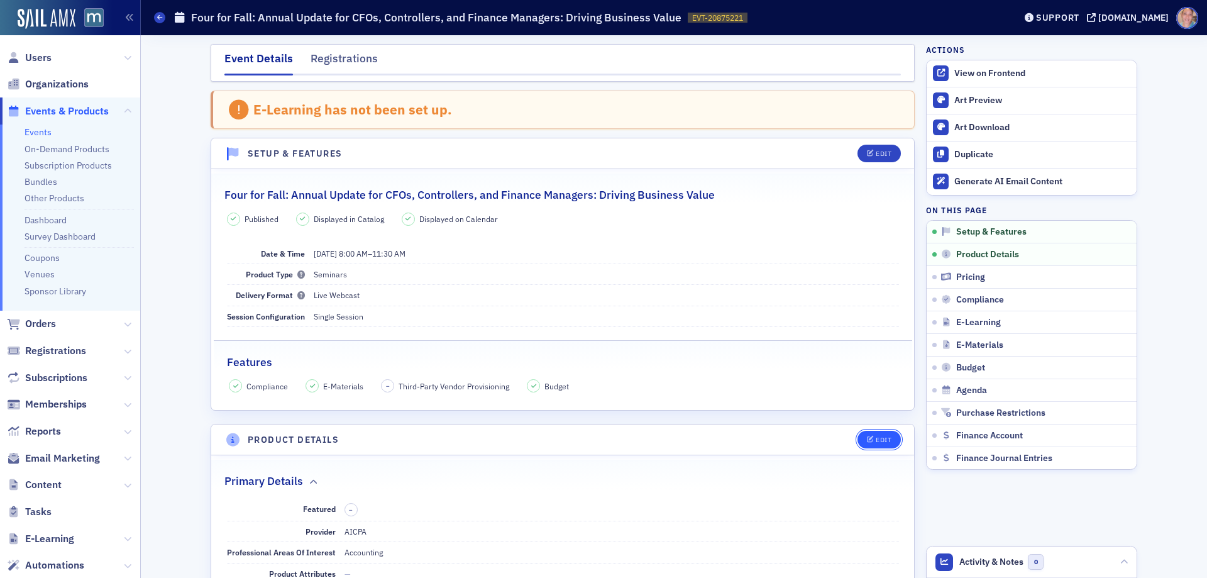
click at [881, 439] on div "Edit" at bounding box center [884, 439] width 16 height 7
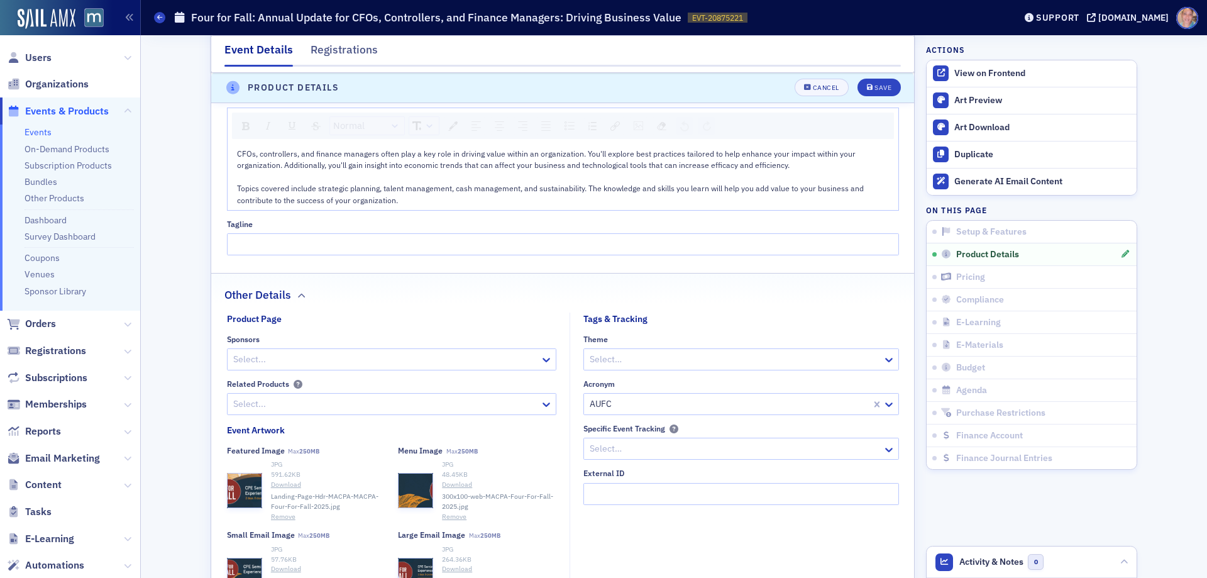
scroll to position [791, 0]
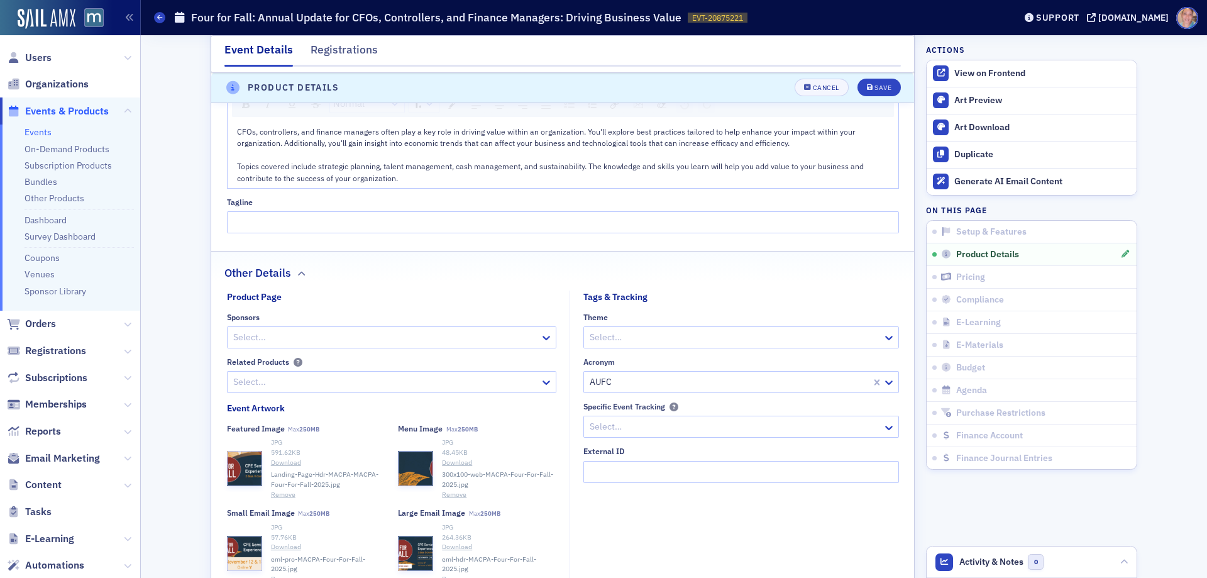
drag, startPoint x: 308, startPoint y: 335, endPoint x: 307, endPoint y: 322, distance: 12.6
click at [308, 334] on div at bounding box center [385, 337] width 307 height 16
type input "cpa"
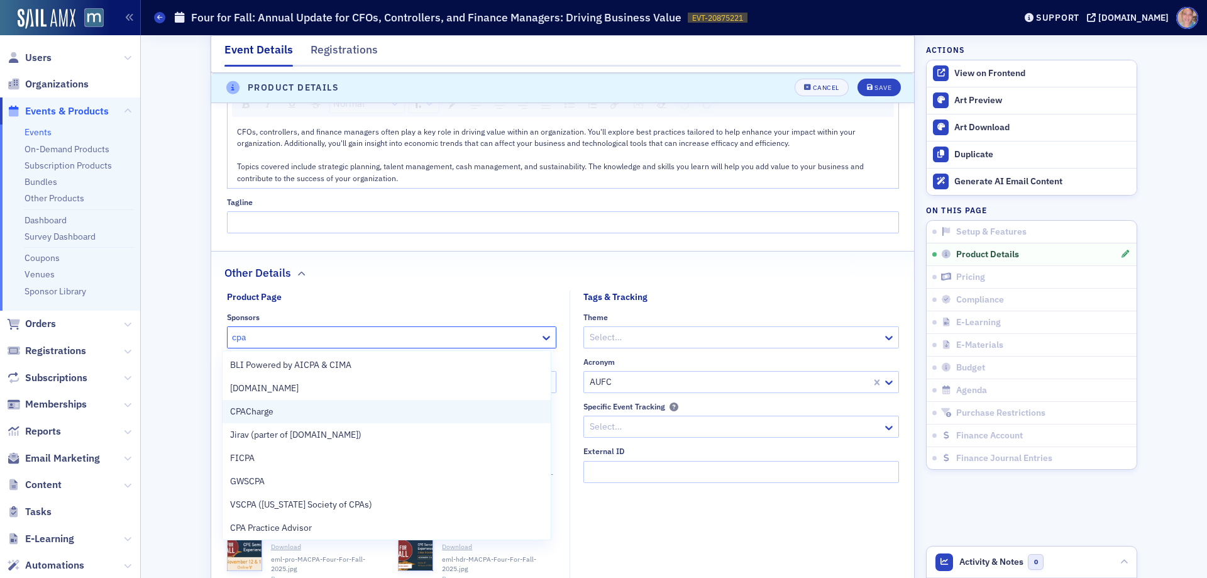
click at [290, 414] on div "CPACharge" at bounding box center [386, 411] width 313 height 13
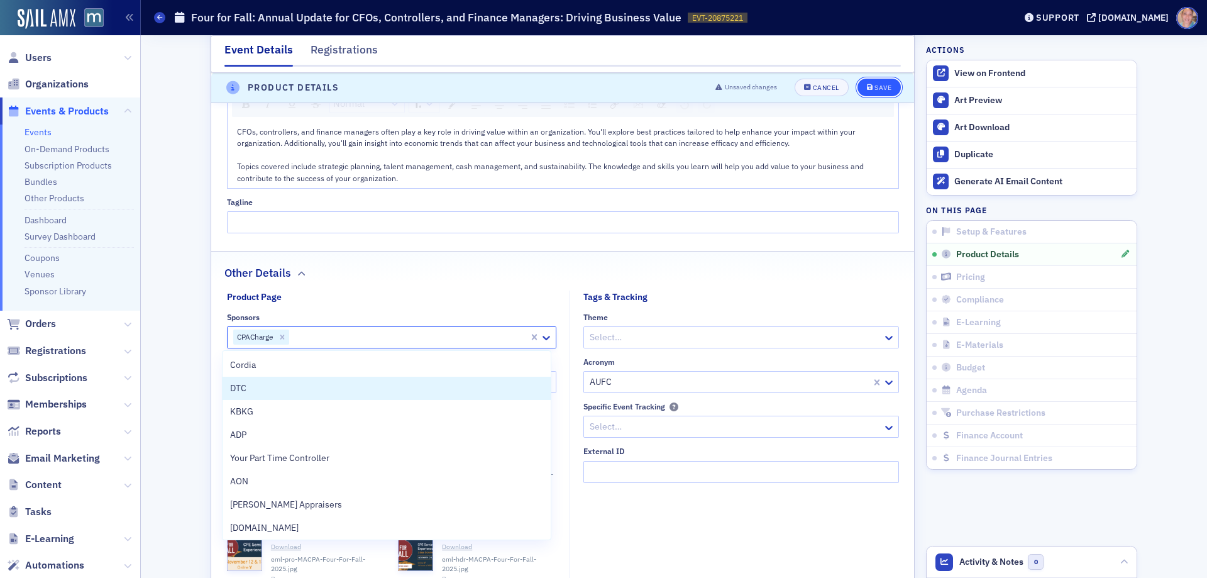
click at [884, 85] on div "Save" at bounding box center [882, 88] width 17 height 7
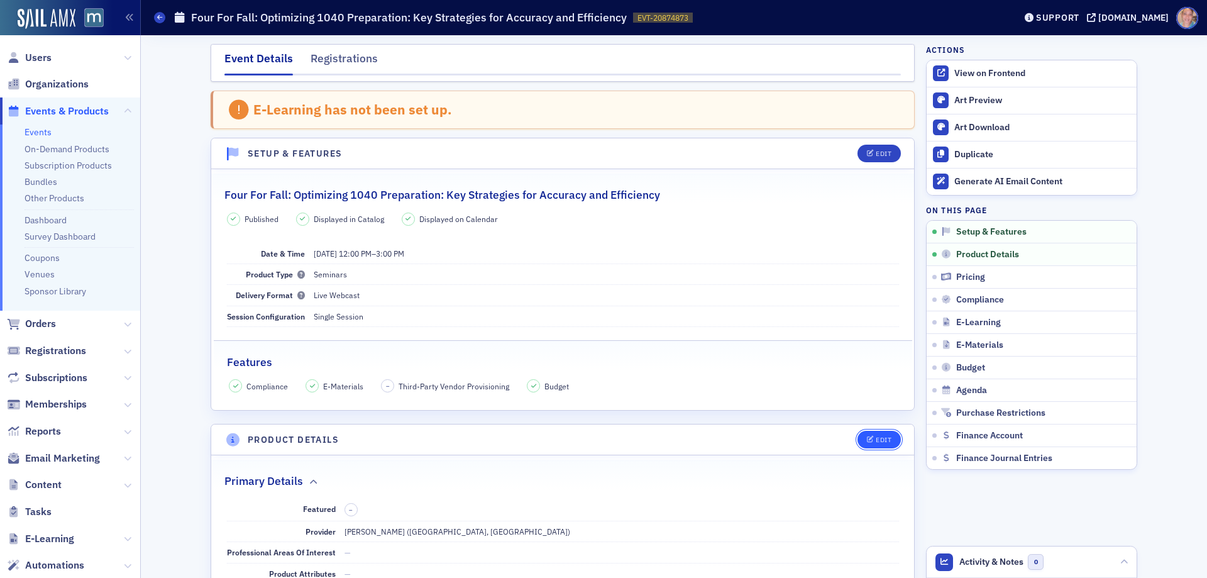
click at [873, 444] on button "Edit" at bounding box center [878, 440] width 43 height 18
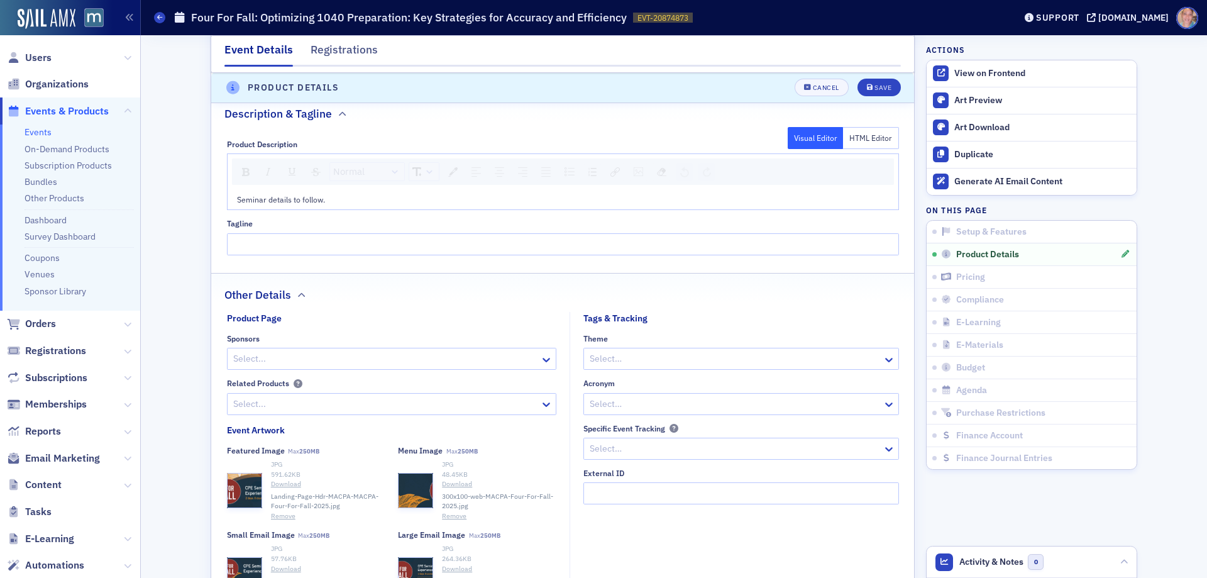
scroll to position [728, 0]
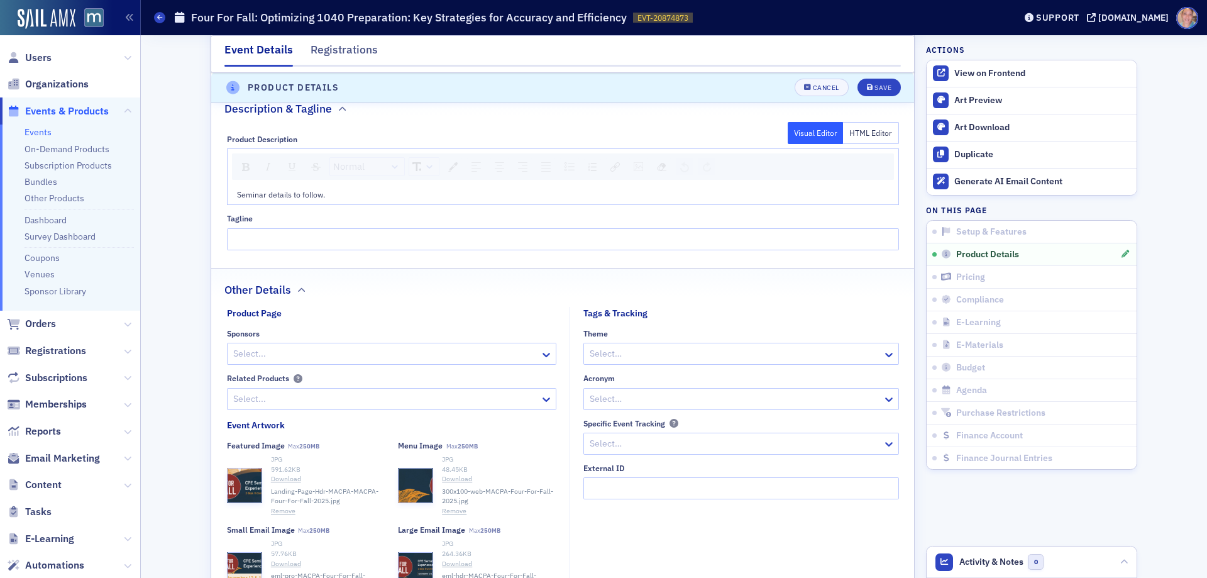
click at [309, 355] on div at bounding box center [385, 354] width 307 height 16
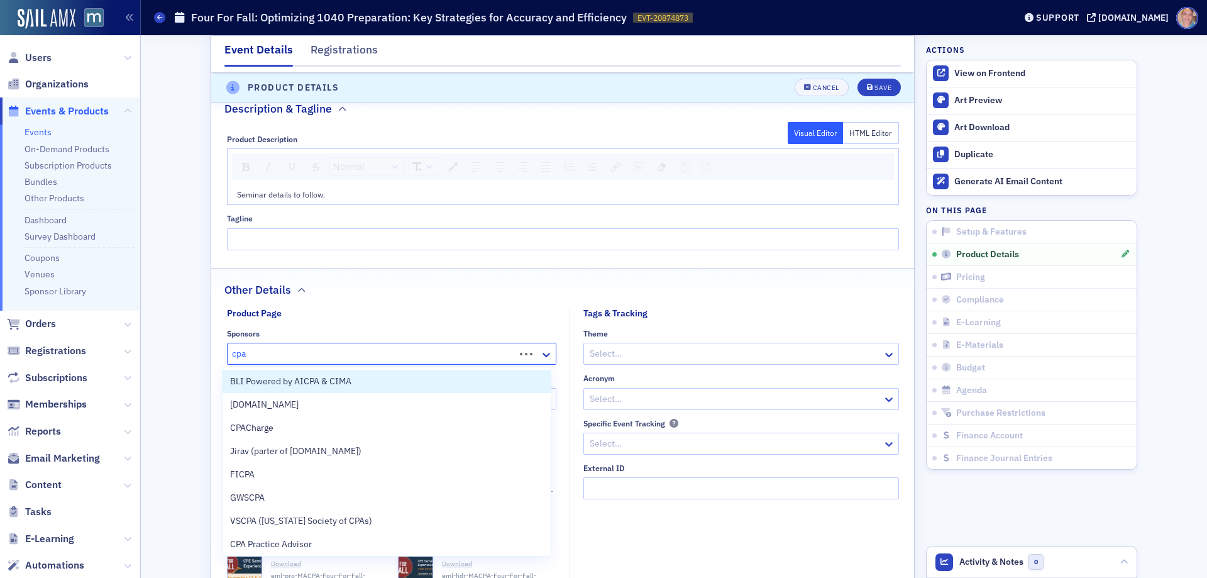
type input "[PERSON_NAME]"
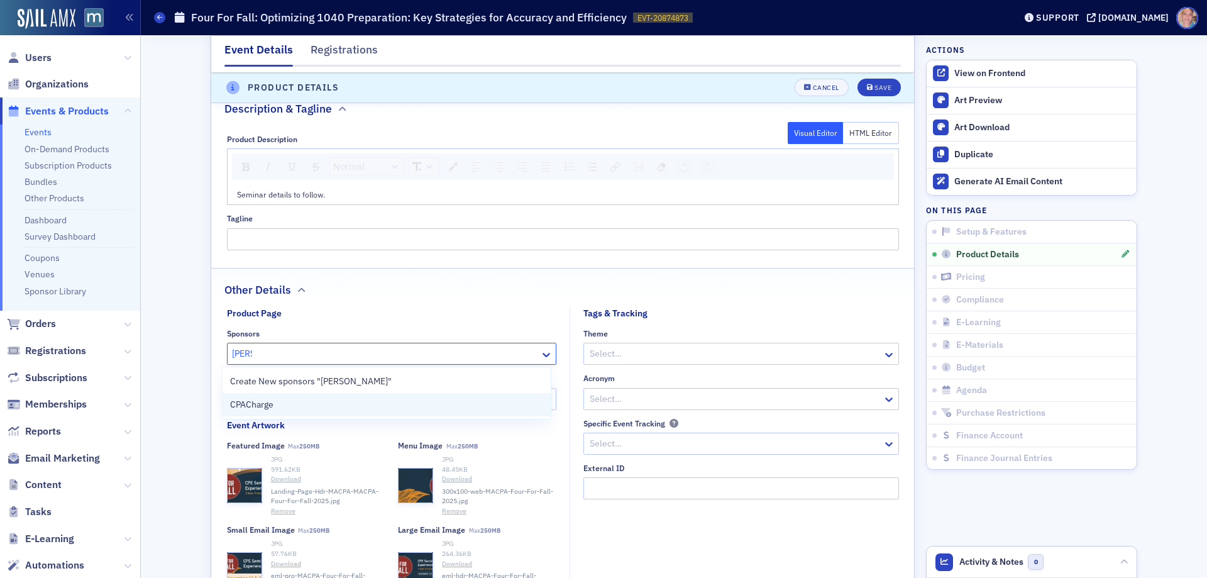
click at [288, 403] on div "CPACharge" at bounding box center [386, 404] width 313 height 13
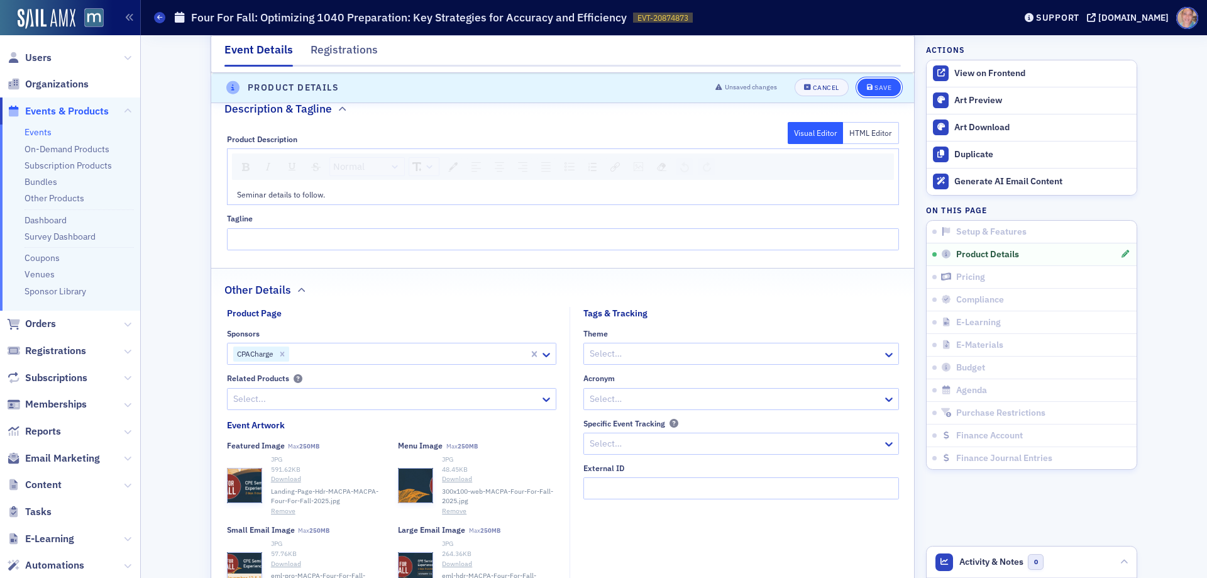
click at [874, 89] on div "Save" at bounding box center [882, 88] width 17 height 7
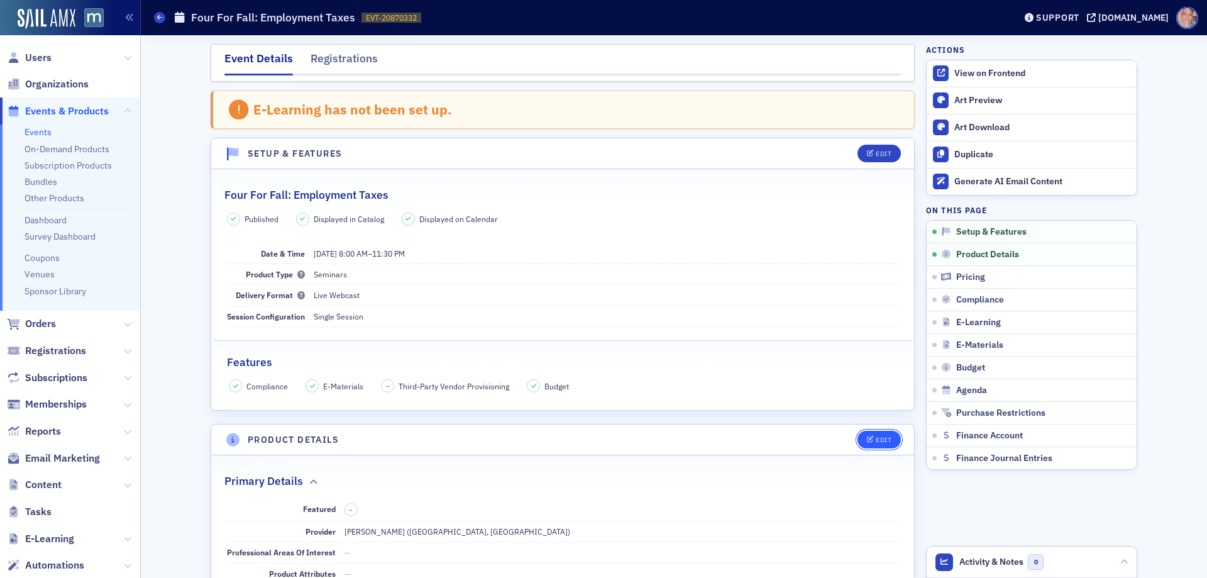
click at [879, 438] on div "Edit" at bounding box center [884, 439] width 16 height 7
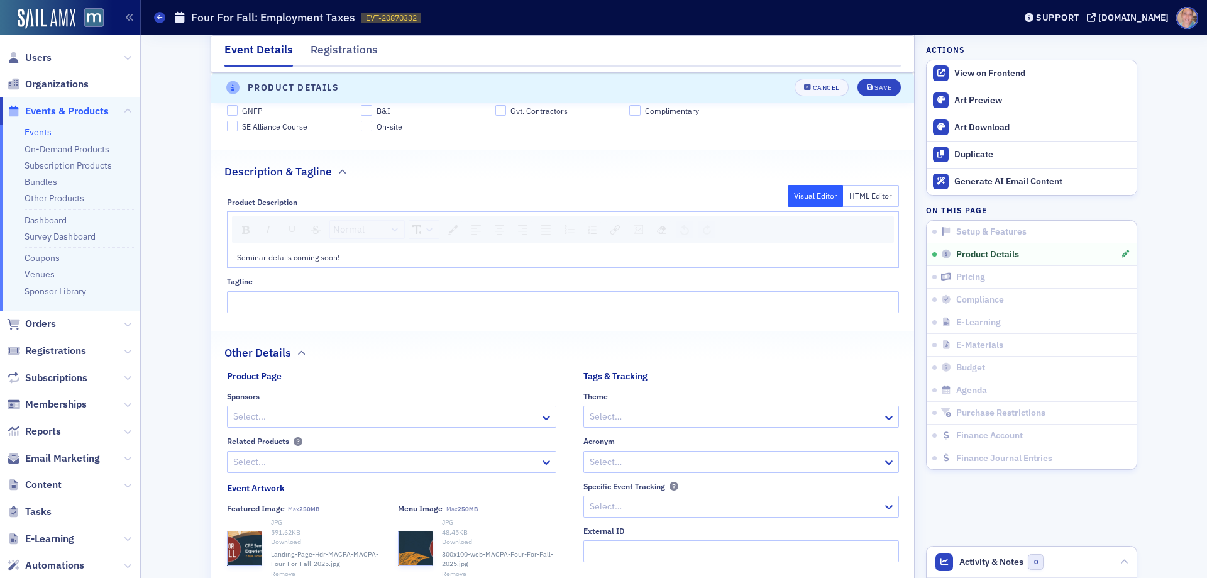
scroll to position [916, 0]
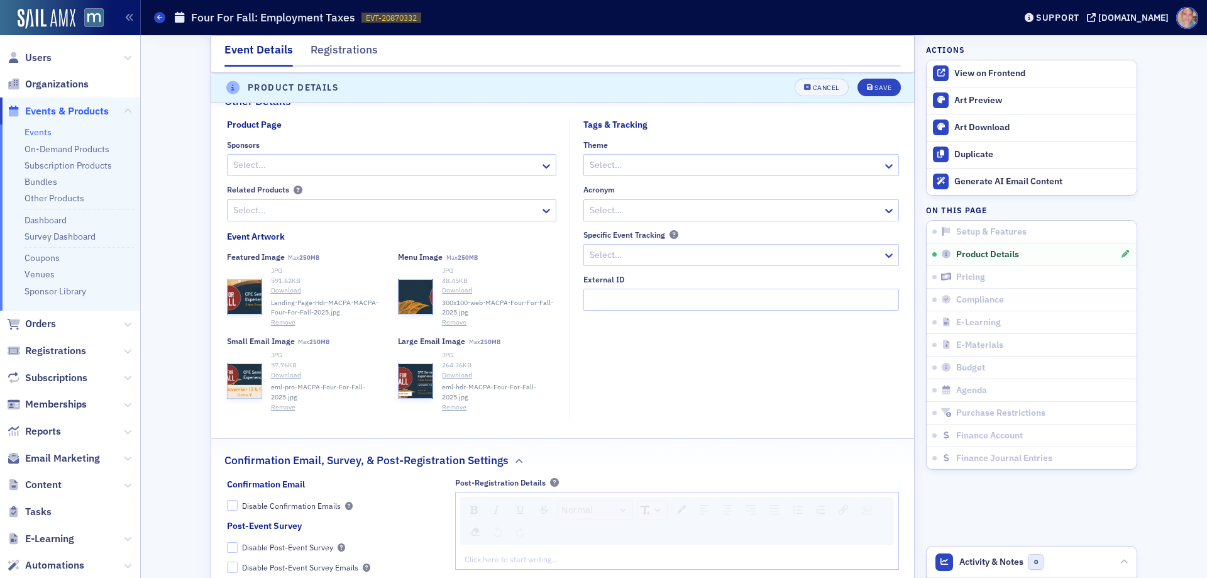
click at [330, 168] on div at bounding box center [385, 165] width 307 height 16
type input "cpa"
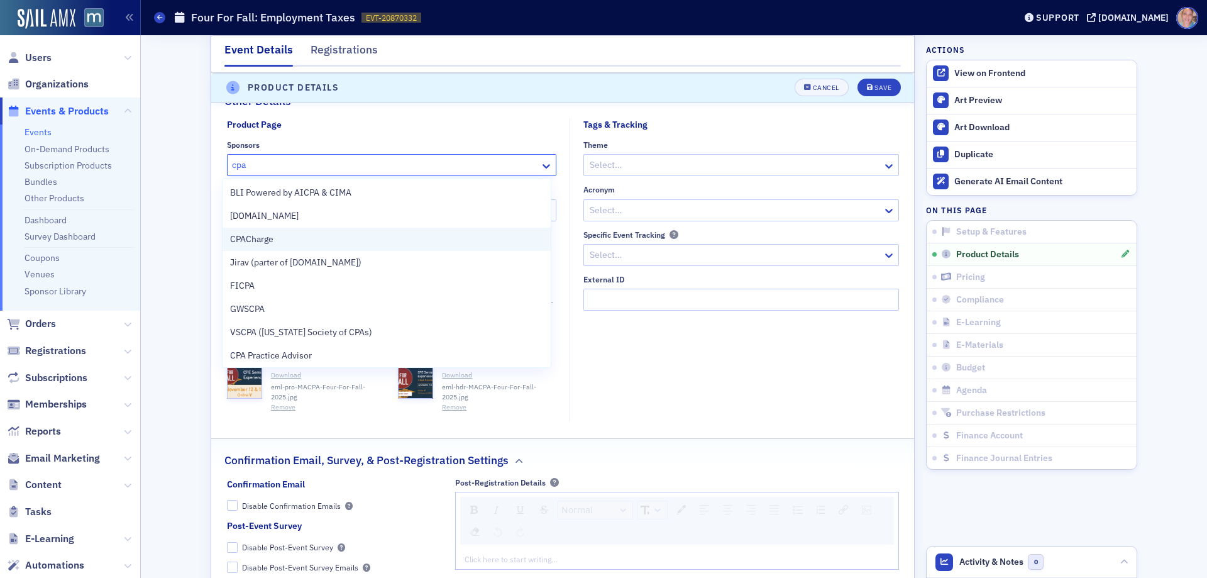
click at [299, 247] on div "CPACharge" at bounding box center [386, 239] width 328 height 23
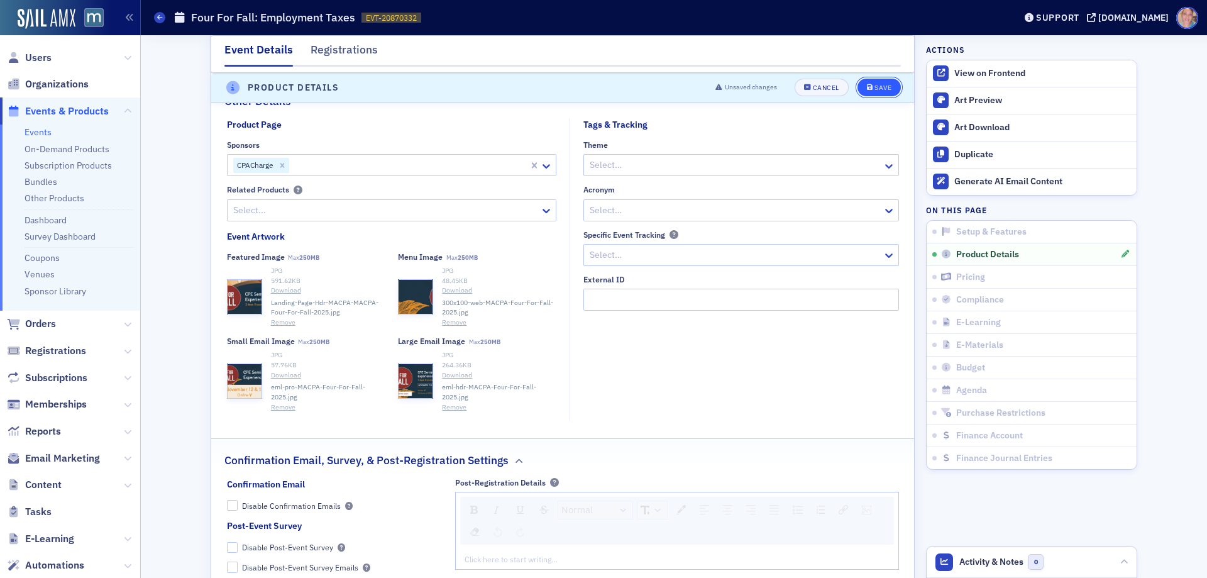
click at [867, 87] on icon "submit" at bounding box center [870, 88] width 6 height 7
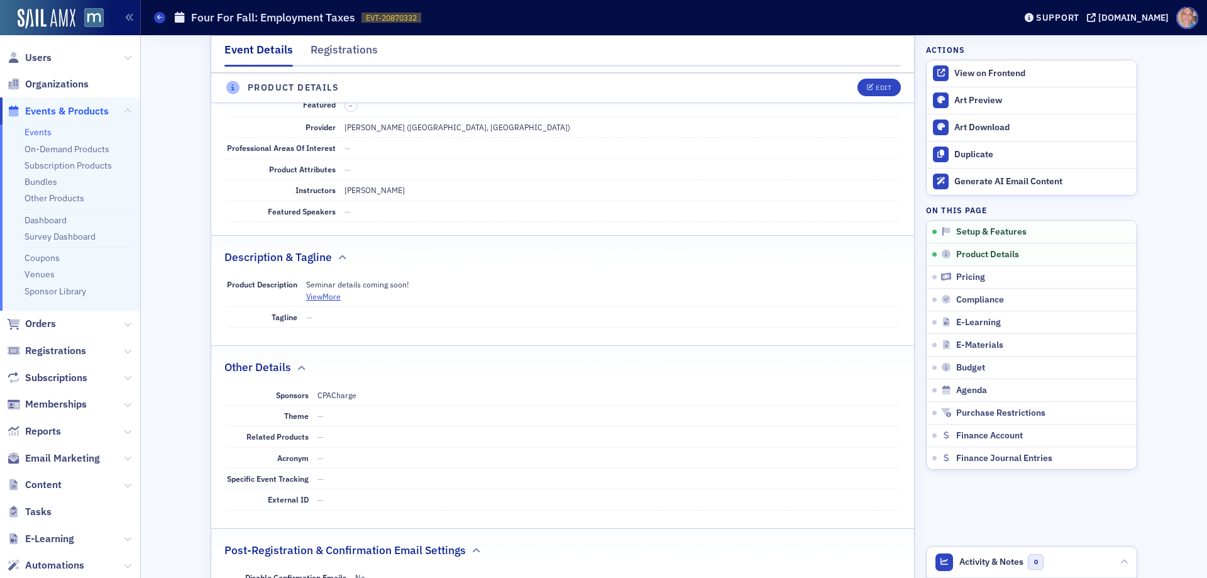
scroll to position [351, 0]
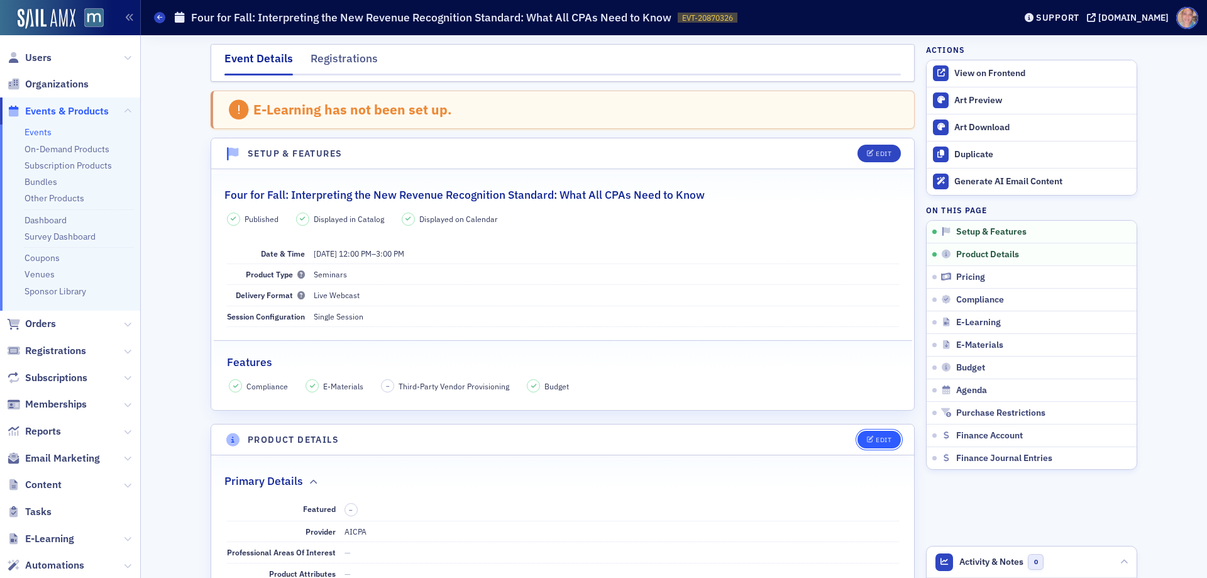
click at [877, 431] on button "Edit" at bounding box center [878, 440] width 43 height 18
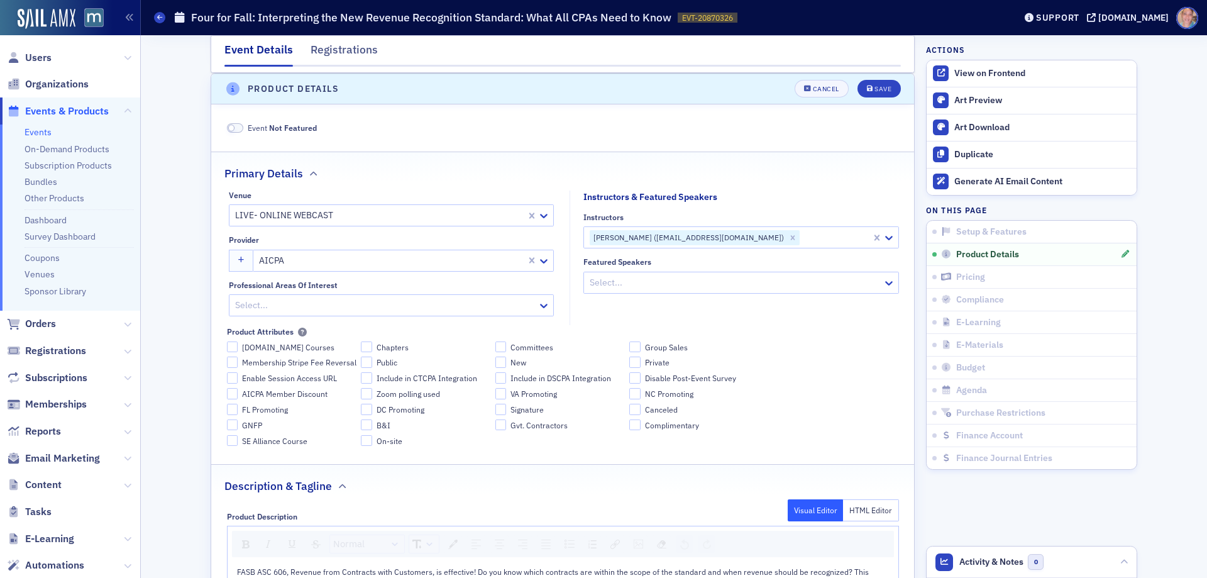
scroll to position [665, 0]
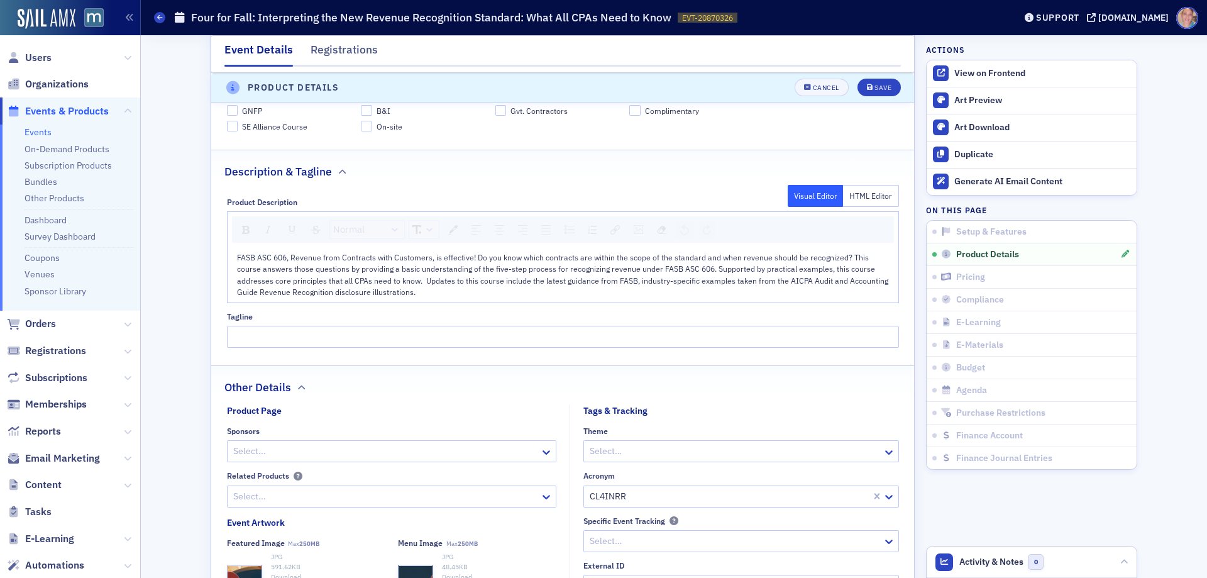
click at [277, 447] on div at bounding box center [385, 451] width 307 height 16
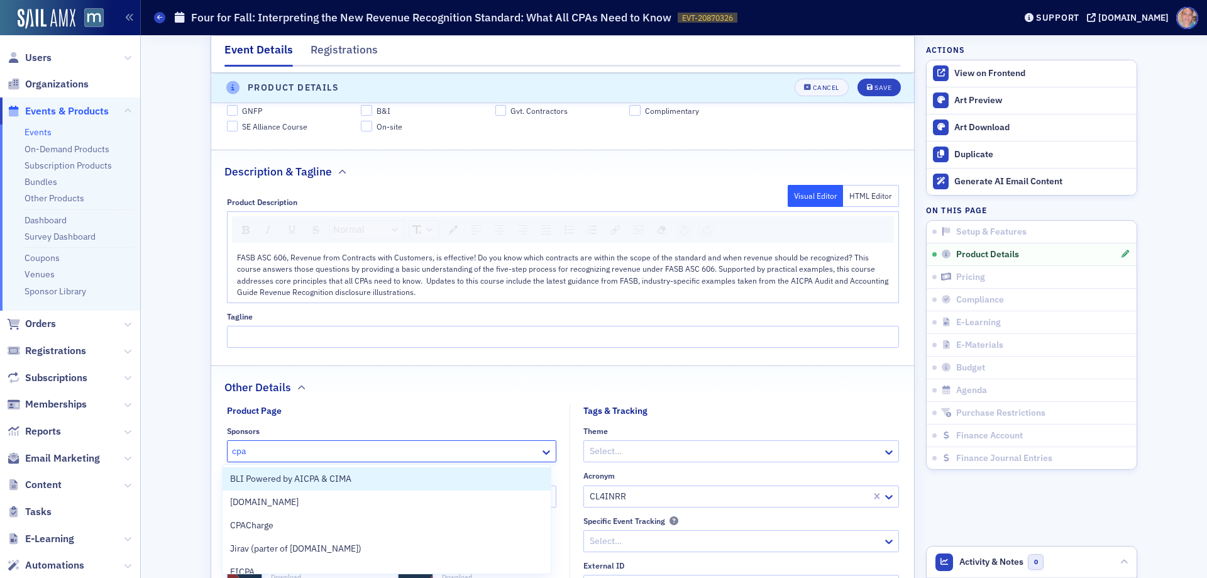
type input "[PERSON_NAME]"
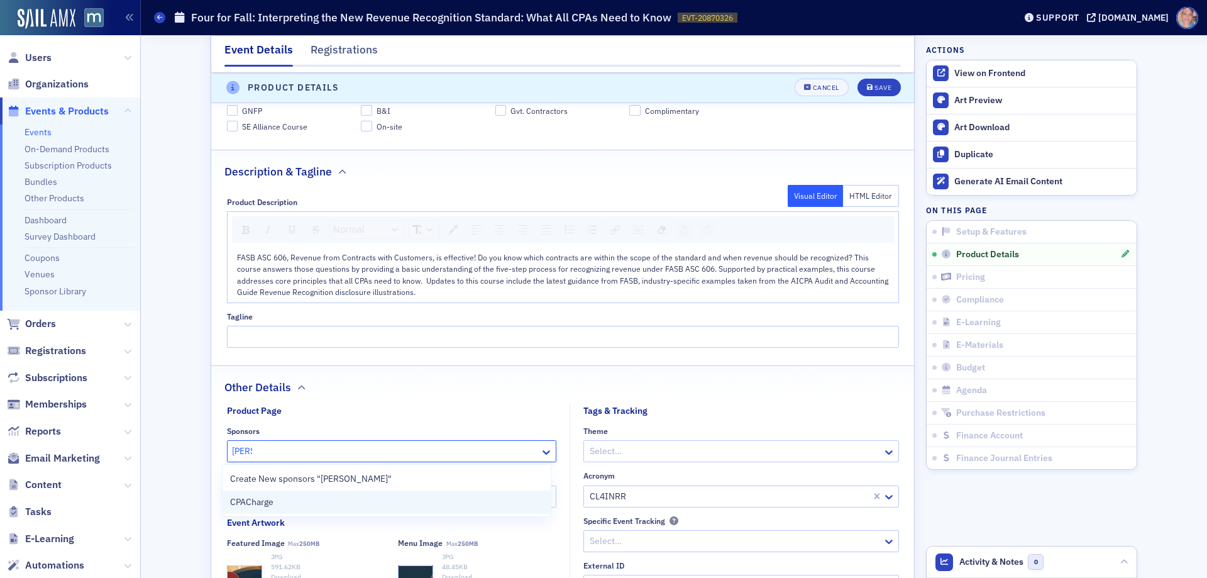
click at [293, 505] on div "CPACharge" at bounding box center [386, 501] width 313 height 13
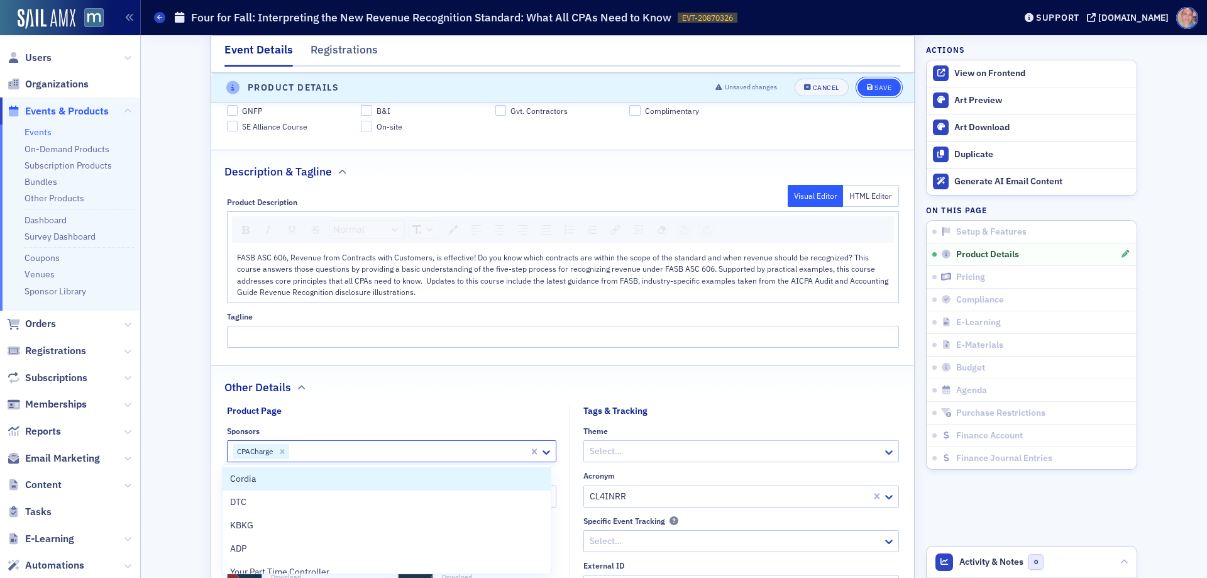
click at [874, 87] on div "Save" at bounding box center [882, 88] width 17 height 7
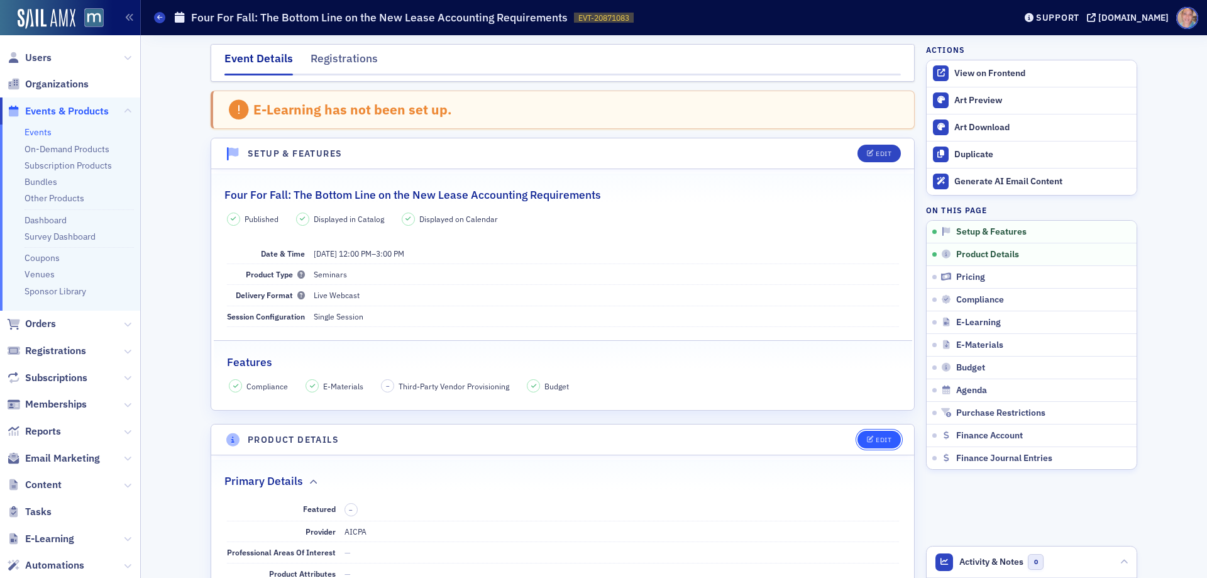
click at [868, 440] on icon "button" at bounding box center [871, 439] width 8 height 7
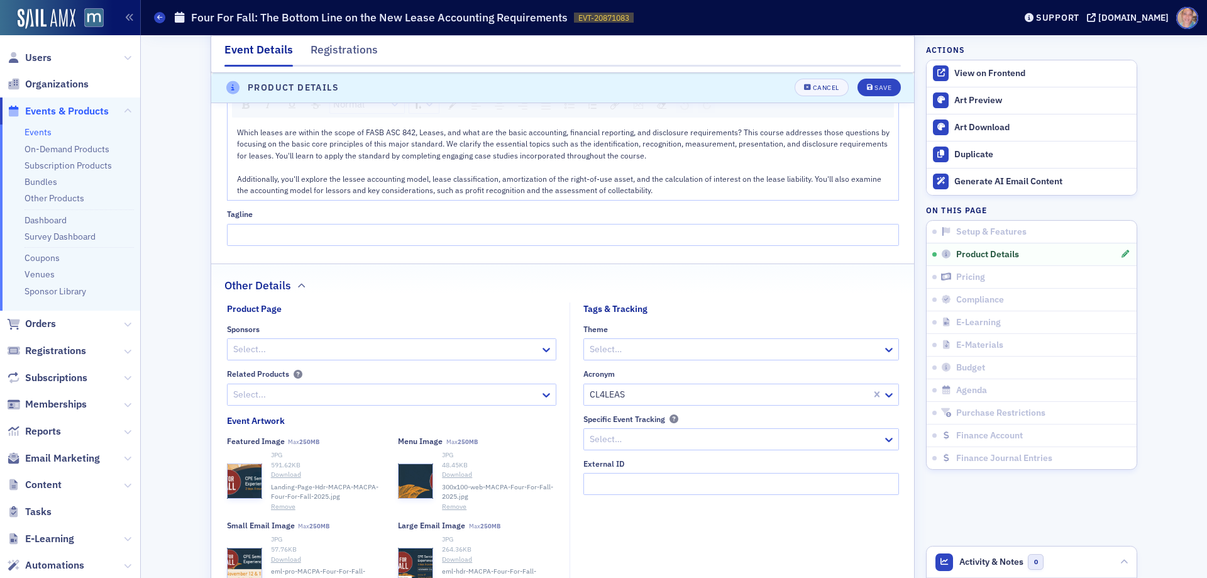
scroll to position [853, 0]
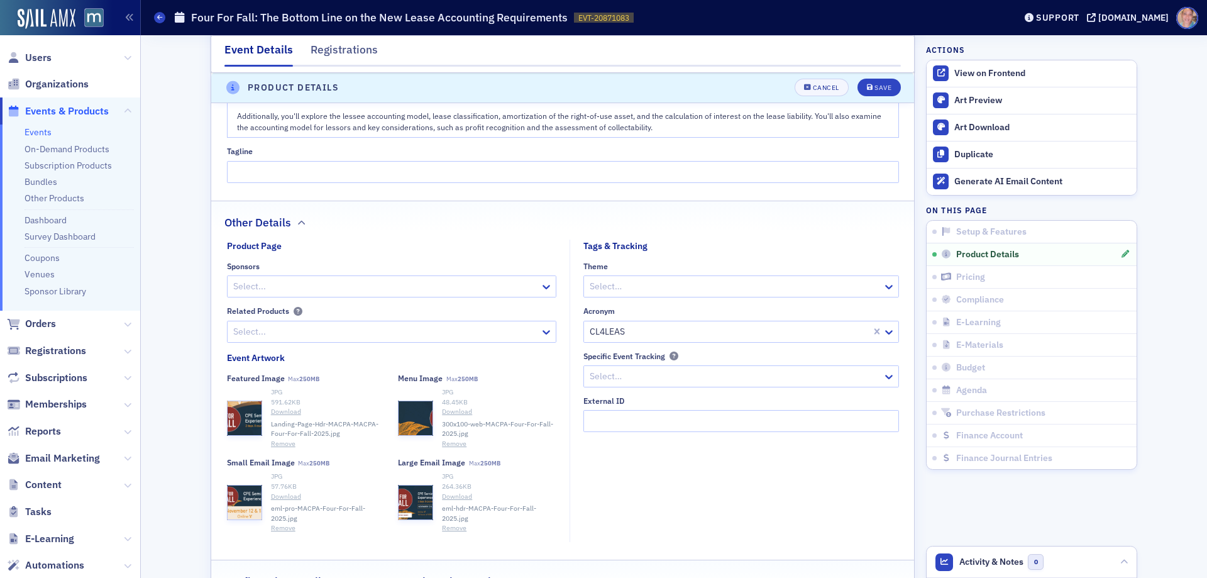
drag, startPoint x: 288, startPoint y: 290, endPoint x: 288, endPoint y: 283, distance: 6.9
click at [288, 289] on div at bounding box center [385, 286] width 307 height 16
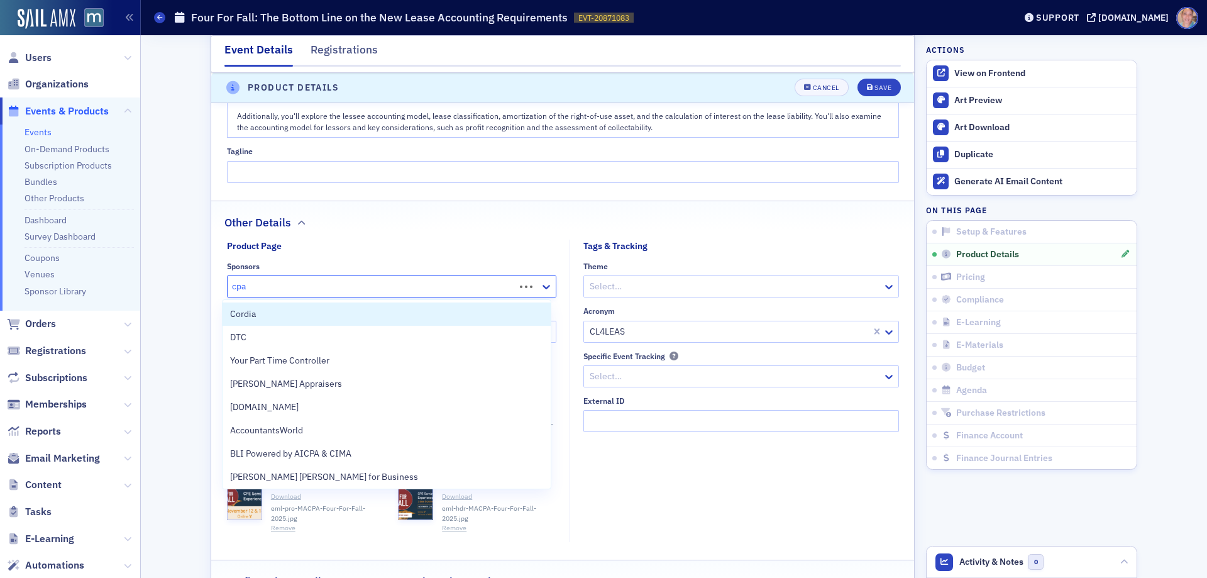
type input "cpac"
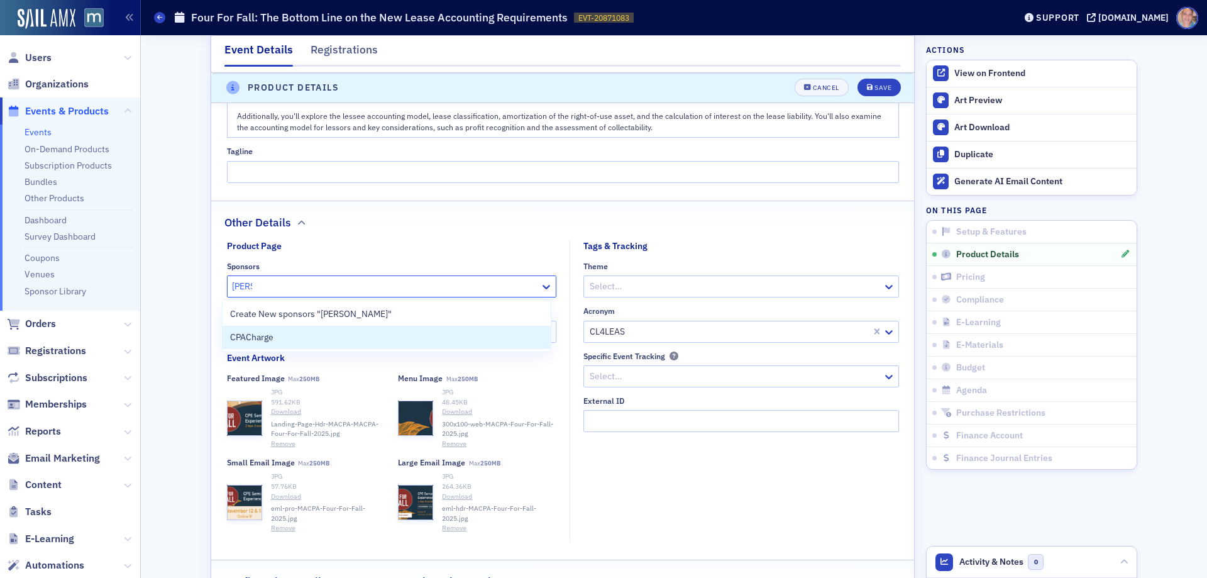
drag, startPoint x: 303, startPoint y: 331, endPoint x: 448, endPoint y: 240, distance: 170.9
click at [303, 331] on div "CPACharge" at bounding box center [386, 337] width 313 height 13
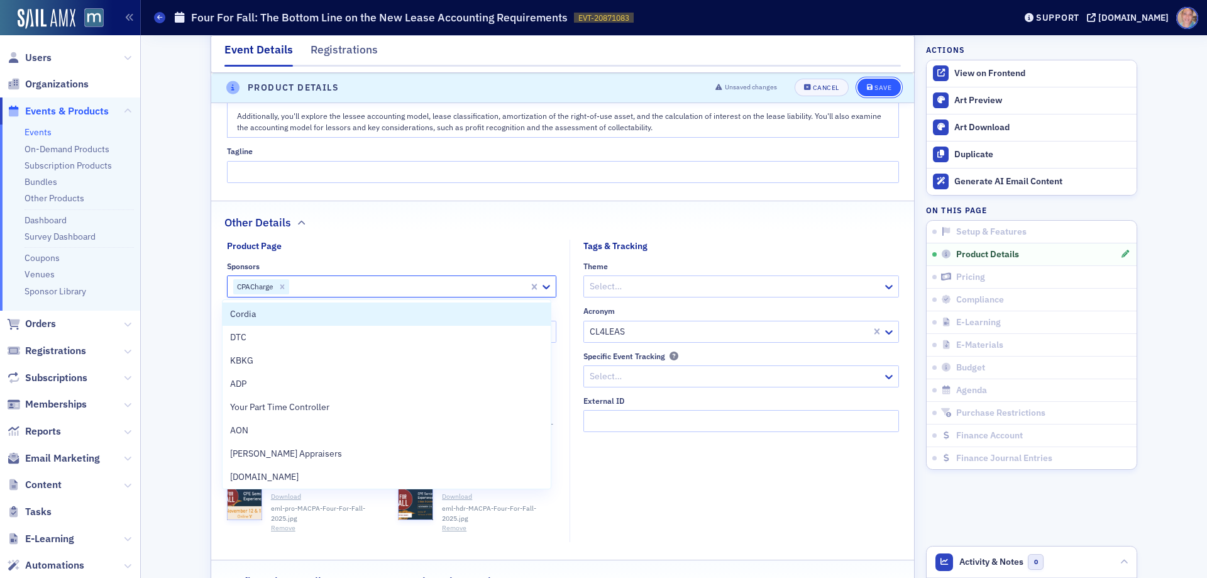
click at [876, 90] on div "Save" at bounding box center [882, 88] width 17 height 7
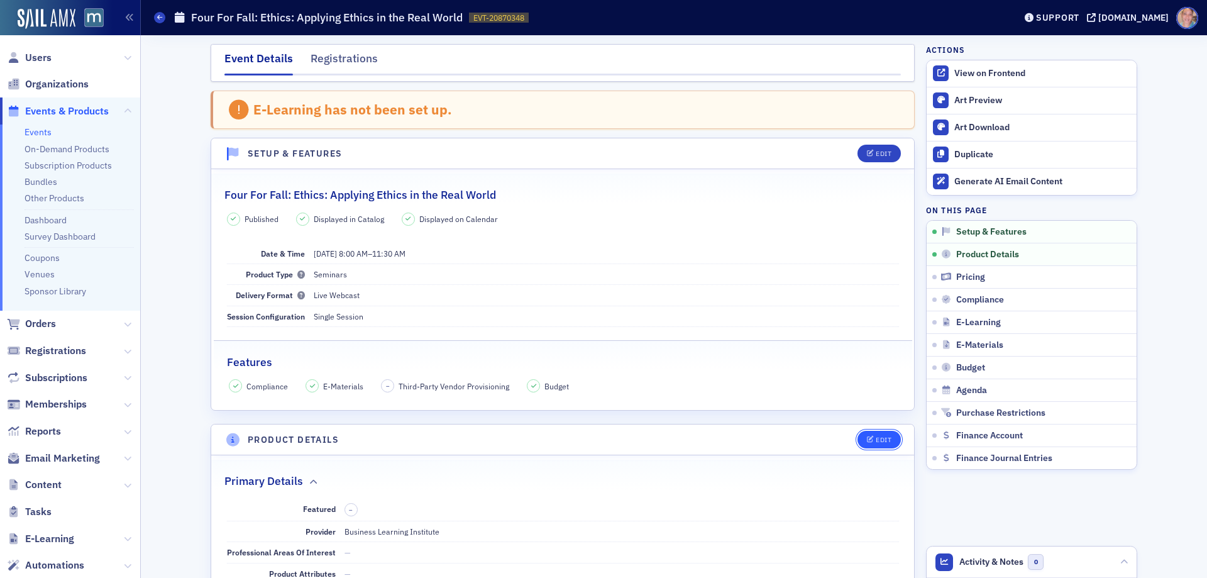
click at [881, 433] on button "Edit" at bounding box center [878, 440] width 43 height 18
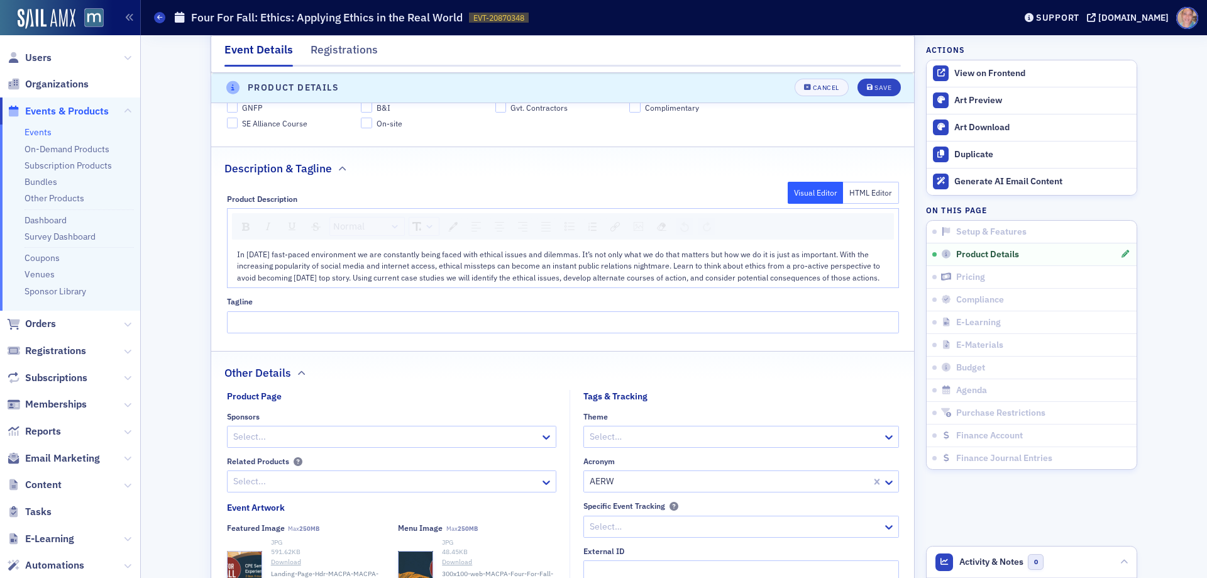
scroll to position [728, 0]
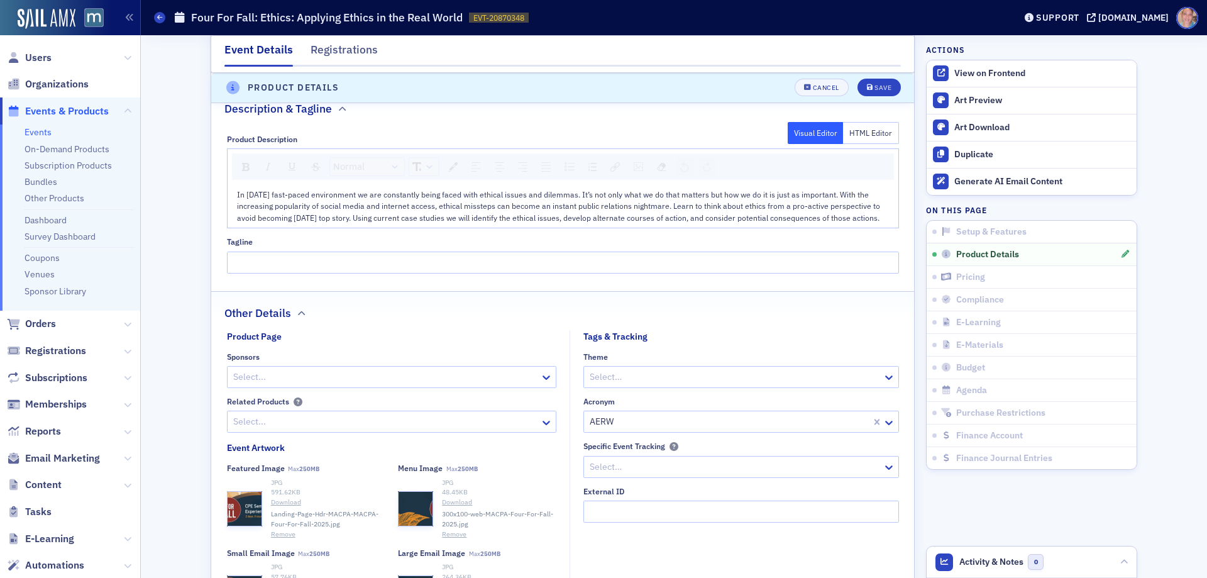
click at [331, 385] on div at bounding box center [385, 377] width 307 height 16
type input "cpa"
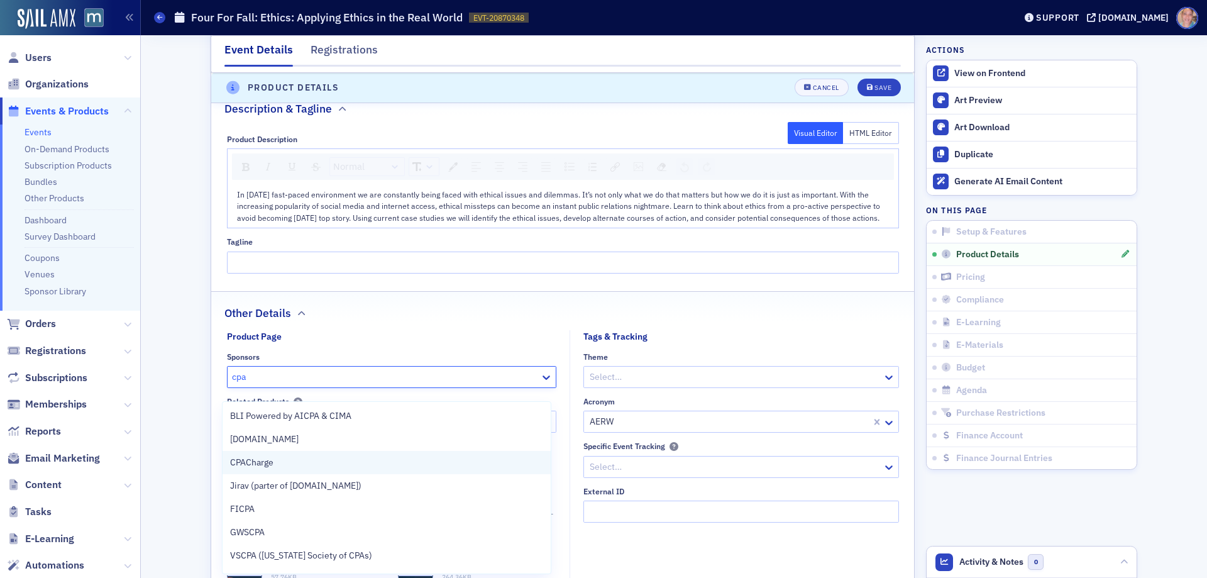
click at [288, 464] on div "CPACharge" at bounding box center [386, 462] width 313 height 13
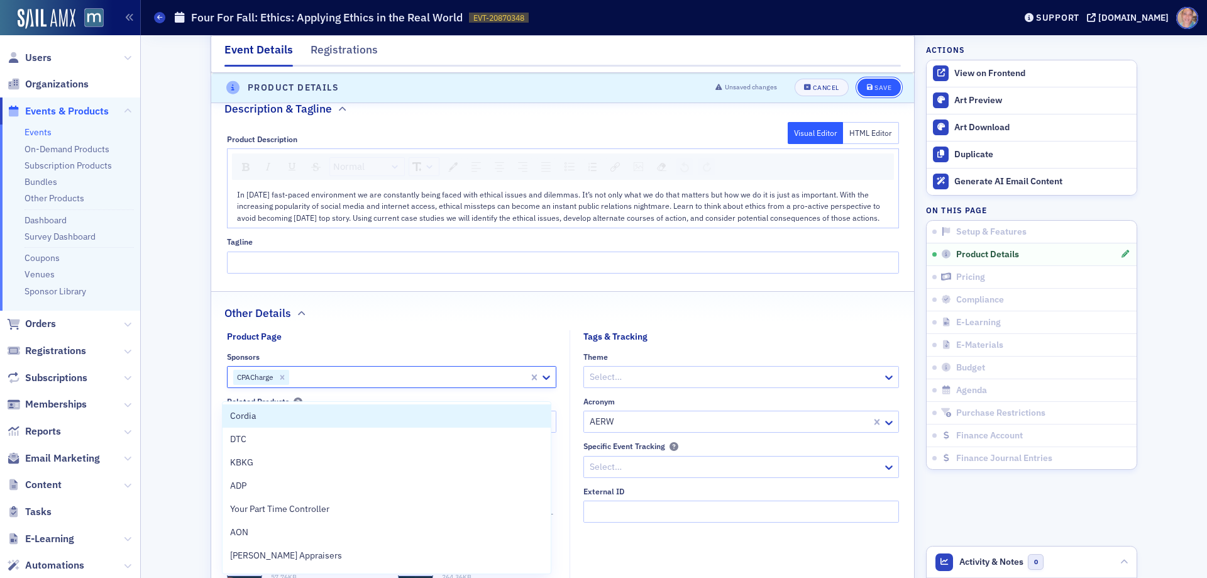
click at [881, 85] on div "Save" at bounding box center [882, 88] width 17 height 7
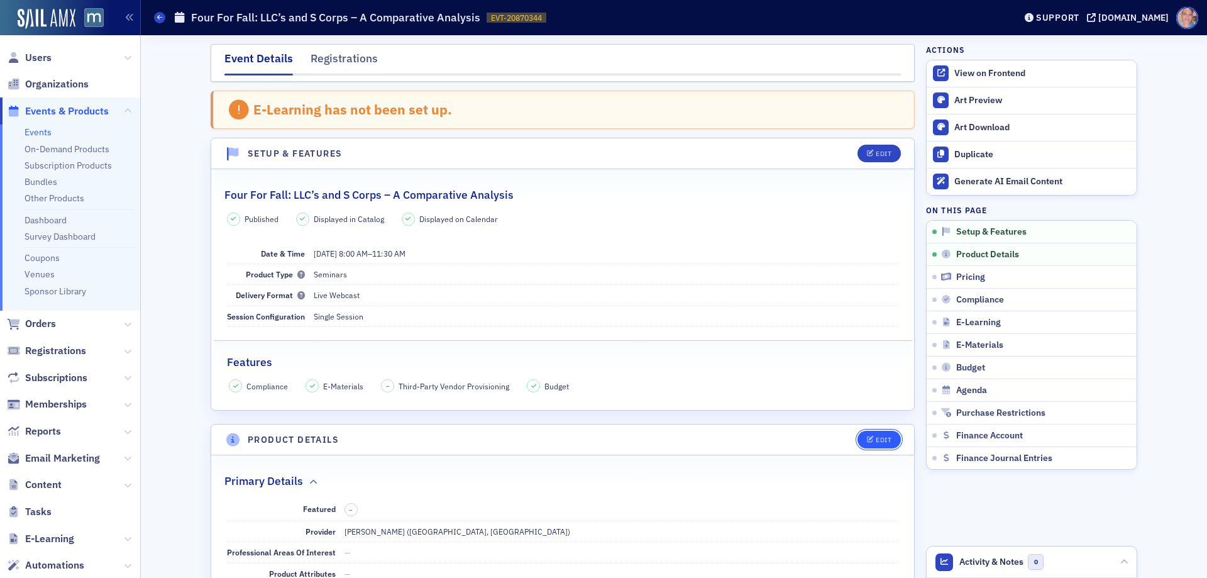
click at [876, 436] on div "Edit" at bounding box center [884, 439] width 16 height 7
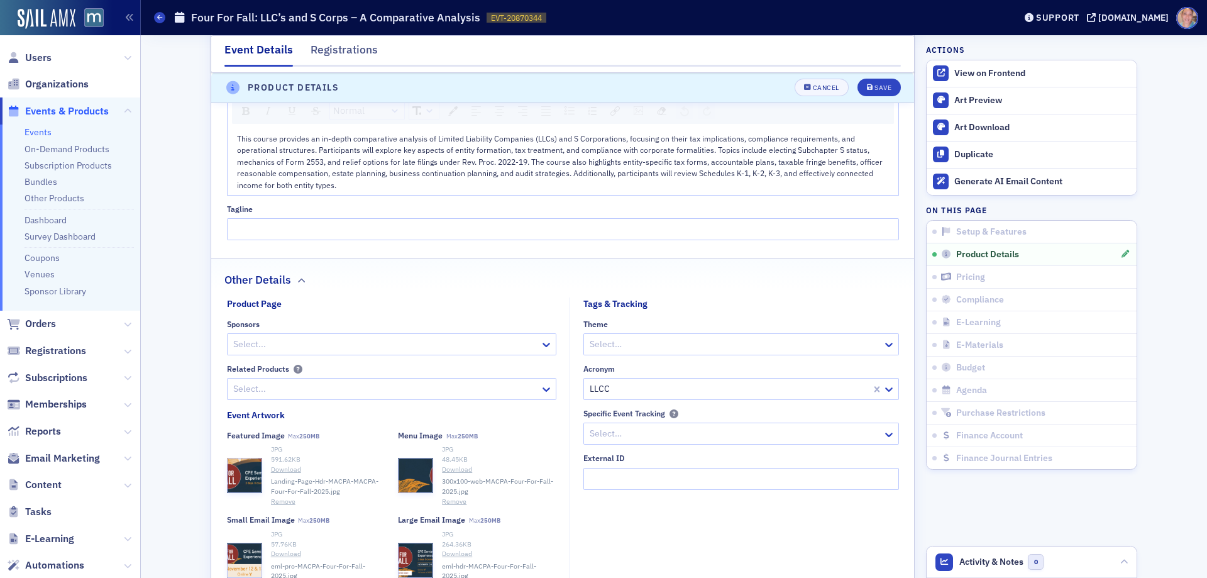
scroll to position [791, 0]
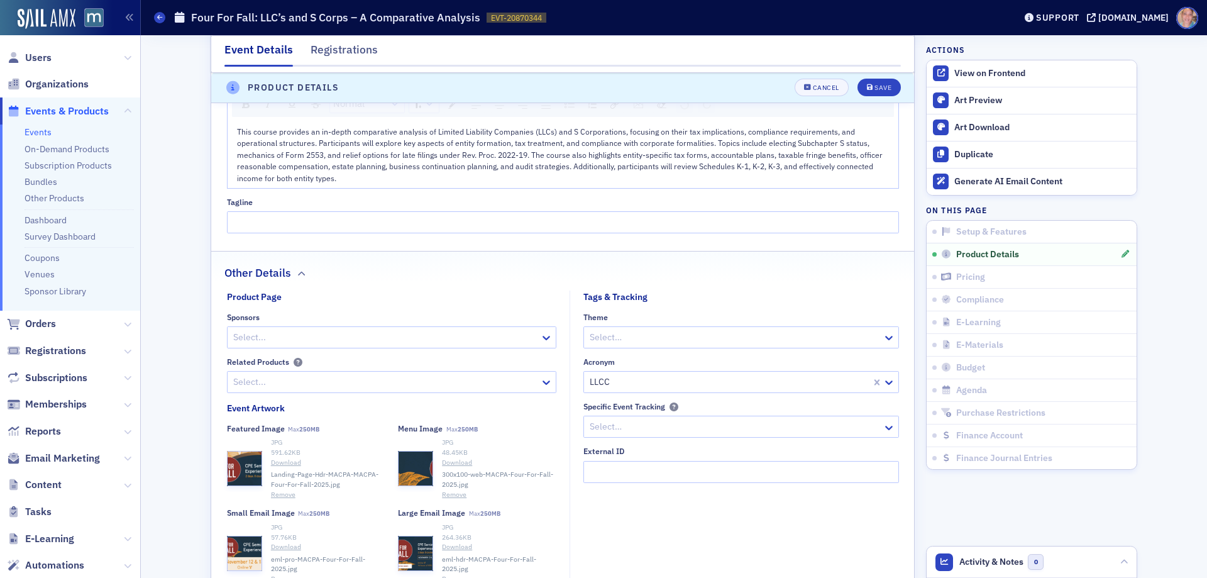
click at [308, 334] on div at bounding box center [385, 337] width 307 height 16
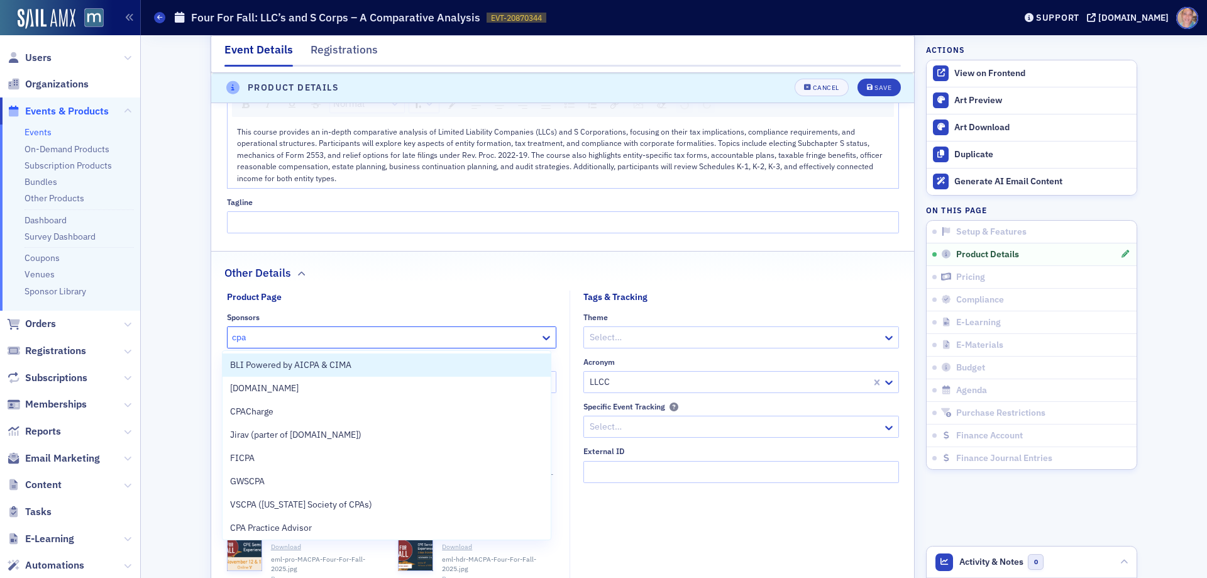
type input "cpac"
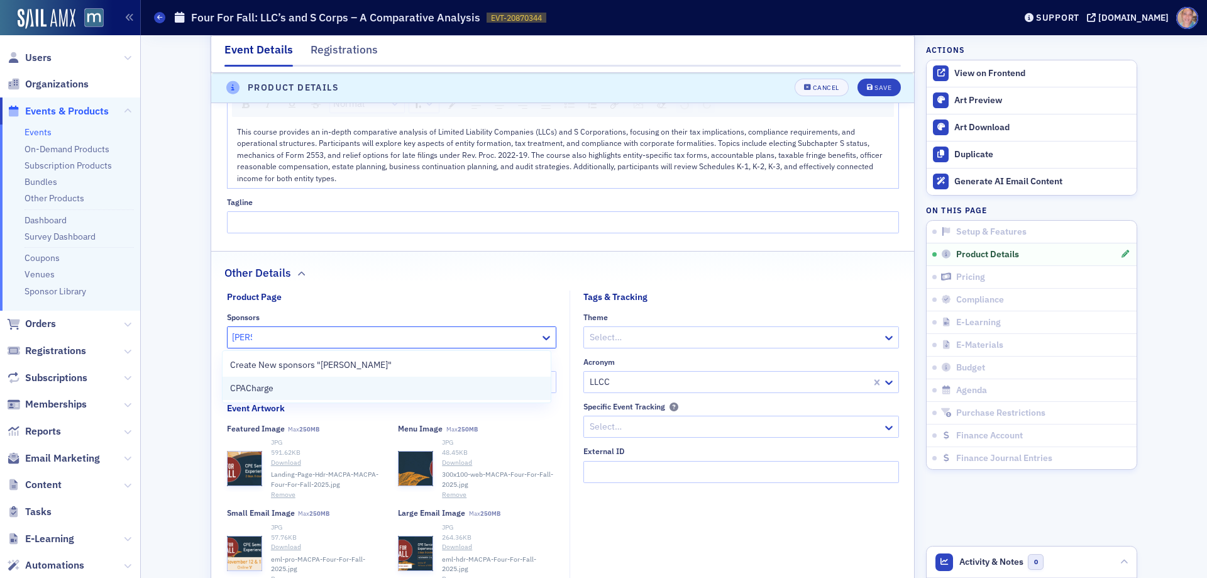
click at [282, 387] on div "CPACharge" at bounding box center [386, 388] width 313 height 13
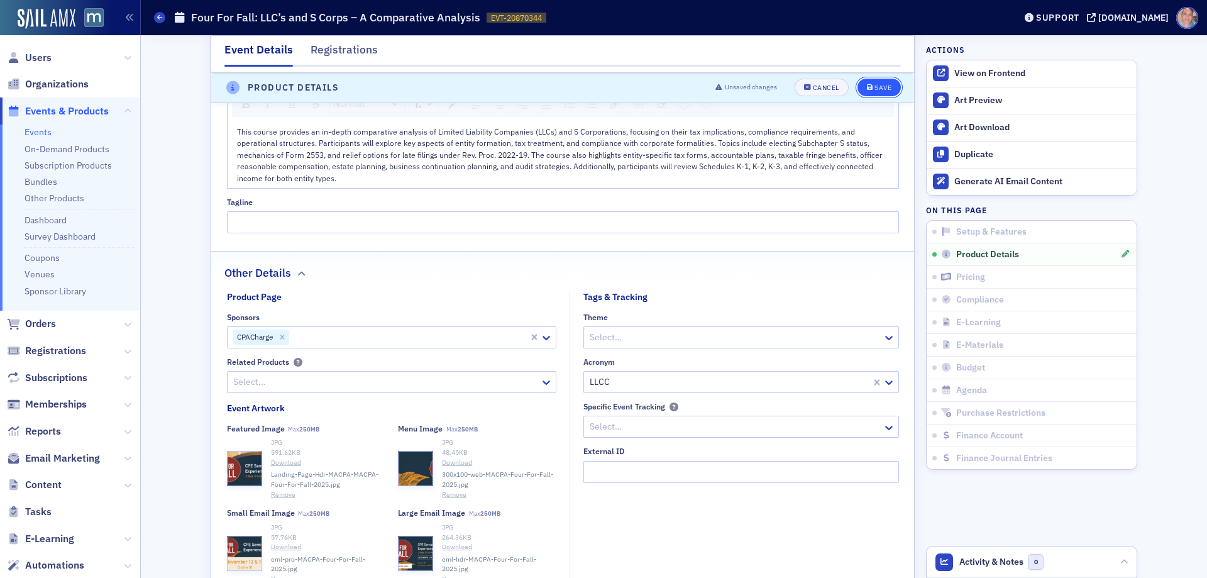
click at [874, 87] on div "Save" at bounding box center [882, 88] width 17 height 7
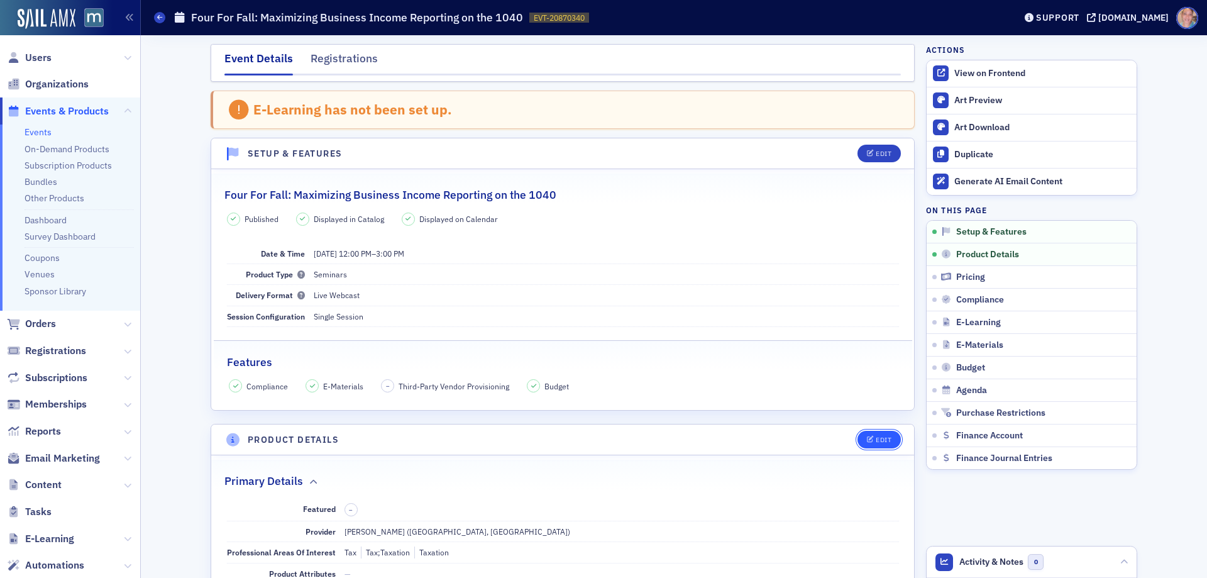
click at [884, 434] on button "Edit" at bounding box center [878, 440] width 43 height 18
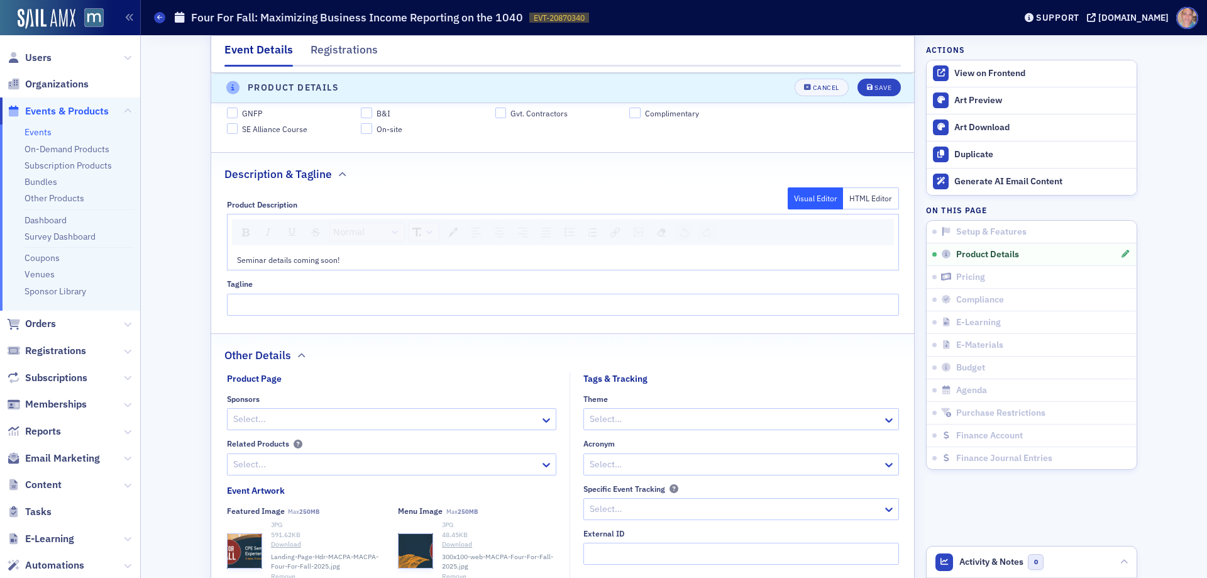
scroll to position [728, 0]
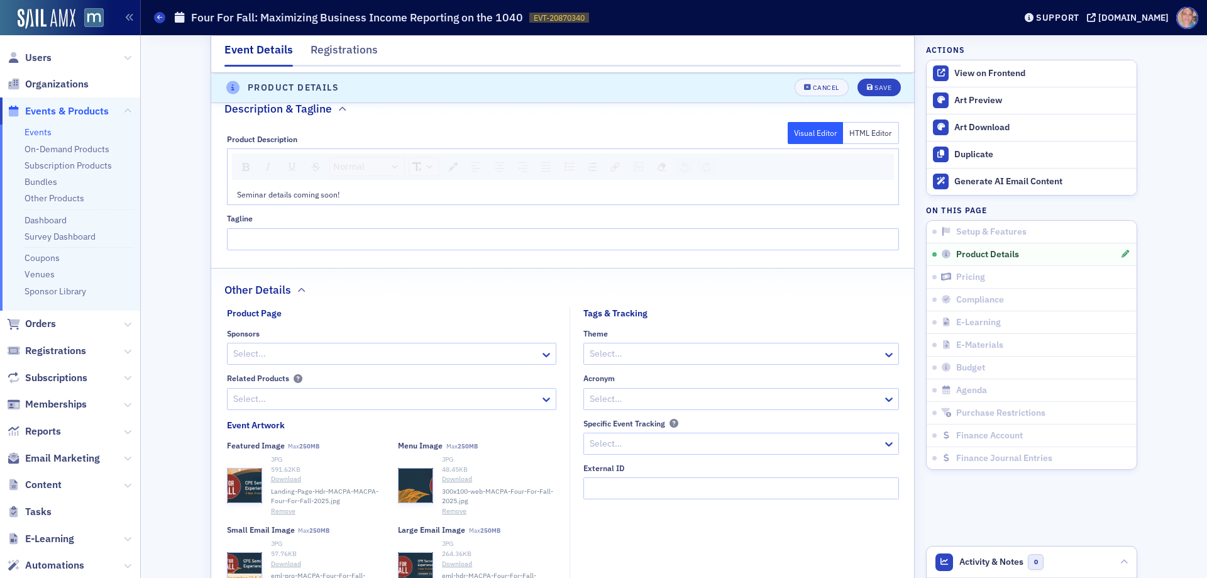
drag, startPoint x: 338, startPoint y: 351, endPoint x: 358, endPoint y: 327, distance: 31.7
click at [338, 351] on div at bounding box center [385, 354] width 307 height 16
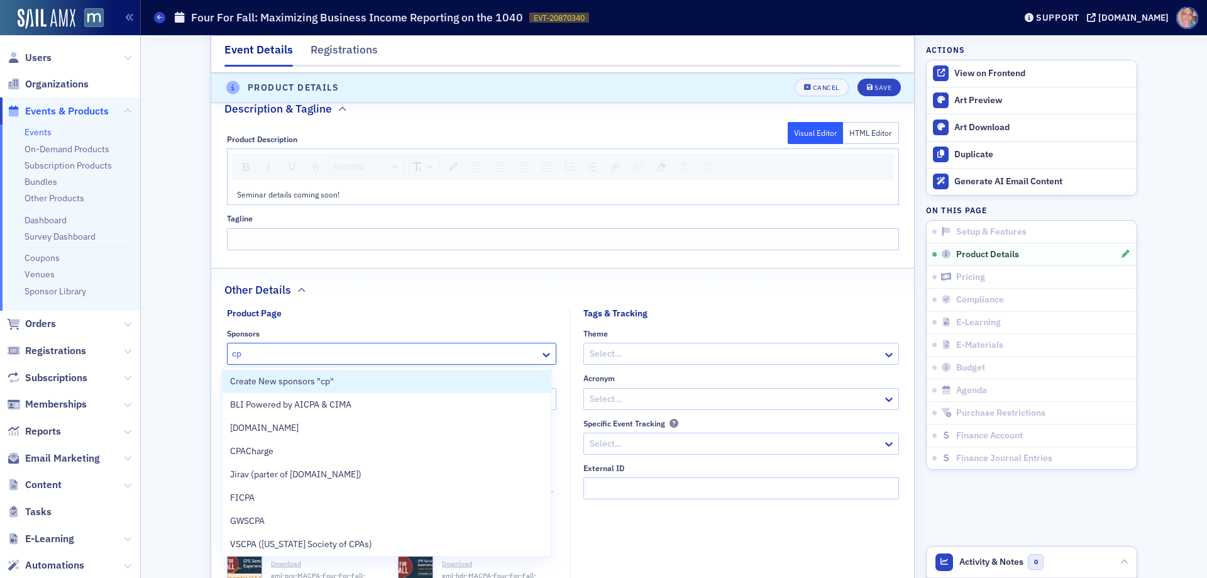
type input "cpa"
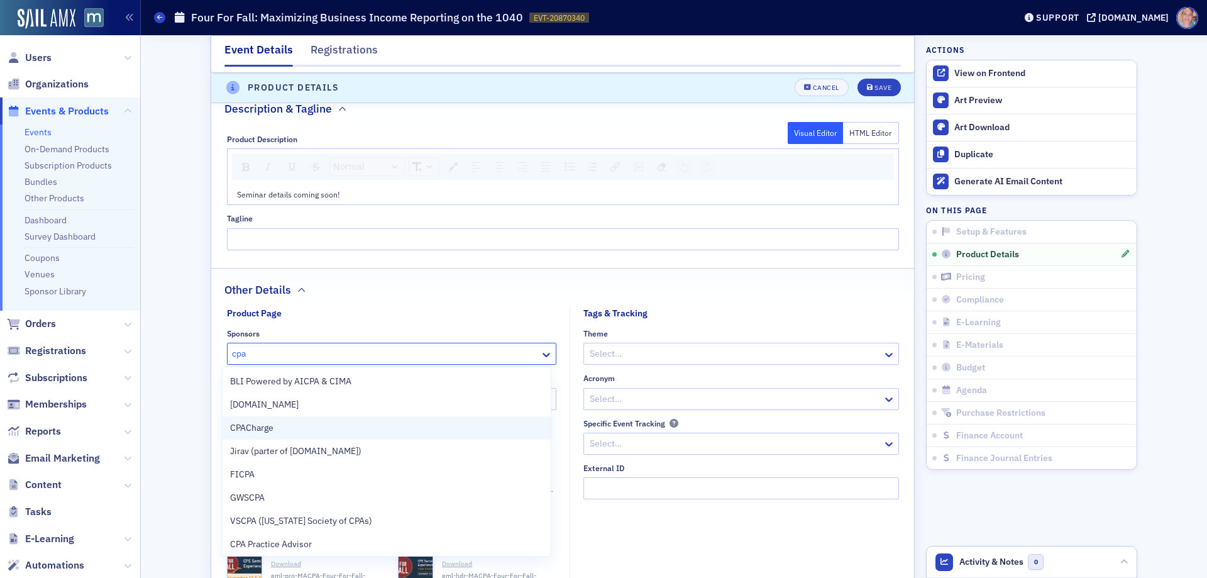
click at [292, 428] on div "CPACharge" at bounding box center [386, 427] width 313 height 13
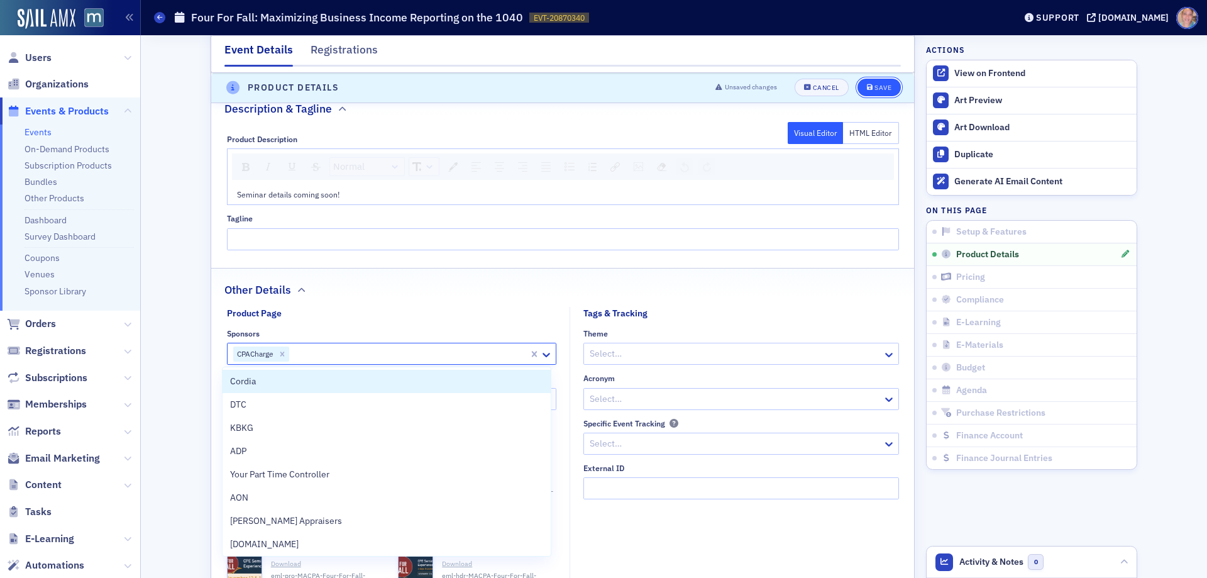
click at [876, 85] on div "Save" at bounding box center [882, 88] width 17 height 7
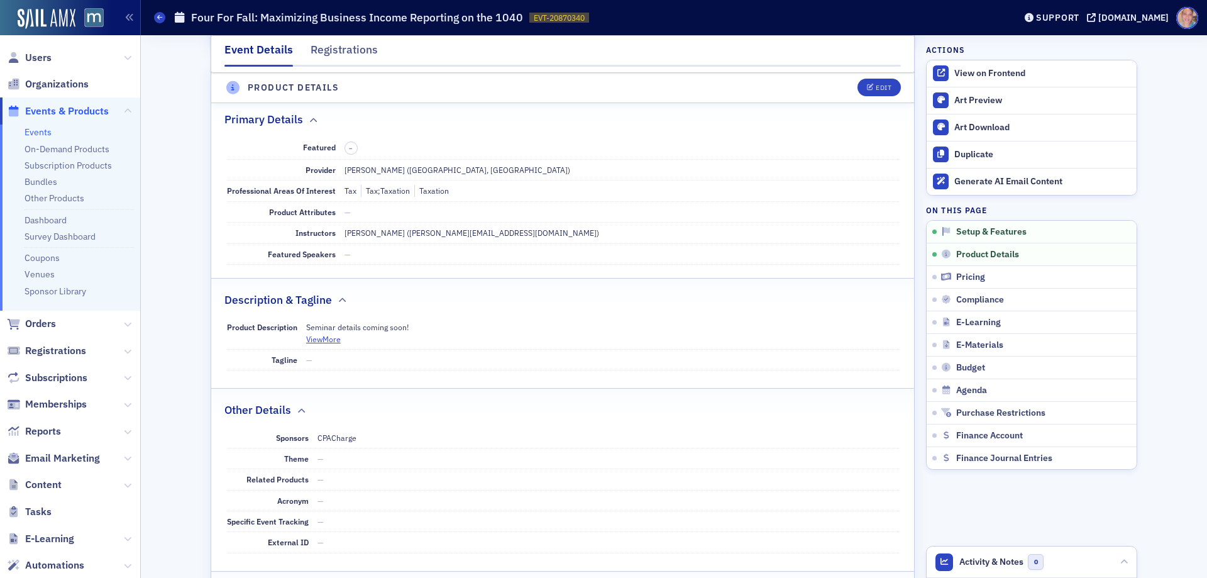
scroll to position [351, 0]
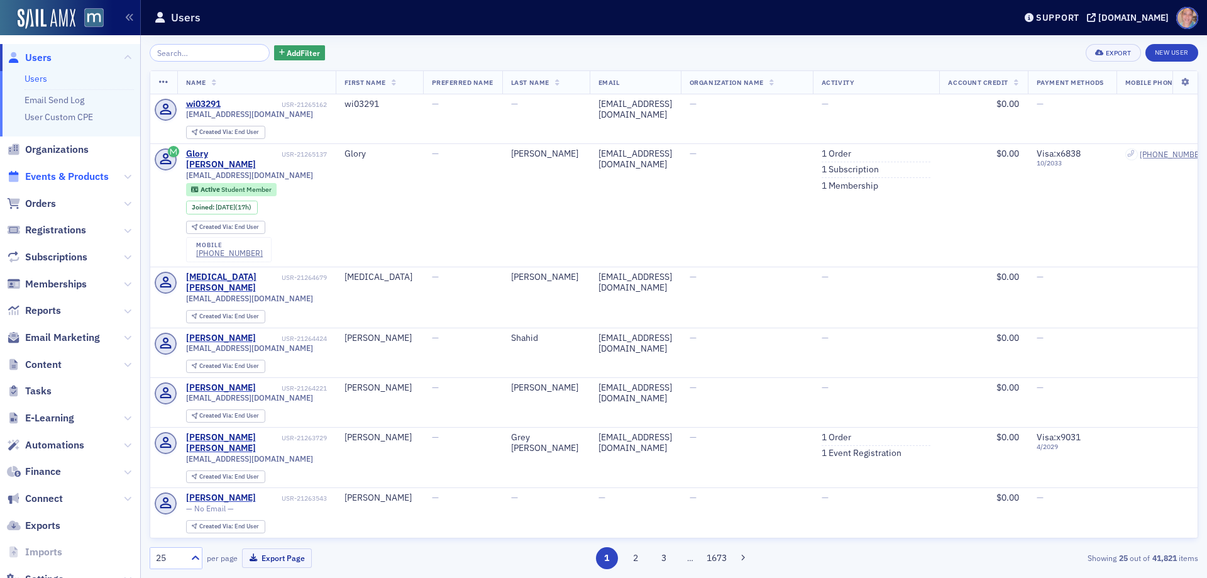
click at [56, 175] on span "Events & Products" at bounding box center [67, 177] width 84 height 14
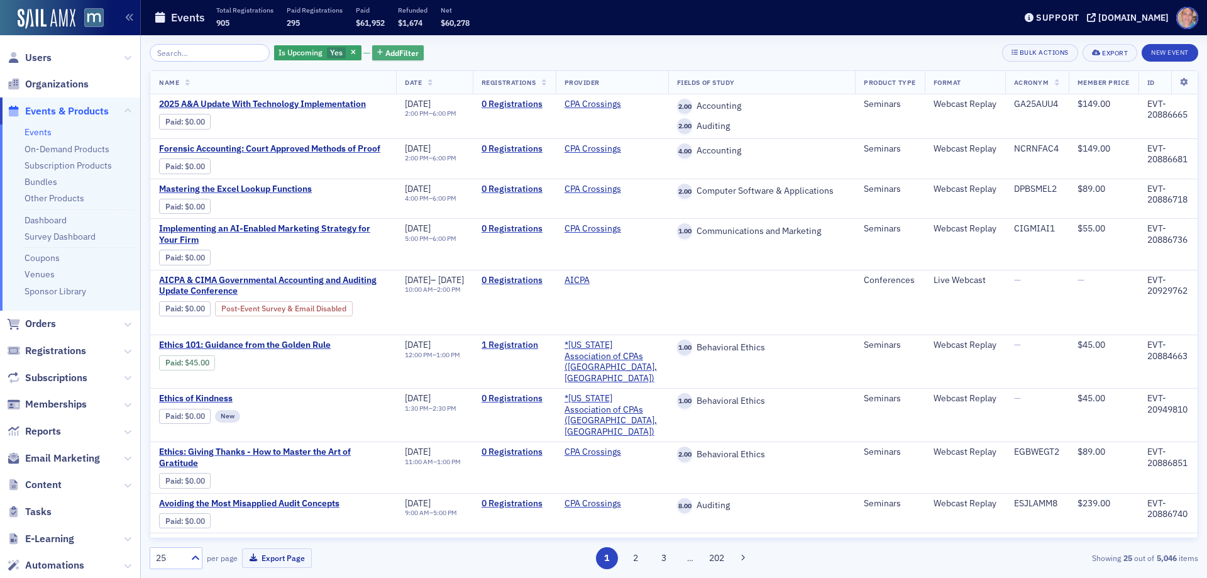
click at [391, 53] on span "Add Filter" at bounding box center [401, 52] width 33 height 11
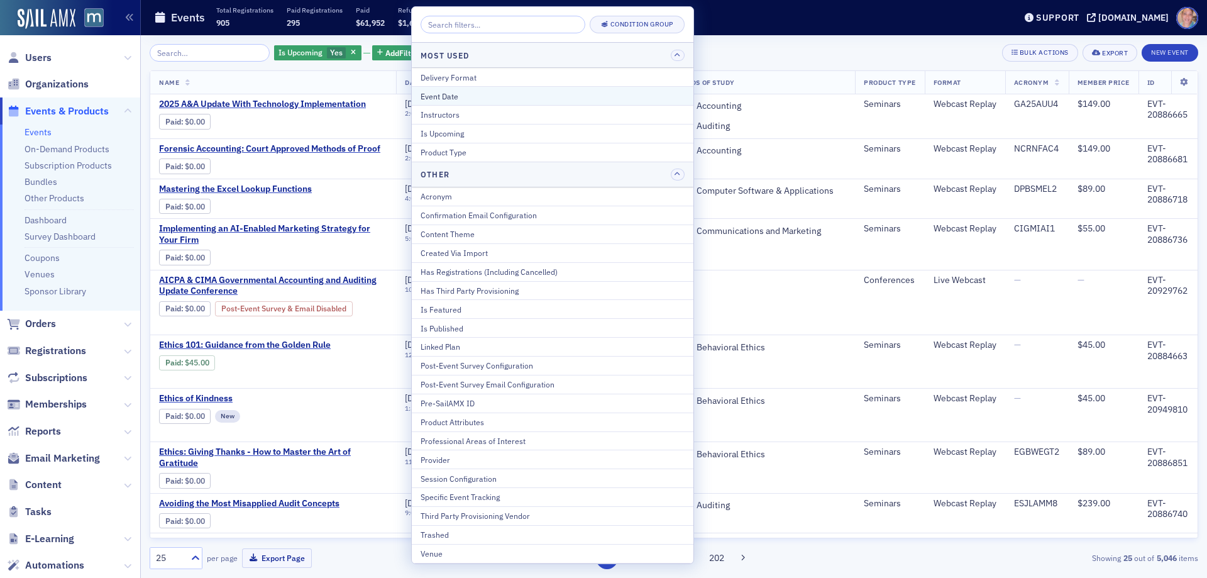
click at [456, 92] on div "Event Date" at bounding box center [552, 96] width 264 height 11
select select "7"
select select "2025"
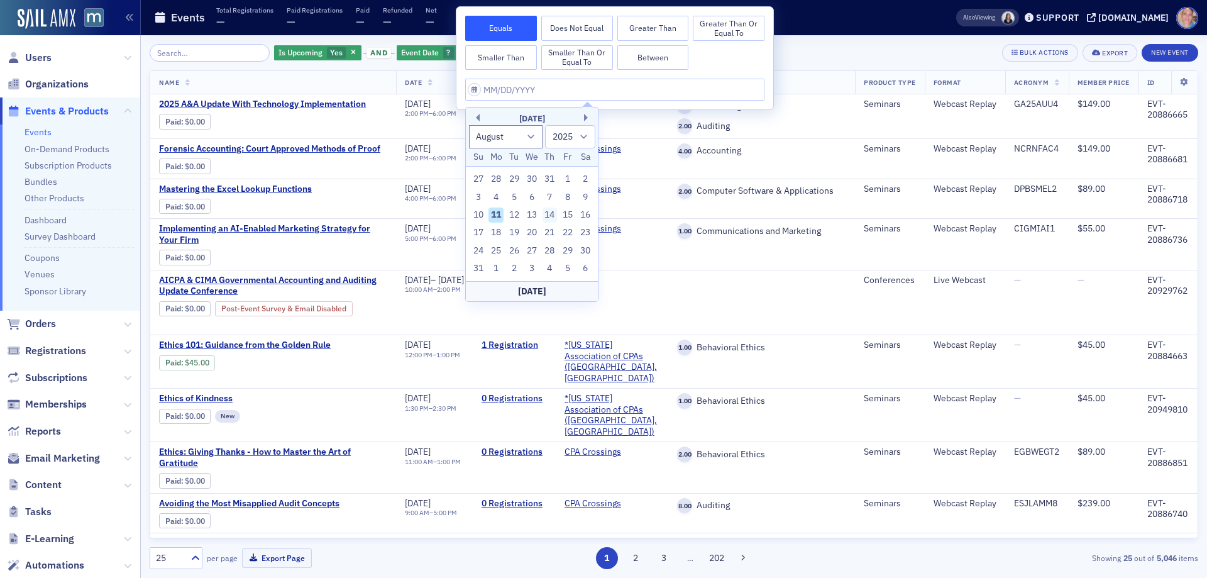
click at [547, 216] on div "14" at bounding box center [549, 214] width 15 height 15
type input "[DATE]"
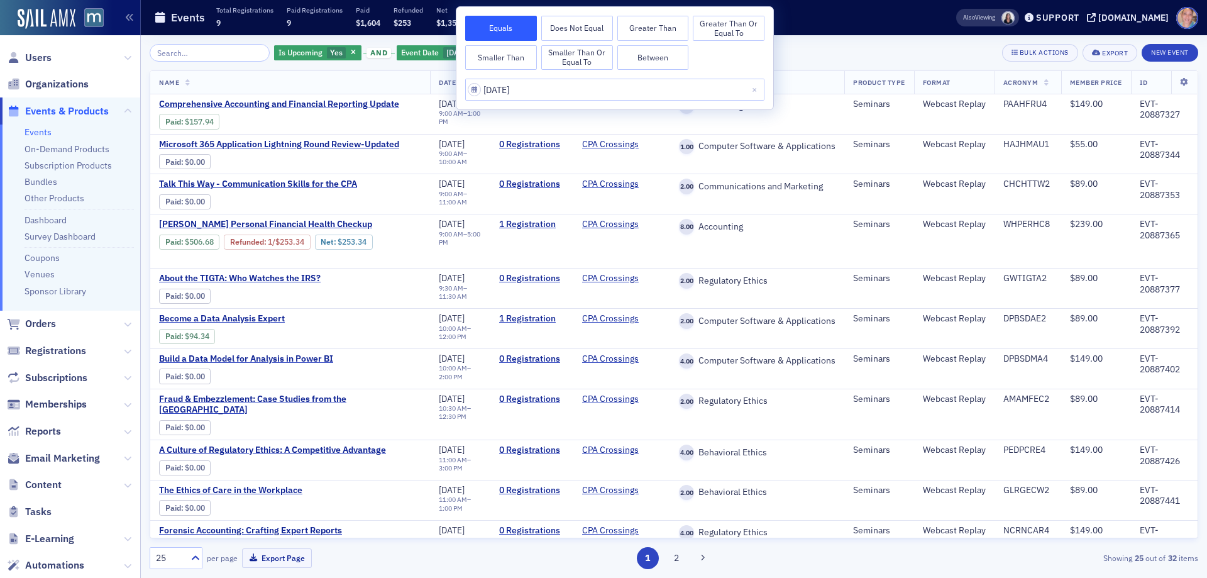
drag, startPoint x: 670, startPoint y: 553, endPoint x: 373, endPoint y: 273, distance: 407.7
click at [669, 552] on button "2" at bounding box center [676, 558] width 22 height 22
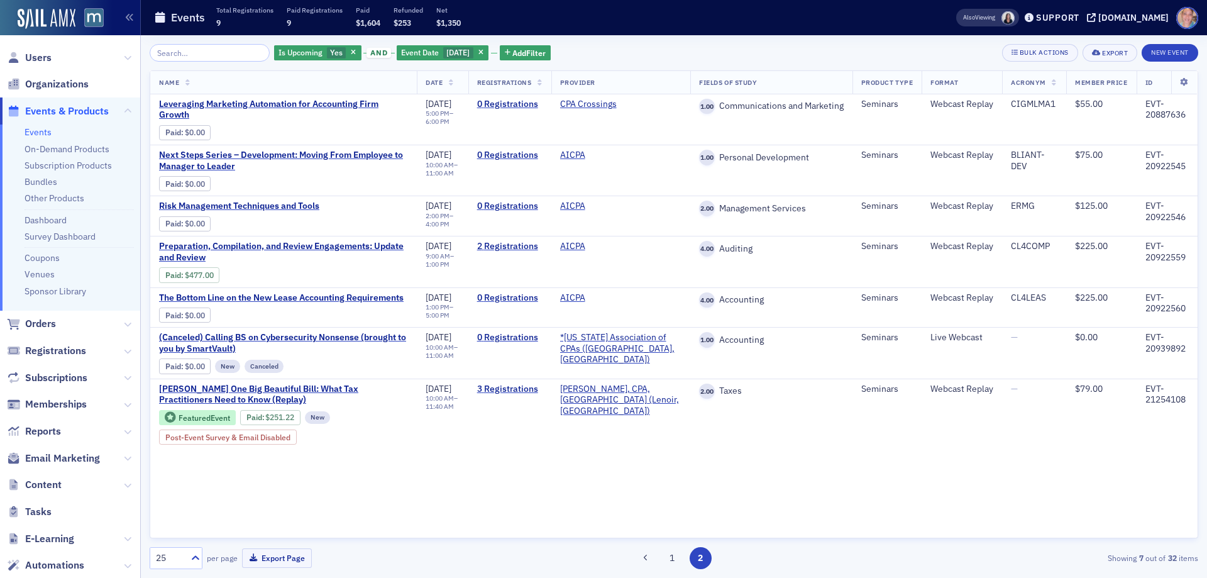
click at [742, 53] on div "Is Upcoming Yes and Event Date [DATE] Add Filter Bulk Actions Export New Event" at bounding box center [674, 53] width 1048 height 18
click at [211, 383] on span "[PERSON_NAME] One Big Beautiful Bill: What Tax Practitioners Need to Know (Repl…" at bounding box center [283, 394] width 249 height 22
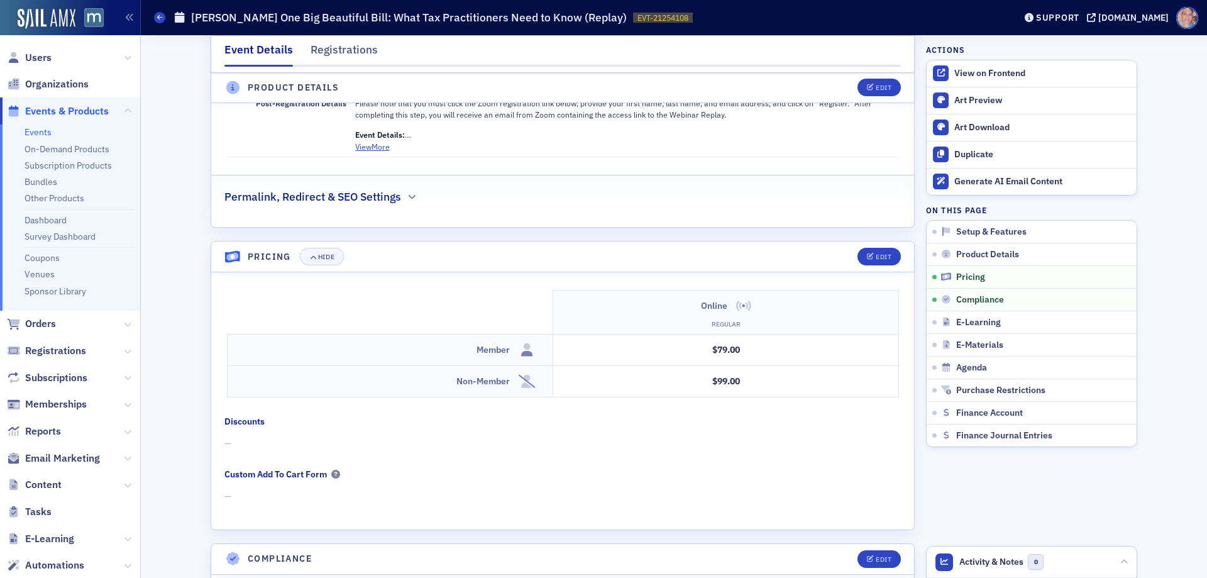
scroll to position [943, 0]
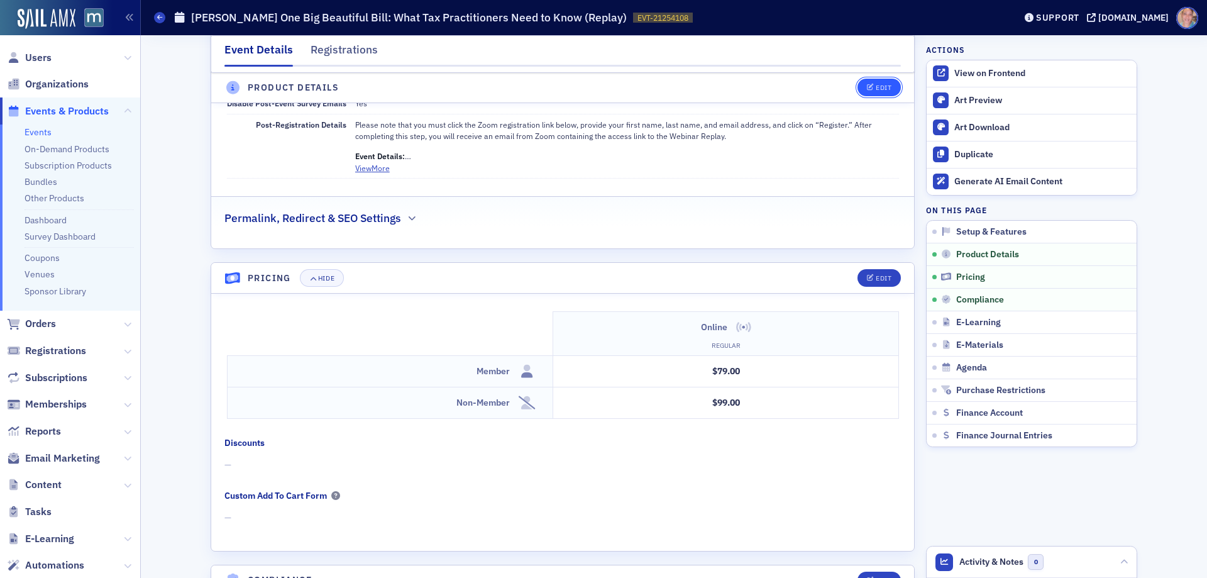
click at [867, 87] on icon "button" at bounding box center [871, 88] width 8 height 7
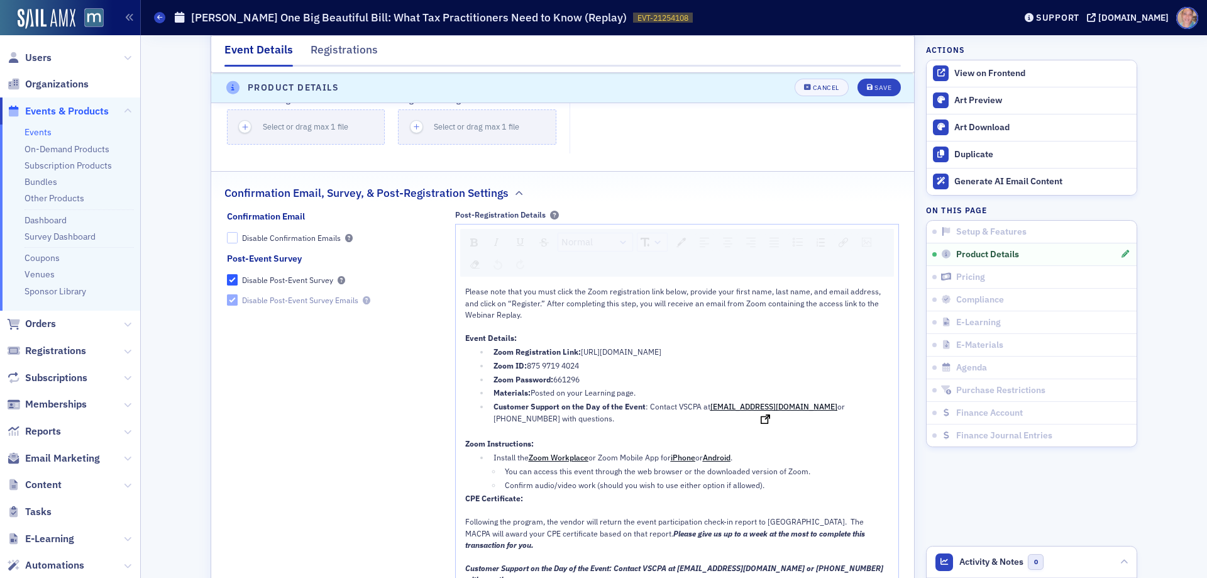
scroll to position [1356, 0]
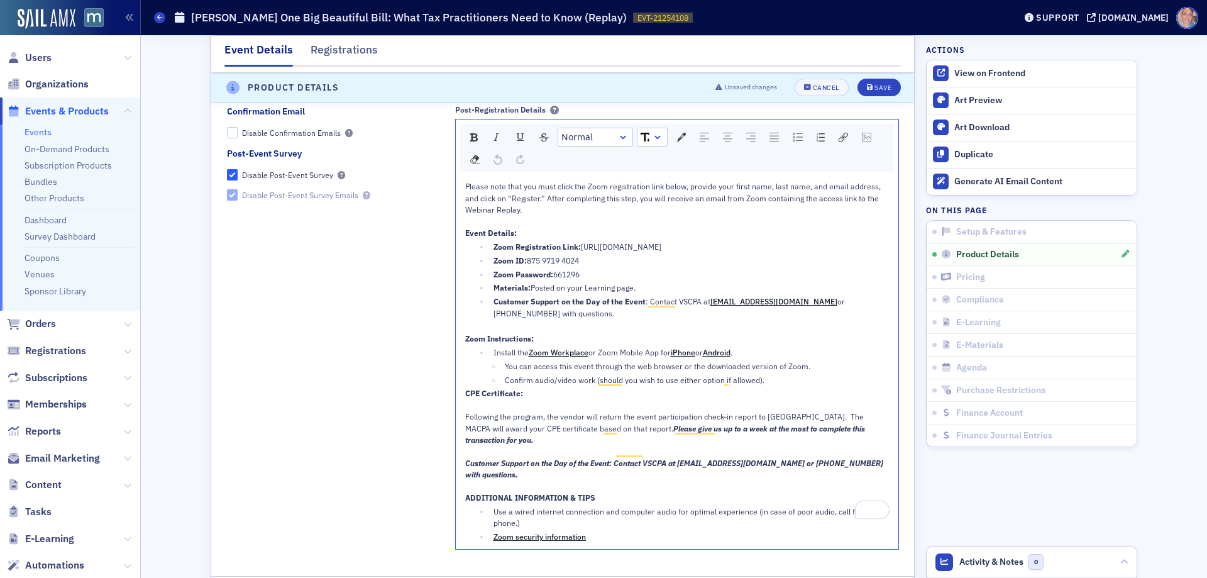
drag, startPoint x: 576, startPoint y: 244, endPoint x: 868, endPoint y: 251, distance: 291.7
click at [868, 251] on div "Zoom Registration Link: [URL][DOMAIN_NAME]" at bounding box center [691, 246] width 396 height 11
click at [838, 140] on img "rdw-link-control" at bounding box center [842, 137] width 9 height 9
click at [846, 260] on input "Open link in new window" at bounding box center [850, 261] width 11 height 11
checkbox input "true"
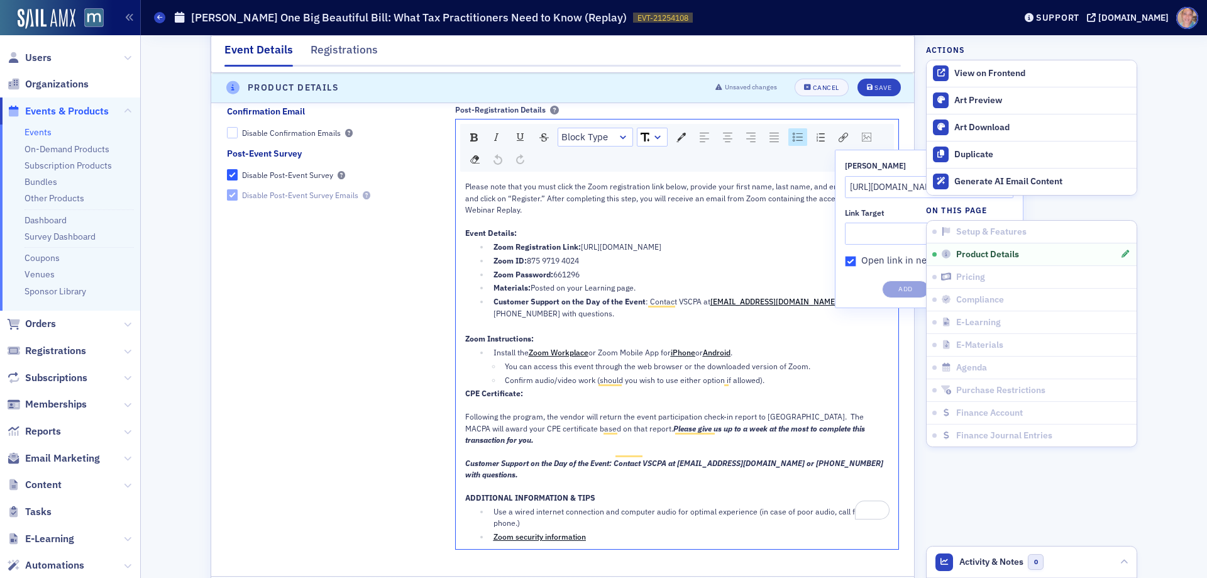
click at [610, 255] on div "Zoom ID: 875 9719 4024" at bounding box center [691, 260] width 396 height 11
drag, startPoint x: 577, startPoint y: 246, endPoint x: 856, endPoint y: 244, distance: 279.1
click at [856, 244] on div "Zoom Registration Link: [URL][DOMAIN_NAME]" at bounding box center [691, 246] width 396 height 11
copy span "[URL][DOMAIN_NAME]"
click at [838, 140] on img "rdw-link-control" at bounding box center [842, 137] width 9 height 9
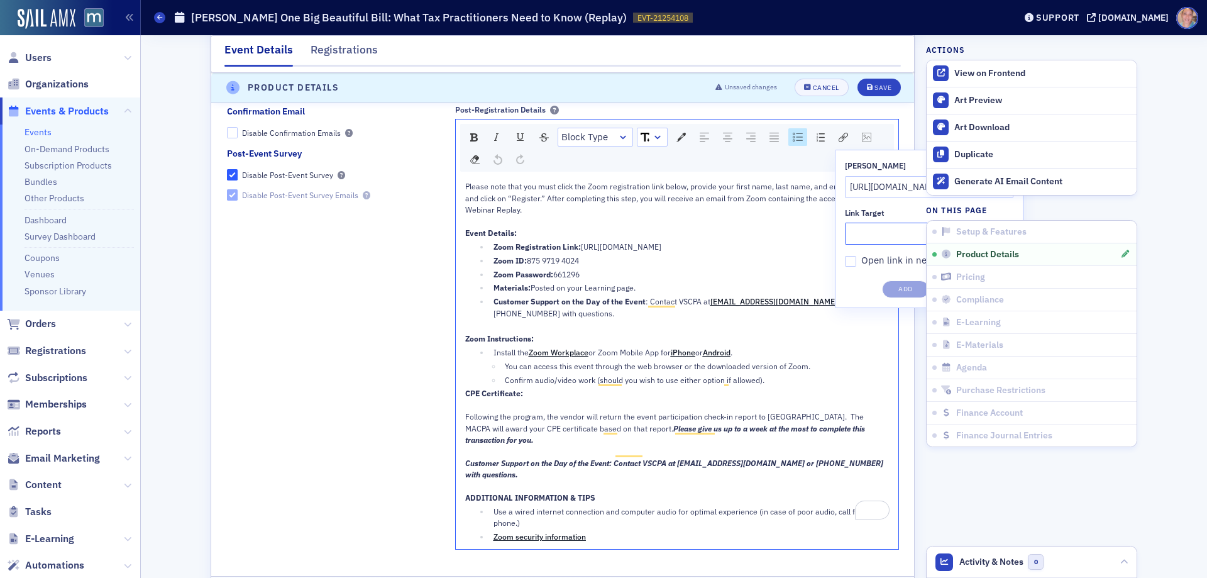
click at [863, 230] on input "Link Target" at bounding box center [929, 233] width 168 height 22
paste input "[URL][DOMAIN_NAME]"
type input "[URL][DOMAIN_NAME]"
click at [847, 262] on input "Open link in new window" at bounding box center [850, 261] width 11 height 11
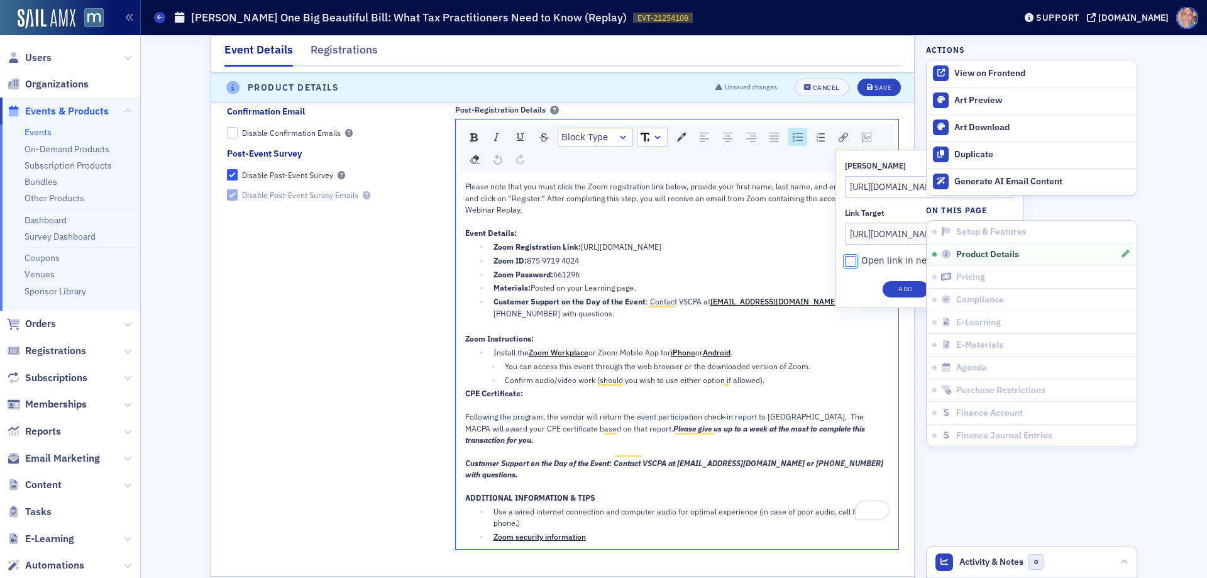
checkbox input "true"
click at [894, 292] on button "Add" at bounding box center [905, 289] width 47 height 18
click at [495, 201] on span "Please note that you must click the Zoom registration link below, provide your …" at bounding box center [673, 197] width 417 height 33
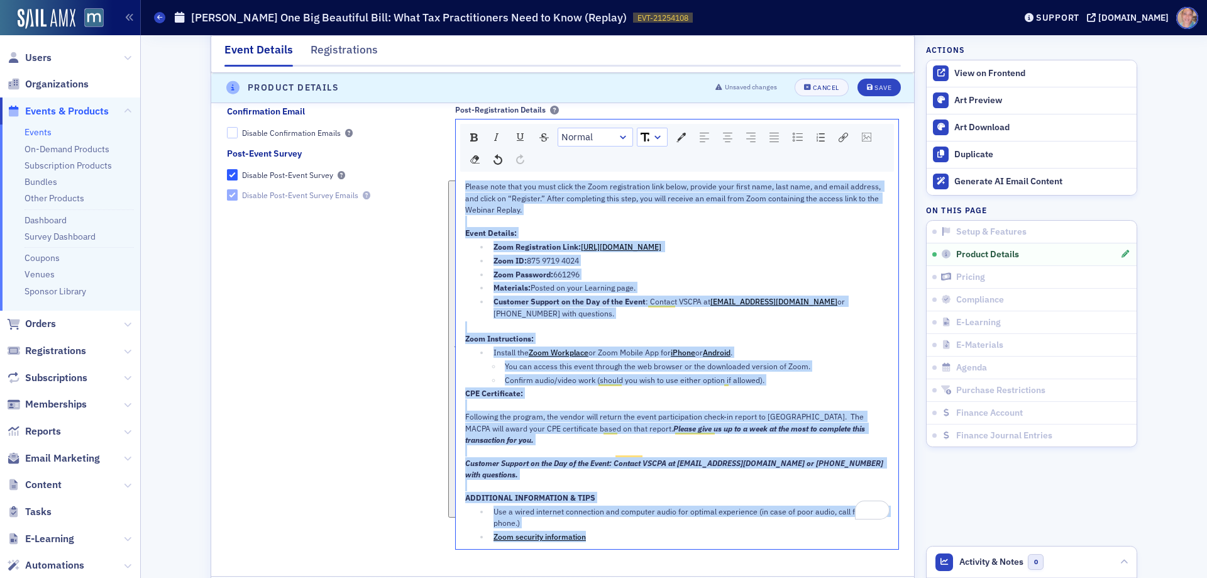
drag, startPoint x: 460, startPoint y: 185, endPoint x: 678, endPoint y: 519, distance: 398.7
click at [678, 519] on div "Please note that you must click the Zoom registration link below, provide your …" at bounding box center [677, 360] width 424 height 361
copy div "Loremi dolo sita con adip elits doe Temp incididuntut labo etdol, magnaal enim …"
click at [860, 90] on button "Save" at bounding box center [878, 88] width 43 height 18
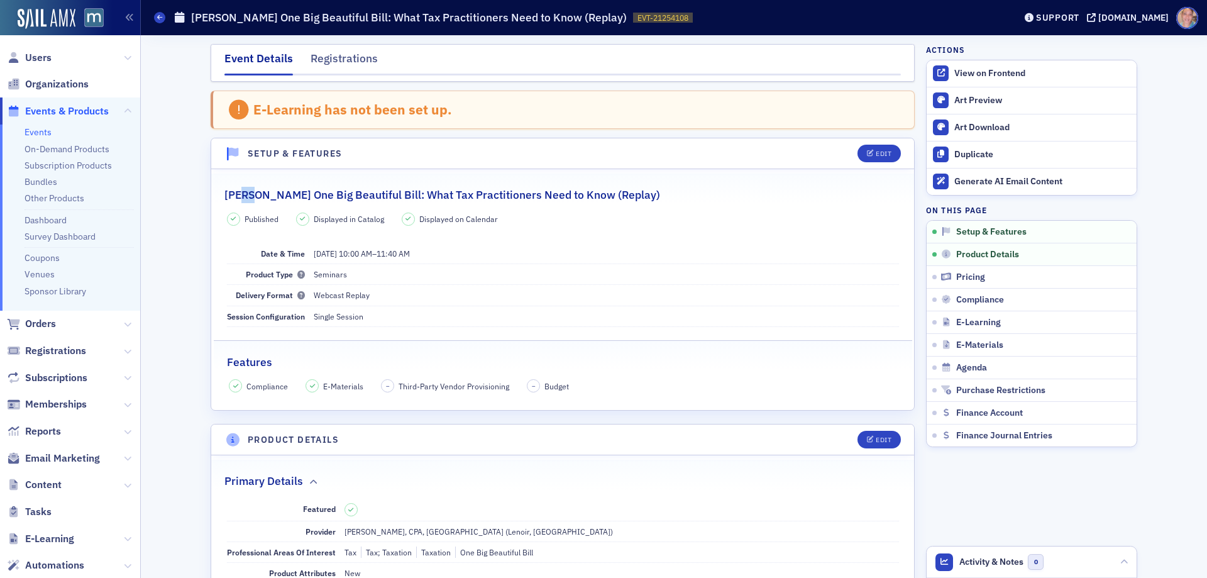
click at [246, 197] on h2 "[PERSON_NAME] One Big Beautiful Bill: What Tax Practitioners Need to Know (Repl…" at bounding box center [442, 195] width 436 height 16
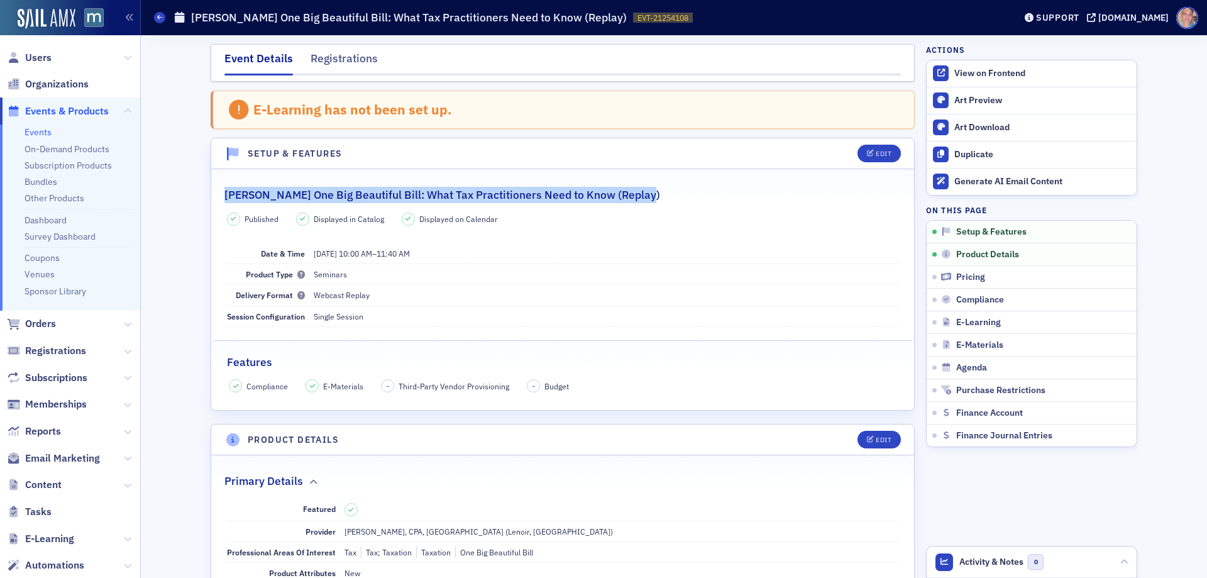
drag, startPoint x: 654, startPoint y: 200, endPoint x: 214, endPoint y: 198, distance: 439.3
click at [214, 198] on legend "[PERSON_NAME] One Big Beautiful Bill: What Tax Practitioners Need to Know (Repl…" at bounding box center [562, 188] width 703 height 30
copy h2 "[PERSON_NAME] One Big Beautiful Bill: What Tax Practitioners Need to Know (Repl…"
click at [637, 21] on span "EVT-21254108" at bounding box center [662, 18] width 51 height 11
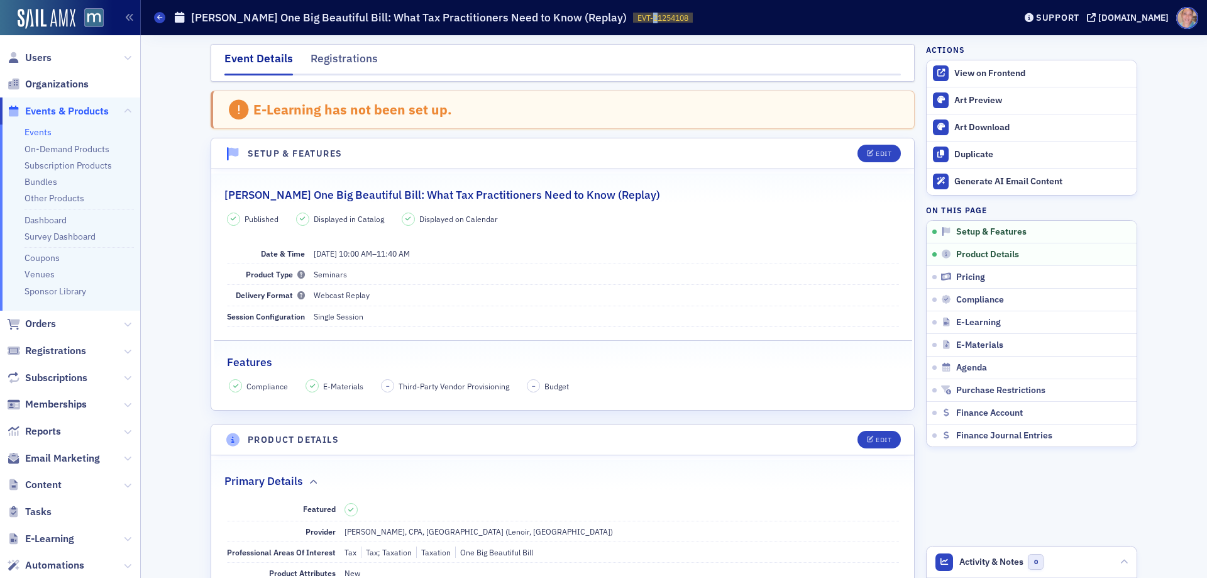
click at [637, 18] on span "EVT-21254108" at bounding box center [662, 18] width 51 height 11
click at [637, 17] on span "EVT-21254108" at bounding box center [662, 18] width 51 height 11
drag, startPoint x: 27, startPoint y: 131, endPoint x: 70, endPoint y: 75, distance: 70.4
click at [27, 131] on link "Events" at bounding box center [38, 131] width 27 height 11
